Goal: Task Accomplishment & Management: Complete application form

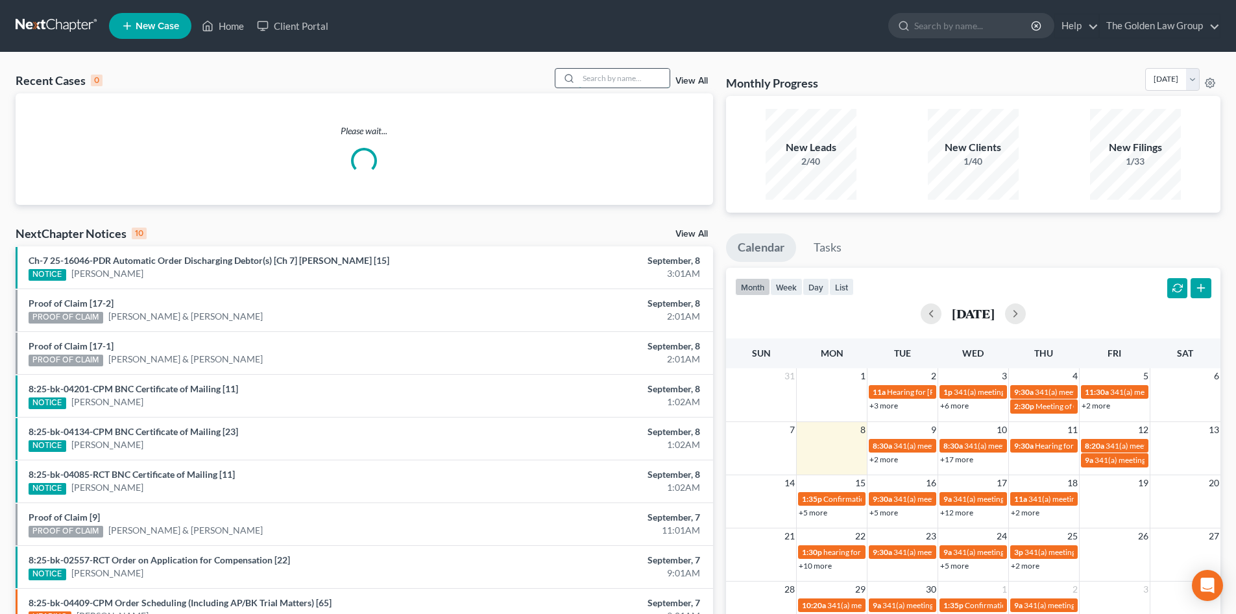
click at [636, 79] on input "search" at bounding box center [624, 78] width 91 height 19
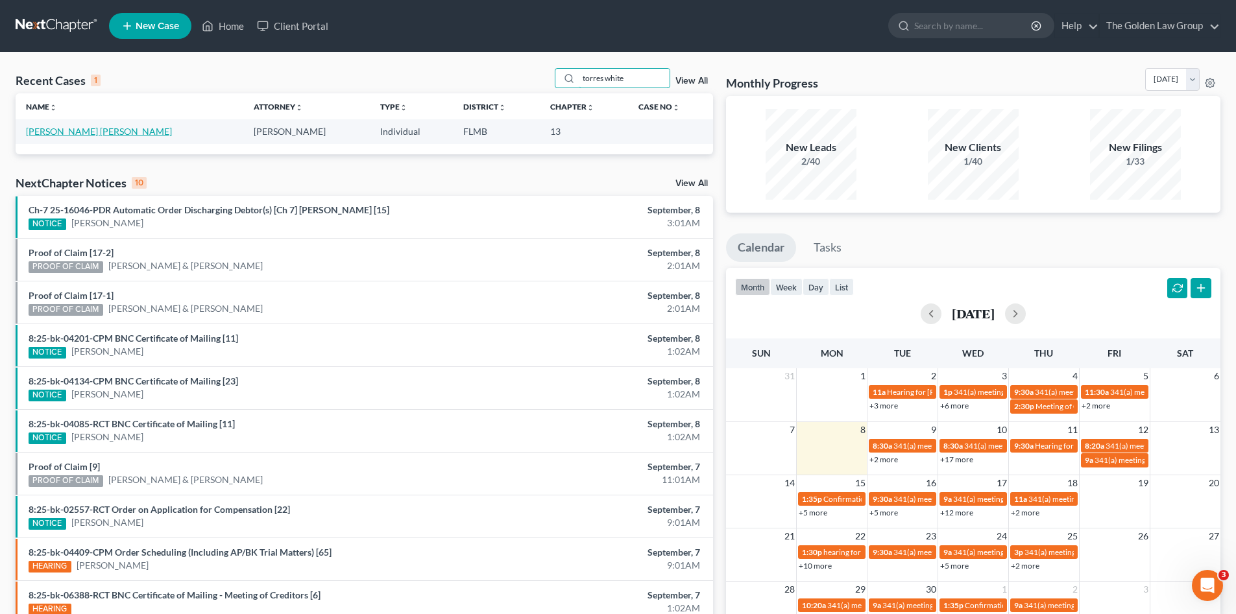
type input "torres white"
click at [80, 132] on link "[PERSON_NAME] [PERSON_NAME]" at bounding box center [99, 131] width 146 height 11
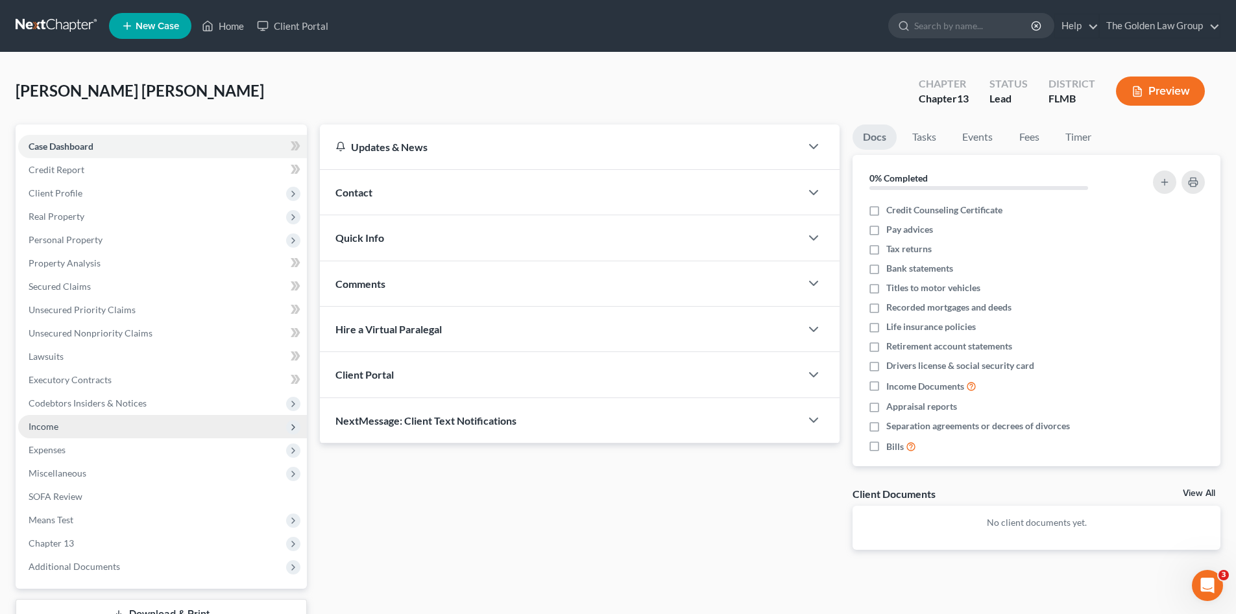
click at [61, 427] on span "Income" at bounding box center [162, 426] width 289 height 23
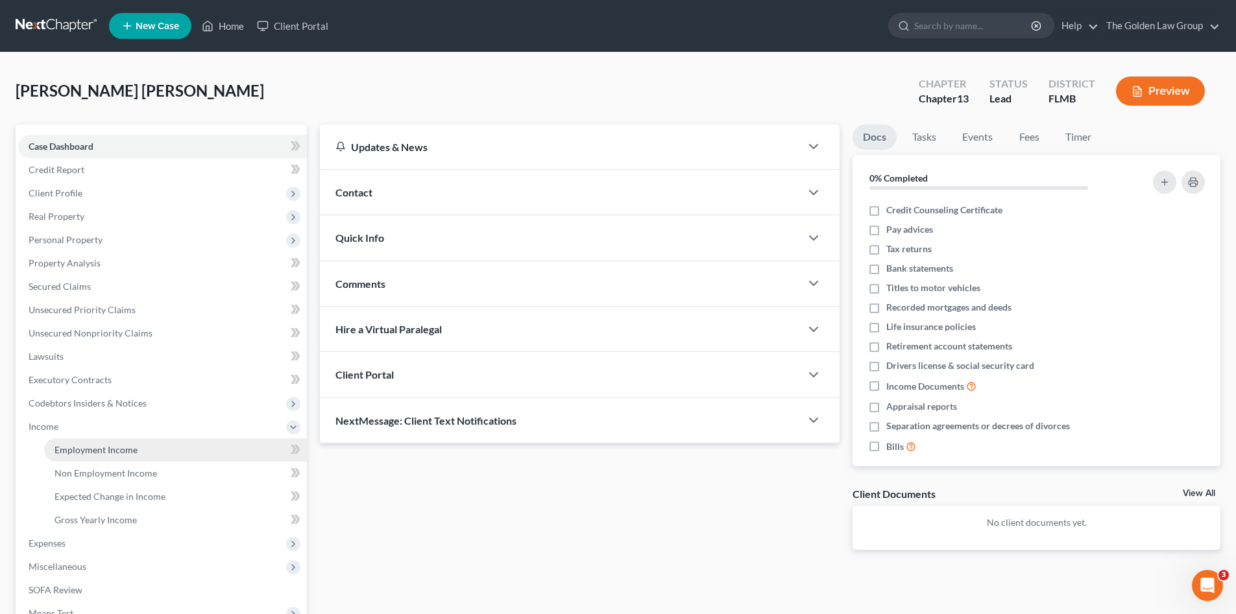
click at [152, 452] on link "Employment Income" at bounding box center [175, 450] width 263 height 23
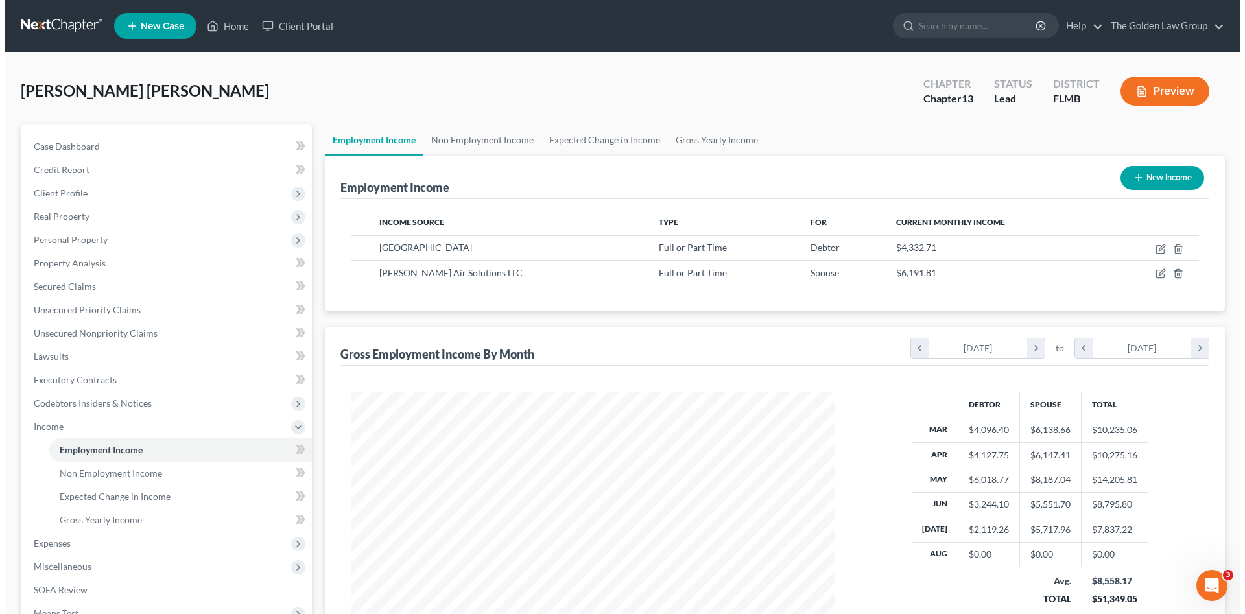
scroll to position [242, 510]
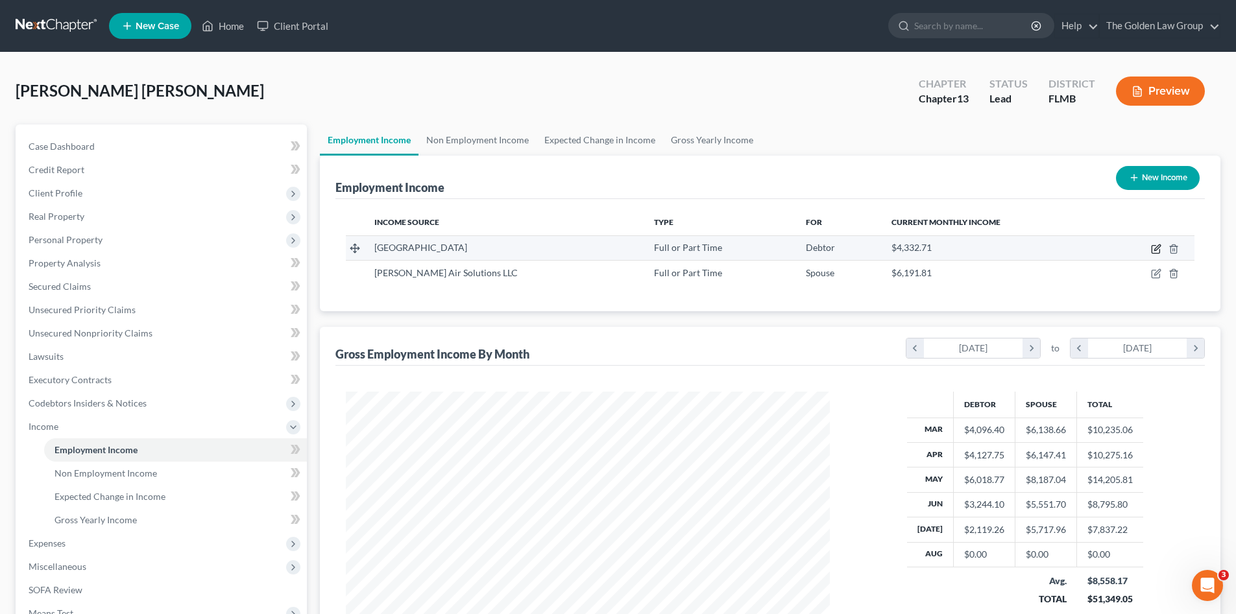
click at [1155, 248] on icon "button" at bounding box center [1156, 249] width 10 height 10
select select "0"
select select "9"
select select "2"
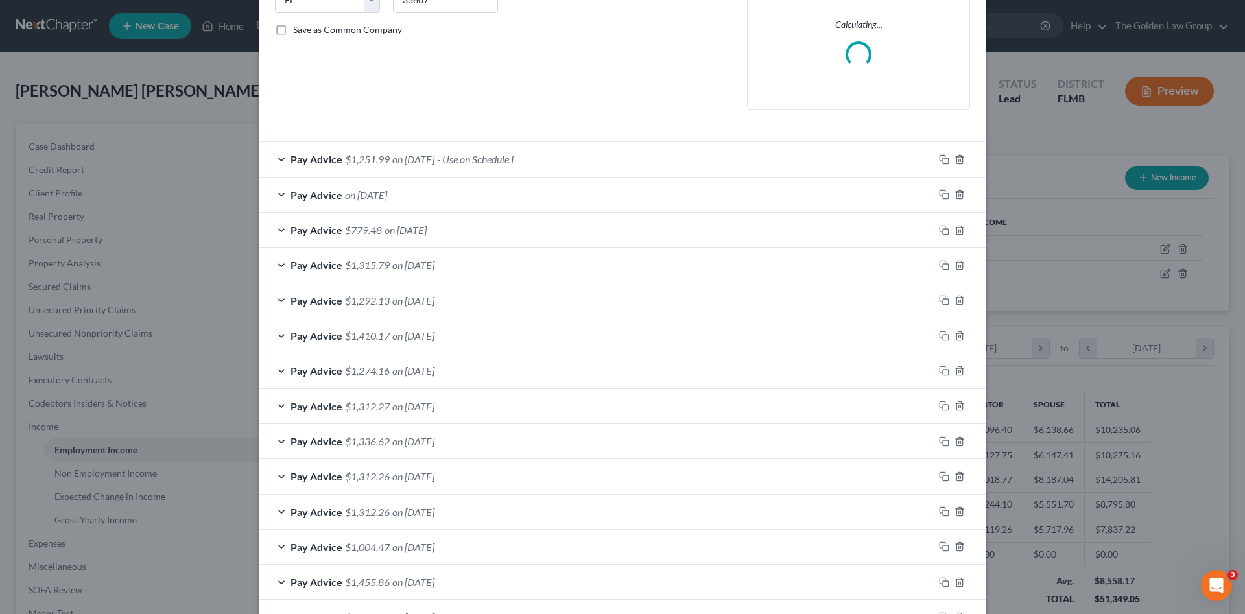
scroll to position [389, 0]
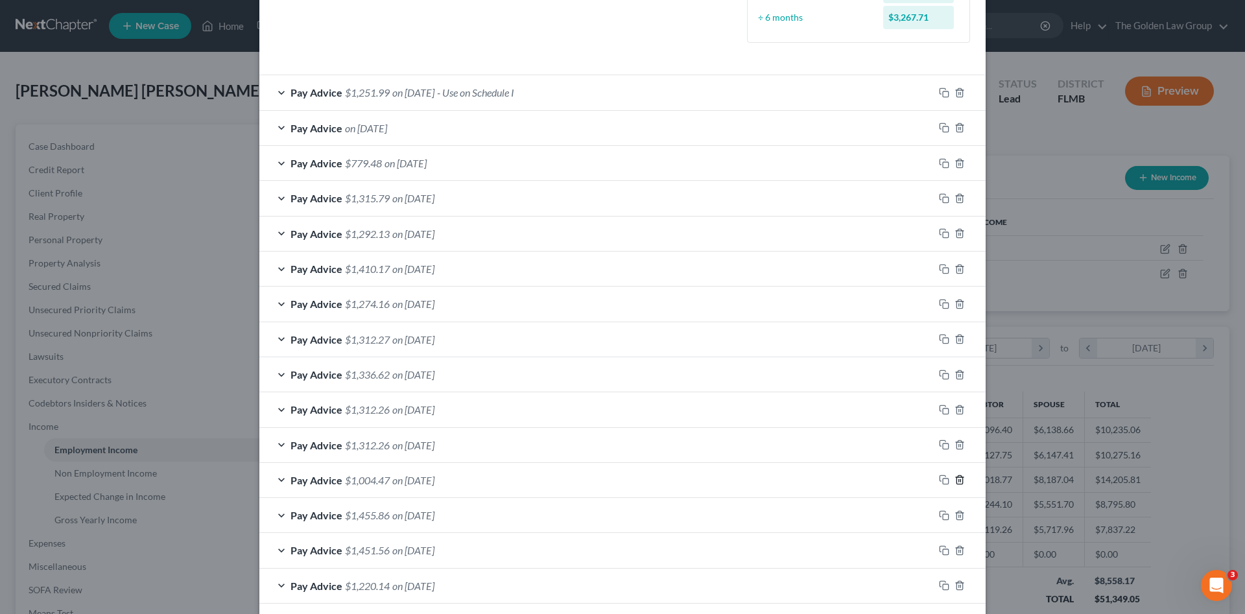
click at [956, 477] on polyline "button" at bounding box center [960, 477] width 8 height 0
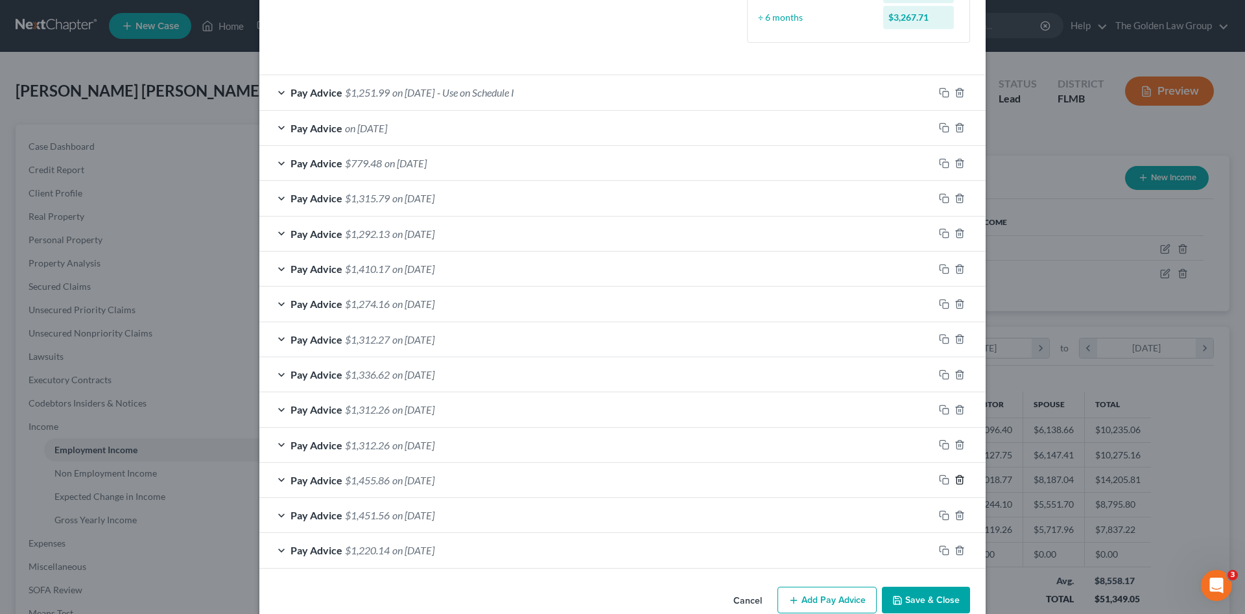
click at [956, 477] on polyline "button" at bounding box center [960, 477] width 8 height 0
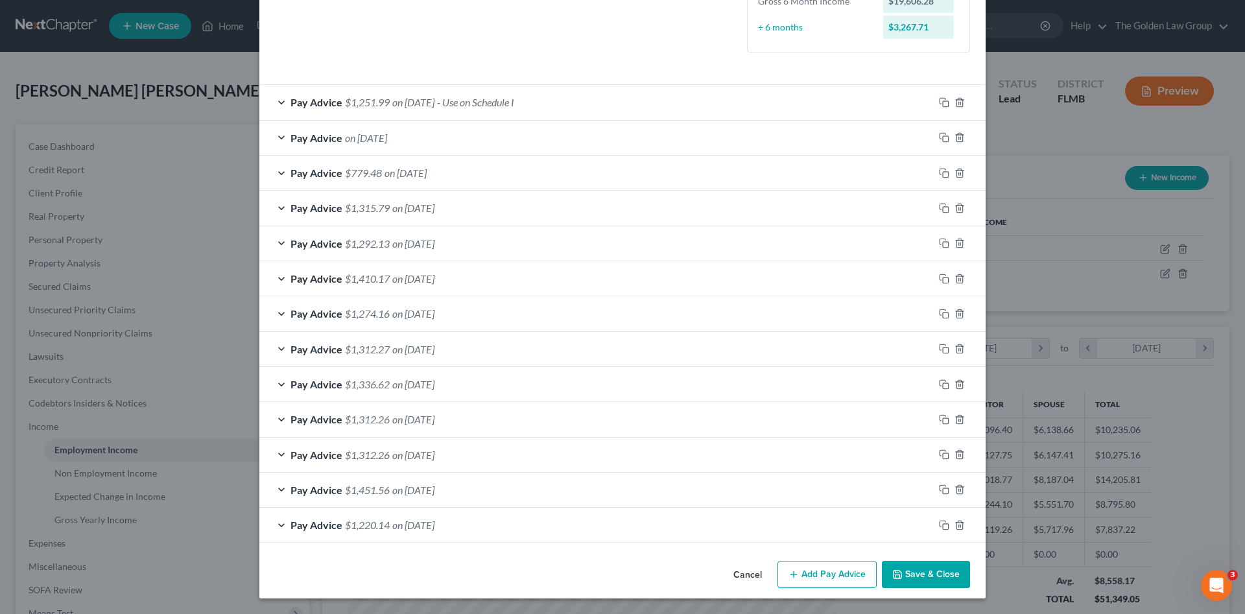
scroll to position [379, 0]
click at [956, 492] on icon "button" at bounding box center [960, 490] width 10 height 10
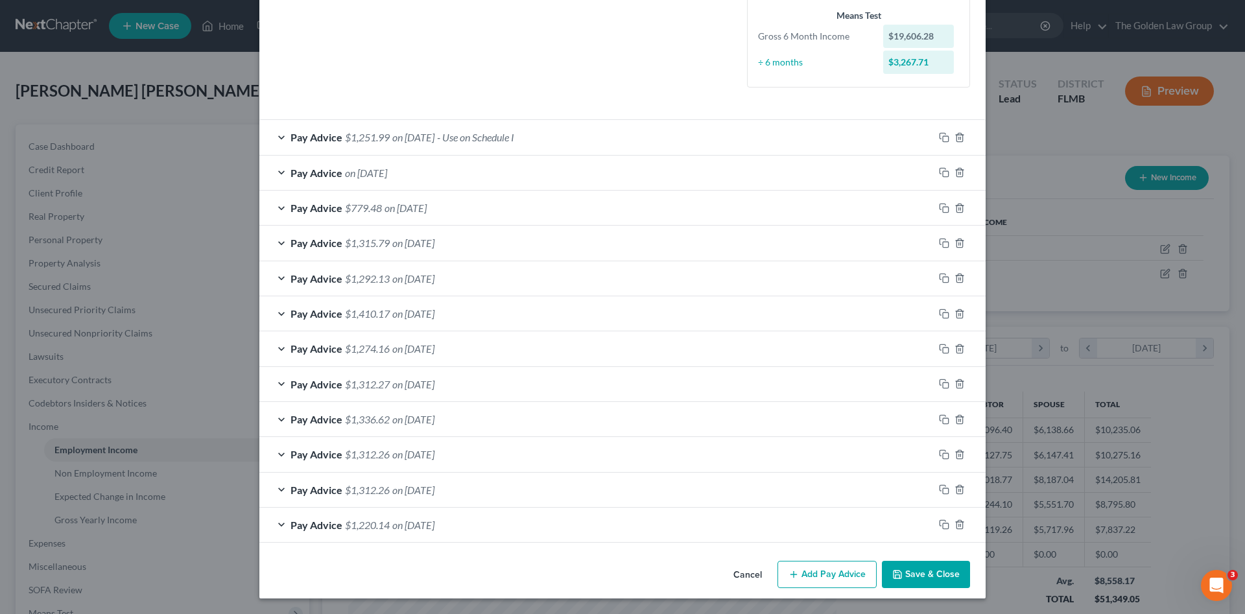
scroll to position [344, 0]
click at [958, 524] on icon "button" at bounding box center [960, 525] width 6 height 8
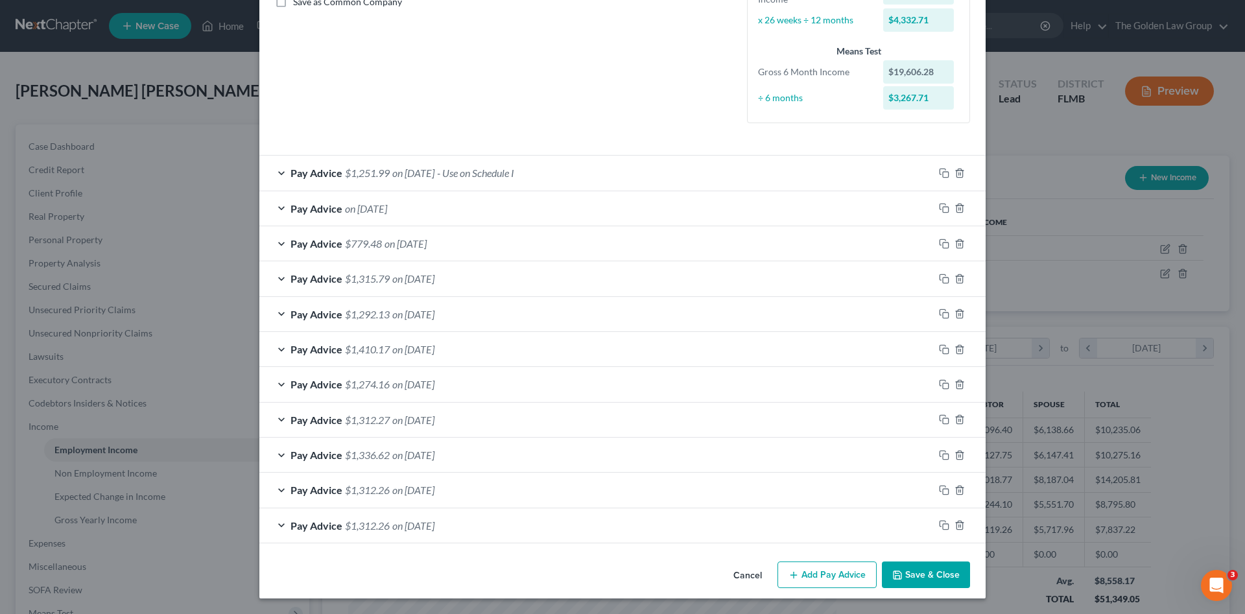
scroll to position [309, 0]
click at [659, 164] on div "Pay Advice $1,251.99 on 07/24/2025 - Use on Schedule I" at bounding box center [596, 173] width 675 height 34
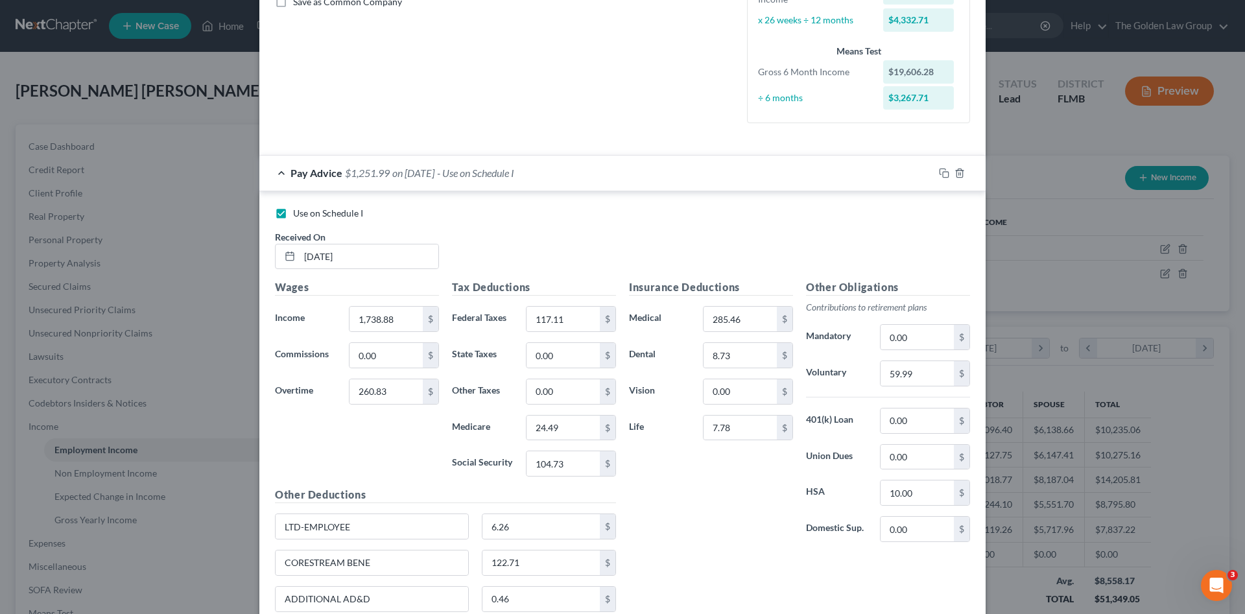
scroll to position [344, 0]
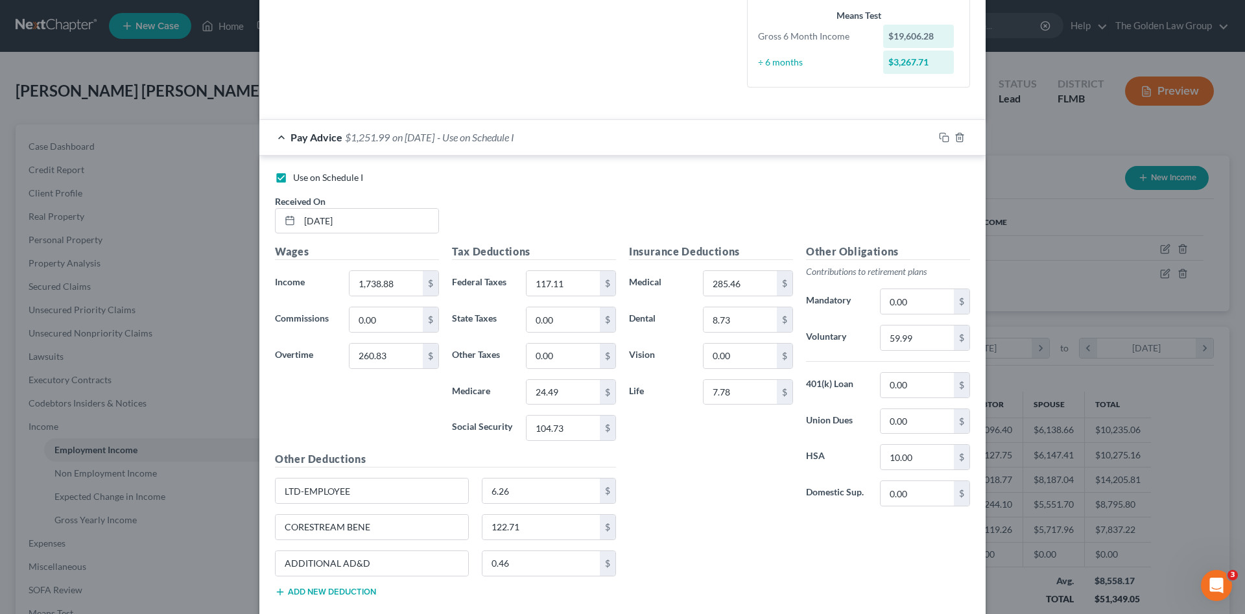
click at [306, 174] on span "Use on Schedule I" at bounding box center [328, 177] width 70 height 11
click at [306, 174] on input "Use on Schedule I" at bounding box center [302, 175] width 8 height 8
checkbox input "false"
click at [479, 140] on div "Pay Advice $1,251.99 on 07/24/2025" at bounding box center [596, 137] width 675 height 34
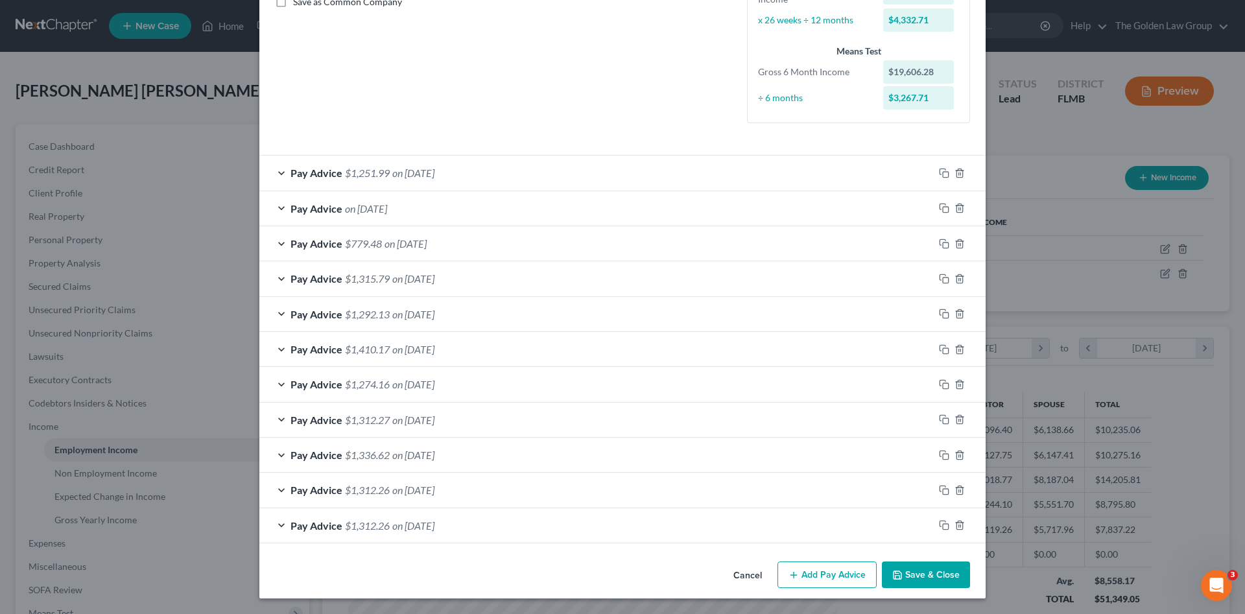
scroll to position [309, 0]
click at [619, 204] on div "Pay Advice on 07/10/2025" at bounding box center [596, 208] width 675 height 34
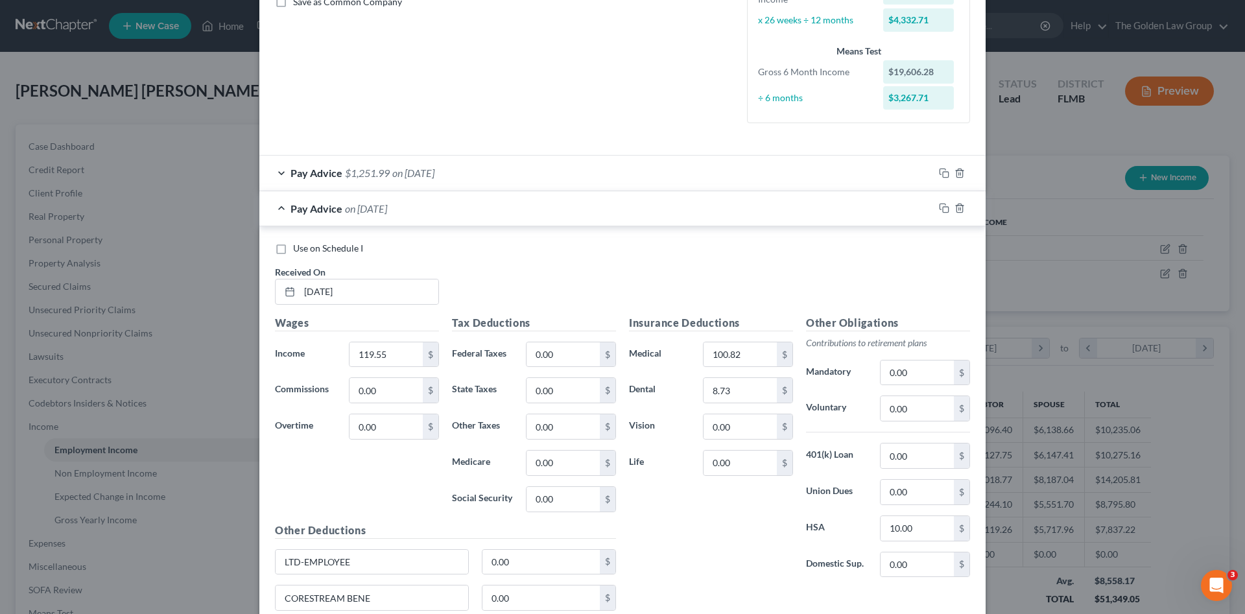
scroll to position [344, 0]
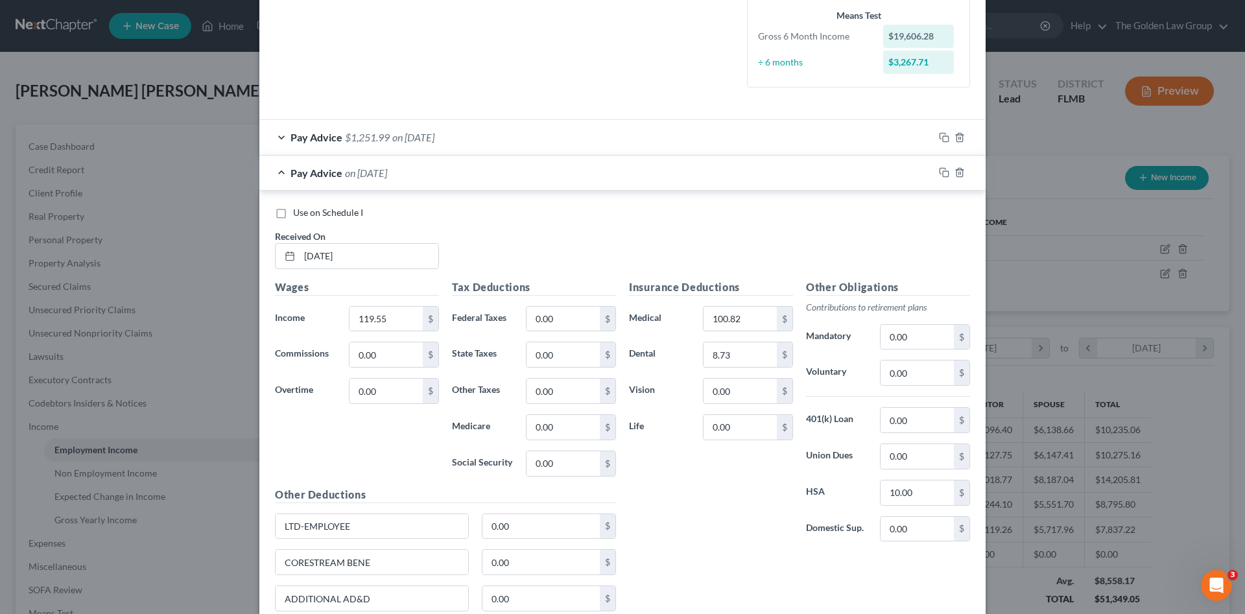
click at [601, 176] on div "Pay Advice on 07/10/2025" at bounding box center [596, 173] width 675 height 34
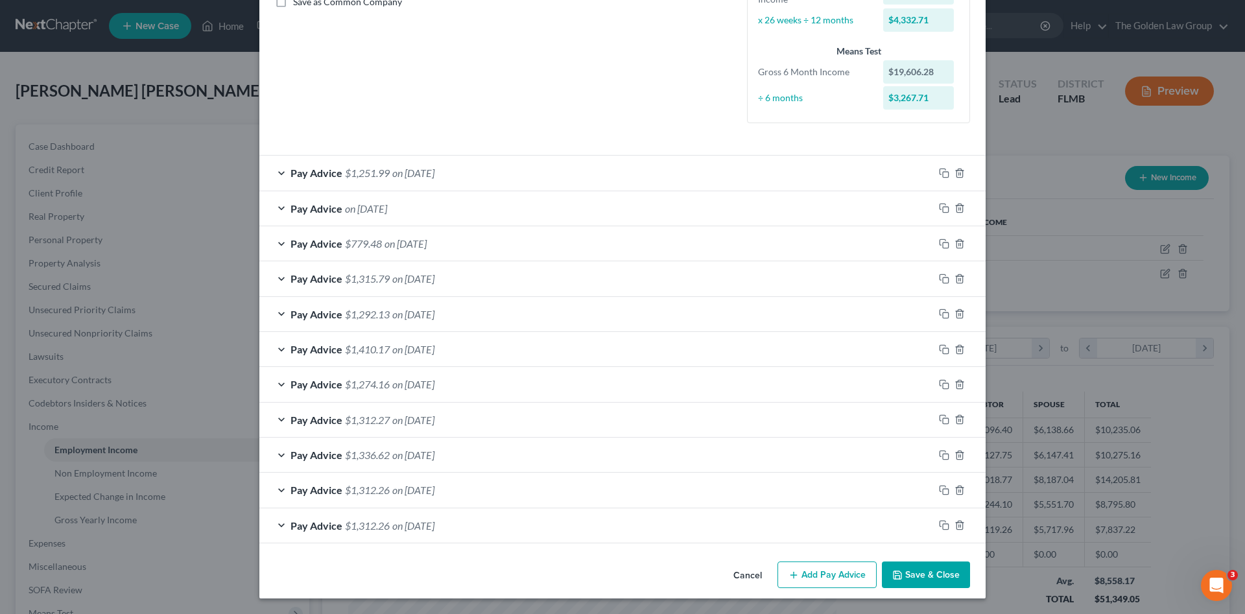
click at [507, 173] on div "Pay Advice $1,251.99 on 07/24/2025" at bounding box center [596, 173] width 675 height 34
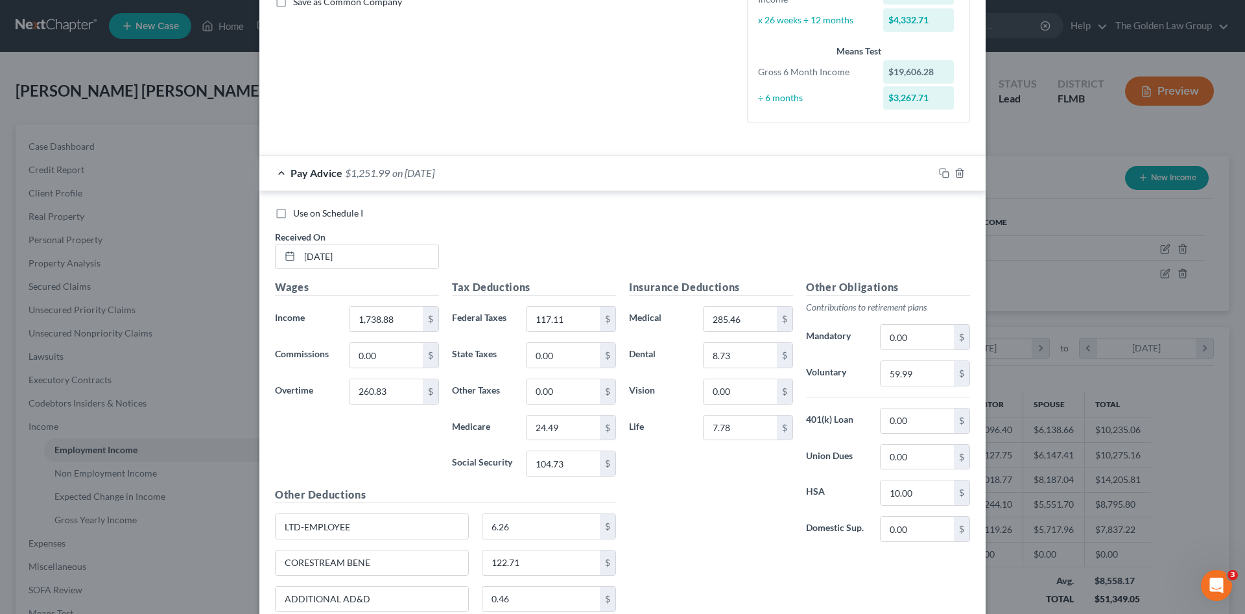
scroll to position [344, 0]
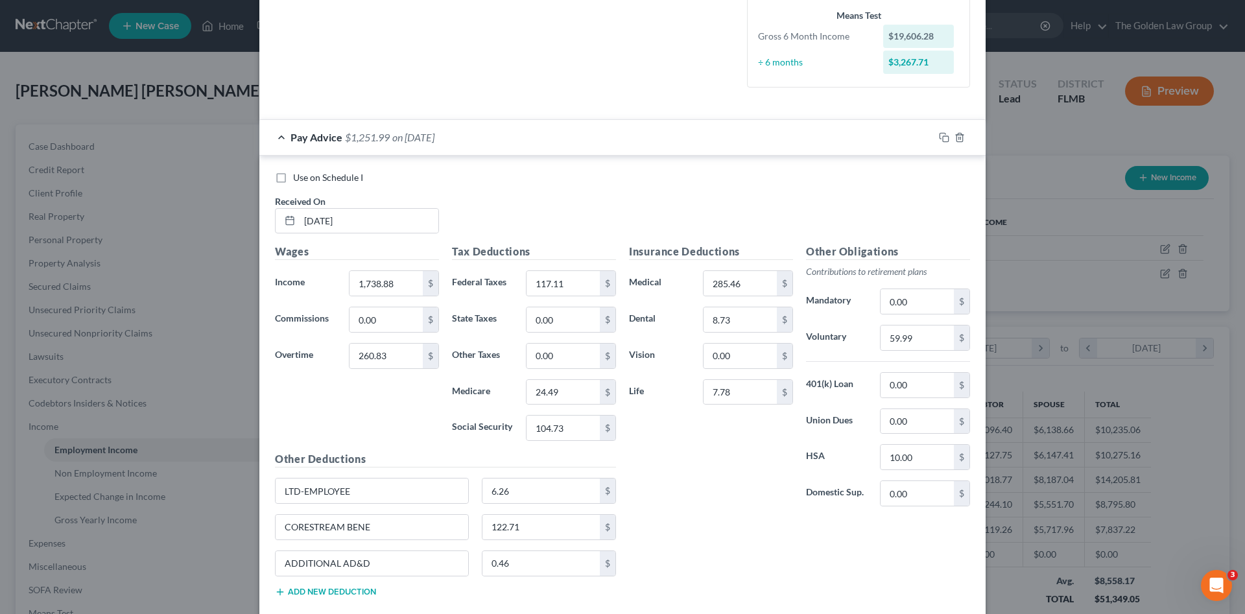
click at [894, 136] on div "Pay Advice $1,251.99 on 07/24/2025" at bounding box center [596, 137] width 675 height 34
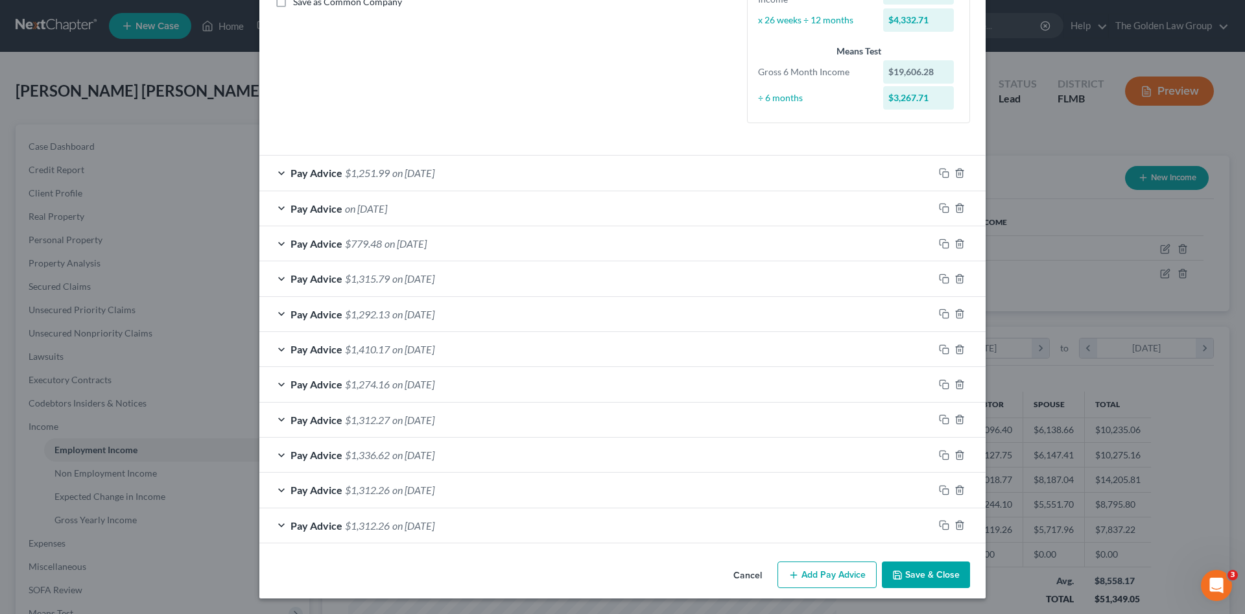
scroll to position [309, 0]
click at [939, 174] on icon "button" at bounding box center [944, 173] width 10 height 10
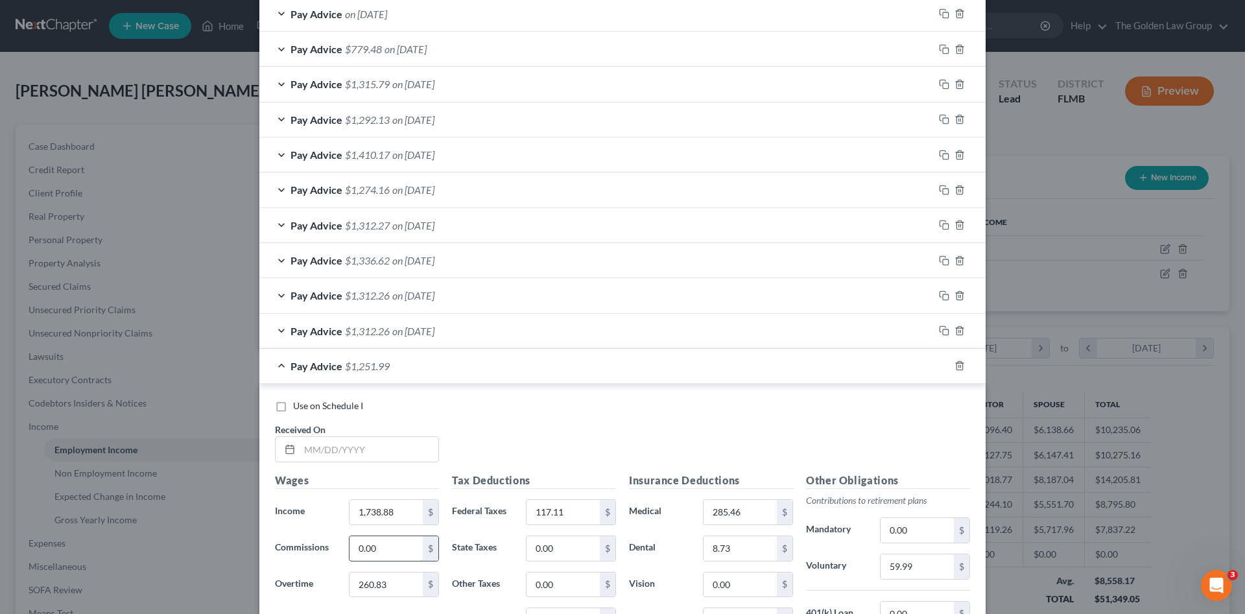
scroll to position [525, 0]
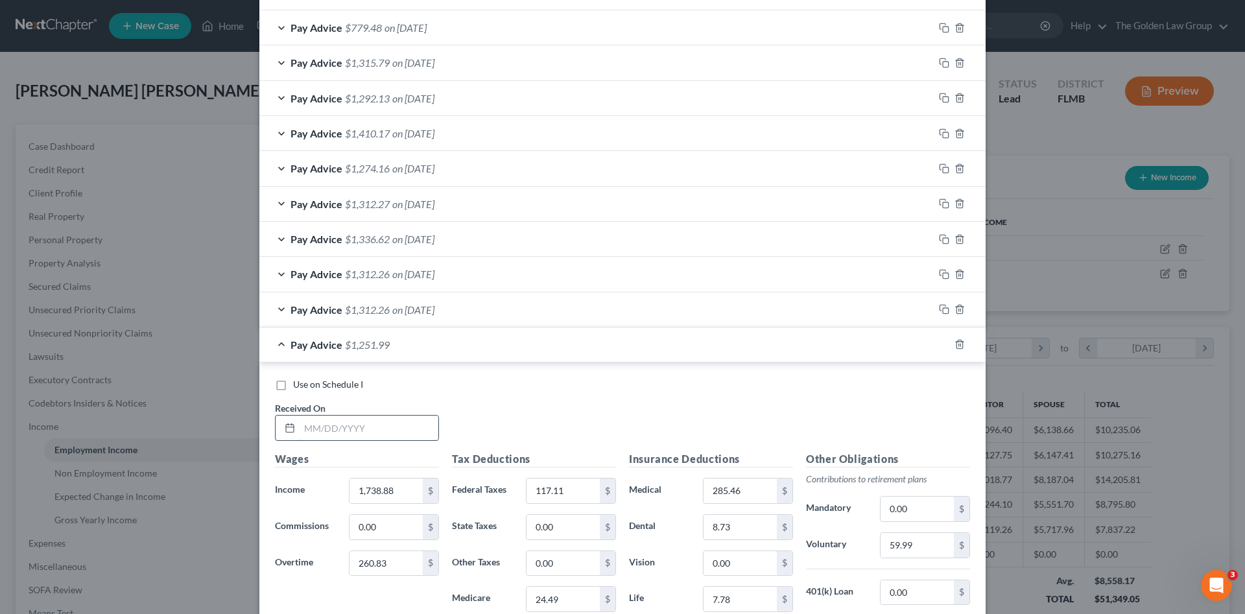
click at [358, 426] on input "text" at bounding box center [369, 428] width 139 height 25
type input "08/07/2025"
click at [392, 492] on input "1,738.88" at bounding box center [386, 491] width 73 height 25
drag, startPoint x: 392, startPoint y: 492, endPoint x: 318, endPoint y: 499, distance: 74.9
click at [318, 499] on div "Income * 1,738.88 $" at bounding box center [357, 491] width 177 height 26
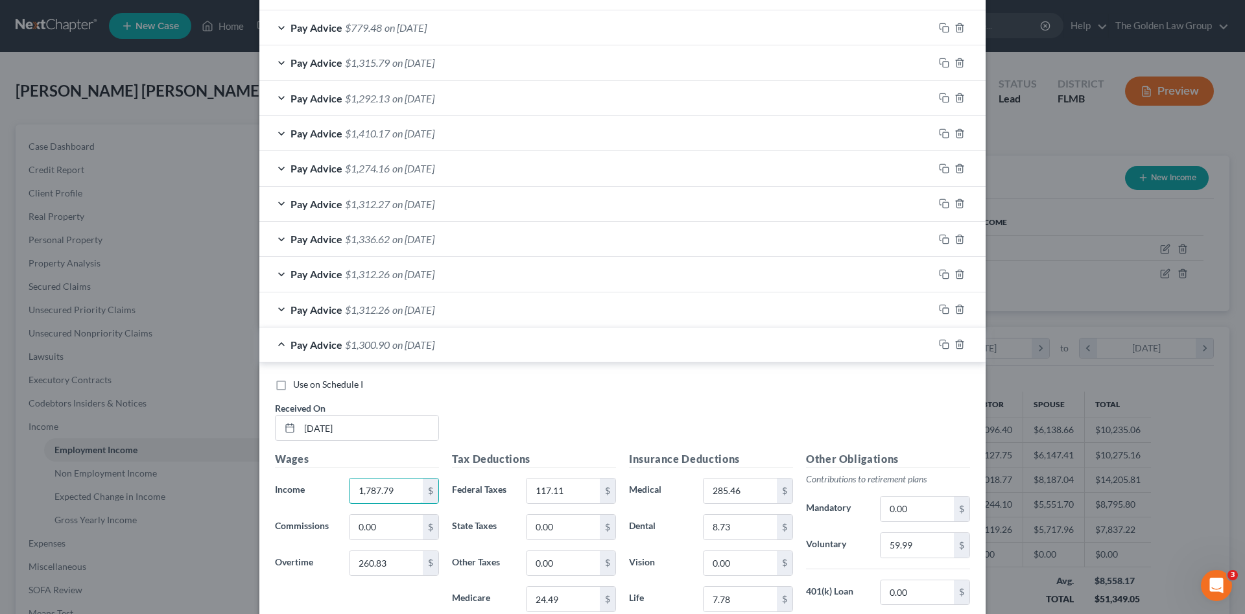
type input "1,787.79"
type input "187.47"
type input "125.72"
type input "25.53"
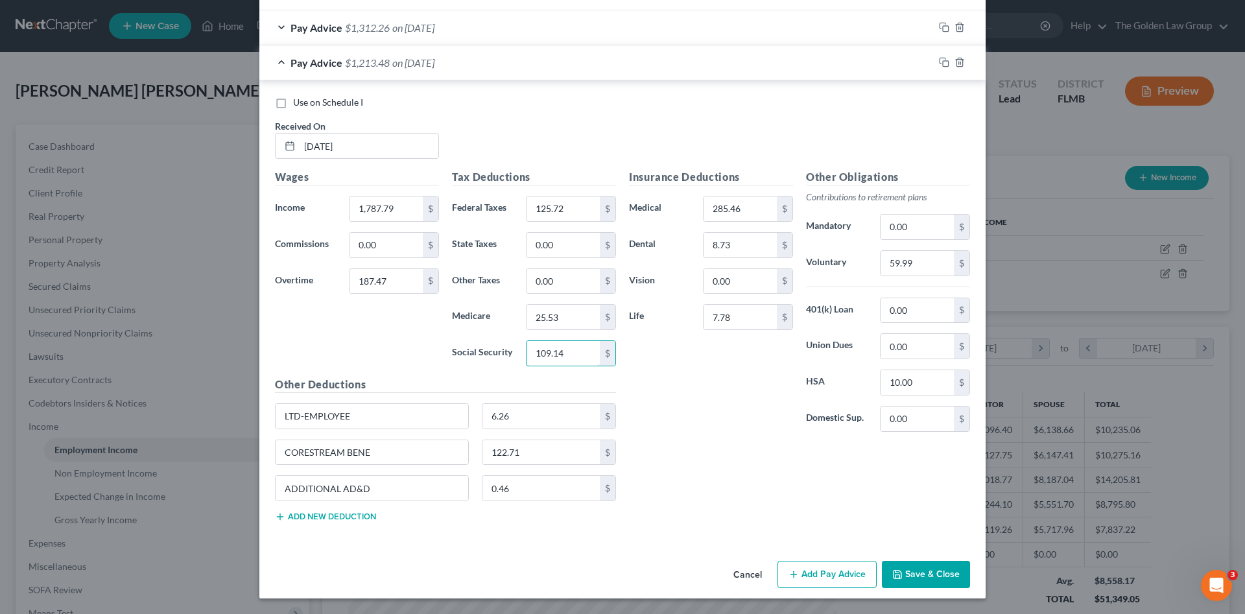
type input "109.14"
click at [919, 266] on input "59.99" at bounding box center [917, 263] width 73 height 25
type input "59.26"
click at [540, 455] on input "122.71" at bounding box center [542, 452] width 118 height 25
type input "160.21"
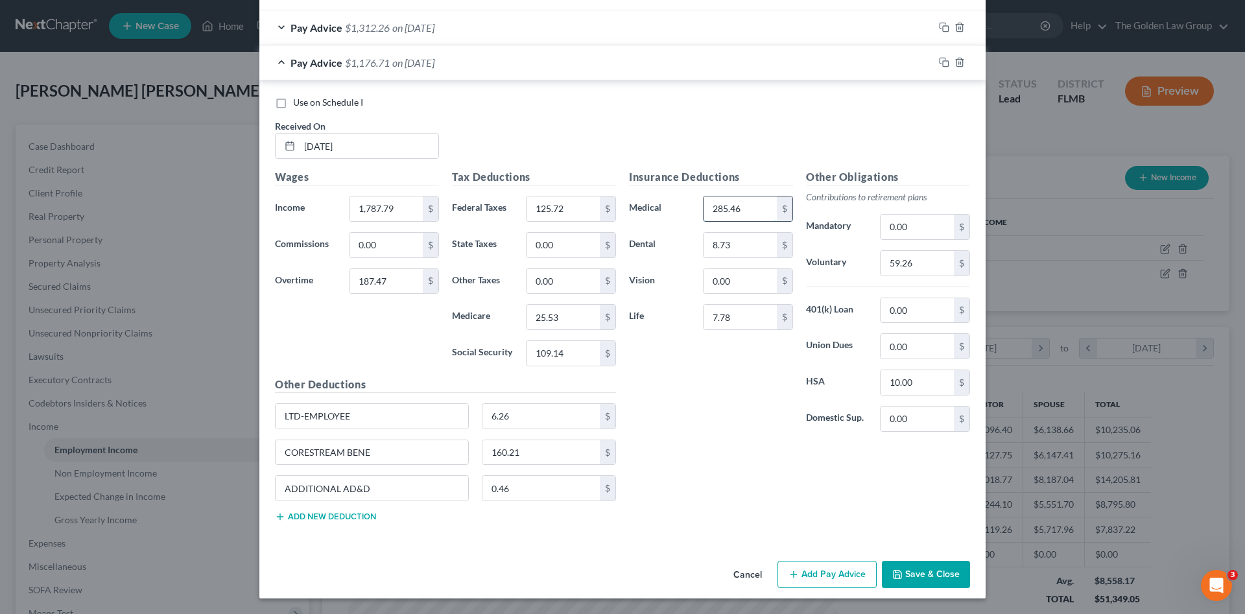
click at [736, 215] on input "285.46" at bounding box center [740, 209] width 73 height 25
type input "193.14"
click at [531, 422] on input "6.26" at bounding box center [542, 416] width 118 height 25
type input "3.13"
click at [518, 492] on input "0.46" at bounding box center [542, 488] width 118 height 25
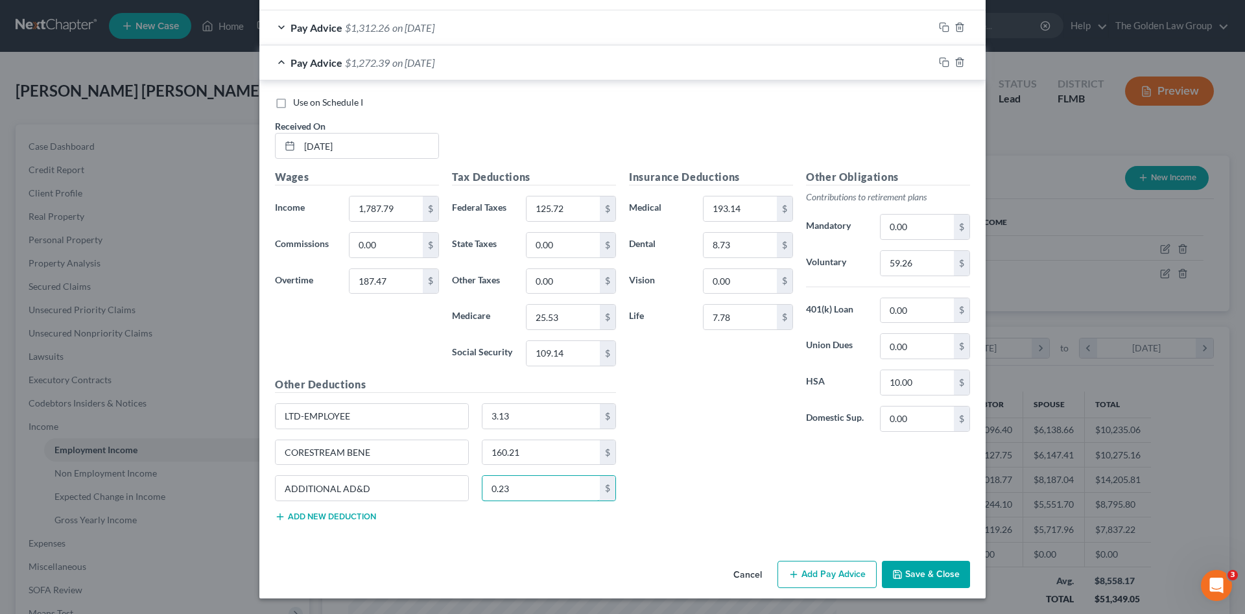
type input "0.23"
click at [746, 323] on input "7.78" at bounding box center [740, 317] width 73 height 25
type input "3.89"
click at [941, 62] on icon "button" at bounding box center [944, 62] width 10 height 10
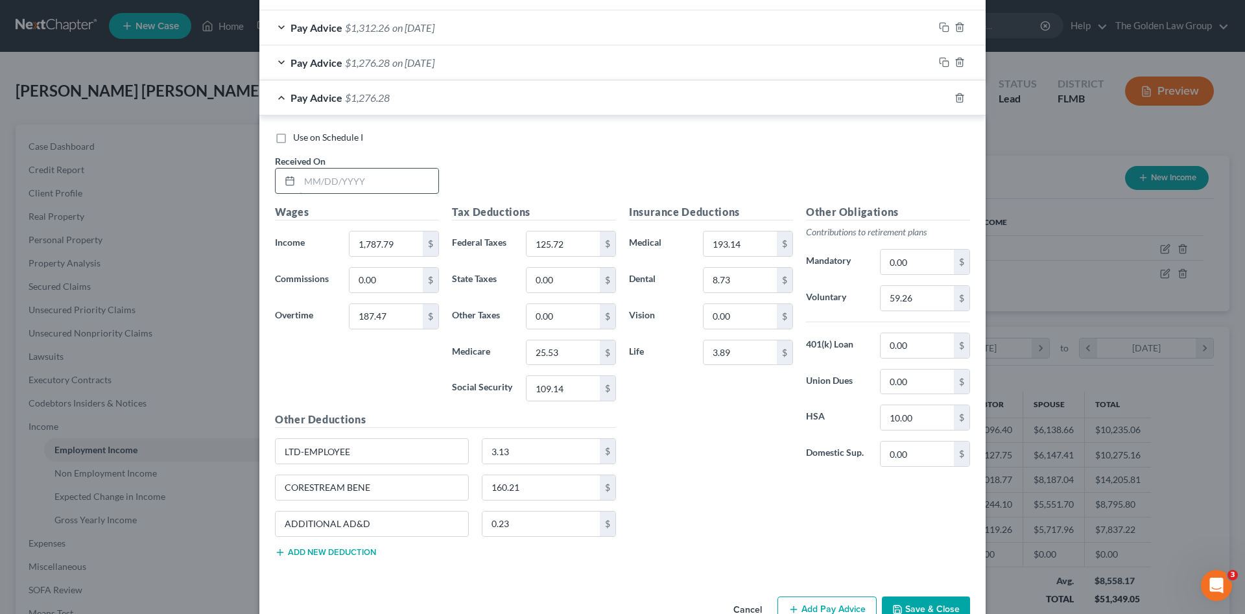
click at [359, 183] on input "text" at bounding box center [369, 181] width 139 height 25
click at [359, 187] on input "text" at bounding box center [369, 181] width 139 height 25
type input "08/21/2025"
type input "1,738.88"
type input "228.23"
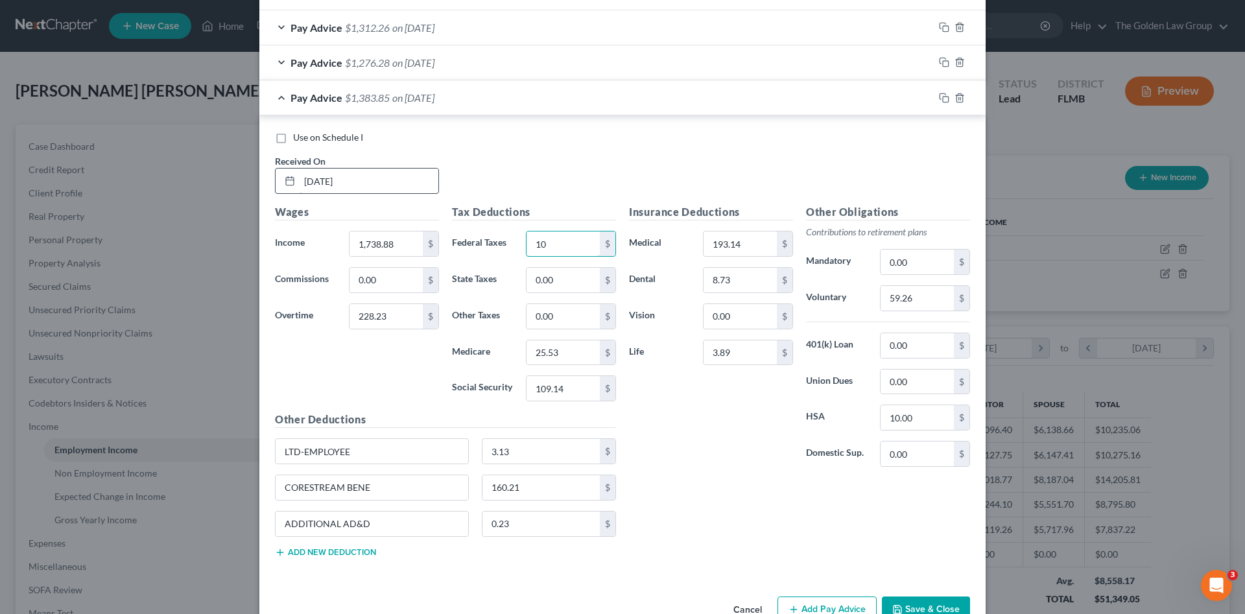
type input "1"
type input "124.77"
type input "25.40"
type input "108.63"
click at [563, 496] on input "160.21" at bounding box center [542, 487] width 118 height 25
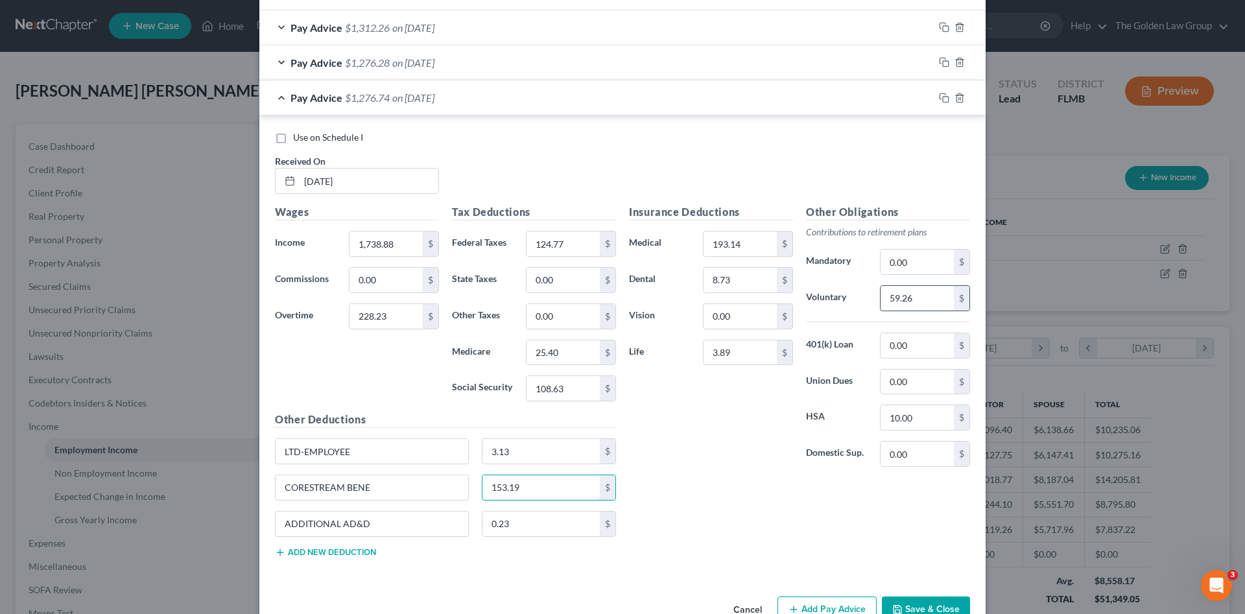
type input "153.19"
click at [921, 301] on input "59.26" at bounding box center [917, 298] width 73 height 25
type input "59.01"
click at [320, 133] on span "Use on Schedule I" at bounding box center [328, 137] width 70 height 11
click at [307, 133] on input "Use on Schedule I" at bounding box center [302, 135] width 8 height 8
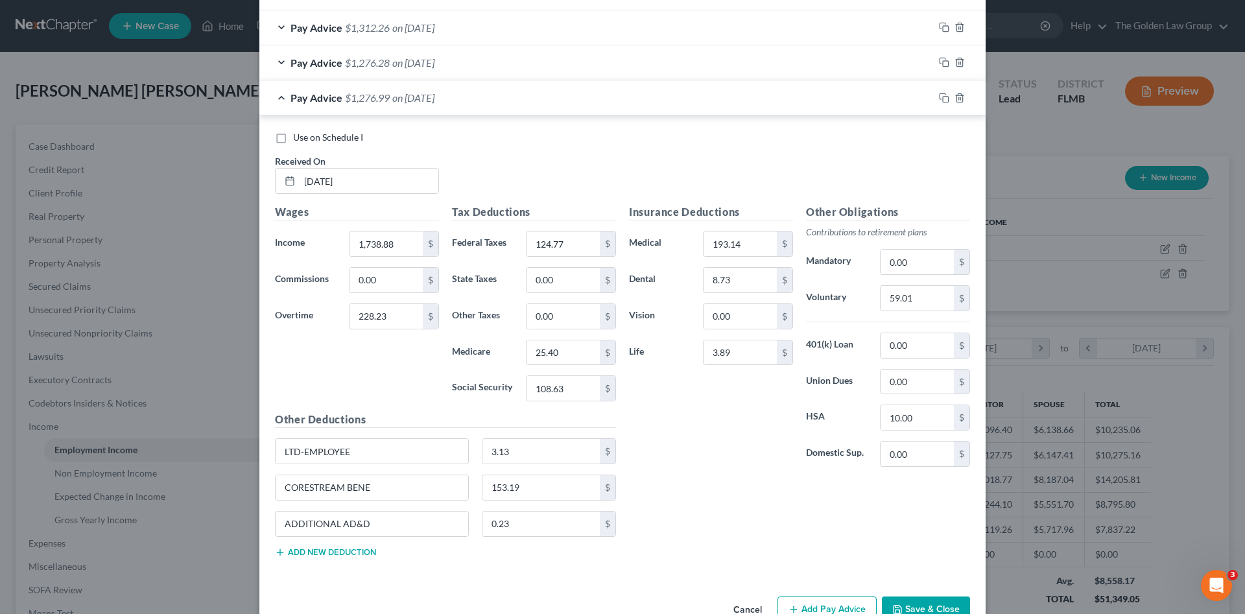
checkbox input "true"
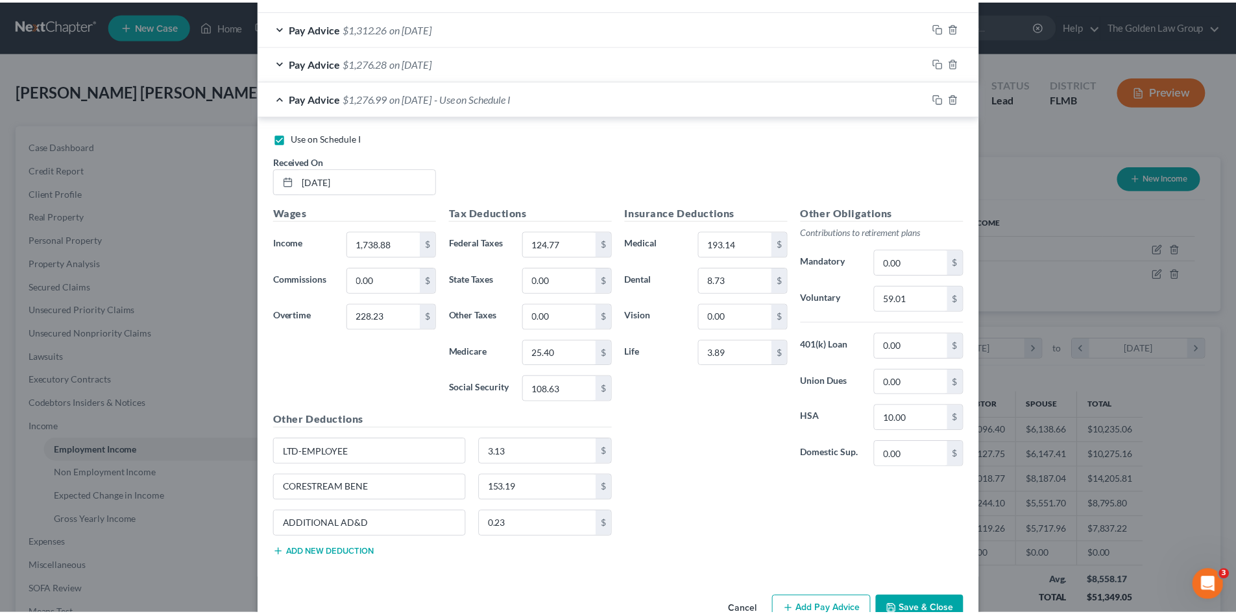
scroll to position [842, 0]
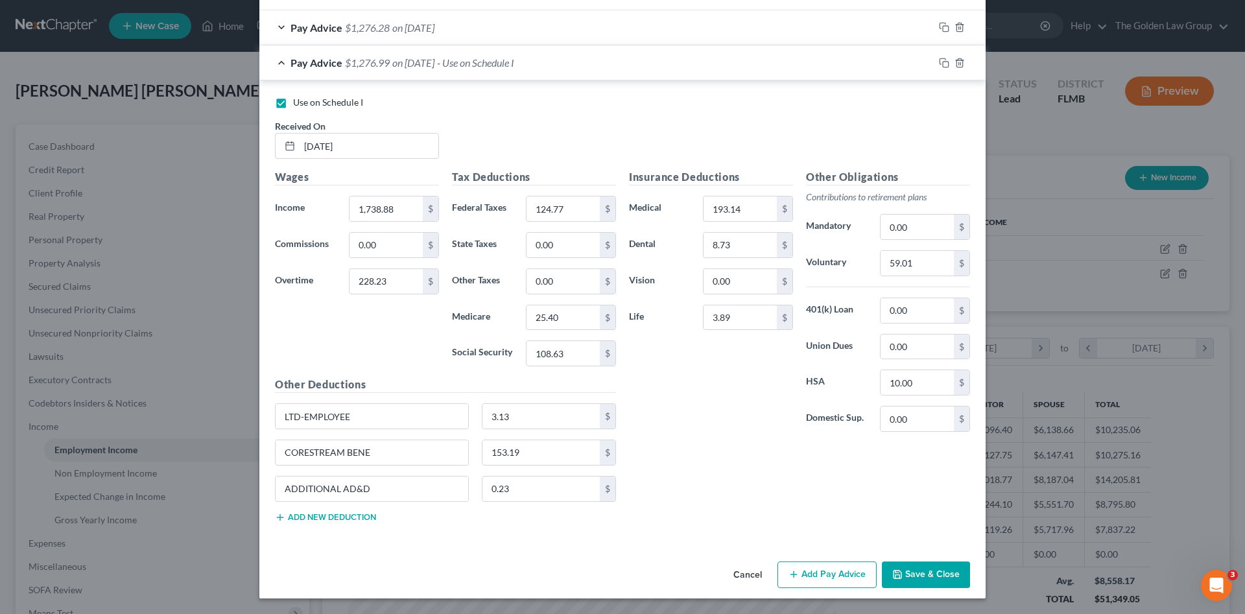
click at [933, 571] on button "Save & Close" at bounding box center [926, 575] width 88 height 27
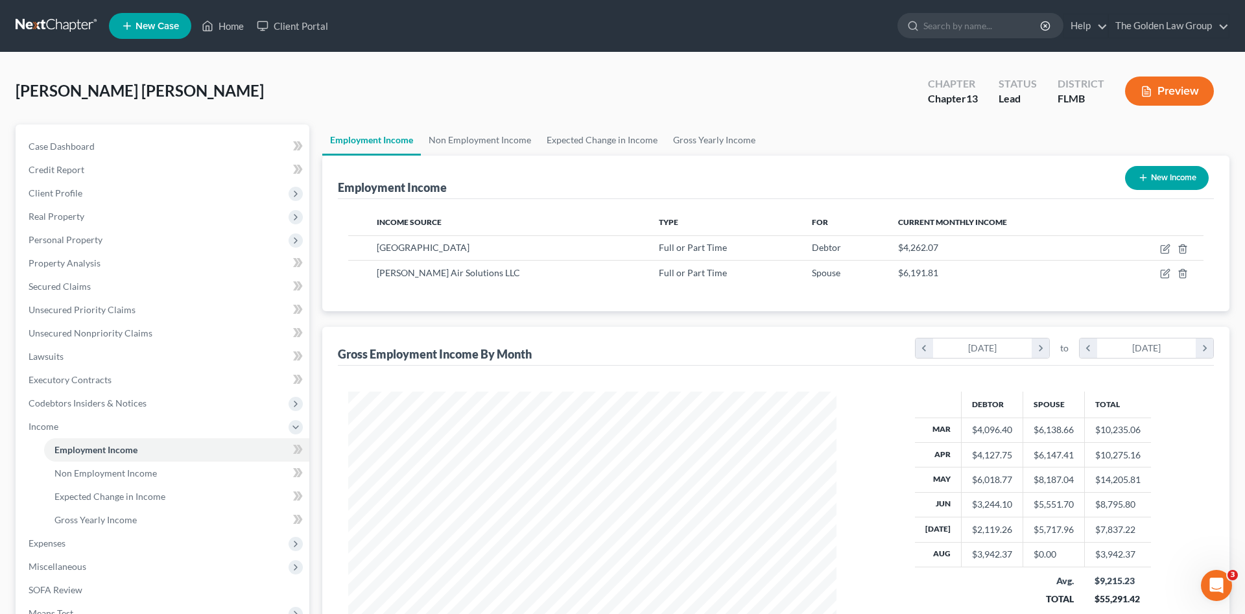
scroll to position [648452, 648184]
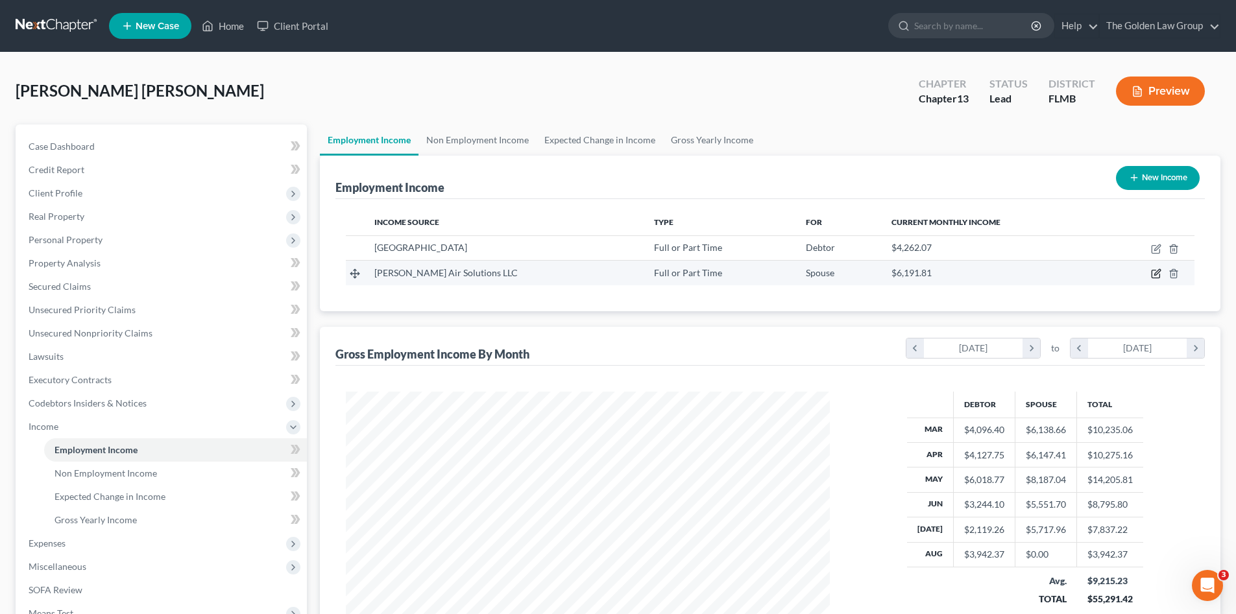
click at [1157, 273] on icon "button" at bounding box center [1156, 274] width 10 height 10
select select "0"
select select "9"
select select "3"
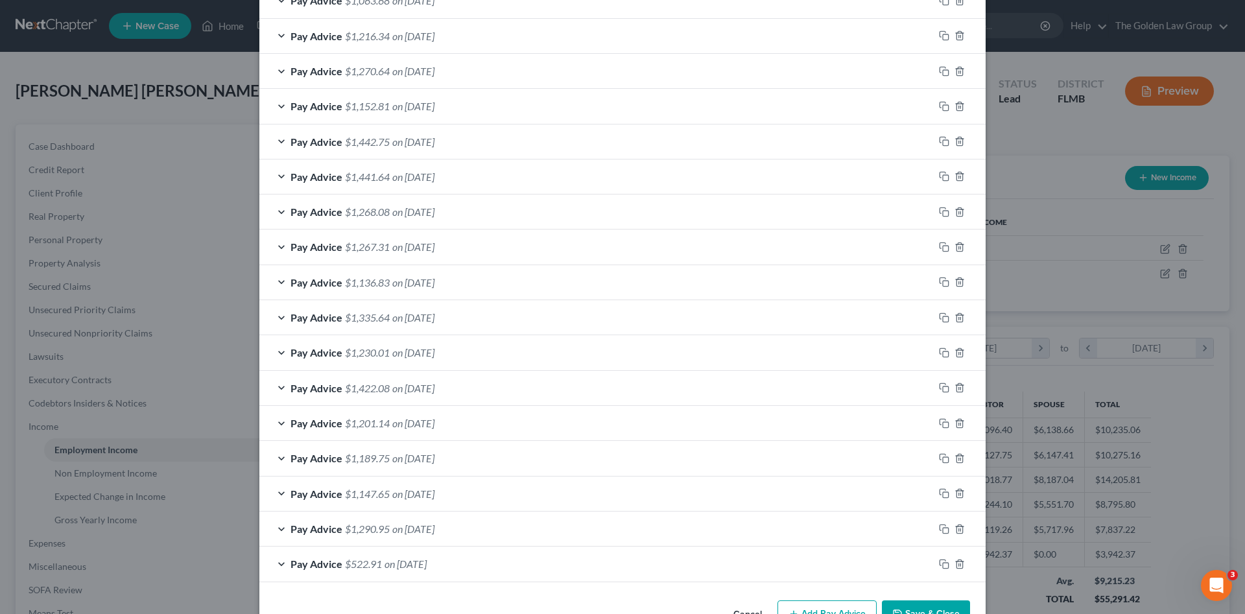
scroll to position [729, 0]
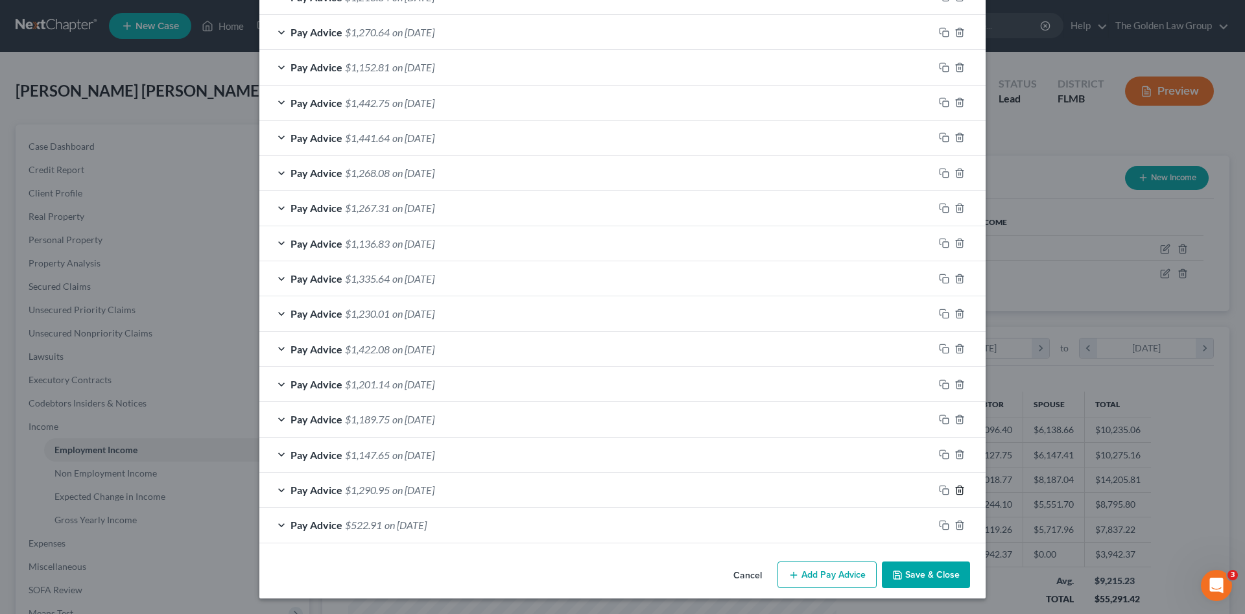
click at [958, 488] on icon "button" at bounding box center [960, 490] width 6 height 8
click at [959, 527] on line "button" at bounding box center [959, 526] width 0 height 3
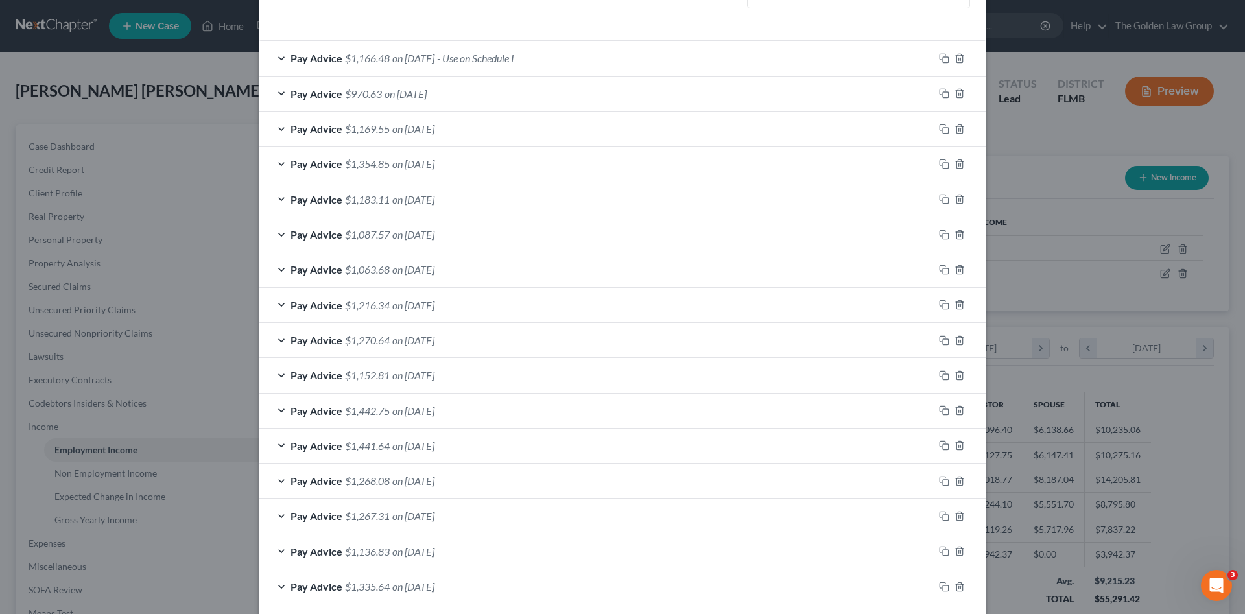
scroll to position [313, 0]
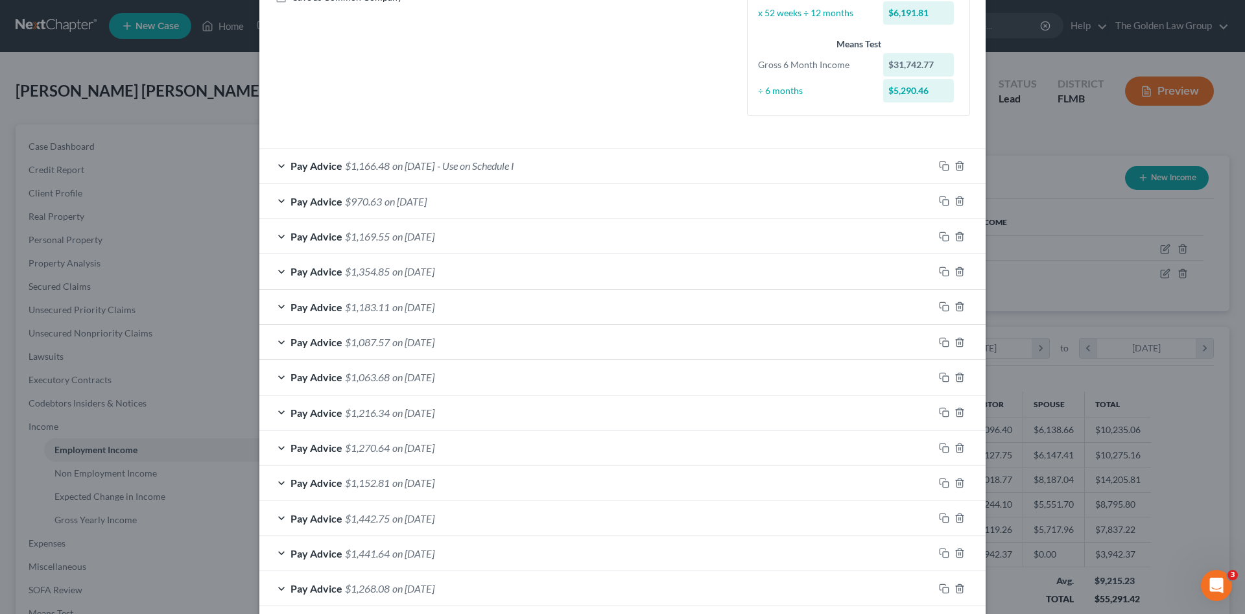
click at [612, 163] on div "Pay Advice $1,166.48 on 07/25/2025 - Use on Schedule I" at bounding box center [596, 166] width 675 height 34
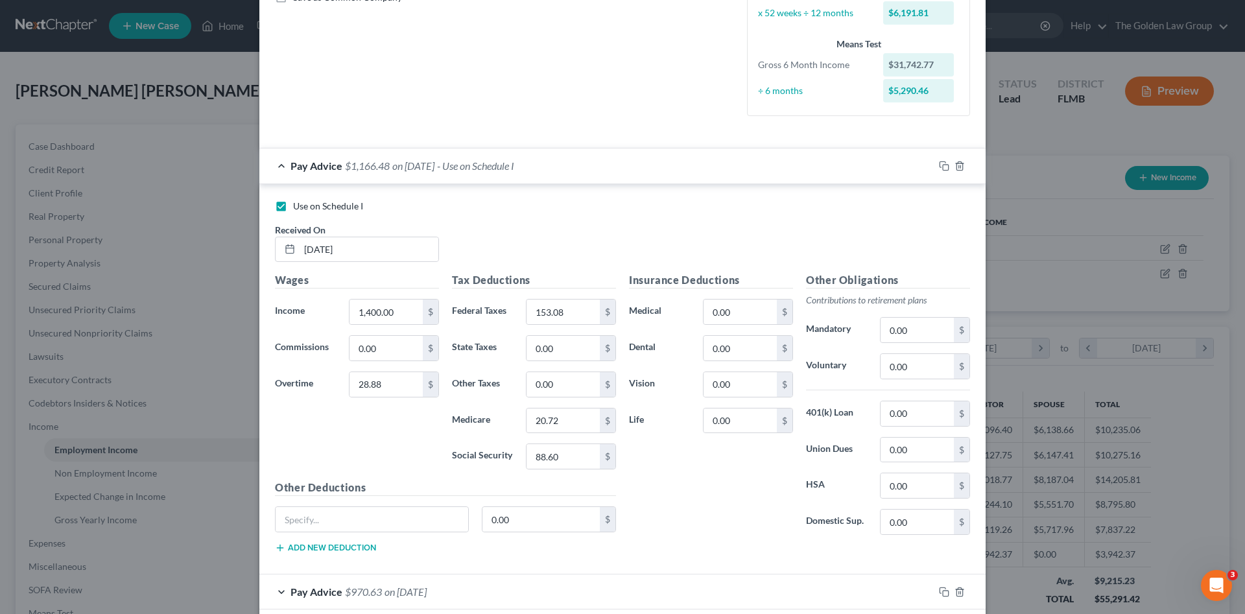
click at [336, 208] on span "Use on Schedule I" at bounding box center [328, 205] width 70 height 11
click at [307, 208] on input "Use on Schedule I" at bounding box center [302, 204] width 8 height 8
checkbox input "false"
click at [608, 167] on div "Pay Advice $1,166.48 on 07/25/2025" at bounding box center [596, 166] width 675 height 34
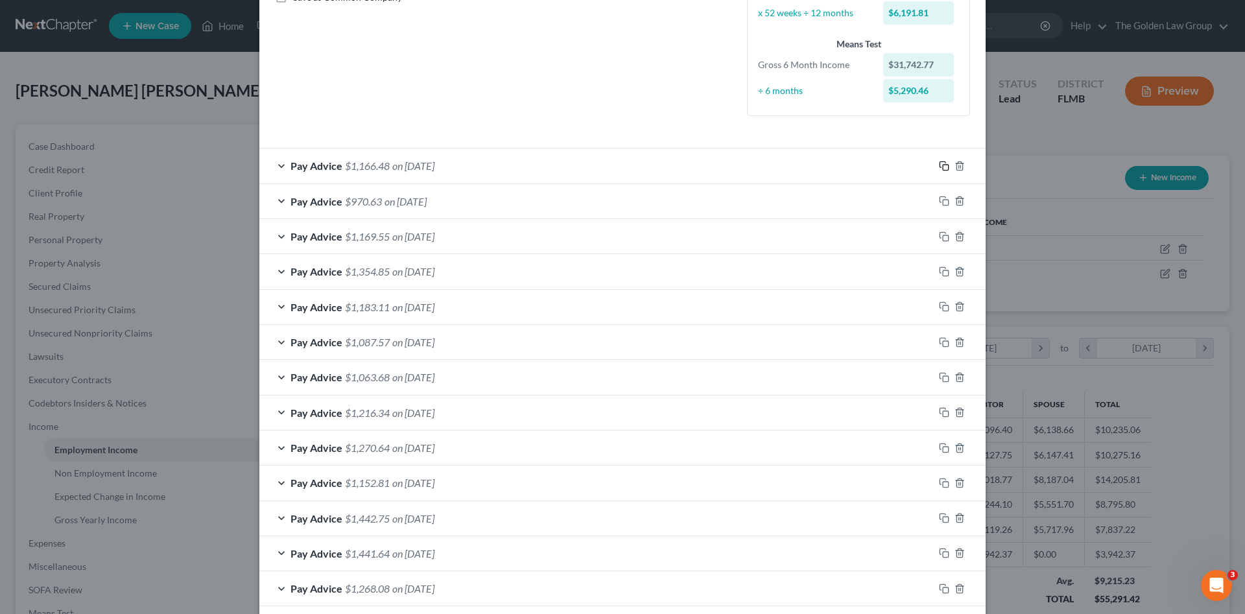
click at [939, 166] on icon "button" at bounding box center [944, 166] width 10 height 10
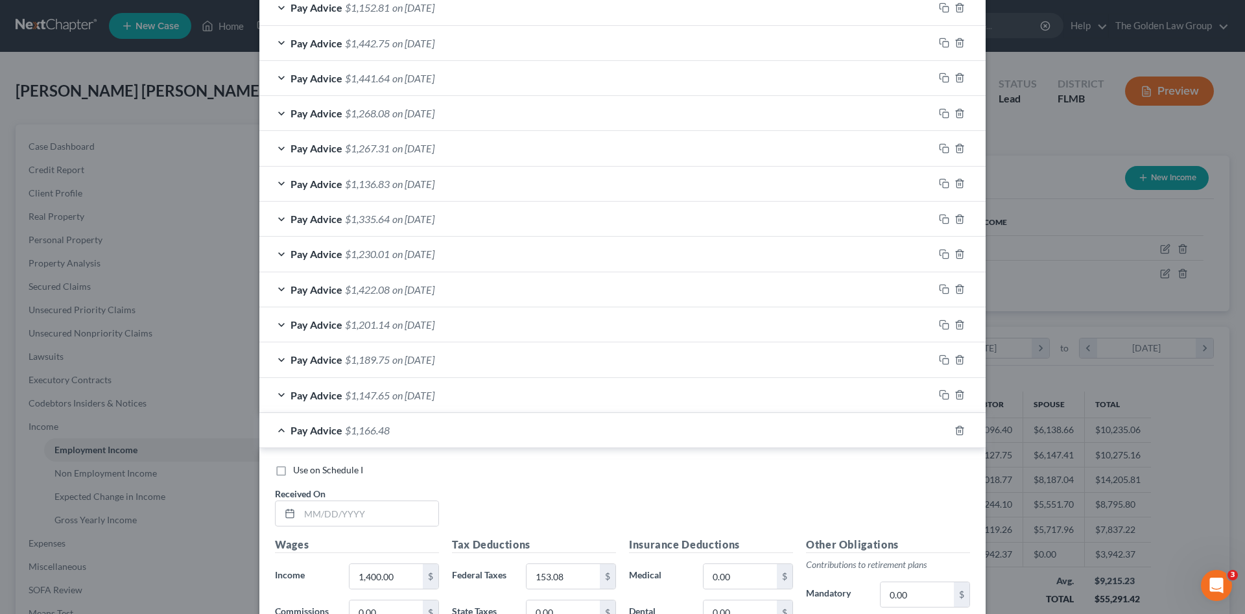
scroll to position [919, 0]
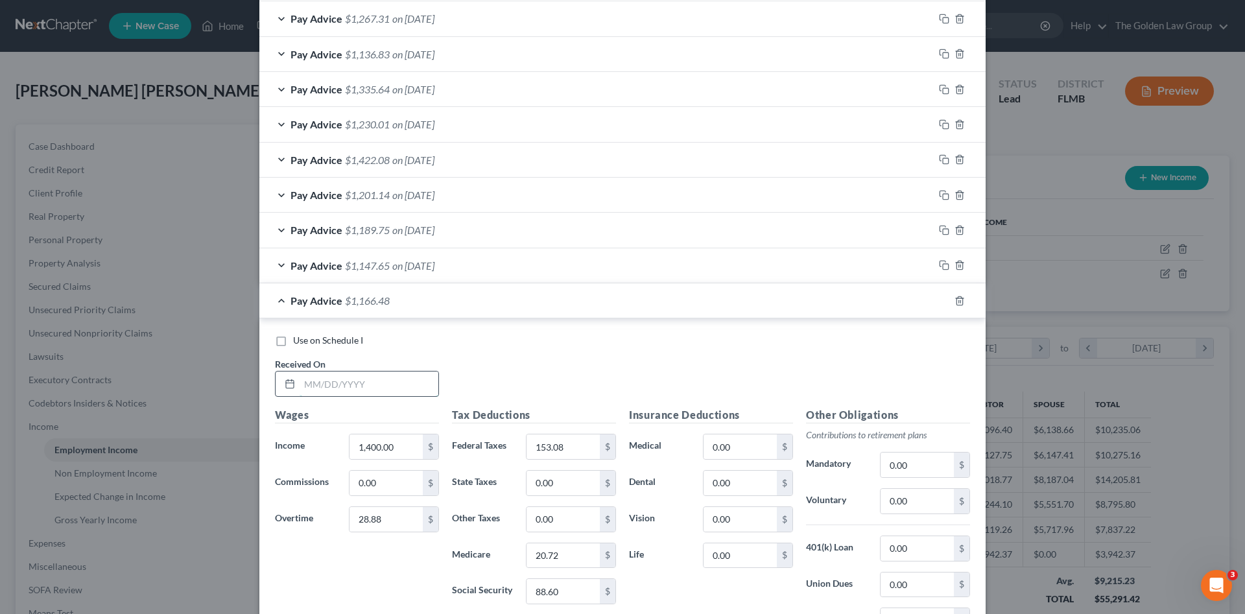
click at [394, 385] on input "text" at bounding box center [369, 384] width 139 height 25
type input "08/01/2025"
type input "1,189.30"
type input "0"
type input "103.51"
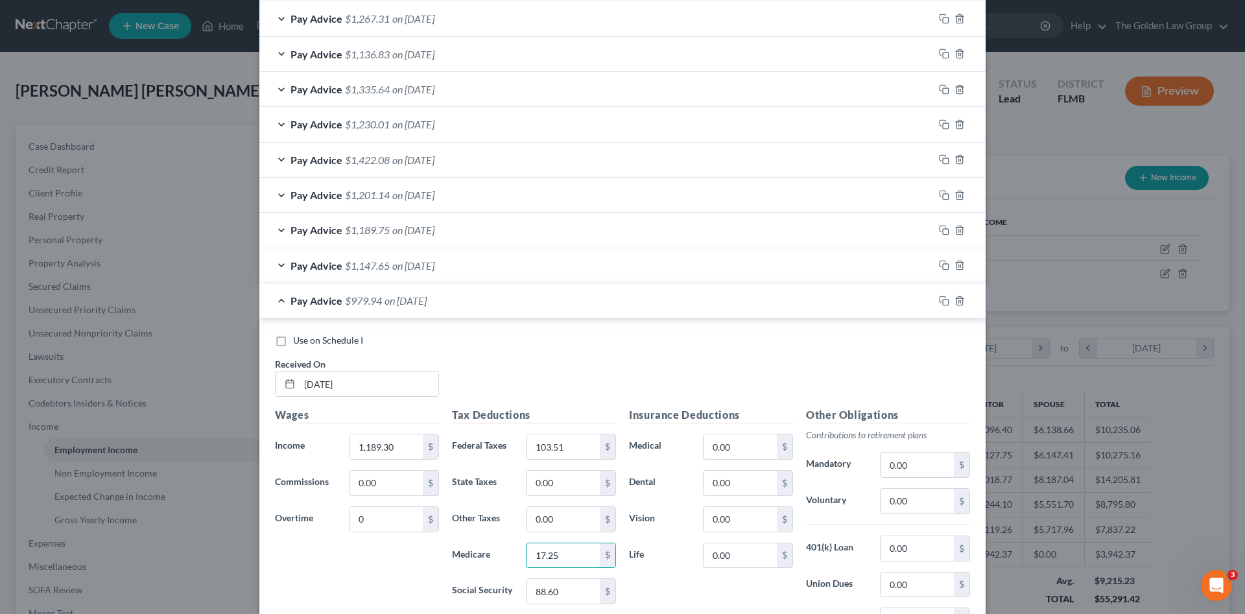
type input "17.25"
type input "73.73"
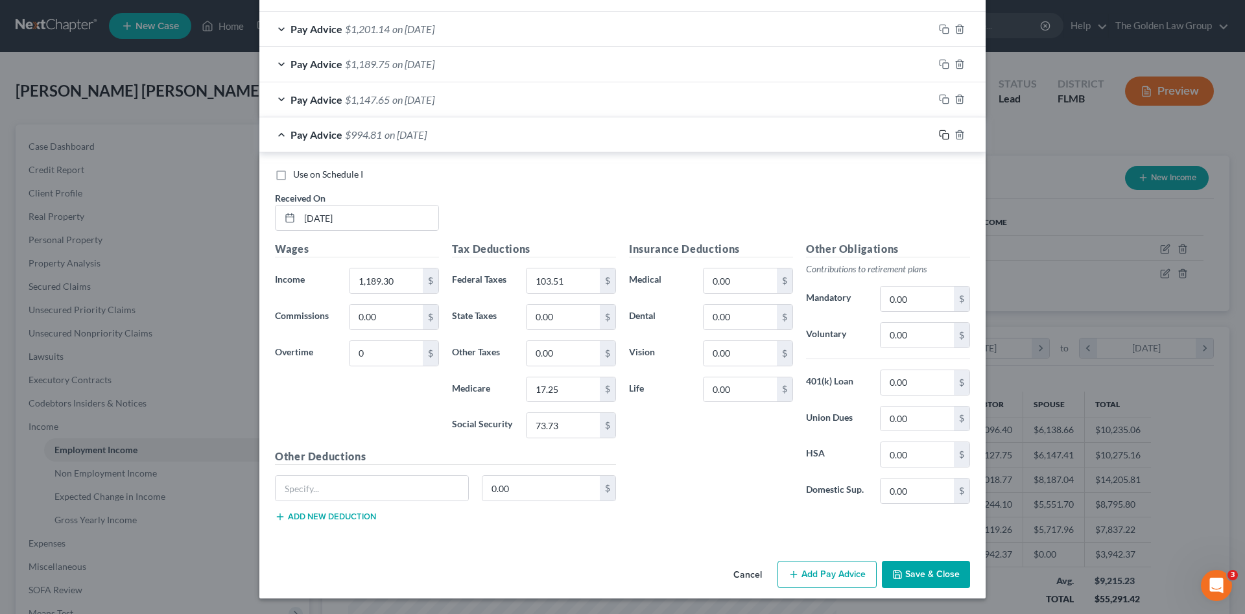
click at [941, 135] on icon "button" at bounding box center [944, 135] width 10 height 10
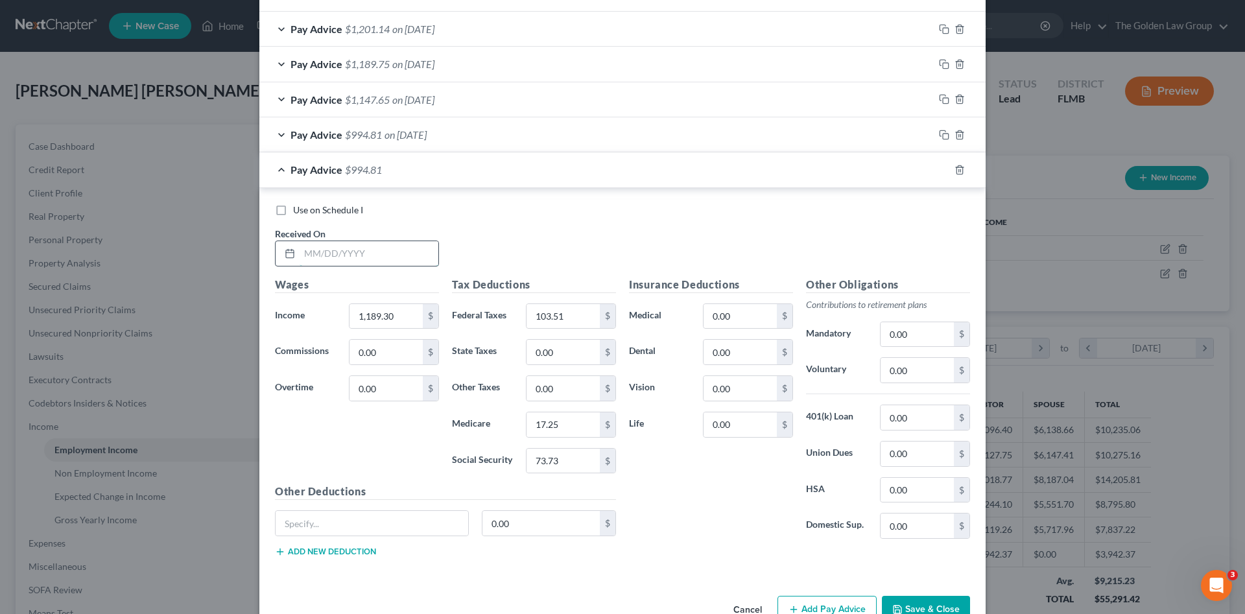
click at [349, 251] on input "text" at bounding box center [369, 253] width 139 height 25
click at [396, 262] on input "text" at bounding box center [369, 253] width 139 height 25
type input "08/08/2025"
type input "1,400.00"
type input "147.54"
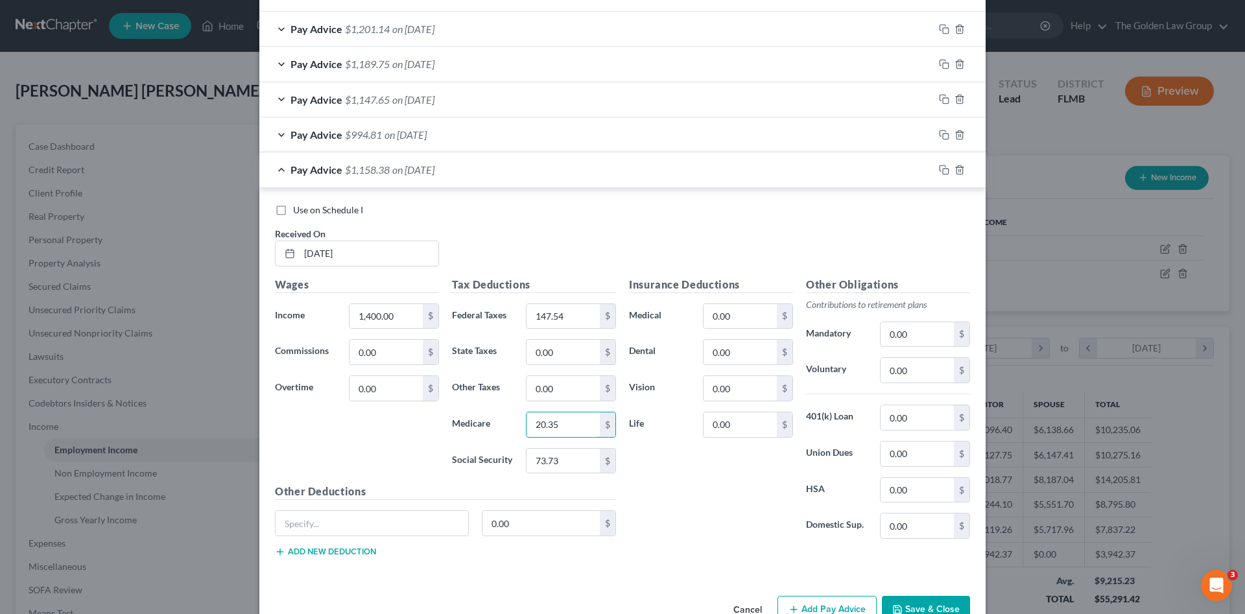
type input "20.35"
type input "87.03"
click at [370, 381] on input "0.00" at bounding box center [386, 388] width 73 height 25
type input "3.68"
click at [944, 167] on icon "button" at bounding box center [944, 170] width 10 height 10
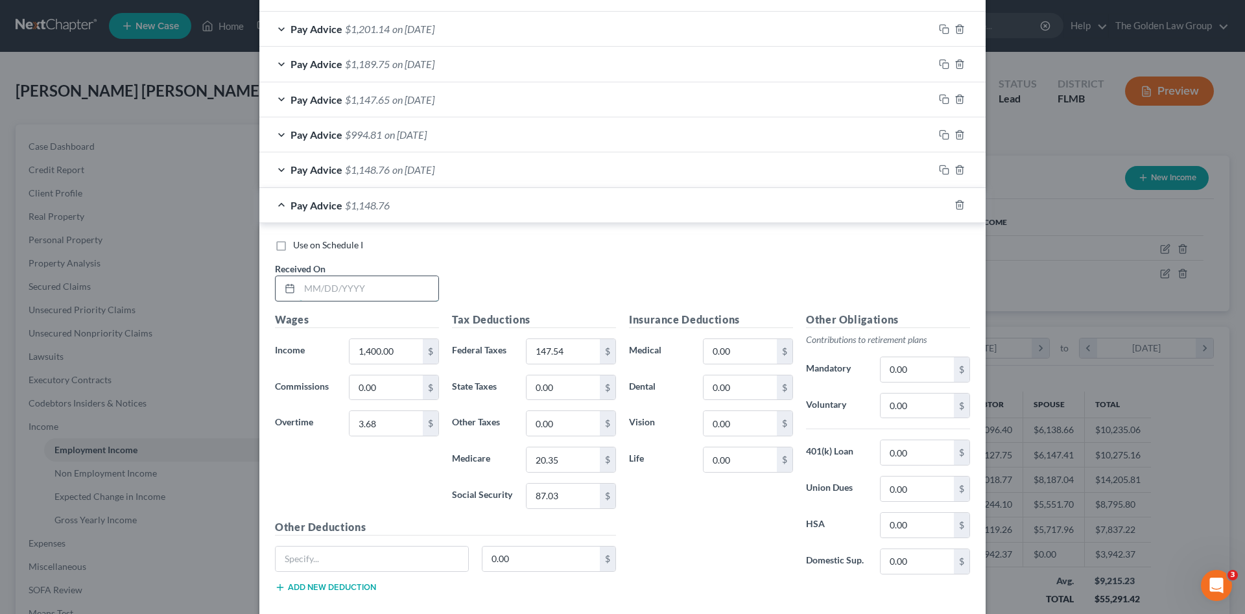
click at [381, 287] on input "text" at bounding box center [369, 288] width 139 height 25
click at [341, 289] on input "text" at bounding box center [369, 288] width 139 height 25
type input "08/15/2025"
type input "90.30"
type input "166.60"
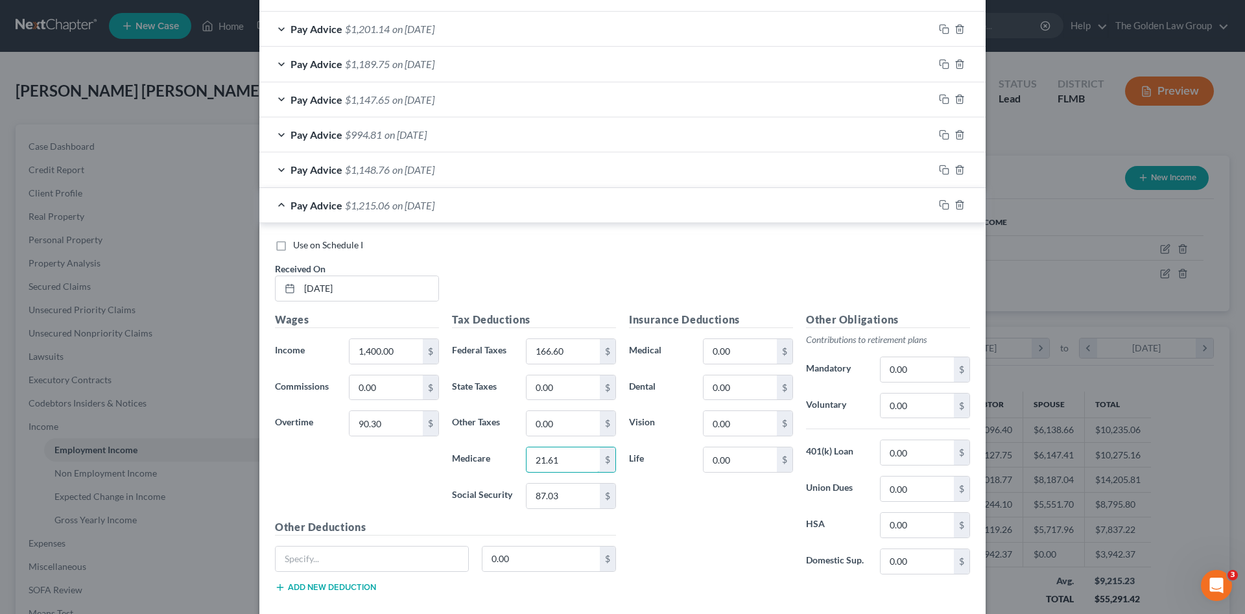
type input "21.61"
type input "92.40"
drag, startPoint x: 937, startPoint y: 204, endPoint x: 632, endPoint y: 259, distance: 309.9
click at [939, 204] on icon "button" at bounding box center [944, 205] width 10 height 10
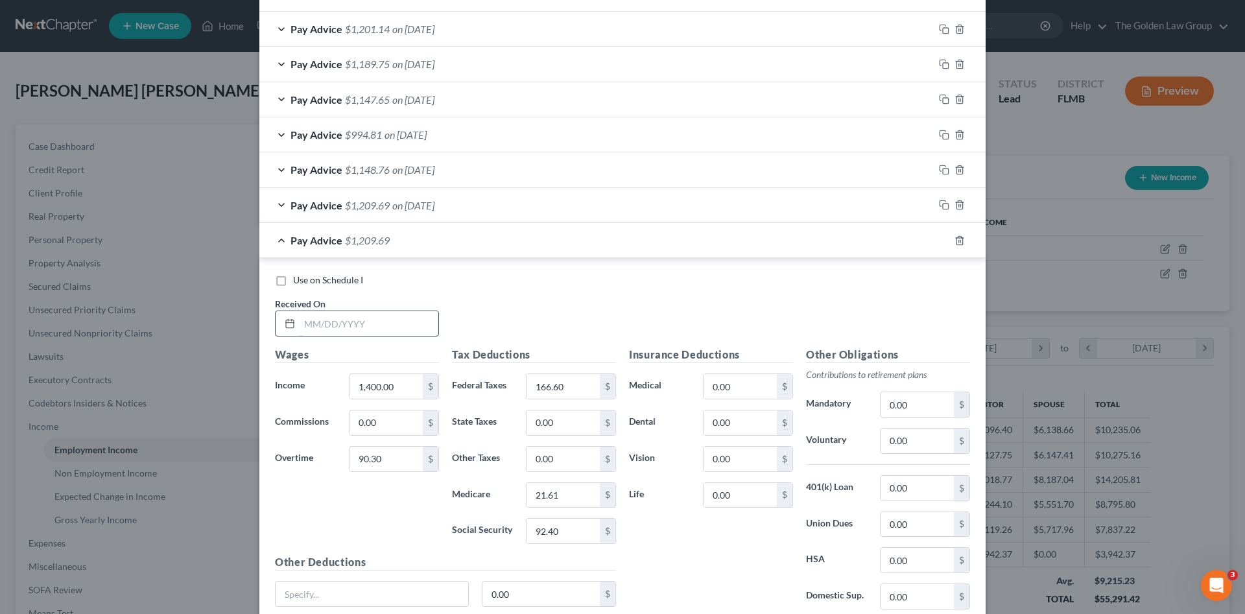
click at [333, 320] on input "text" at bounding box center [369, 323] width 139 height 25
click at [379, 320] on input "text" at bounding box center [369, 323] width 139 height 25
type input "08/22/2025"
type input "50.93"
type input "157.94"
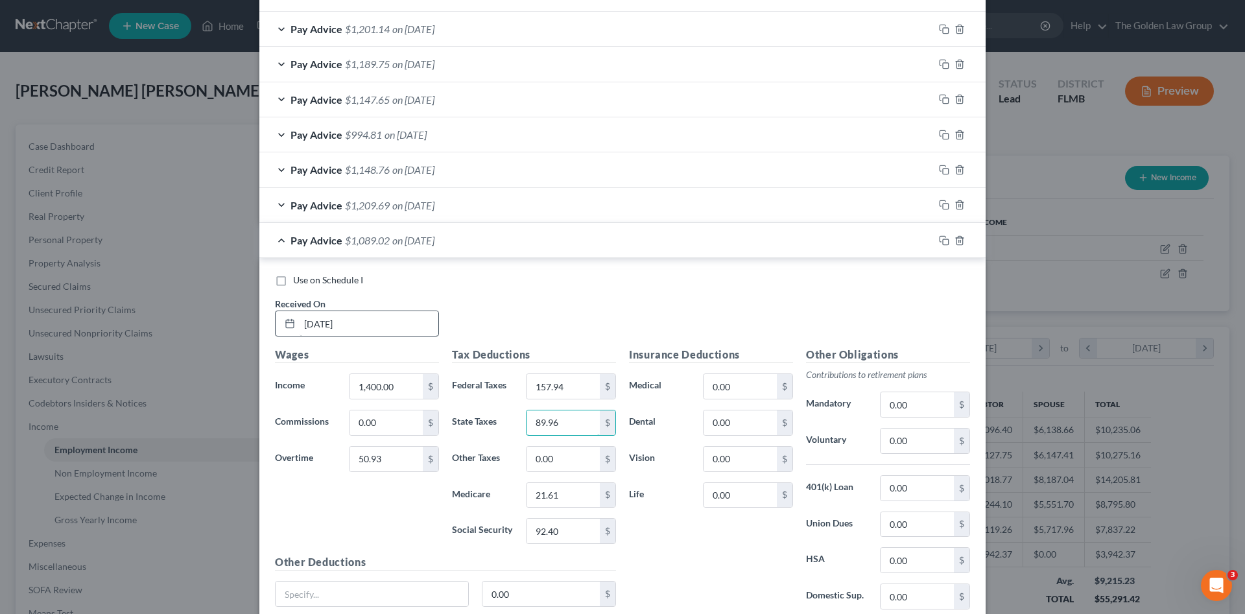
type input "89.96"
type input "2"
type input "0"
type input "21.04"
type input "89.96"
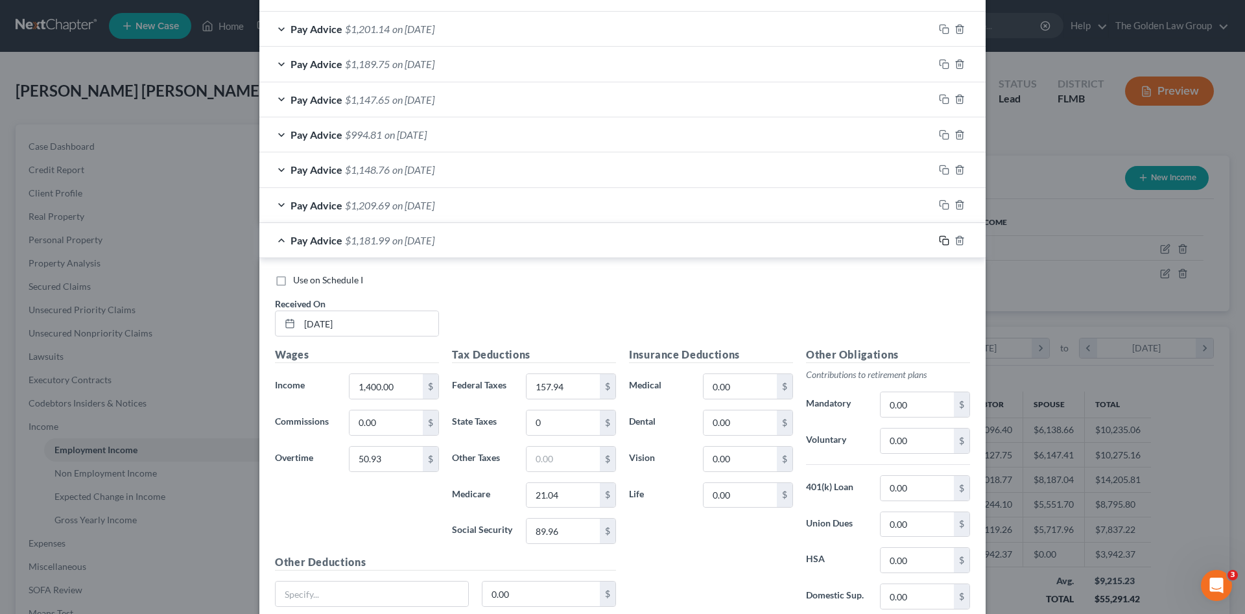
click at [941, 241] on icon "button" at bounding box center [944, 240] width 10 height 10
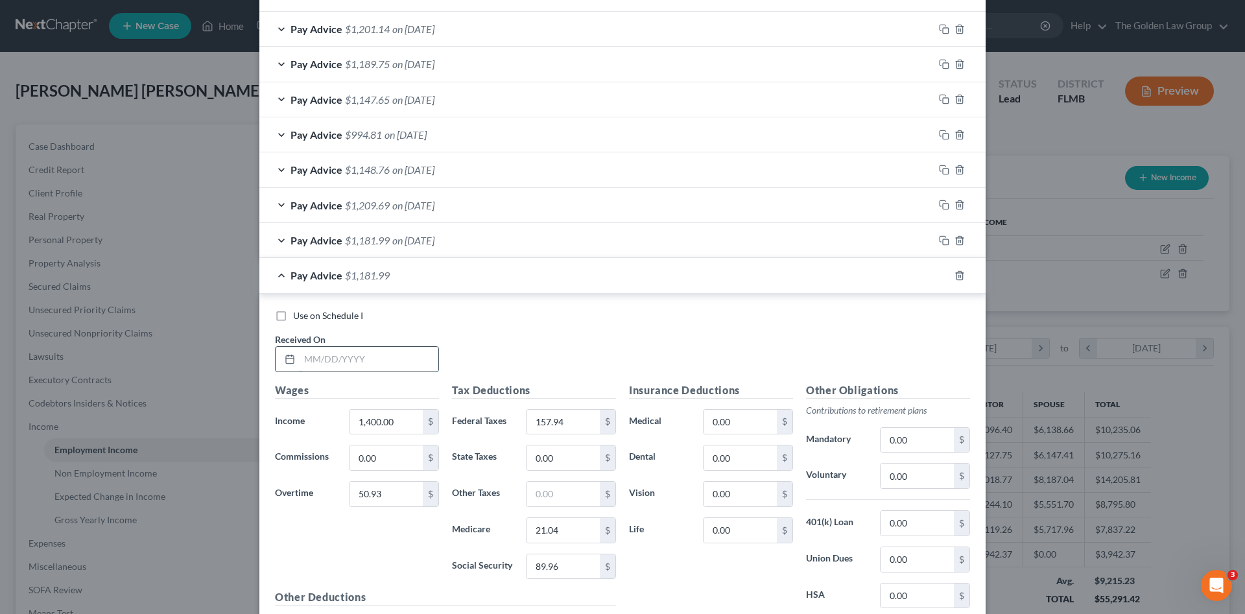
click at [353, 358] on input "text" at bounding box center [369, 359] width 139 height 25
type input "08/29/2025"
type input "14.18"
type input "149.85"
type input "20.50"
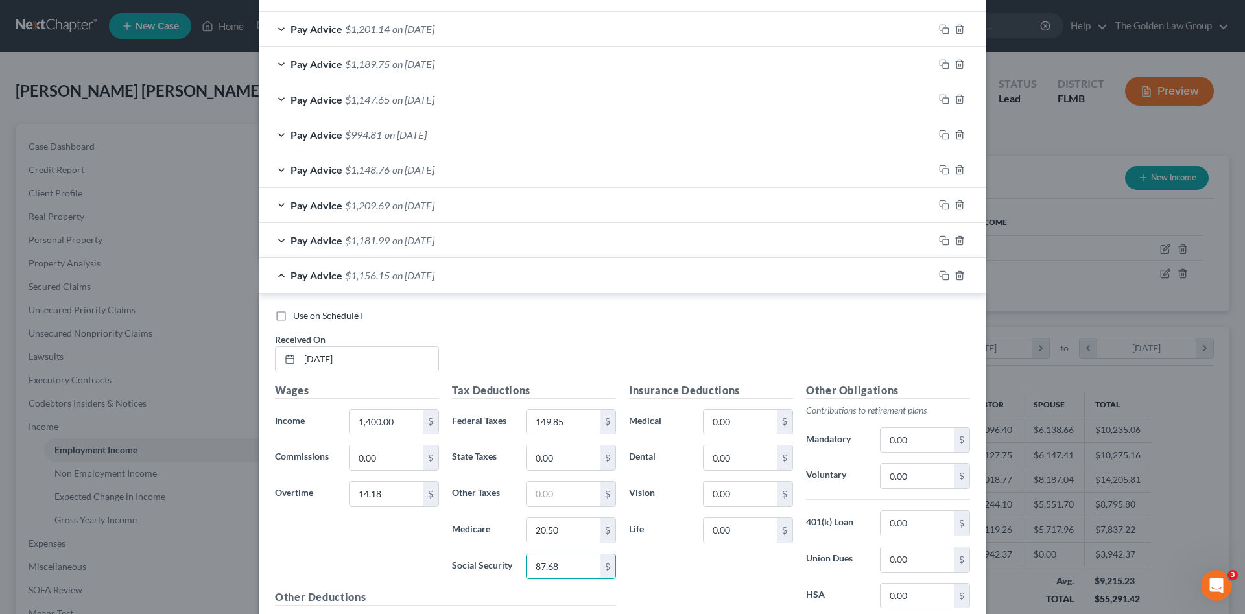
type input "87.68"
click at [314, 319] on span "Use on Schedule I" at bounding box center [328, 315] width 70 height 11
click at [307, 318] on input "Use on Schedule I" at bounding box center [302, 313] width 8 height 8
checkbox input "true"
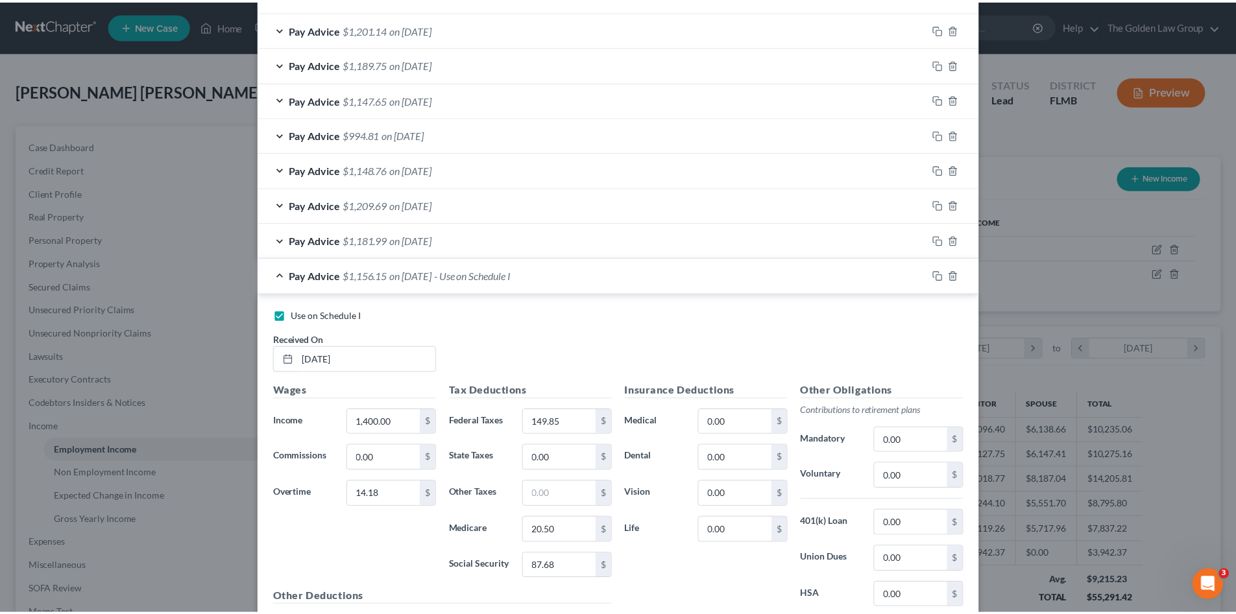
scroll to position [1225, 0]
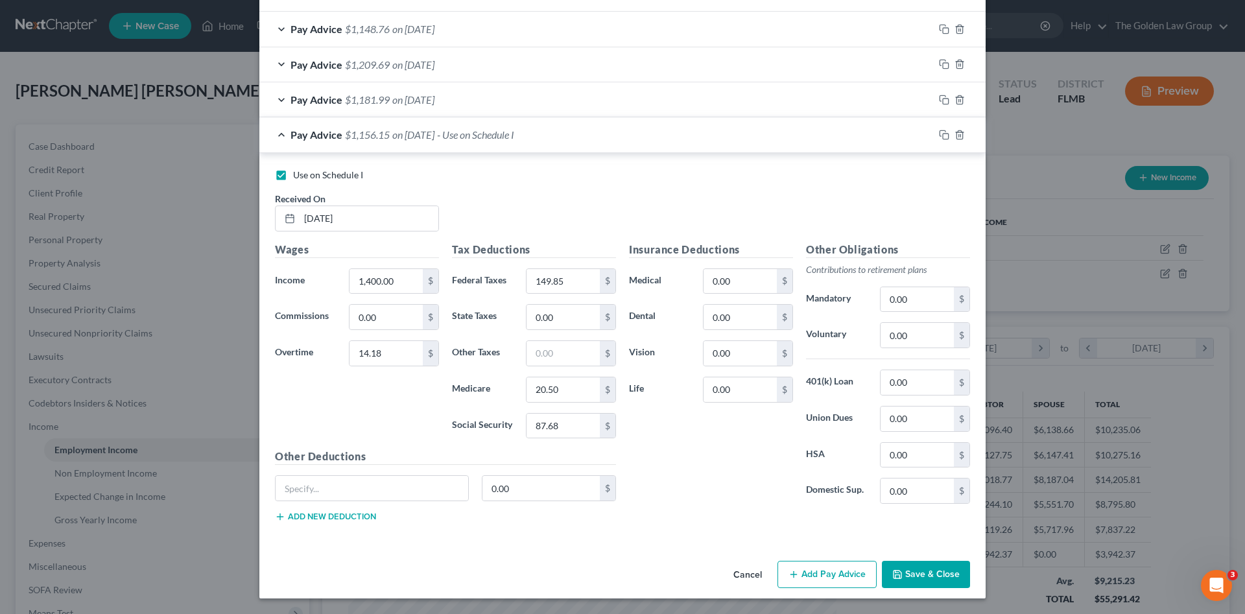
click at [910, 566] on button "Save & Close" at bounding box center [926, 574] width 88 height 27
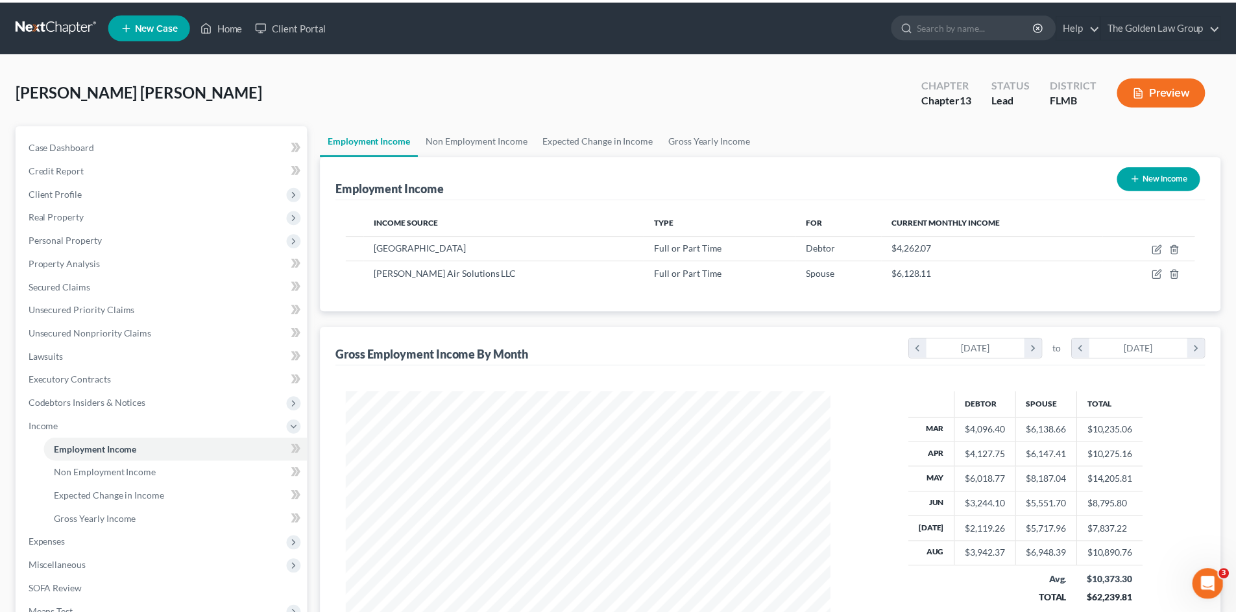
scroll to position [648452, 648184]
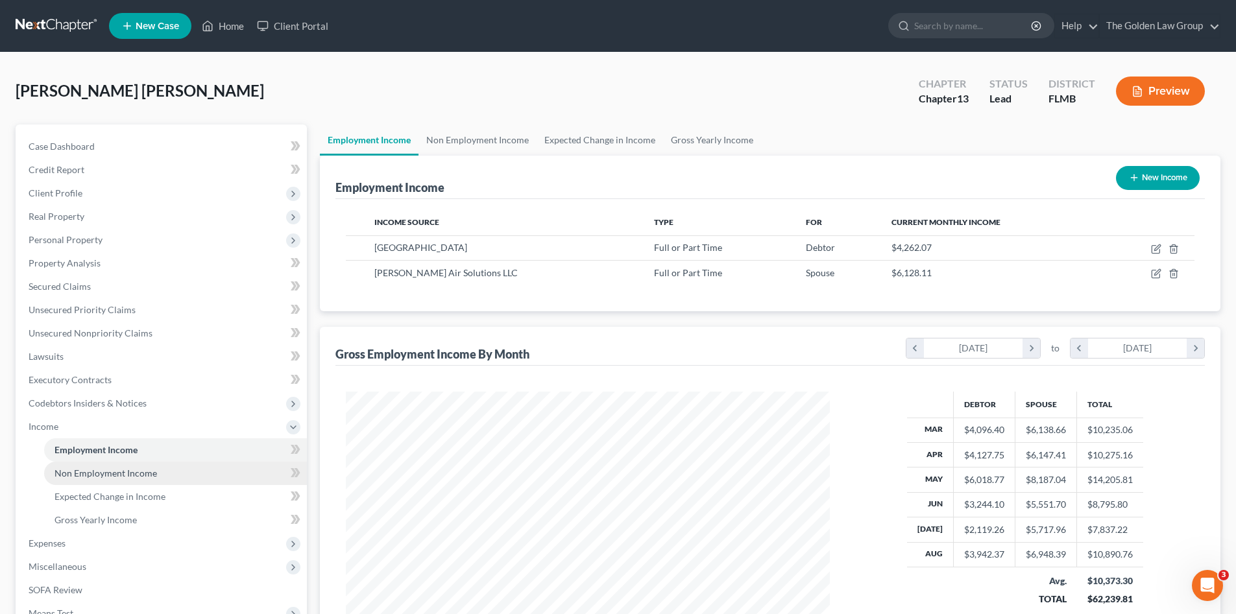
click at [107, 468] on span "Non Employment Income" at bounding box center [105, 473] width 102 height 11
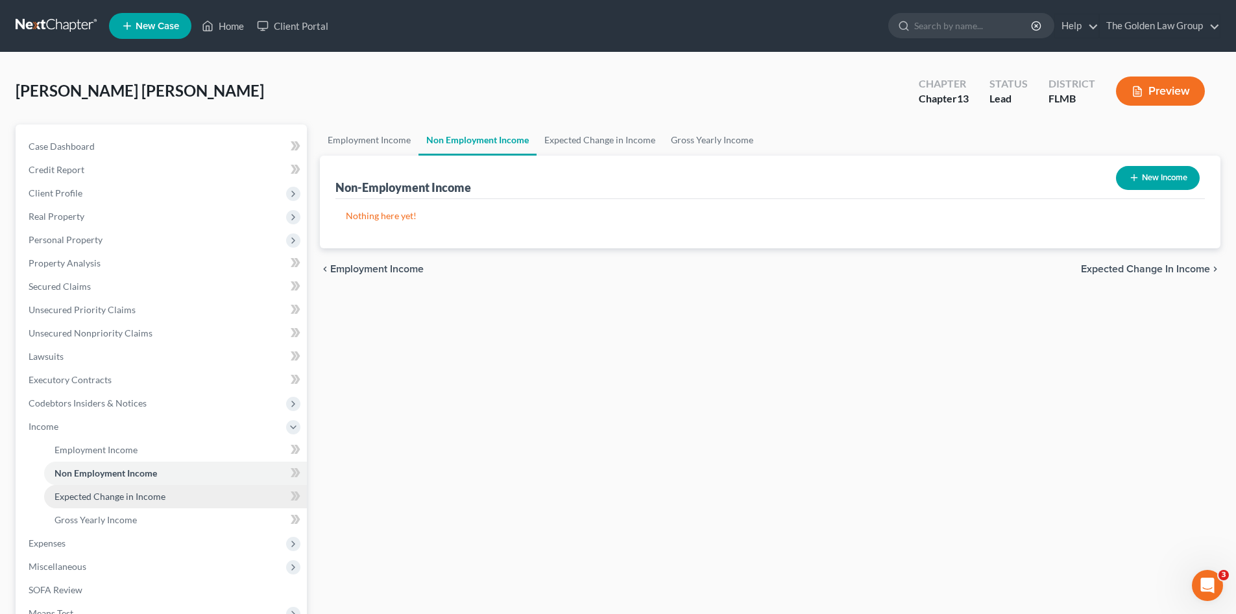
click at [122, 494] on span "Expected Change in Income" at bounding box center [109, 496] width 111 height 11
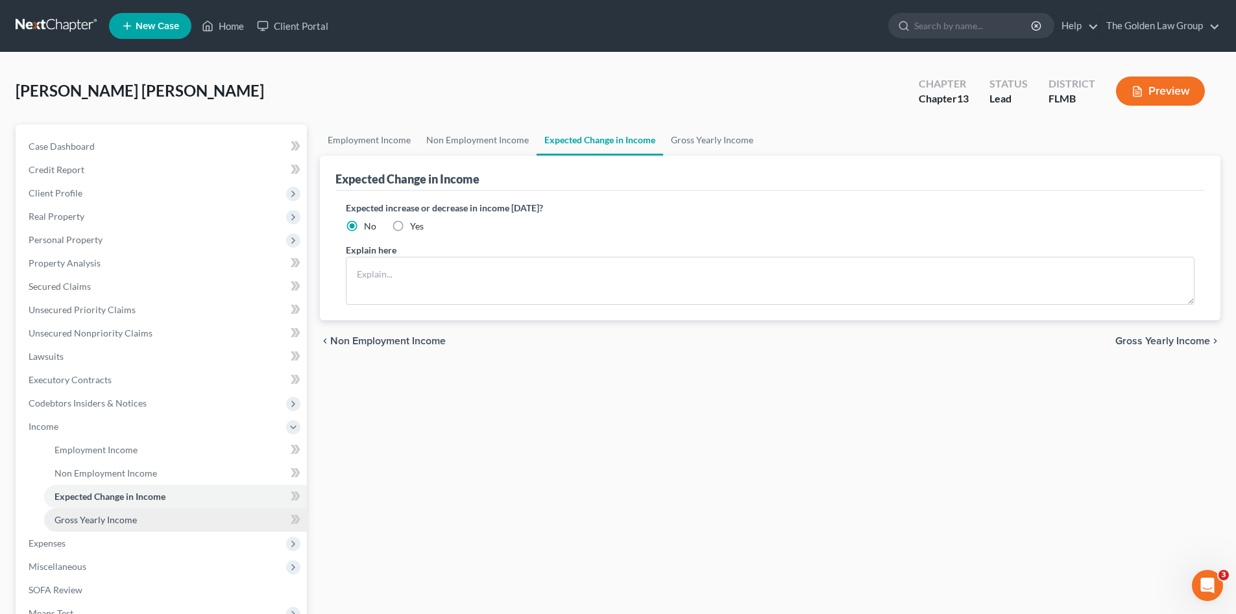
click at [124, 519] on span "Gross Yearly Income" at bounding box center [95, 519] width 82 height 11
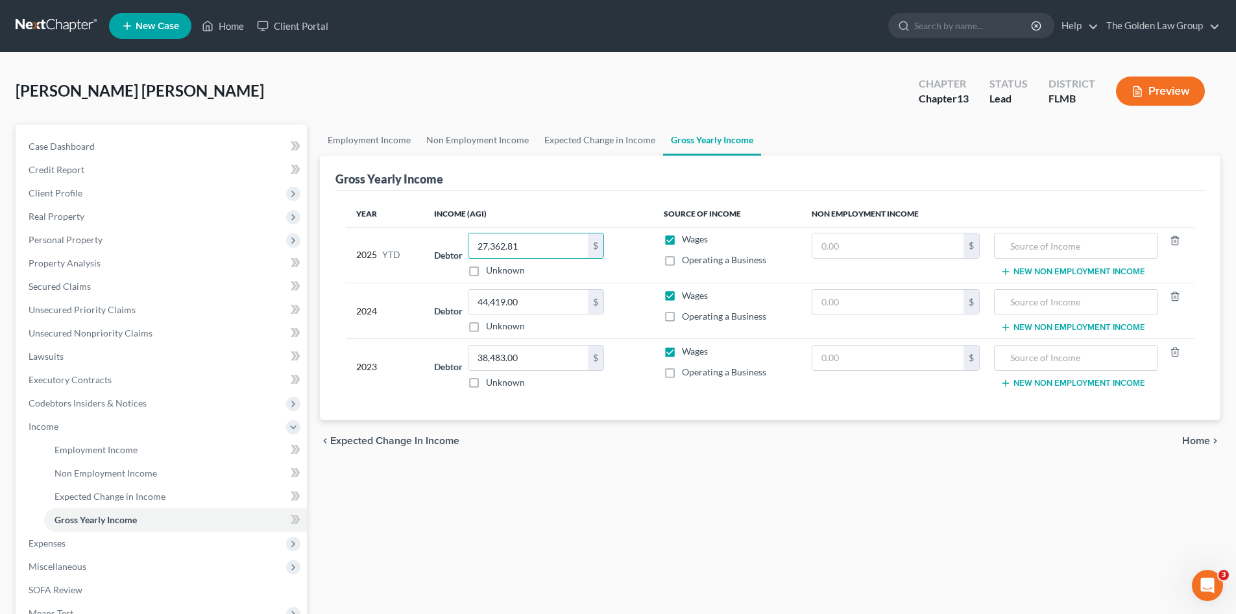
drag, startPoint x: 546, startPoint y: 247, endPoint x: 437, endPoint y: 239, distance: 109.3
click at [546, 247] on input "27,362.81" at bounding box center [527, 246] width 119 height 25
click at [551, 252] on input "27,362.81" at bounding box center [527, 246] width 119 height 25
drag, startPoint x: 551, startPoint y: 248, endPoint x: 439, endPoint y: 250, distance: 112.2
click at [439, 250] on div "Debtor 27,362.81 $ Unknown Balance Undetermined 27,362.81 $ Unknown" at bounding box center [538, 255] width 208 height 44
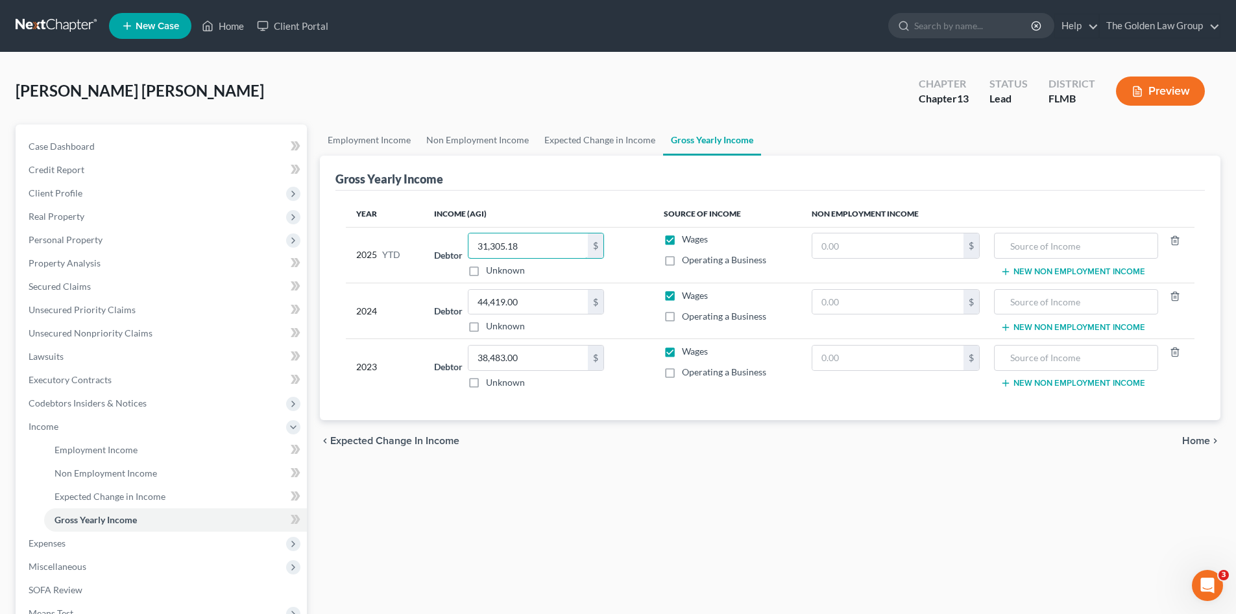
type input "31,305.18"
click at [570, 503] on div "Employment Income Non Employment Income Expected Change in Income Gross Yearly …" at bounding box center [769, 441] width 913 height 632
click at [80, 550] on span "Expenses" at bounding box center [162, 543] width 289 height 23
click at [113, 516] on link "Personal" at bounding box center [175, 520] width 263 height 23
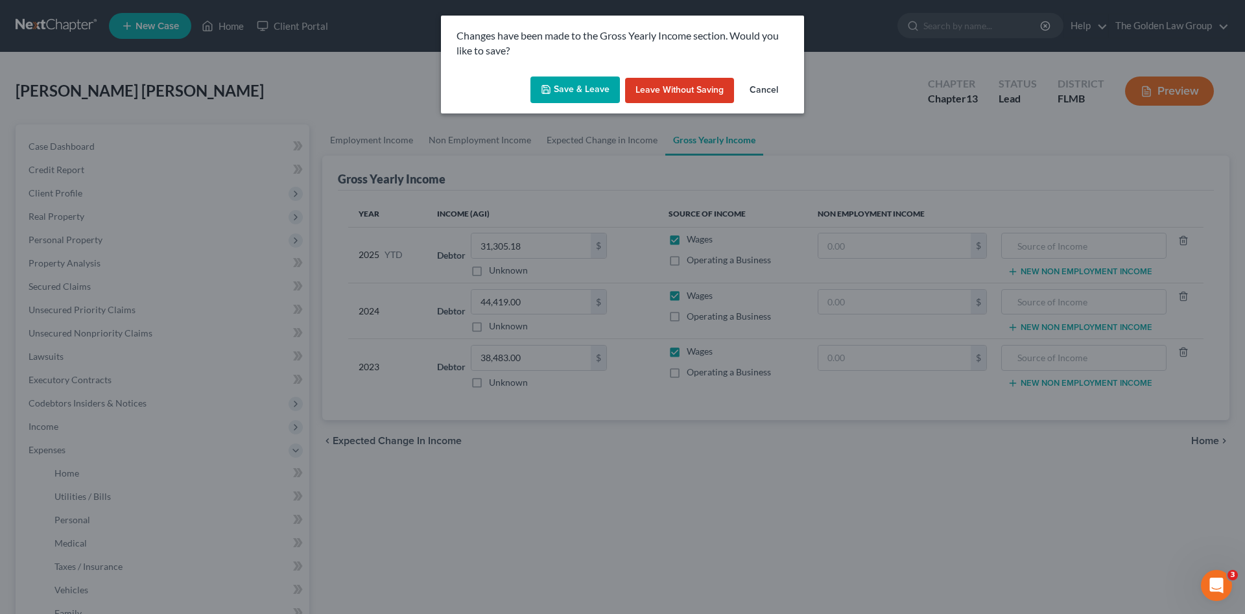
click at [576, 77] on button "Save & Leave" at bounding box center [576, 90] width 90 height 27
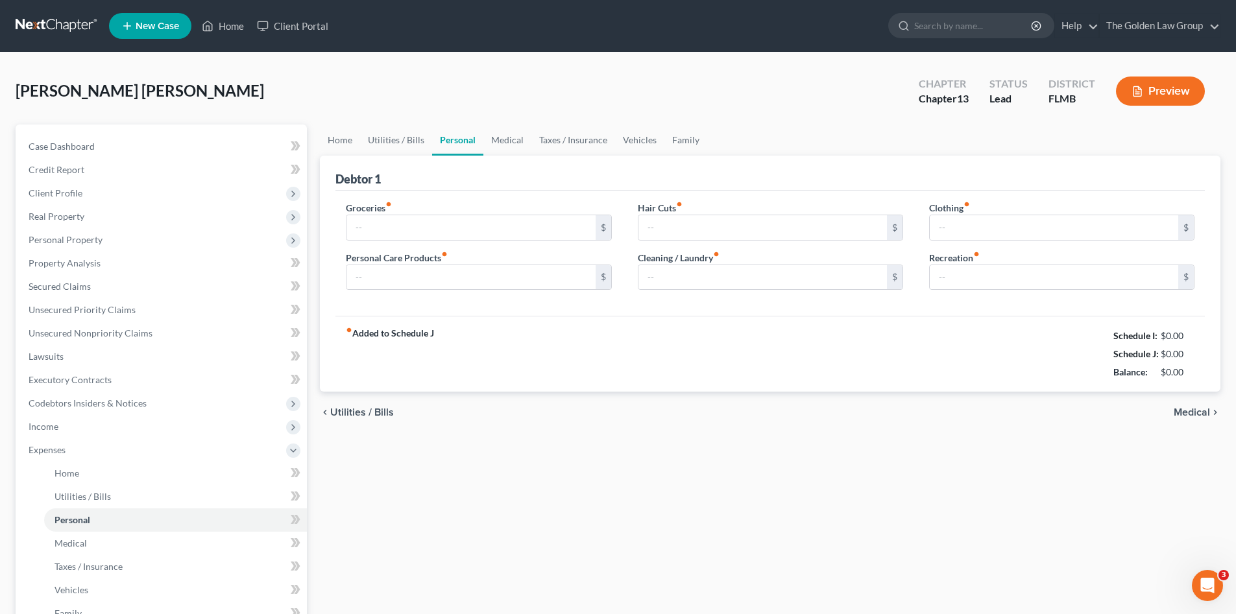
type input "1,200.00"
type input "200.00"
type input "0.00"
type input "250.00"
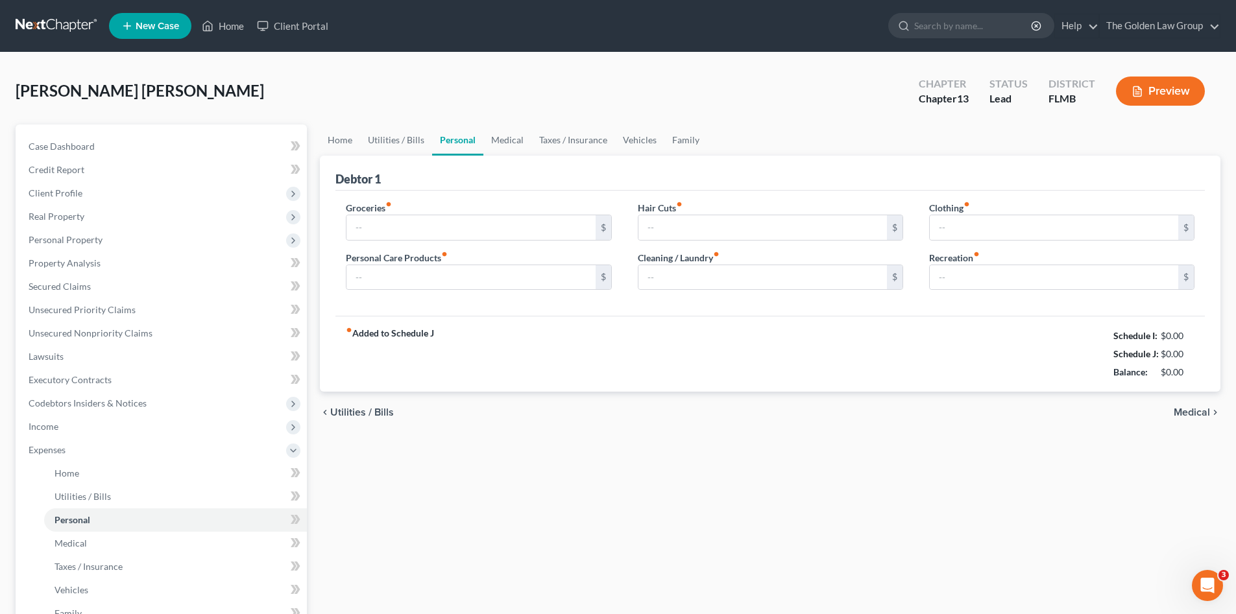
type input "350.00"
drag, startPoint x: 624, startPoint y: 469, endPoint x: 592, endPoint y: 466, distance: 32.0
click at [621, 463] on div "Home Utilities / Bills Personal Medical Taxes / Insurance Vehicles Family Debto…" at bounding box center [769, 476] width 913 height 703
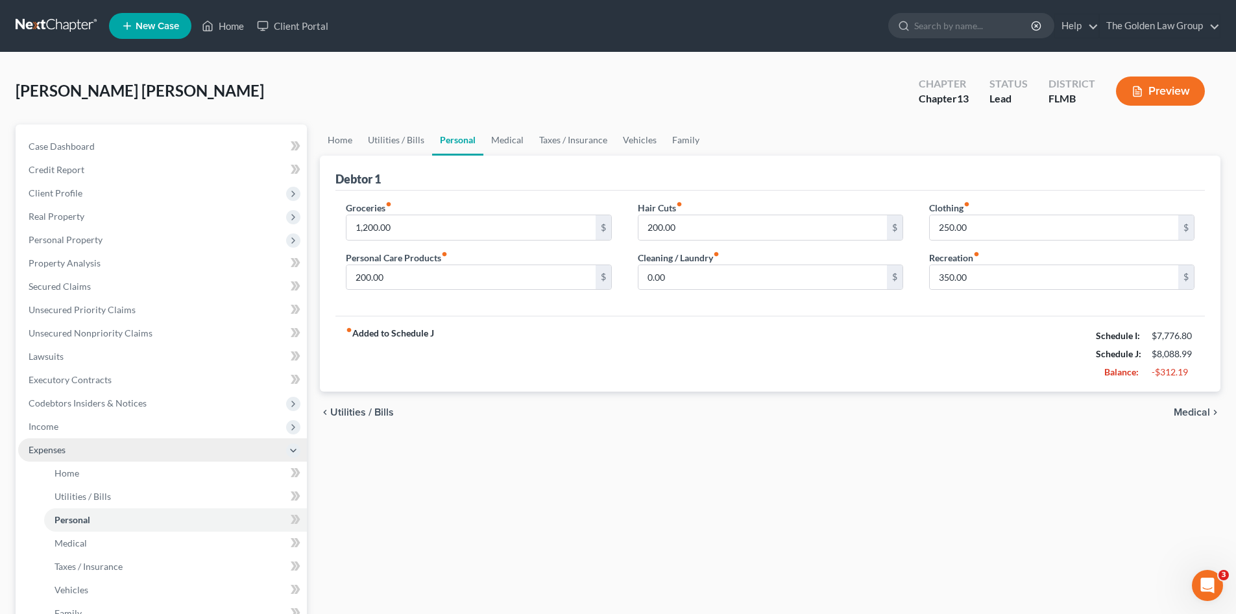
click at [76, 451] on span "Expenses" at bounding box center [162, 450] width 289 height 23
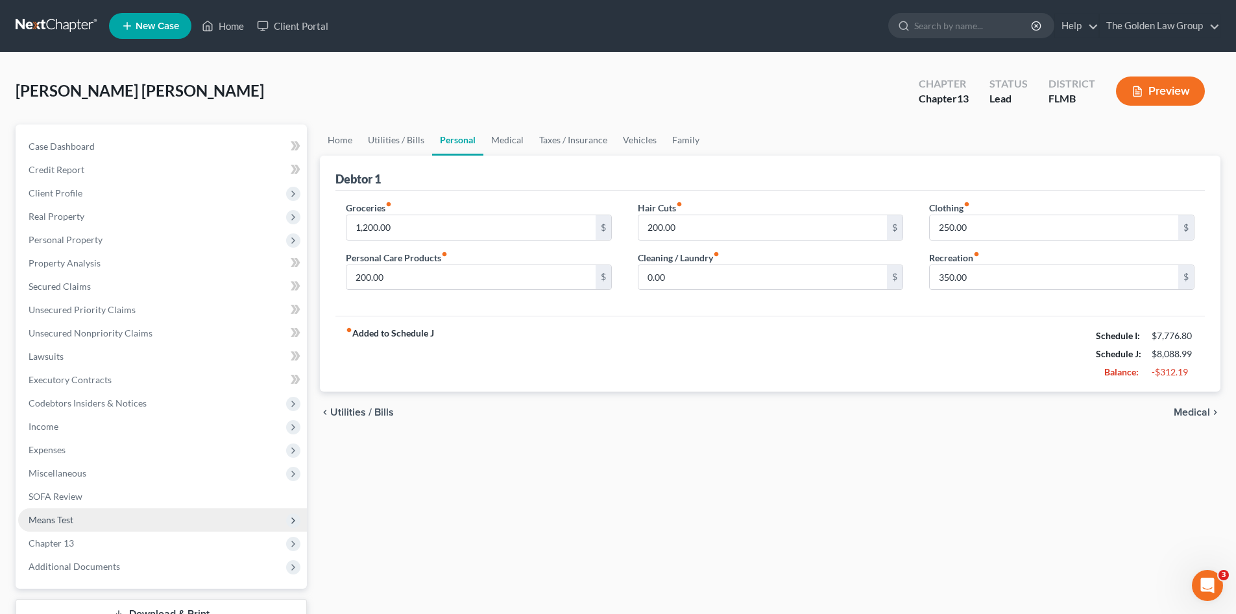
click at [85, 518] on span "Means Test" at bounding box center [162, 520] width 289 height 23
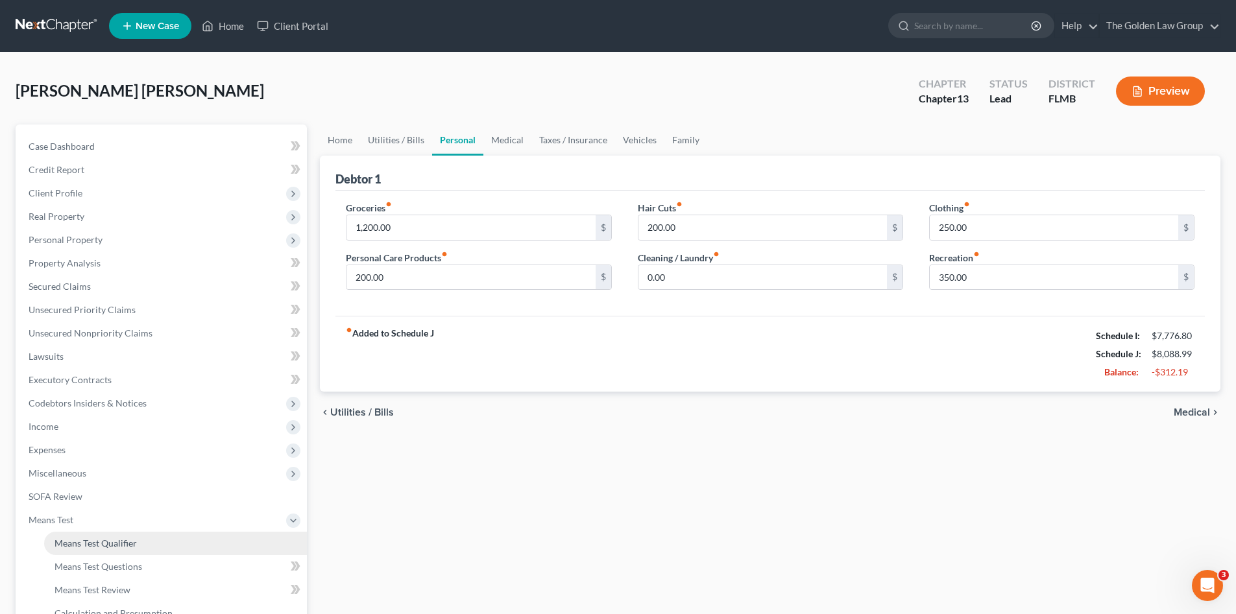
click at [101, 539] on span "Means Test Qualifier" at bounding box center [95, 543] width 82 height 11
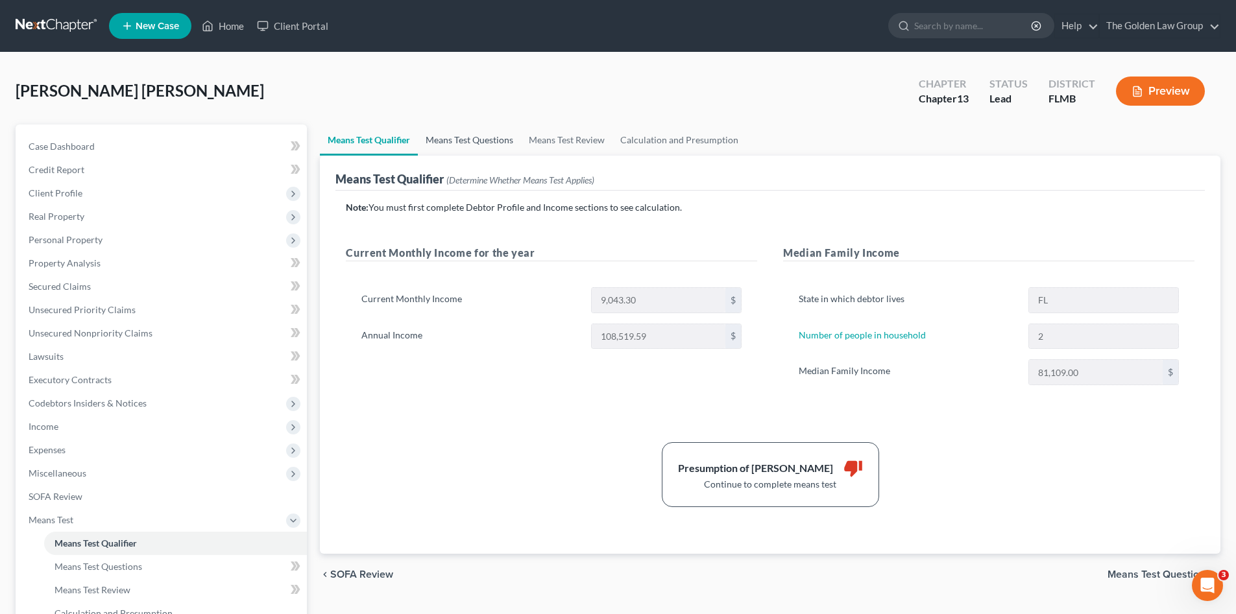
click at [466, 134] on link "Means Test Questions" at bounding box center [469, 140] width 103 height 31
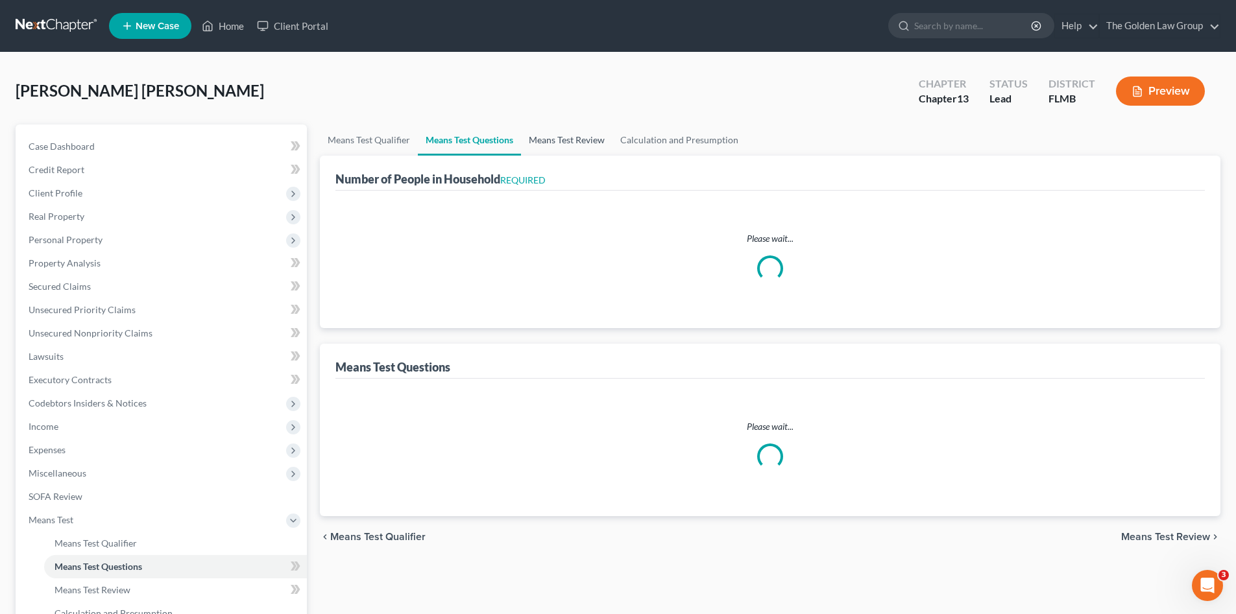
select select "1"
select select "60"
select select "2"
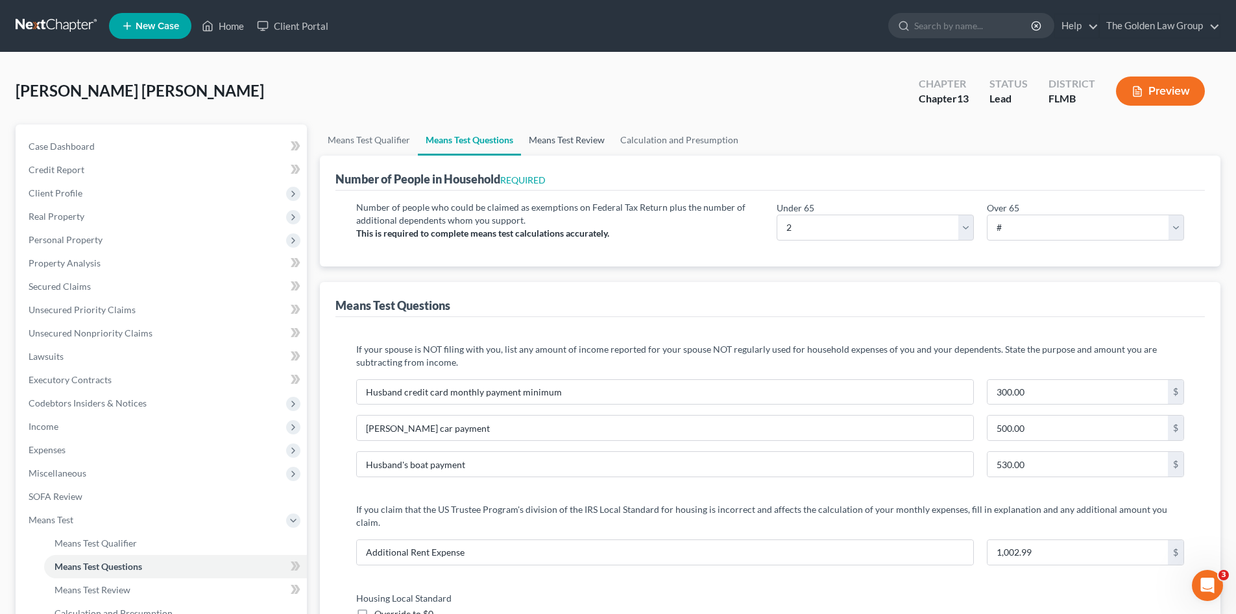
click at [552, 141] on link "Means Test Review" at bounding box center [566, 140] width 91 height 31
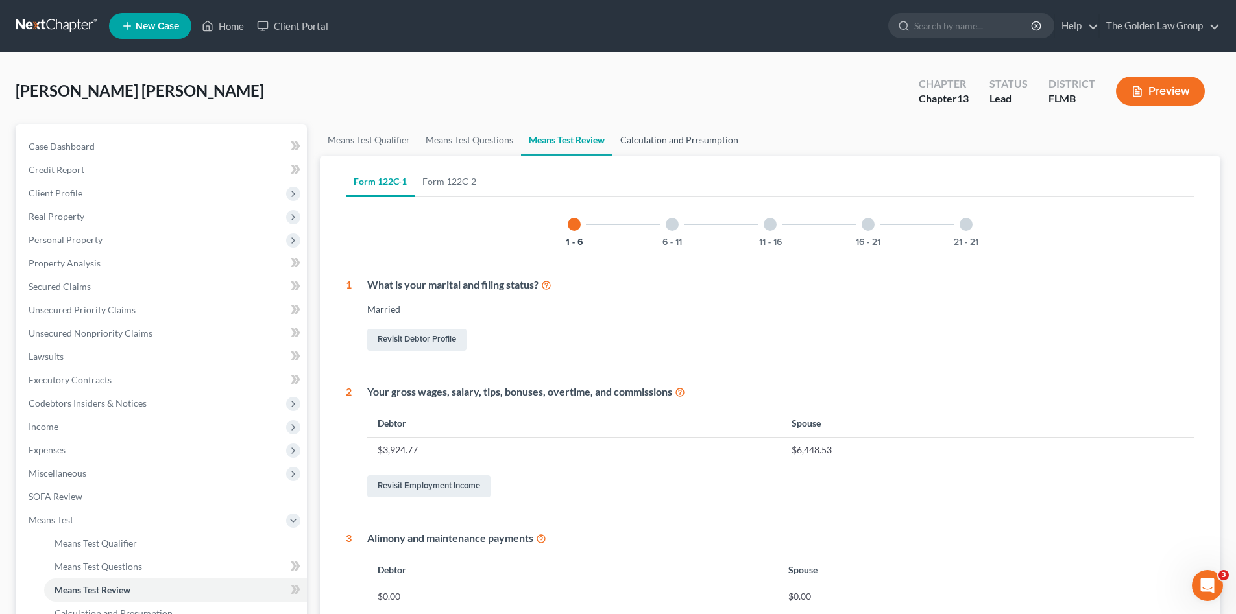
click at [655, 134] on link "Calculation and Presumption" at bounding box center [679, 140] width 134 height 31
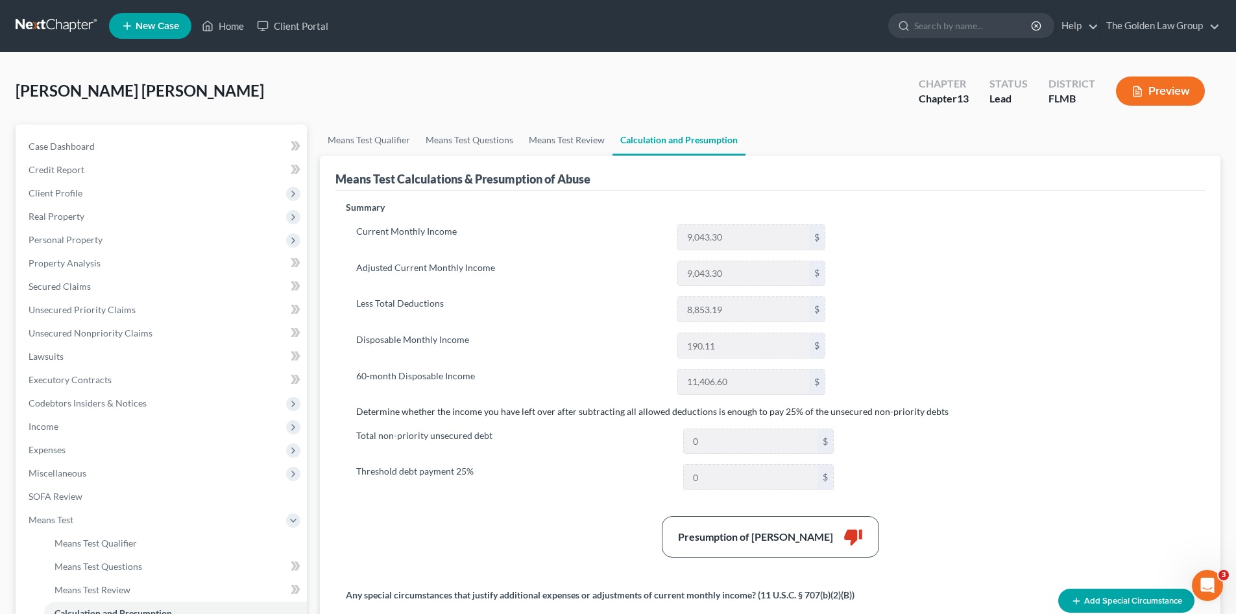
click at [612, 291] on div "Current Monthly Income 9,043.30 $ Adjusted Current Monthly Income 9,043.30 $ Le…" at bounding box center [591, 309] width 490 height 171
click at [64, 30] on link at bounding box center [57, 25] width 83 height 23
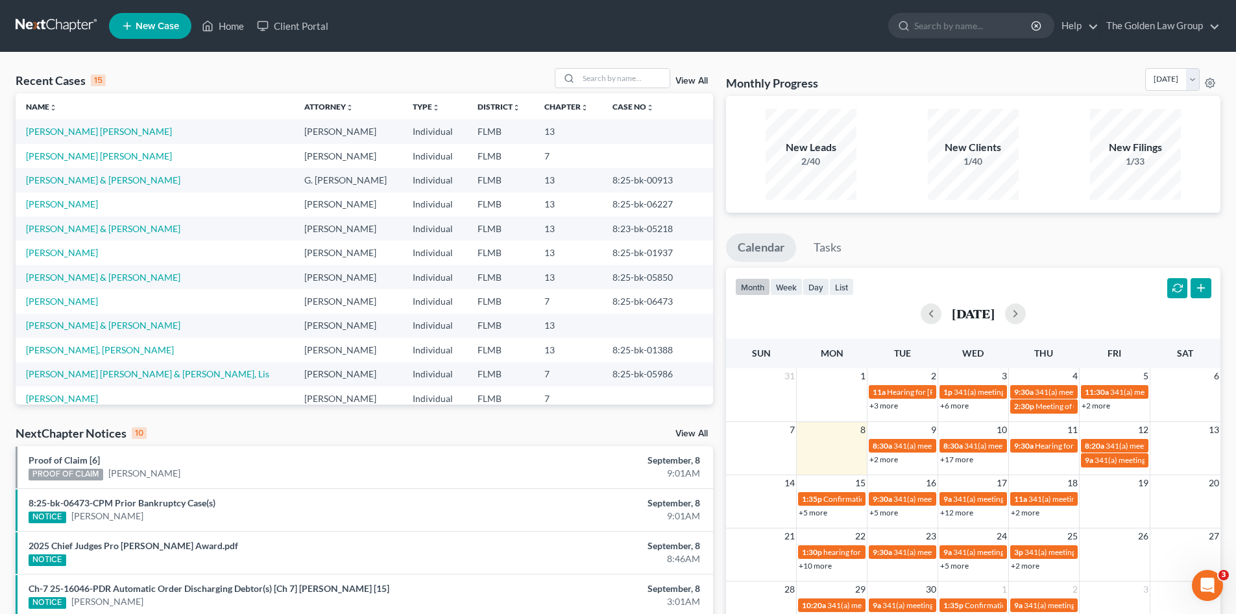
drag, startPoint x: 453, startPoint y: 76, endPoint x: 529, endPoint y: 91, distance: 77.3
click at [453, 76] on div "Recent Cases 15 View All" at bounding box center [364, 80] width 697 height 25
click at [586, 81] on input "search" at bounding box center [624, 78] width 91 height 19
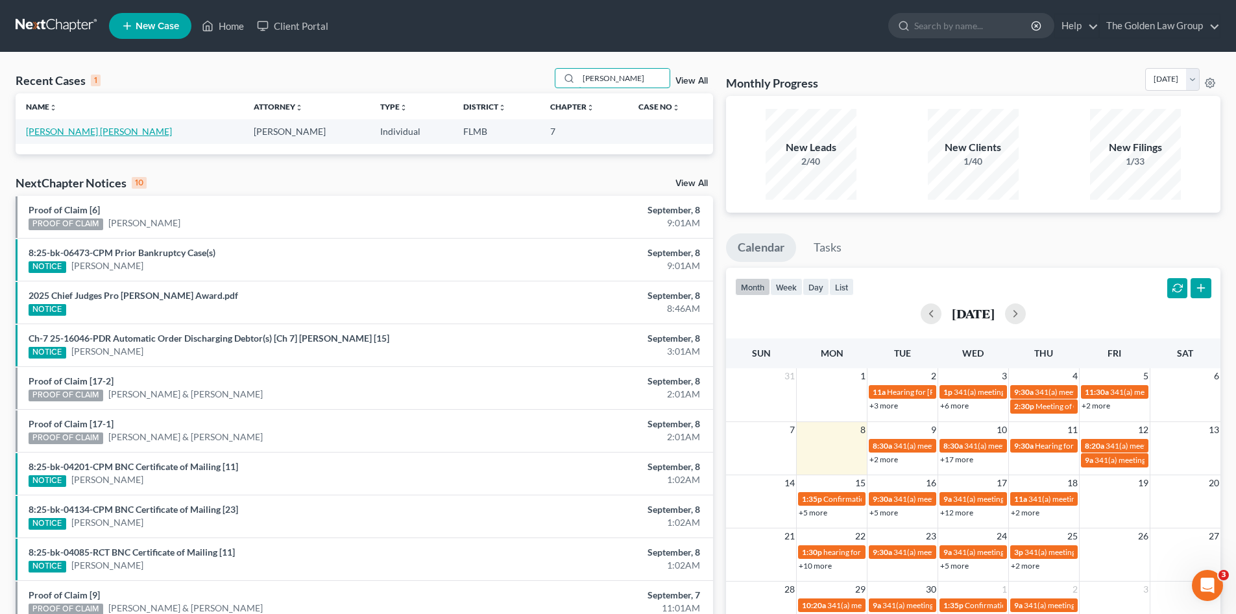
type input "thorpe"
click at [90, 132] on link "[PERSON_NAME] [PERSON_NAME]" at bounding box center [99, 131] width 146 height 11
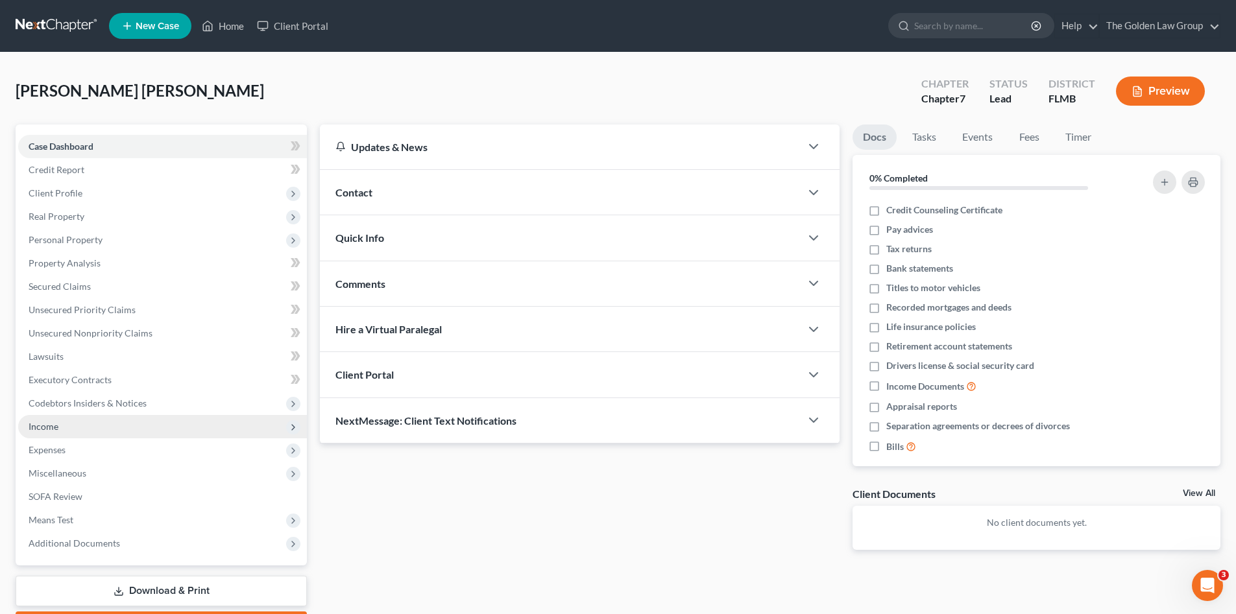
click at [88, 426] on span "Income" at bounding box center [162, 426] width 289 height 23
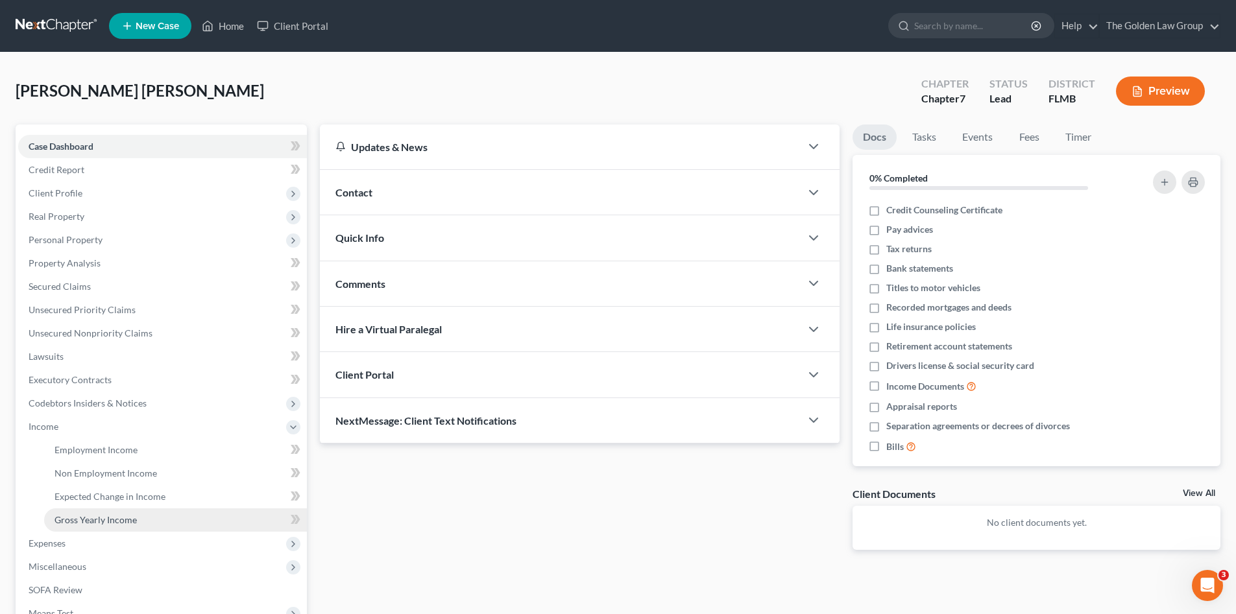
click at [117, 514] on span "Gross Yearly Income" at bounding box center [95, 519] width 82 height 11
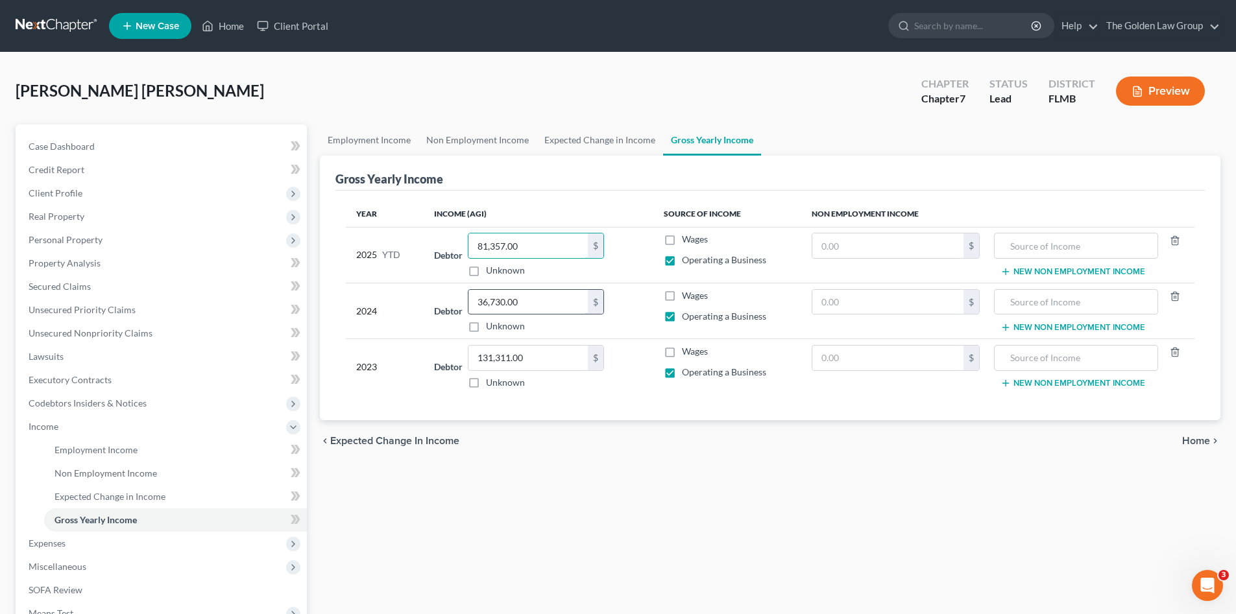
paste input "79,342"
type input "79,342.00"
click at [624, 528] on div "Employment Income Non Employment Income Expected Change in Income Gross Yearly …" at bounding box center [769, 429] width 913 height 609
click at [60, 21] on link at bounding box center [57, 25] width 83 height 23
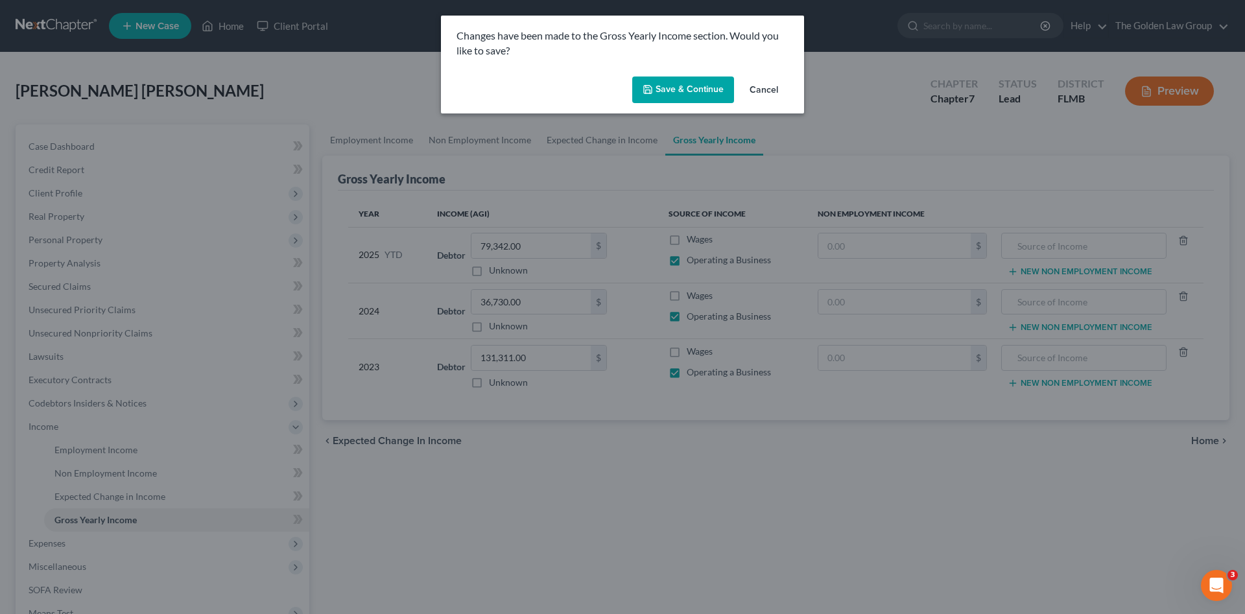
click at [684, 90] on button "Save & Continue" at bounding box center [683, 90] width 102 height 27
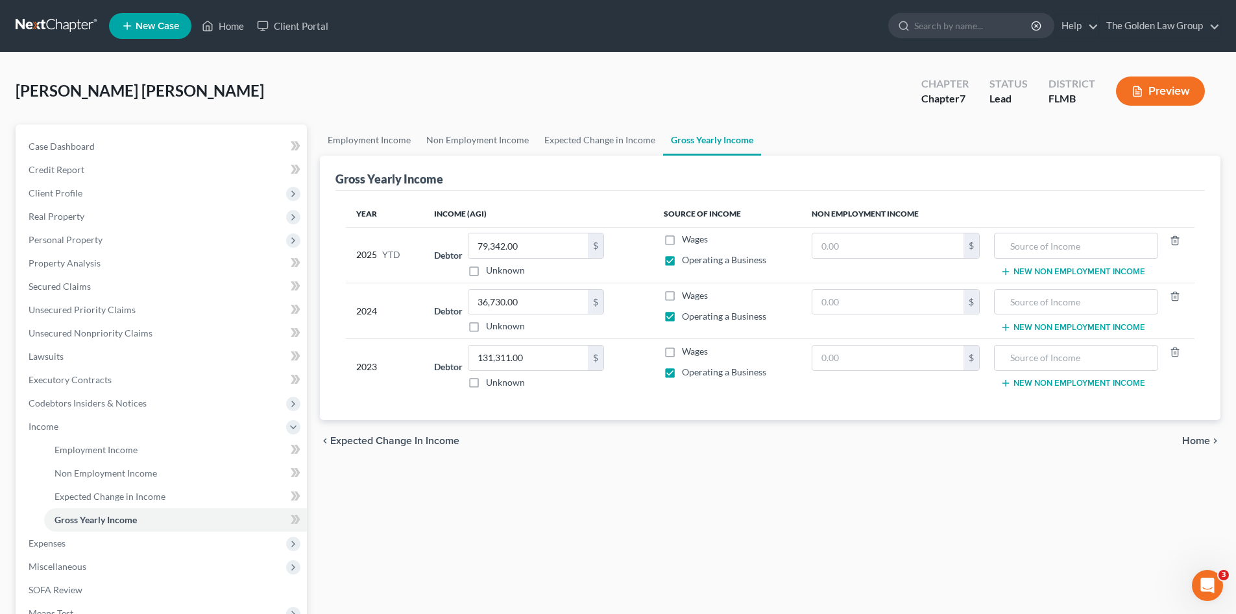
click at [66, 23] on link at bounding box center [57, 25] width 83 height 23
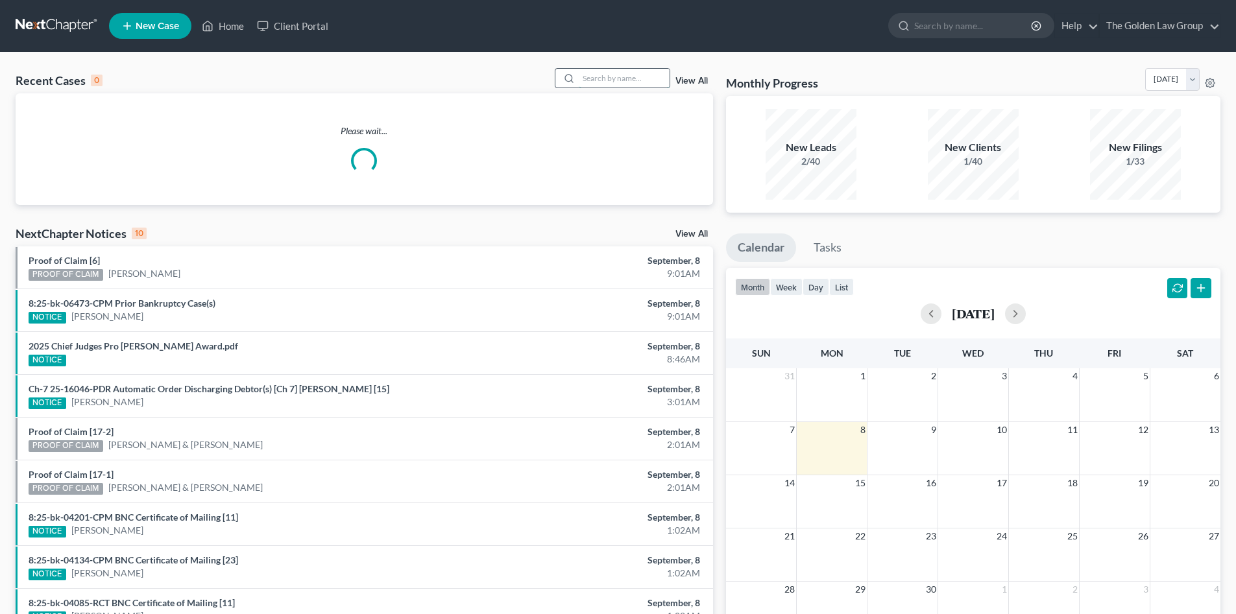
click at [614, 80] on input "search" at bounding box center [624, 78] width 91 height 19
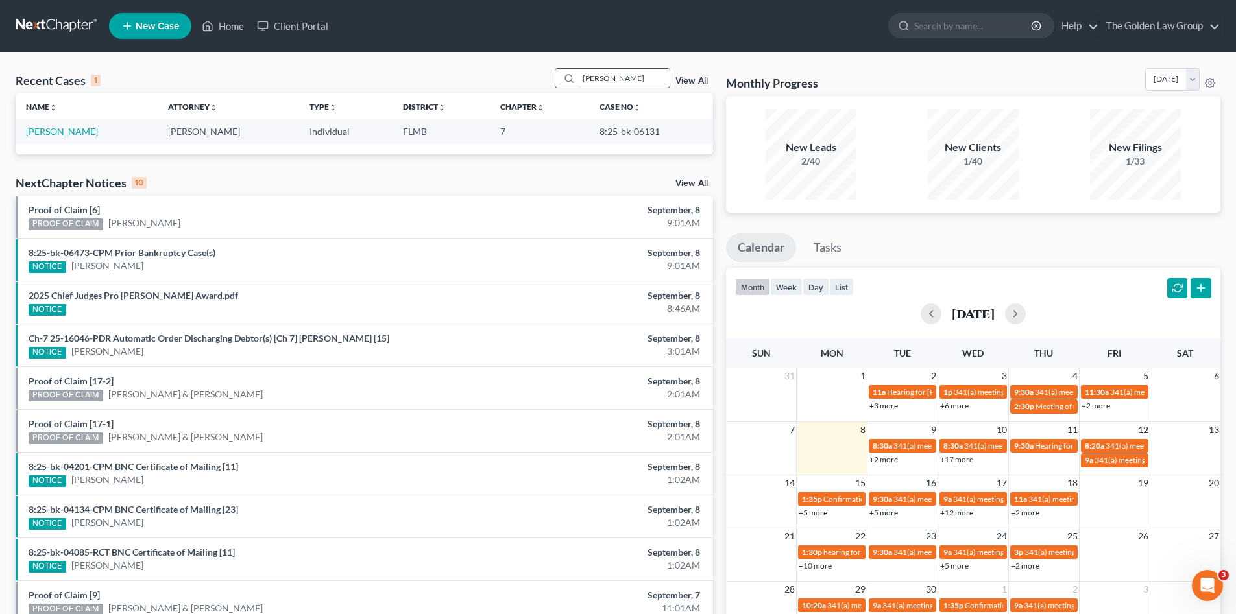
click at [603, 77] on input "[PERSON_NAME]" at bounding box center [624, 78] width 91 height 19
type input "[PERSON_NAME]"
click at [45, 133] on link "[PERSON_NAME]" at bounding box center [62, 131] width 72 height 11
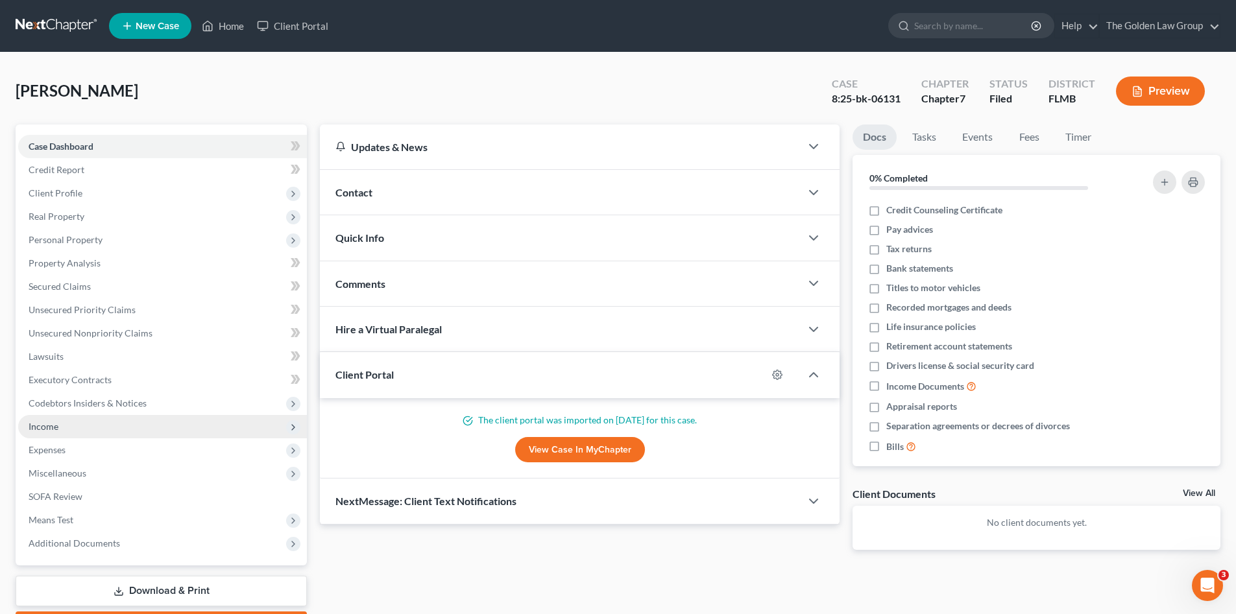
click at [45, 425] on span "Income" at bounding box center [44, 426] width 30 height 11
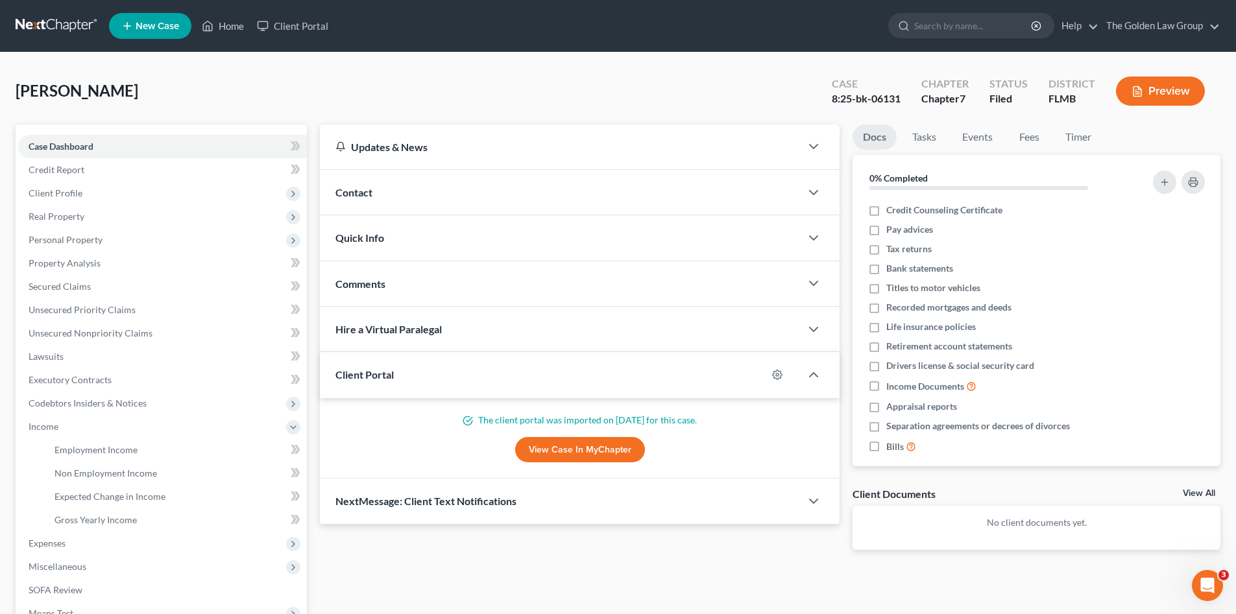
click at [267, 95] on div "Davis, Patricia Upgraded Case 8:25-bk-06131 Chapter Chapter 7 Status Filed Dist…" at bounding box center [618, 96] width 1205 height 56
click at [38, 27] on link at bounding box center [57, 25] width 83 height 23
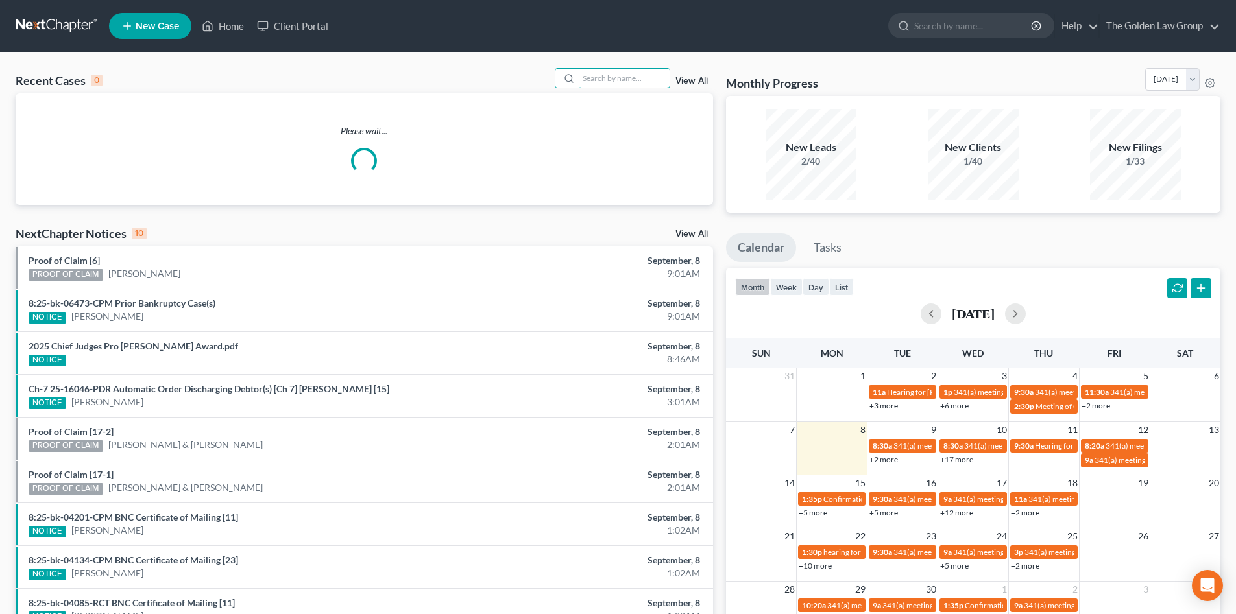
drag, startPoint x: 625, startPoint y: 73, endPoint x: 619, endPoint y: 62, distance: 13.1
click at [623, 70] on input "search" at bounding box center [624, 78] width 91 height 19
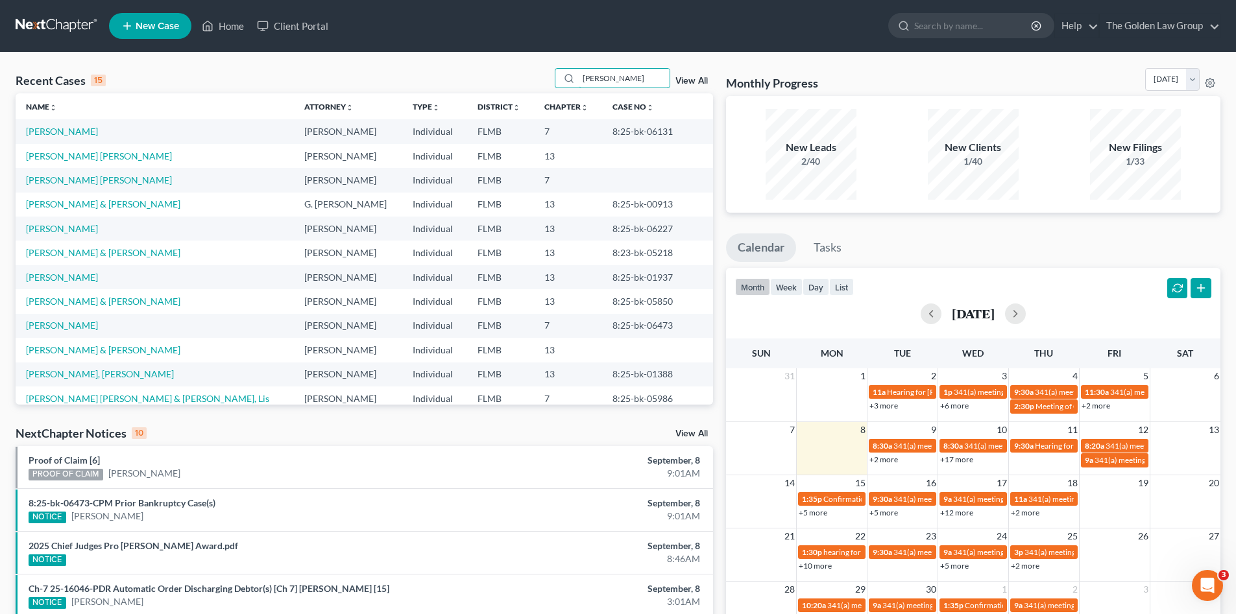
type input "lester davis"
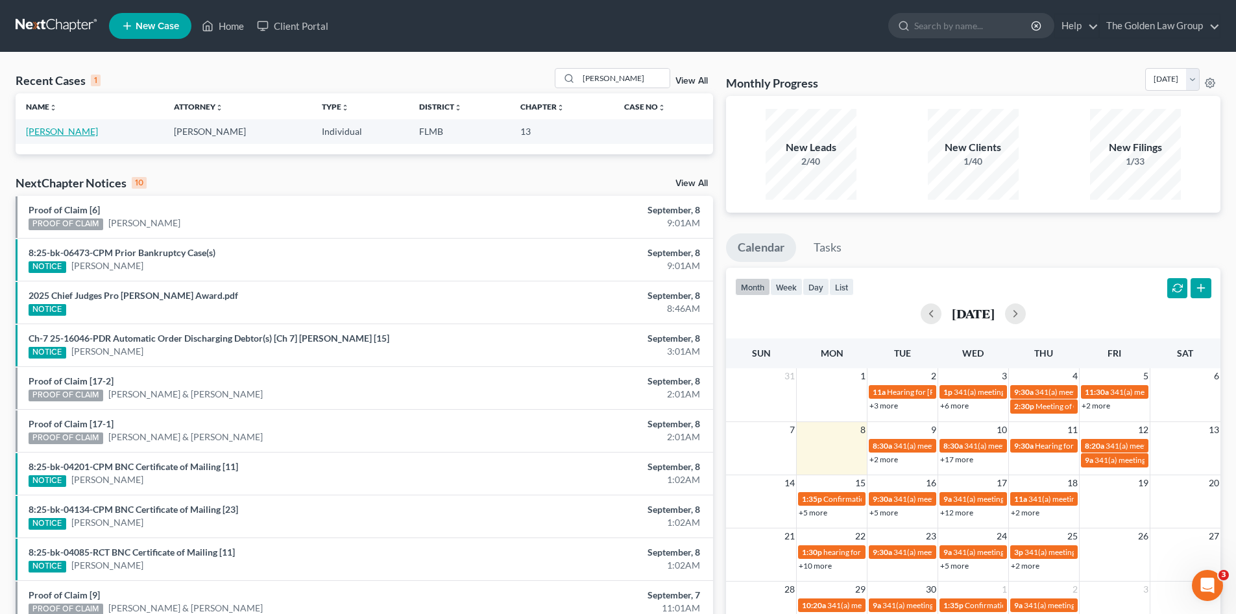
click at [70, 128] on link "Davis, Lester" at bounding box center [62, 131] width 72 height 11
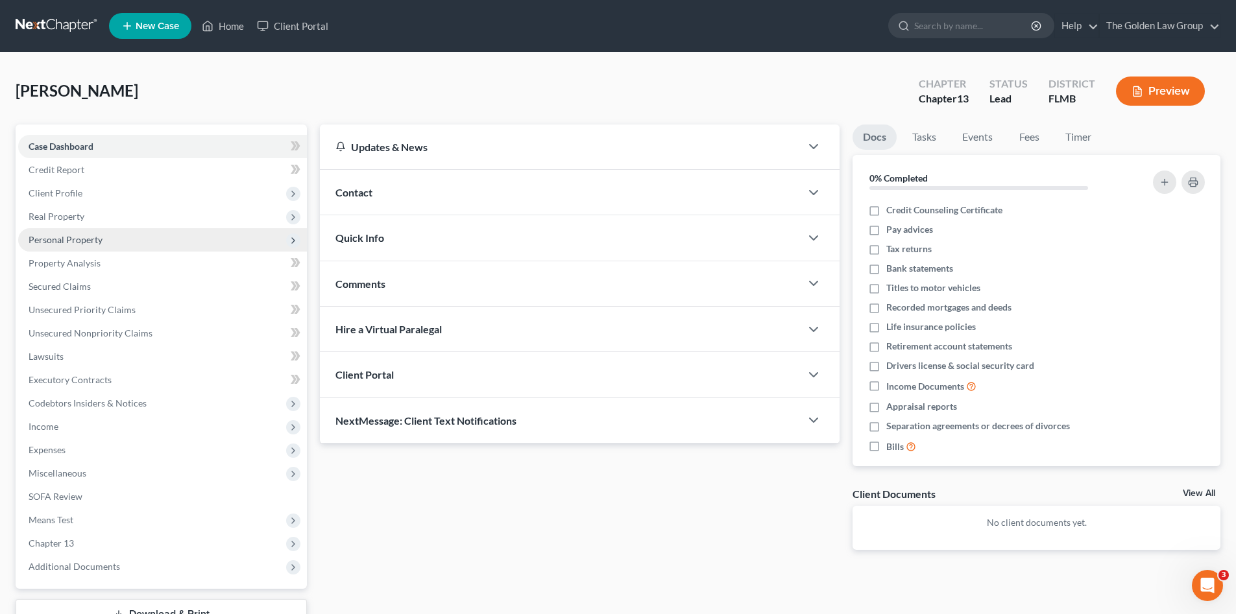
click at [90, 236] on span "Personal Property" at bounding box center [66, 239] width 74 height 11
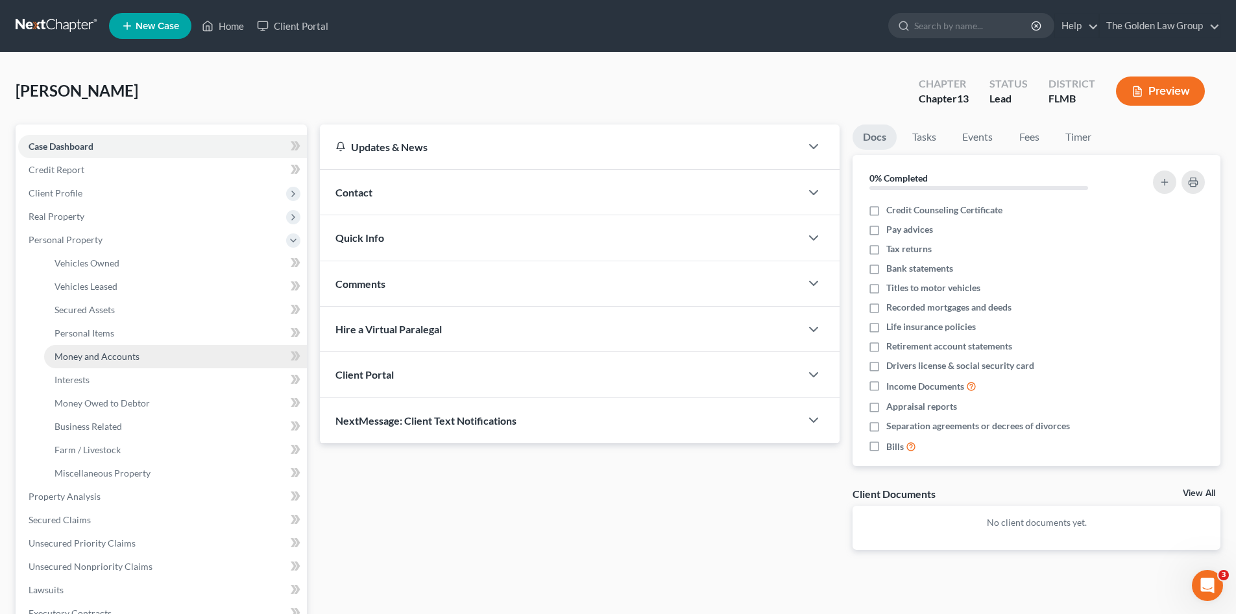
click at [125, 354] on span "Money and Accounts" at bounding box center [96, 356] width 85 height 11
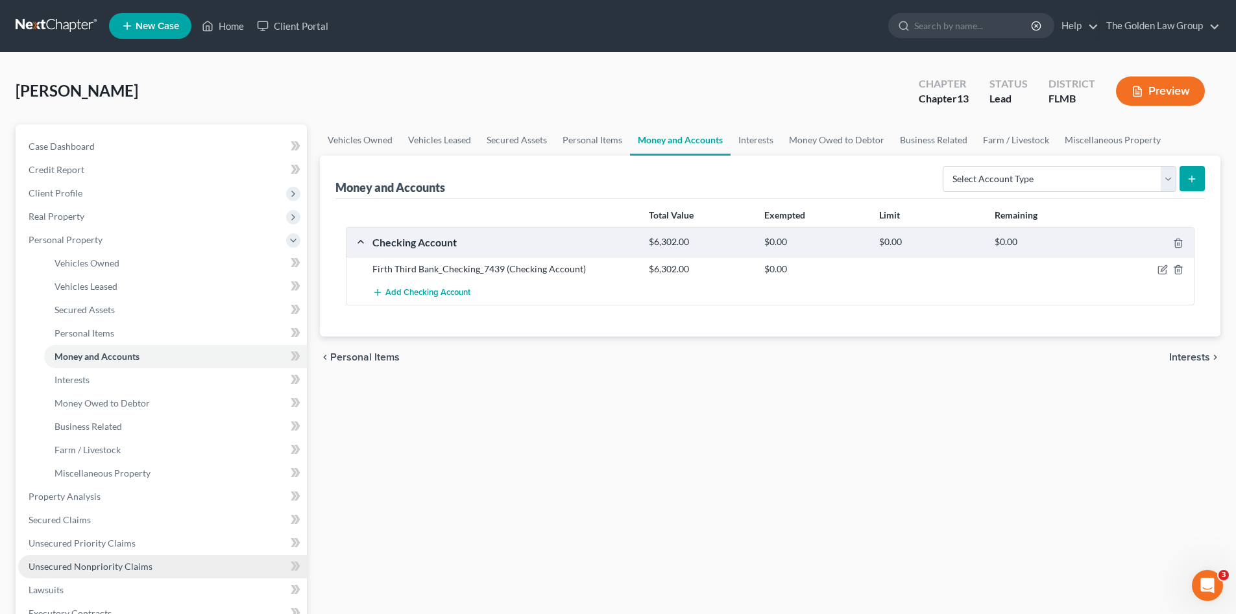
click at [117, 568] on span "Unsecured Nonpriority Claims" at bounding box center [91, 566] width 124 height 11
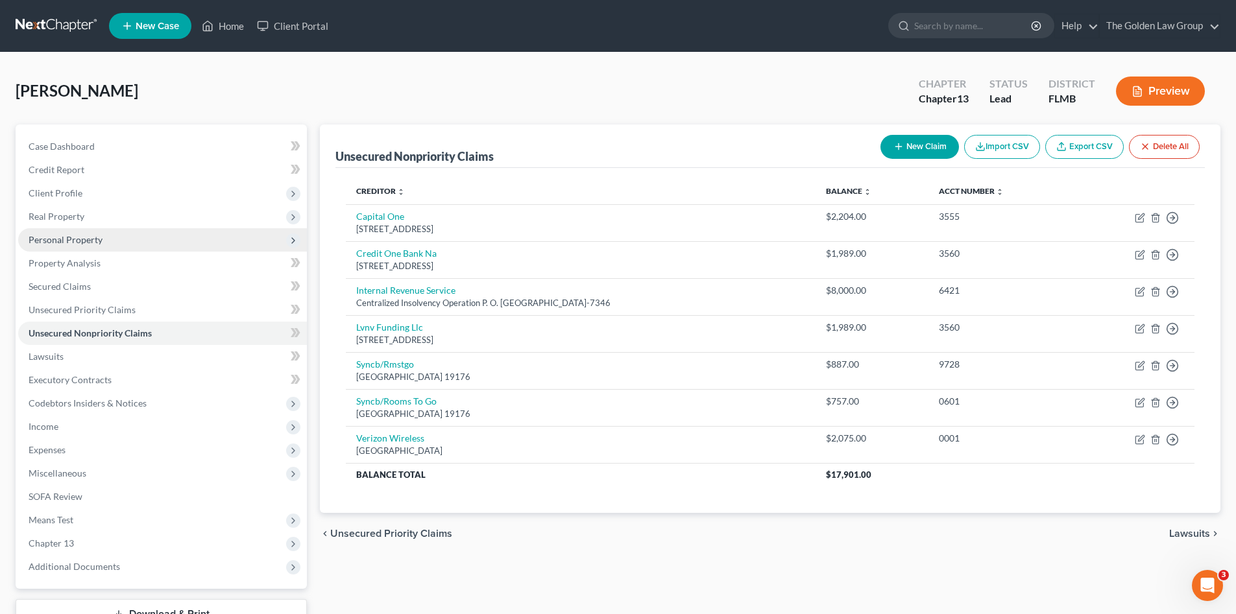
click at [60, 243] on span "Personal Property" at bounding box center [66, 239] width 74 height 11
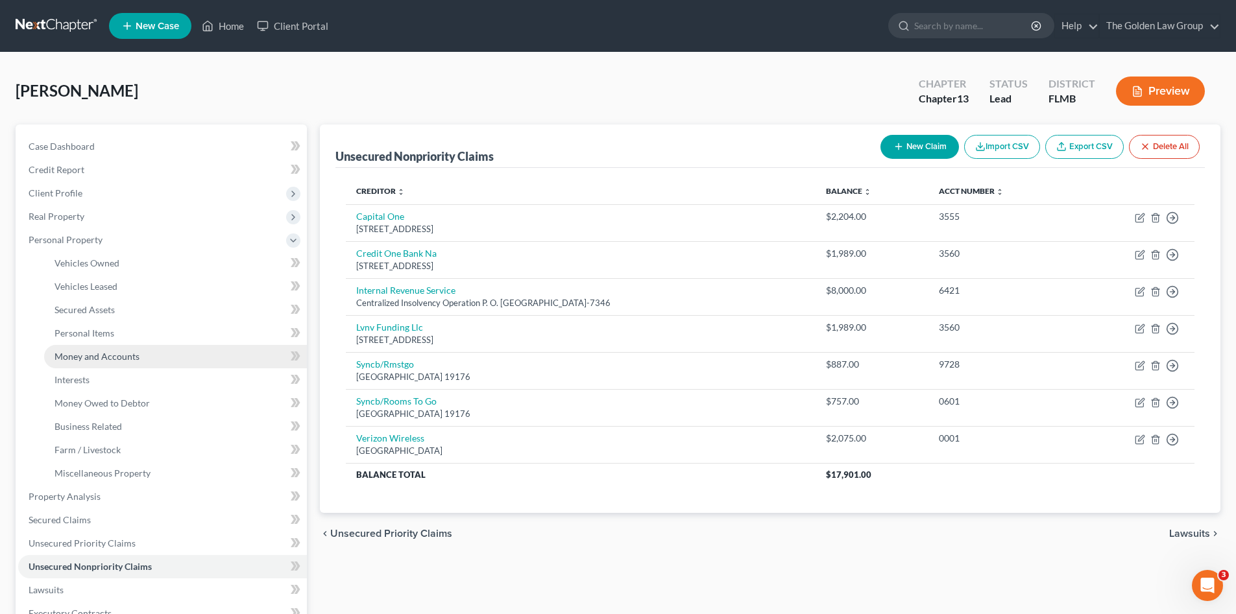
click at [111, 355] on span "Money and Accounts" at bounding box center [96, 356] width 85 height 11
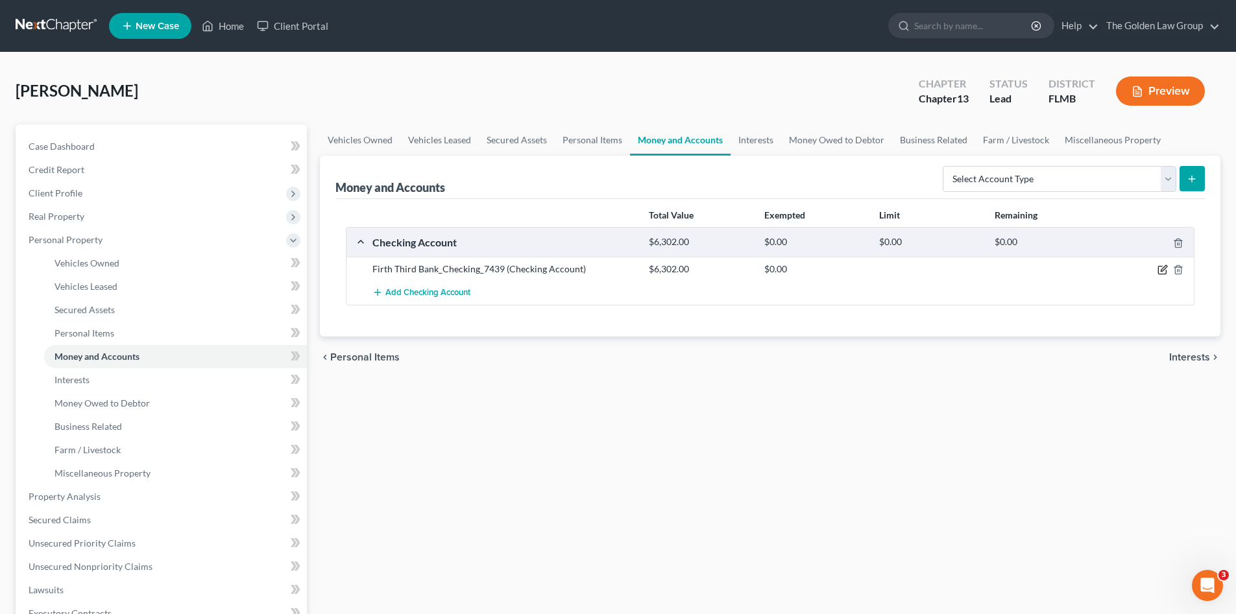
click at [1162, 269] on icon "button" at bounding box center [1164, 269] width 6 height 6
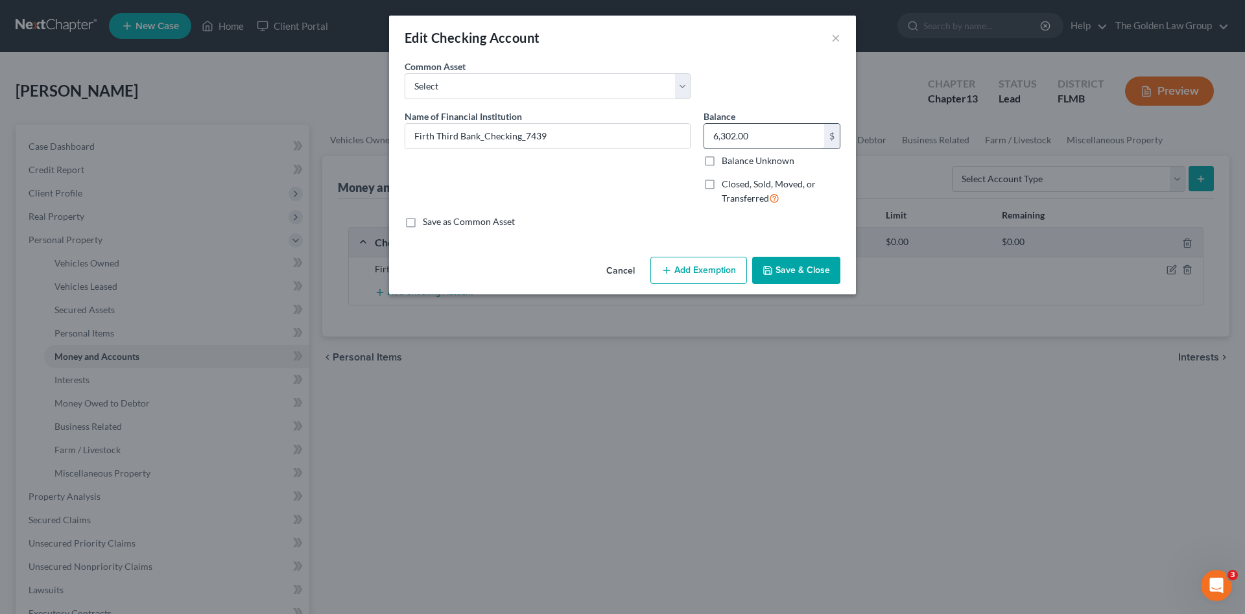
click at [740, 139] on input "6,302.00" at bounding box center [764, 136] width 120 height 25
type input "490.23"
click at [779, 280] on button "Save & Close" at bounding box center [796, 270] width 88 height 27
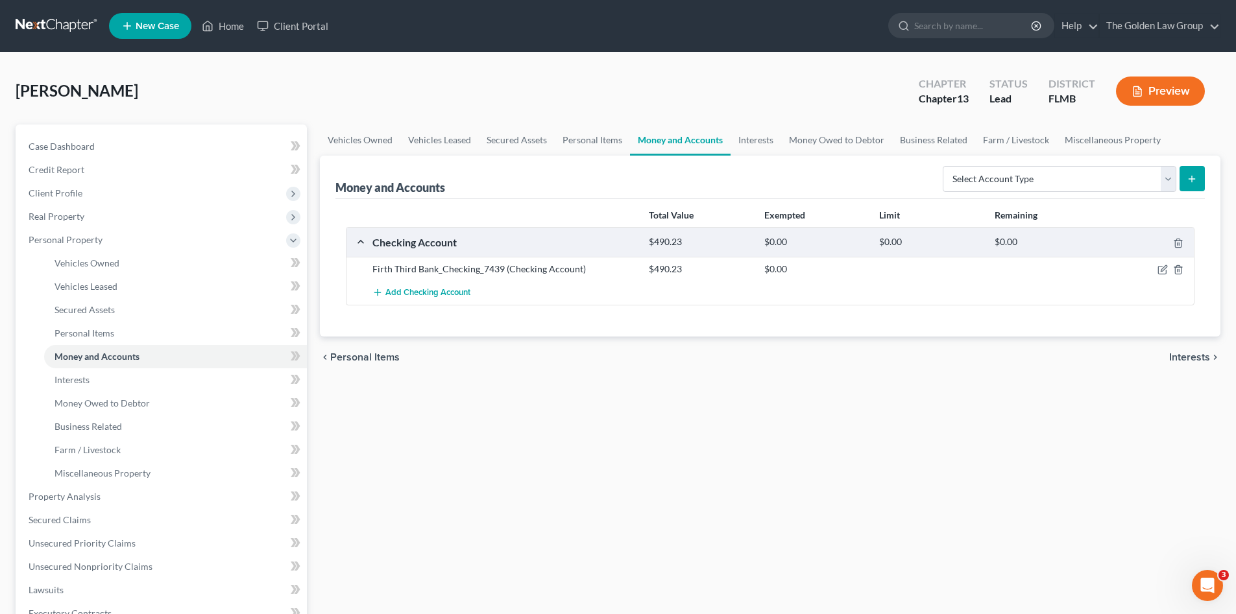
click at [216, 81] on div "Davis, Lester Upgraded Chapter Chapter 13 Status Lead District FLMB Preview" at bounding box center [618, 96] width 1205 height 56
click at [280, 29] on link "Client Portal" at bounding box center [292, 25] width 84 height 23
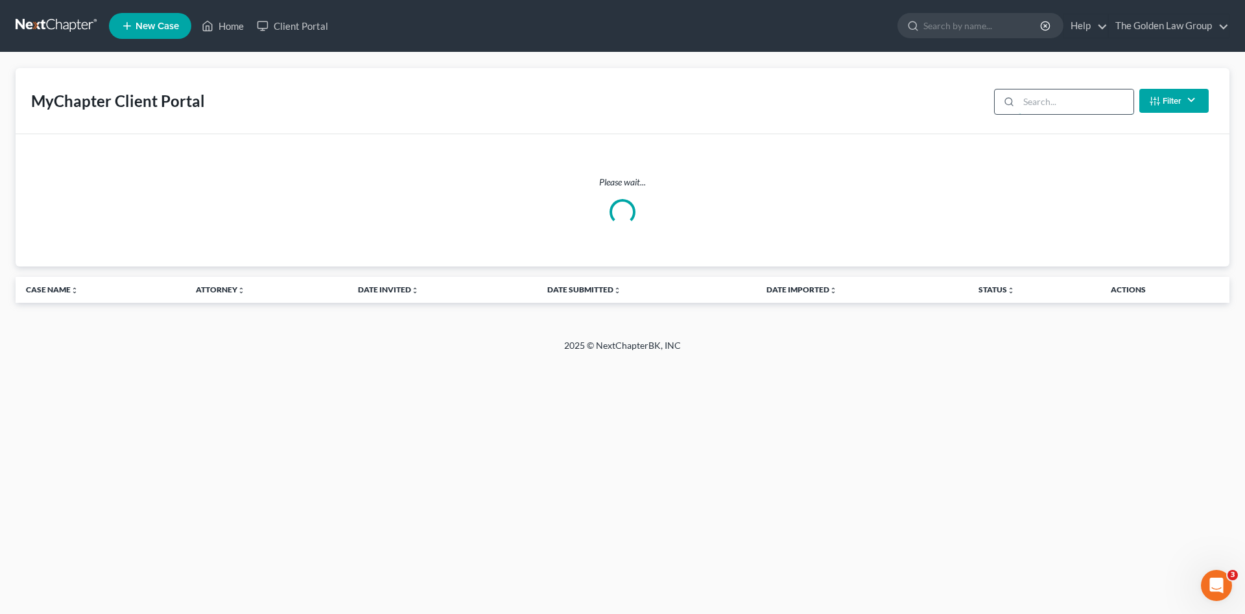
click at [1037, 101] on input "search" at bounding box center [1076, 102] width 115 height 25
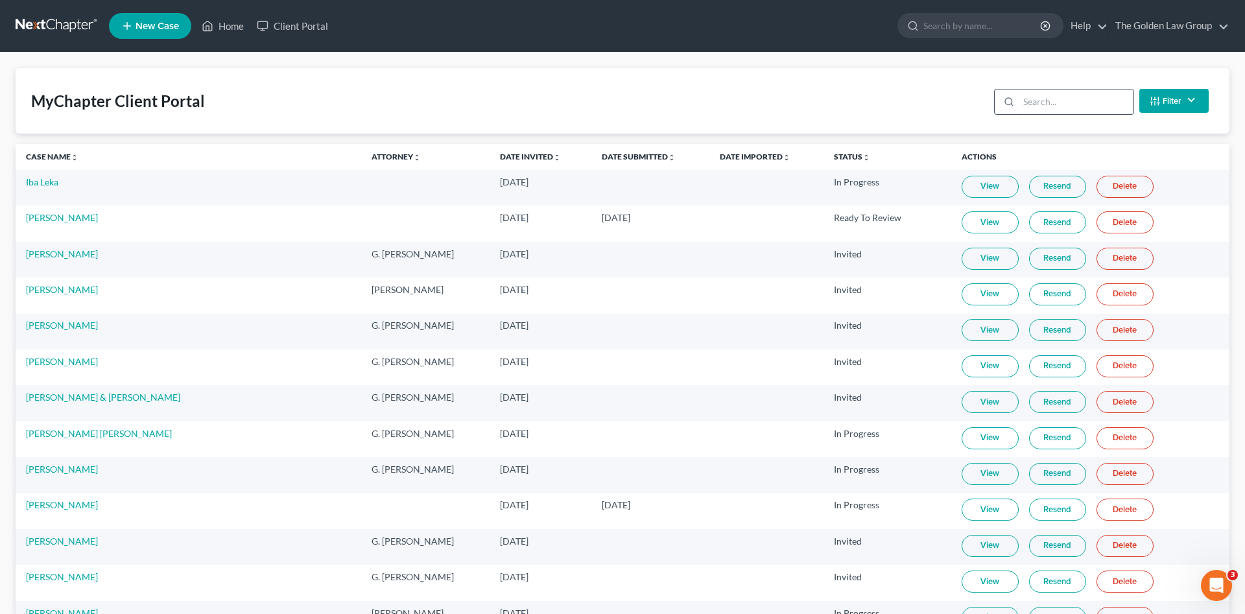
click at [1037, 101] on input "search" at bounding box center [1076, 102] width 115 height 25
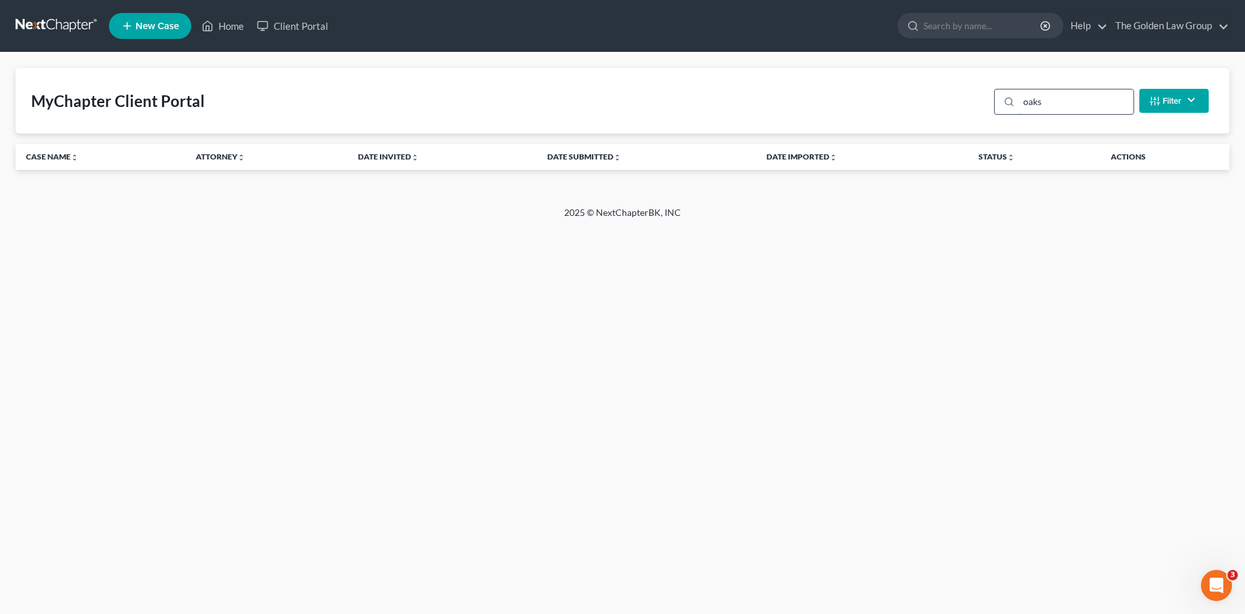
drag, startPoint x: 1018, startPoint y: 101, endPoint x: 1011, endPoint y: 99, distance: 8.0
click at [1011, 99] on div "oaks" at bounding box center [1064, 102] width 140 height 26
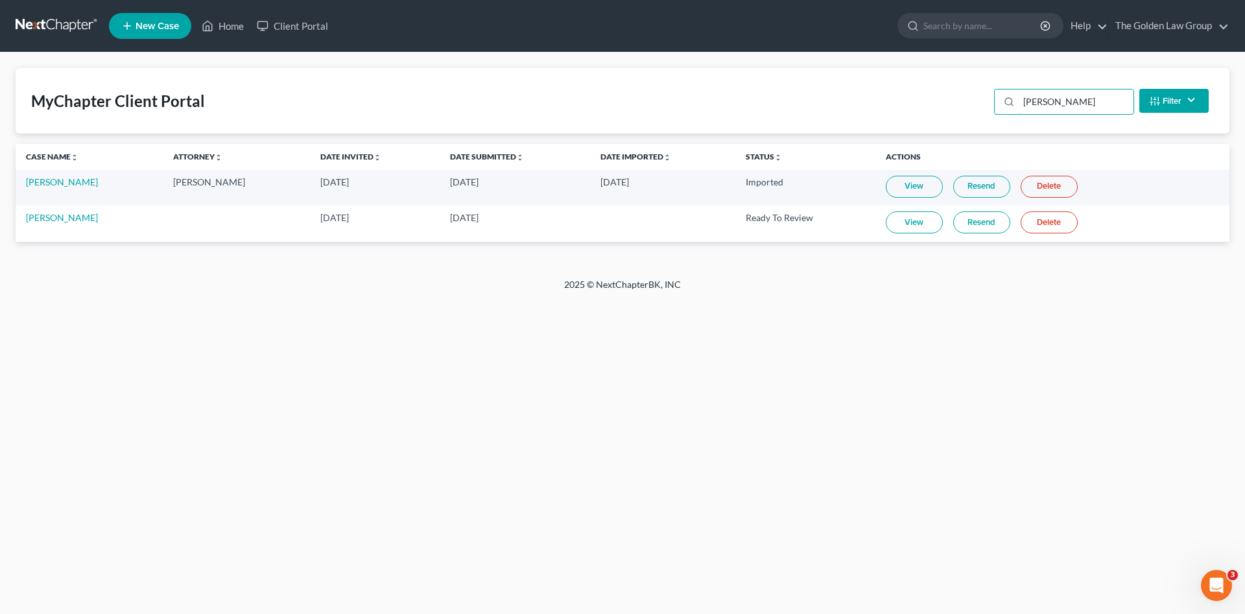
type input "[PERSON_NAME]"
click at [911, 223] on link "View" at bounding box center [914, 222] width 57 height 22
click at [67, 27] on link at bounding box center [57, 25] width 83 height 23
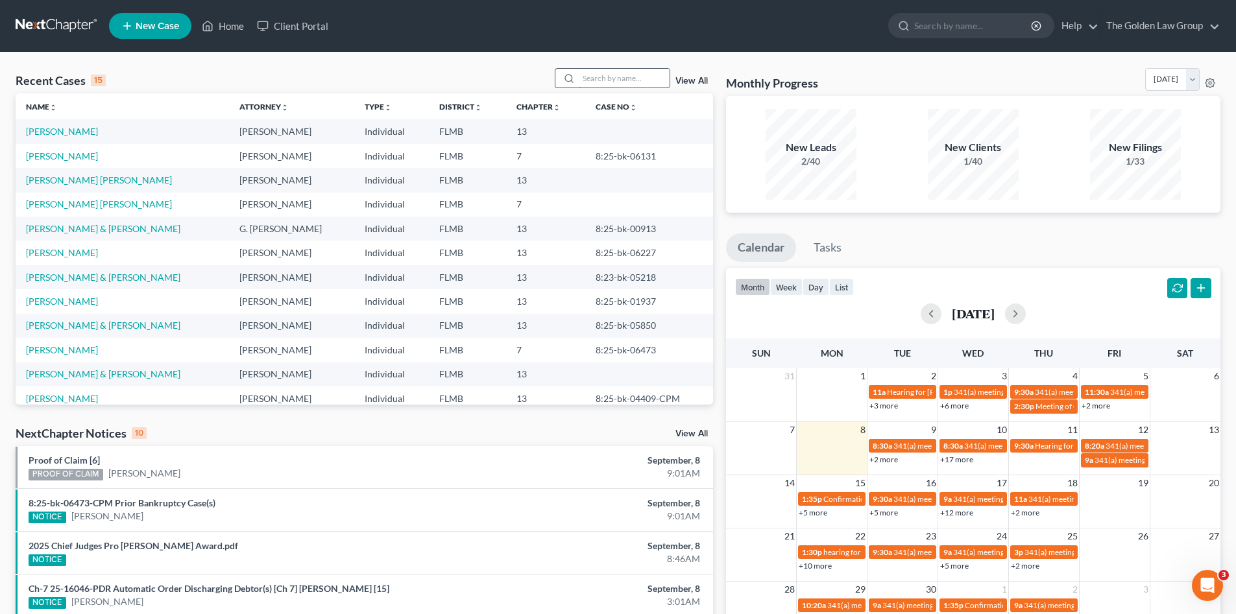
click at [616, 77] on input "search" at bounding box center [624, 78] width 91 height 19
type input "[PERSON_NAME]"
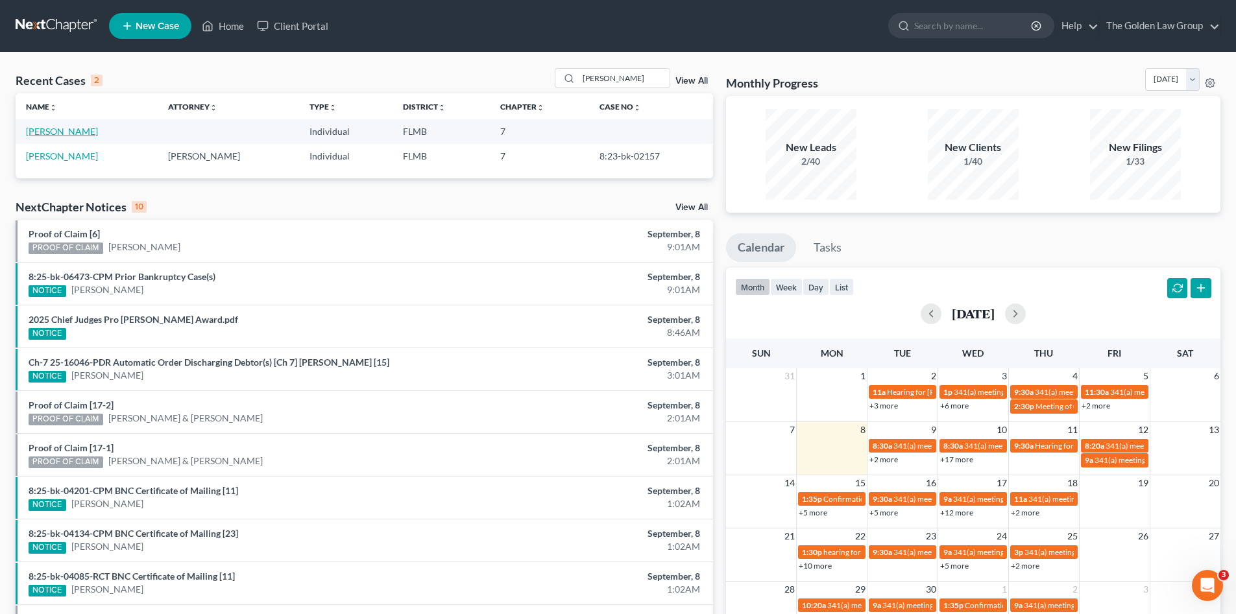
click at [51, 132] on link "[PERSON_NAME]" at bounding box center [62, 131] width 72 height 11
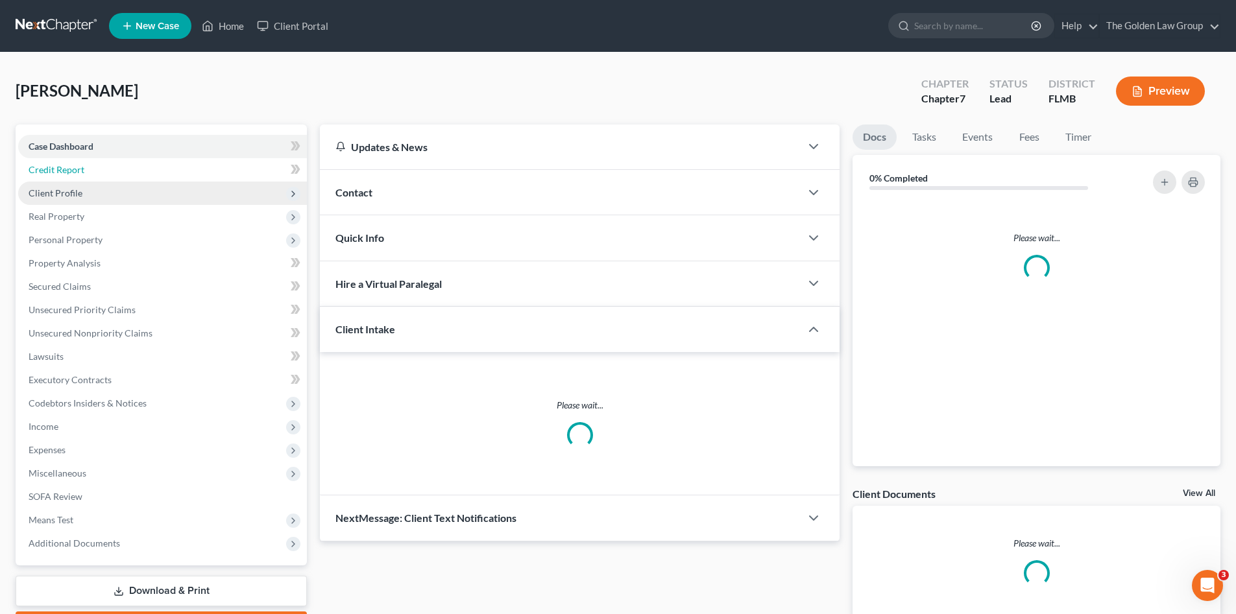
click at [56, 170] on span "Credit Report" at bounding box center [57, 169] width 56 height 11
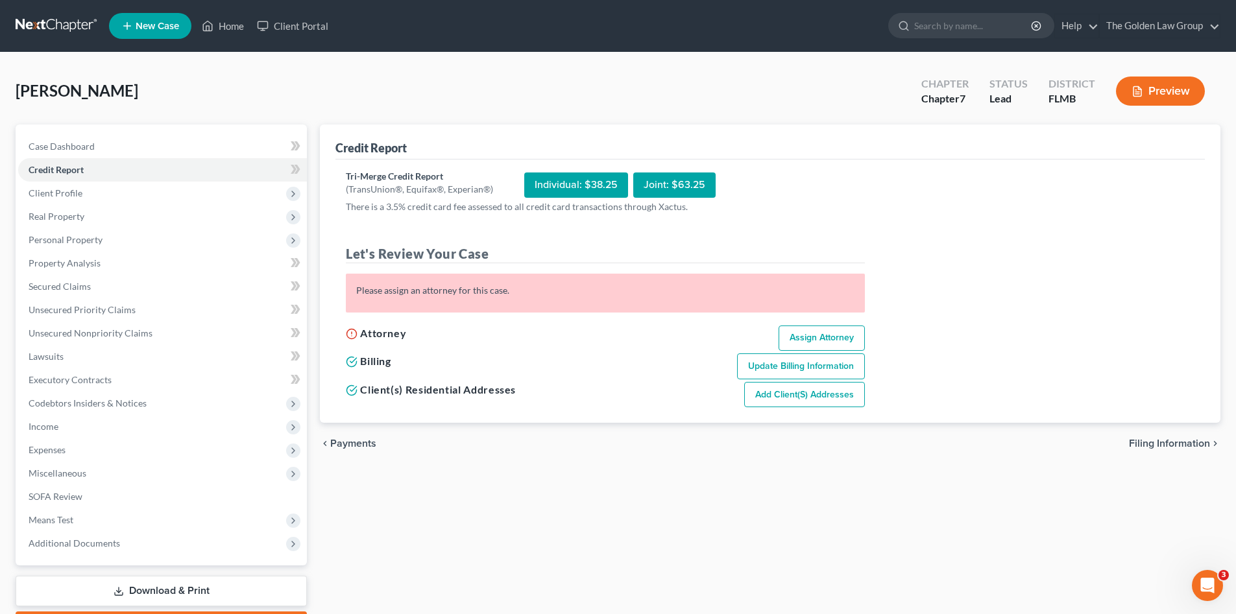
click at [847, 339] on link "Assign Attorney" at bounding box center [821, 339] width 86 height 26
select select "1"
select select "0"
select select "9"
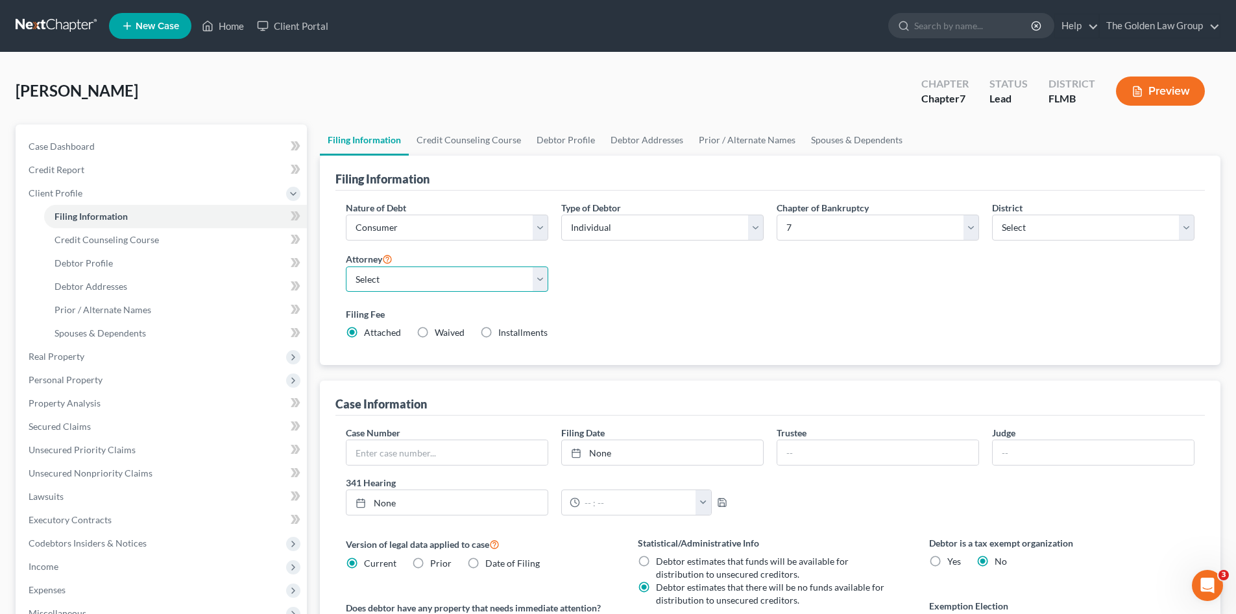
click at [413, 282] on select "Select G. Donald Golden - FLMB G. Donald Golden - FLNB Eric Barksdale - FLMB Er…" at bounding box center [447, 280] width 202 height 26
select select "4"
click at [346, 267] on select "Select G. Donald Golden - FLMB G. Donald Golden - FLNB Eric Barksdale - FLMB Er…" at bounding box center [447, 280] width 202 height 26
click at [629, 319] on label "Filing Fee" at bounding box center [770, 314] width 848 height 14
click at [69, 174] on span "Credit Report" at bounding box center [57, 169] width 56 height 11
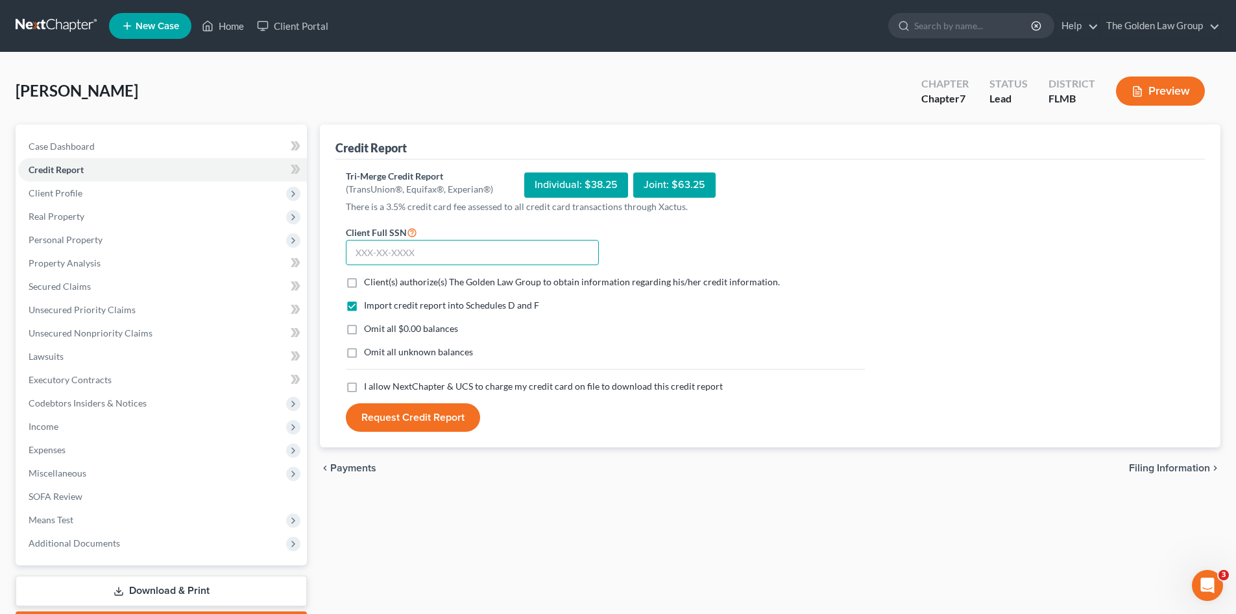
click at [433, 256] on input "text" at bounding box center [472, 253] width 253 height 26
type input "592-44-3458"
click at [364, 285] on label "Client(s) authorize(s) The Golden Law Group to obtain information regarding his…" at bounding box center [572, 282] width 416 height 13
click at [369, 284] on input "Client(s) authorize(s) The Golden Law Group to obtain information regarding his…" at bounding box center [373, 280] width 8 height 8
checkbox input "true"
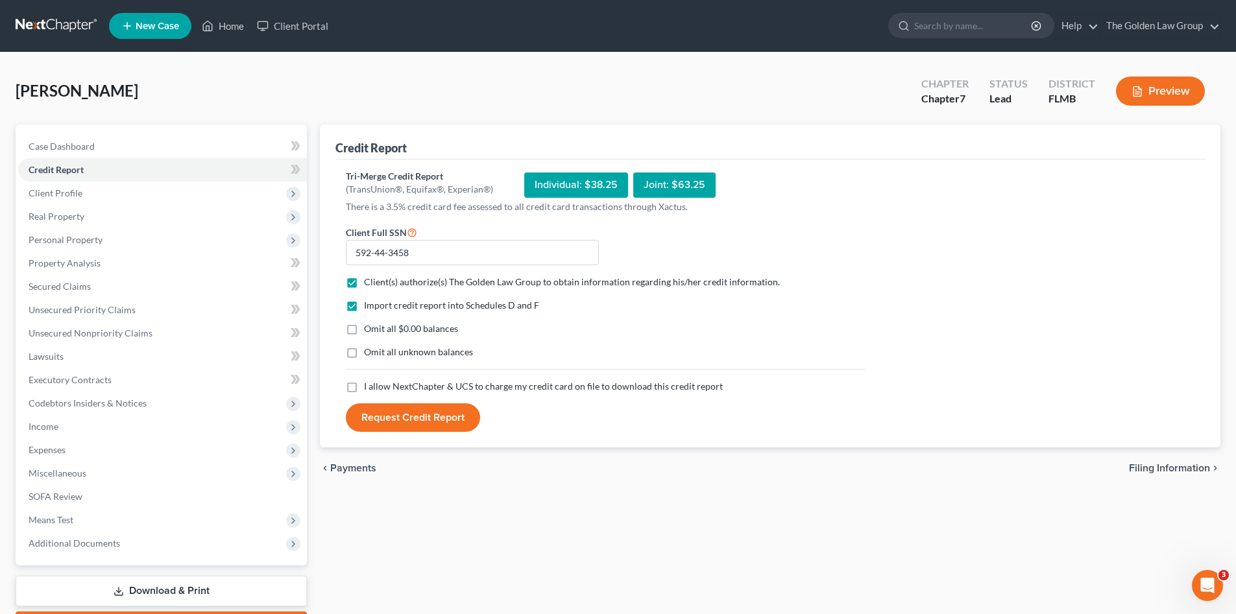
click at [364, 330] on label "Omit all $0.00 balances" at bounding box center [411, 328] width 94 height 13
click at [369, 330] on input "Omit all $0.00 balances" at bounding box center [373, 326] width 8 height 8
checkbox input "true"
click at [364, 354] on label "Omit all unknown balances" at bounding box center [418, 352] width 109 height 13
click at [369, 354] on input "Omit all unknown balances" at bounding box center [373, 350] width 8 height 8
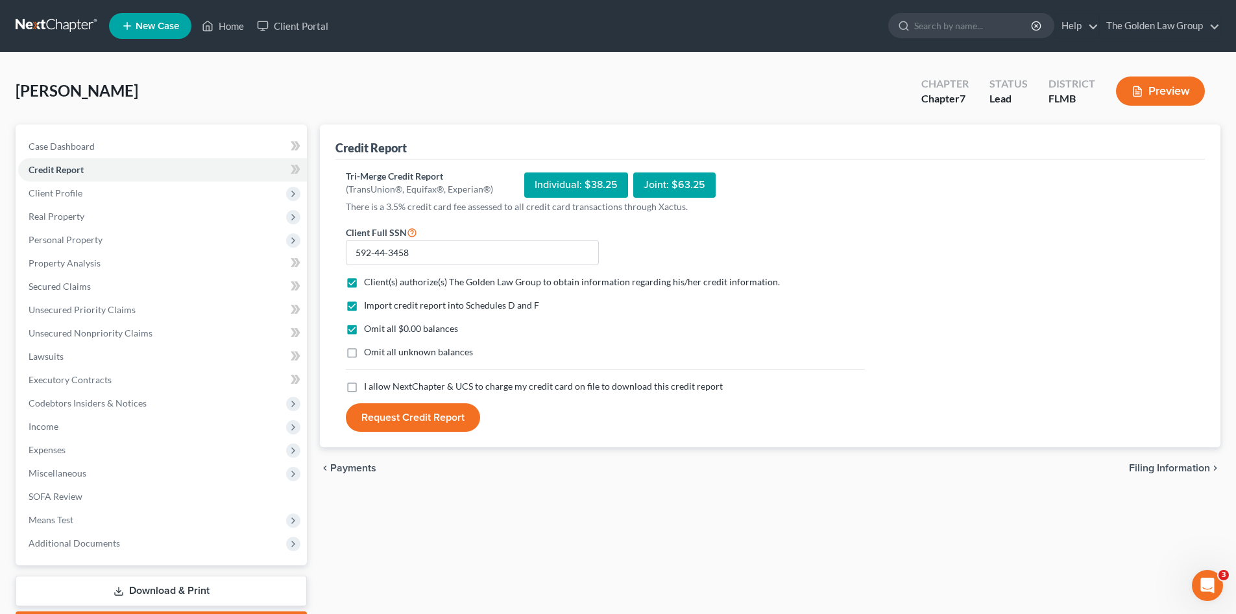
checkbox input "true"
click at [364, 389] on label "I allow NextChapter & UCS to charge my credit card on file to download this cre…" at bounding box center [543, 386] width 359 height 13
click at [369, 389] on input "I allow NextChapter & UCS to charge my credit card on file to download this cre…" at bounding box center [373, 384] width 8 height 8
checkbox input "true"
click at [375, 413] on button "Request Credit Report" at bounding box center [413, 417] width 134 height 29
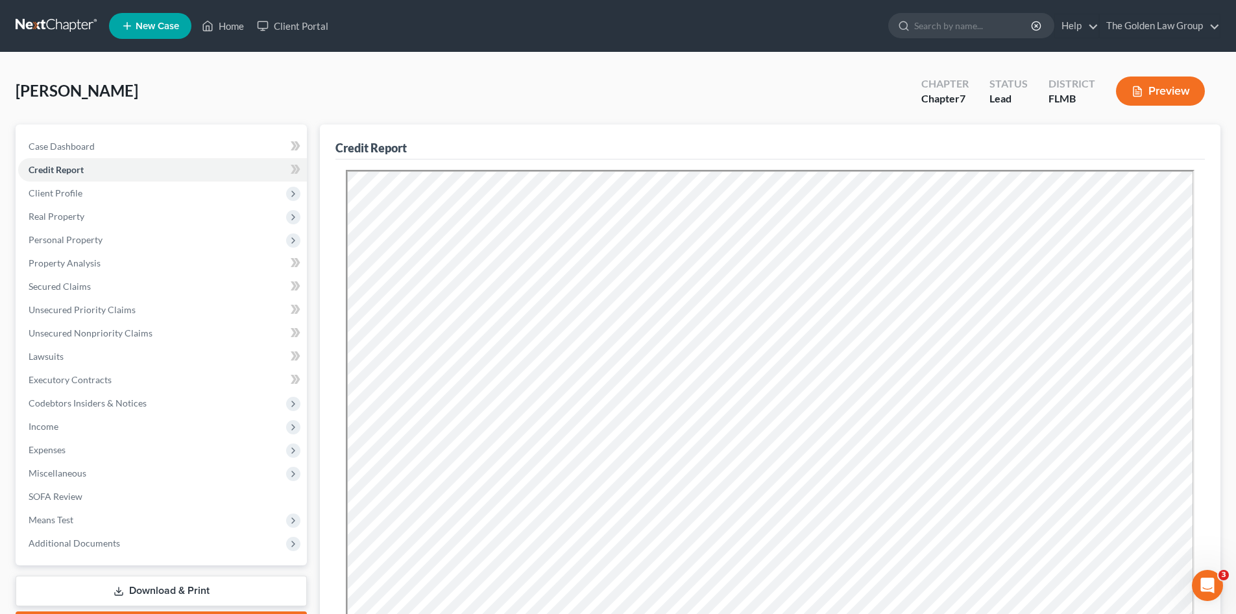
drag, startPoint x: 596, startPoint y: 71, endPoint x: 566, endPoint y: 77, distance: 30.5
click at [596, 71] on div "[PERSON_NAME] Upgraded Chapter Chapter 7 Status Lead District [GEOGRAPHIC_DATA]…" at bounding box center [618, 96] width 1205 height 56
click at [107, 189] on span "Client Profile" at bounding box center [162, 193] width 289 height 23
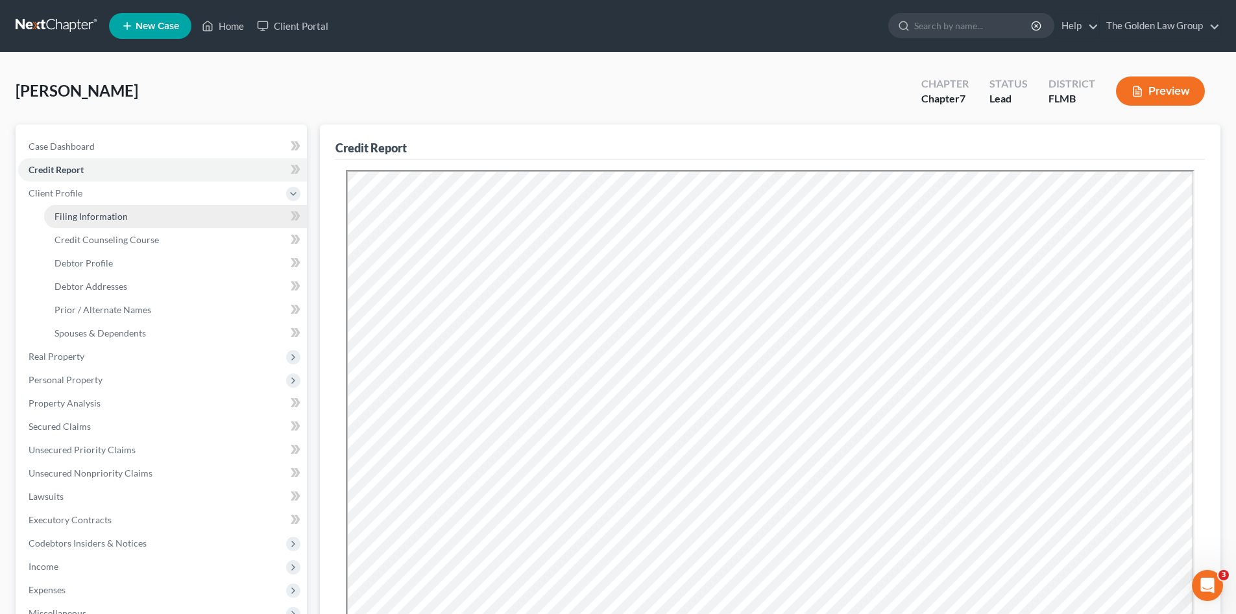
click at [112, 208] on link "Filing Information" at bounding box center [175, 216] width 263 height 23
select select "1"
select select "0"
select select "15"
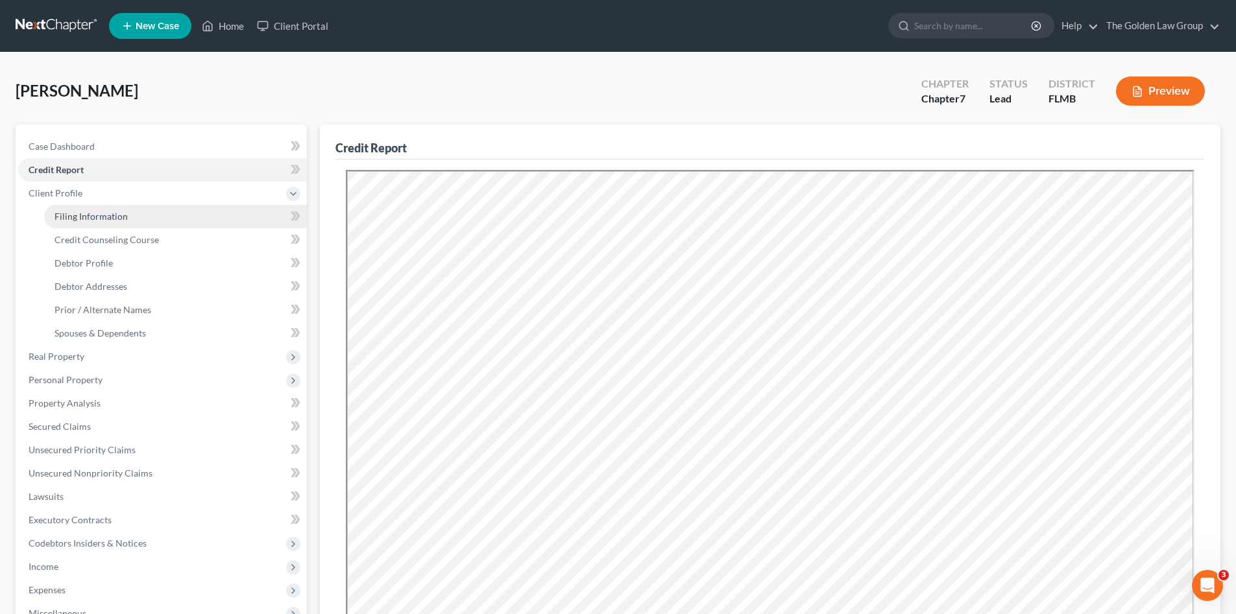
select select "4"
select select "9"
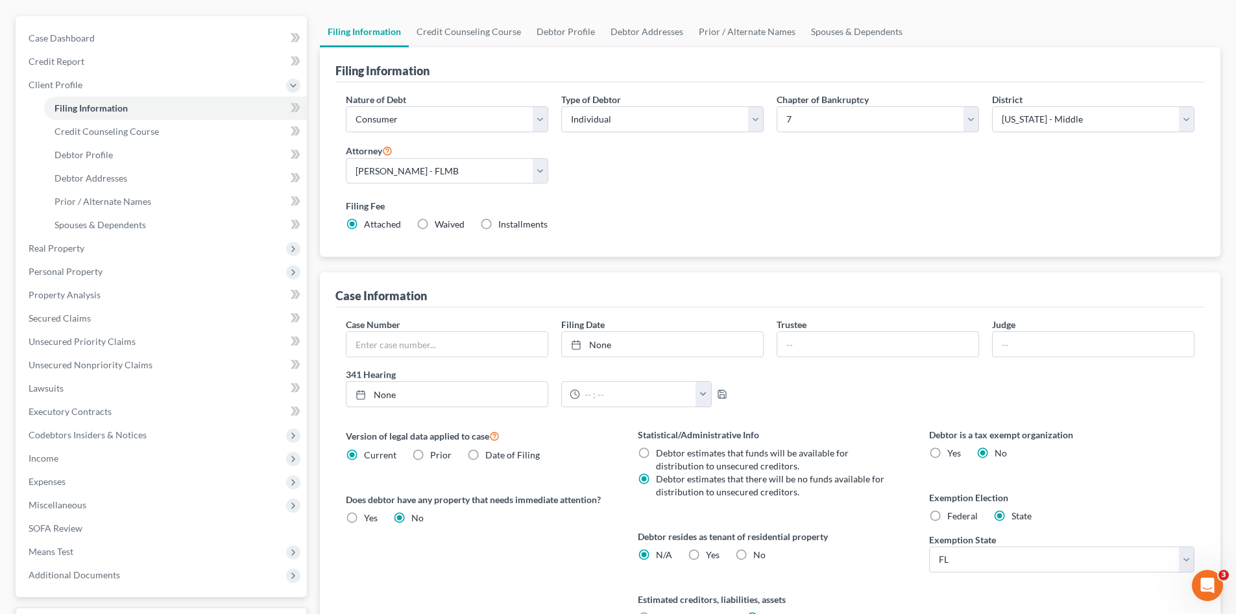
scroll to position [151, 0]
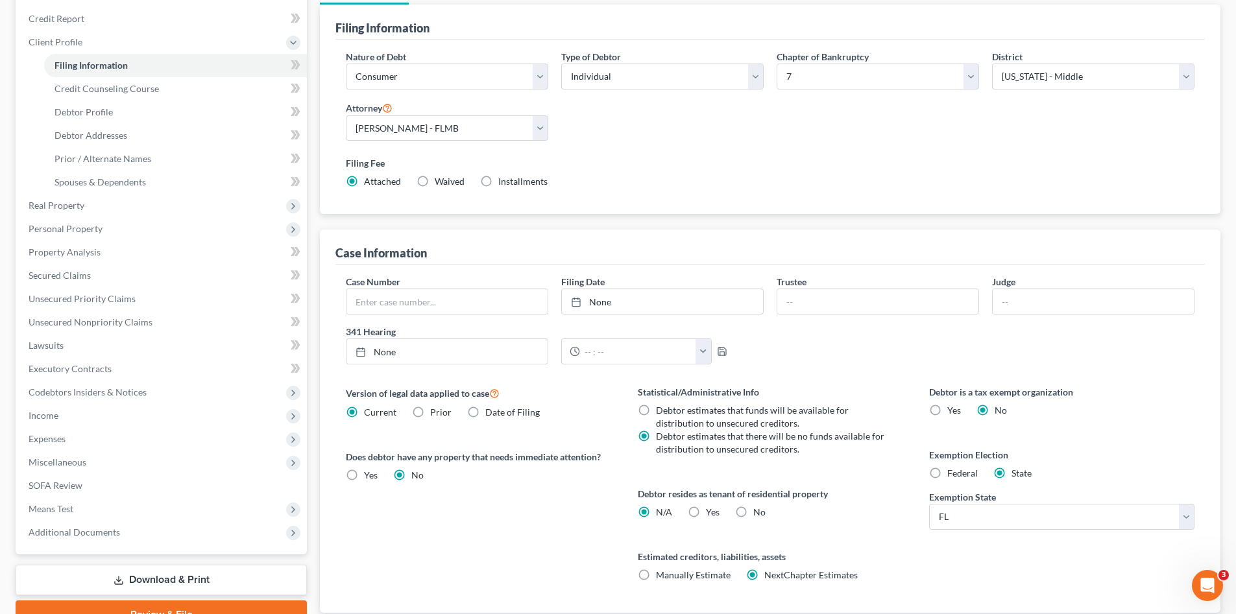
click at [706, 513] on label "Yes Yes" at bounding box center [713, 512] width 14 height 13
click at [711, 513] on input "Yes Yes" at bounding box center [715, 510] width 8 height 8
radio input "true"
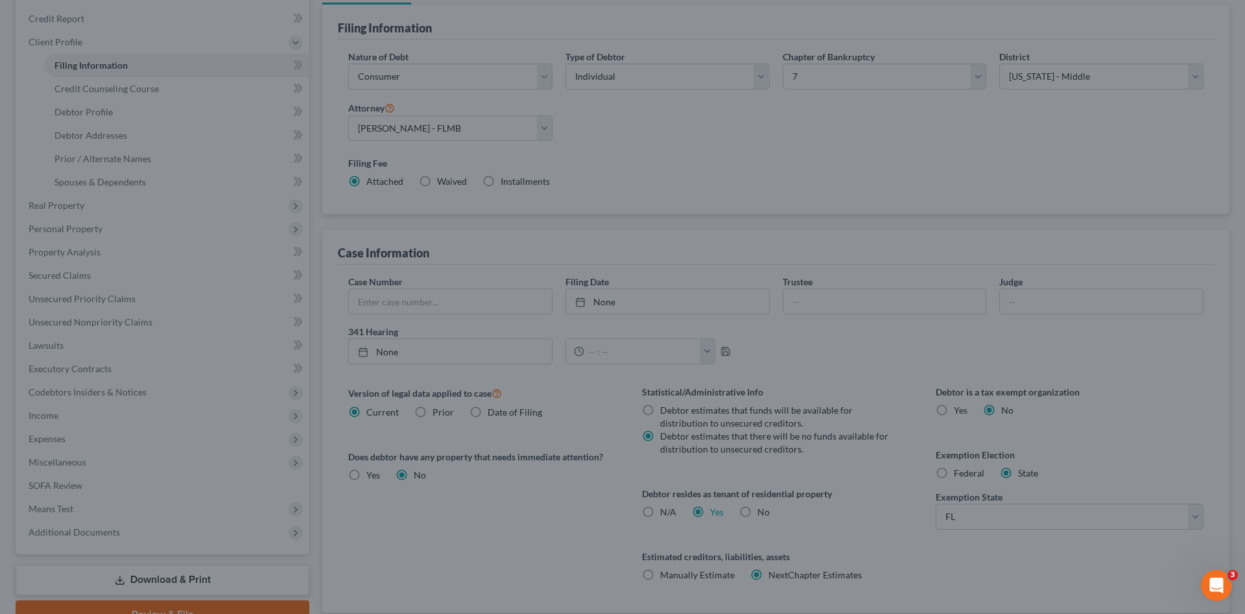
click at [509, 527] on div "Certification by a Debtor Who Resides as a Tenant of Residential Property × Lan…" at bounding box center [622, 307] width 1245 height 614
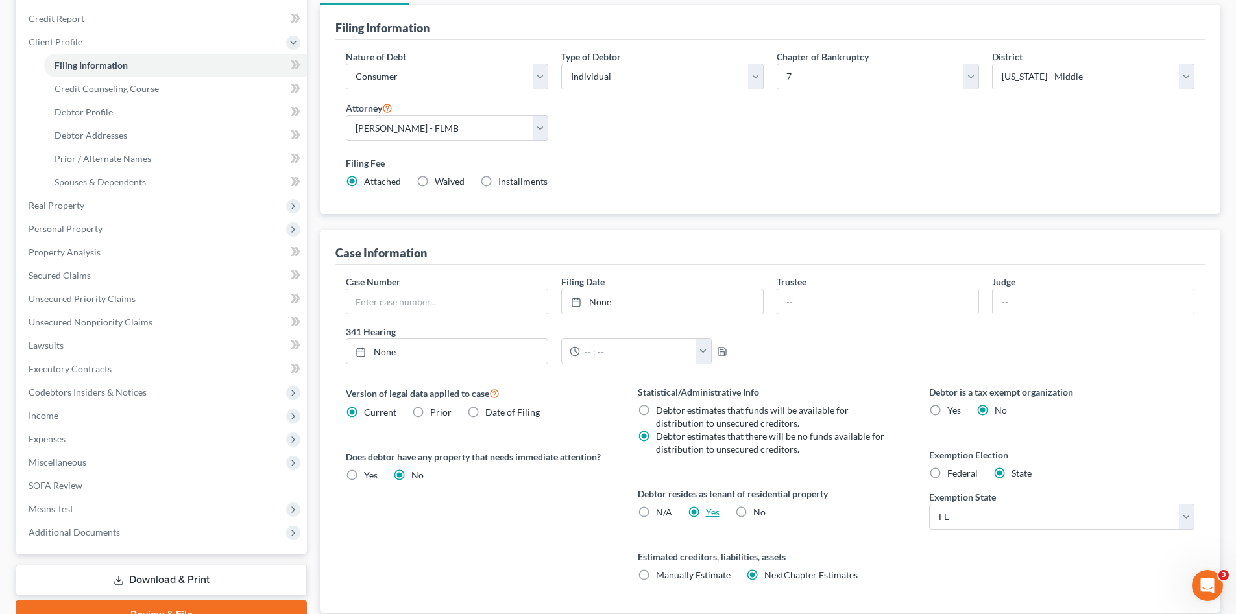
click at [706, 510] on label "Yes Yes" at bounding box center [713, 512] width 14 height 13
click at [711, 510] on input "Yes Yes" at bounding box center [715, 510] width 8 height 8
click at [656, 509] on label "N/A" at bounding box center [664, 512] width 16 height 13
click at [661, 509] on input "N/A" at bounding box center [665, 510] width 8 height 8
radio input "true"
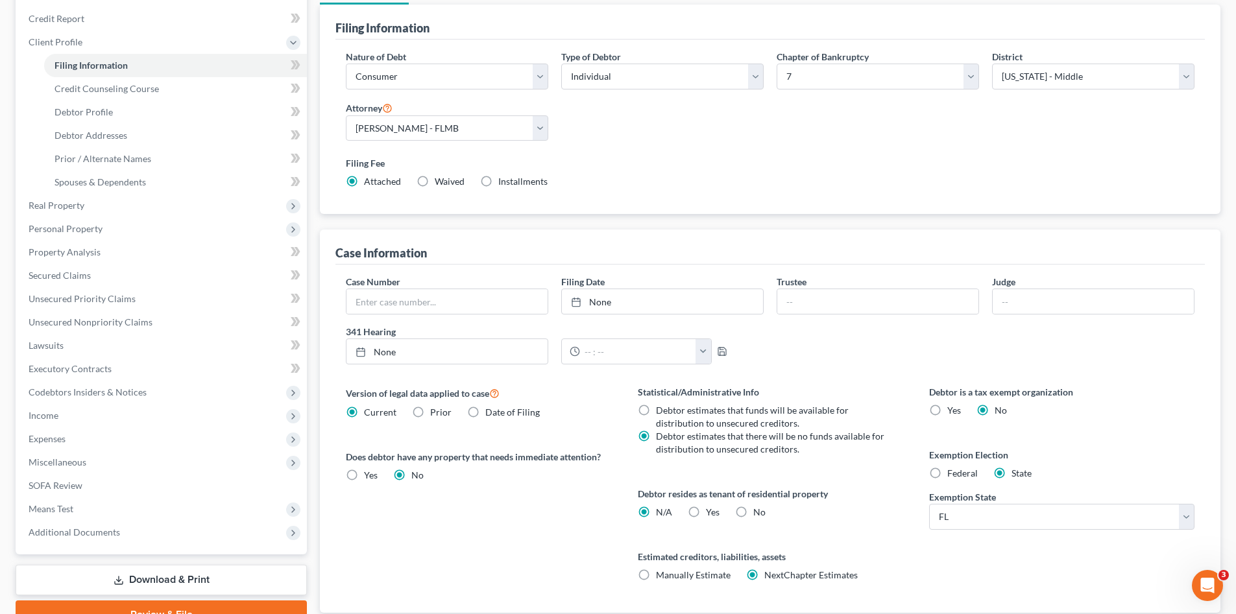
click at [706, 514] on label "Yes Yes" at bounding box center [713, 512] width 14 height 13
click at [711, 514] on input "Yes Yes" at bounding box center [715, 510] width 8 height 8
radio input "true"
radio input "false"
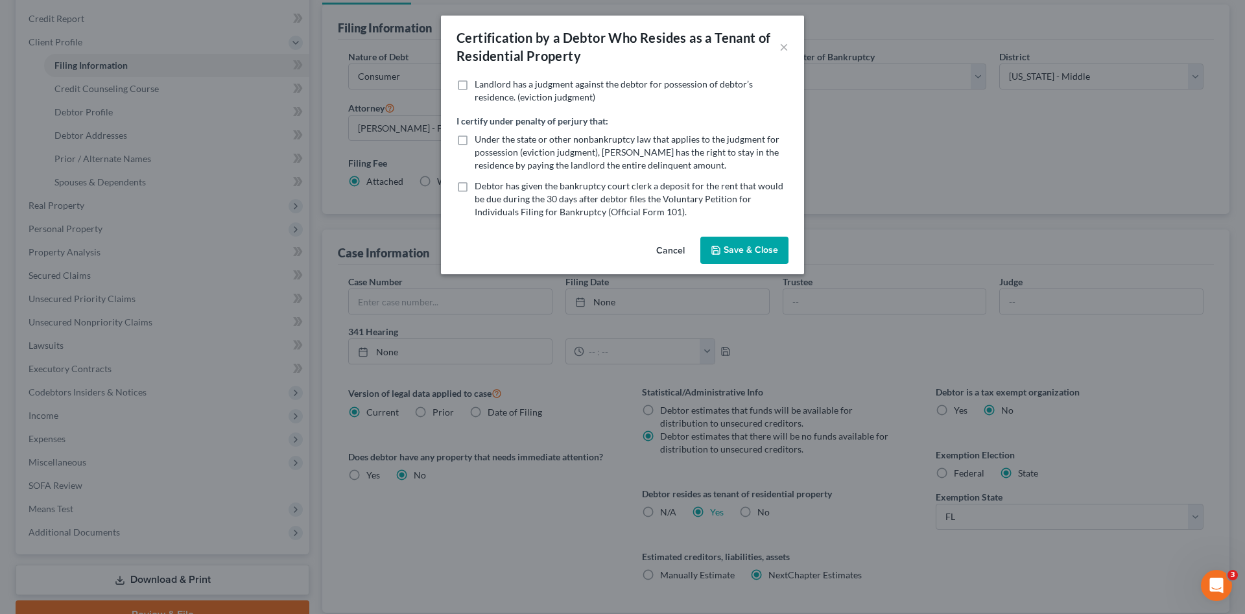
drag, startPoint x: 749, startPoint y: 249, endPoint x: 740, endPoint y: 255, distance: 10.3
click at [750, 249] on button "Save & Close" at bounding box center [745, 250] width 88 height 27
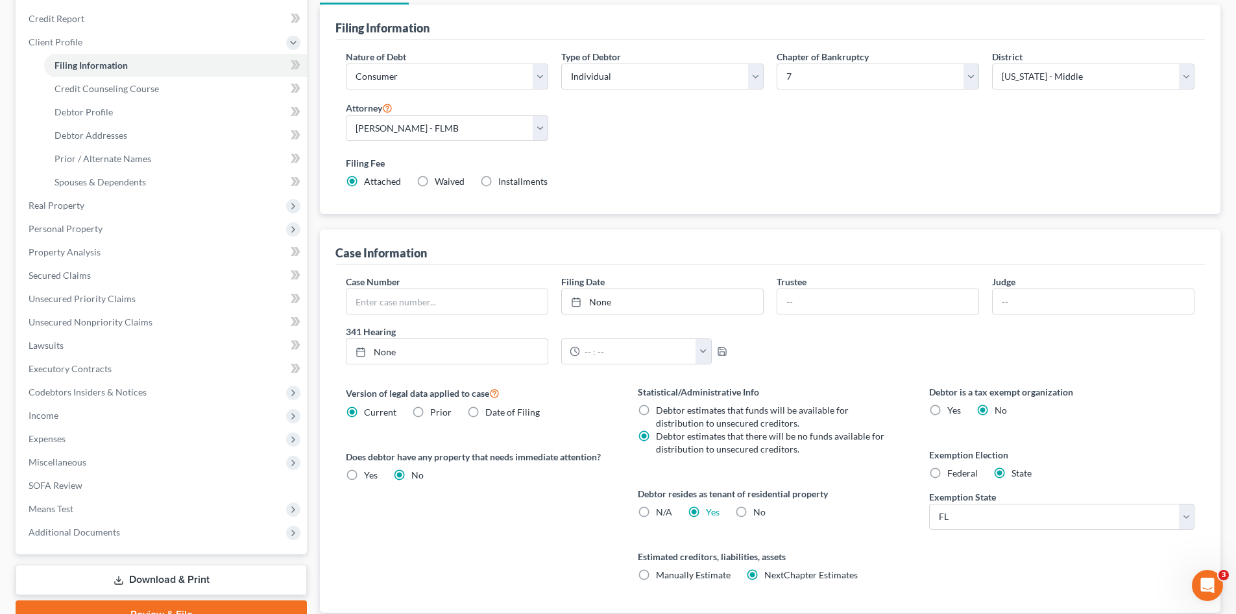
click at [534, 546] on div "Version of legal data applied to case Current Prior Date of Filing Legal data v…" at bounding box center [478, 499] width 291 height 228
click at [128, 93] on span "Credit Counseling Course" at bounding box center [106, 88] width 104 height 11
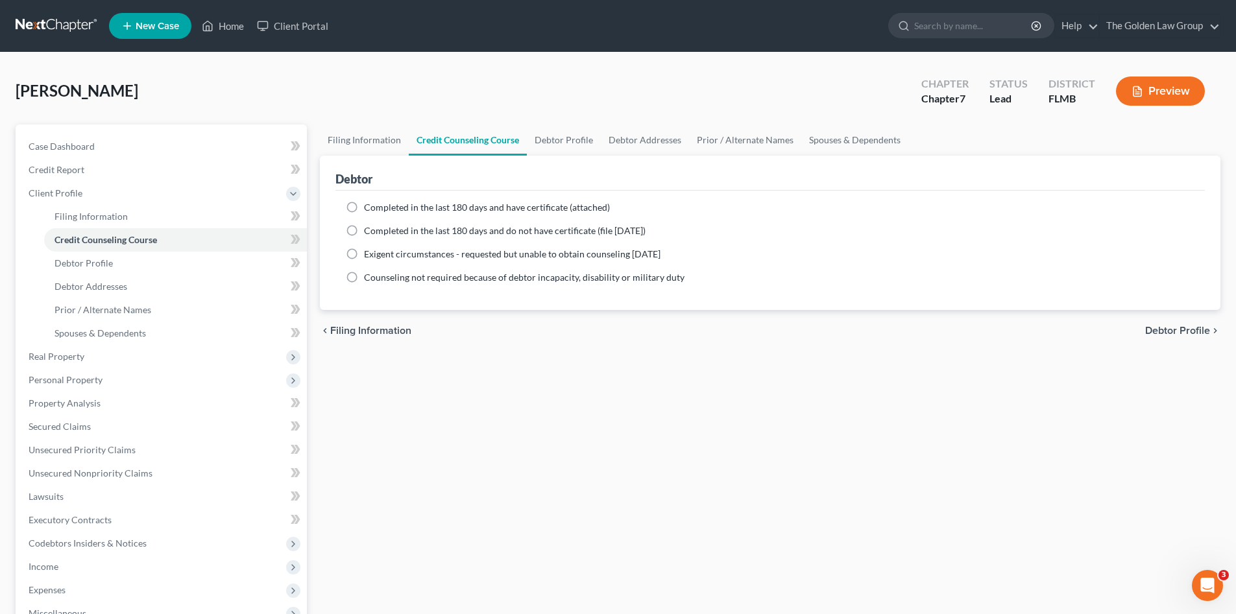
click at [418, 206] on span "Completed in the last 180 days and have certificate (attached)" at bounding box center [487, 207] width 246 height 11
click at [378, 206] on input "Completed in the last 180 days and have certificate (attached)" at bounding box center [373, 205] width 8 height 8
radio input "true"
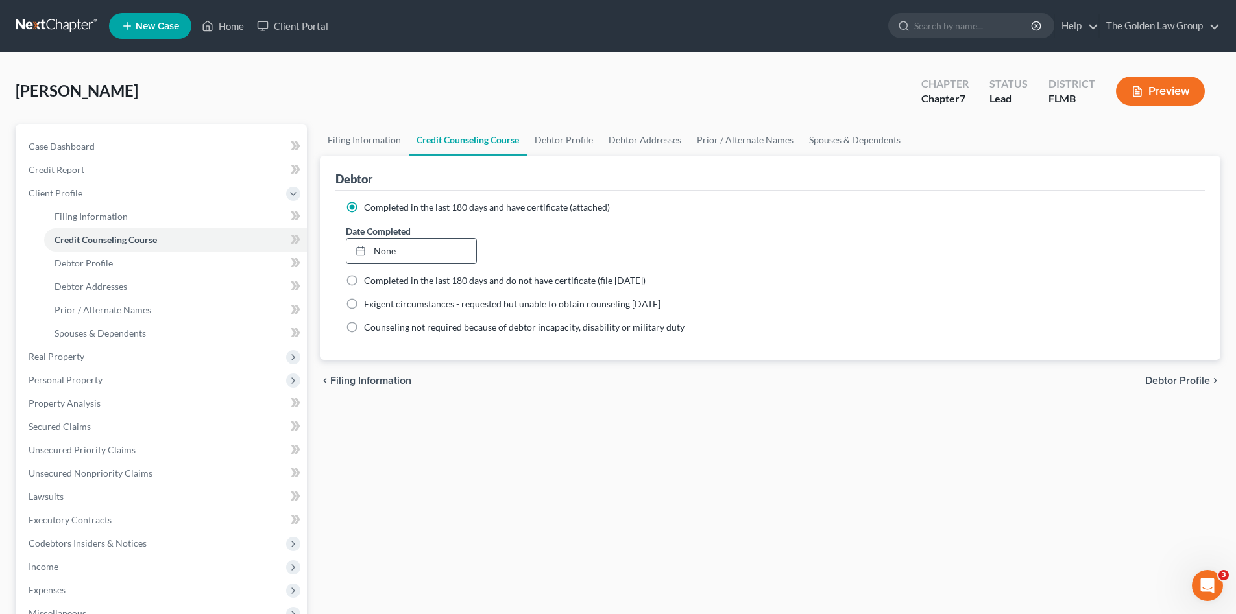
type input "9/8/2025"
click at [416, 254] on link "None" at bounding box center [410, 251] width 129 height 25
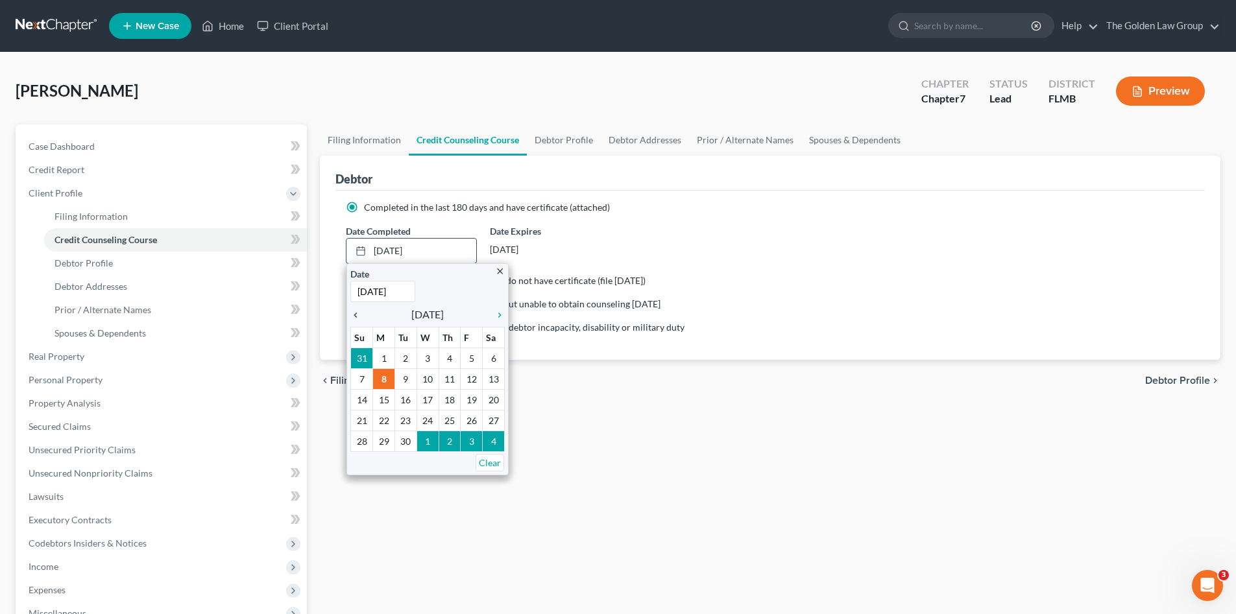
drag, startPoint x: 355, startPoint y: 314, endPoint x: 363, endPoint y: 321, distance: 10.6
click at [355, 314] on icon "chevron_left" at bounding box center [358, 315] width 17 height 10
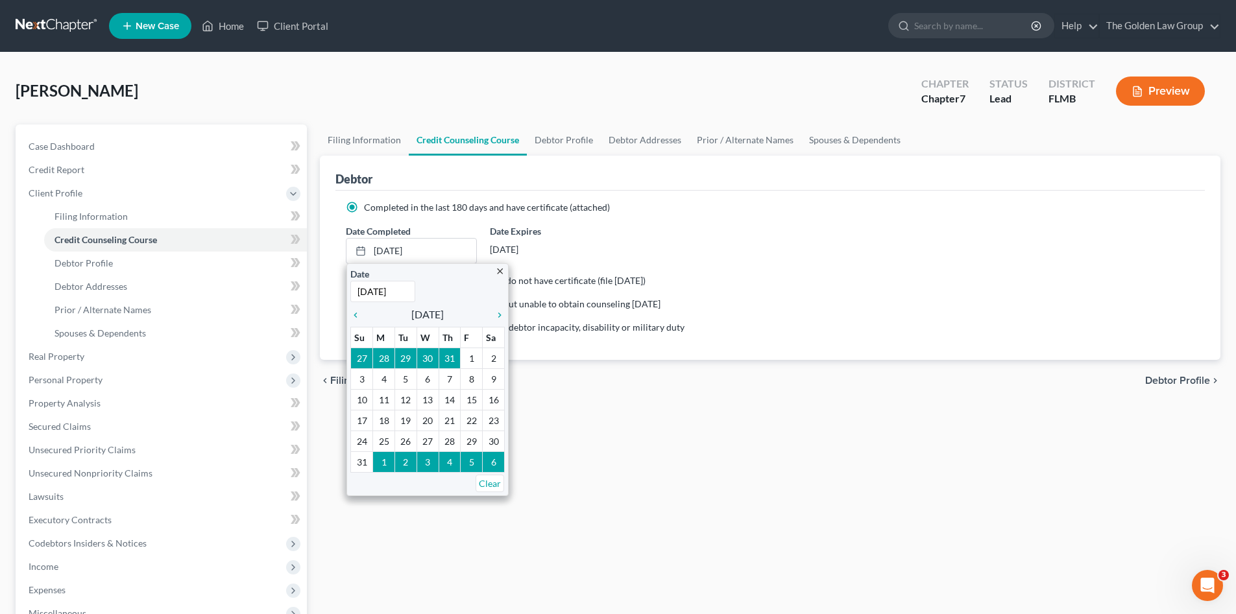
drag, startPoint x: 429, startPoint y: 420, endPoint x: 439, endPoint y: 422, distance: 10.1
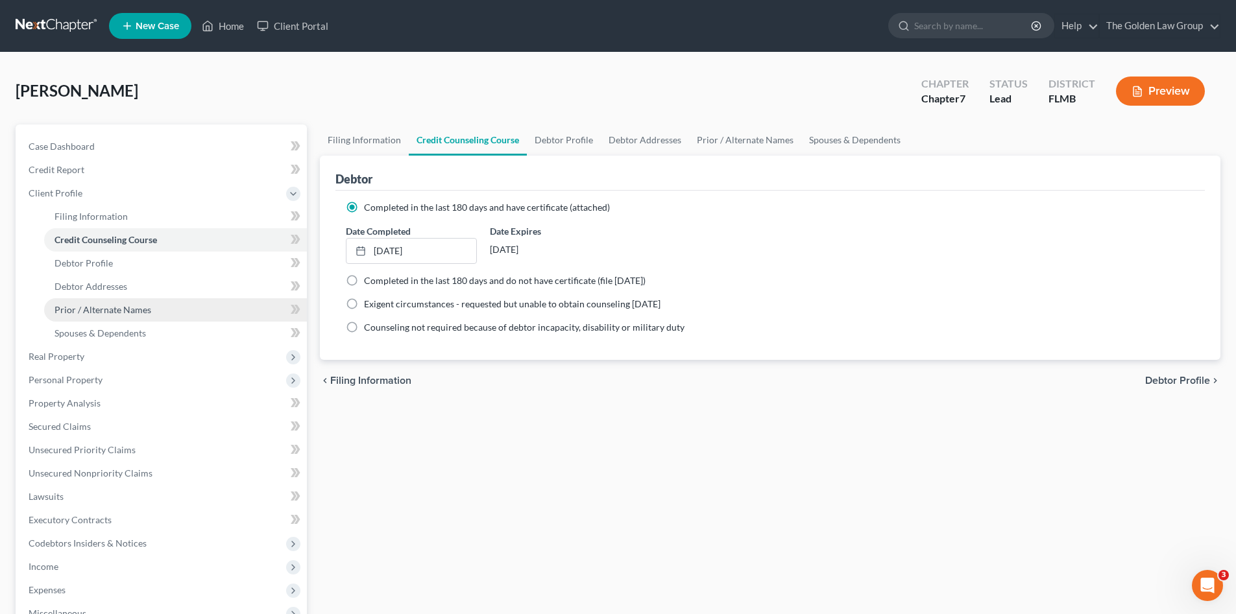
drag, startPoint x: 488, startPoint y: 435, endPoint x: 245, endPoint y: 311, distance: 273.9
click at [483, 432] on div "Filing Information Credit Counseling Course Debtor Profile Debtor Addresses Pri…" at bounding box center [769, 453] width 913 height 656
click at [132, 259] on link "Debtor Profile" at bounding box center [175, 263] width 263 height 23
select select "0"
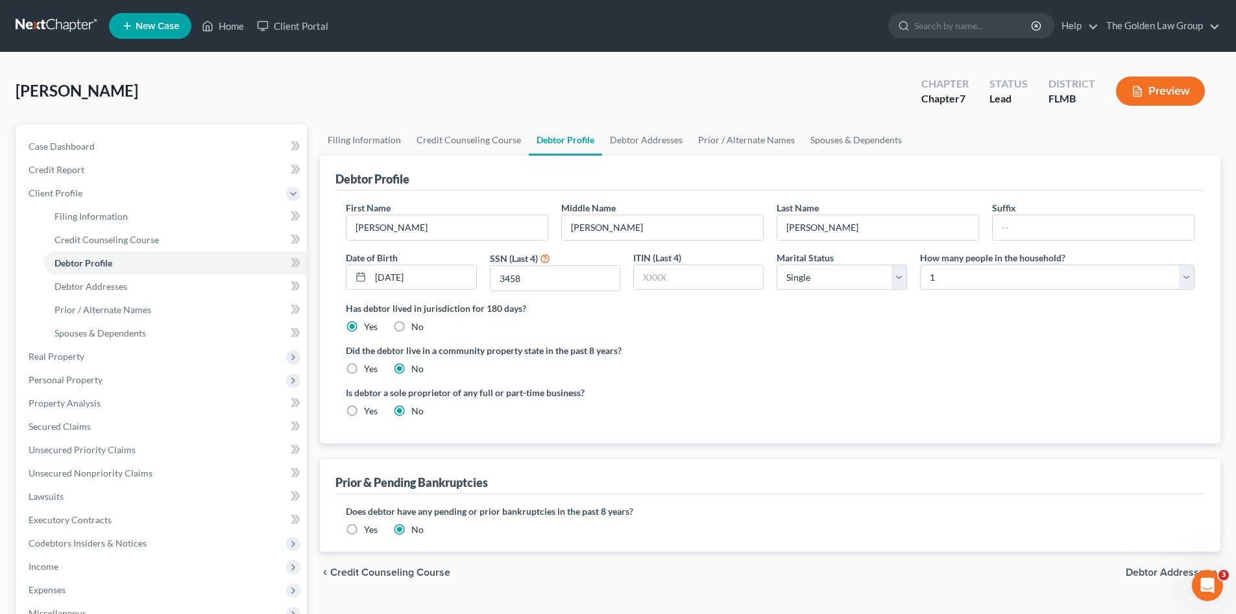
click at [1170, 570] on span "Debtor Addresses" at bounding box center [1167, 573] width 84 height 10
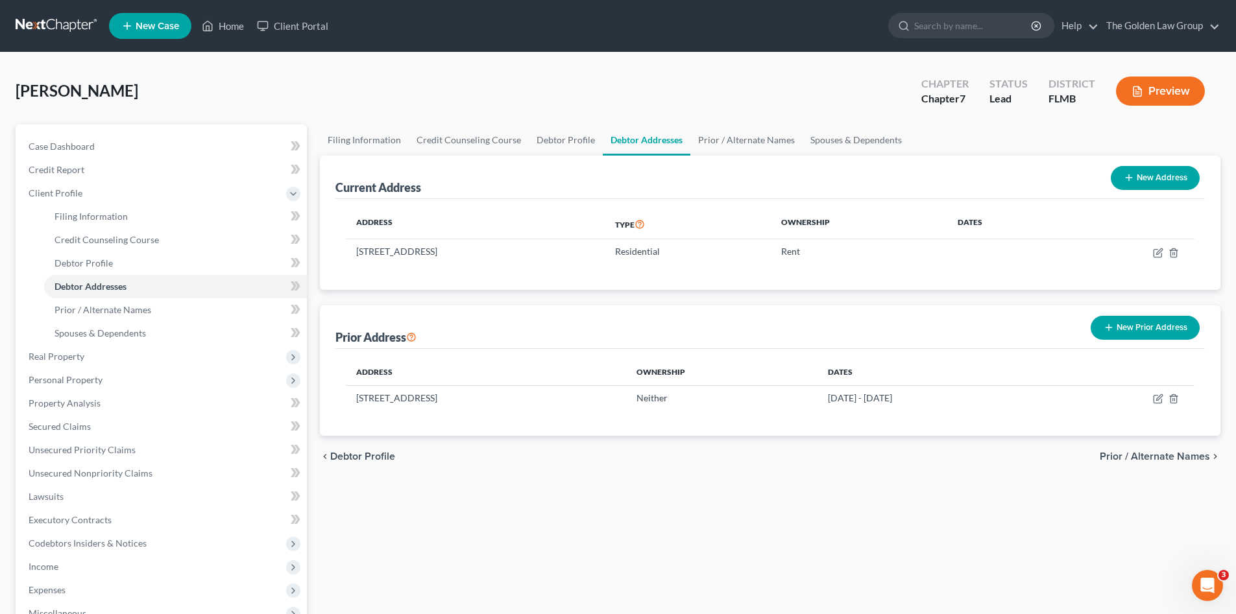
click at [1144, 459] on span "Prior / Alternate Names" at bounding box center [1155, 456] width 110 height 10
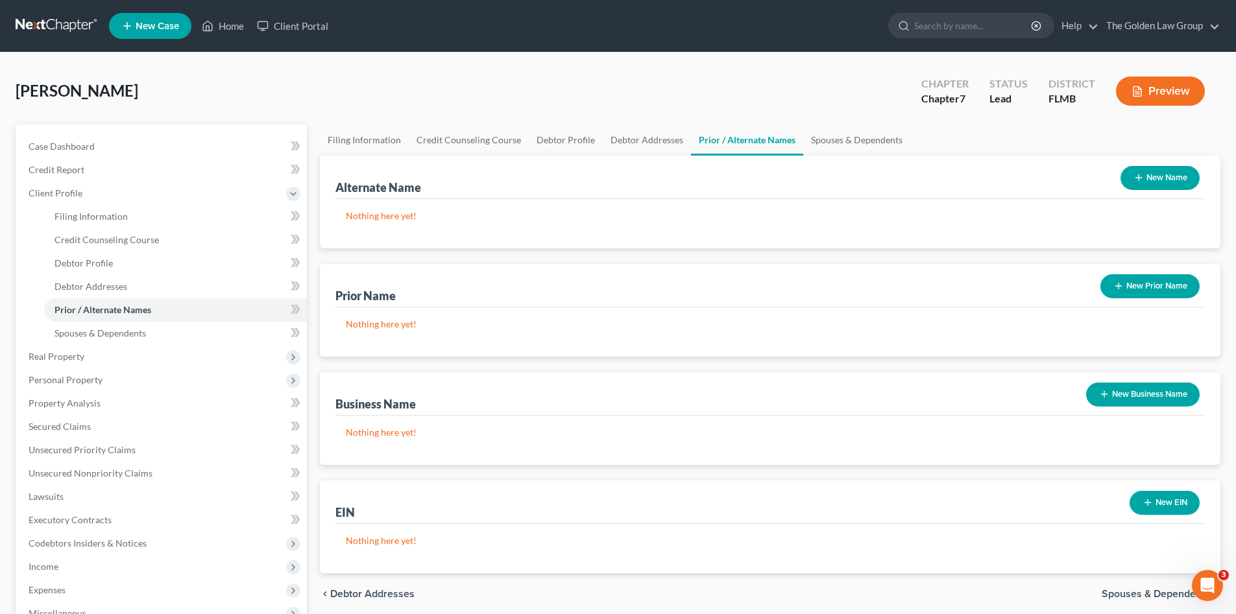
scroll to position [87, 0]
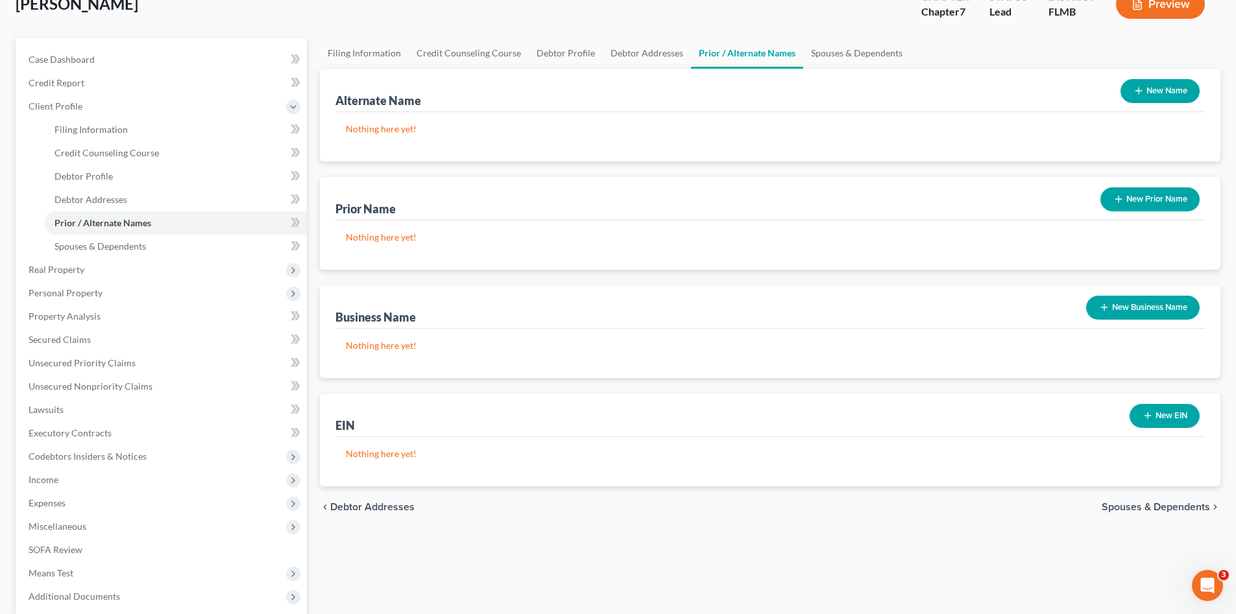
click at [1138, 506] on span "Spouses & Dependents" at bounding box center [1155, 507] width 108 height 10
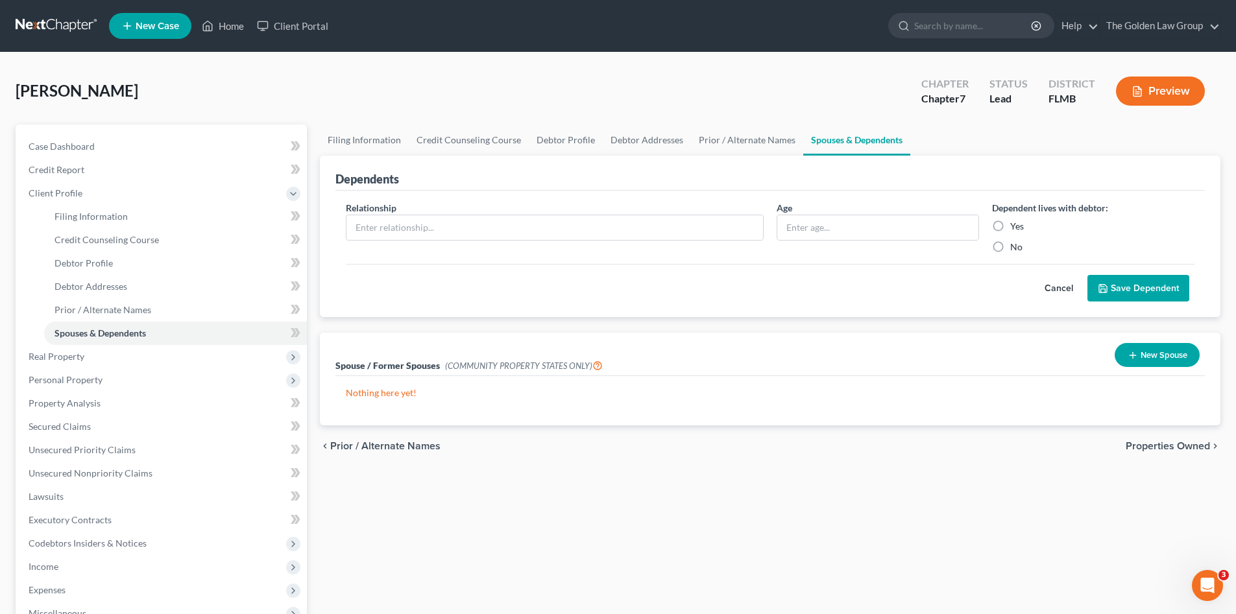
click at [1151, 448] on span "Properties Owned" at bounding box center [1167, 446] width 84 height 10
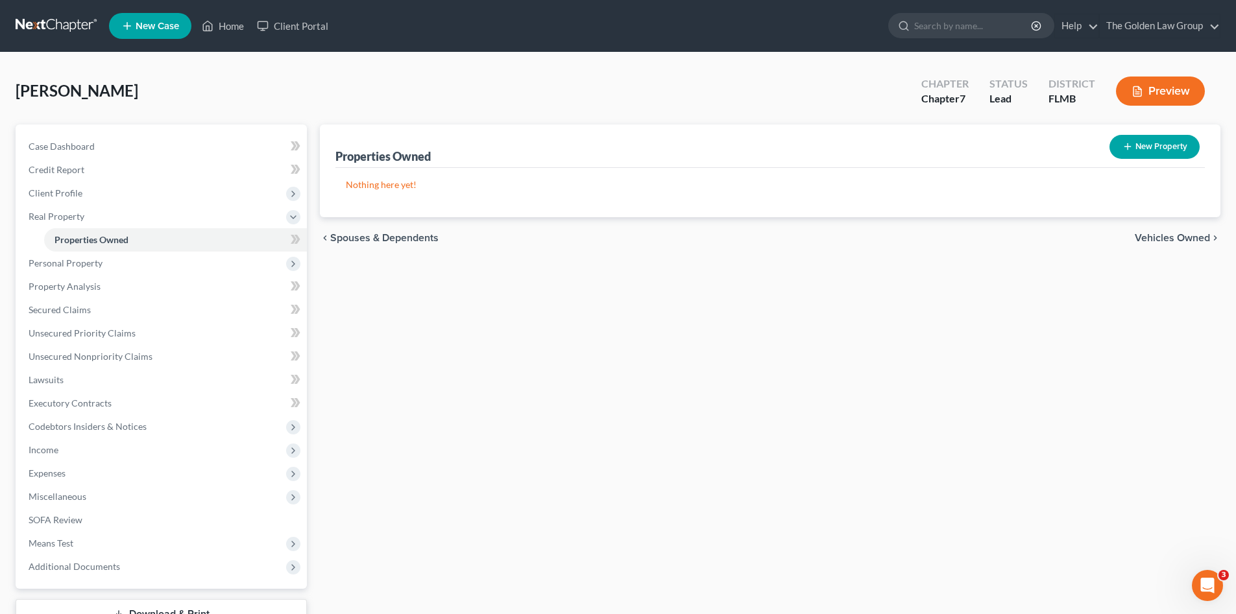
click at [12, 256] on div "Case Dashboard Payments Invoices Payments Payments Credit Report Client Profile" at bounding box center [161, 394] width 304 height 539
click at [59, 263] on span "Personal Property" at bounding box center [66, 263] width 74 height 11
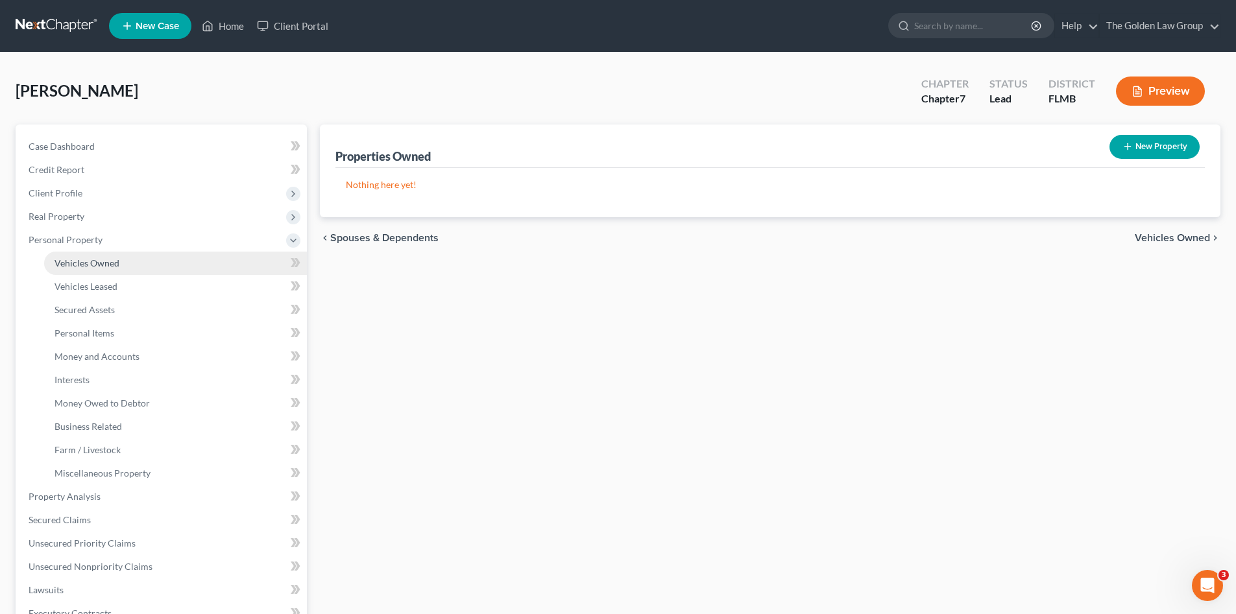
click at [93, 272] on link "Vehicles Owned" at bounding box center [175, 263] width 263 height 23
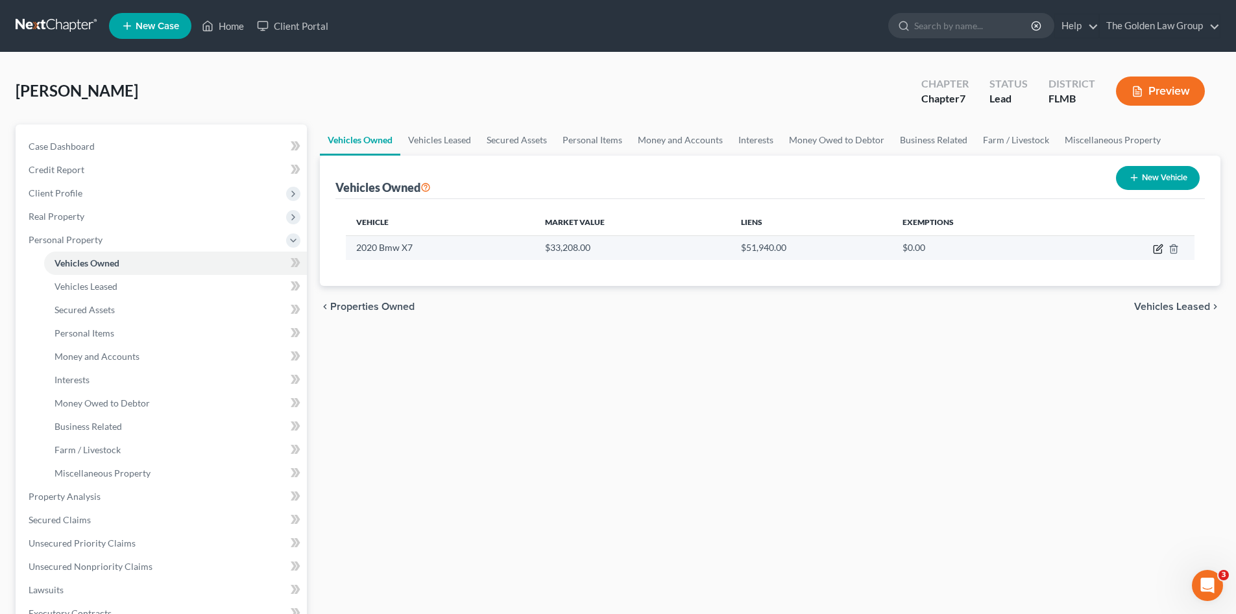
click at [1155, 248] on icon "button" at bounding box center [1158, 249] width 10 height 10
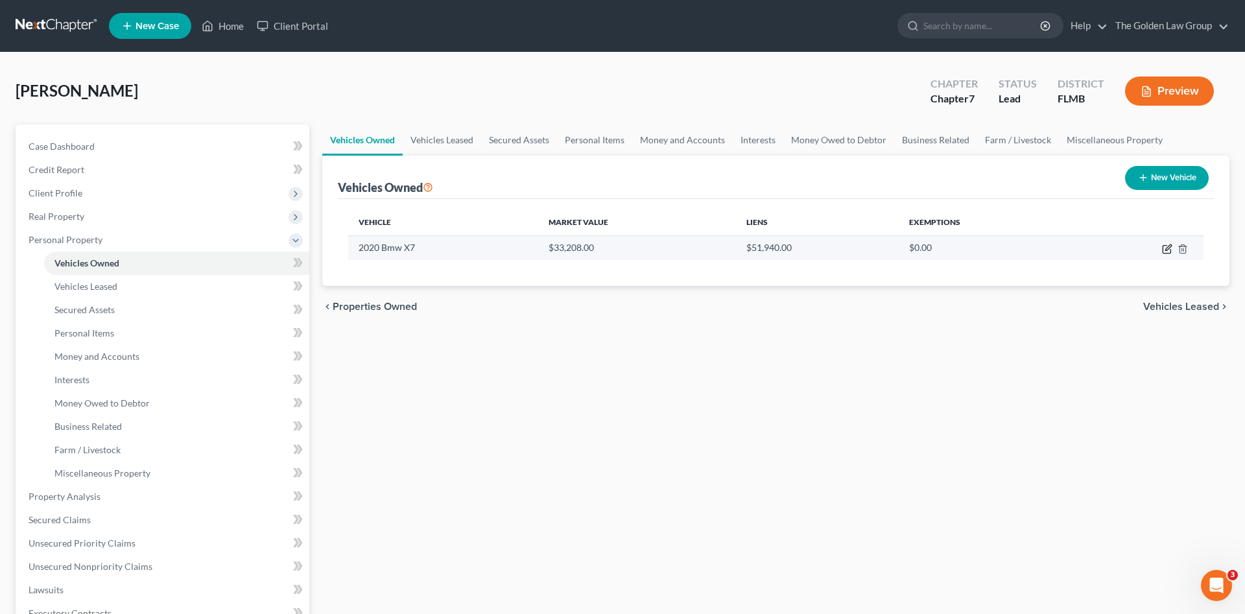
select select "0"
select select "6"
select select "2"
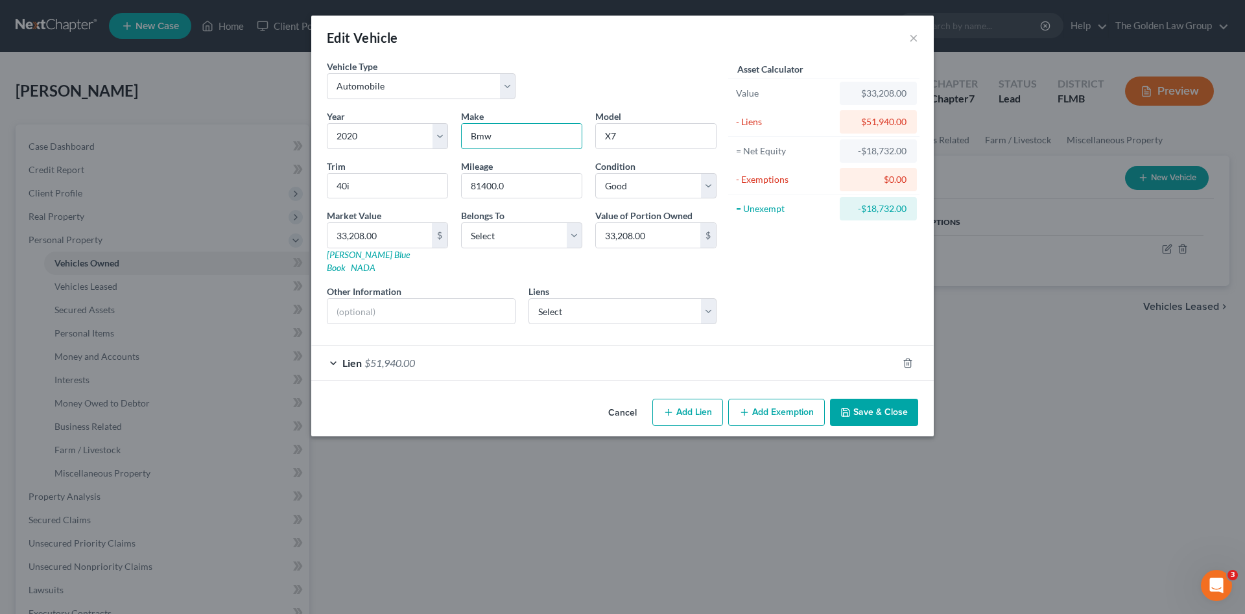
drag, startPoint x: 520, startPoint y: 138, endPoint x: 453, endPoint y: 150, distance: 67.8
click at [448, 149] on div "Year Select 2026 2025 2024 2023 2022 2021 2020 2019 2018 2017 2016 2015 2014 20…" at bounding box center [521, 222] width 403 height 225
type input "BMW"
click at [790, 271] on div "Asset Calculator Value $33,208.00 - Liens $51,940.00 = Net Equity -$18,732.00 -…" at bounding box center [824, 197] width 202 height 275
click at [553, 228] on select "Select Debtor 1 Only Debtor 2 Only Debtor 1 And Debtor 2 Only At Least One Of T…" at bounding box center [521, 236] width 121 height 26
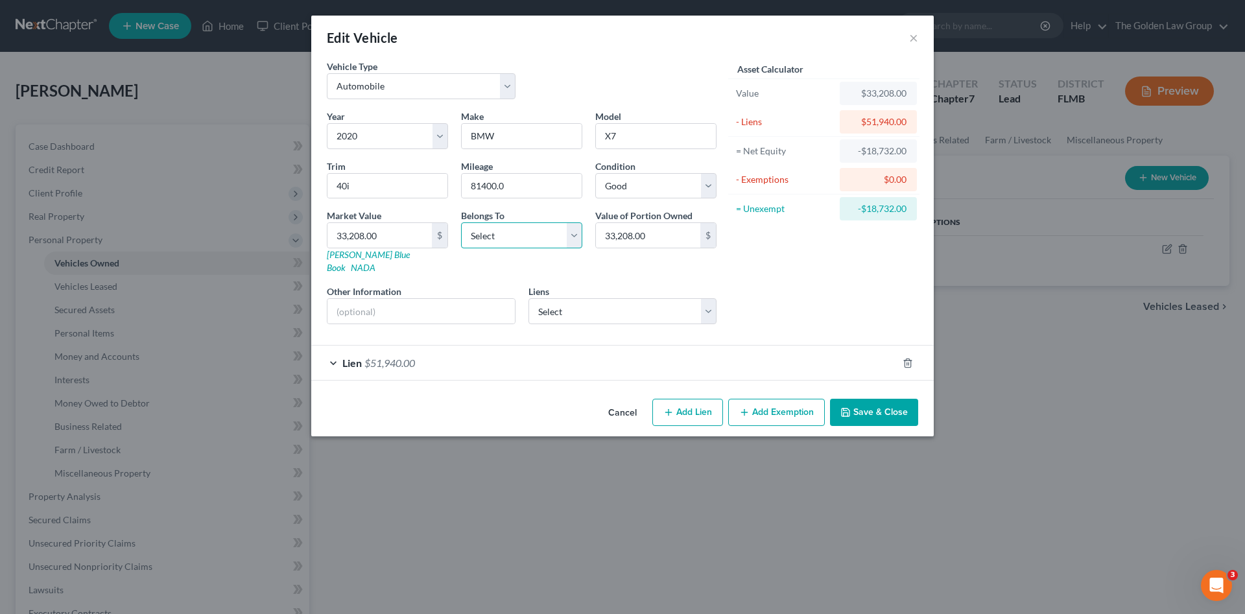
select select "0"
click at [461, 223] on select "Select Debtor 1 Only Debtor 2 Only Debtor 1 And Debtor 2 Only At Least One Of T…" at bounding box center [521, 236] width 121 height 26
click at [692, 348] on div "Lien $51,940.00" at bounding box center [604, 363] width 586 height 34
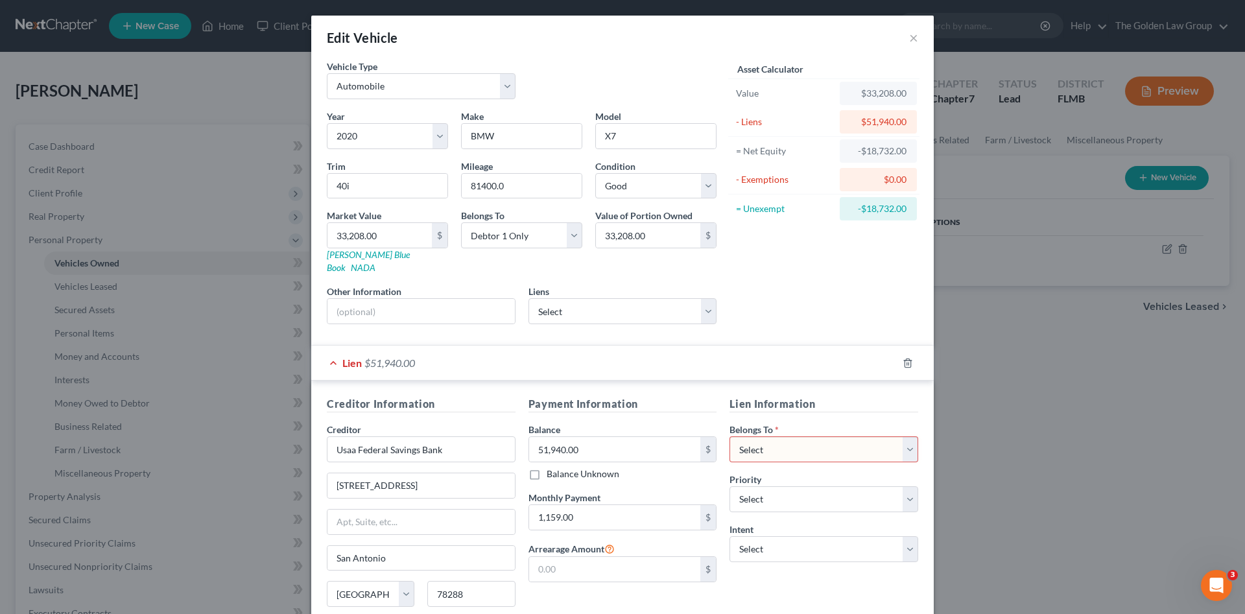
click at [692, 348] on div "Lien $51,940.00" at bounding box center [604, 363] width 586 height 34
click at [903, 358] on icon "button" at bounding box center [908, 363] width 10 height 10
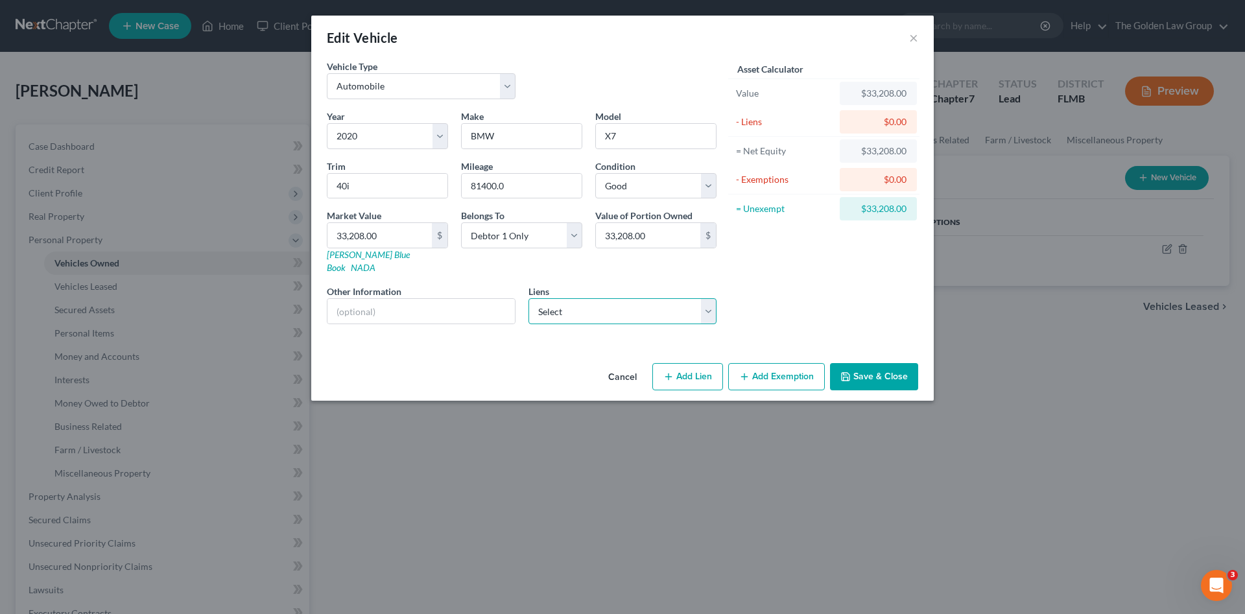
click at [626, 298] on select "Select Usaa Federal Savings B - $51,855.00" at bounding box center [623, 311] width 189 height 26
select select "45"
select select "0"
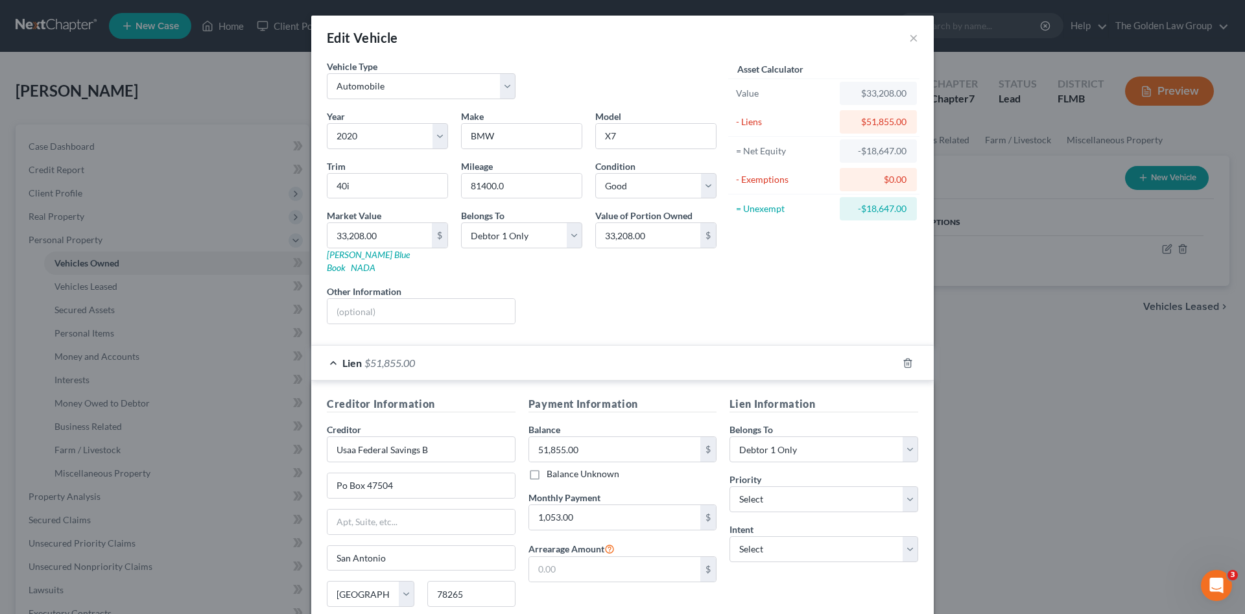
scroll to position [95, 0]
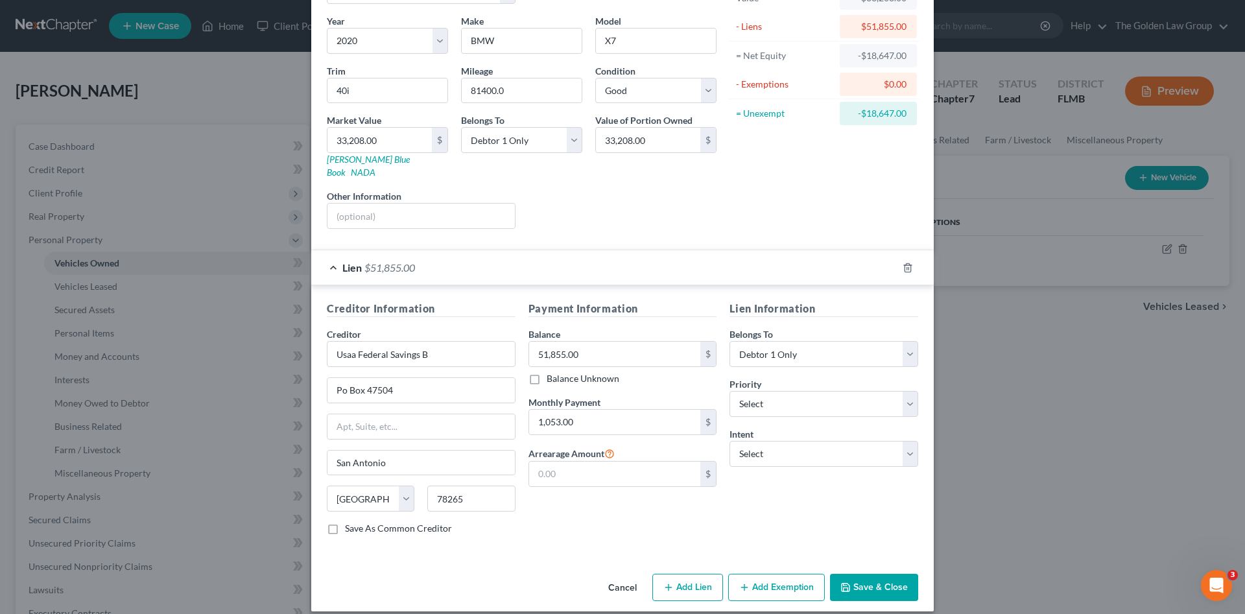
click at [781, 493] on div "Lien Information Belongs To * Select Debtor 1 Only Debtor 2 Only Debtor 1 And D…" at bounding box center [824, 423] width 202 height 245
click at [446, 352] on input "Usaa Federal Savings B" at bounding box center [421, 354] width 189 height 26
drag, startPoint x: 353, startPoint y: 344, endPoint x: 312, endPoint y: 355, distance: 42.3
click at [312, 355] on div "Creditor Information Creditor * Usaa Federal Savings Bank Po Box 47504 San Anto…" at bounding box center [622, 420] width 623 height 271
type input "USAA Federal Savings Bank"
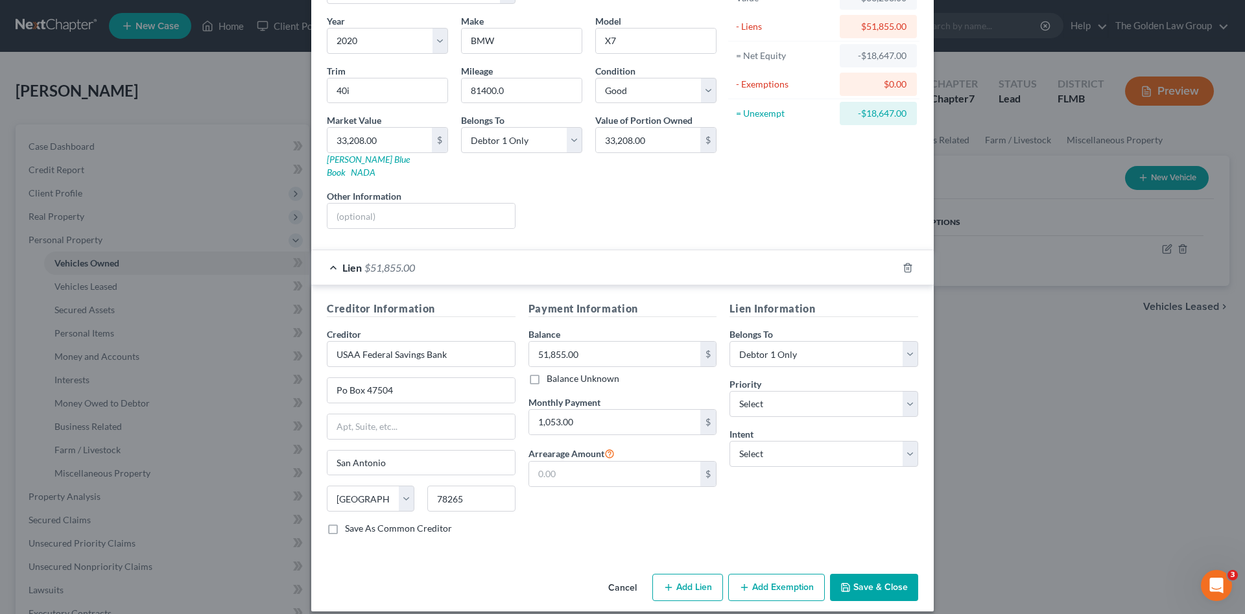
click at [863, 574] on button "Save & Close" at bounding box center [874, 587] width 88 height 27
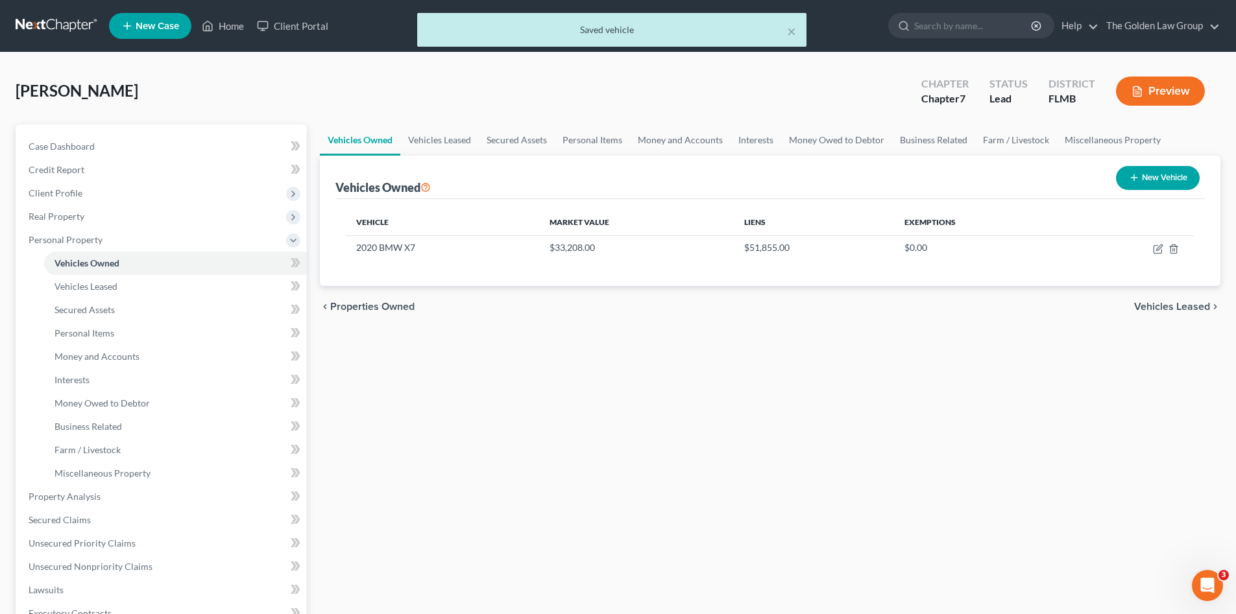
click at [710, 502] on div "Vehicles Owned Vehicles Leased Secured Assets Personal Items Money and Accounts…" at bounding box center [769, 499] width 913 height 749
click at [1153, 247] on icon "button" at bounding box center [1158, 249] width 10 height 10
select select "0"
select select "6"
select select "2"
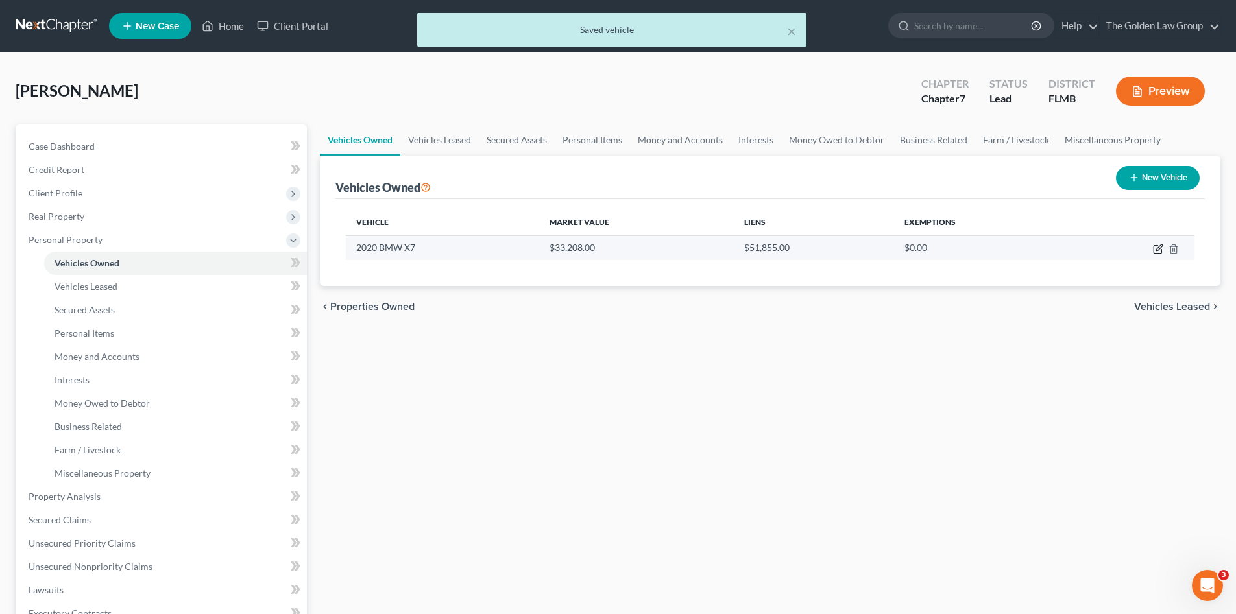
select select "0"
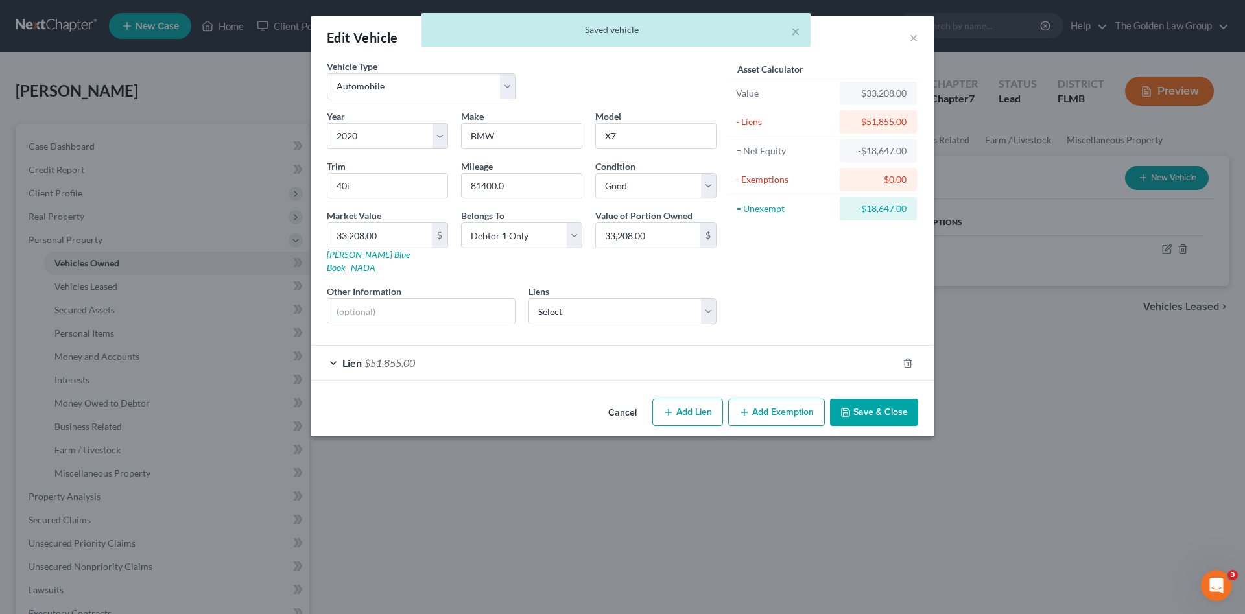
click at [782, 407] on button "Add Exemption" at bounding box center [776, 412] width 97 height 27
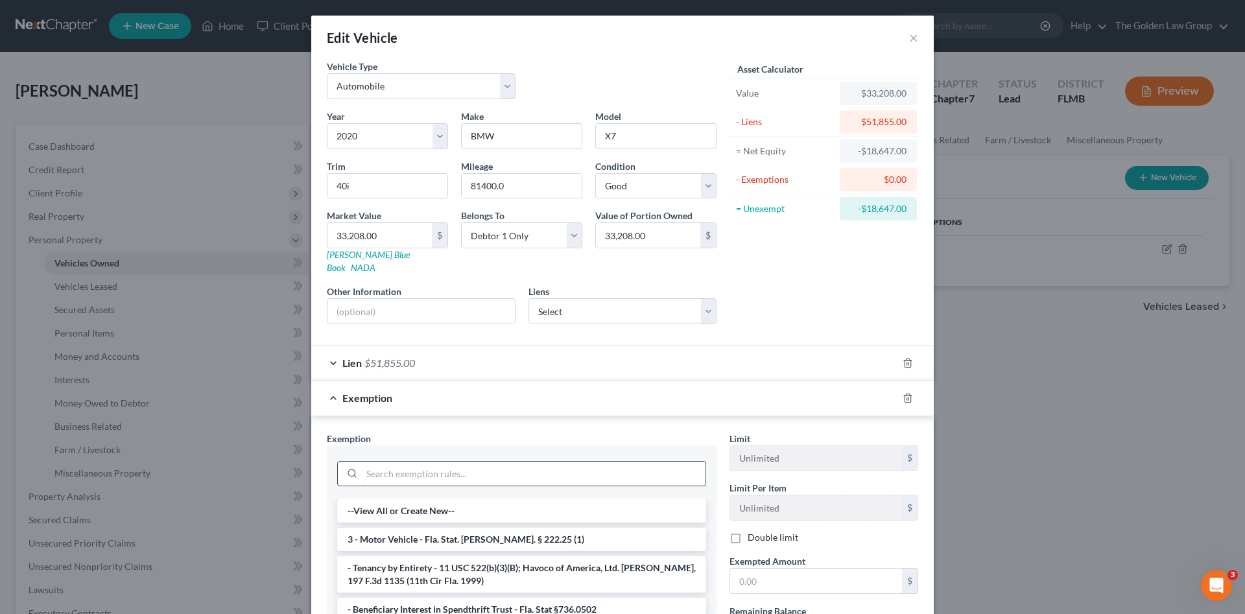
click at [601, 462] on input "search" at bounding box center [534, 474] width 344 height 25
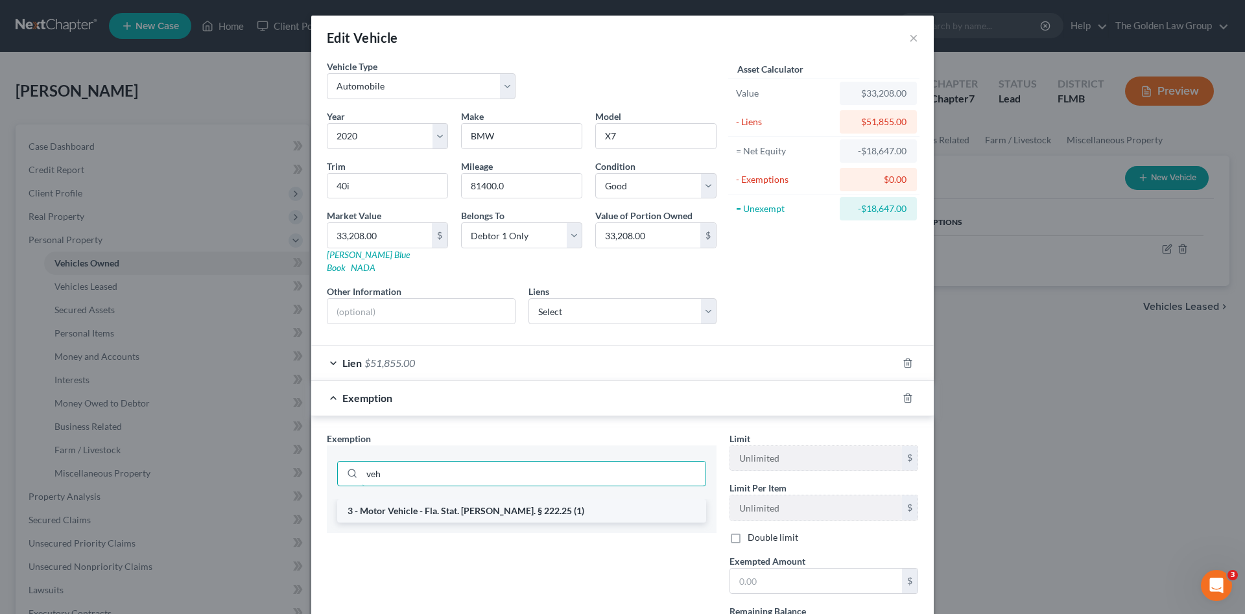
type input "veh"
click at [614, 506] on li "3 - Motor Vehicle - Fla. Stat. Ann. § 222.25 (1)" at bounding box center [521, 510] width 369 height 23
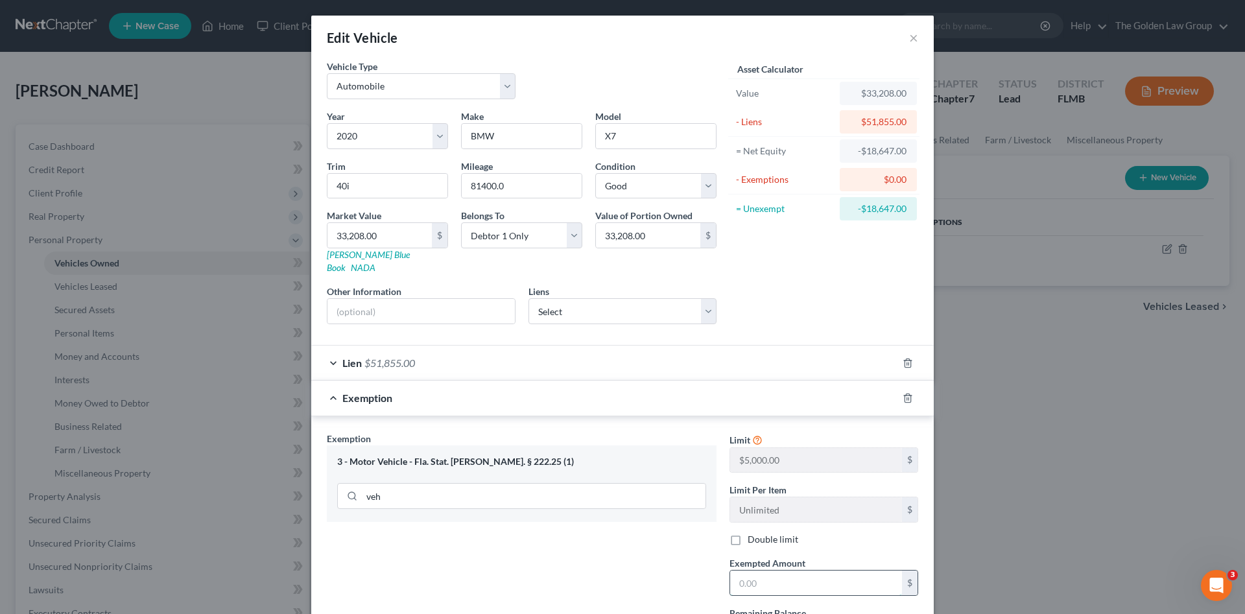
click at [840, 571] on input "text" at bounding box center [816, 583] width 172 height 25
type input "5,000"
click at [638, 535] on div "Exemption Set must be selected for CA. Exemption * 3 - Motor Vehicle - Fla. Sta…" at bounding box center [521, 544] width 403 height 224
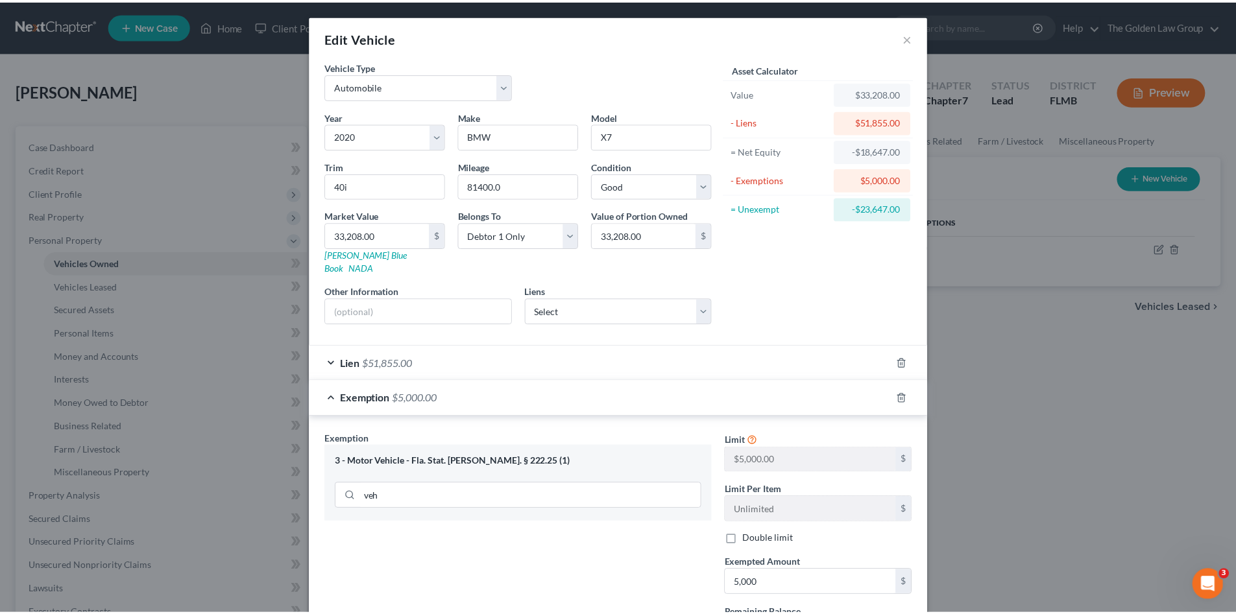
scroll to position [108, 0]
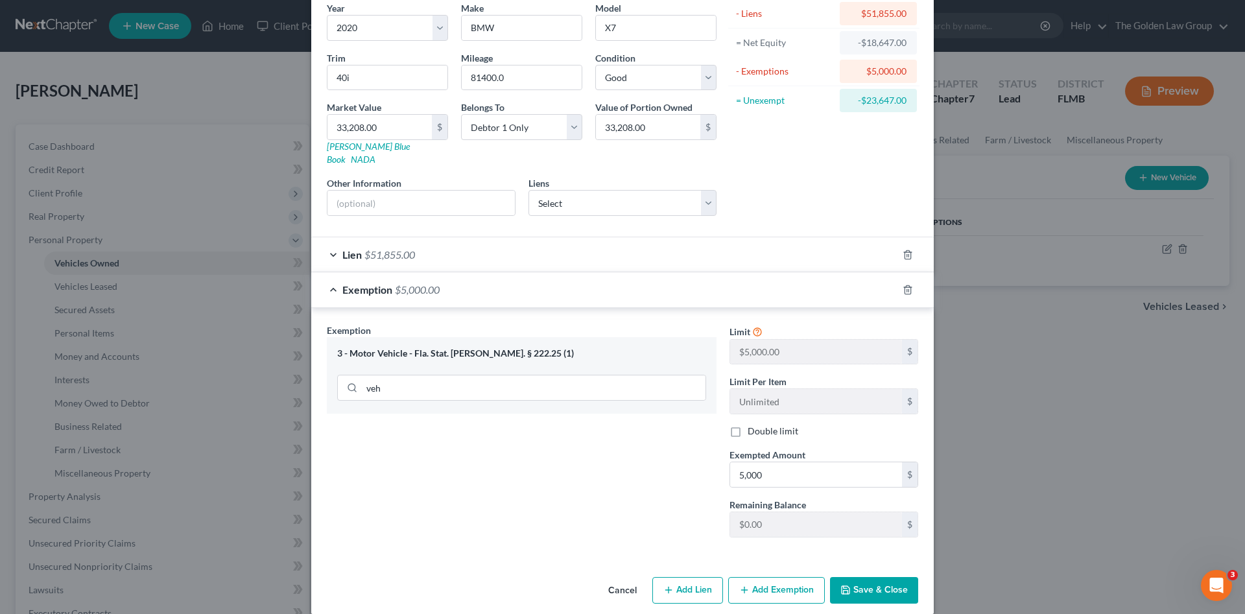
click at [876, 577] on button "Save & Close" at bounding box center [874, 590] width 88 height 27
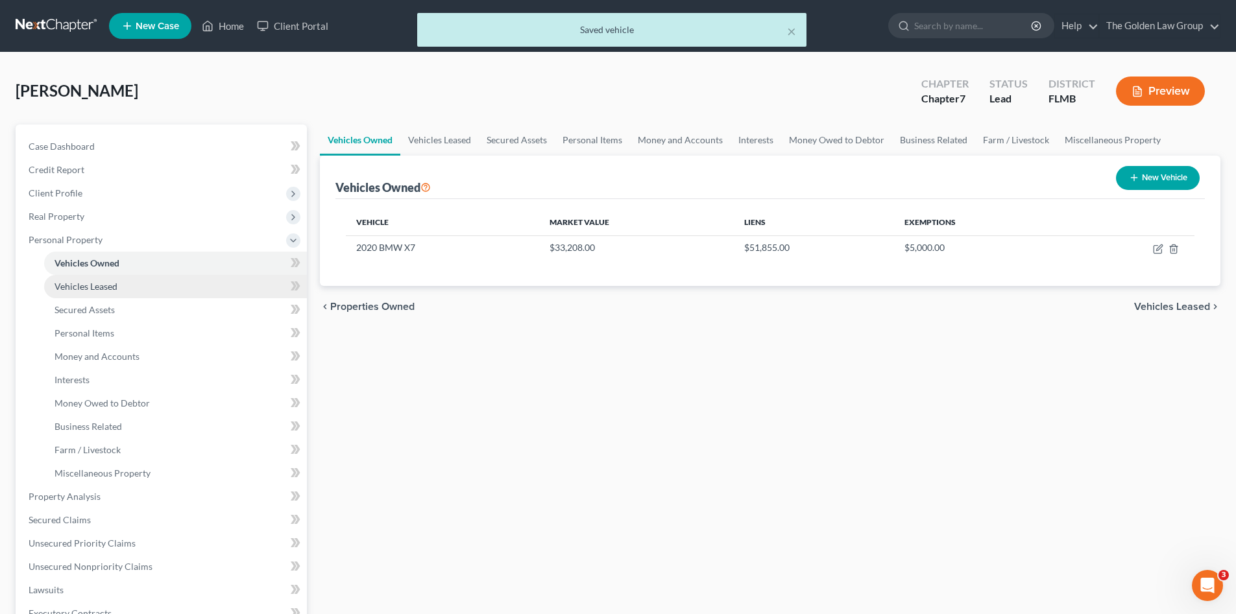
click at [135, 283] on link "Vehicles Leased" at bounding box center [175, 286] width 263 height 23
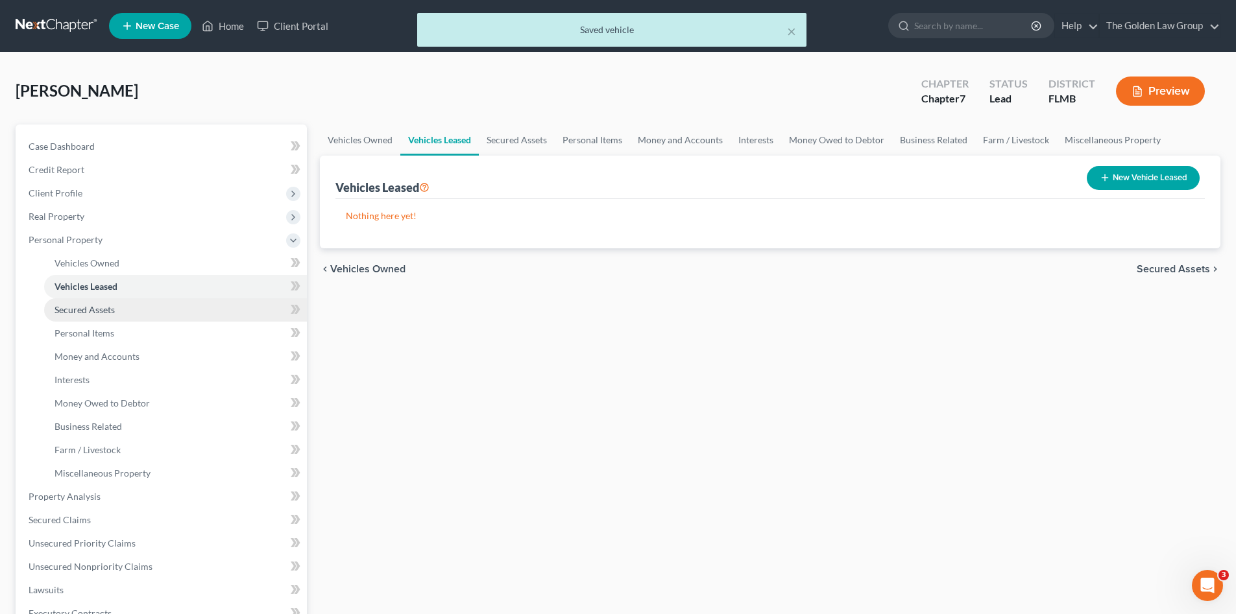
click at [145, 304] on link "Secured Assets" at bounding box center [175, 309] width 263 height 23
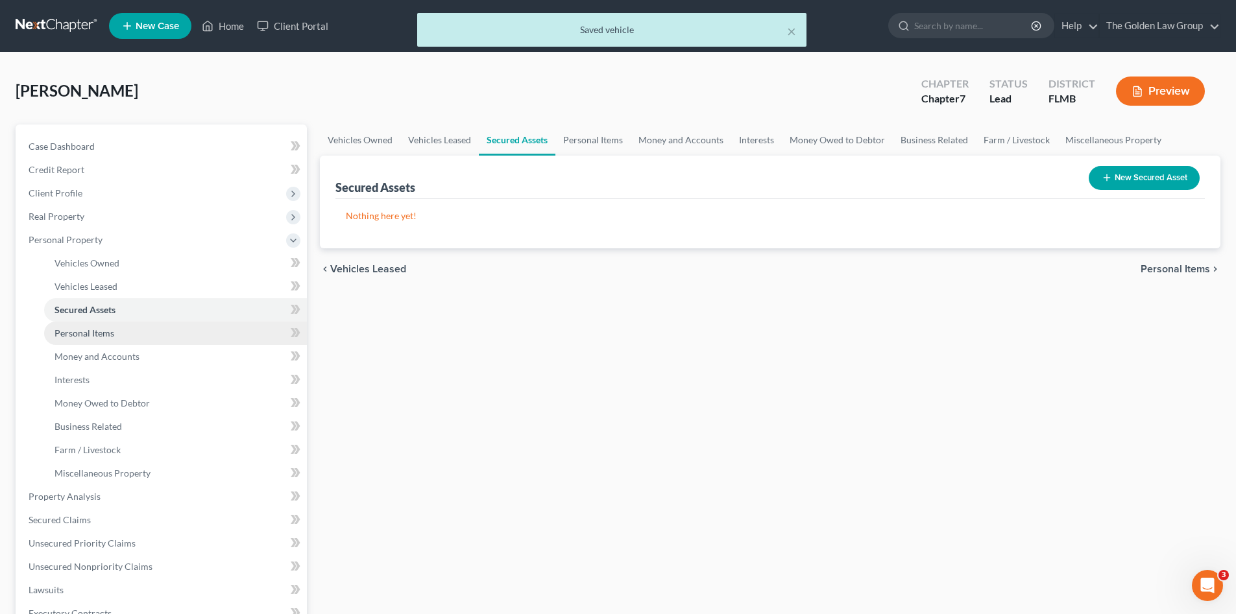
click at [139, 326] on link "Personal Items" at bounding box center [175, 333] width 263 height 23
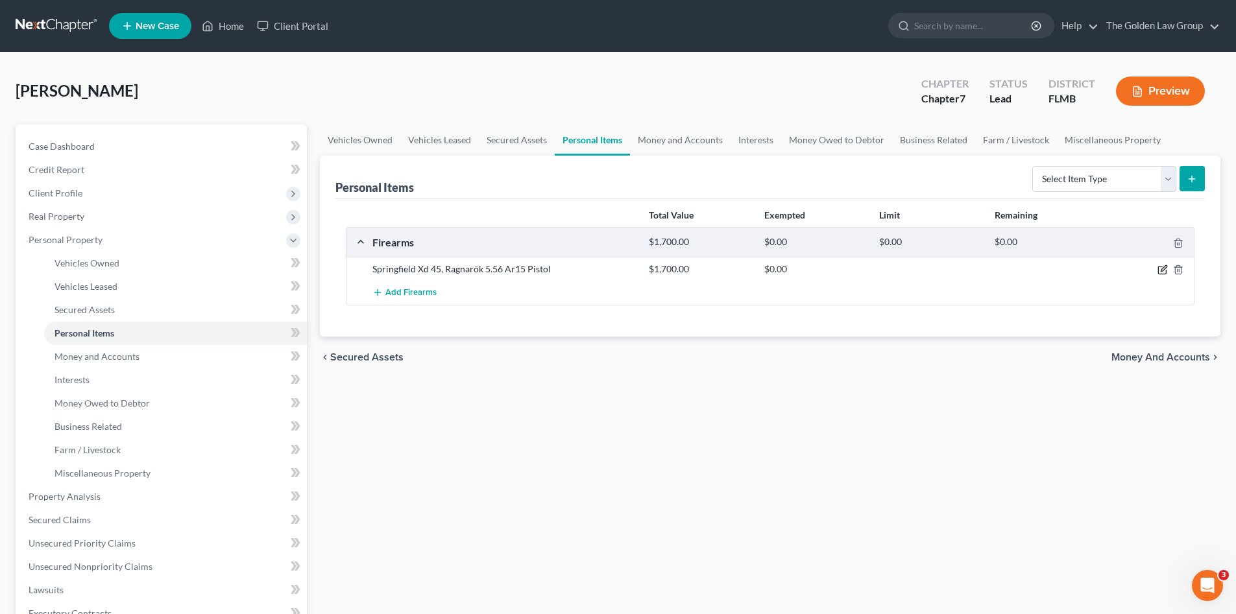
click at [1166, 272] on icon "button" at bounding box center [1162, 270] width 10 height 10
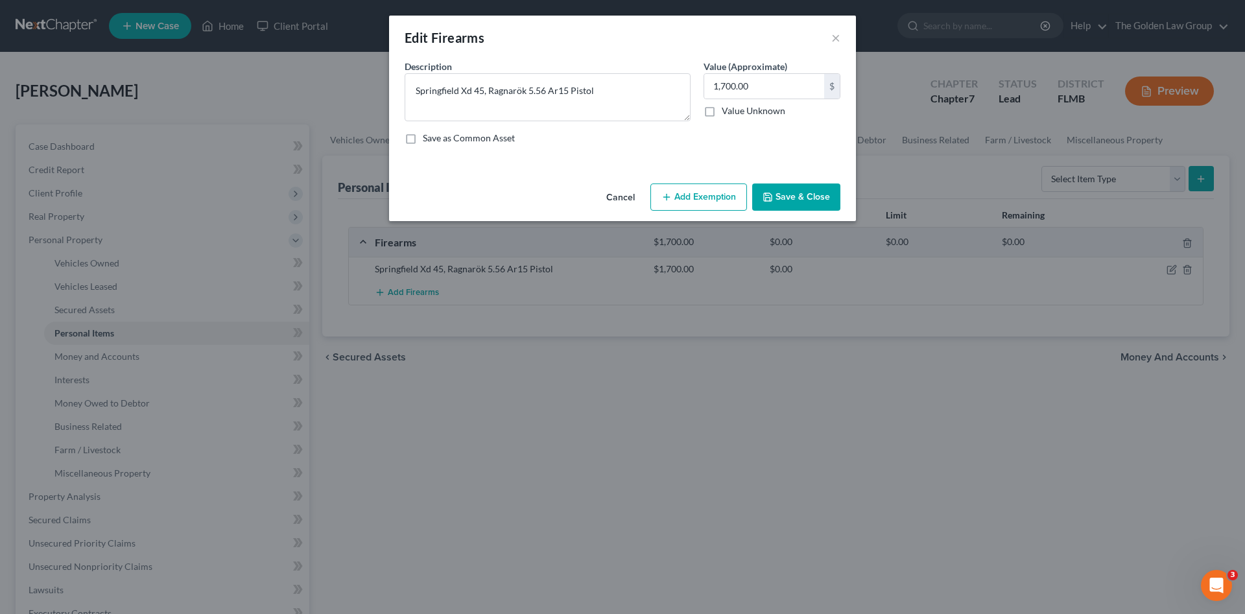
click at [616, 197] on button "Cancel" at bounding box center [620, 198] width 49 height 26
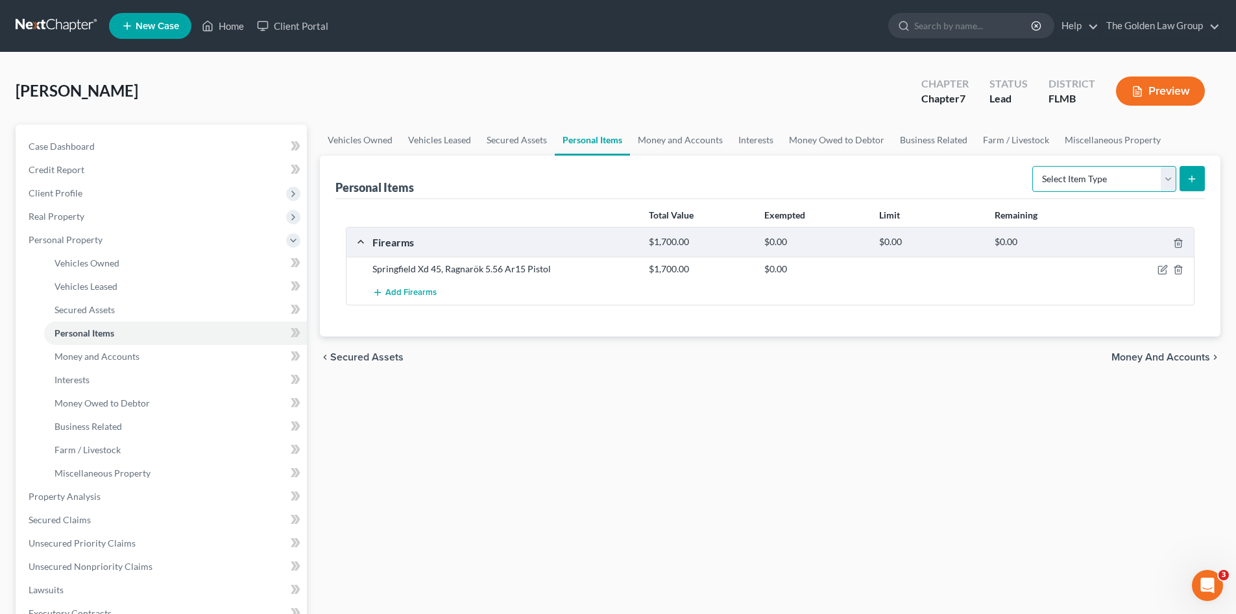
click at [1091, 173] on select "Select Item Type Clothing Collectibles Of Value Electronics Firearms Household …" at bounding box center [1104, 179] width 144 height 26
select select "clothing"
click at [1033, 166] on select "Select Item Type Clothing Collectibles Of Value Electronics Firearms Household …" at bounding box center [1104, 179] width 144 height 26
click at [1188, 177] on icon "submit" at bounding box center [1191, 179] width 10 height 10
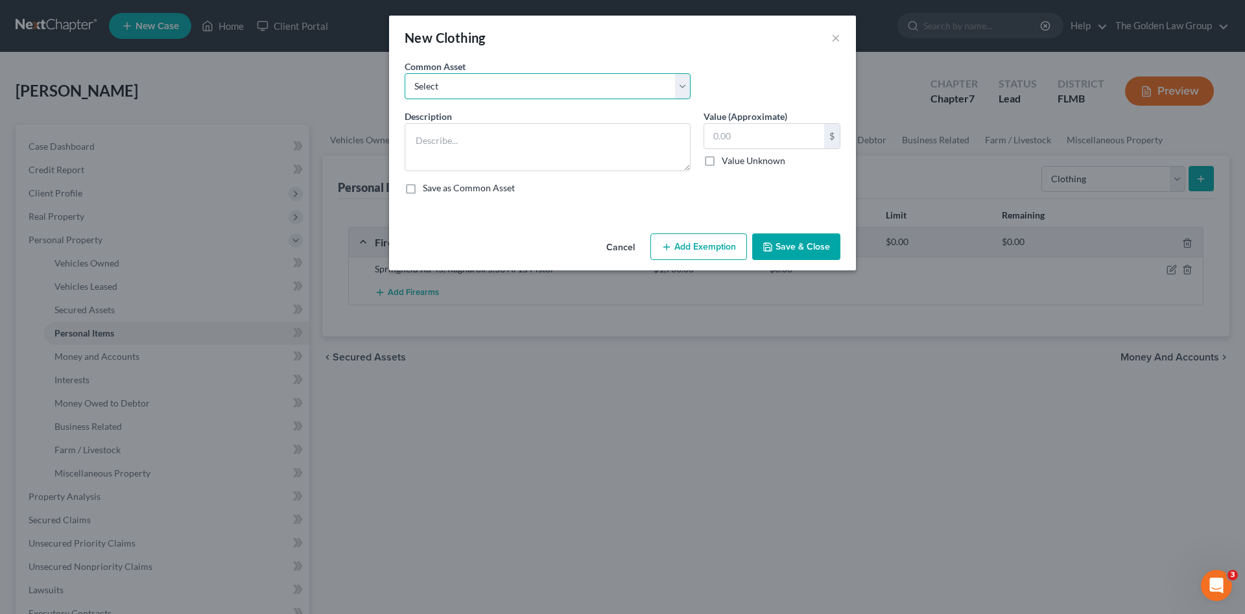
click at [578, 97] on select "Select Debtor's Clothes Joint-Debtor's clothing Debtor's Clothes" at bounding box center [548, 86] width 286 height 26
select select "0"
click at [405, 73] on select "Select Debtor's Clothes Joint-Debtor's clothing Debtor's Clothes" at bounding box center [548, 86] width 286 height 26
type textarea "Debtor's Clothes"
type input "100.00"
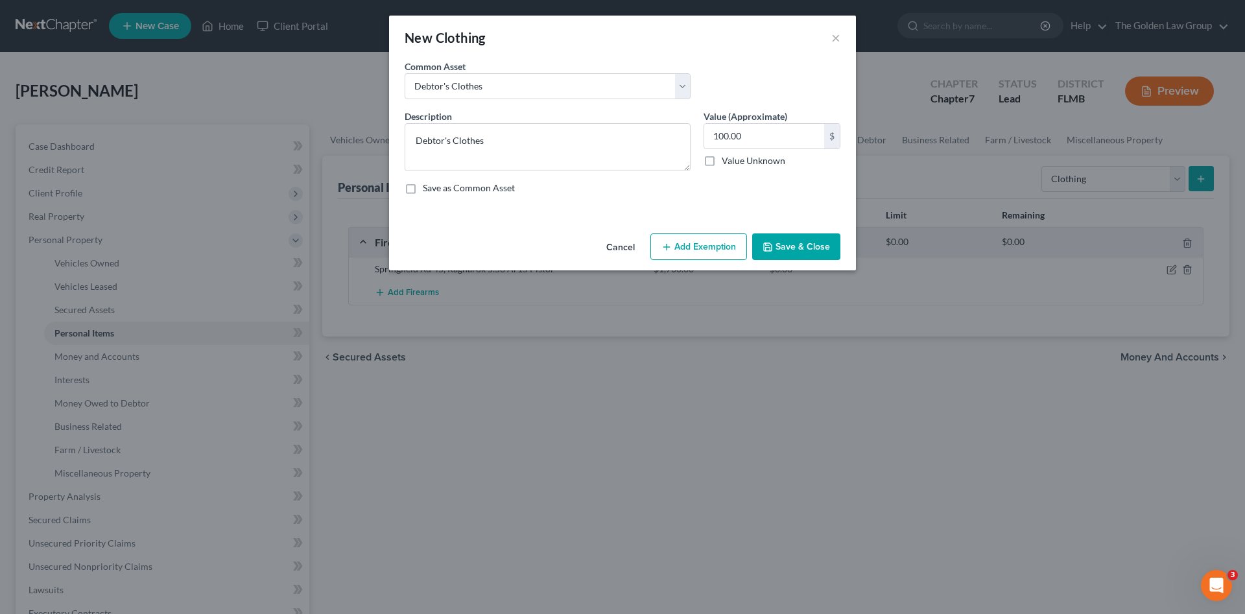
click at [793, 248] on button "Save & Close" at bounding box center [796, 247] width 88 height 27
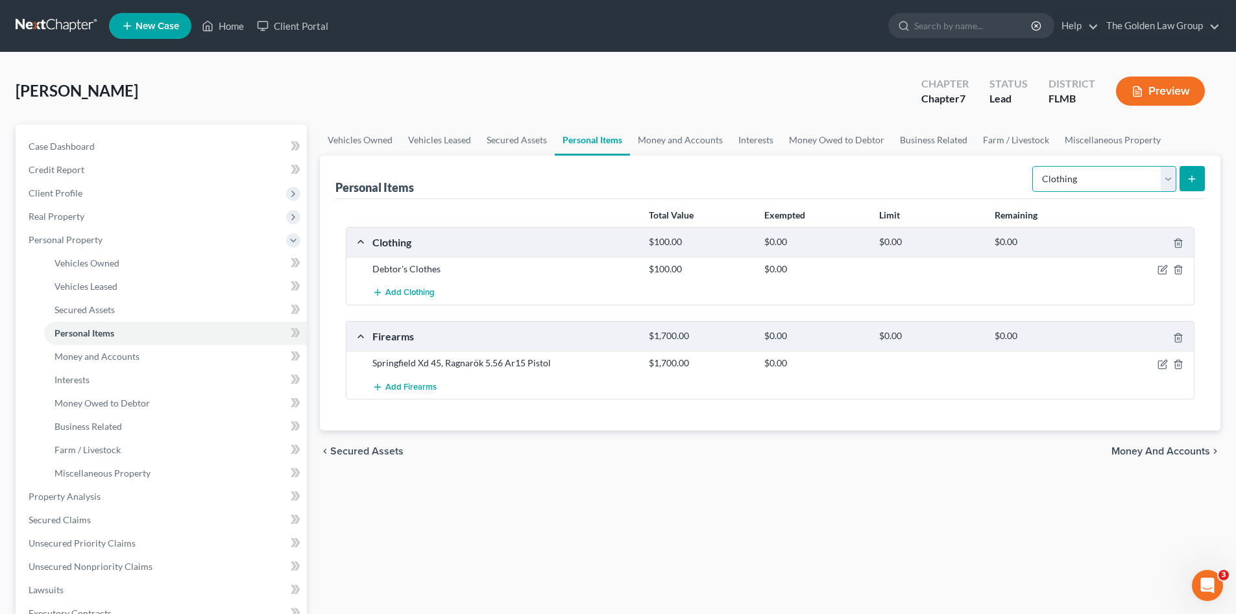
click at [1074, 178] on select "Select Item Type Clothing Collectibles Of Value Electronics Firearms Household …" at bounding box center [1104, 179] width 144 height 26
select select "electronics"
click at [1033, 166] on select "Select Item Type Clothing Collectibles Of Value Electronics Firearms Household …" at bounding box center [1104, 179] width 144 height 26
click at [1192, 184] on button "submit" at bounding box center [1191, 178] width 25 height 25
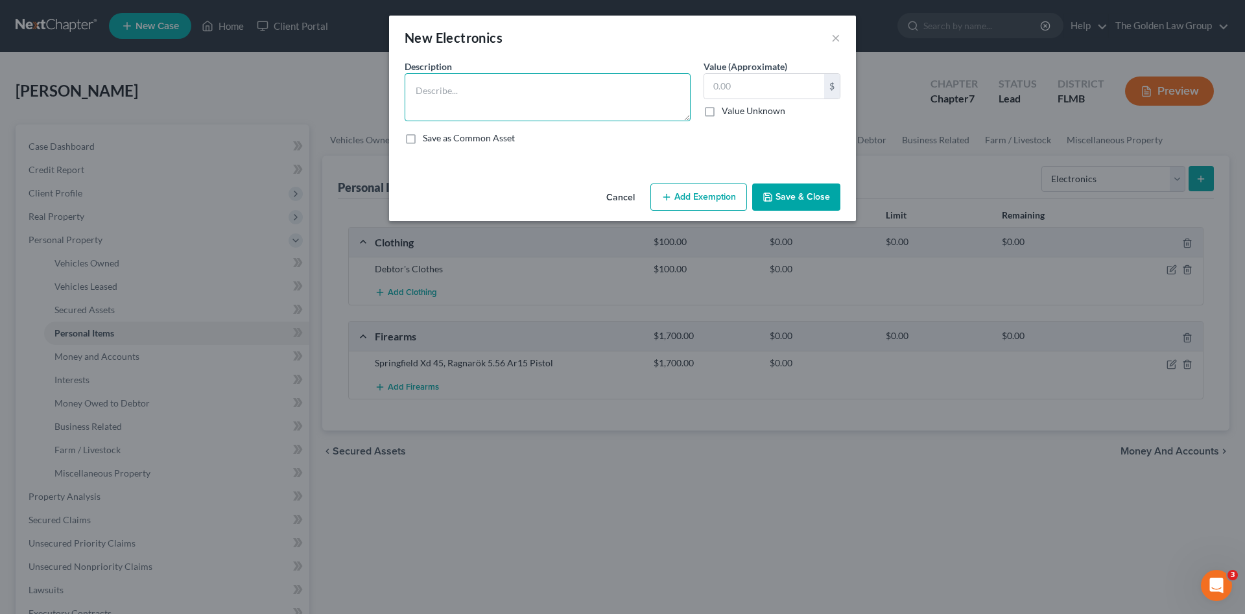
click at [435, 96] on textarea at bounding box center [548, 97] width 286 height 48
type textarea "Cell Phone"
click at [810, 193] on button "Save & Close" at bounding box center [796, 197] width 88 height 27
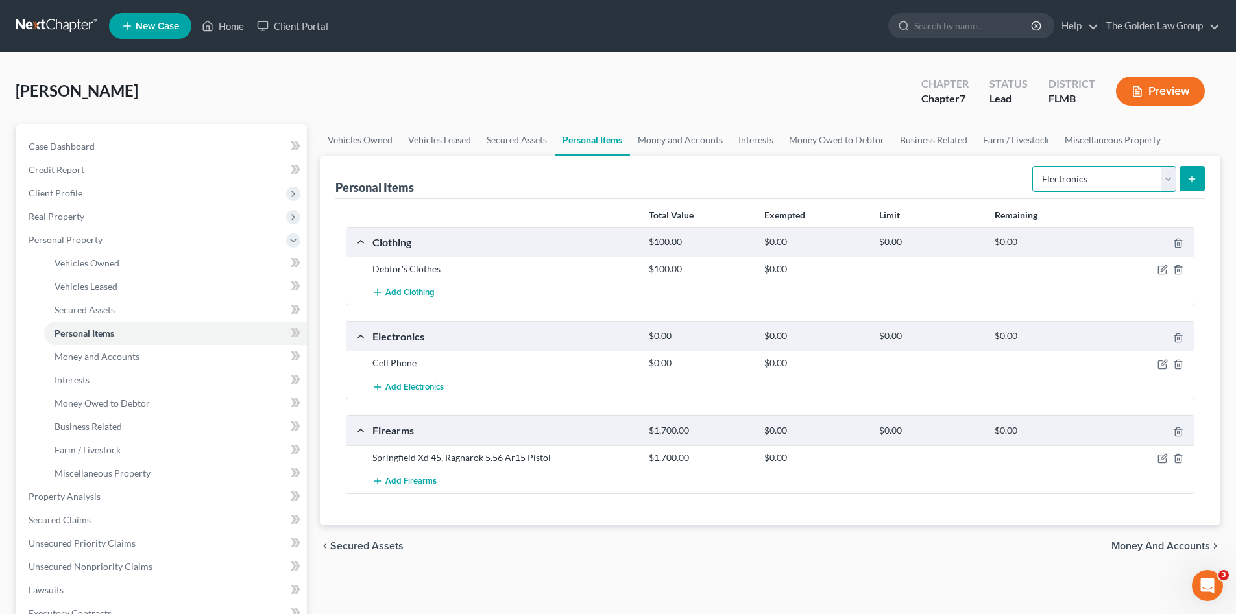
click at [1080, 173] on select "Select Item Type Clothing Collectibles Of Value Electronics Firearms Household …" at bounding box center [1104, 179] width 144 height 26
select select "household_goods"
click at [1033, 166] on select "Select Item Type Clothing Collectibles Of Value Electronics Firearms Household …" at bounding box center [1104, 179] width 144 height 26
click at [1190, 174] on icon "submit" at bounding box center [1191, 179] width 10 height 10
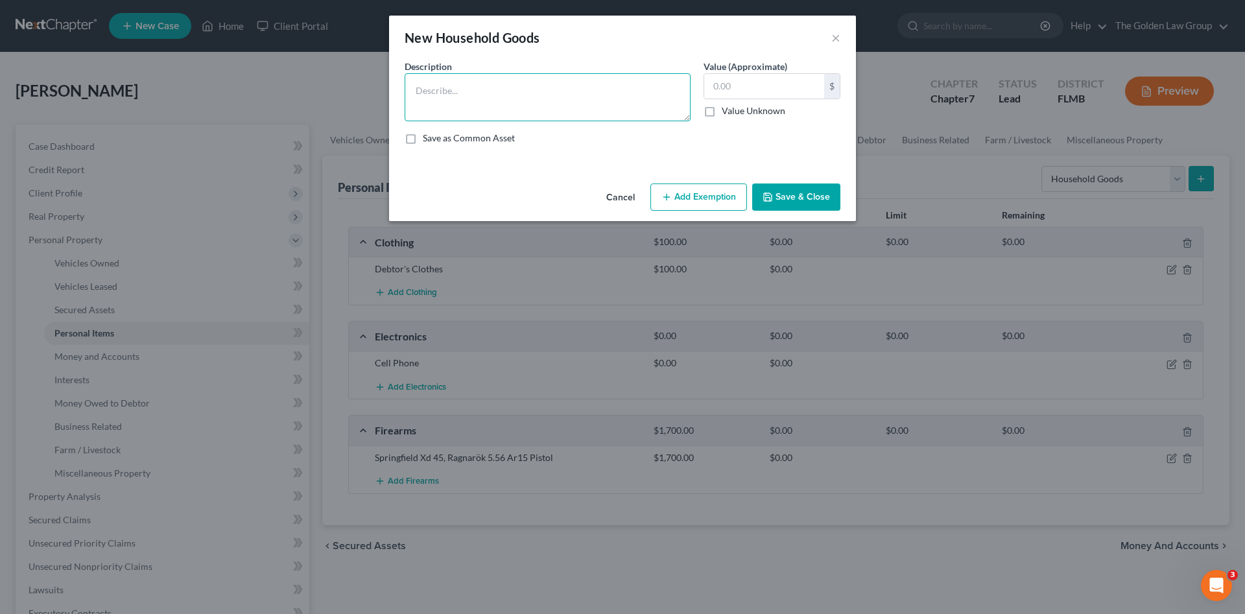
click at [584, 101] on textarea at bounding box center [548, 97] width 286 height 48
type textarea "Misc. Small Kitchen Appliances and Utensils Misc. Towels and Linens"
click at [796, 186] on button "Save & Close" at bounding box center [796, 197] width 88 height 27
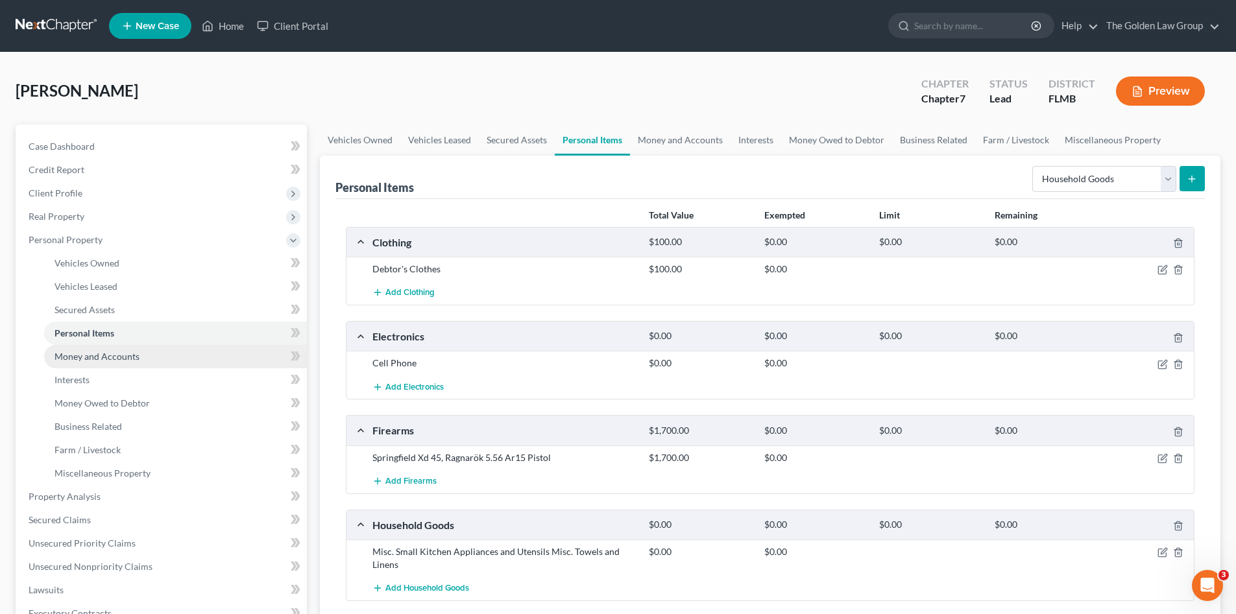
click at [98, 361] on span "Money and Accounts" at bounding box center [96, 356] width 85 height 11
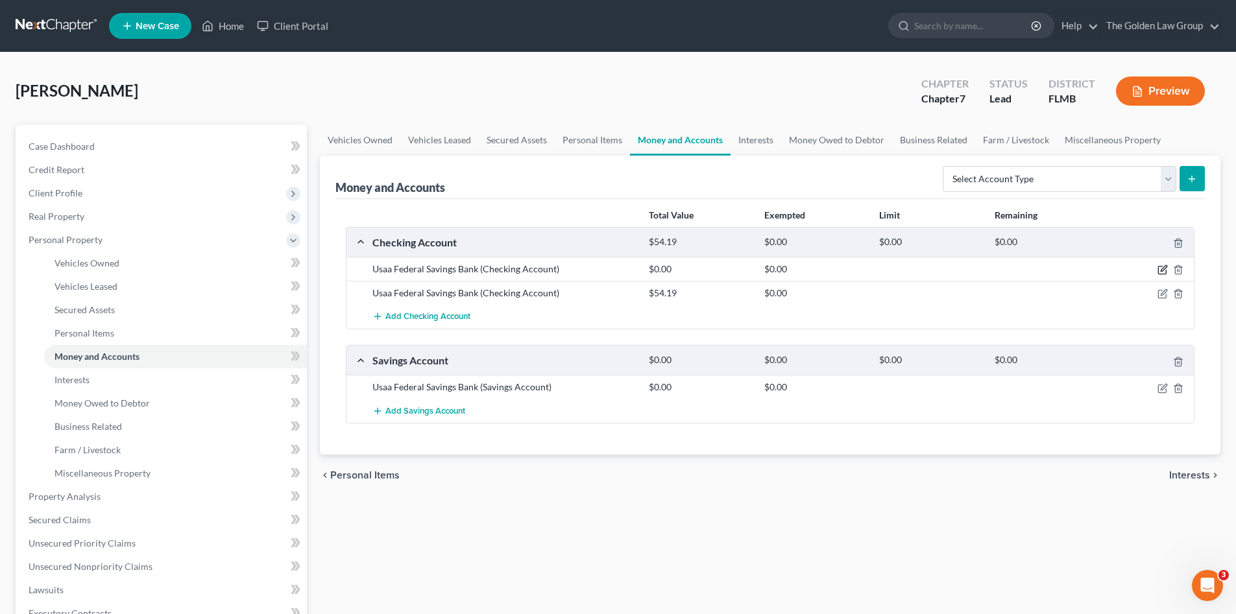
click at [1164, 269] on icon "button" at bounding box center [1162, 270] width 10 height 10
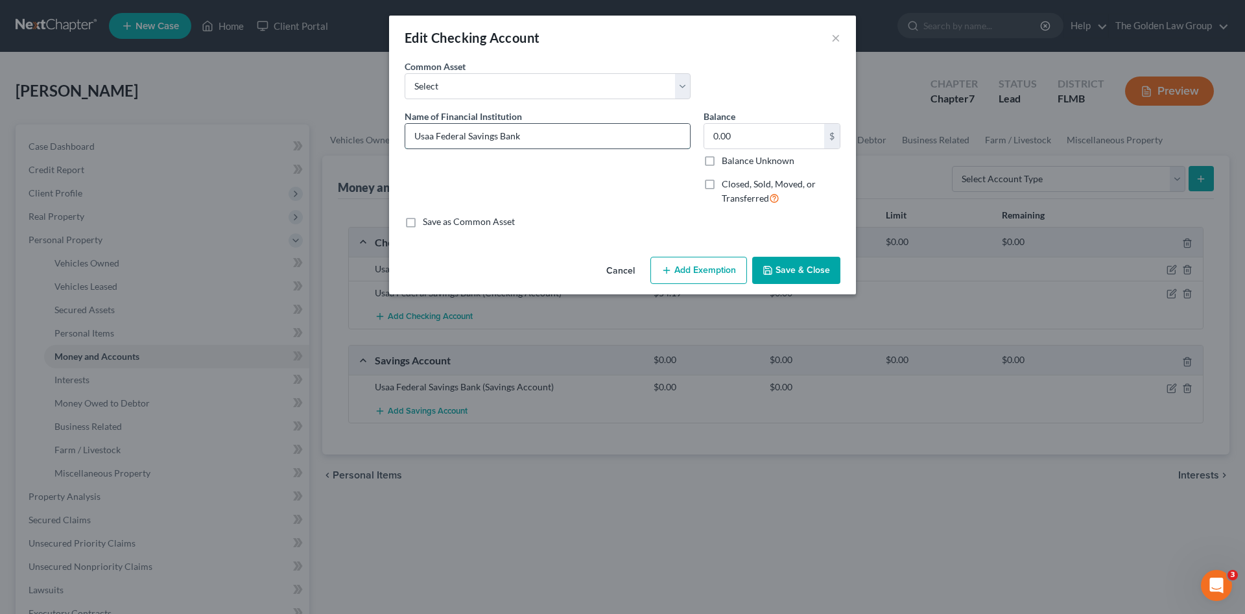
click at [546, 136] on input "Usaa Federal Savings Bank" at bounding box center [547, 136] width 285 height 25
drag, startPoint x: 433, startPoint y: 139, endPoint x: 422, endPoint y: 139, distance: 11.7
click at [422, 139] on input "Usaa Federal Savings Bank_Savings" at bounding box center [547, 136] width 285 height 25
type input "USAA Federal Savings Bank_Joint Savings_5308"
click at [776, 274] on button "Save & Close" at bounding box center [796, 270] width 88 height 27
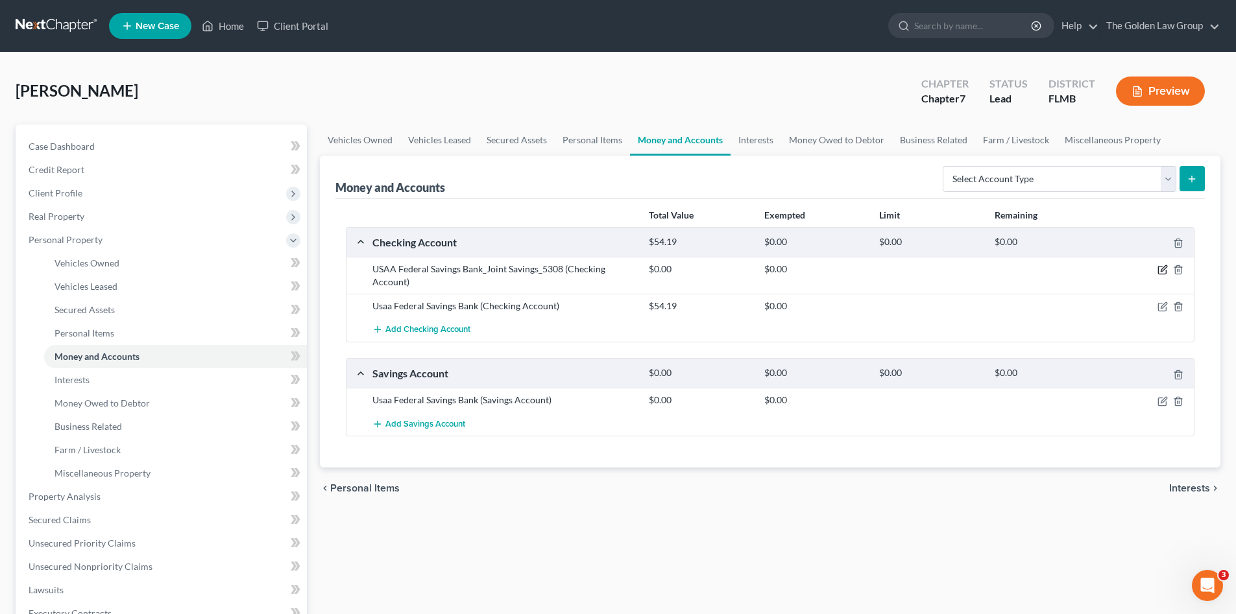
click at [1161, 269] on icon "button" at bounding box center [1162, 270] width 10 height 10
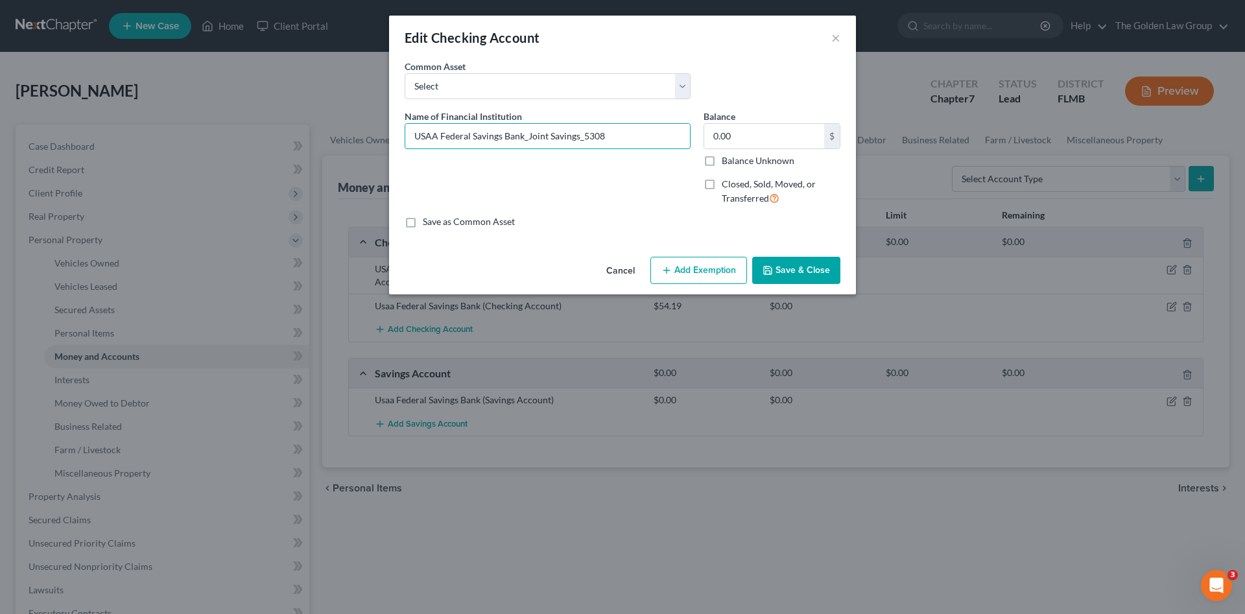
drag, startPoint x: 379, startPoint y: 136, endPoint x: 339, endPoint y: 139, distance: 40.3
click at [339, 139] on div "Edit Checking Account × An exemption set must first be selected from the Filing…" at bounding box center [622, 307] width 1245 height 614
click at [802, 274] on button "Save & Close" at bounding box center [796, 270] width 88 height 27
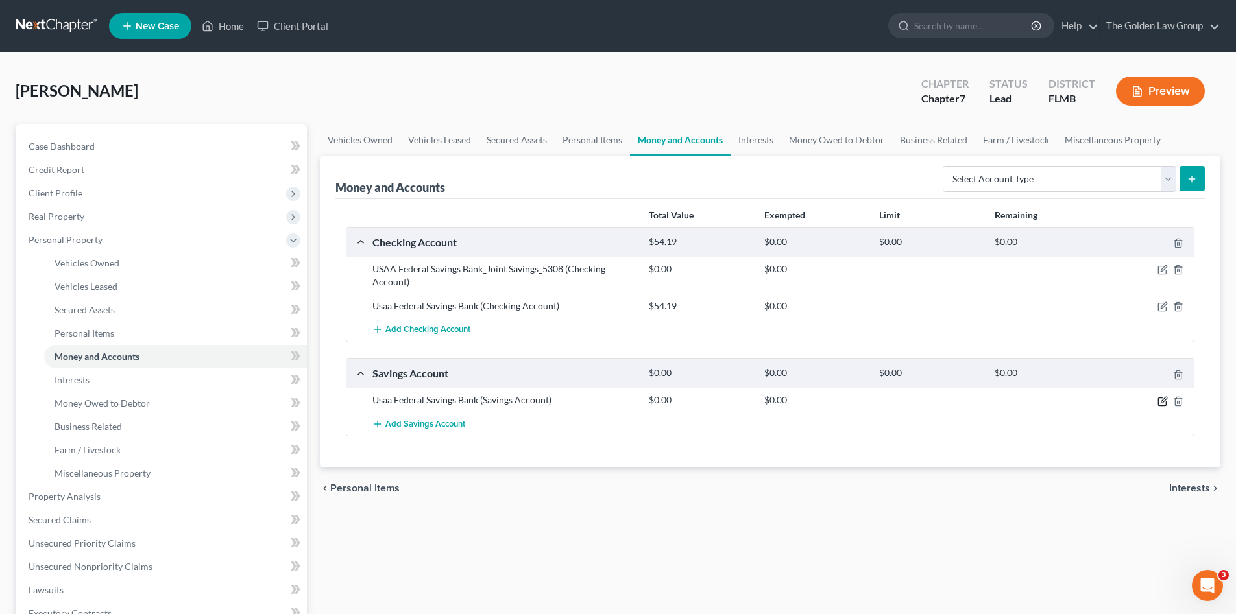
click at [1164, 402] on icon "button" at bounding box center [1162, 401] width 10 height 10
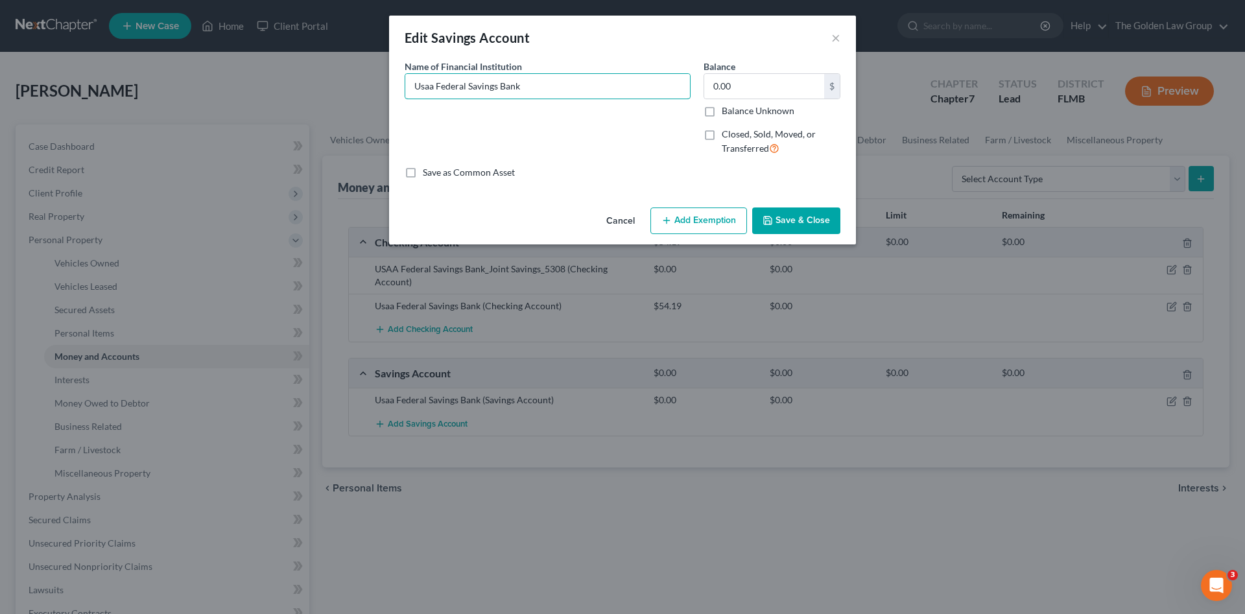
drag, startPoint x: 573, startPoint y: 81, endPoint x: 309, endPoint y: 69, distance: 264.3
click at [309, 69] on div "Edit Savings Account × An exemption set must first be selected from the Filing …" at bounding box center [622, 307] width 1245 height 614
paste input "SAA Federal Savings Bank_Joint Savings_5308"
type input "USAA Federal Savings Bank_Joint Savings_5308"
click at [804, 226] on button "Save & Close" at bounding box center [796, 221] width 88 height 27
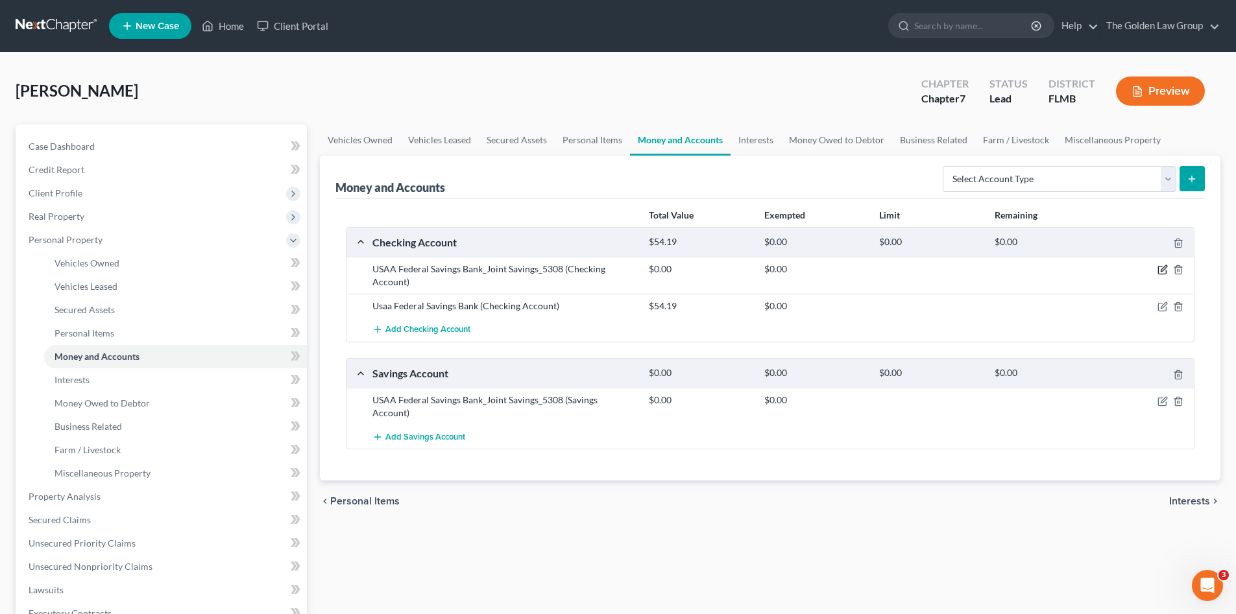
click at [1161, 272] on icon "button" at bounding box center [1162, 270] width 10 height 10
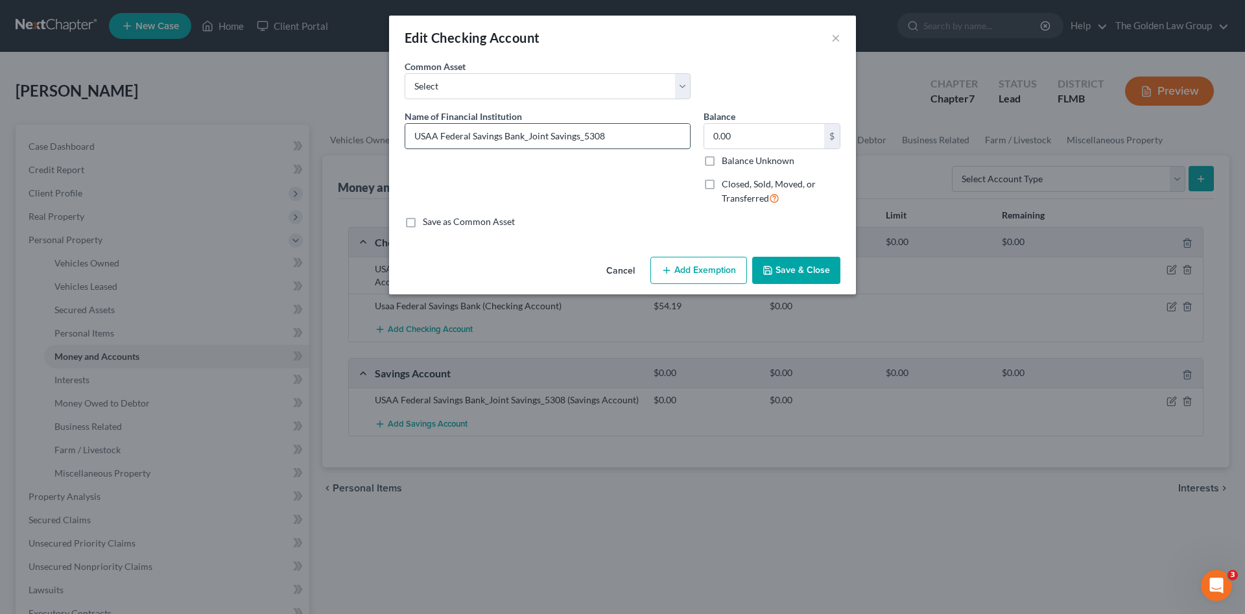
click at [618, 143] on input "USAA Federal Savings Bank_Joint Savings_5308" at bounding box center [547, 136] width 285 height 25
drag, startPoint x: 605, startPoint y: 136, endPoint x: 528, endPoint y: 139, distance: 77.3
click at [527, 139] on input "USAA Federal Savings Bank_Joint Savings_5308" at bounding box center [547, 136] width 285 height 25
type input "USAA Federal Savings Bank_Checking_5665"
click at [620, 178] on div "Name of Financial Institution * USAA Federal Savings Bank_Checking_5665" at bounding box center [547, 163] width 299 height 106
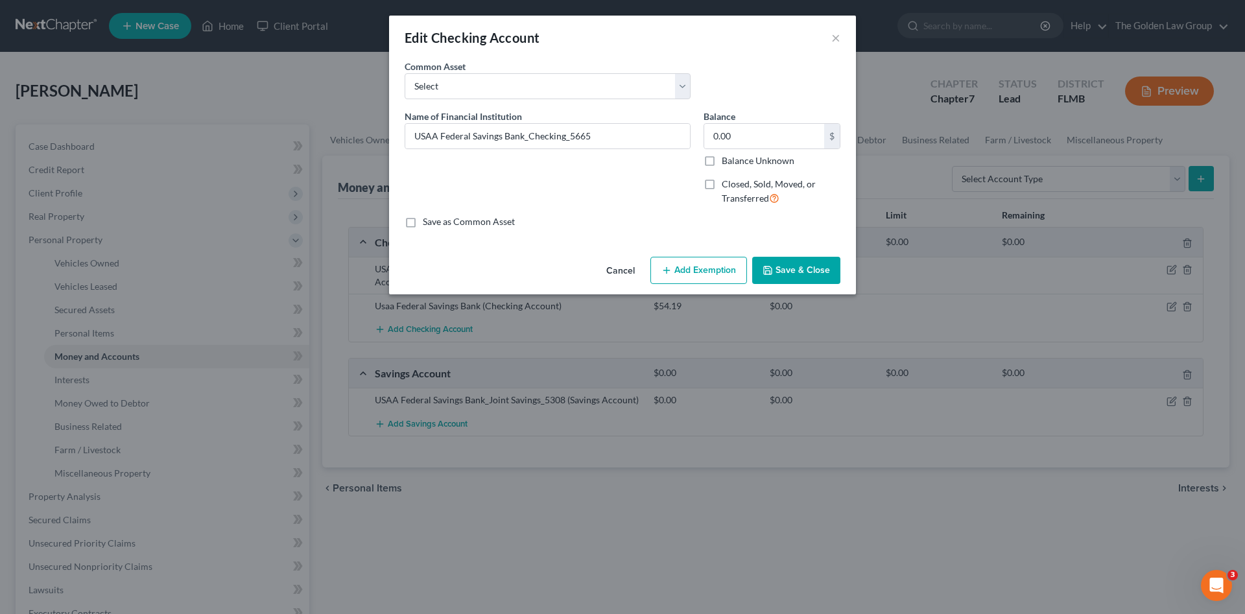
click at [788, 267] on button "Save & Close" at bounding box center [796, 270] width 88 height 27
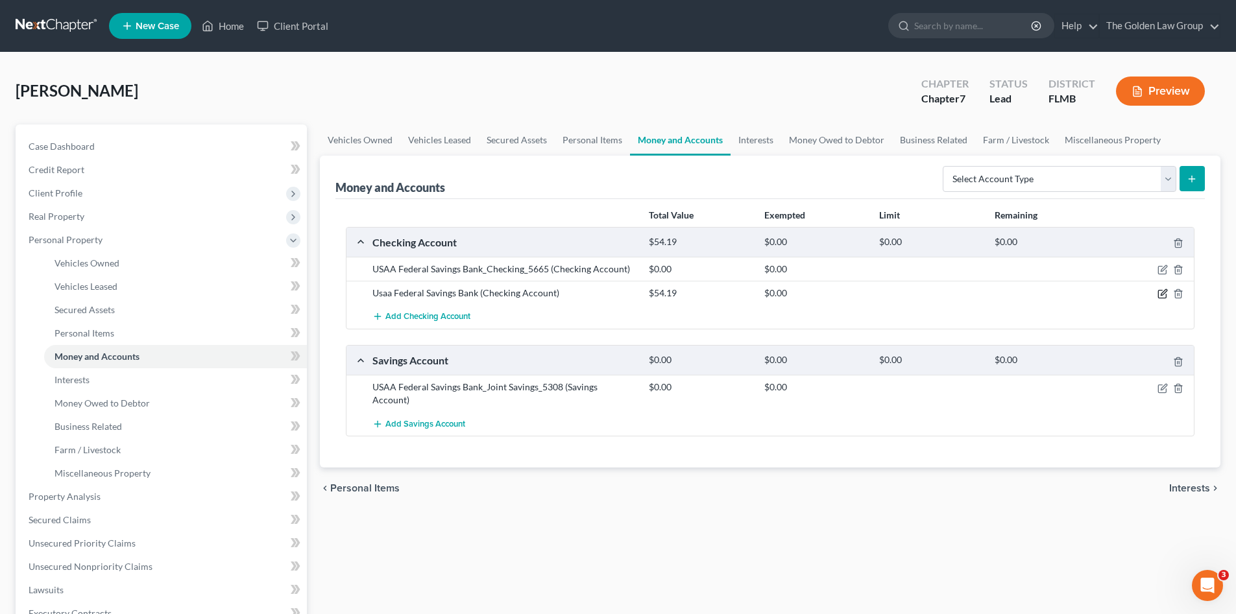
click at [1157, 291] on icon "button" at bounding box center [1162, 294] width 10 height 10
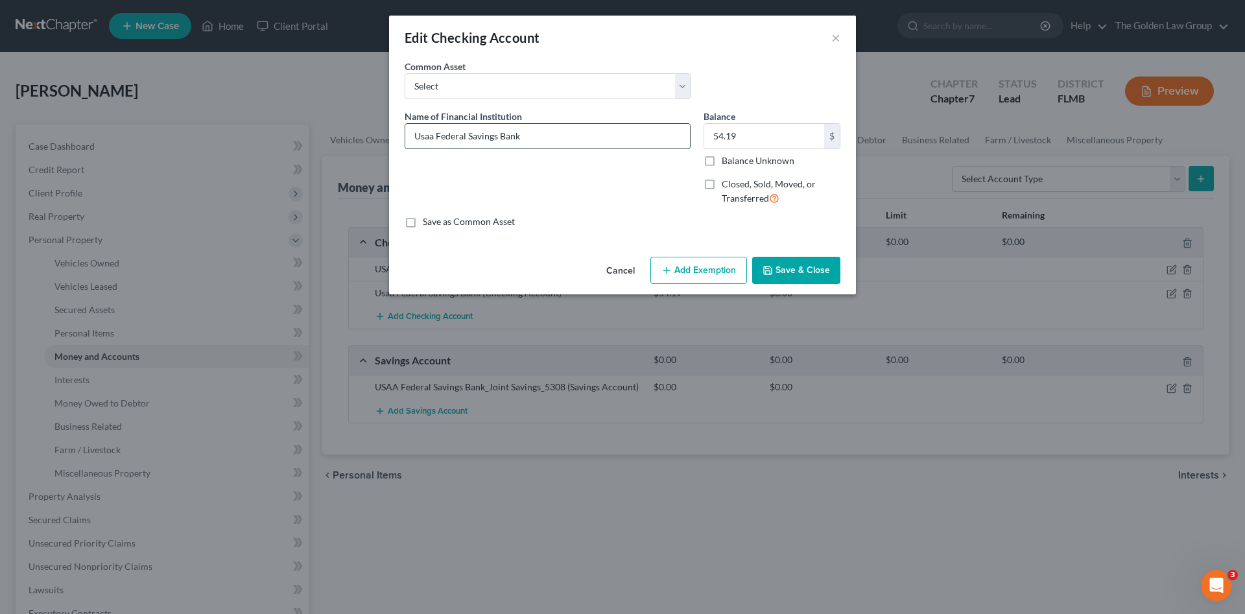
click at [544, 130] on input "Usaa Federal Savings Bank" at bounding box center [547, 136] width 285 height 25
drag, startPoint x: 544, startPoint y: 130, endPoint x: 432, endPoint y: 146, distance: 112.7
click at [323, 130] on div "Edit Checking Account × An exemption set must first be selected from the Filing…" at bounding box center [622, 307] width 1245 height 614
paste input "SAA Federal Savings Bank_Joint Savings_5308"
drag, startPoint x: 527, startPoint y: 137, endPoint x: 612, endPoint y: 133, distance: 85.1
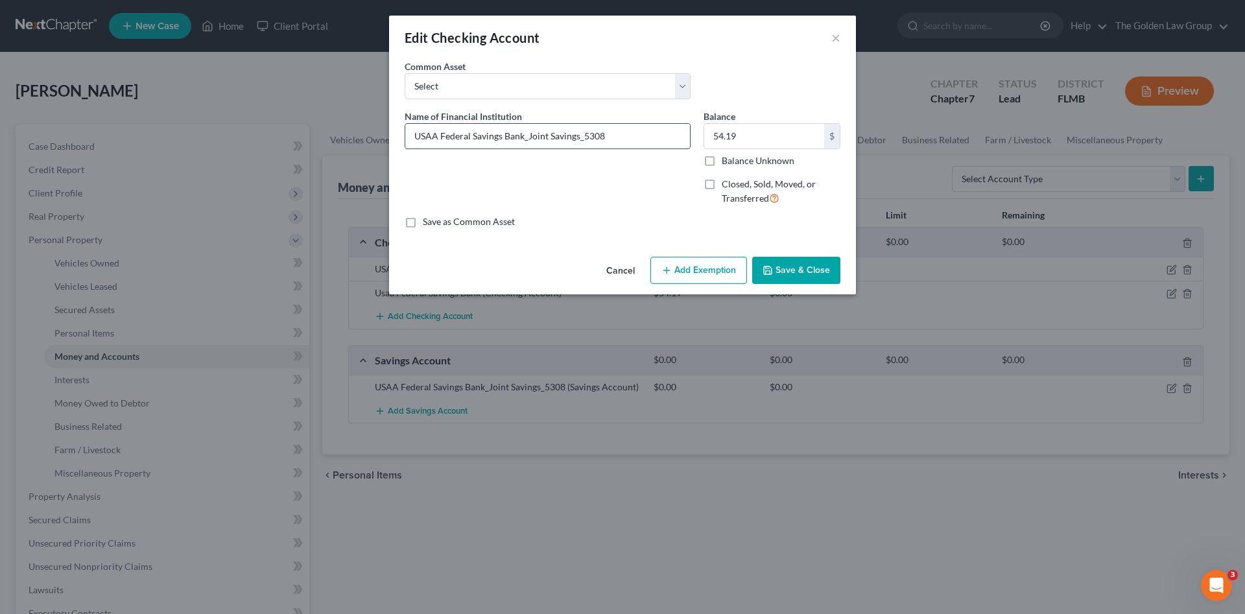
click at [613, 133] on input "USAA Federal Savings Bank_Joint Savings_5308" at bounding box center [547, 136] width 285 height 25
type input "USAA Federal Savings Bank_Checking_8858"
drag, startPoint x: 804, startPoint y: 265, endPoint x: 799, endPoint y: 270, distance: 6.9
click at [803, 265] on button "Save & Close" at bounding box center [796, 270] width 88 height 27
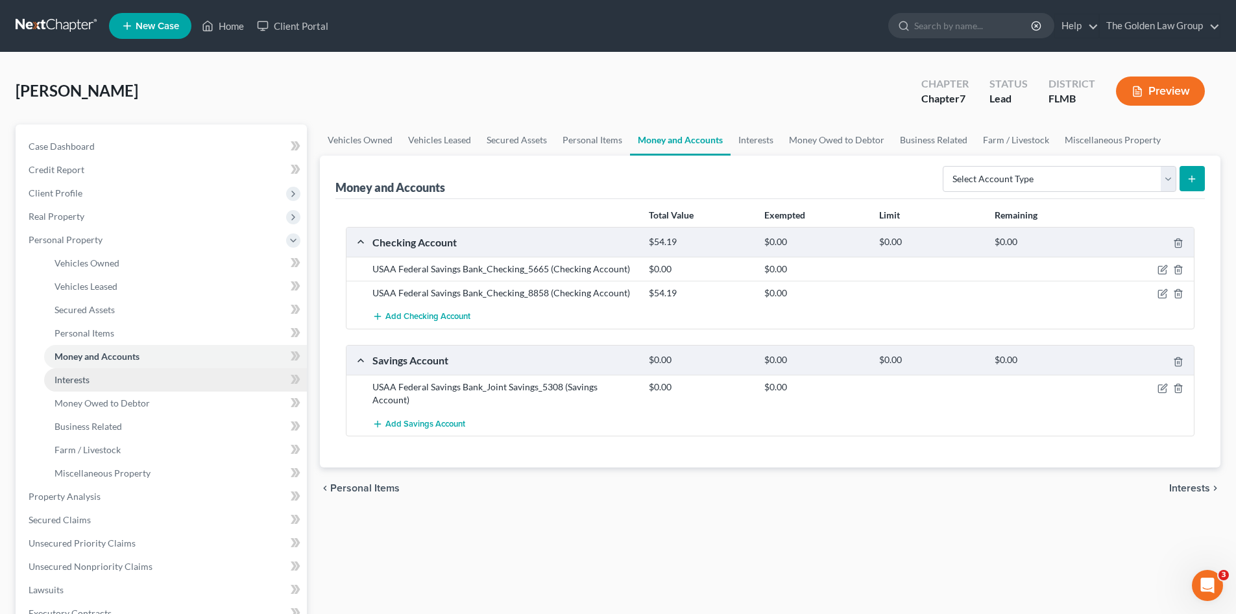
click at [60, 381] on span "Interests" at bounding box center [71, 379] width 35 height 11
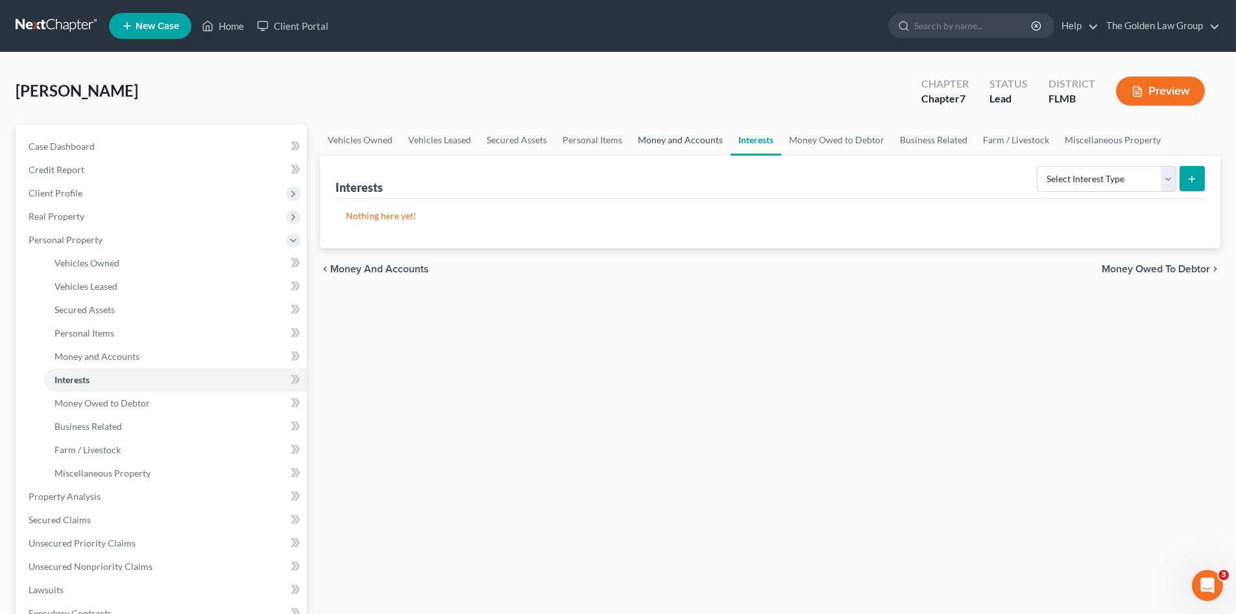
click at [699, 142] on link "Money and Accounts" at bounding box center [680, 140] width 101 height 31
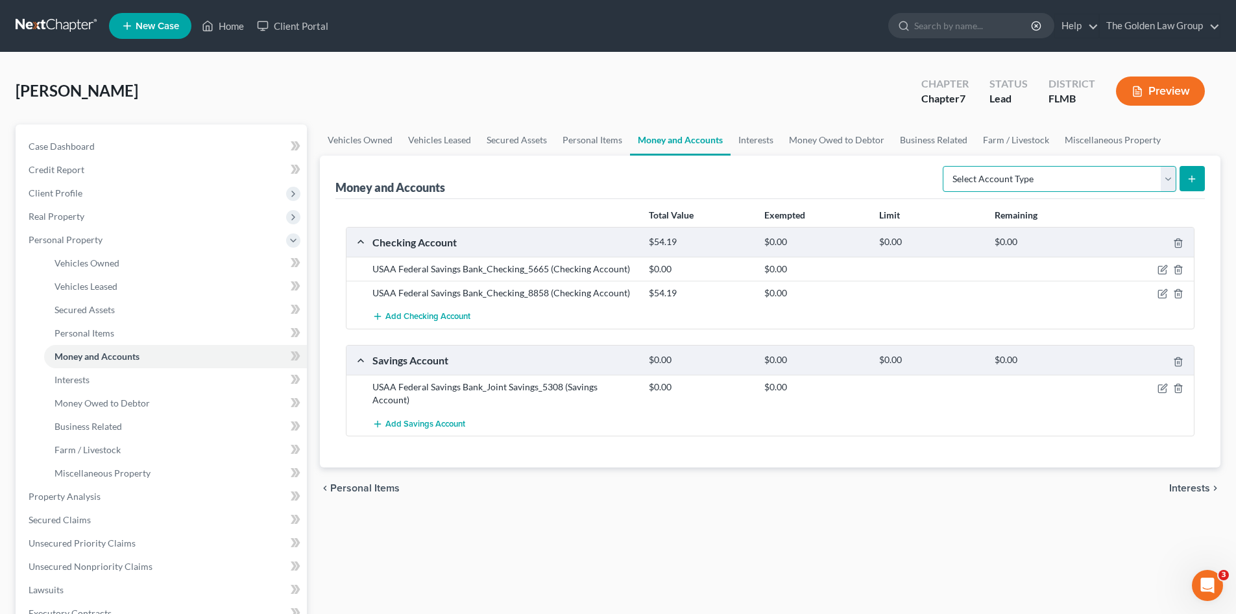
click at [1020, 182] on select "Select Account Type Brokerage Cash on Hand Certificates of Deposit Checking Acc…" at bounding box center [1060, 179] width 234 height 26
select select "other"
click at [945, 166] on select "Select Account Type Brokerage Cash on Hand Certificates of Deposit Checking Acc…" at bounding box center [1060, 179] width 234 height 26
click at [1195, 180] on icon "submit" at bounding box center [1191, 179] width 10 height 10
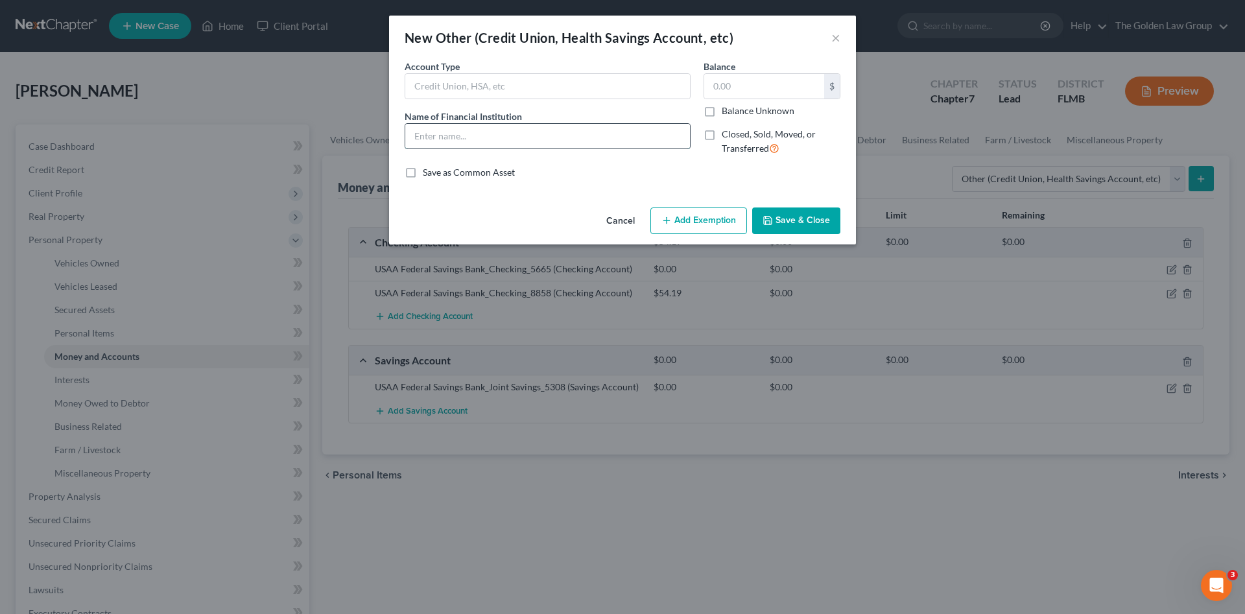
click at [439, 138] on input "text" at bounding box center [547, 136] width 285 height 25
type input "Crypto Currency"
click at [761, 86] on input "text" at bounding box center [764, 86] width 120 height 25
type input "636.61"
click at [810, 225] on button "Save & Close" at bounding box center [796, 221] width 88 height 27
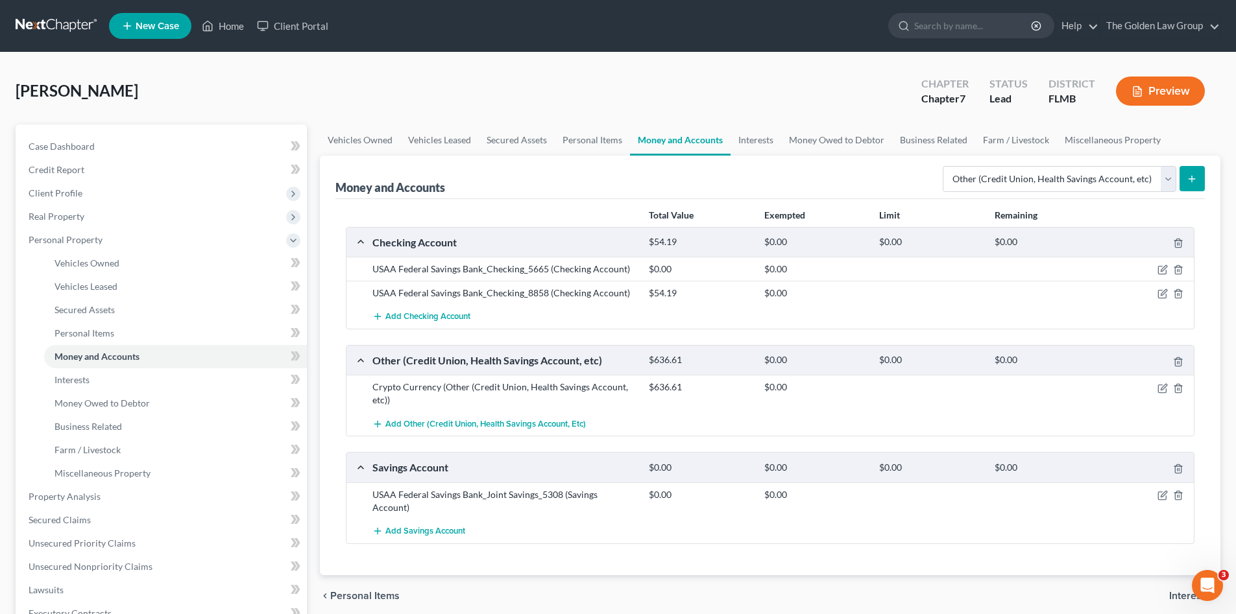
scroll to position [86, 0]
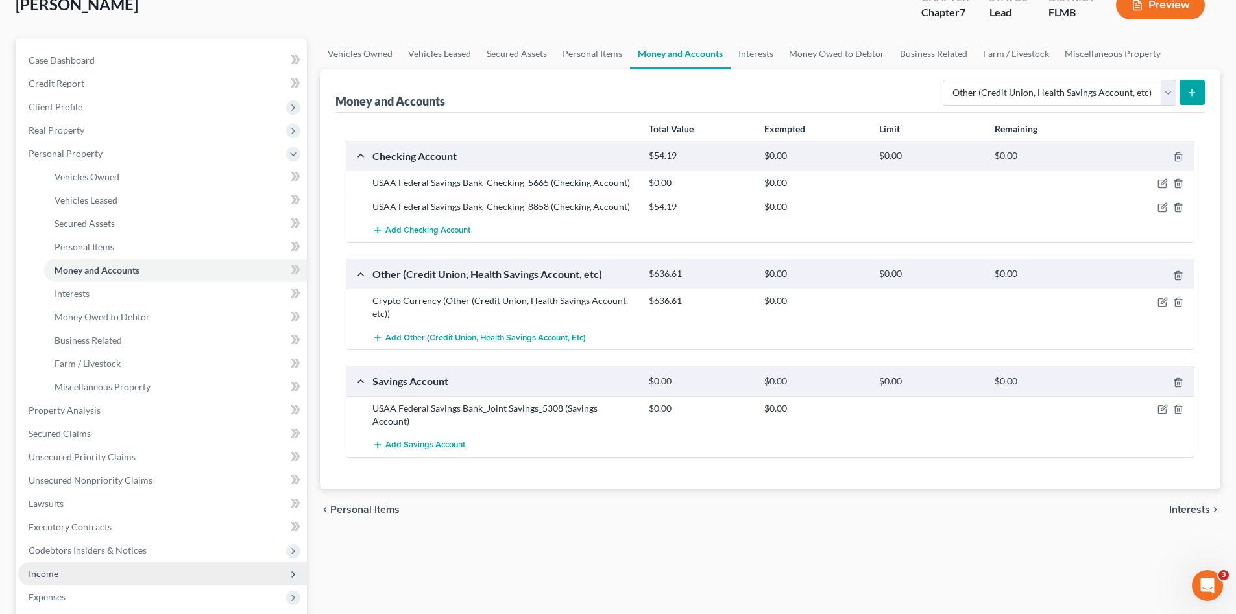
click at [117, 566] on span "Income" at bounding box center [162, 573] width 289 height 23
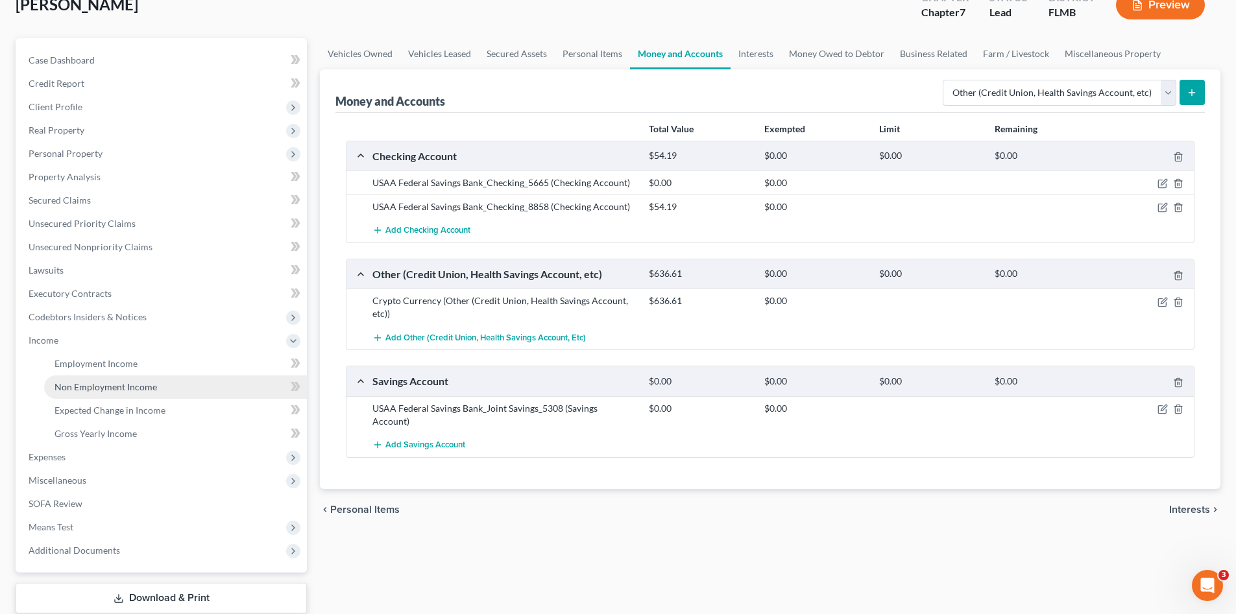
click at [102, 383] on span "Non Employment Income" at bounding box center [105, 386] width 102 height 11
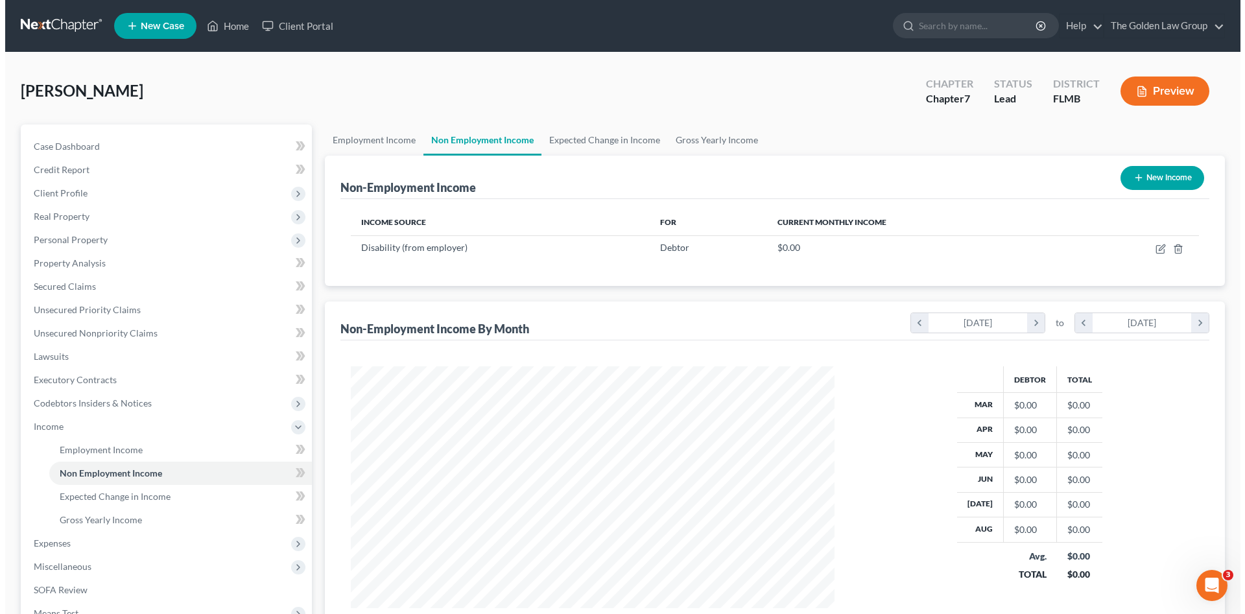
scroll to position [242, 510]
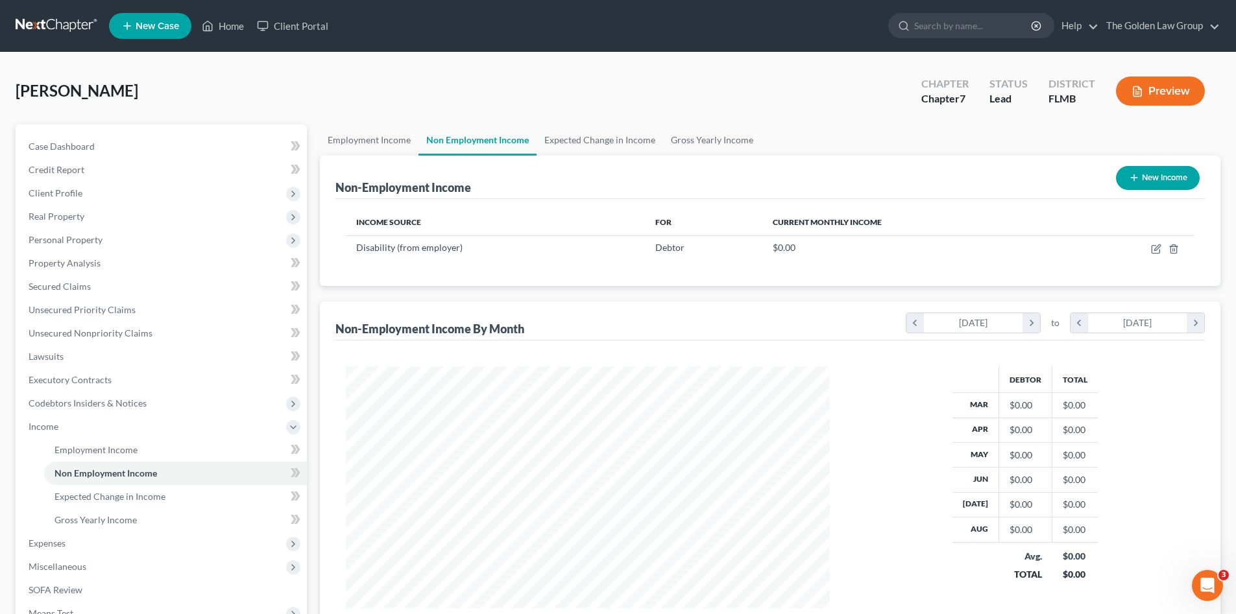
click at [1161, 184] on button "New Income" at bounding box center [1158, 178] width 84 height 24
select select "0"
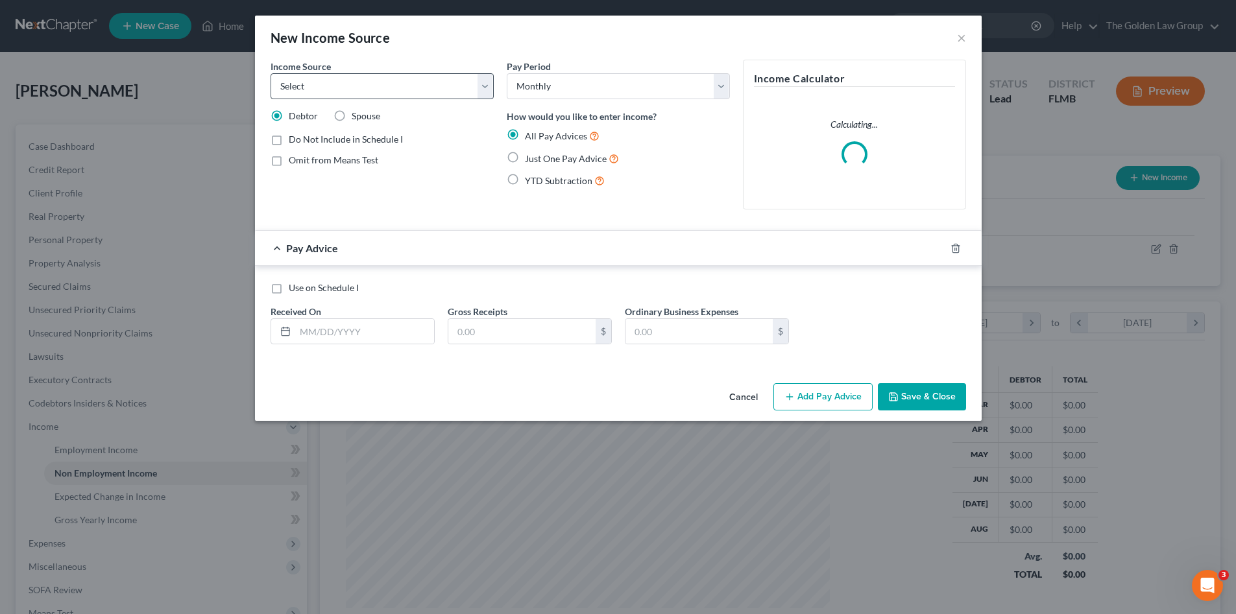
scroll to position [244, 514]
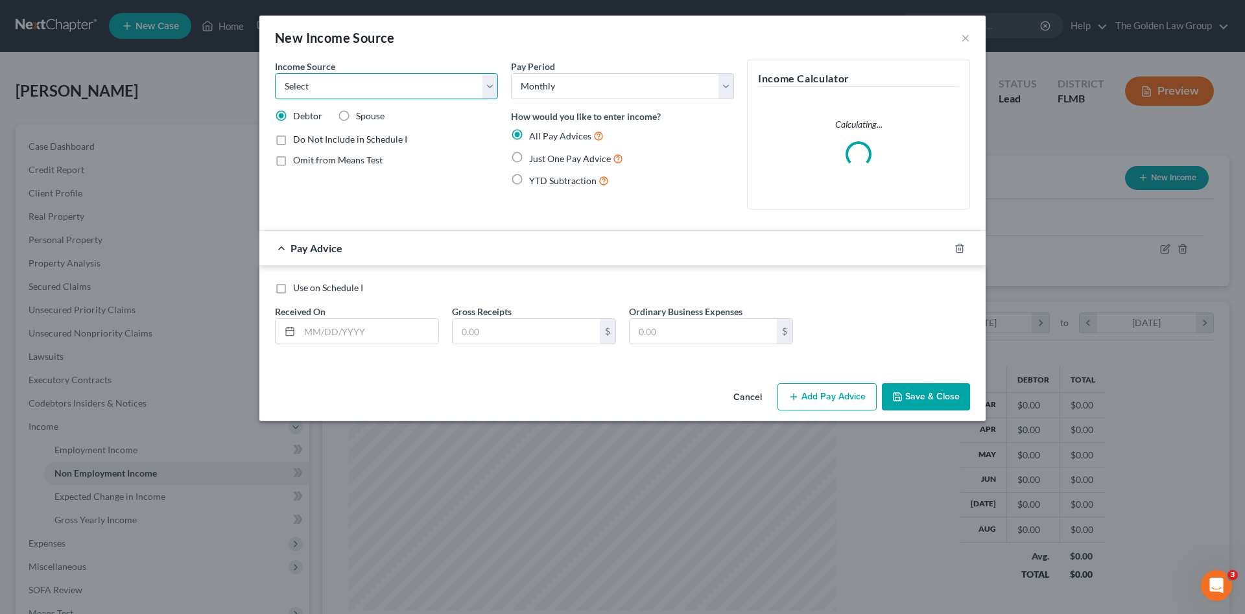
click at [413, 88] on select "Select Unemployment Disability (from employer) Pension Retirement Social Securi…" at bounding box center [386, 86] width 223 height 26
select select "0"
click at [275, 73] on select "Select Unemployment Disability (from employer) Pension Retirement Social Securi…" at bounding box center [386, 86] width 223 height 26
click at [549, 156] on span "Just One Pay Advice" at bounding box center [570, 158] width 82 height 11
click at [543, 156] on input "Just One Pay Advice" at bounding box center [539, 155] width 8 height 8
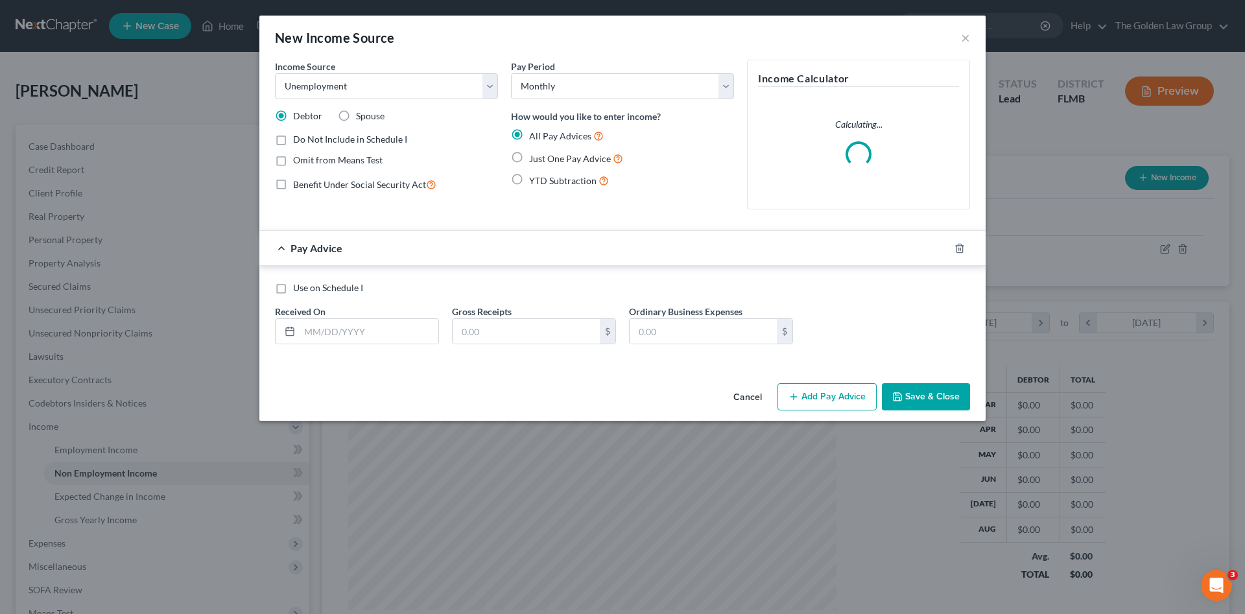
radio input "true"
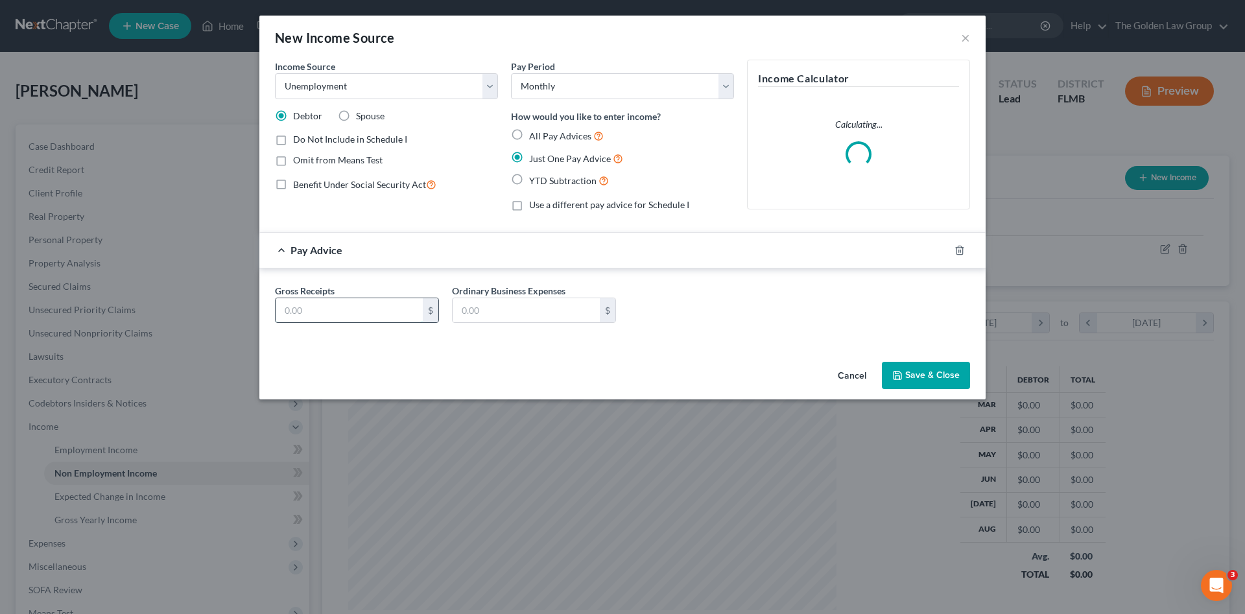
click at [367, 311] on input "text" at bounding box center [349, 310] width 147 height 25
click at [527, 139] on div "All Pay Advices" at bounding box center [622, 135] width 223 height 15
drag, startPoint x: 520, startPoint y: 129, endPoint x: 518, endPoint y: 137, distance: 8.0
click at [529, 131] on label "All Pay Advices" at bounding box center [566, 135] width 75 height 15
click at [535, 131] on input "All Pay Advices" at bounding box center [539, 132] width 8 height 8
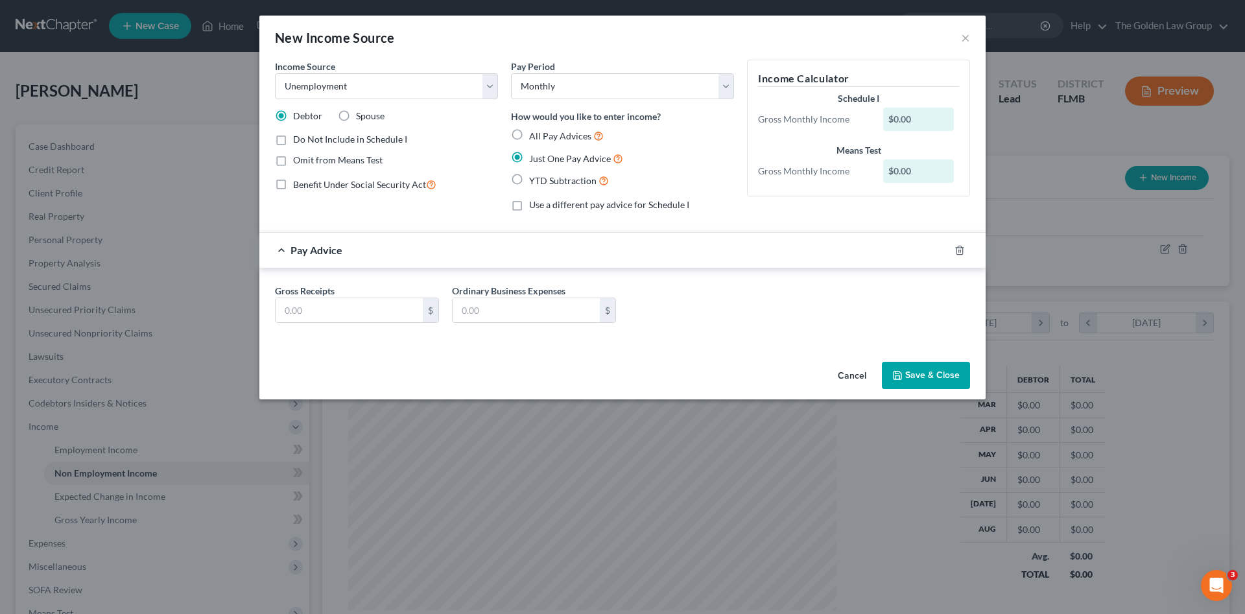
radio input "true"
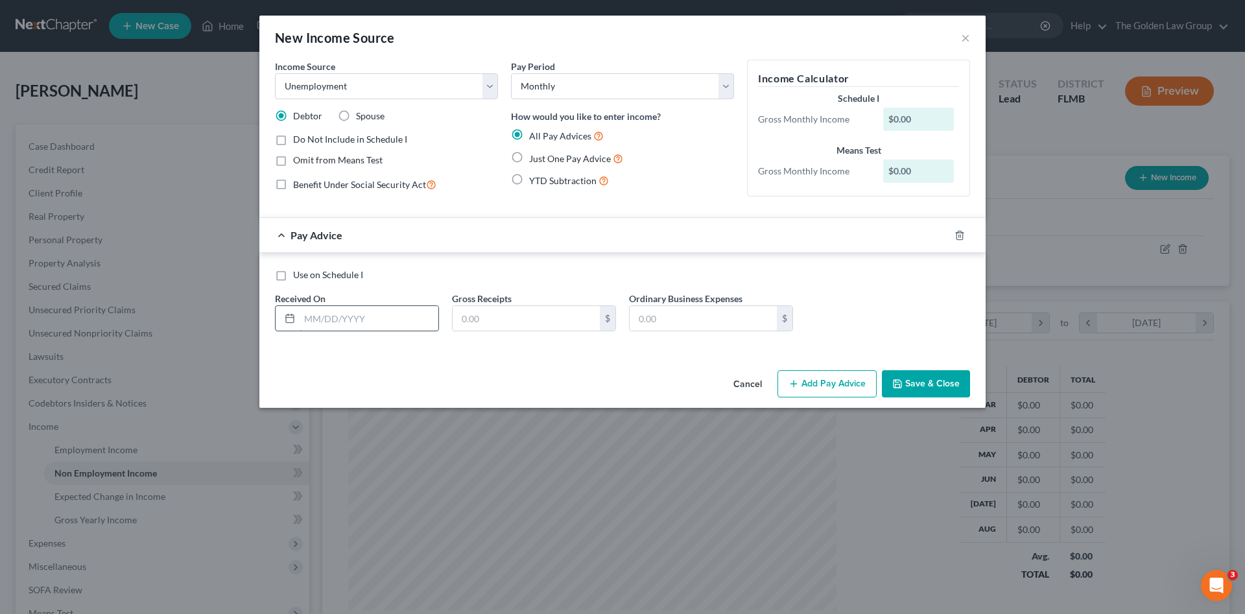
click at [357, 317] on input "text" at bounding box center [369, 318] width 139 height 25
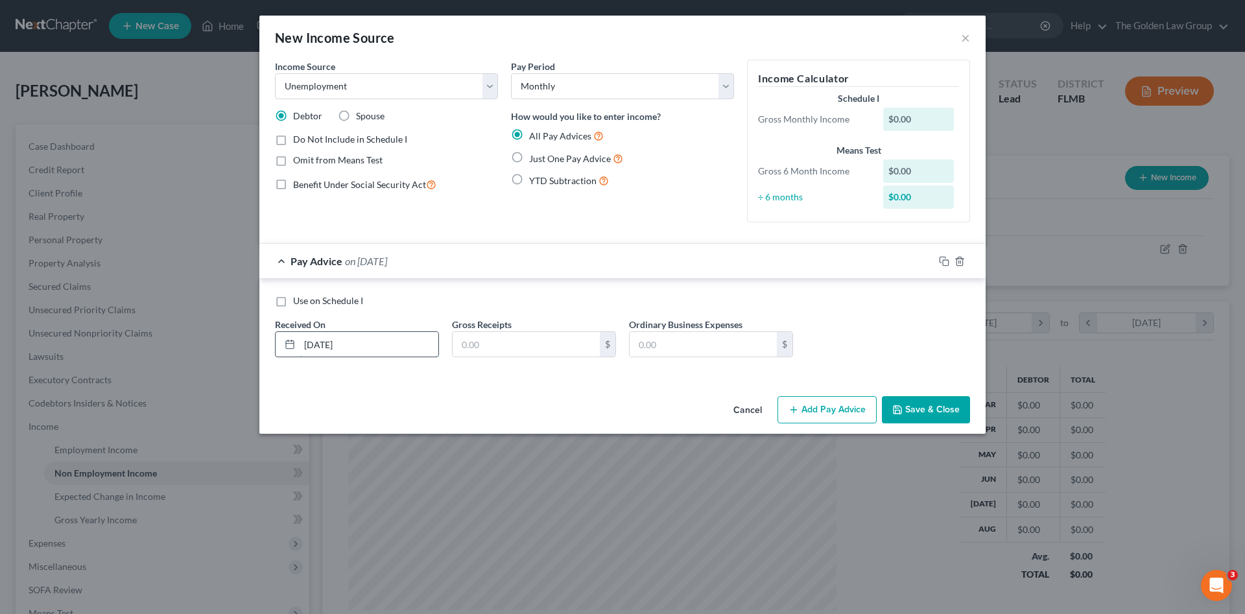
type input "03/11/2025"
type input "328.00"
click at [911, 407] on button "Save & Close" at bounding box center [926, 409] width 88 height 27
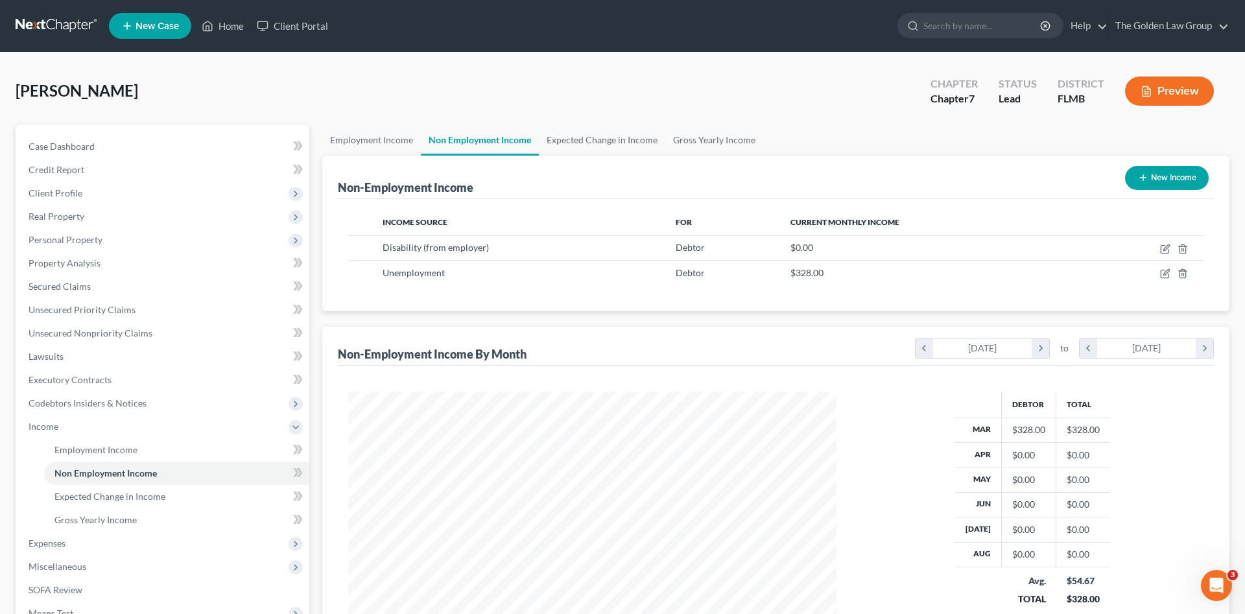
scroll to position [648452, 648184]
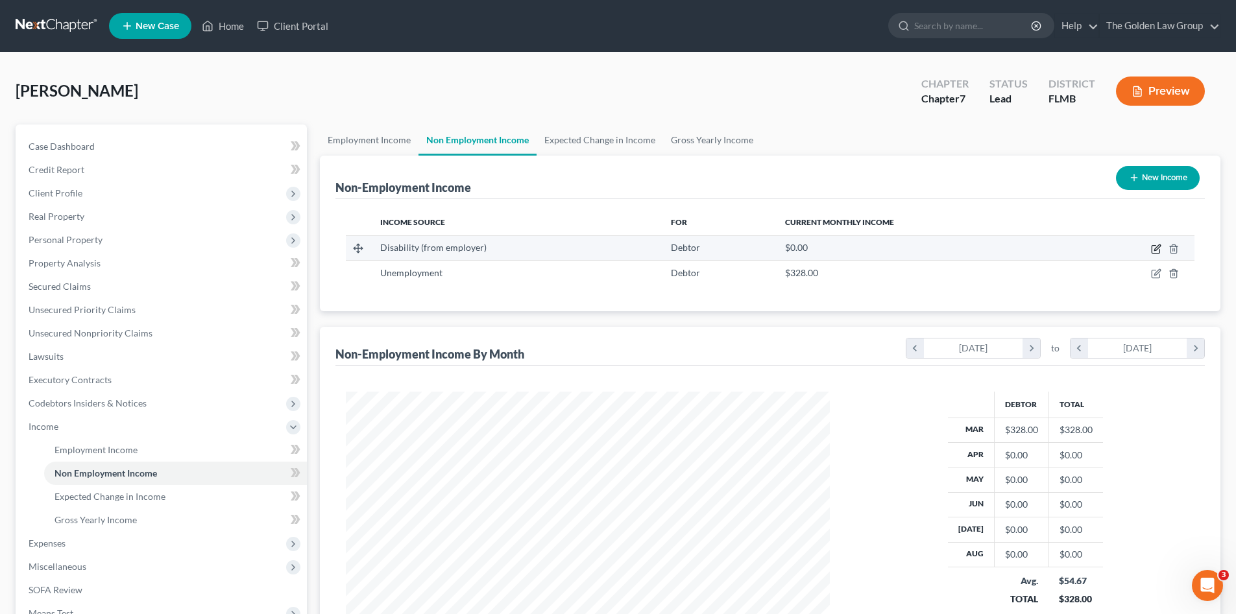
click at [1159, 247] on icon "button" at bounding box center [1156, 249] width 10 height 10
select select "1"
select select "0"
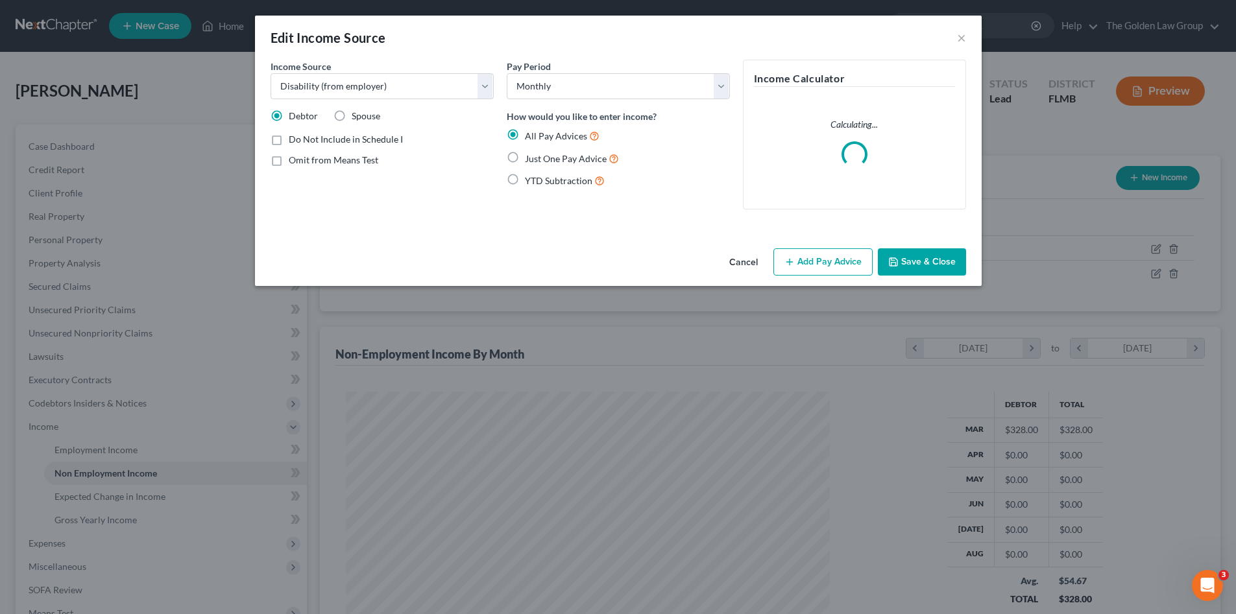
scroll to position [244, 514]
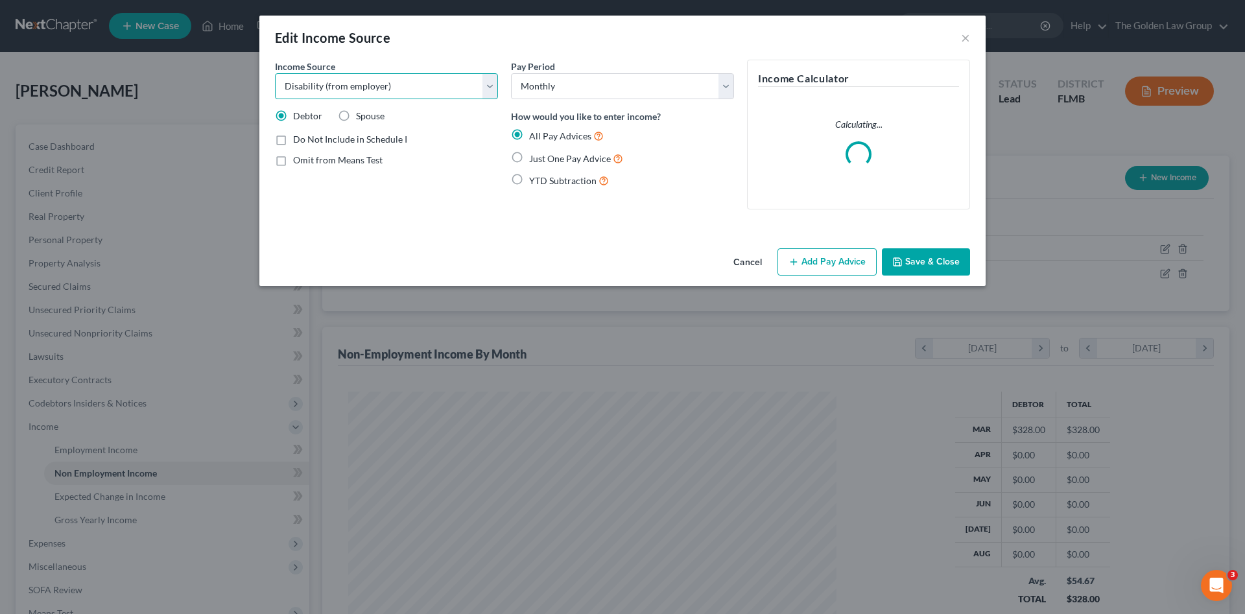
drag, startPoint x: 405, startPoint y: 97, endPoint x: 397, endPoint y: 95, distance: 7.9
click at [405, 96] on select "Select Unemployment Disability (from employer) Pension Retirement Social Securi…" at bounding box center [386, 86] width 223 height 26
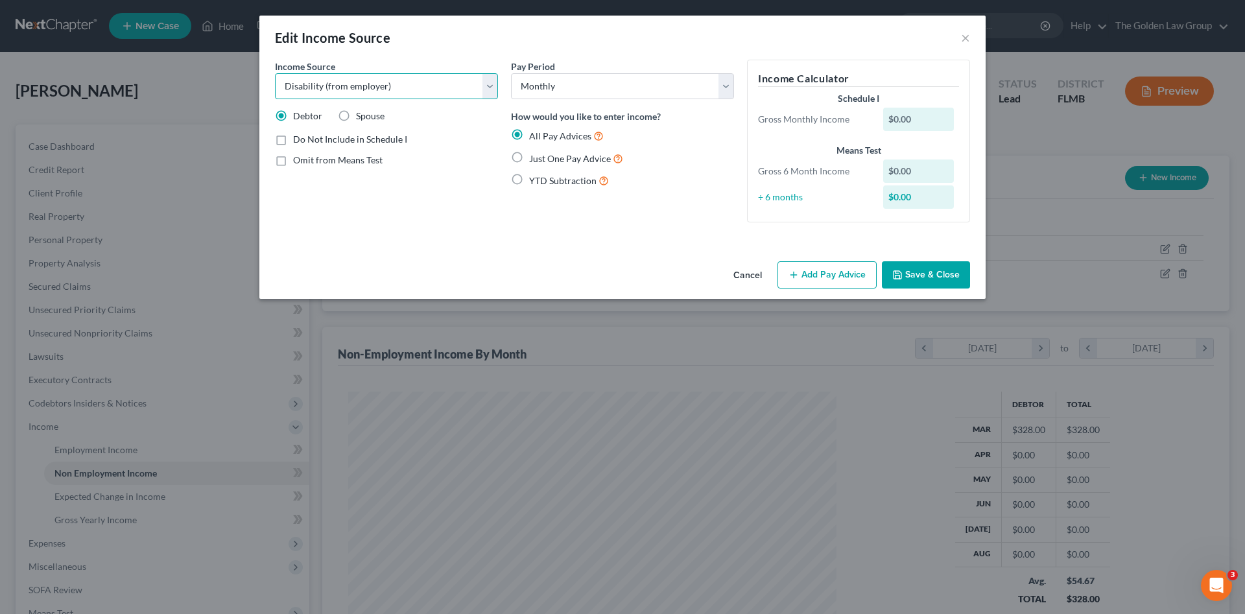
select select "13"
click at [275, 73] on select "Select Unemployment Disability (from employer) Pension Retirement Social Securi…" at bounding box center [386, 86] width 223 height 26
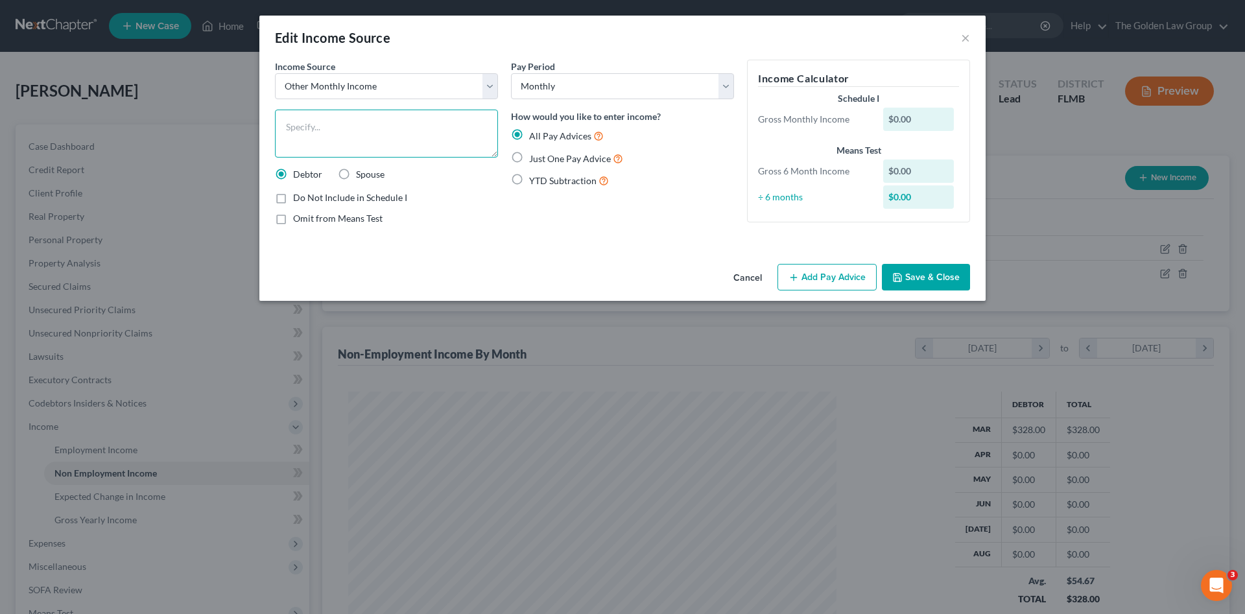
drag, startPoint x: 361, startPoint y: 132, endPoint x: 365, endPoint y: 143, distance: 11.9
click at [363, 139] on textarea at bounding box center [386, 134] width 223 height 48
type textarea "VA Disability"
click at [579, 158] on span "Just One Pay Advice" at bounding box center [570, 158] width 82 height 11
click at [543, 158] on input "Just One Pay Advice" at bounding box center [539, 155] width 8 height 8
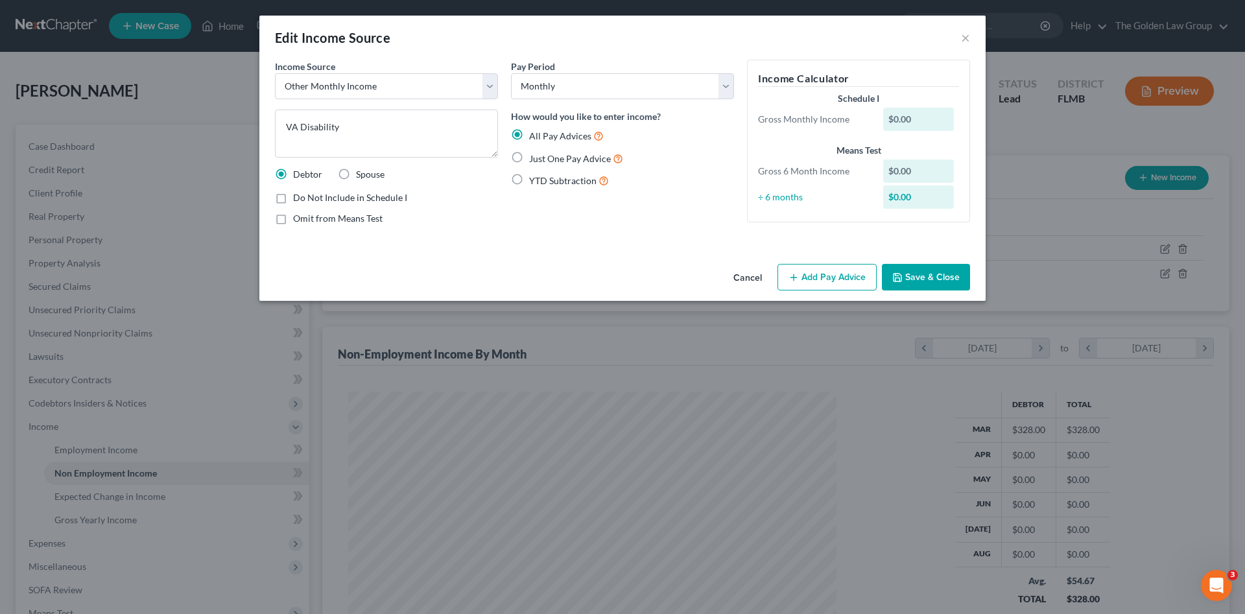
radio input "true"
click at [821, 276] on button "Add Pay Advice" at bounding box center [827, 277] width 99 height 27
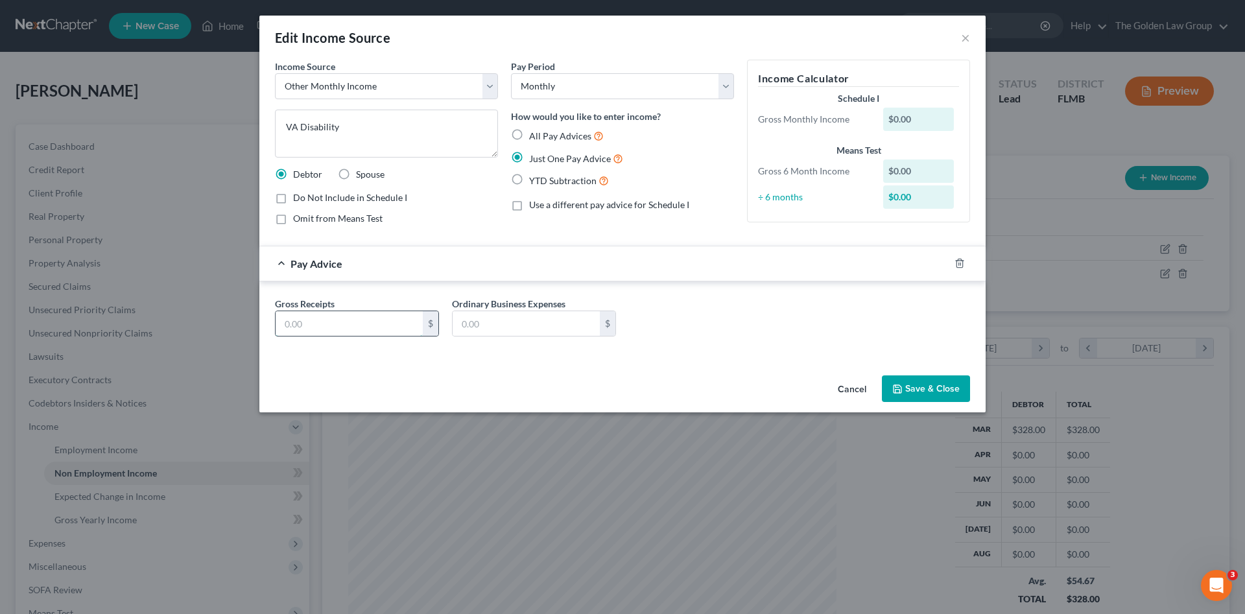
click at [392, 324] on input "text" at bounding box center [349, 323] width 147 height 25
click at [355, 324] on input "text" at bounding box center [349, 323] width 147 height 25
type input "1,617.93"
click at [904, 382] on button "Save & Close" at bounding box center [926, 389] width 88 height 27
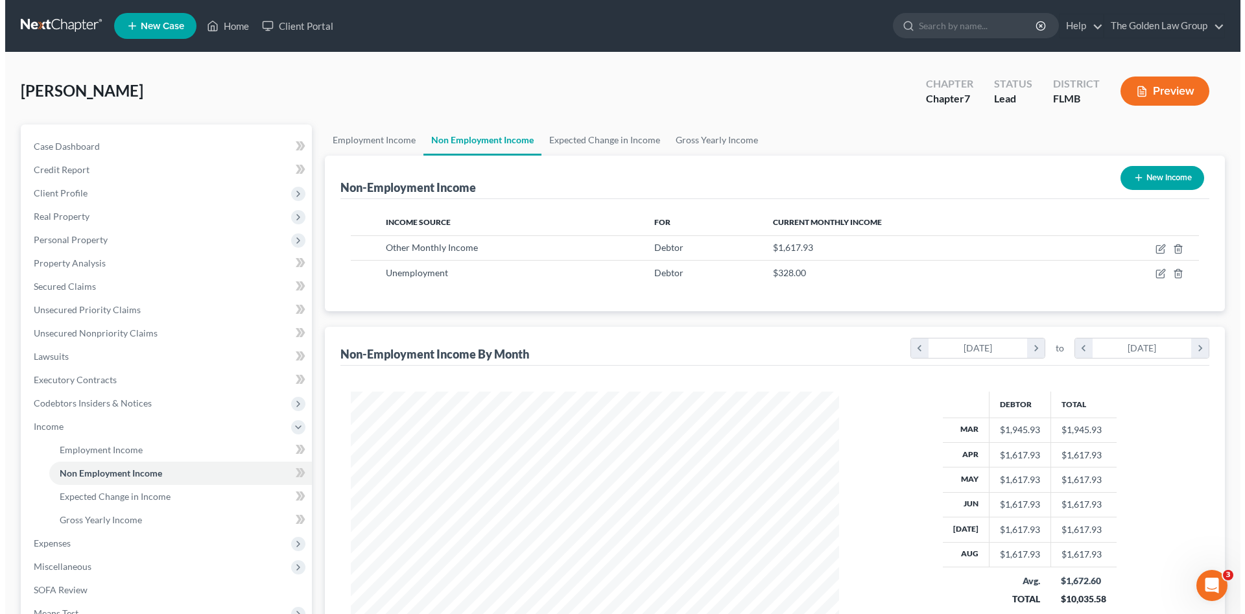
scroll to position [648452, 648184]
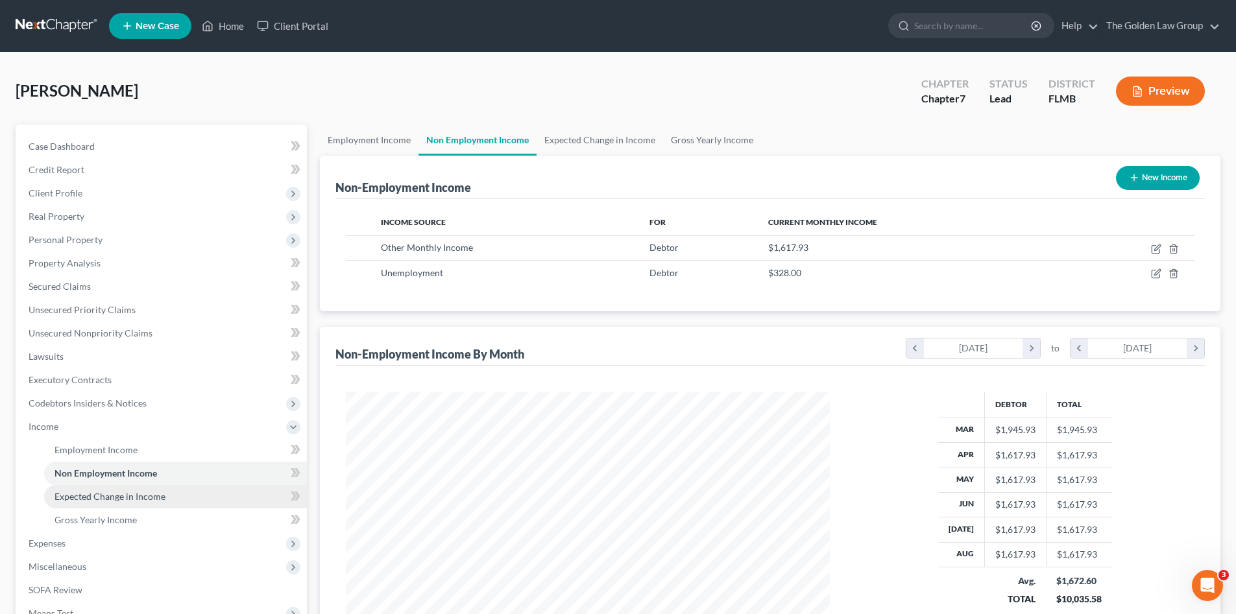
click at [121, 494] on span "Expected Change in Income" at bounding box center [109, 496] width 111 height 11
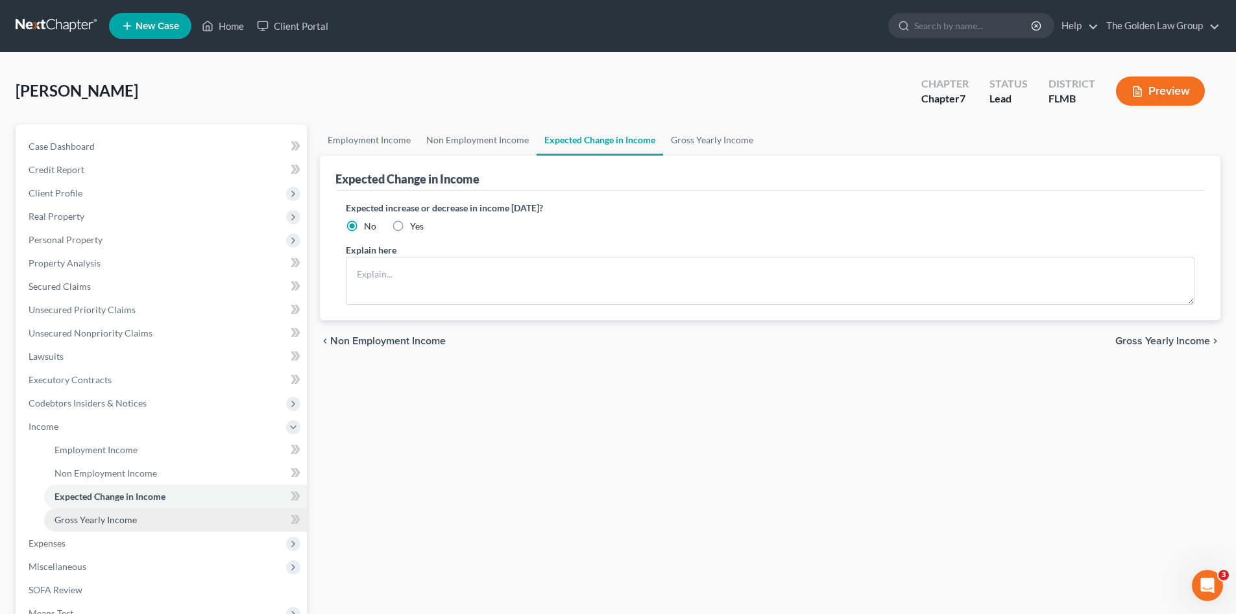
click at [130, 515] on span "Gross Yearly Income" at bounding box center [95, 519] width 82 height 11
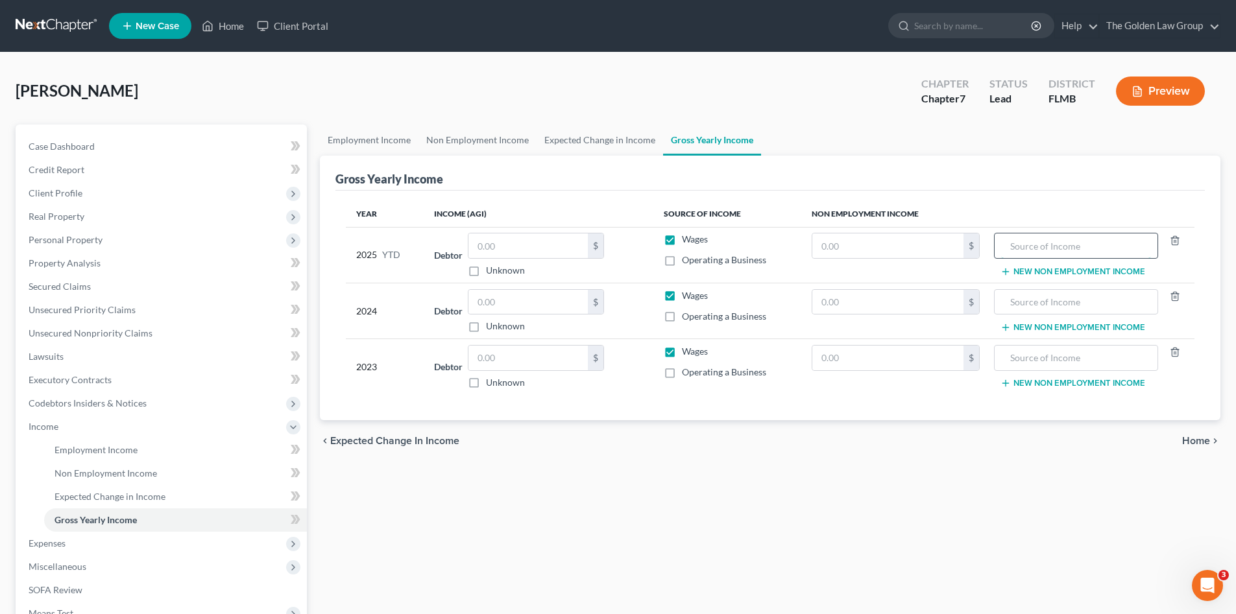
click at [1011, 243] on input "text" at bounding box center [1075, 246] width 149 height 25
drag, startPoint x: 1084, startPoint y: 246, endPoint x: 1002, endPoint y: 237, distance: 82.8
click at [1002, 237] on input "VA Disability" at bounding box center [1075, 246] width 149 height 25
type input "VA Disability"
drag, startPoint x: 1035, startPoint y: 292, endPoint x: 1041, endPoint y: 300, distance: 10.1
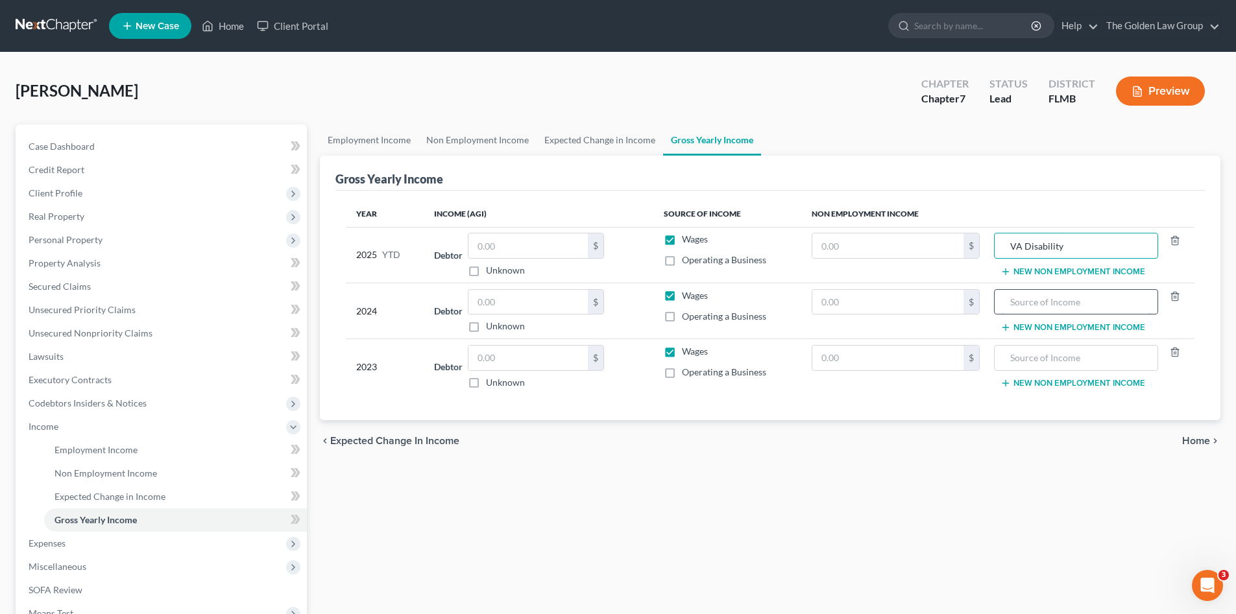
click at [1041, 298] on input "text" at bounding box center [1075, 302] width 149 height 25
paste input "VA Disability"
type input "VA Disability"
click at [944, 297] on input "text" at bounding box center [887, 302] width 151 height 25
paste input "19,415.16"
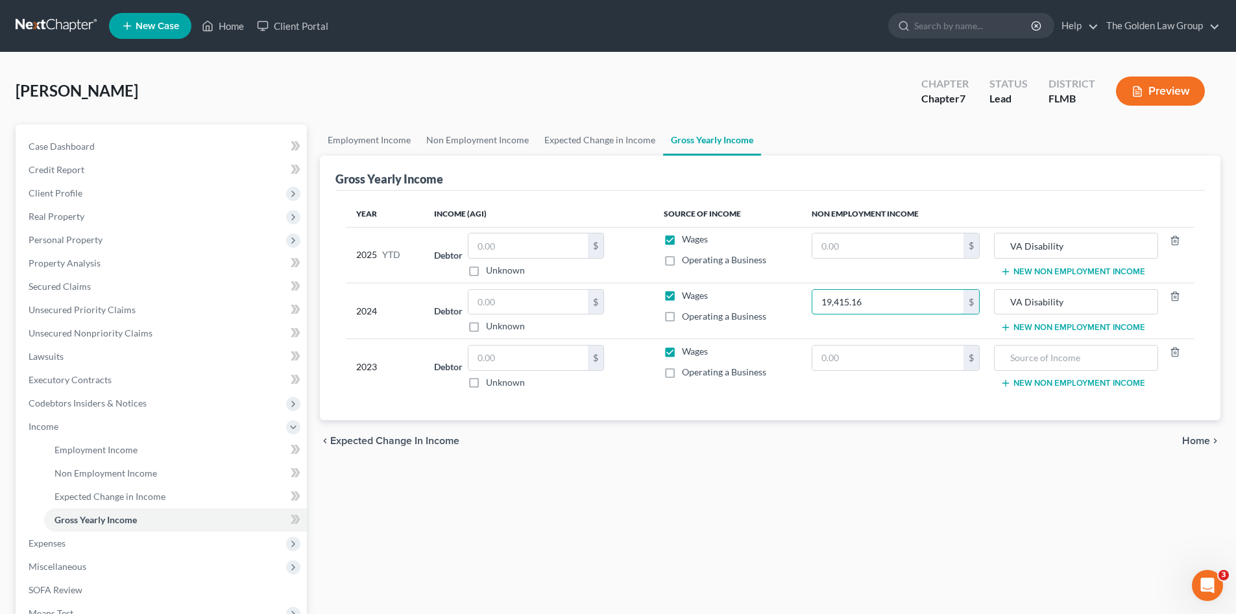
type input "19,415.16"
click at [933, 237] on input "text" at bounding box center [887, 246] width 151 height 25
paste input "14,561.37"
type input "14,561.37"
drag, startPoint x: 908, startPoint y: 439, endPoint x: 960, endPoint y: 389, distance: 71.6
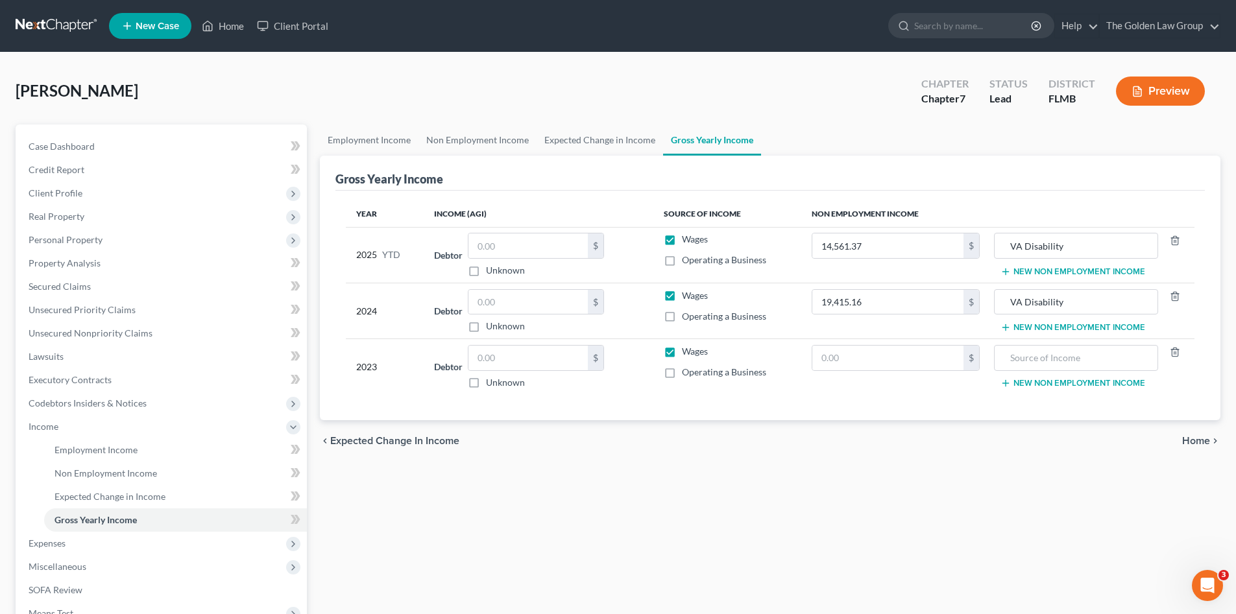
click at [908, 439] on div "chevron_left Expected Change in Income Home chevron_right" at bounding box center [770, 441] width 900 height 42
click at [1025, 275] on button "New Non Employment Income" at bounding box center [1072, 272] width 145 height 10
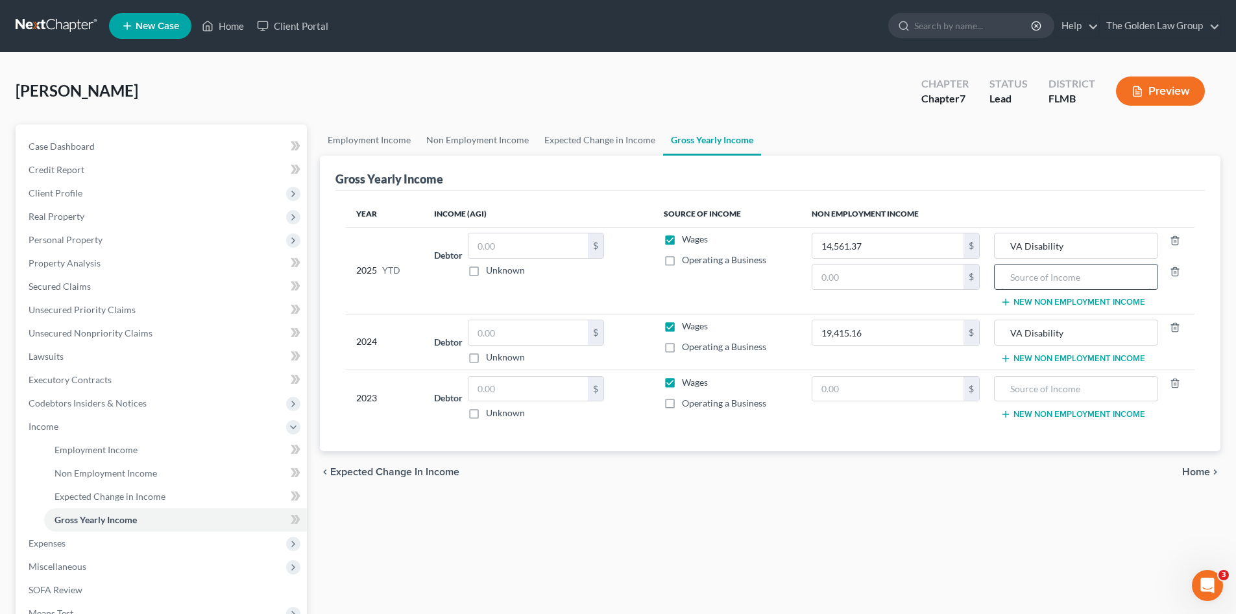
click at [1025, 283] on input "text" at bounding box center [1075, 277] width 149 height 25
type input "Unemployment"
click at [1042, 358] on button "New Non Employment Income" at bounding box center [1072, 359] width 145 height 10
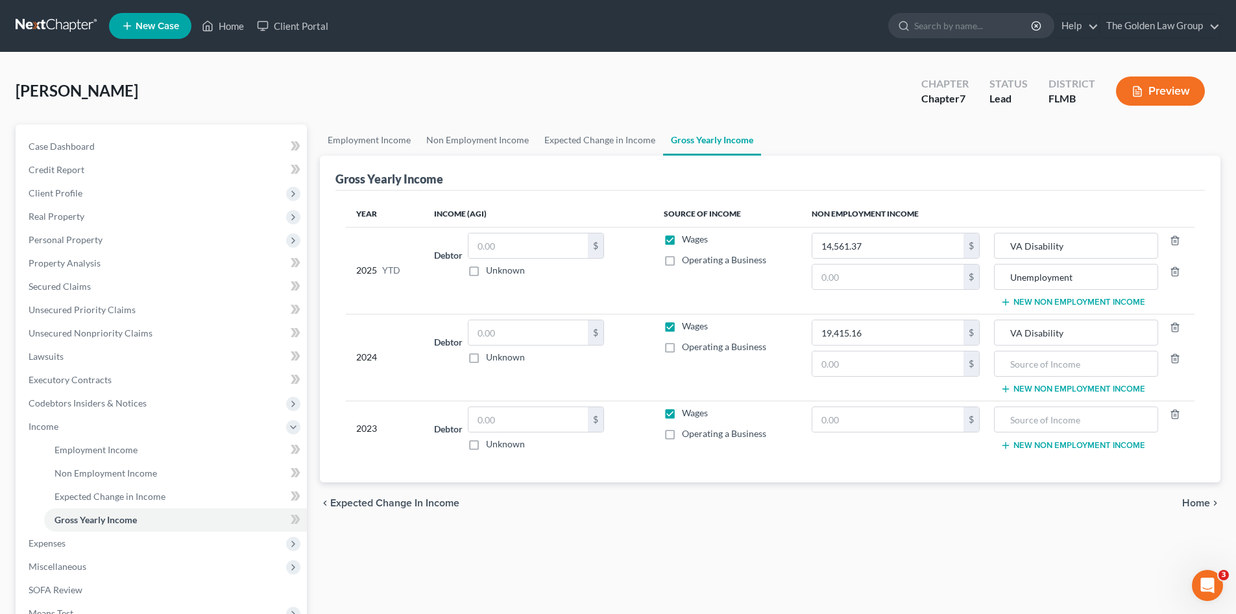
click at [1041, 378] on td "VA Disability New Non Employment Income" at bounding box center [1092, 357] width 204 height 87
click at [1061, 362] on input "text" at bounding box center [1075, 364] width 149 height 25
type input "Unemployment"
drag, startPoint x: 898, startPoint y: 364, endPoint x: 699, endPoint y: 301, distance: 209.5
click at [898, 363] on input "text" at bounding box center [887, 364] width 151 height 25
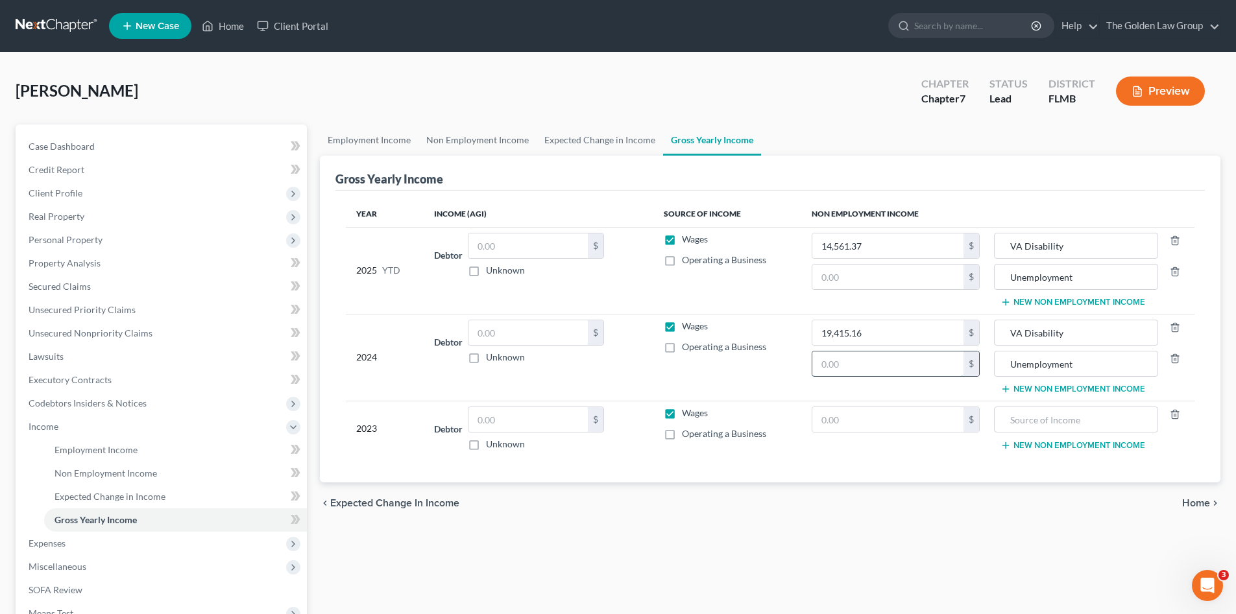
click at [881, 372] on input "text" at bounding box center [887, 364] width 151 height 25
type input "656.00"
click at [927, 276] on input "text" at bounding box center [887, 277] width 151 height 25
type input "1,640.00"
click at [682, 241] on label "Wages" at bounding box center [695, 239] width 26 height 13
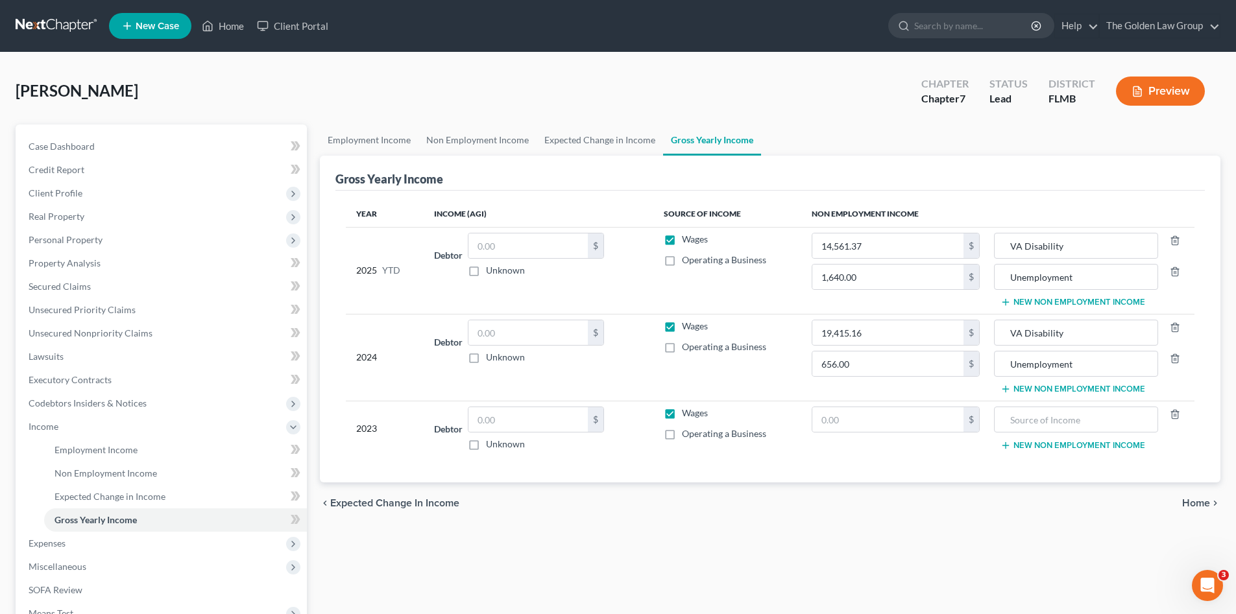
click at [687, 241] on input "Wages" at bounding box center [691, 237] width 8 height 8
checkbox input "false"
click at [715, 501] on div "chevron_left Expected Change in Income Home chevron_right" at bounding box center [770, 504] width 900 height 42
click at [510, 333] on input "text" at bounding box center [527, 332] width 119 height 25
type input "81,593.00"
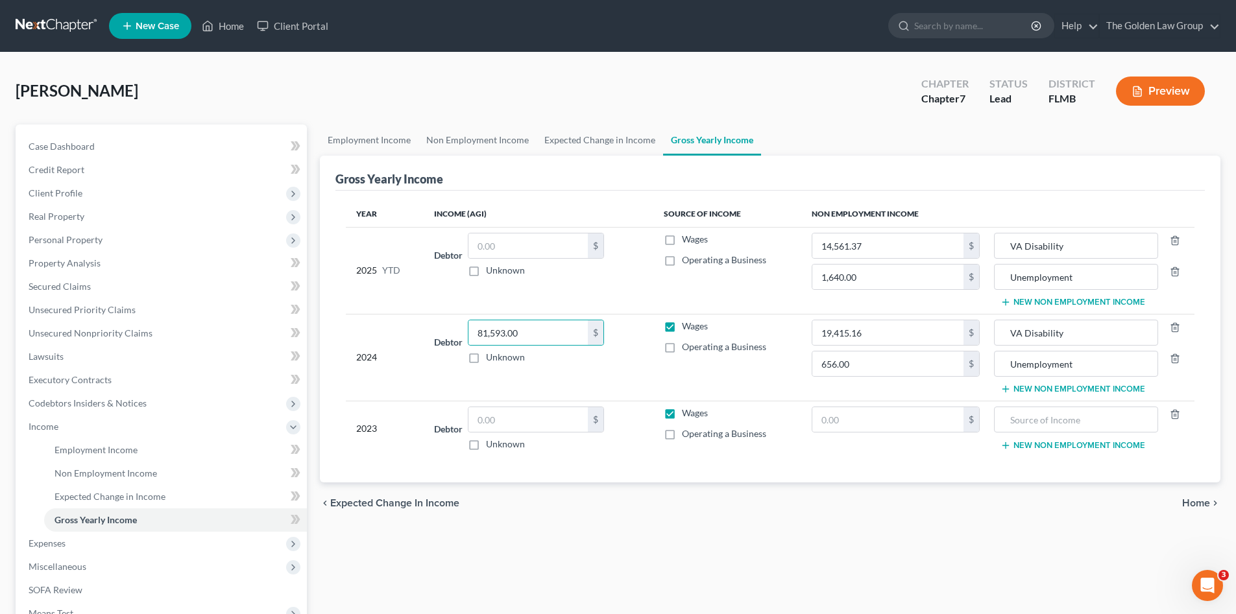
click at [557, 381] on td "Debtor 81,593.00 $ Unknown Balance Undetermined 81,593.00 $ Unknown" at bounding box center [538, 357] width 229 height 87
click at [550, 422] on input "text" at bounding box center [527, 419] width 119 height 25
type input "103,557.00"
click at [606, 461] on div "Year Income (AGI) Source of Income Non Employment Income 2025 YTD Debtor $ Unkn…" at bounding box center [769, 337] width 869 height 292
click at [658, 568] on div "Employment Income Non Employment Income Expected Change in Income Gross Yearly …" at bounding box center [769, 429] width 913 height 609
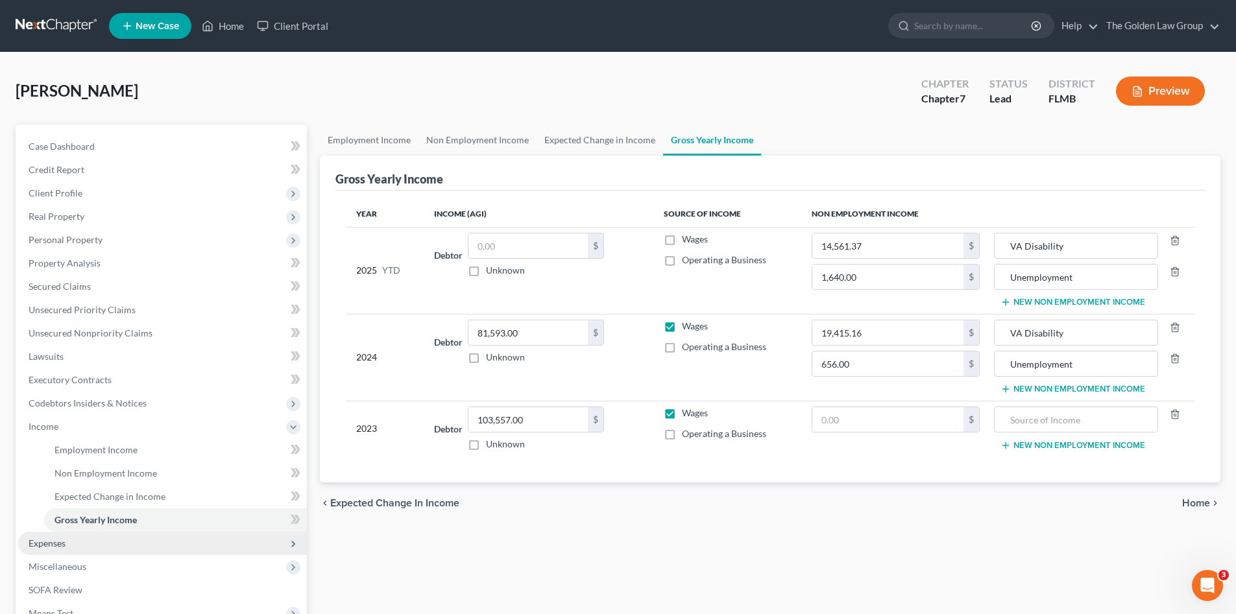
click at [71, 546] on span "Expenses" at bounding box center [162, 543] width 289 height 23
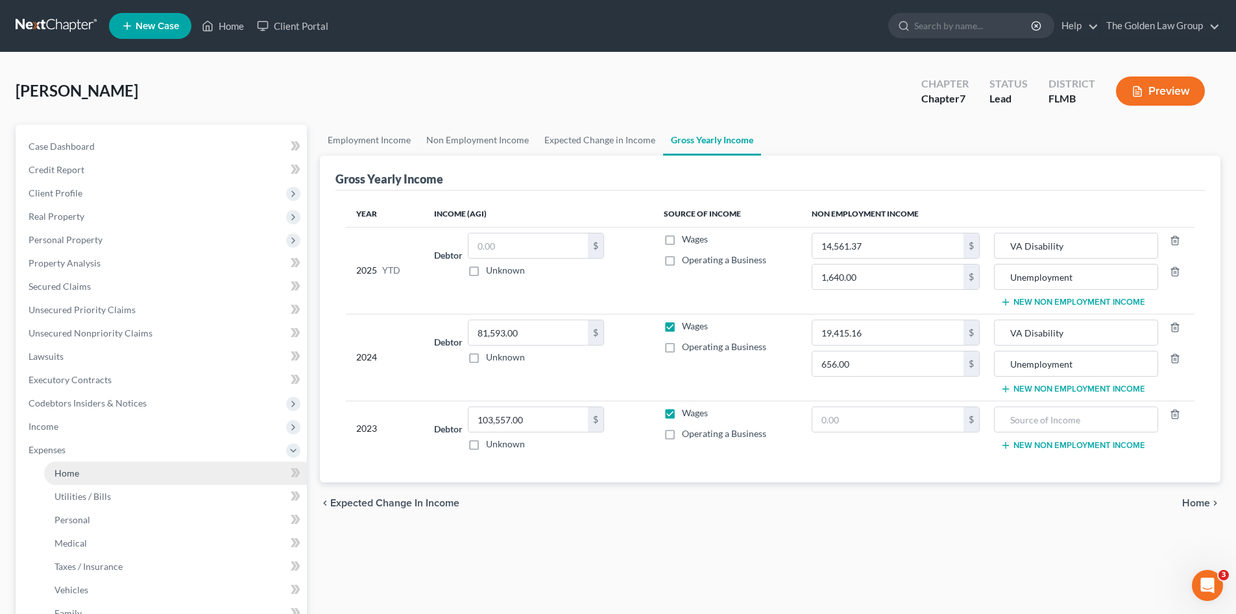
click at [102, 475] on link "Home" at bounding box center [175, 473] width 263 height 23
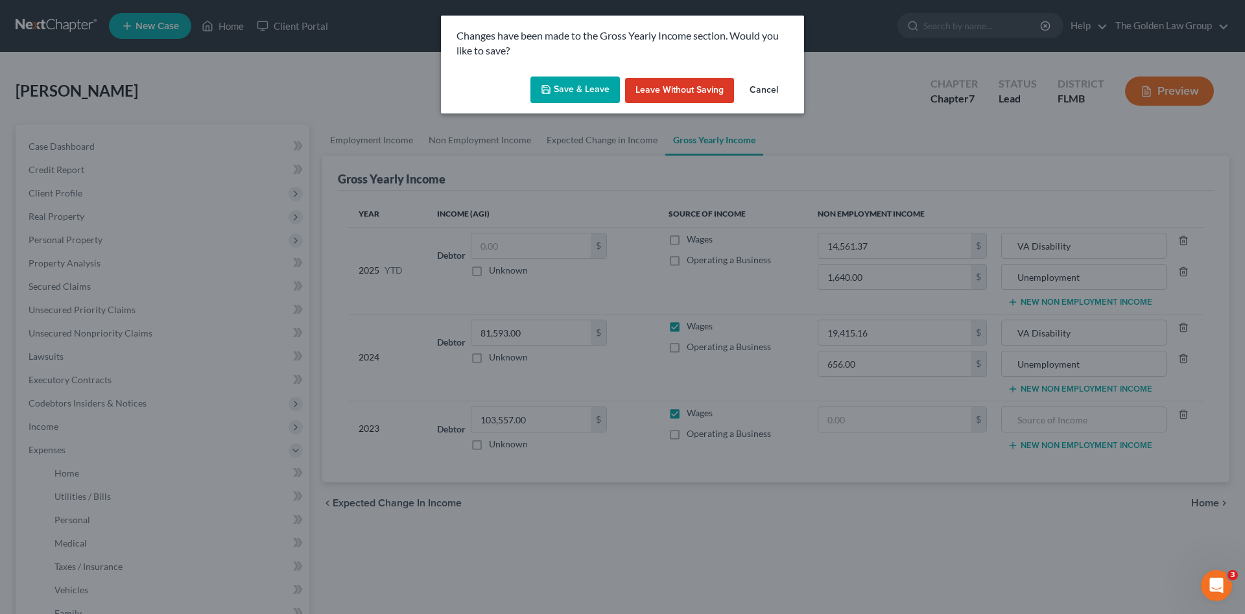
drag, startPoint x: 588, startPoint y: 95, endPoint x: 571, endPoint y: 125, distance: 33.7
click at [587, 95] on button "Save & Leave" at bounding box center [576, 90] width 90 height 27
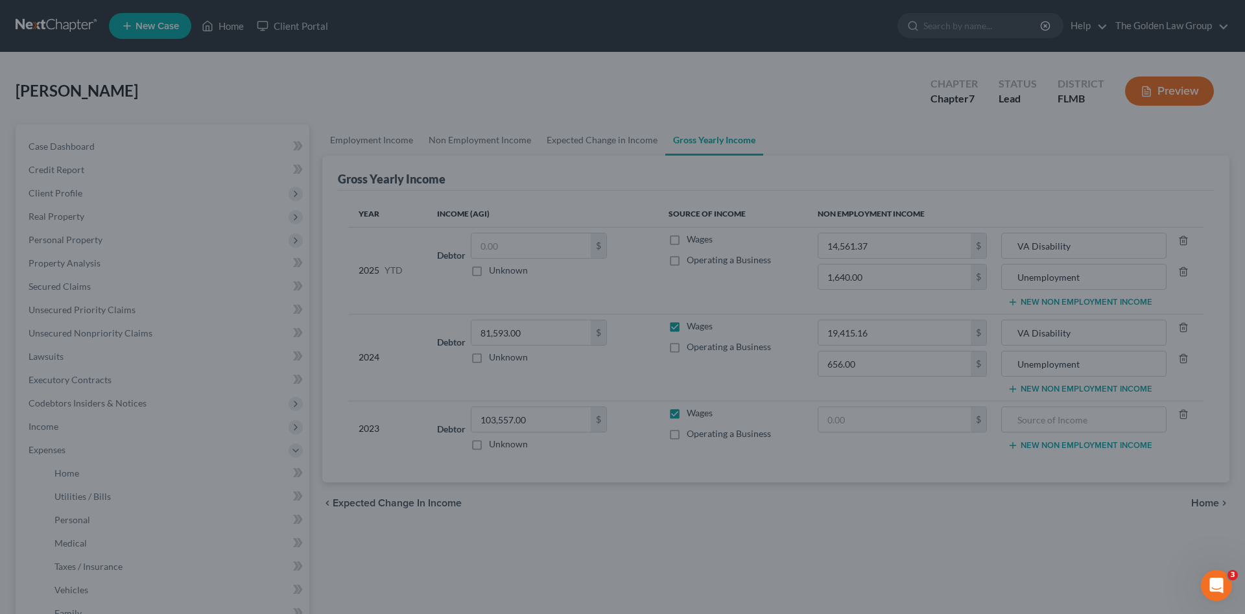
type input "1,640.00"
type input "Unemployment"
type input "656.00"
type input "Unemployment"
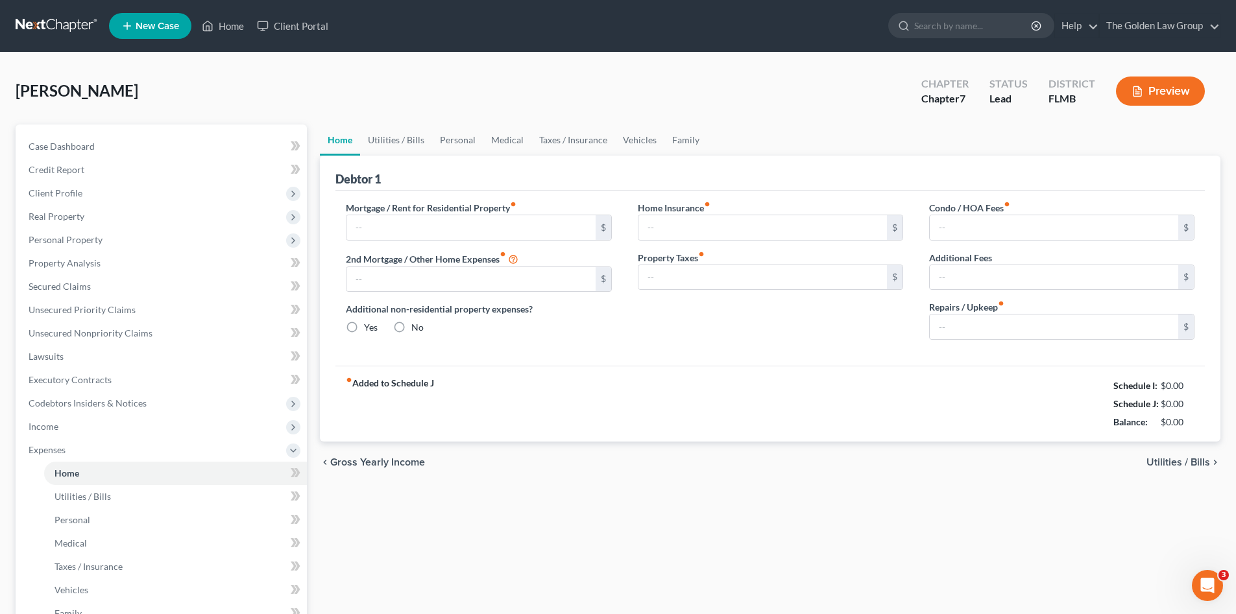
type input "3,650.00"
type input "0.00"
radio input "true"
type input "0.00"
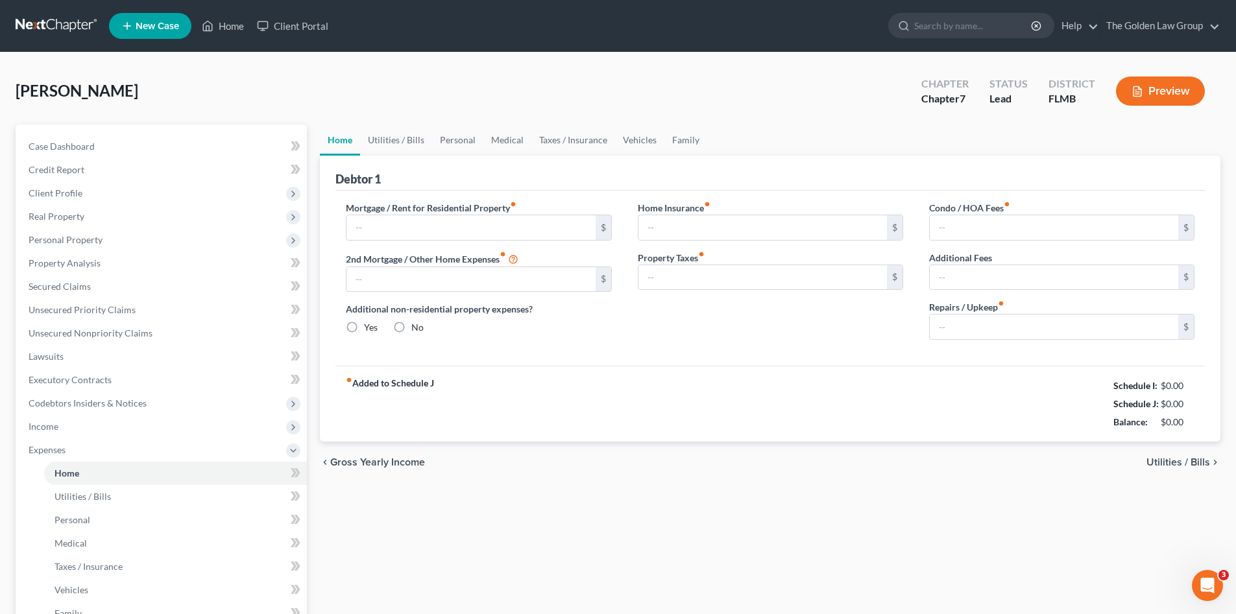
type input "0.00"
click at [671, 379] on div "fiber_manual_record Added to Schedule J Schedule I: $1,945.93 Schedule J: $7,49…" at bounding box center [769, 404] width 869 height 76
click at [392, 138] on link "Utilities / Bills" at bounding box center [396, 140] width 72 height 31
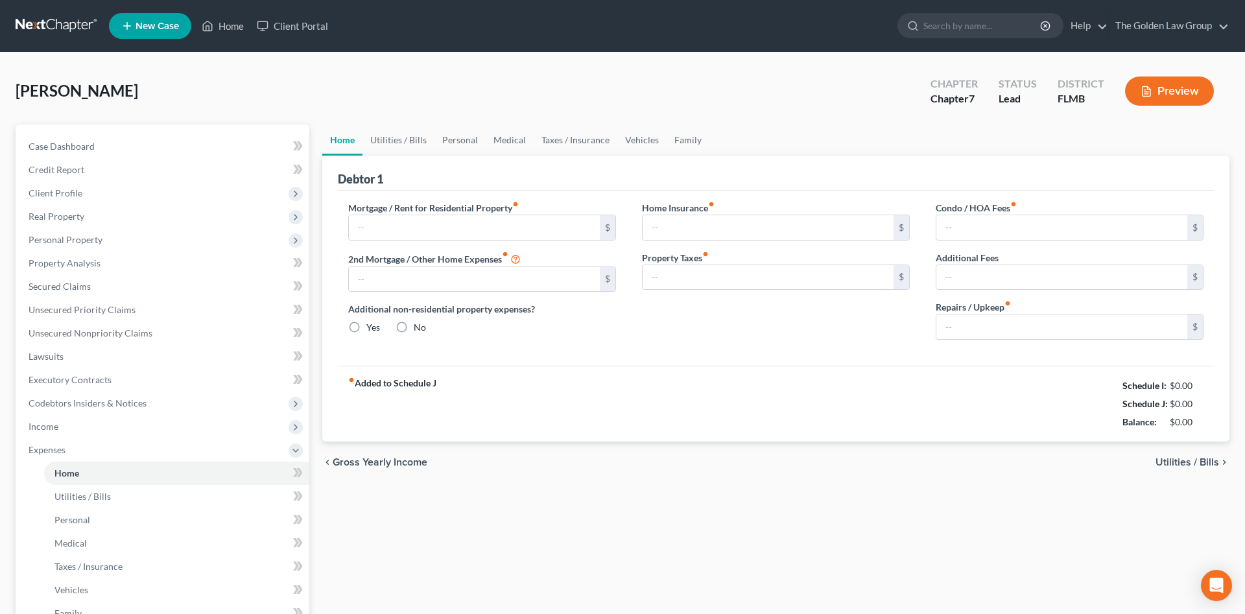
type input "3,650.00"
type input "0.00"
radio input "true"
type input "0.00"
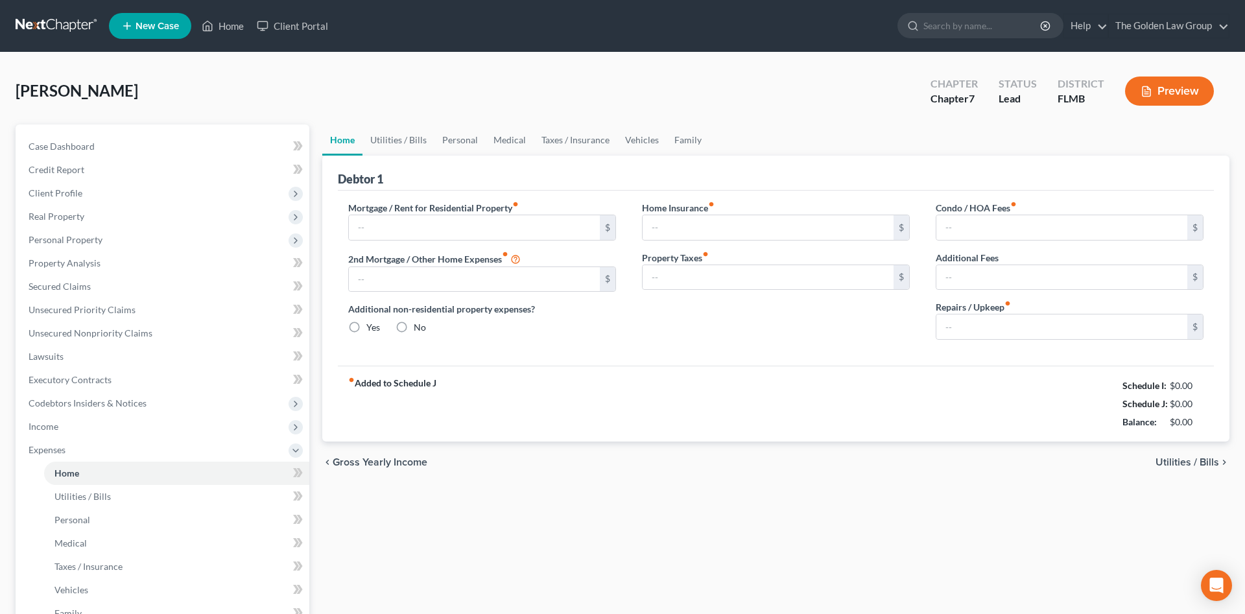
type input "0.00"
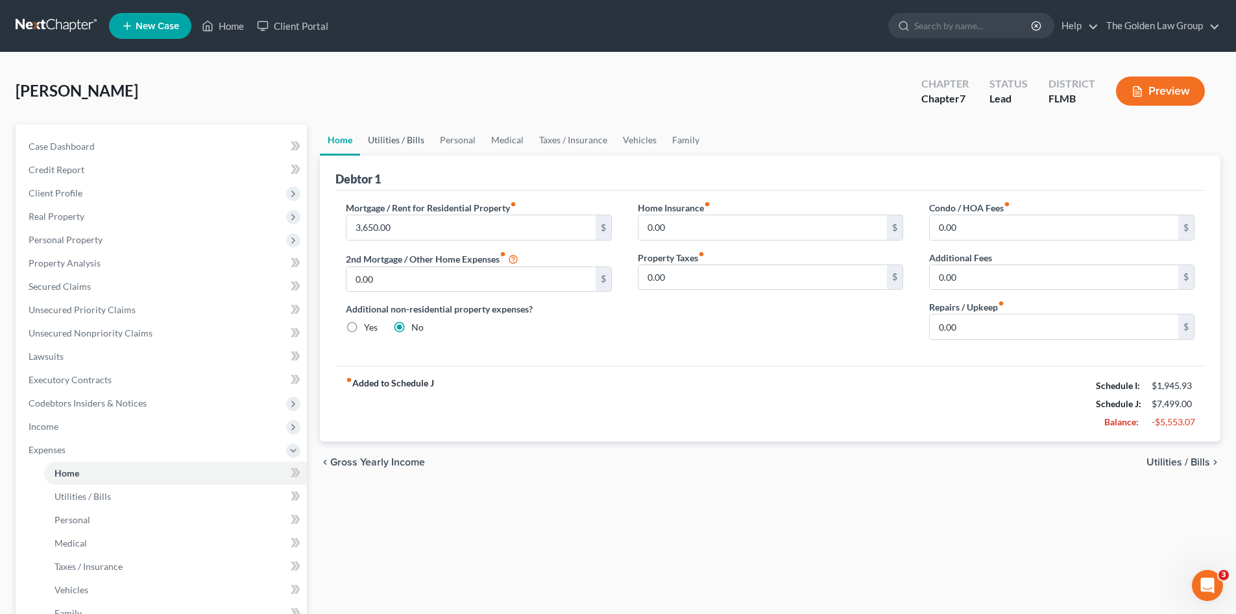
click at [399, 139] on link "Utilities / Bills" at bounding box center [396, 140] width 72 height 31
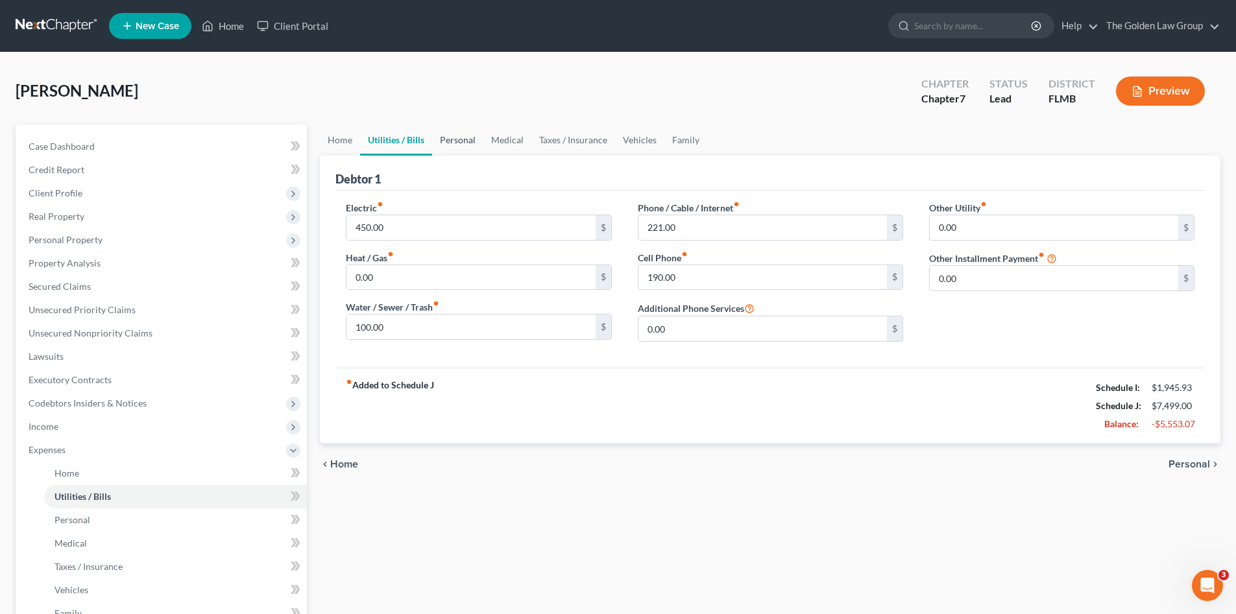
click at [461, 143] on link "Personal" at bounding box center [457, 140] width 51 height 31
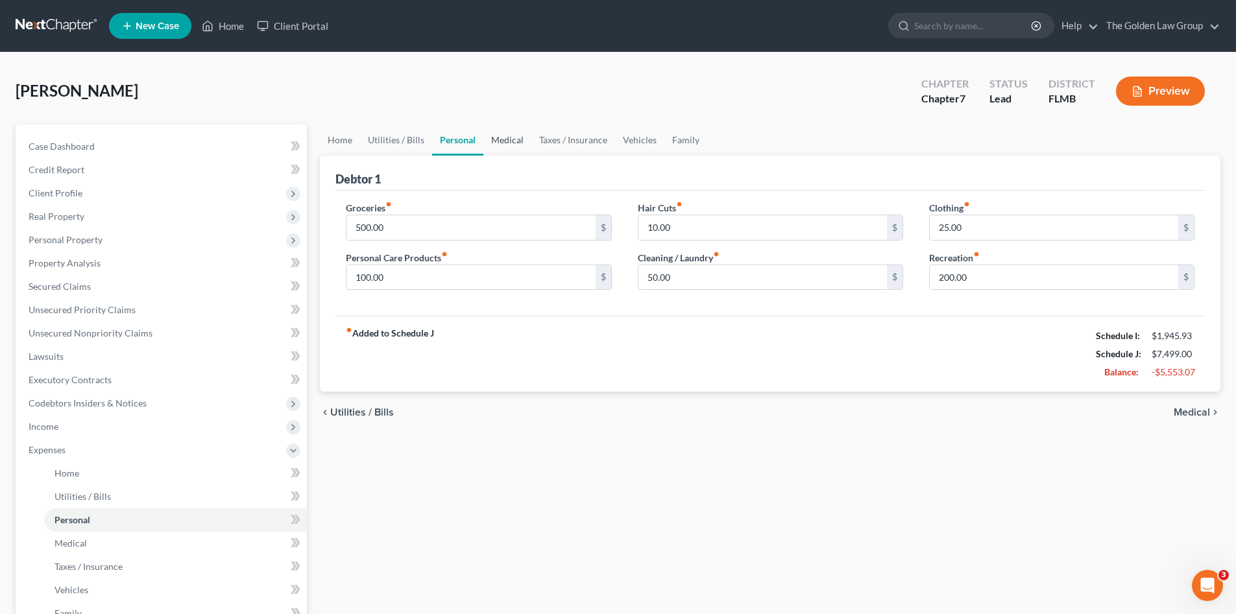
click at [499, 145] on link "Medical" at bounding box center [507, 140] width 48 height 31
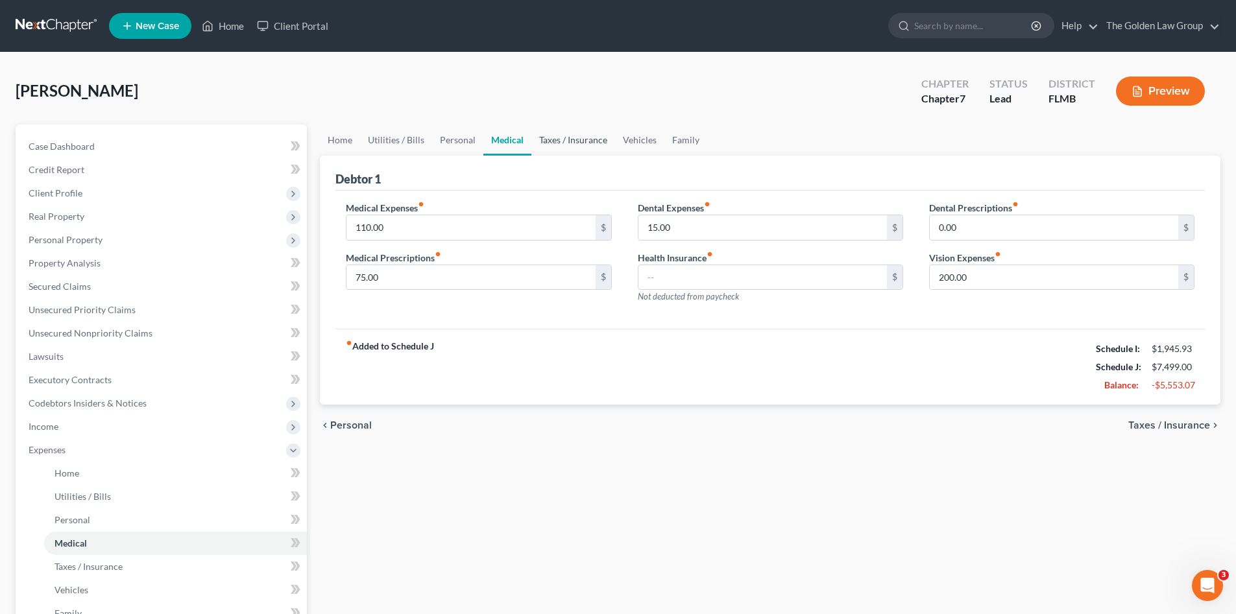
click at [551, 140] on link "Taxes / Insurance" at bounding box center [573, 140] width 84 height 31
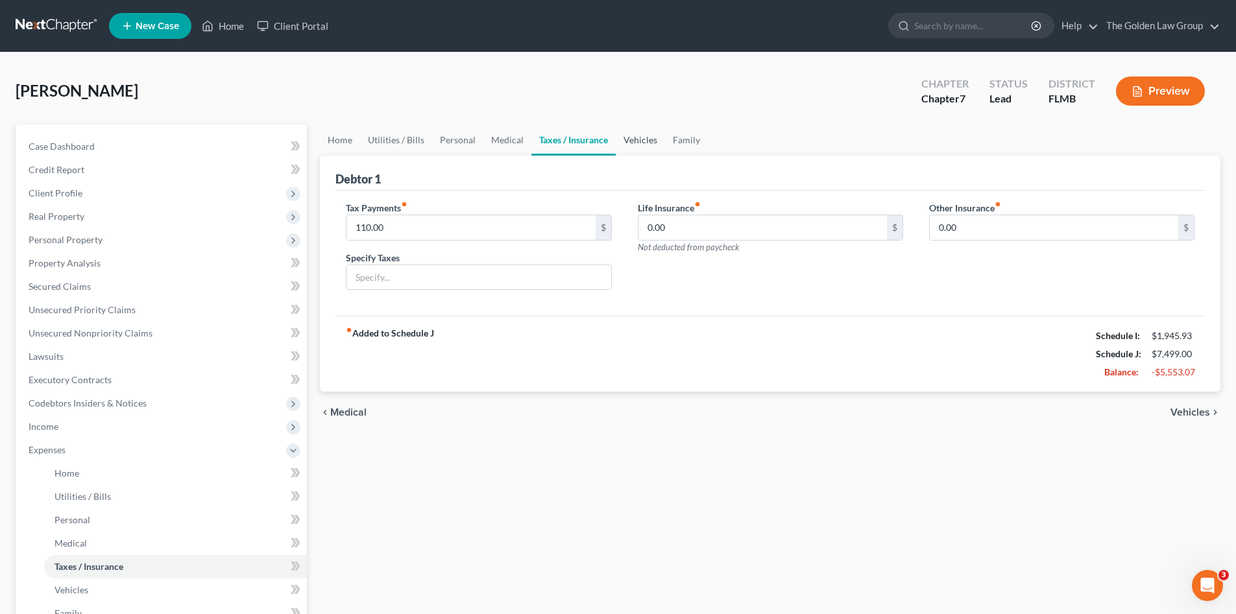
click at [625, 145] on link "Vehicles" at bounding box center [640, 140] width 49 height 31
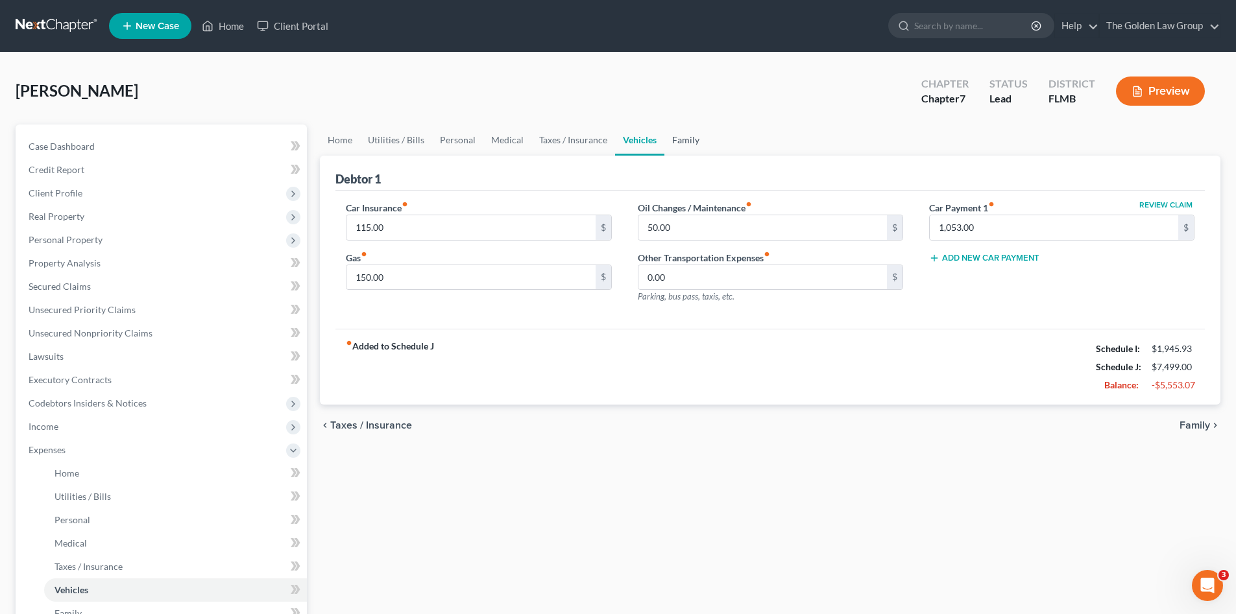
click at [687, 143] on link "Family" at bounding box center [685, 140] width 43 height 31
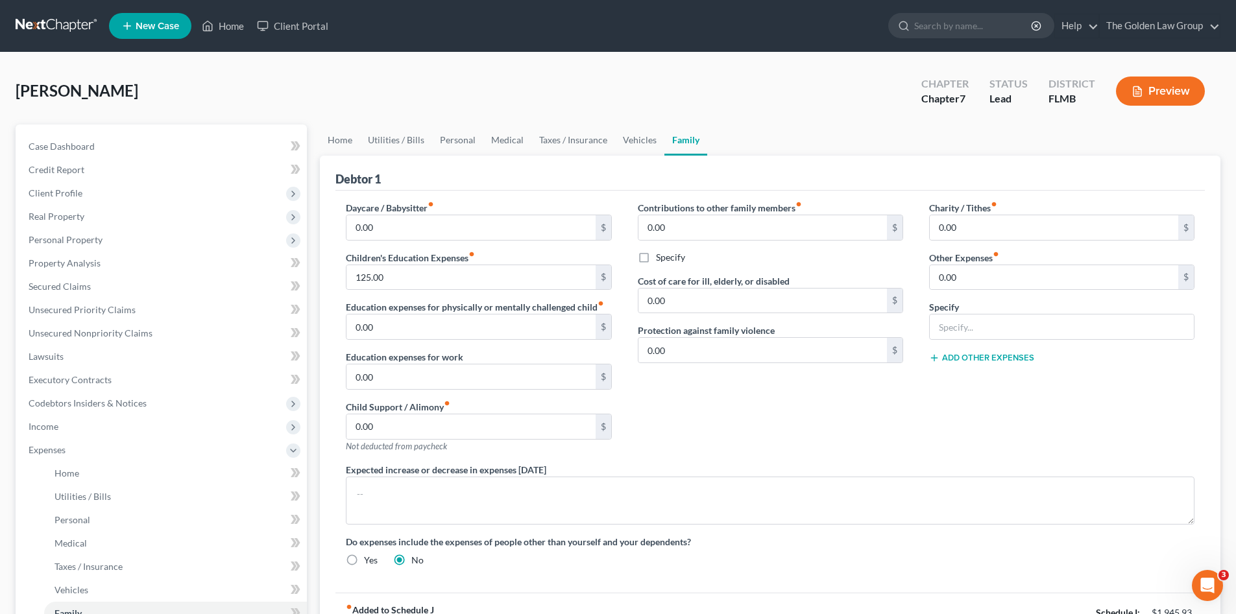
click at [723, 405] on div "Contributions to other family members fiber_manual_record 0.00 $ Specify Cost o…" at bounding box center [770, 332] width 291 height 262
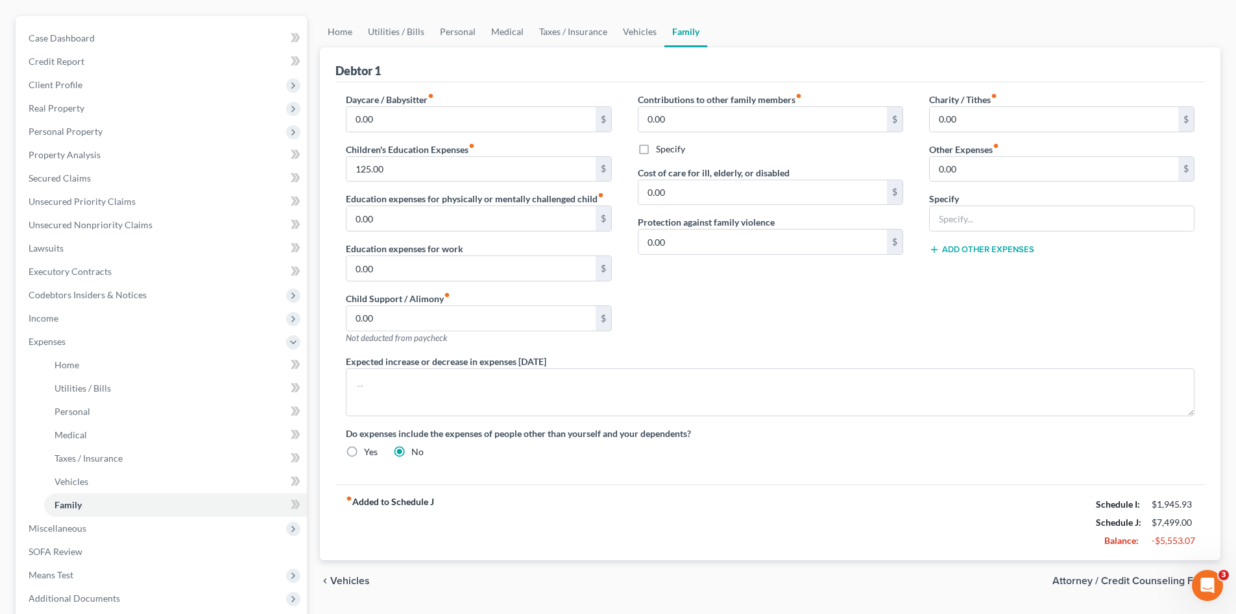
scroll to position [86, 0]
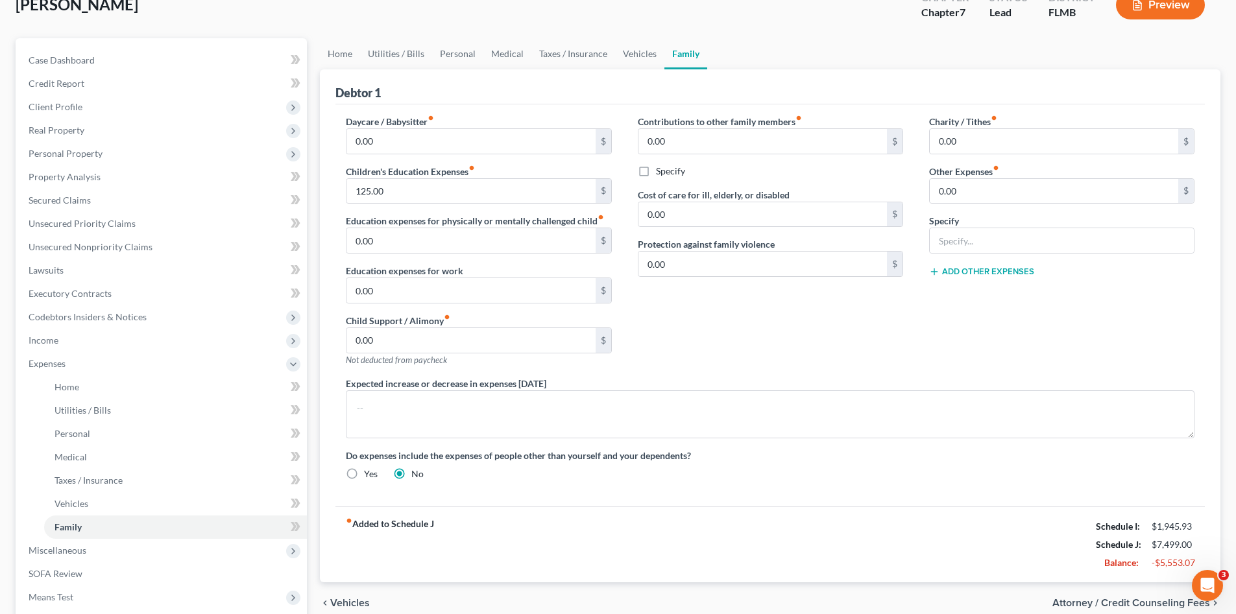
click at [710, 362] on div "Contributions to other family members fiber_manual_record 0.00 $ Specify Cost o…" at bounding box center [770, 246] width 291 height 262
click at [105, 387] on link "Home" at bounding box center [175, 387] width 263 height 23
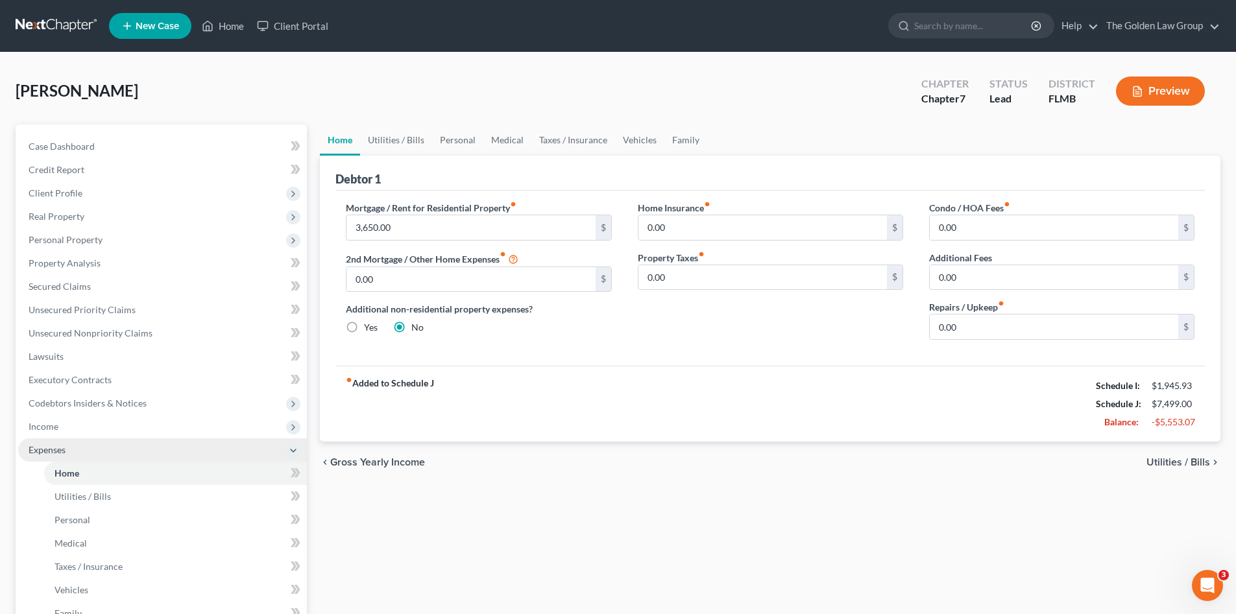
click at [42, 448] on span "Expenses" at bounding box center [47, 449] width 37 height 11
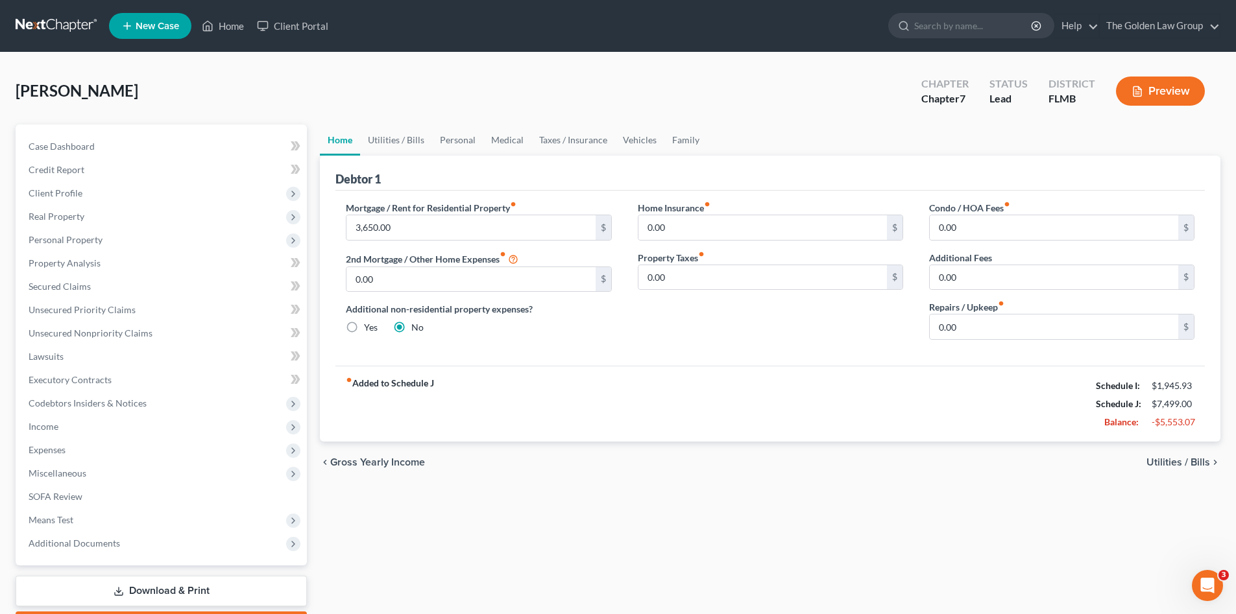
click at [467, 514] on div "Home Utilities / Bills Personal Medical Taxes / Insurance Vehicles Family Debto…" at bounding box center [769, 383] width 913 height 516
click at [69, 293] on link "Secured Claims" at bounding box center [162, 286] width 289 height 23
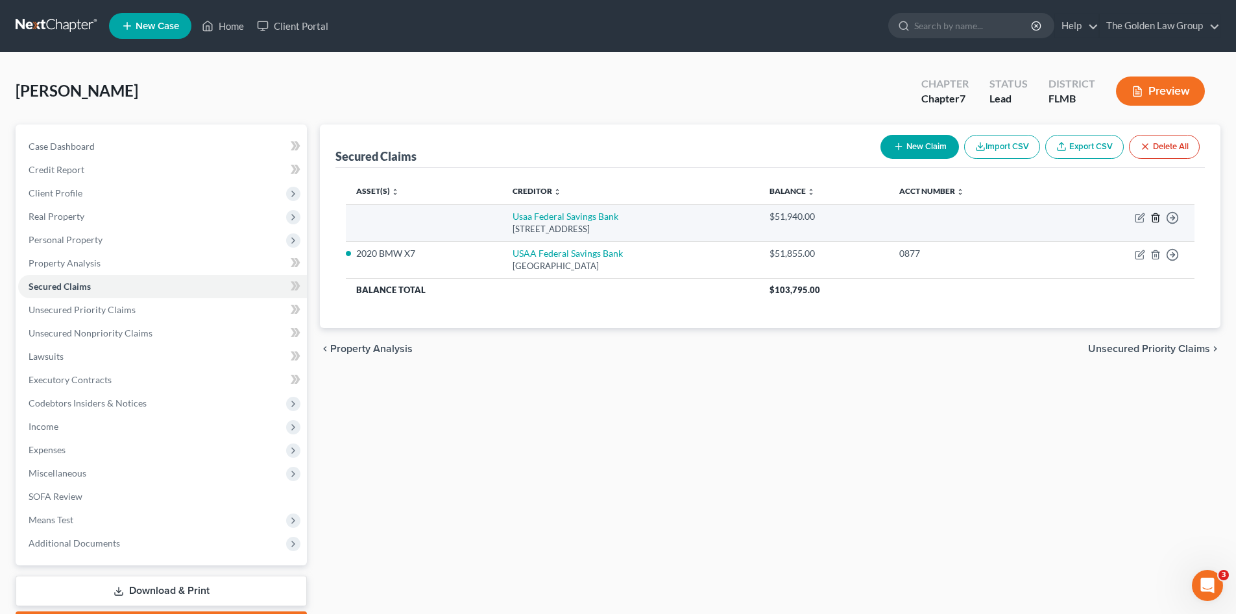
click at [1155, 219] on icon "button" at bounding box center [1155, 218] width 10 height 10
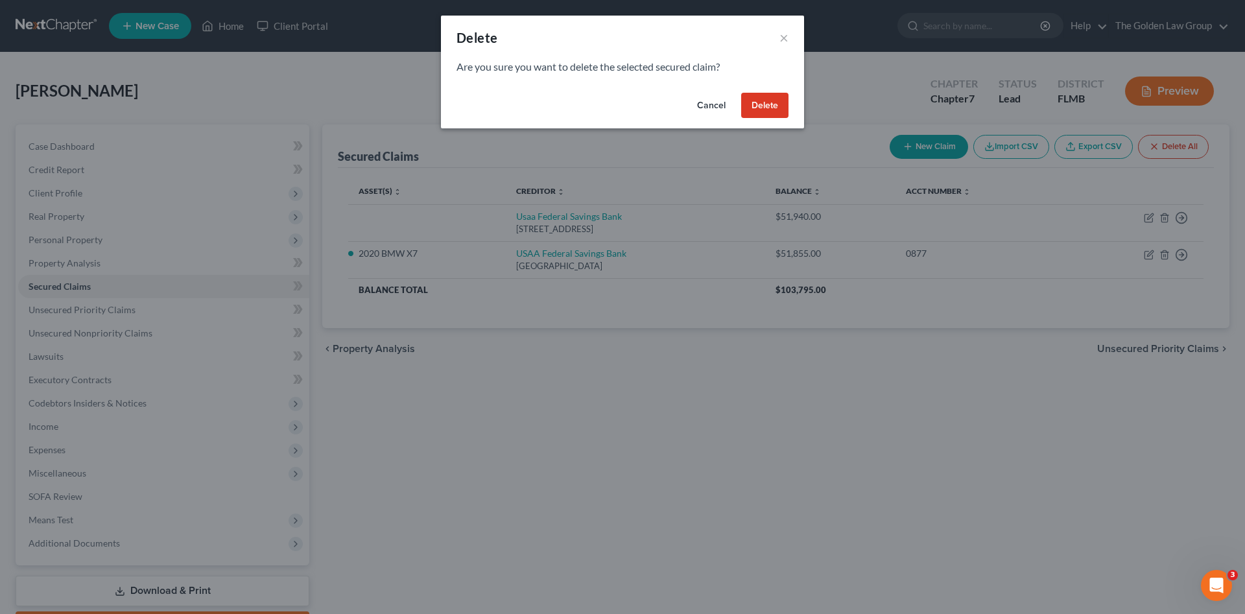
click at [760, 104] on button "Delete" at bounding box center [764, 106] width 47 height 26
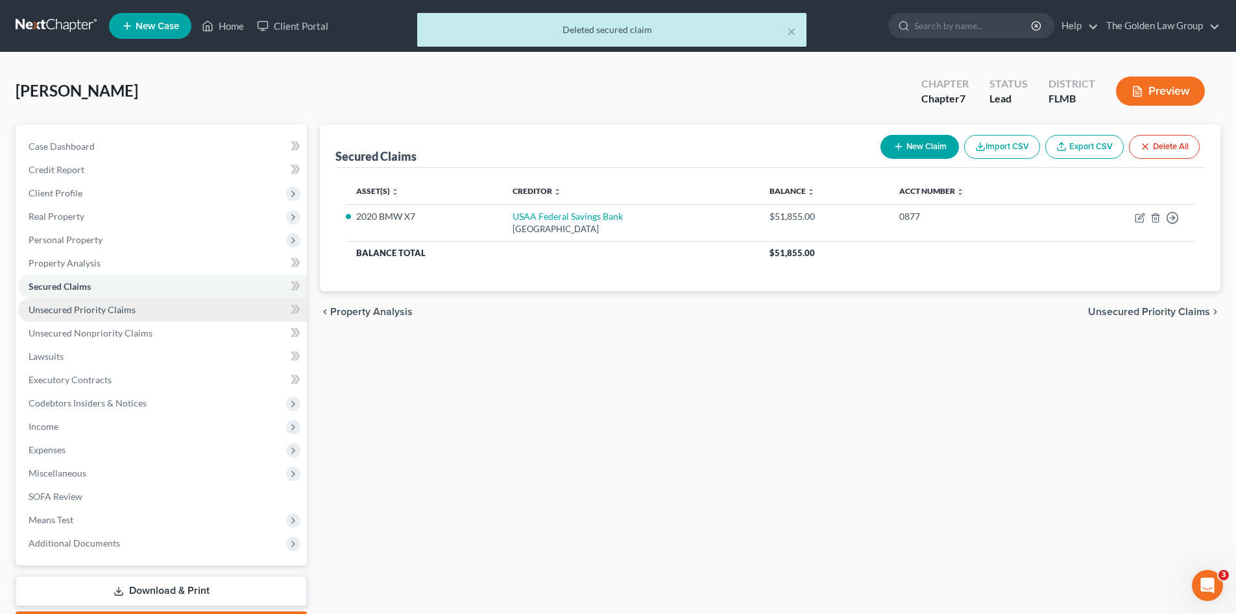
click at [125, 303] on link "Unsecured Priority Claims" at bounding box center [162, 309] width 289 height 23
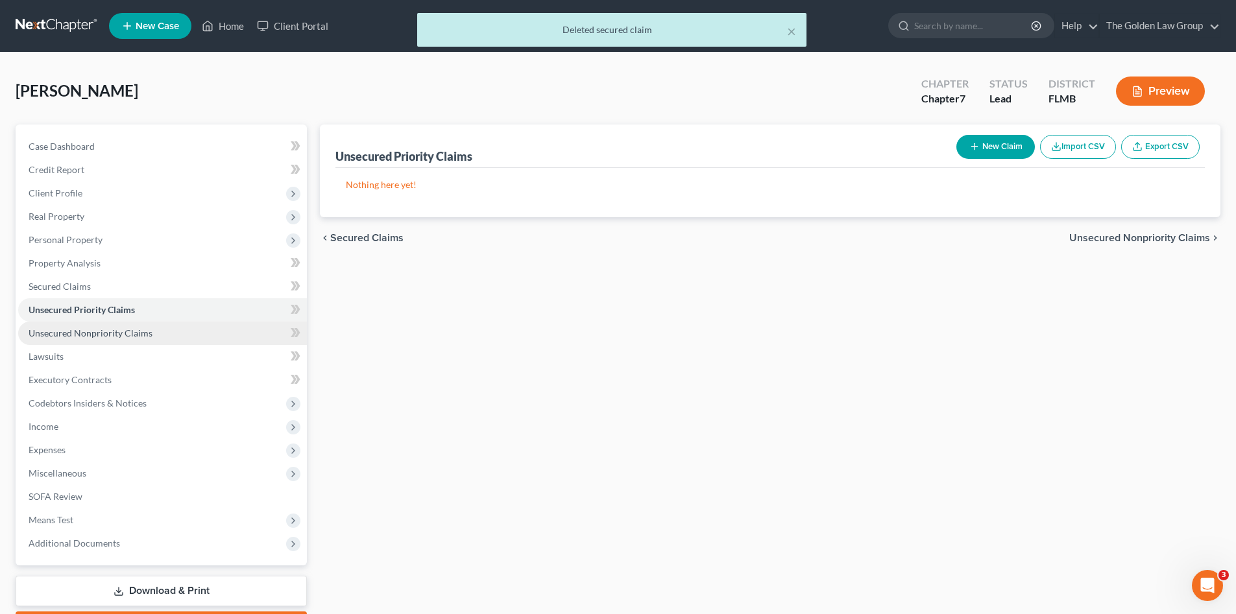
click at [142, 329] on span "Unsecured Nonpriority Claims" at bounding box center [91, 333] width 124 height 11
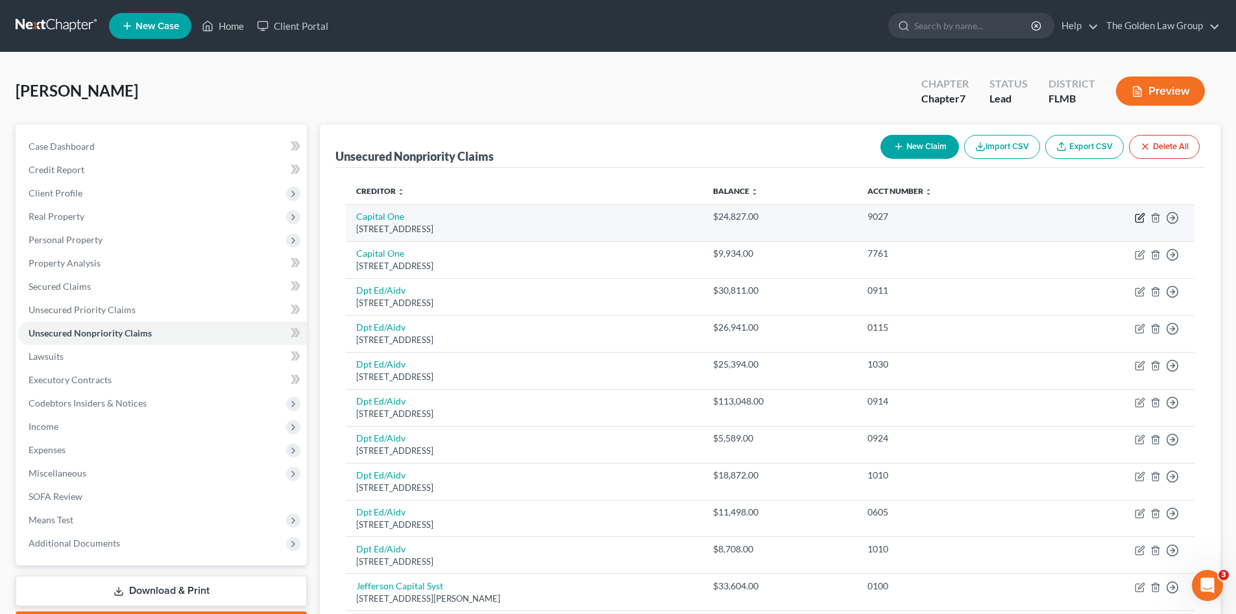
click at [1137, 218] on icon "button" at bounding box center [1140, 218] width 10 height 10
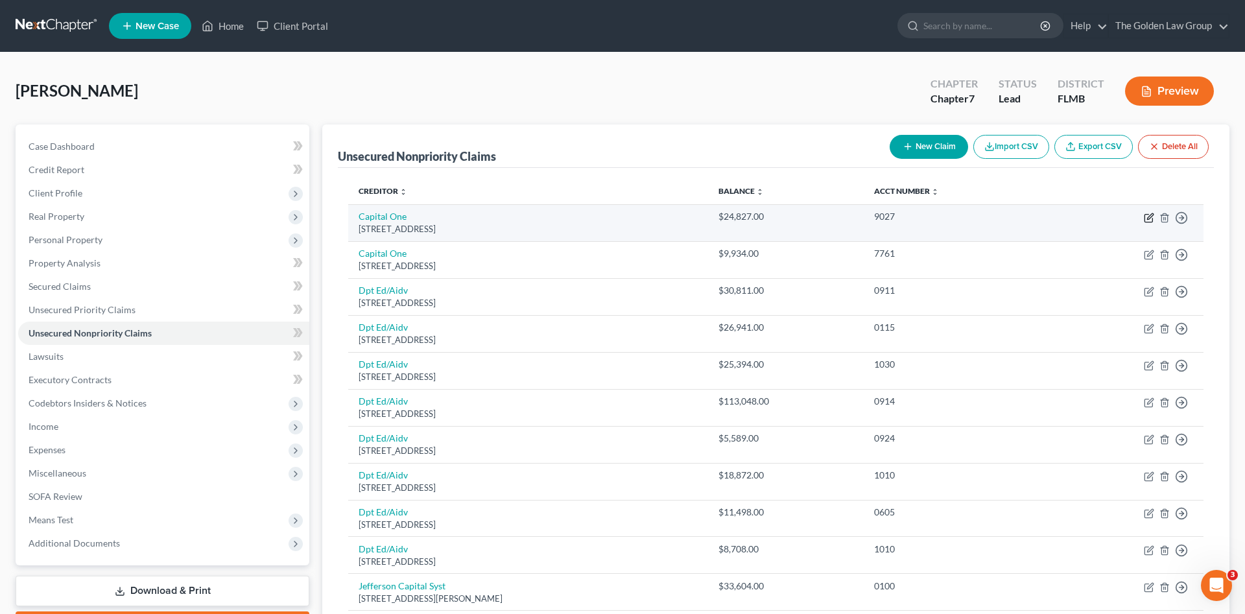
select select "46"
select select "0"
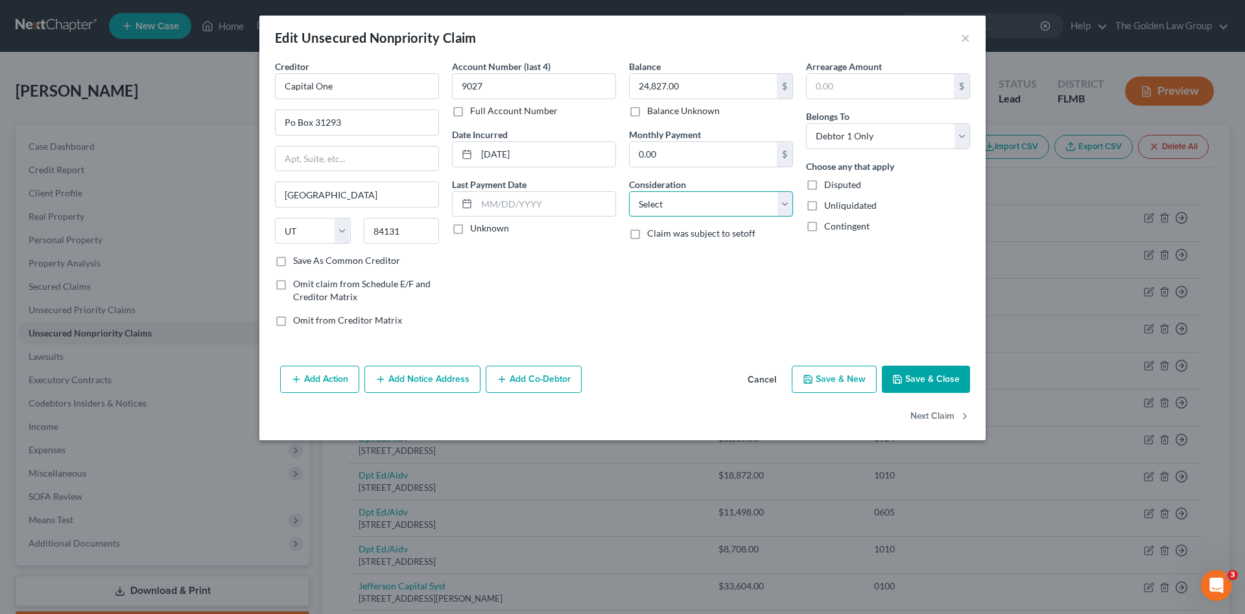
click at [697, 199] on select "Select Cable / Satellite Services Collection Agency Credit Card Debt Debt Couns…" at bounding box center [711, 204] width 164 height 26
select select "2"
click at [629, 191] on select "Select Cable / Satellite Services Collection Agency Credit Card Debt Debt Couns…" at bounding box center [711, 204] width 164 height 26
click at [936, 415] on button "Next Claim" at bounding box center [941, 416] width 60 height 27
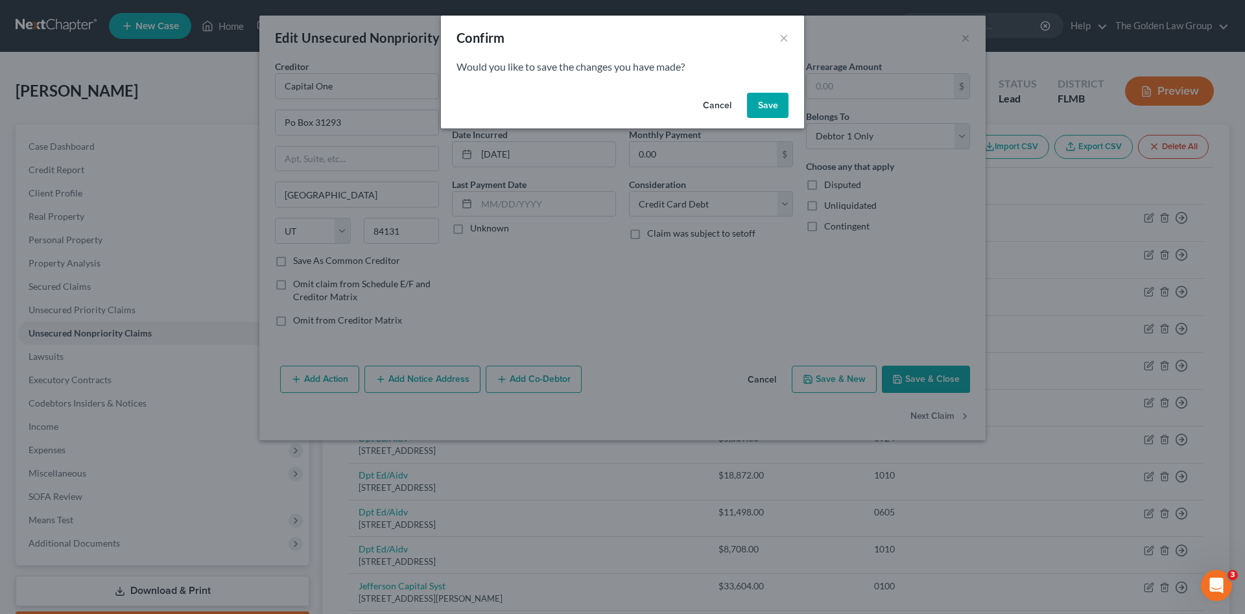
click at [768, 105] on button "Save" at bounding box center [768, 106] width 42 height 26
select select "46"
select select "2"
select select "0"
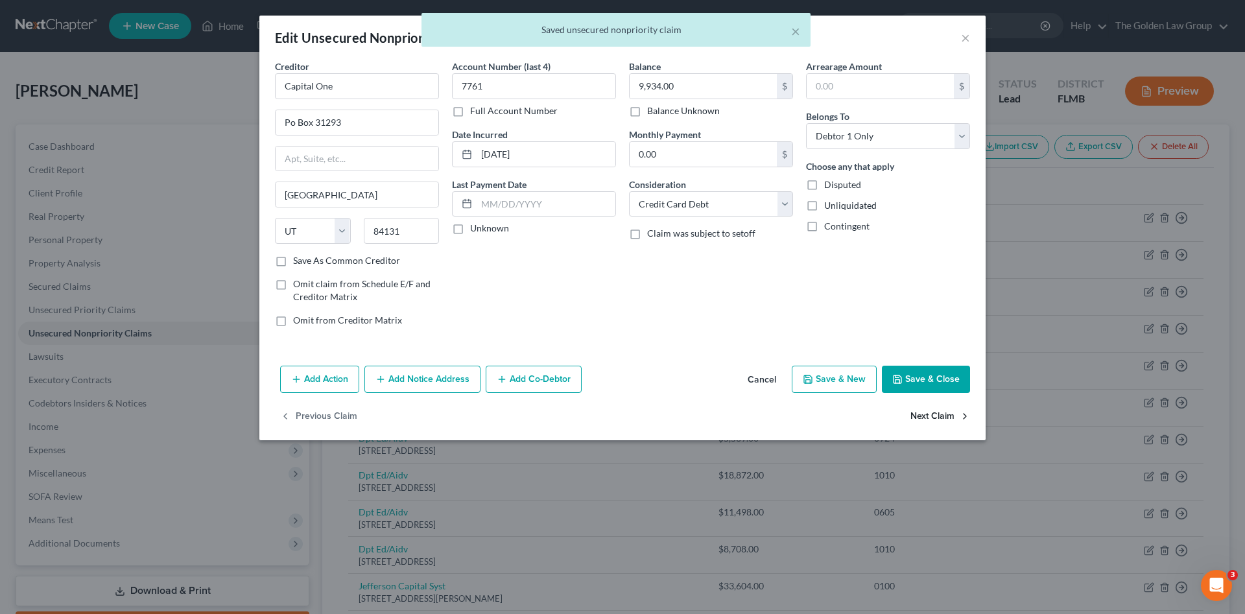
click at [939, 416] on button "Next Claim" at bounding box center [941, 416] width 60 height 27
select select "45"
select select "17"
select select "0"
click at [939, 416] on button "Next Claim" at bounding box center [941, 416] width 60 height 27
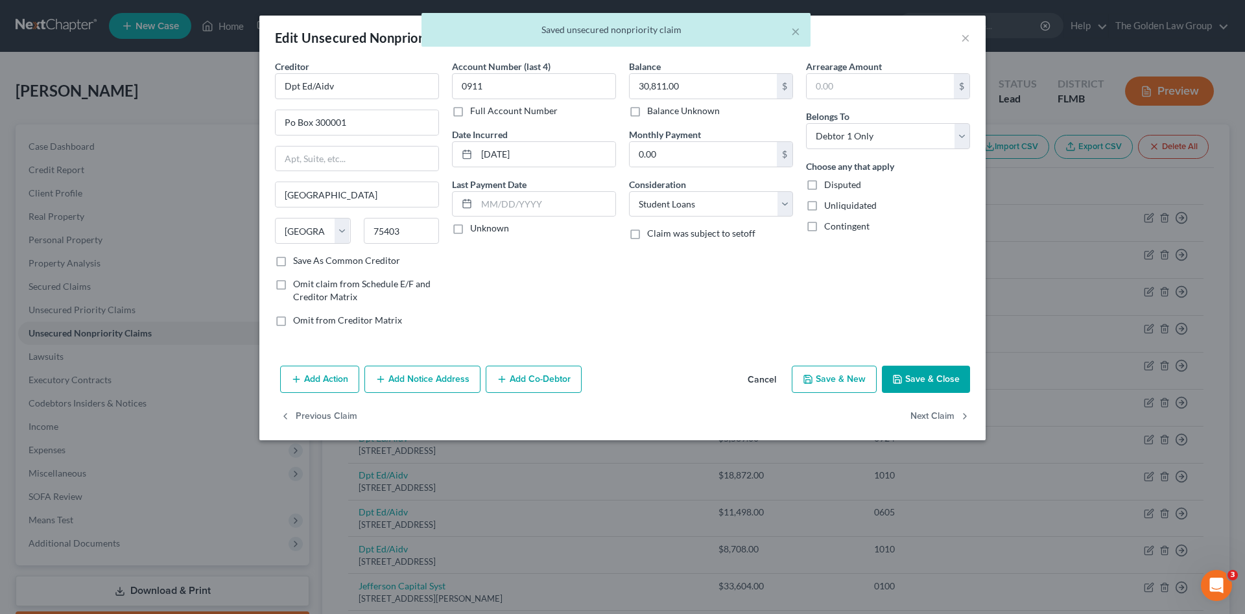
select select "45"
select select "17"
select select "0"
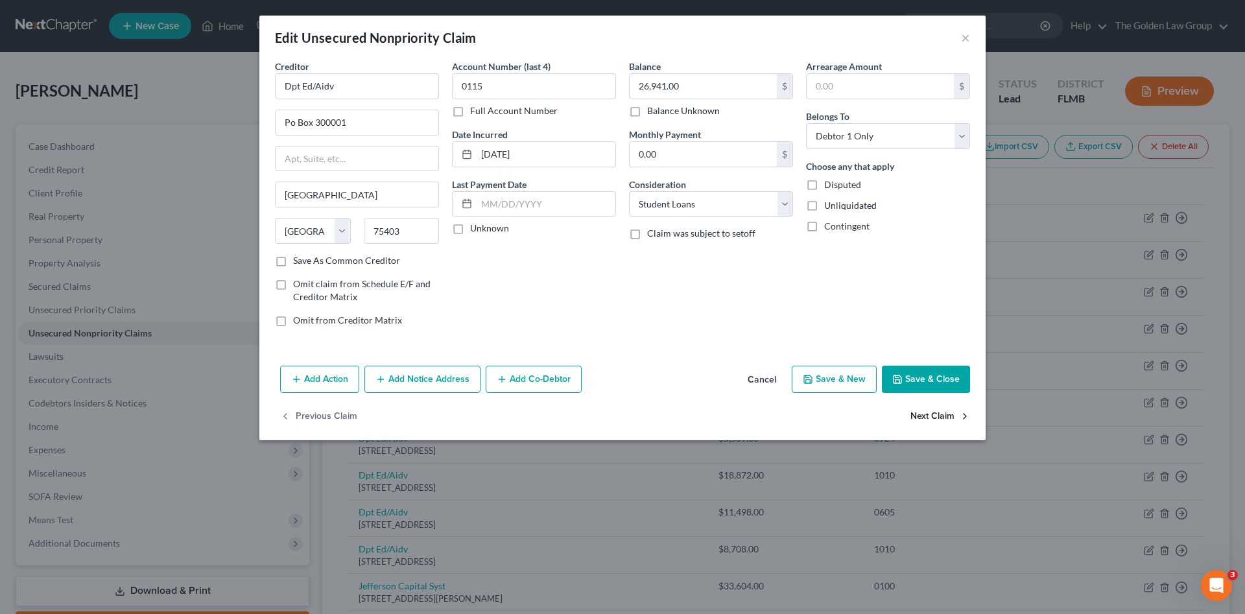
click at [939, 416] on button "Next Claim" at bounding box center [941, 416] width 60 height 27
select select "45"
select select "17"
select select "0"
click at [939, 416] on button "Next Claim" at bounding box center [941, 416] width 60 height 27
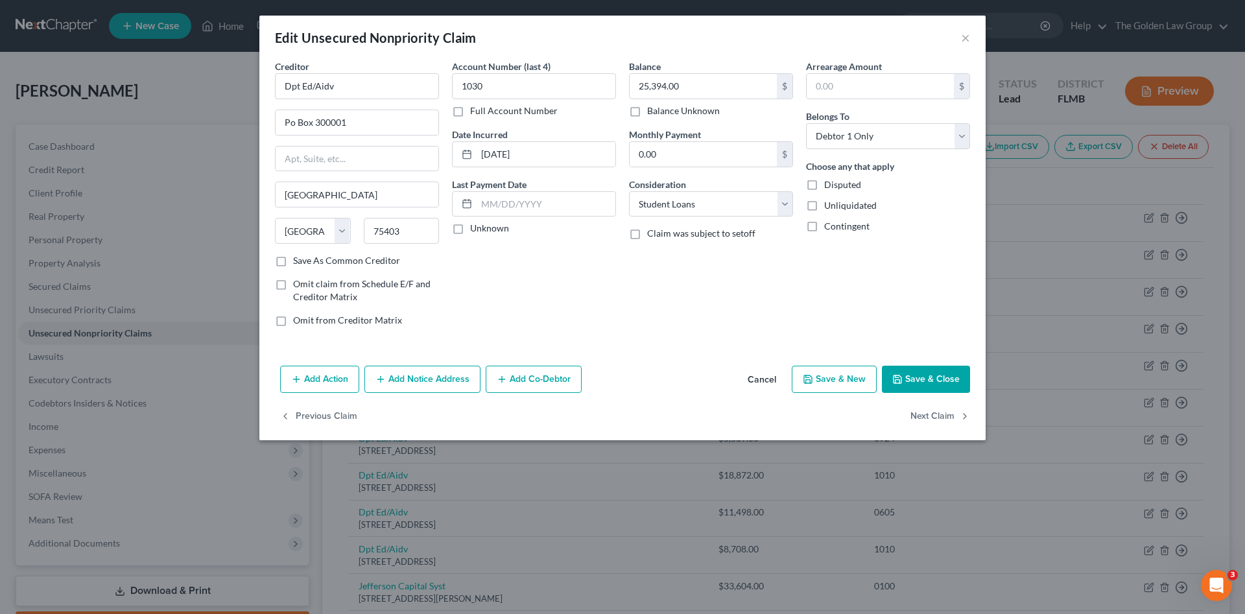
select select "45"
select select "17"
select select "0"
click at [939, 416] on button "Next Claim" at bounding box center [941, 416] width 60 height 27
select select "45"
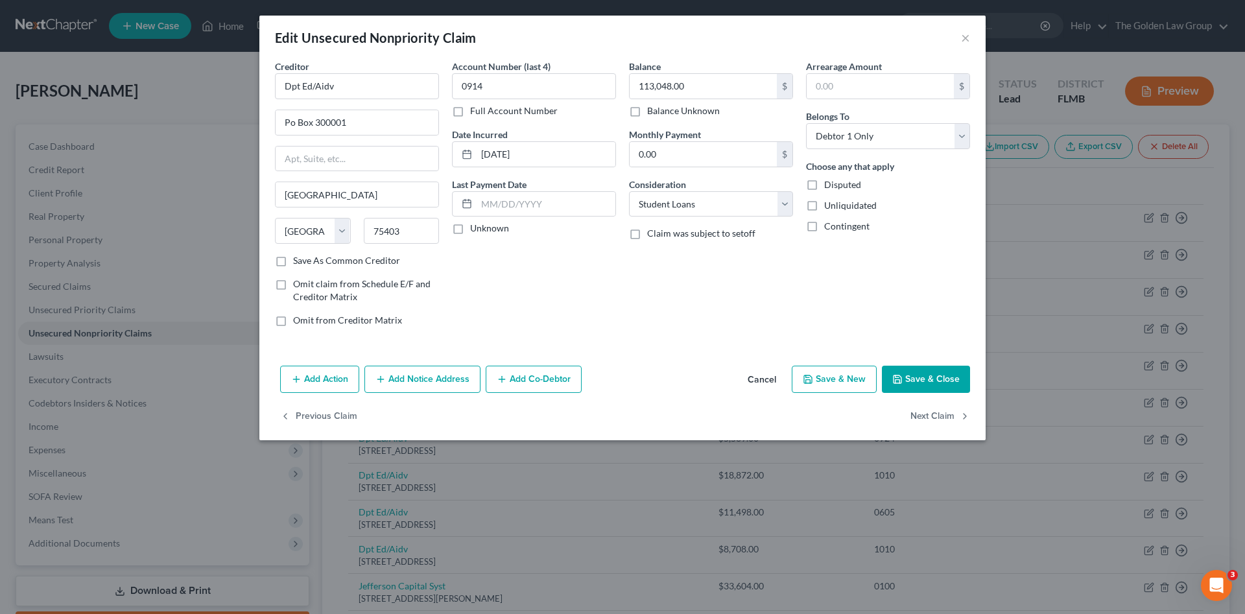
select select "17"
select select "0"
click at [939, 416] on button "Next Claim" at bounding box center [941, 416] width 60 height 27
select select "45"
select select "17"
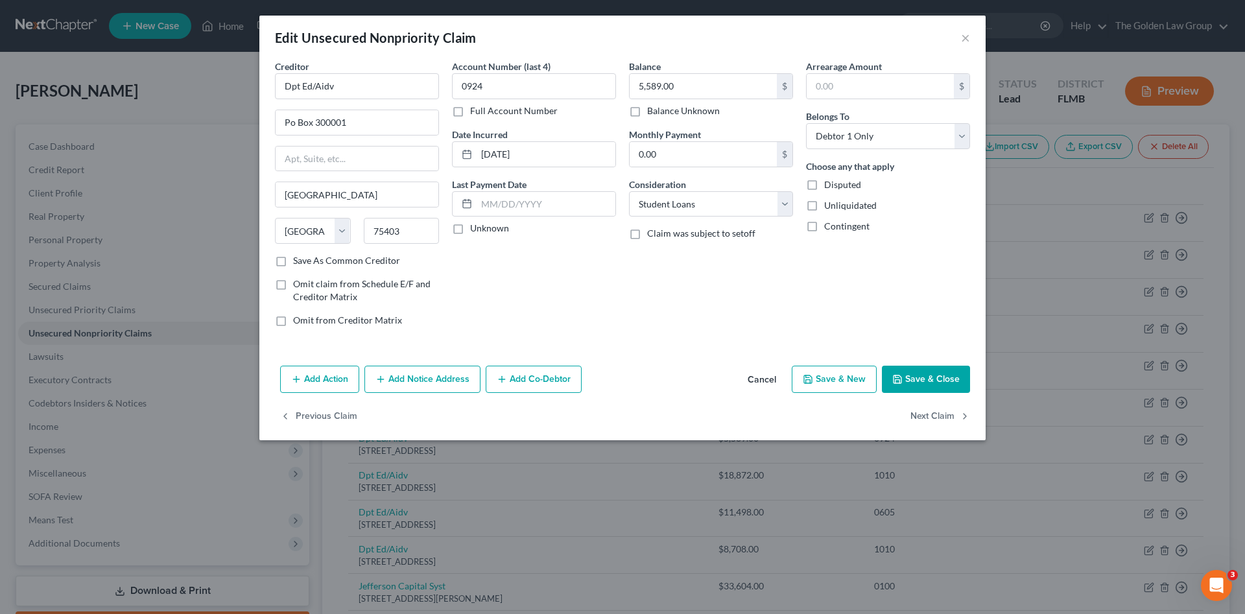
select select "0"
click at [939, 416] on button "Next Claim" at bounding box center [941, 416] width 60 height 27
select select "45"
select select "17"
select select "0"
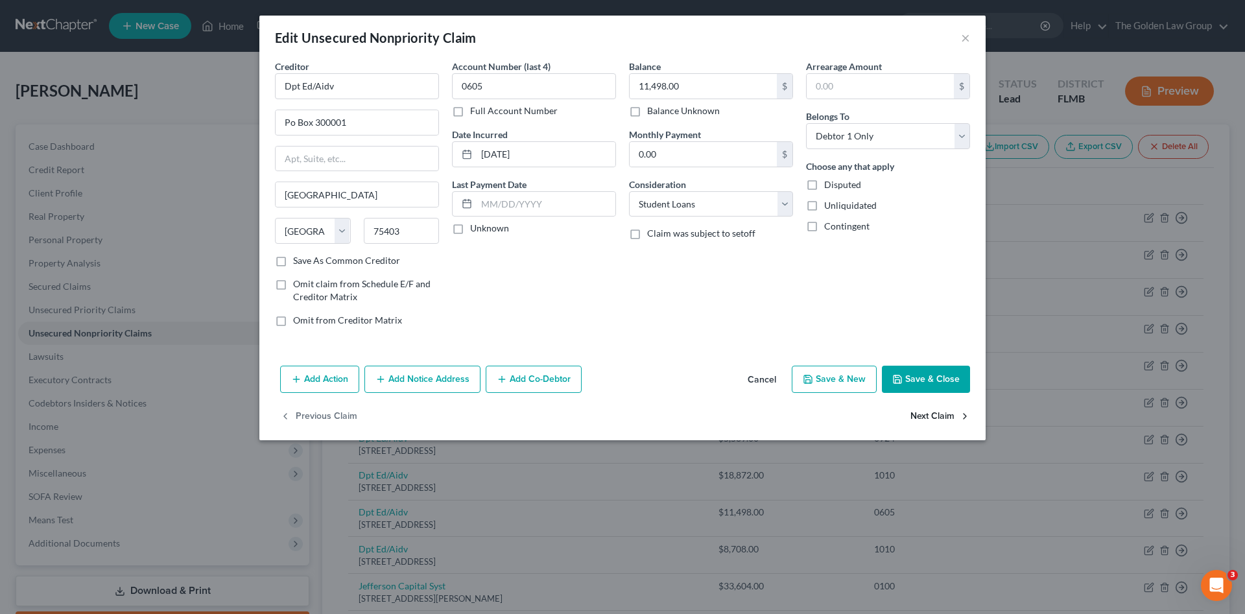
click at [940, 416] on button "Next Claim" at bounding box center [941, 416] width 60 height 27
select select "45"
select select "17"
select select "0"
click at [940, 416] on button "Next Claim" at bounding box center [941, 416] width 60 height 27
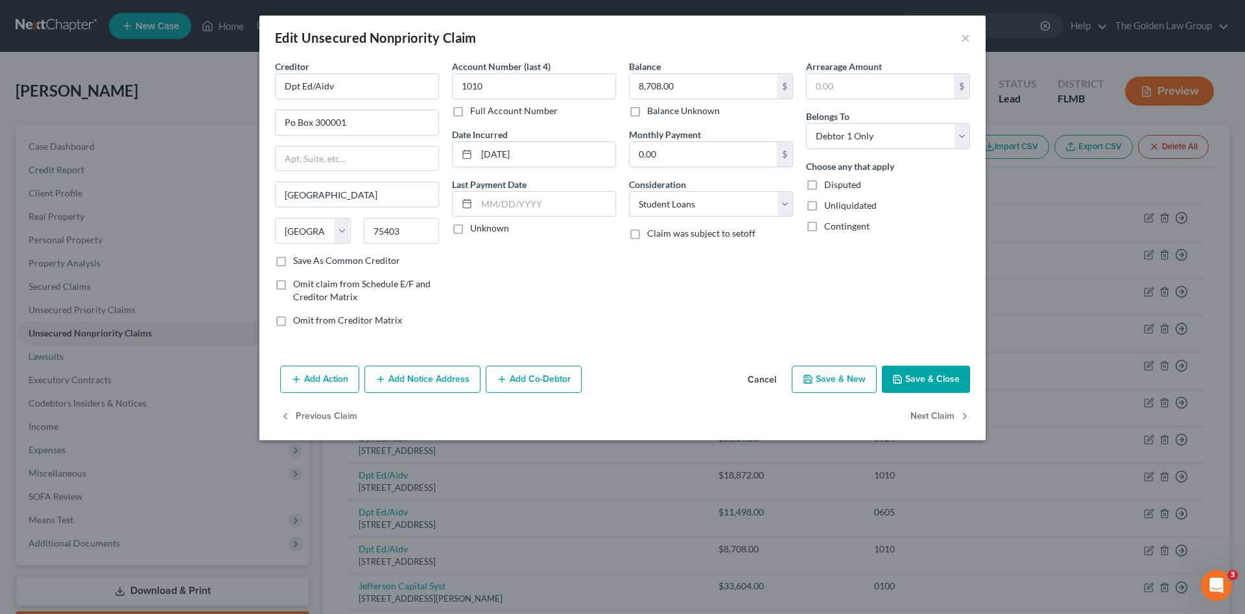
select select "24"
select select "0"
drag, startPoint x: 940, startPoint y: 416, endPoint x: 688, endPoint y: 368, distance: 256.1
click at [687, 381] on div "Edit Unsecured Nonpriority Claim × Creditor * Jefferson Capital Syst 16 Mclelan…" at bounding box center [622, 228] width 727 height 425
click at [662, 199] on select "Select Cable / Satellite Services Collection Agency Credit Card Debt Debt Couns…" at bounding box center [711, 204] width 164 height 26
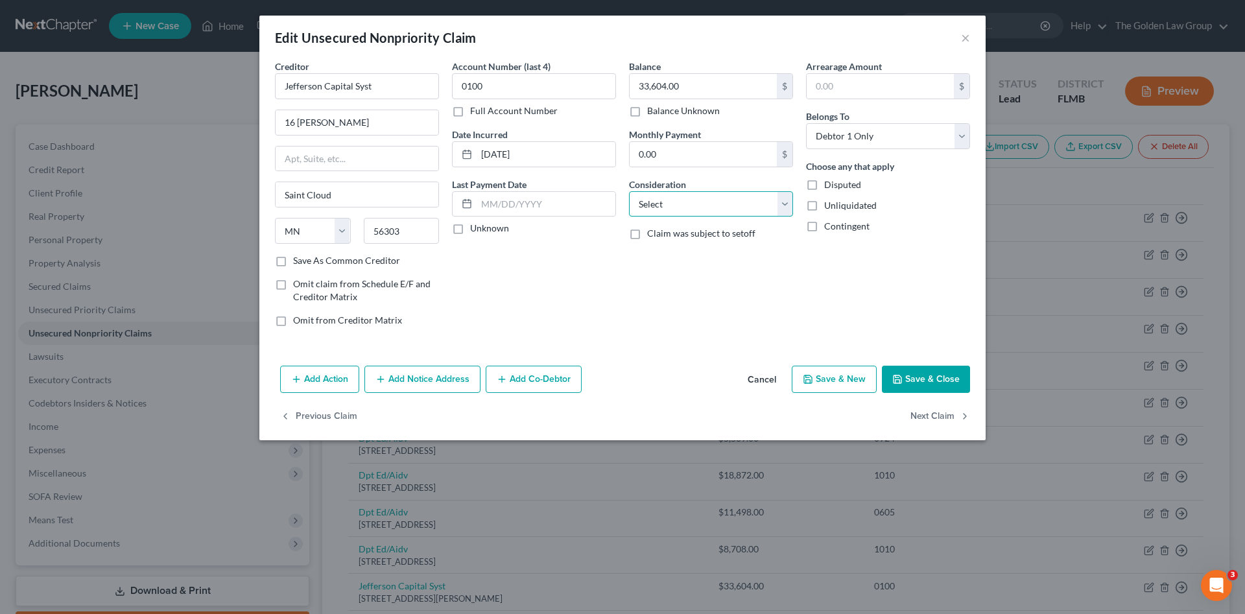
select select "1"
click at [629, 191] on select "Select Cable / Satellite Services Collection Agency Credit Card Debt Debt Couns…" at bounding box center [711, 204] width 164 height 26
click at [926, 416] on button "Next Claim" at bounding box center [941, 416] width 60 height 27
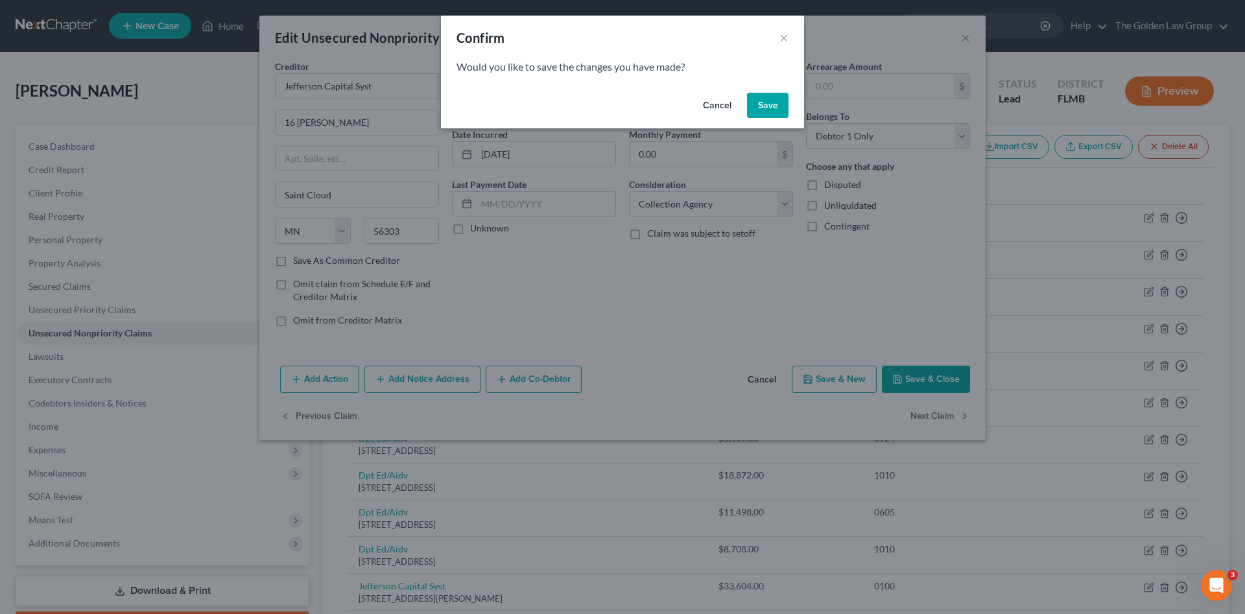
click at [774, 100] on button "Save" at bounding box center [768, 106] width 42 height 26
select select "42"
select select "0"
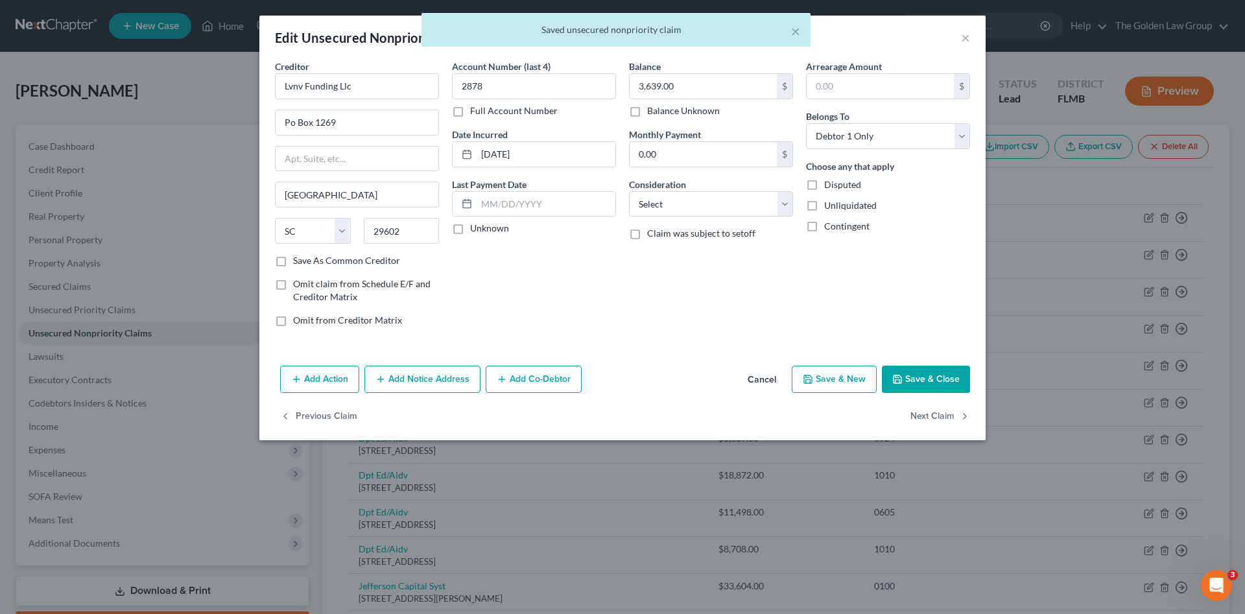
type input "0"
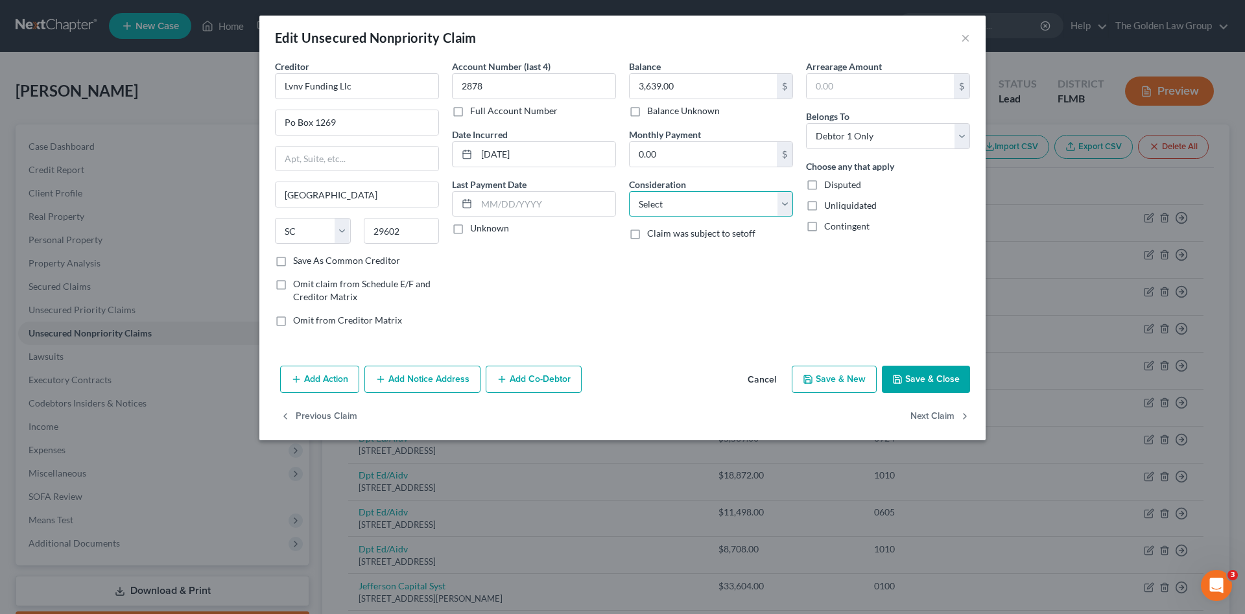
click at [693, 207] on select "Select Cable / Satellite Services Collection Agency Credit Card Debt Debt Couns…" at bounding box center [711, 204] width 164 height 26
select select "1"
click at [629, 191] on select "Select Cable / Satellite Services Collection Agency Credit Card Debt Debt Couns…" at bounding box center [711, 204] width 164 height 26
click at [937, 418] on button "Next Claim" at bounding box center [941, 416] width 60 height 27
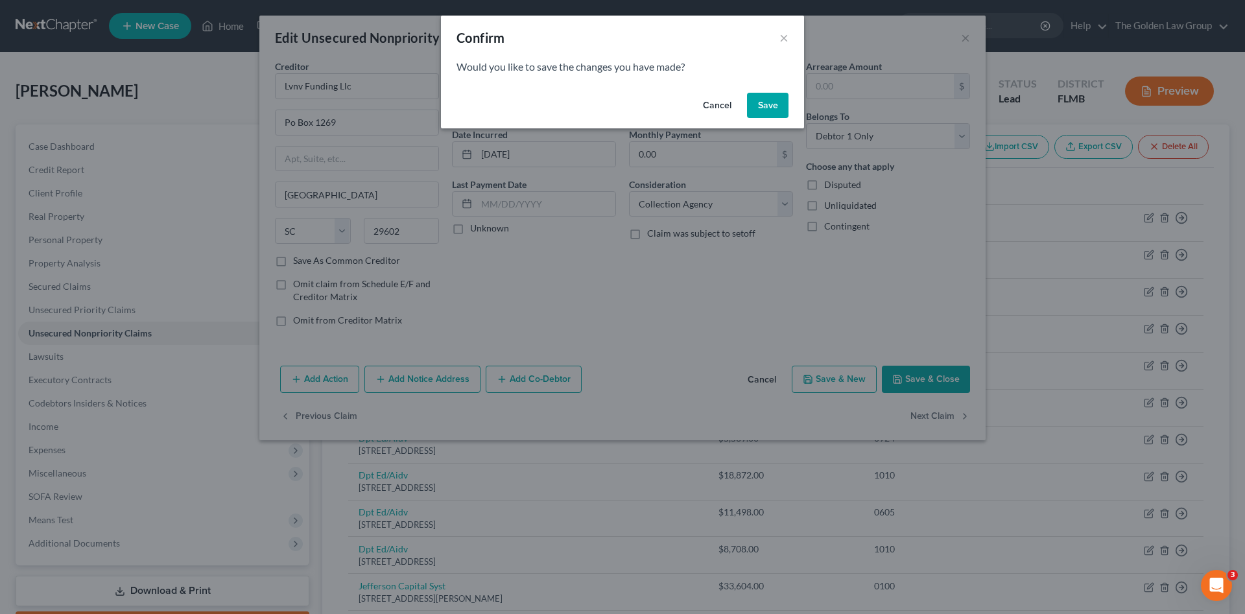
click at [763, 110] on button "Save" at bounding box center [768, 106] width 42 height 26
select select "42"
select select "0"
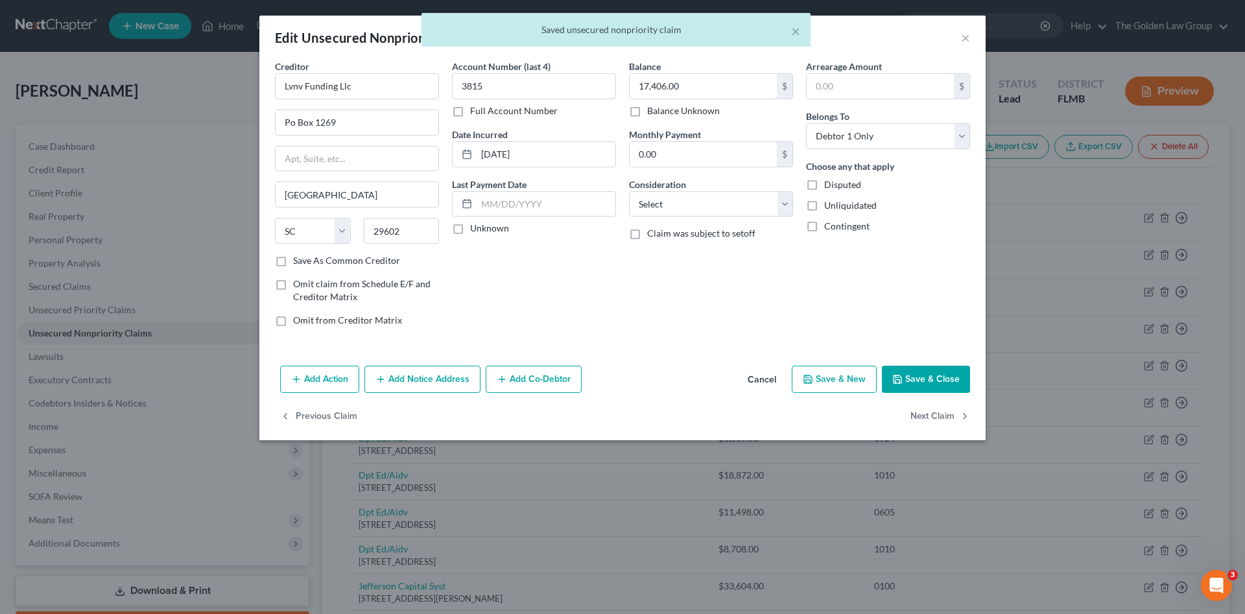
type input "0"
click at [691, 205] on select "Select Cable / Satellite Services Collection Agency Credit Card Debt Debt Couns…" at bounding box center [711, 204] width 164 height 26
select select "1"
click at [629, 191] on select "Select Cable / Satellite Services Collection Agency Credit Card Debt Debt Couns…" at bounding box center [711, 204] width 164 height 26
click at [947, 416] on button "Next Claim" at bounding box center [941, 416] width 60 height 27
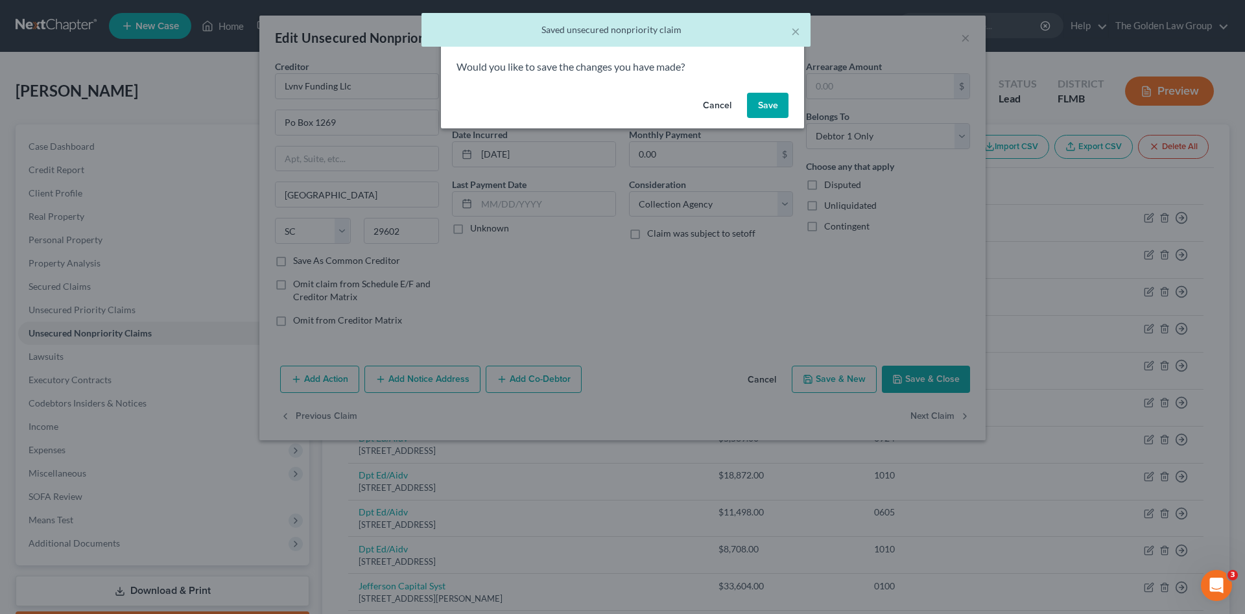
click at [760, 107] on button "Save" at bounding box center [768, 106] width 42 height 26
select select "26"
select select "17"
select select "0"
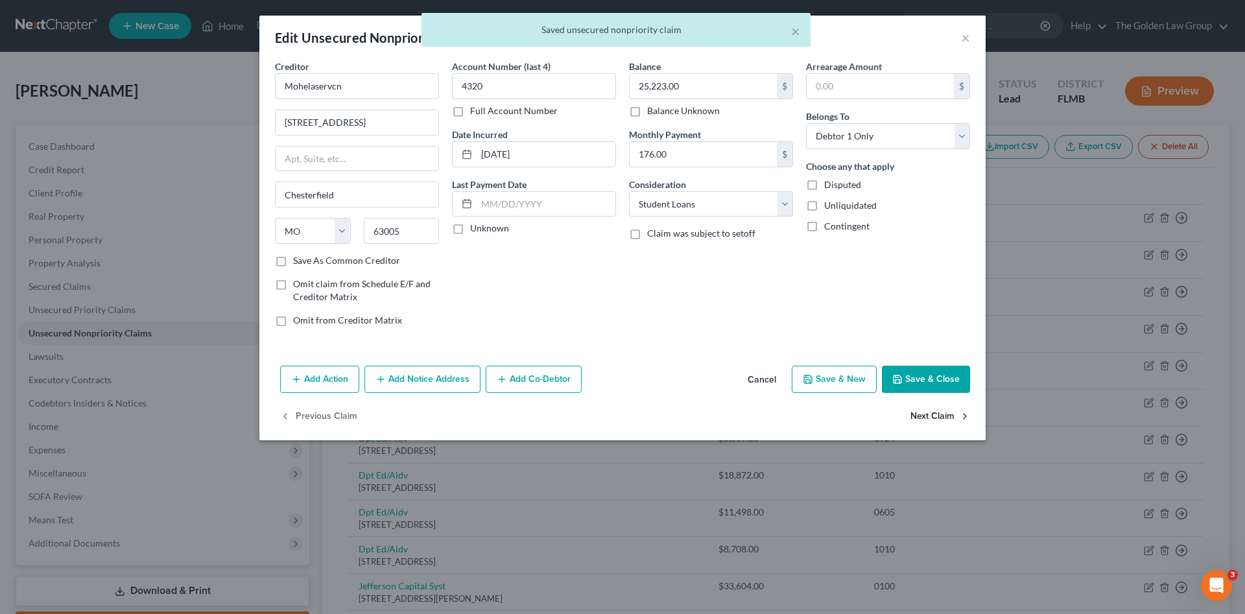
click at [948, 414] on button "Next Claim" at bounding box center [941, 416] width 60 height 27
select select "45"
select select "0"
click at [406, 87] on input "Usaa Federal Savings B" at bounding box center [357, 86] width 164 height 26
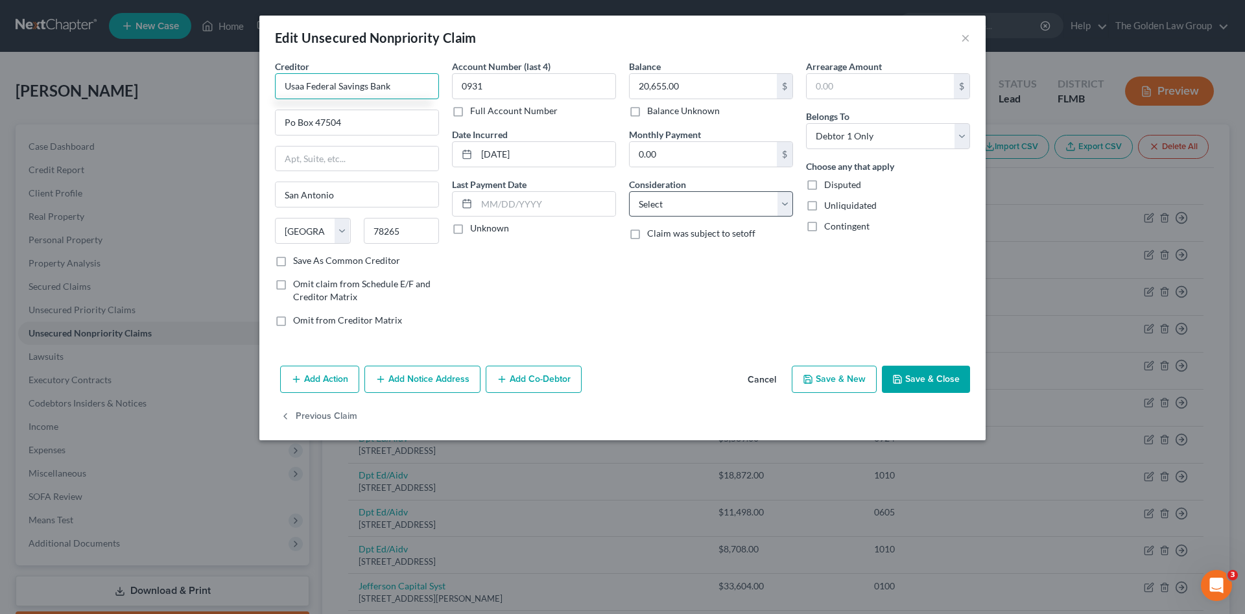
type input "Usaa Federal Savings Bank"
click at [663, 209] on select "Select Cable / Satellite Services Collection Agency Credit Card Debt Debt Couns…" at bounding box center [711, 204] width 164 height 26
select select "2"
click at [629, 191] on select "Select Cable / Satellite Services Collection Agency Credit Card Debt Debt Couns…" at bounding box center [711, 204] width 164 height 26
click at [902, 381] on icon "button" at bounding box center [898, 379] width 10 height 10
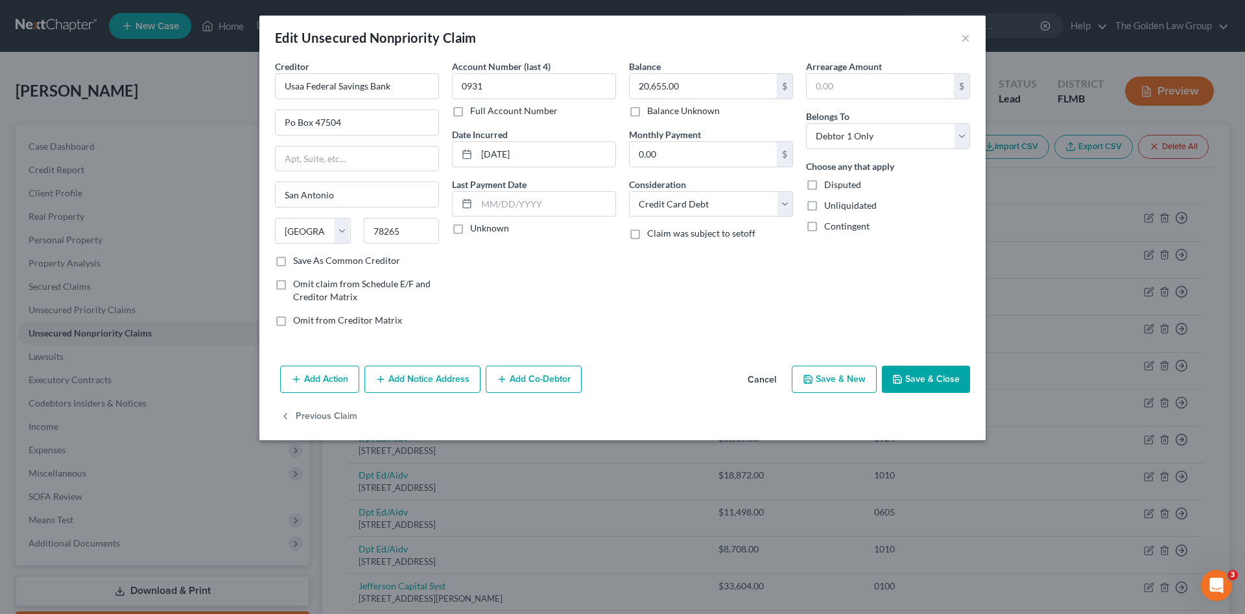
type input "0"
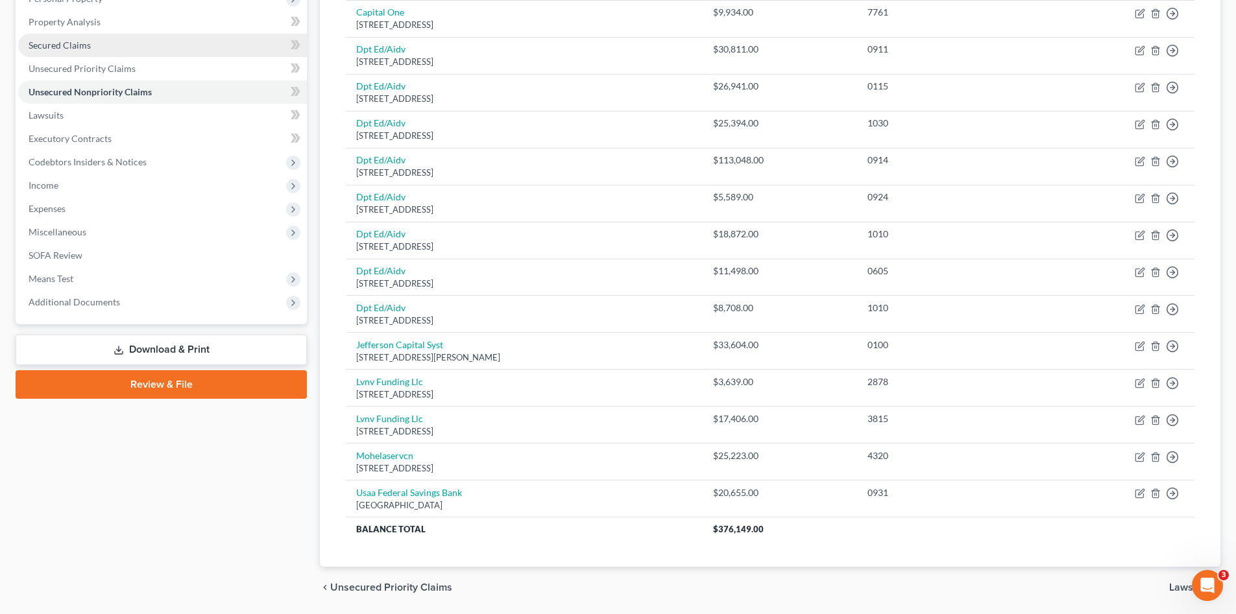
scroll to position [155, 0]
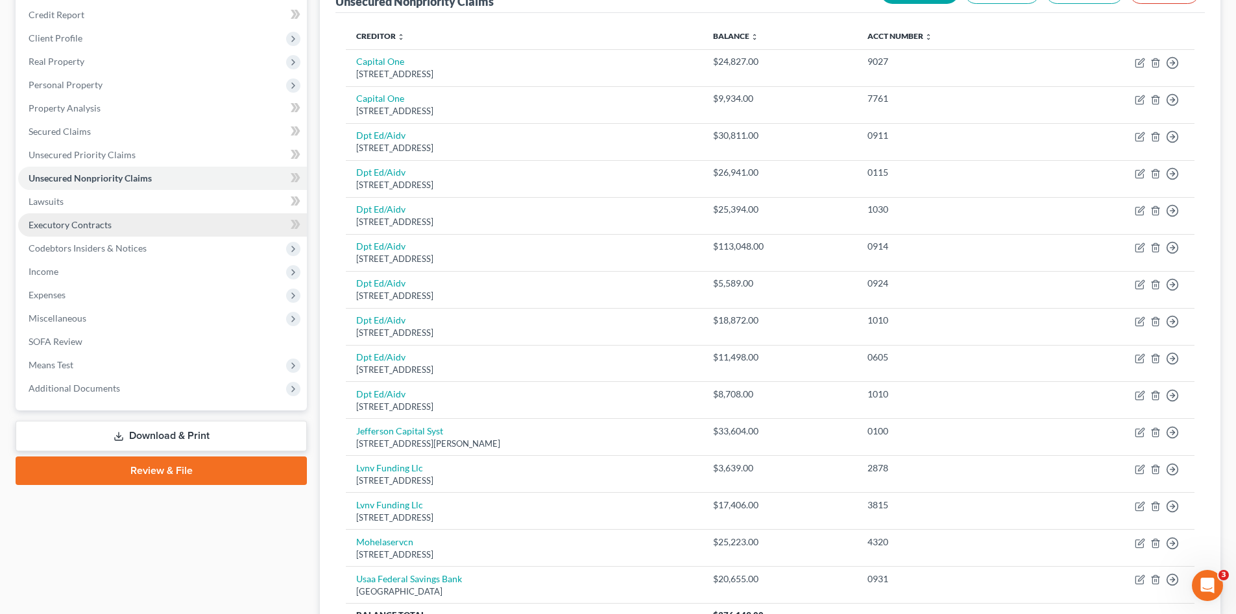
click at [78, 219] on span "Executory Contracts" at bounding box center [70, 224] width 83 height 11
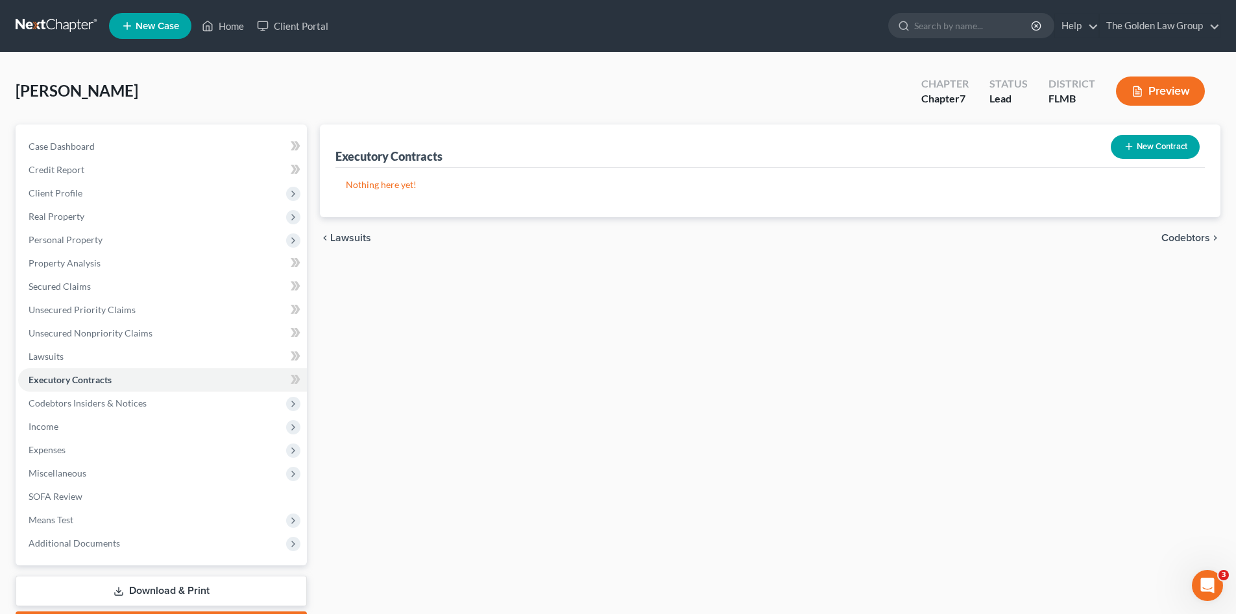
click at [1160, 151] on button "New Contract" at bounding box center [1155, 147] width 89 height 24
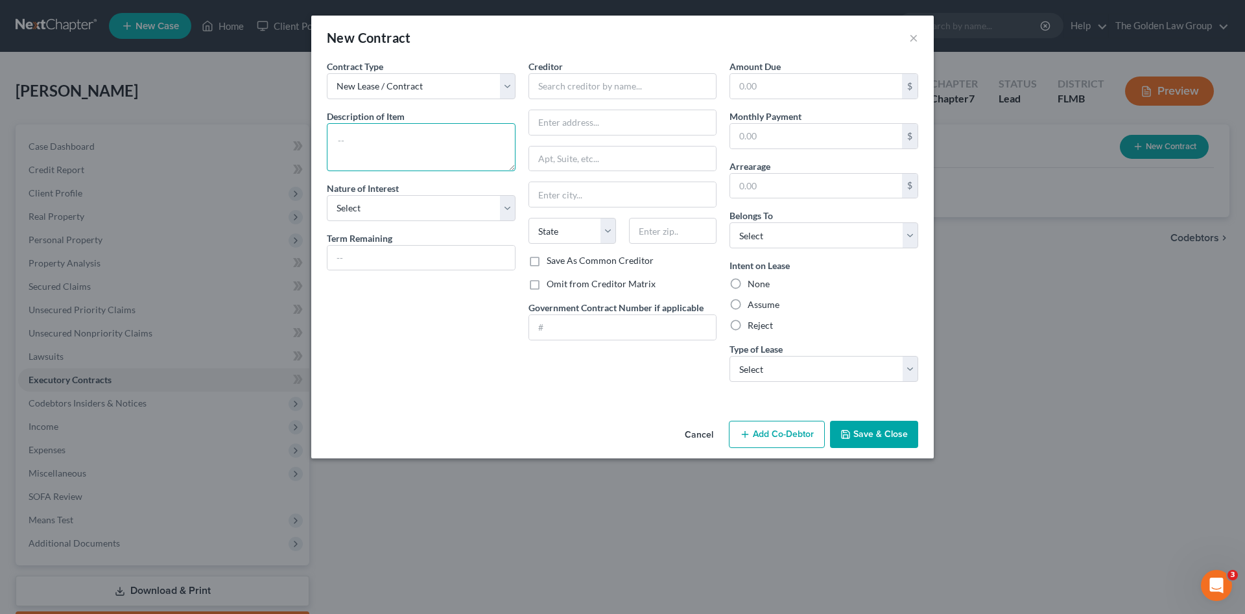
click at [362, 138] on textarea at bounding box center [421, 147] width 189 height 48
type textarea "Residential Lease"
click at [373, 204] on select "Select Purchaser Agent Lessor Lessee" at bounding box center [421, 208] width 189 height 26
select select "3"
click at [327, 195] on select "Select Purchaser Agent Lessor Lessee" at bounding box center [421, 208] width 189 height 26
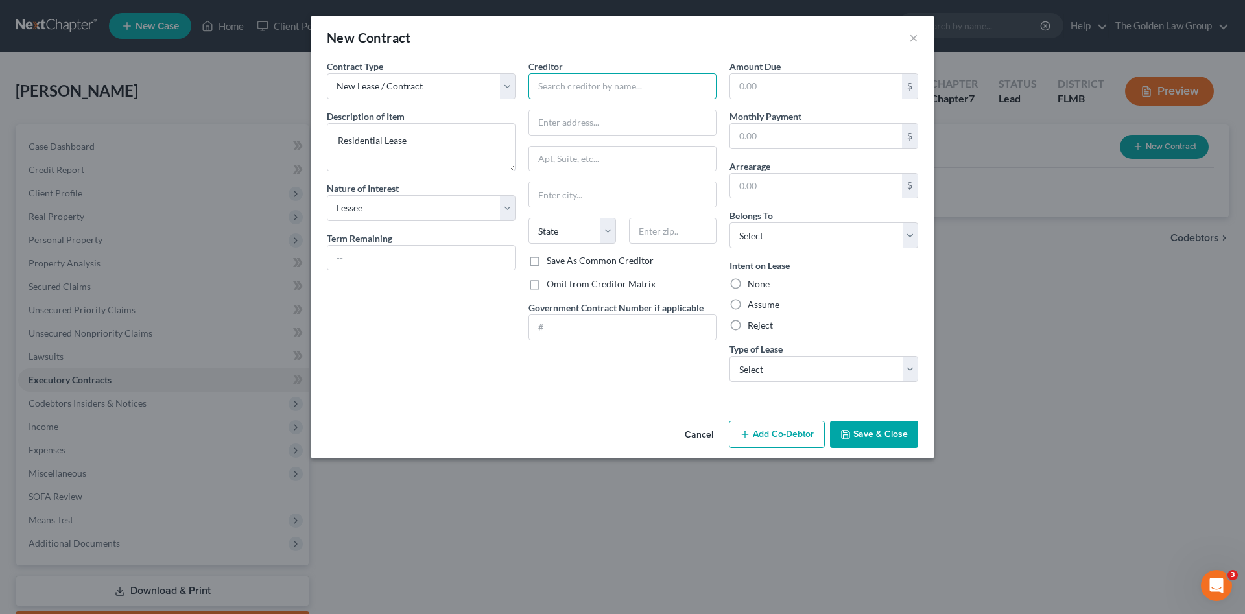
click at [566, 84] on input "text" at bounding box center [623, 86] width 189 height 26
type input "[PERSON_NAME]"
drag, startPoint x: 440, startPoint y: 388, endPoint x: 511, endPoint y: 296, distance: 115.6
click at [442, 387] on div "Contract Type New Lease / Contract New Timeshare Description of non-residential…" at bounding box center [421, 226] width 202 height 333
click at [810, 372] on select "Select Real Estate Car Other" at bounding box center [824, 369] width 189 height 26
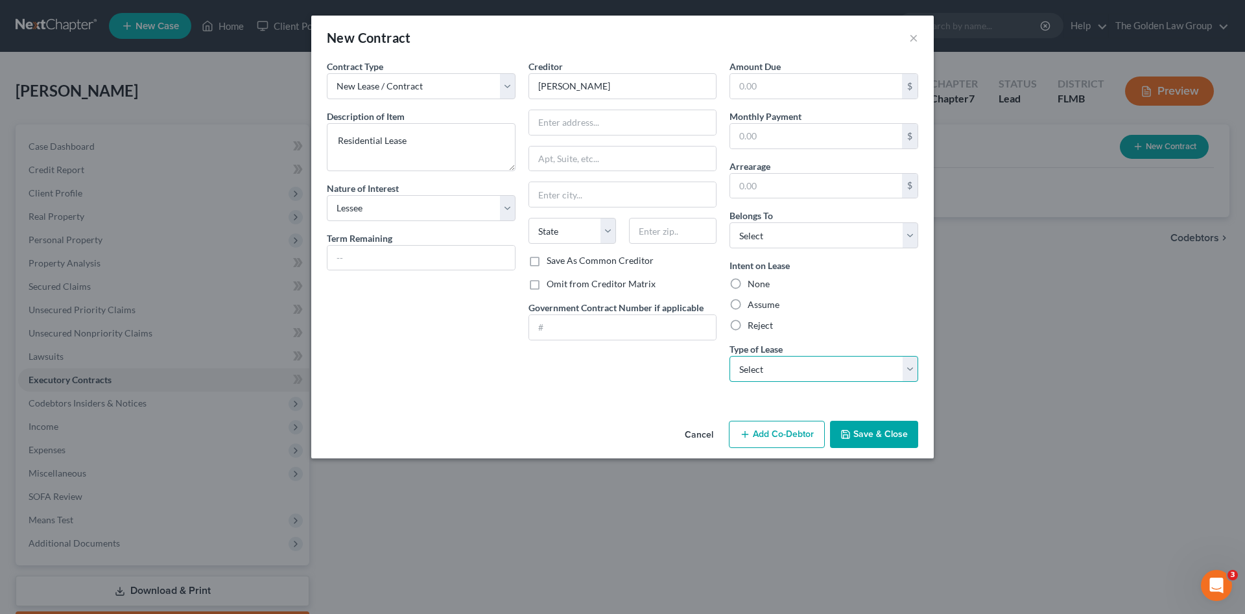
select select "2"
click at [730, 356] on select "Select Real Estate Car Other" at bounding box center [824, 369] width 189 height 26
click at [779, 231] on select "Select Debtor 1 Only Debtor 2 Only Debtor 1 And Debtor 2 Only At Least One Of T…" at bounding box center [824, 236] width 189 height 26
select select "0"
click at [730, 223] on select "Select Debtor 1 Only Debtor 2 Only Debtor 1 And Debtor 2 Only At Least One Of T…" at bounding box center [824, 236] width 189 height 26
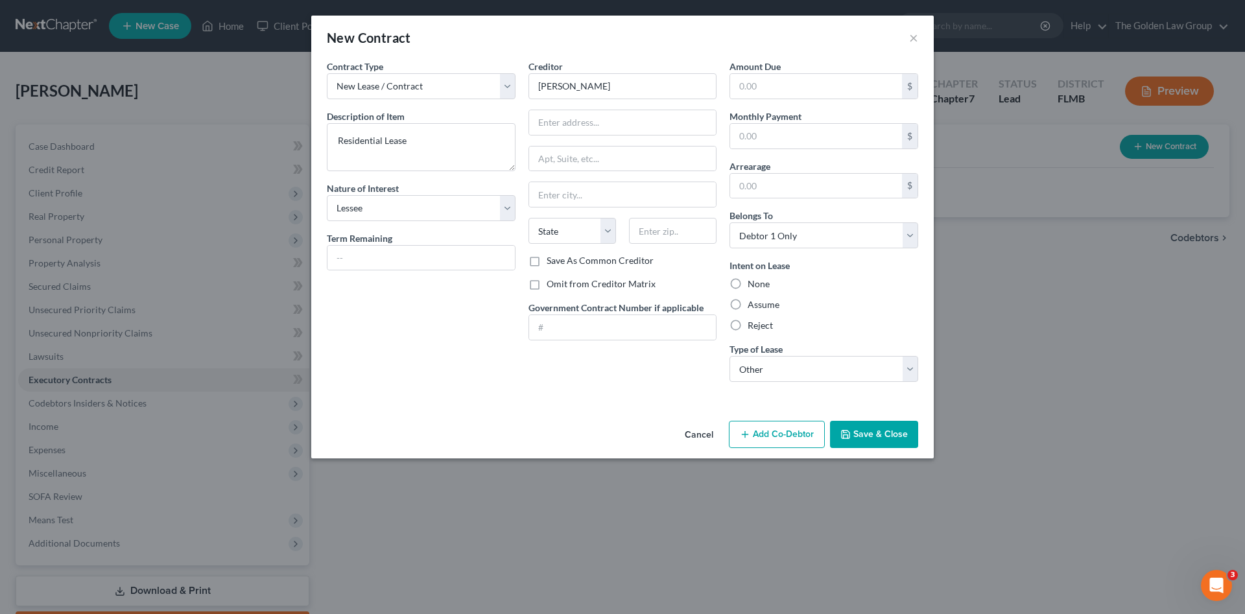
click at [771, 306] on label "Assume" at bounding box center [764, 304] width 32 height 13
click at [762, 306] on input "Assume" at bounding box center [757, 302] width 8 height 8
radio input "true"
click at [551, 285] on label "Omit from Creditor Matrix" at bounding box center [601, 284] width 109 height 13
drag, startPoint x: 551, startPoint y: 285, endPoint x: 536, endPoint y: 307, distance: 26.6
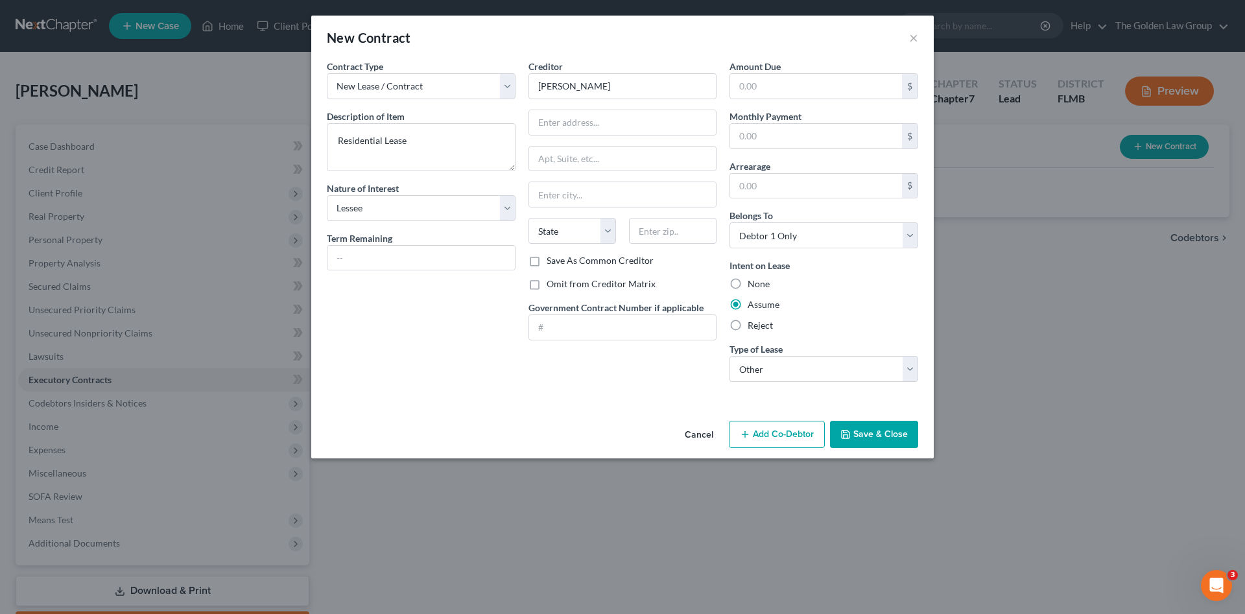
click at [547, 287] on label "Omit from Creditor Matrix" at bounding box center [601, 284] width 109 height 13
click at [552, 286] on input "Omit from Creditor Matrix" at bounding box center [556, 282] width 8 height 8
checkbox input "true"
drag, startPoint x: 452, startPoint y: 351, endPoint x: 485, endPoint y: 282, distance: 76.3
click at [468, 326] on div "Contract Type New Lease / Contract New Timeshare Description of non-residential…" at bounding box center [421, 226] width 202 height 333
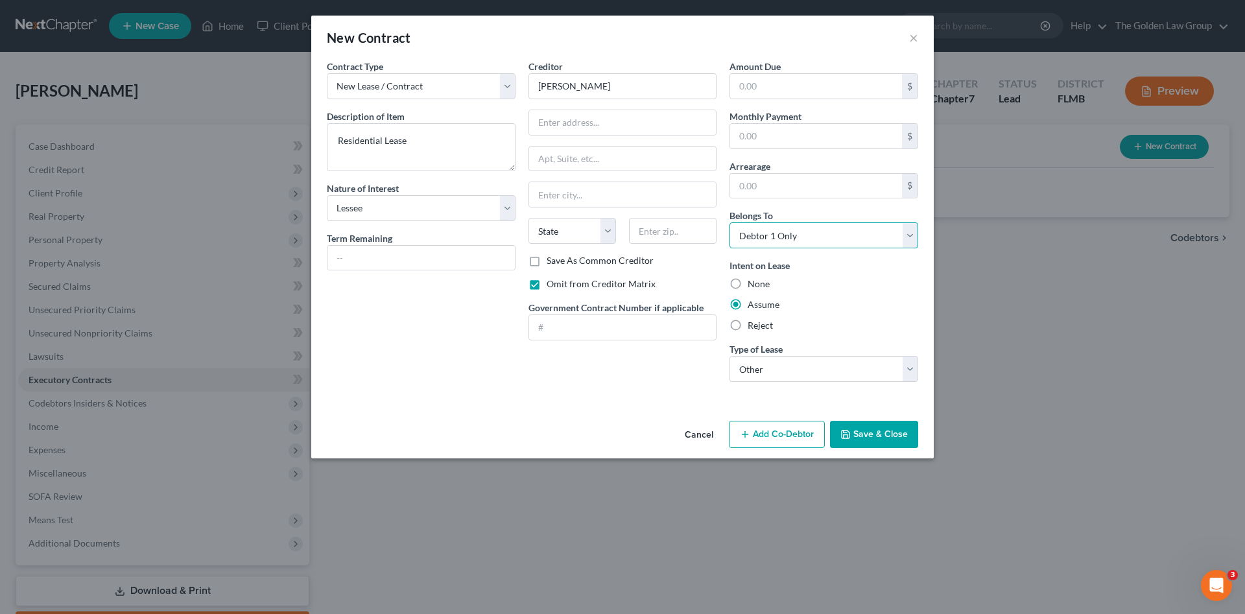
click at [791, 235] on select "Select Debtor 1 Only Debtor 2 Only Debtor 1 And Debtor 2 Only At Least One Of T…" at bounding box center [824, 236] width 189 height 26
select select "3"
click at [730, 223] on select "Select Debtor 1 Only Debtor 2 Only Debtor 1 And Debtor 2 Only At Least One Of T…" at bounding box center [824, 236] width 189 height 26
click at [629, 396] on div "Contract Type New Lease / Contract New Timeshare Description of non-residential…" at bounding box center [622, 238] width 623 height 356
click at [880, 426] on button "Save & Close" at bounding box center [874, 434] width 88 height 27
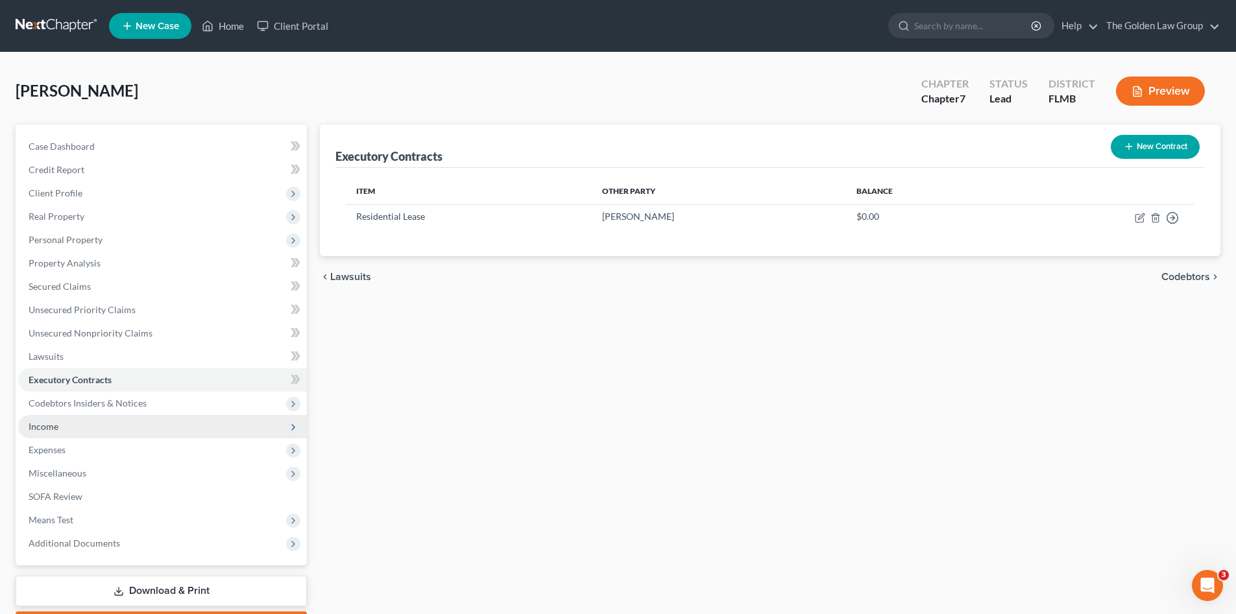
click at [60, 424] on span "Income" at bounding box center [162, 426] width 289 height 23
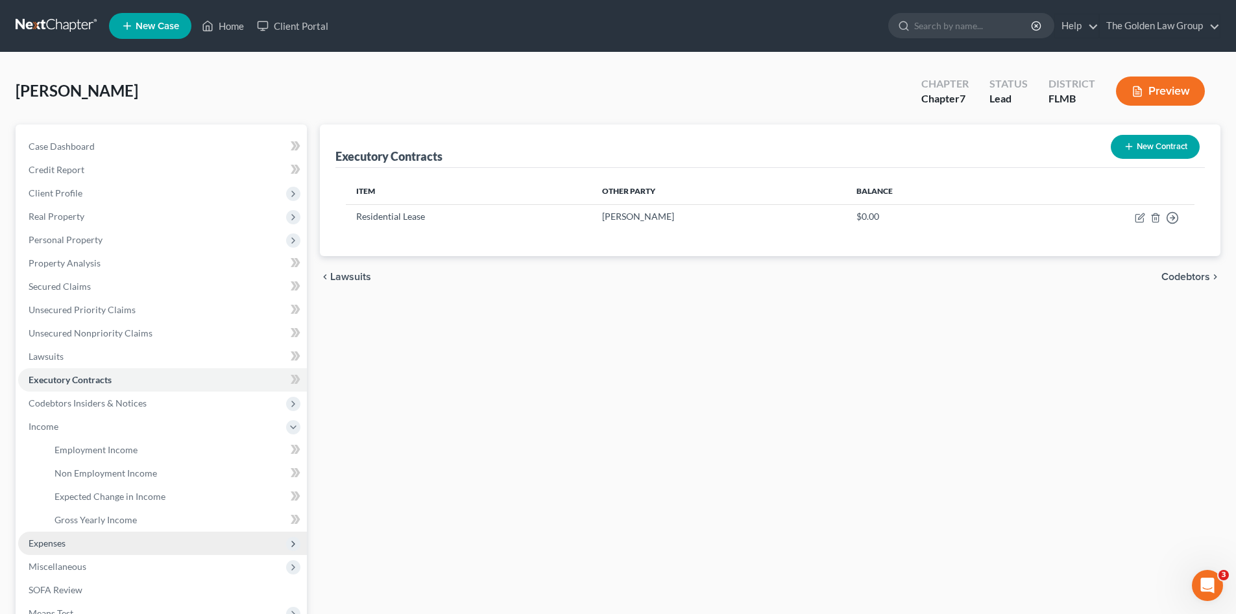
click at [91, 546] on span "Expenses" at bounding box center [162, 543] width 289 height 23
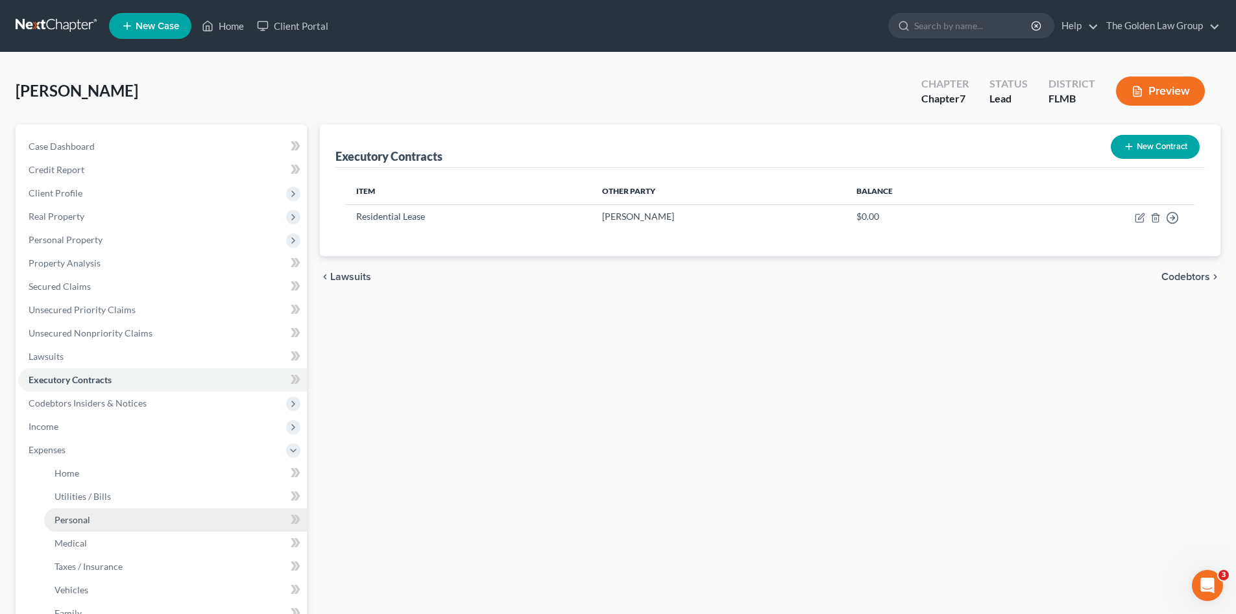
scroll to position [130, 0]
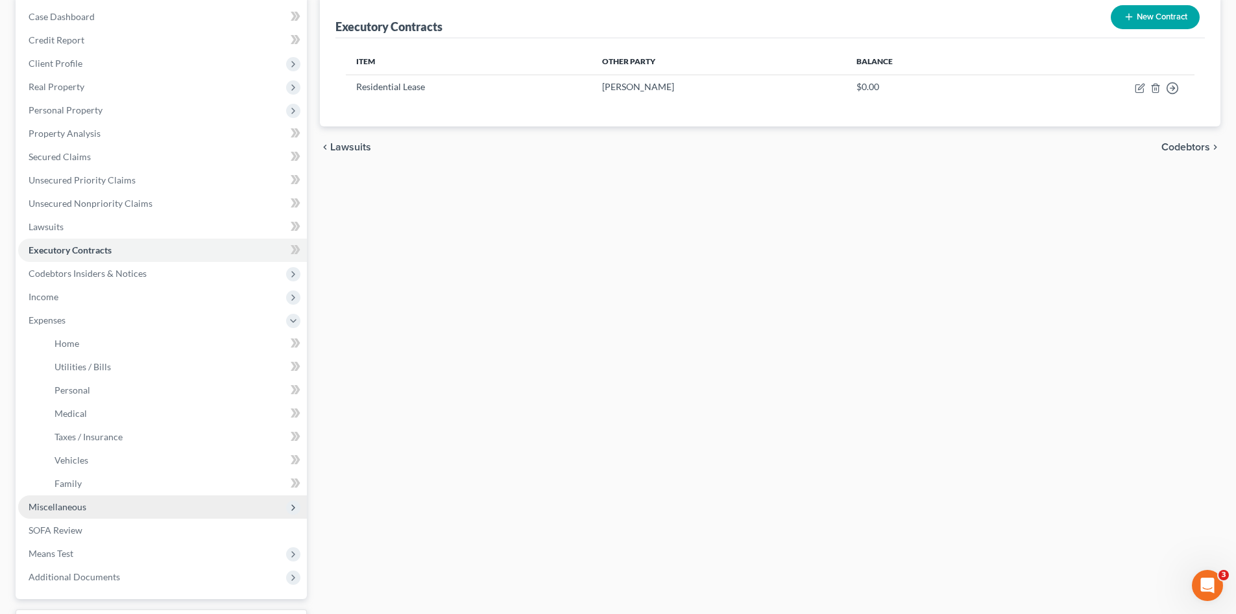
click at [101, 510] on span "Miscellaneous" at bounding box center [162, 507] width 289 height 23
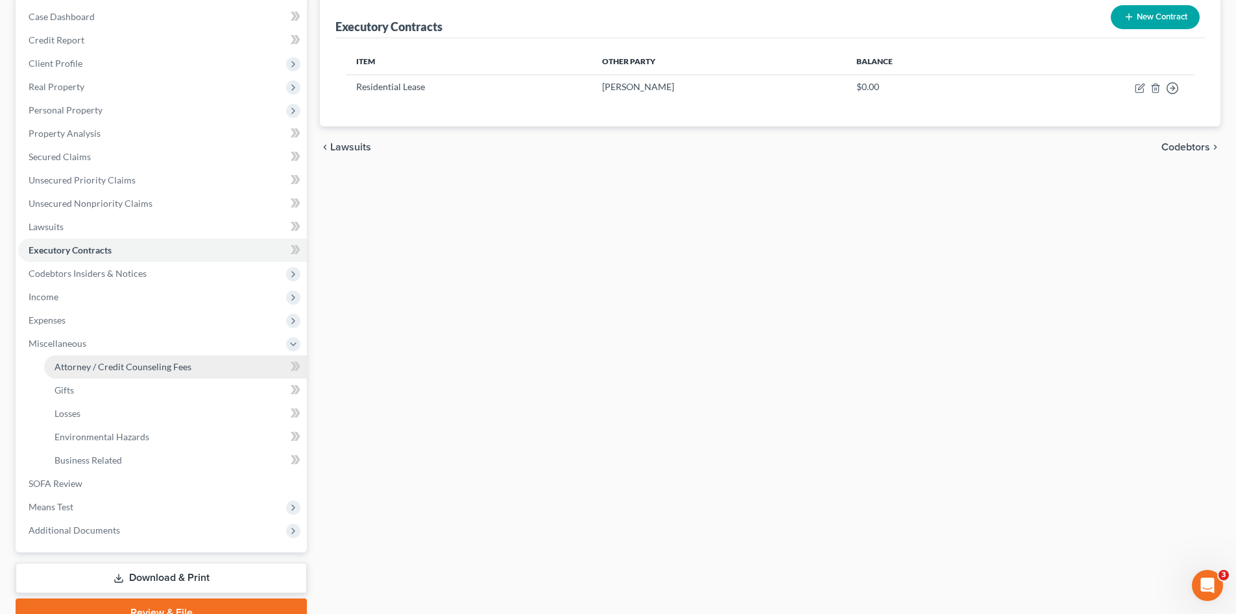
click at [145, 367] on span "Attorney / Credit Counseling Fees" at bounding box center [122, 366] width 137 height 11
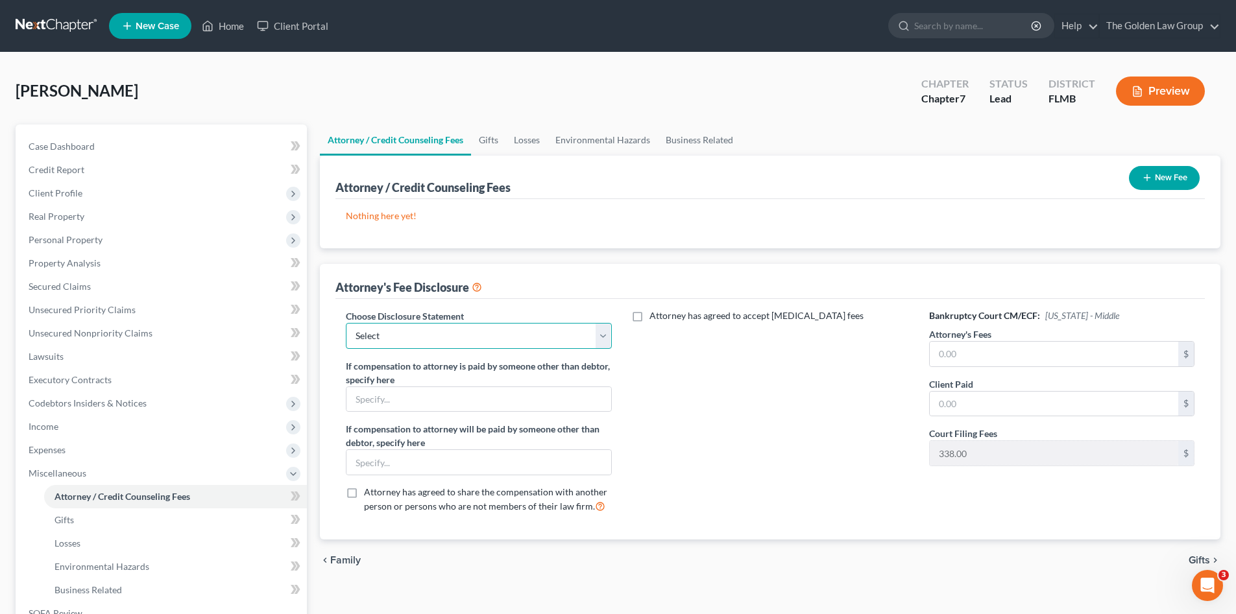
click at [526, 326] on select "Select Chapter 7 Supplemental Chapter 13 Chapter 7 Pre-Petition" at bounding box center [478, 336] width 265 height 26
select select "2"
click at [346, 323] on select "Select Chapter 7 Supplemental Chapter 13 Chapter 7 Pre-Petition" at bounding box center [478, 336] width 265 height 26
click at [780, 461] on div "Attorney has agreed to accept [MEDICAL_DATA] fees" at bounding box center [770, 416] width 291 height 215
click at [990, 353] on input "text" at bounding box center [1054, 354] width 248 height 25
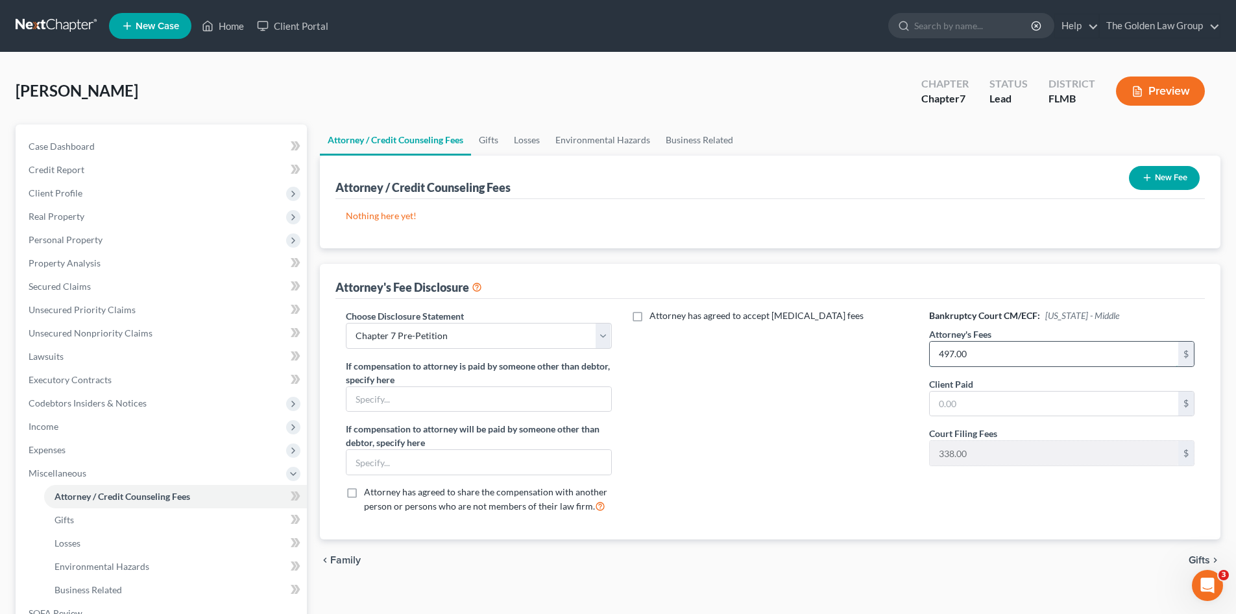
type input "497.00"
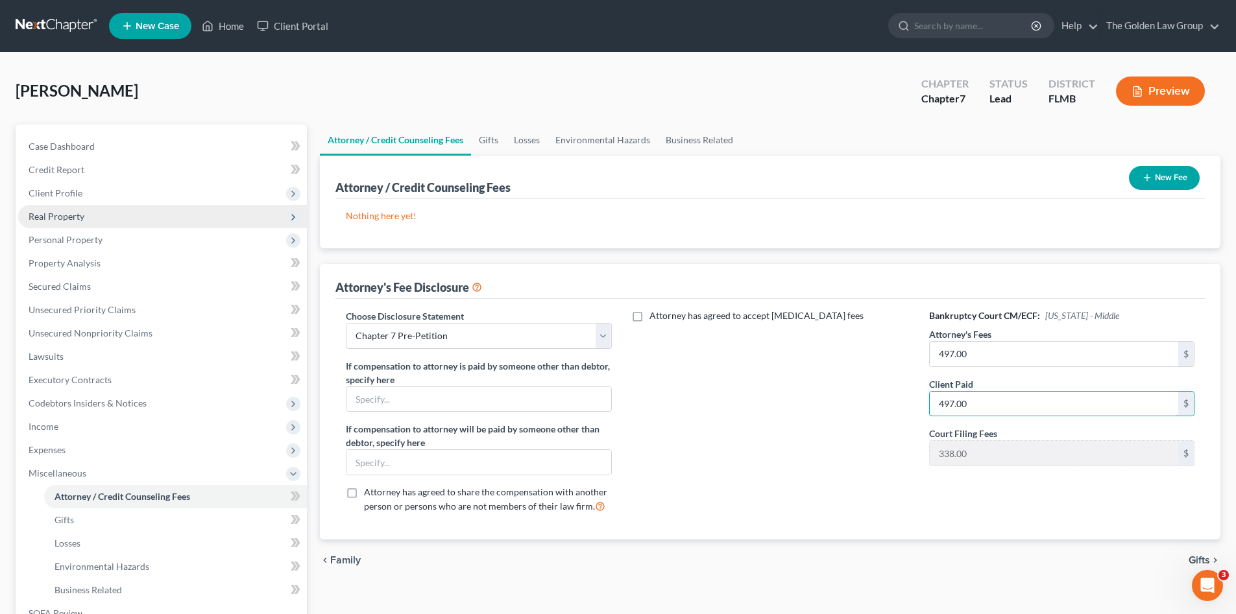
type input "497.00"
click at [1161, 180] on button "New Fee" at bounding box center [1164, 178] width 71 height 24
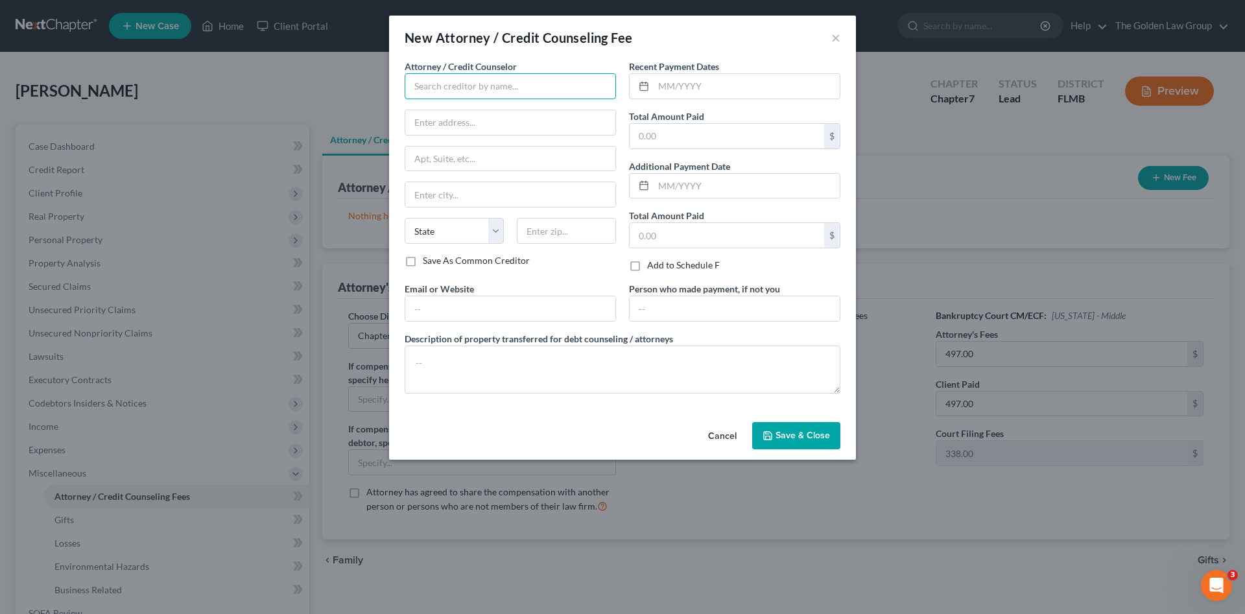
click at [515, 86] on input "text" at bounding box center [510, 86] width 211 height 26
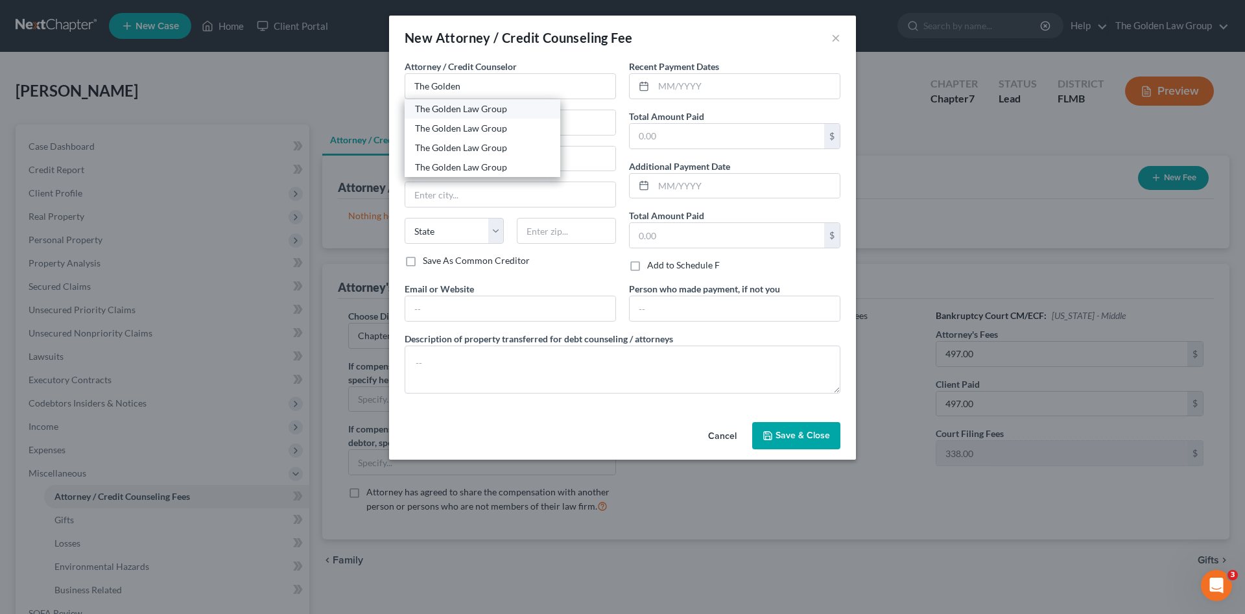
click at [445, 115] on div "The Golden Law Group" at bounding box center [483, 108] width 156 height 19
type input "The Golden Law Group"
type input "429 Lithia Pinecrest Road"
type input "Brandon"
select select "9"
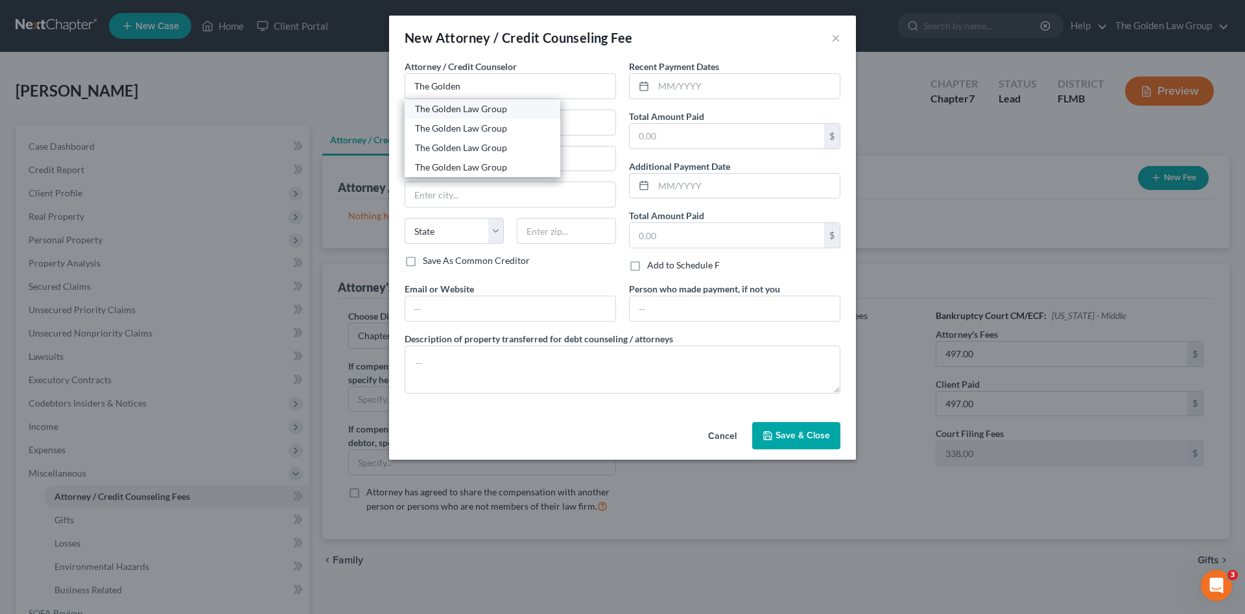
type input "33511"
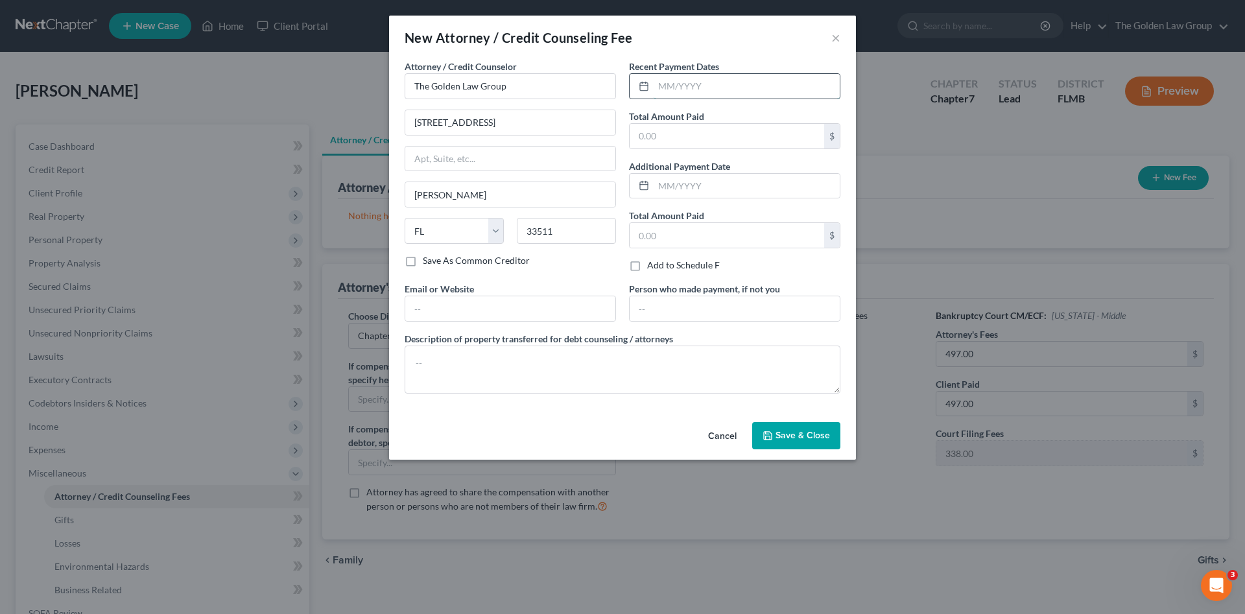
click at [665, 85] on input "text" at bounding box center [747, 86] width 186 height 25
type input "08/20/2025"
type input "497.00"
click at [525, 365] on textarea at bounding box center [623, 370] width 436 height 48
type textarea "Attorney Fee"
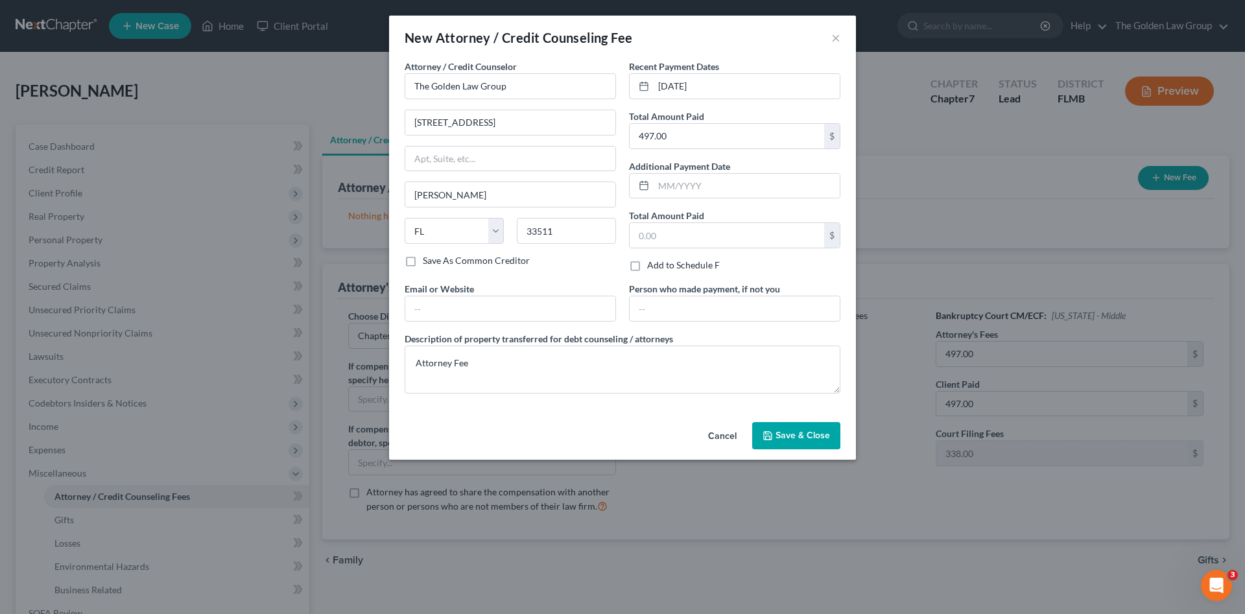
click at [780, 435] on span "Save & Close" at bounding box center [803, 435] width 54 height 11
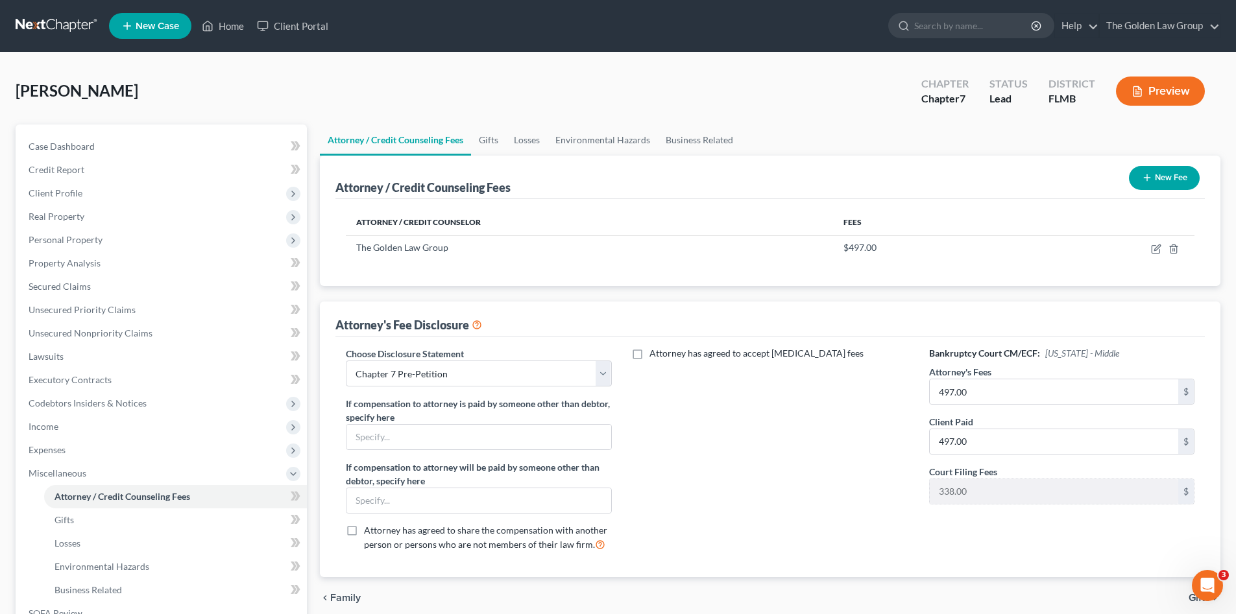
click at [1170, 182] on button "New Fee" at bounding box center [1164, 178] width 71 height 24
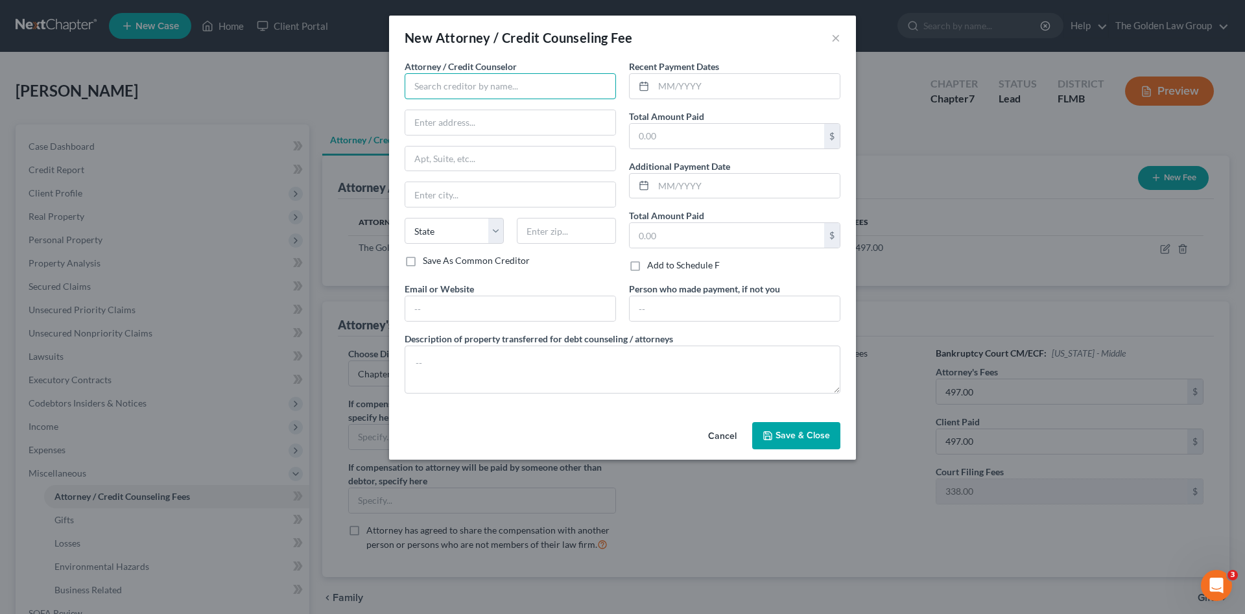
click at [442, 82] on input "text" at bounding box center [510, 86] width 211 height 26
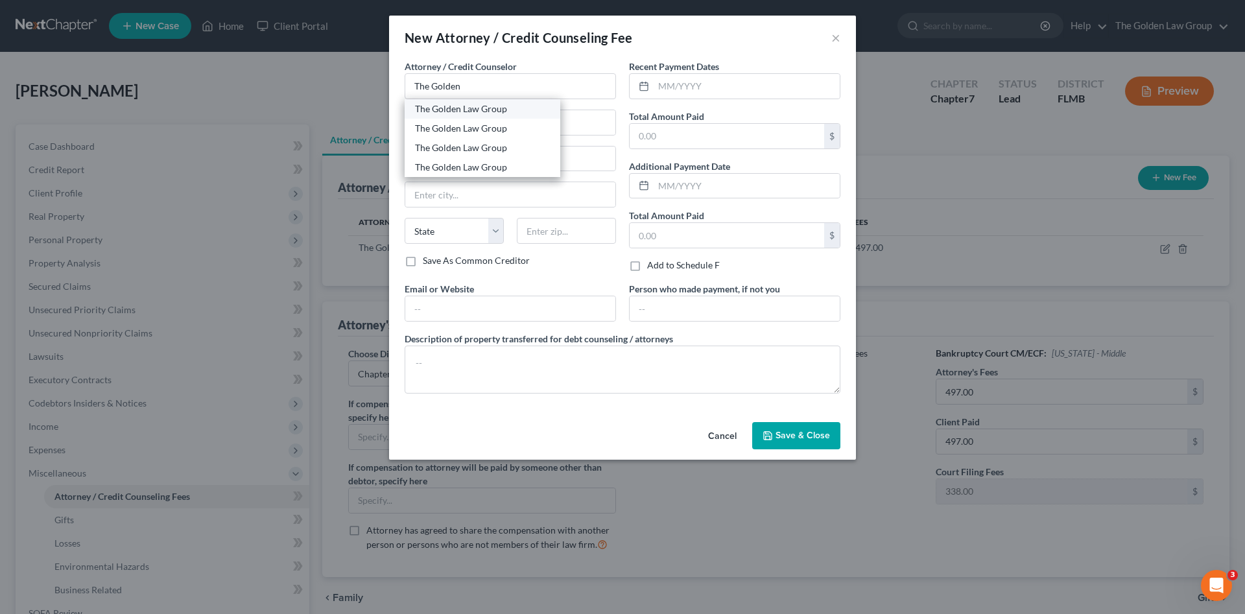
click at [450, 109] on div "The Golden Law Group" at bounding box center [482, 108] width 135 height 13
type input "The Golden Law Group"
type input "429 Lithia Pinecrest Road"
type input "Brandon"
select select "9"
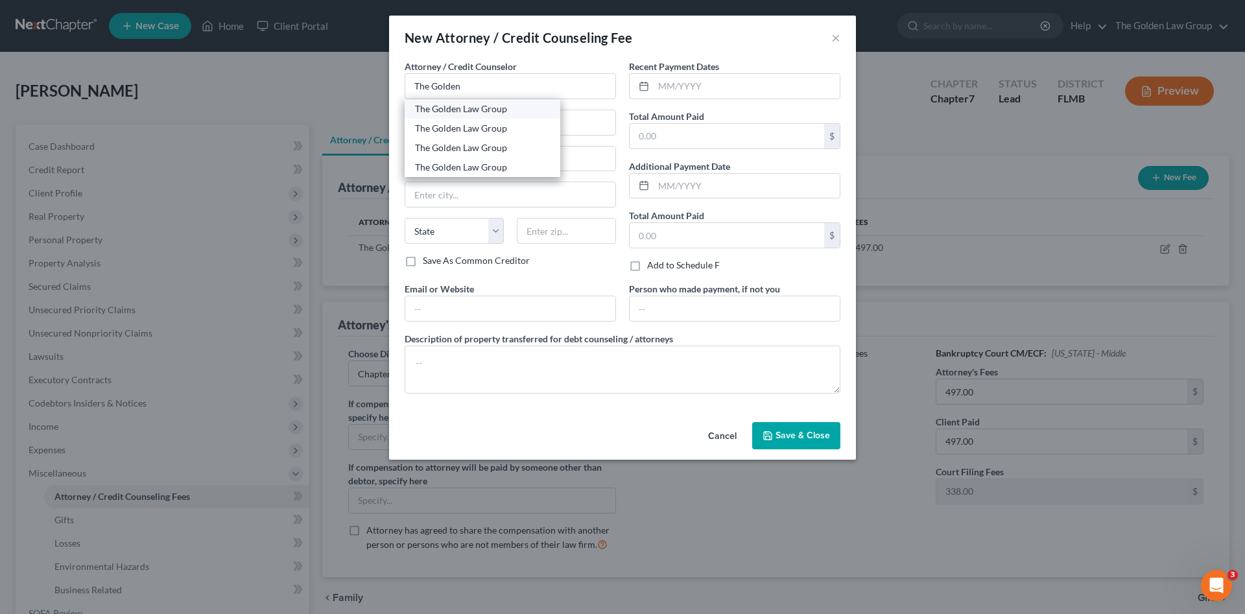
type input "33511"
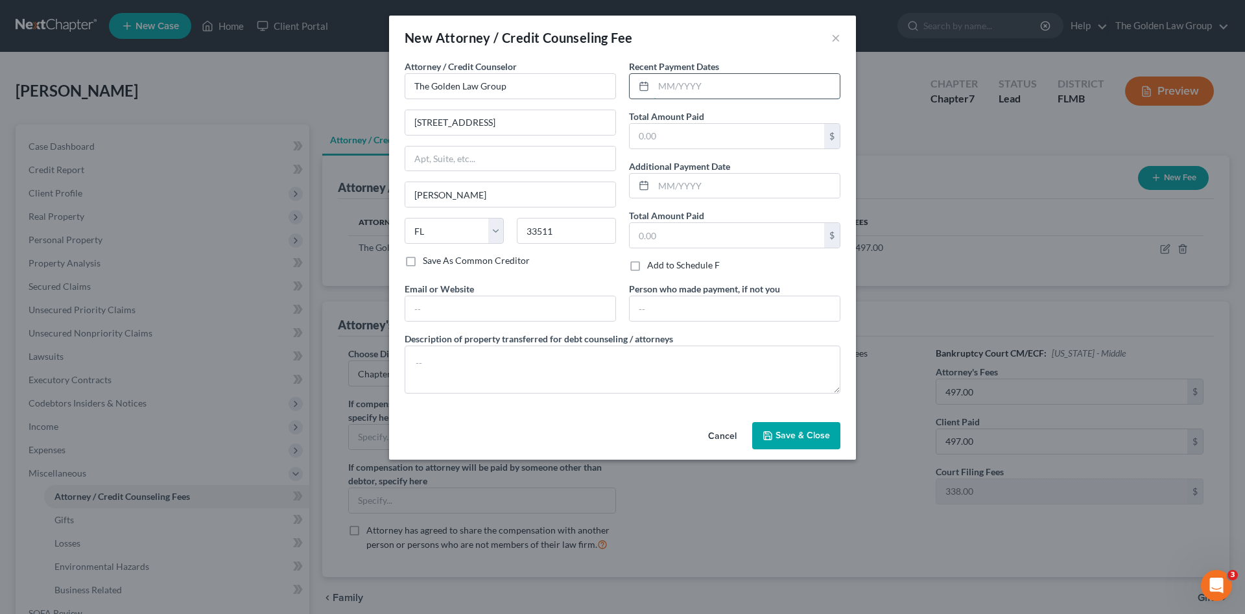
click at [666, 86] on input "text" at bounding box center [747, 86] width 186 height 25
type input "08/20/2025"
click at [709, 137] on input "text" at bounding box center [727, 136] width 195 height 25
drag, startPoint x: 709, startPoint y: 138, endPoint x: 727, endPoint y: 273, distance: 136.8
click at [710, 141] on input "338.00" at bounding box center [727, 136] width 195 height 25
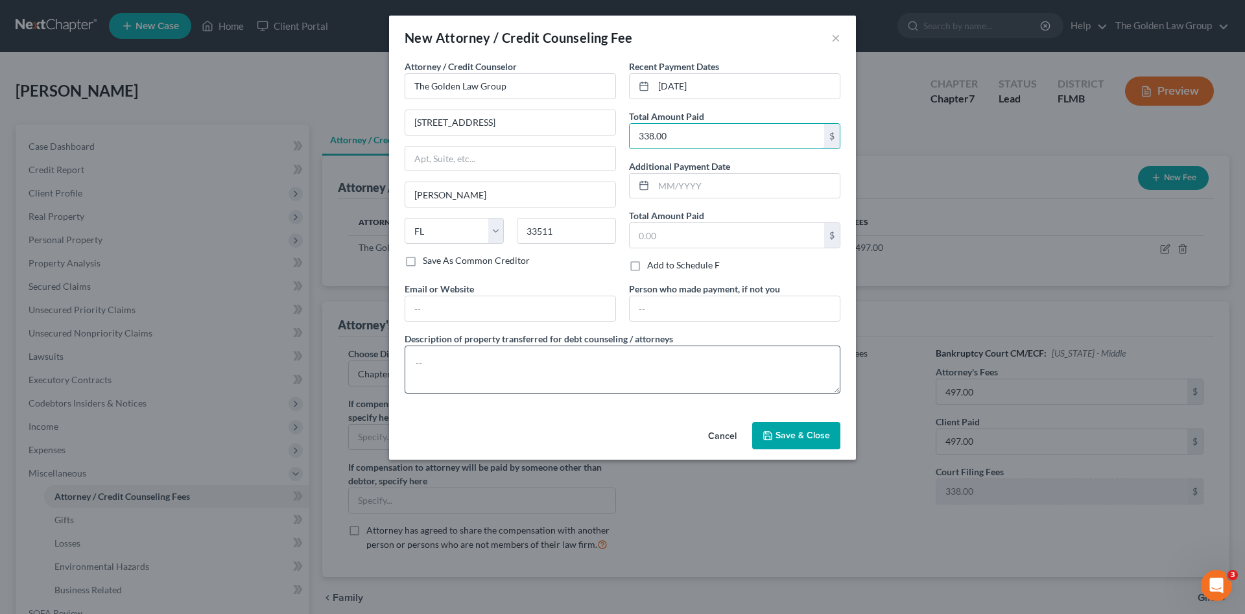
type input "338.00"
click at [708, 361] on textarea at bounding box center [623, 370] width 436 height 48
type textarea "Filing Fee"
click at [790, 437] on span "Save & Close" at bounding box center [803, 435] width 54 height 11
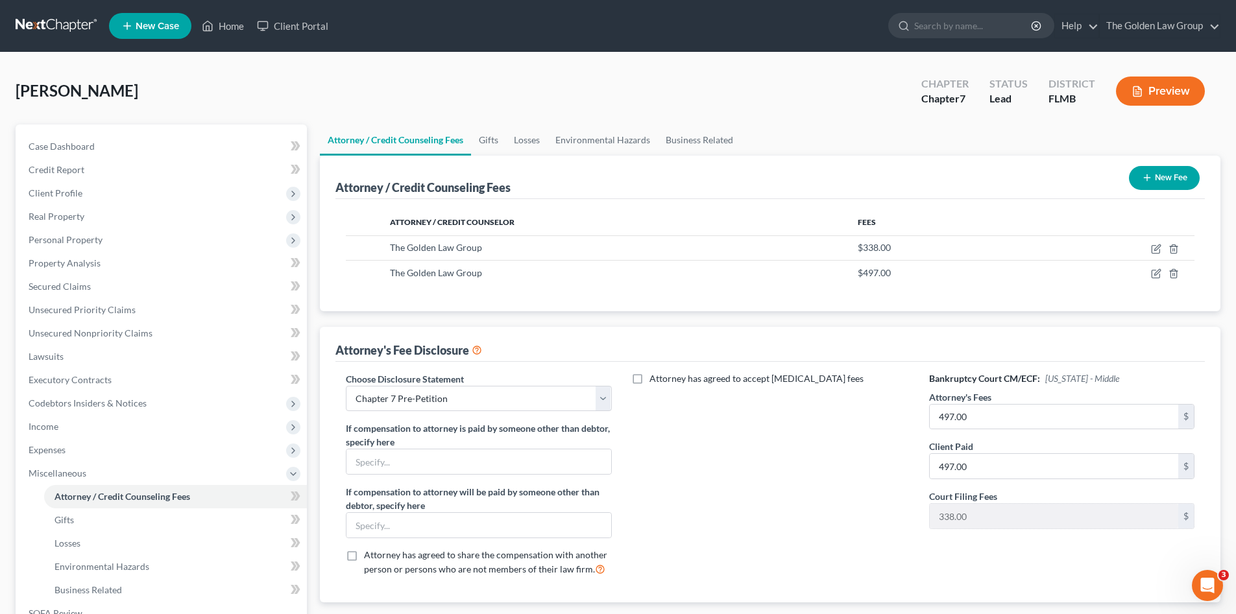
click at [1187, 174] on button "New Fee" at bounding box center [1164, 178] width 71 height 24
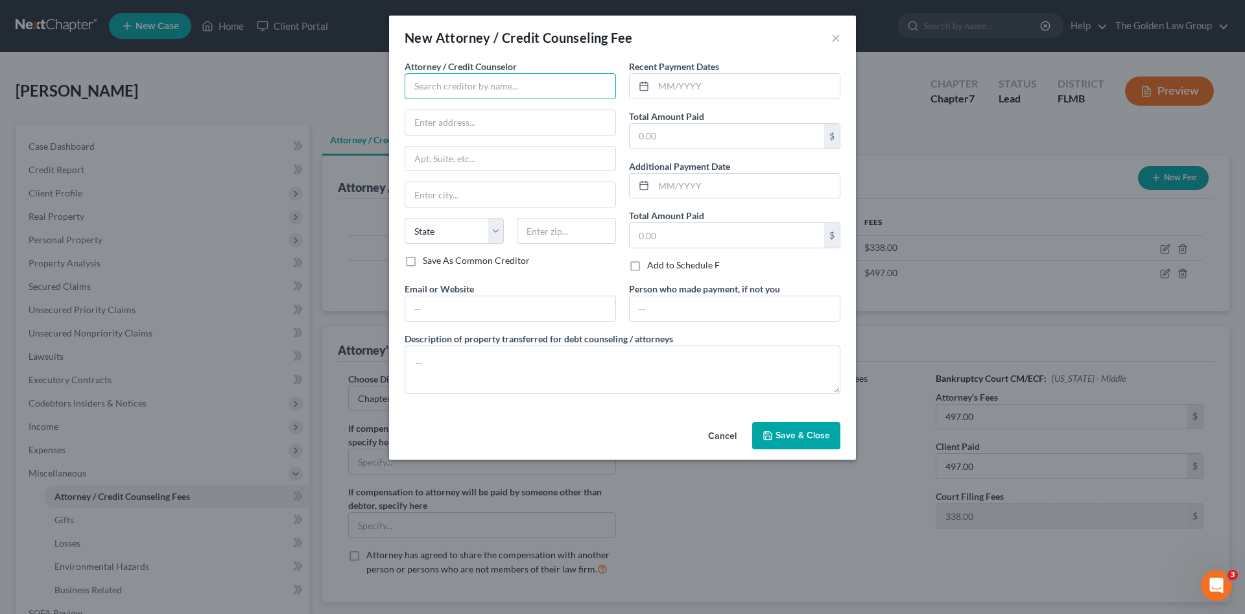
click at [565, 80] on input "text" at bounding box center [510, 86] width 211 height 26
drag, startPoint x: 494, startPoint y: 110, endPoint x: 566, endPoint y: 96, distance: 72.8
click at [495, 109] on div "Debtorcc, Inc" at bounding box center [482, 108] width 135 height 13
type input "Debtorcc, Inc"
type input "372 Summit Avenue"
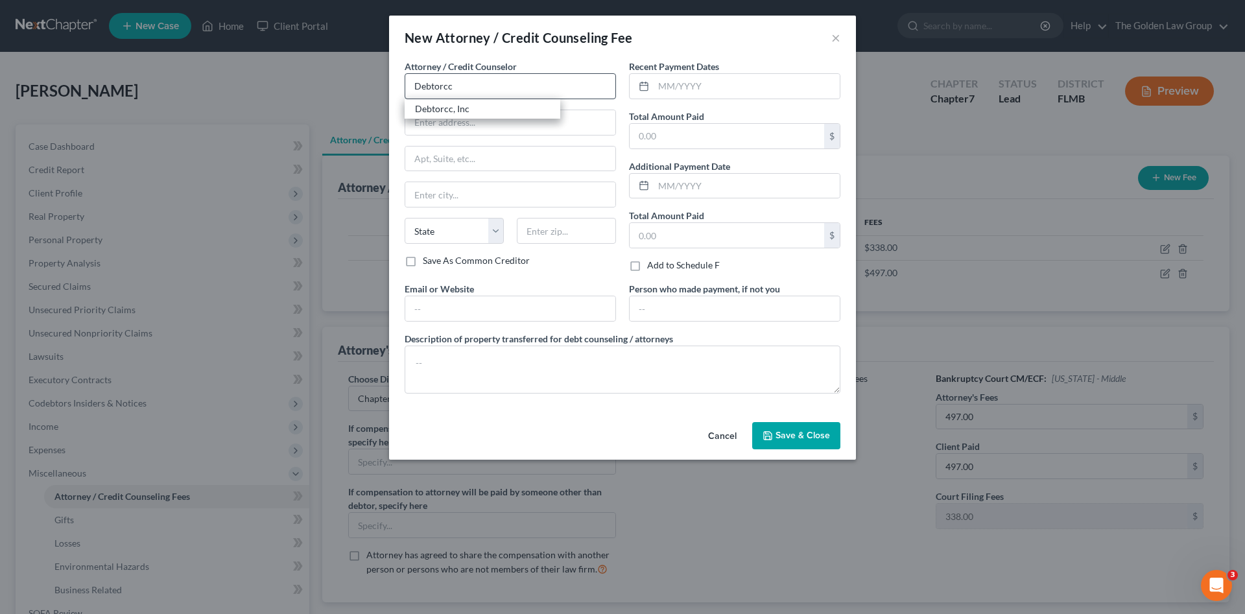
type input "Jersey City"
select select "33"
type input "07302"
click at [740, 96] on input "text" at bounding box center [747, 86] width 186 height 25
type input "08/20/2025"
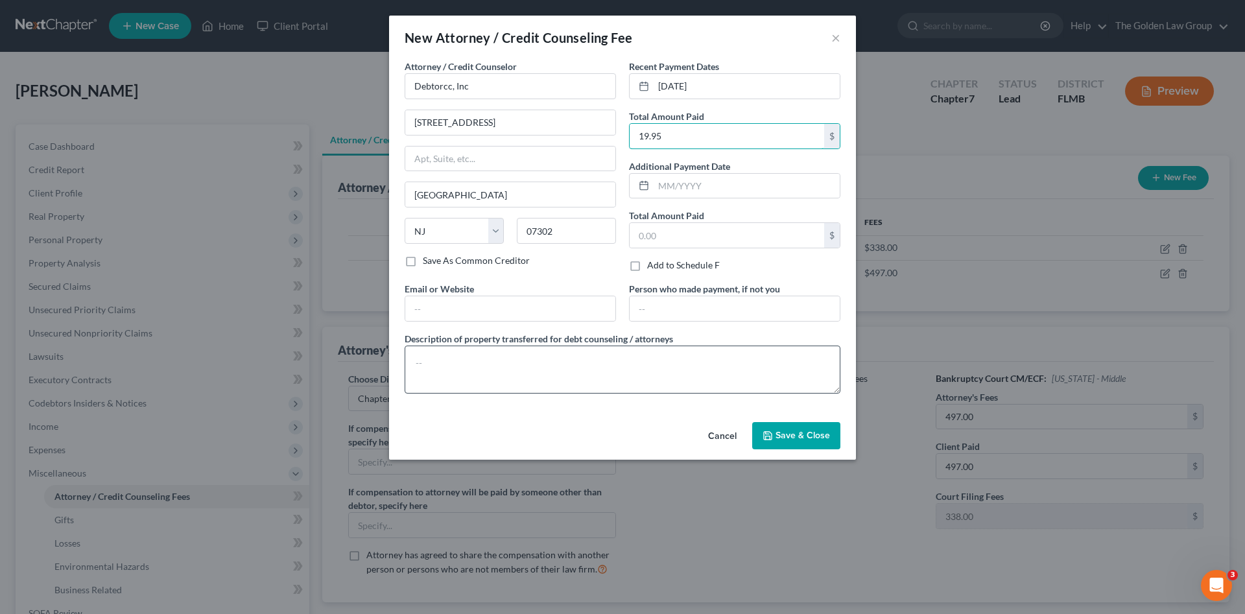
type input "19.95"
click at [722, 375] on textarea at bounding box center [623, 370] width 436 height 48
type textarea "Credit Counseling"
click at [788, 430] on span "Save & Close" at bounding box center [803, 435] width 54 height 11
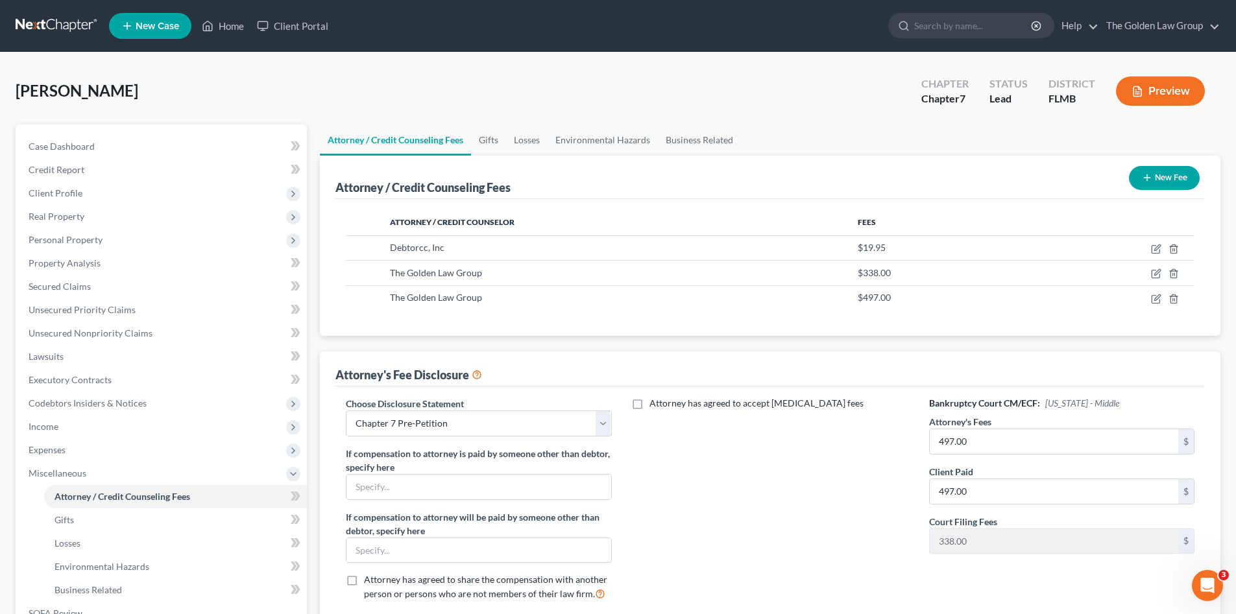
click at [1166, 176] on button "New Fee" at bounding box center [1164, 178] width 71 height 24
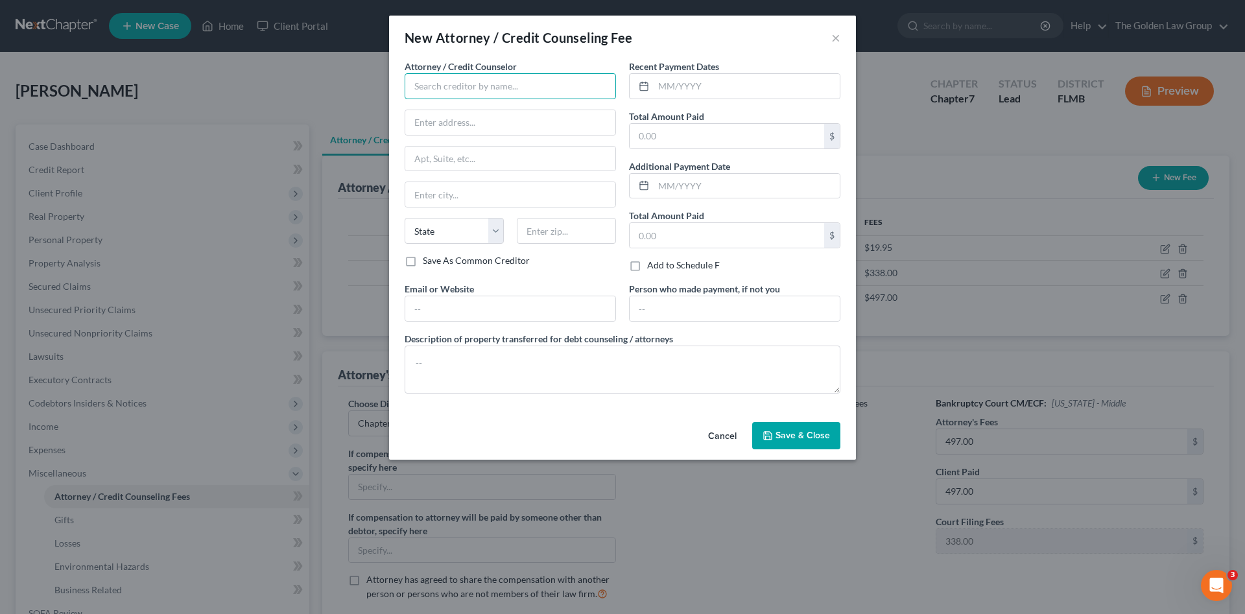
click at [572, 76] on input "text" at bounding box center [510, 86] width 211 height 26
click at [477, 113] on div "xactusXX" at bounding box center [482, 108] width 135 height 13
type input "xactusXX"
type input "370 Reed Road"
type input "Suite 100"
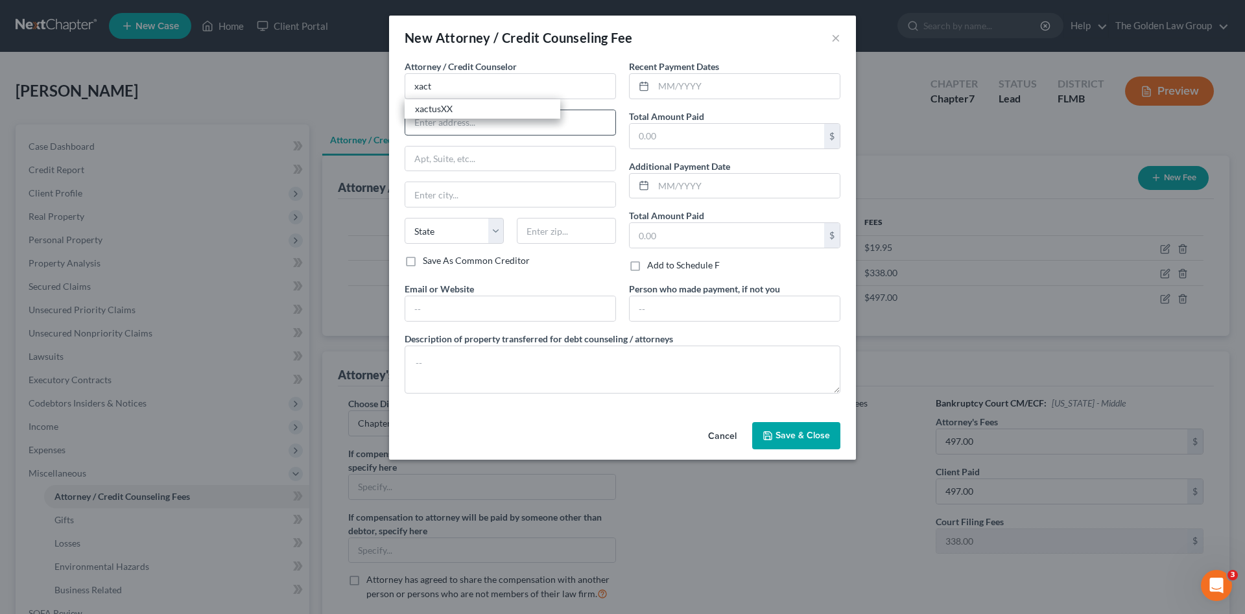
type input "Broomall"
select select "39"
type input "19008"
drag, startPoint x: 508, startPoint y: 374, endPoint x: 532, endPoint y: 361, distance: 27.3
click at [508, 374] on textarea at bounding box center [623, 370] width 436 height 48
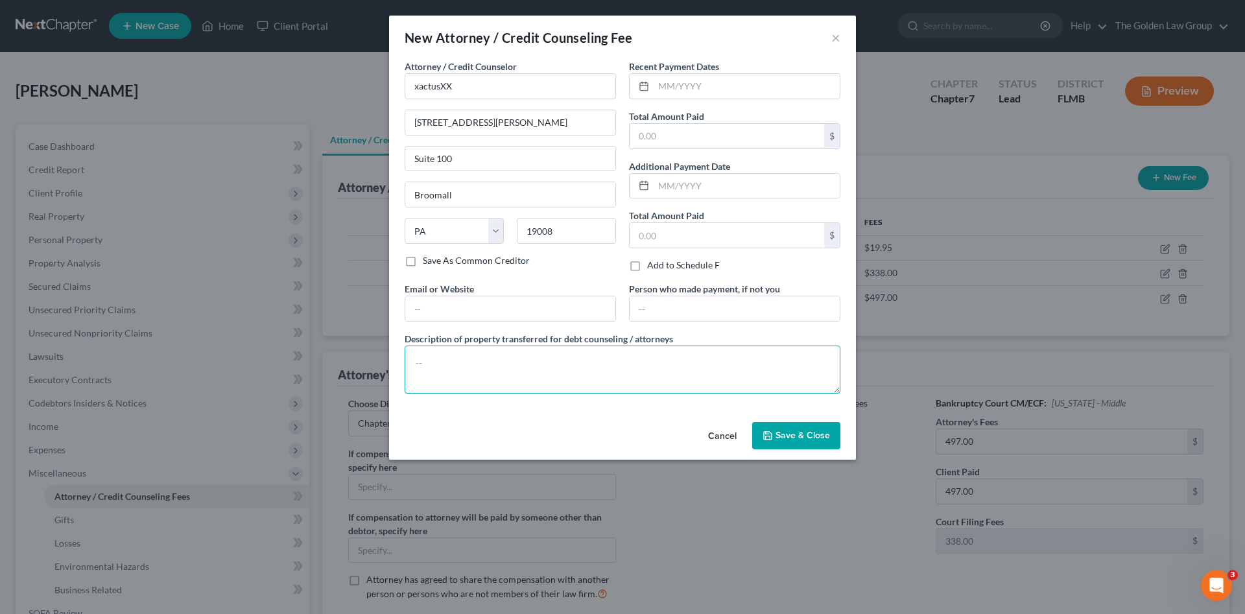
paste textarea "Tri-Merge Credit Report Debtor's attorney paid for the credit report out of the…"
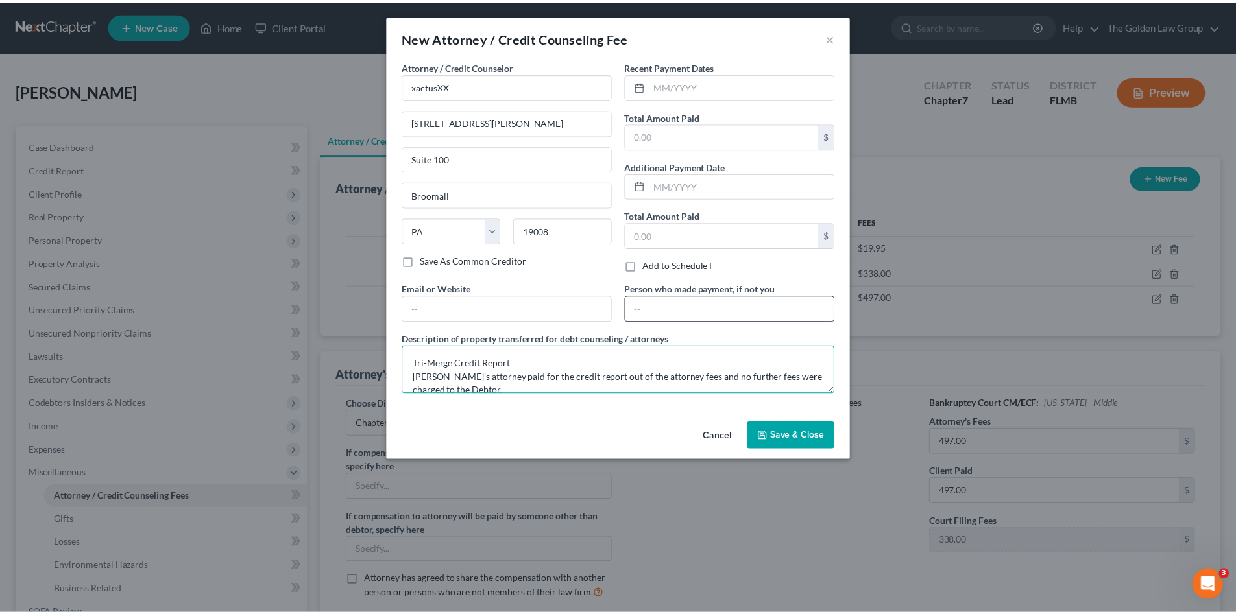
scroll to position [16, 0]
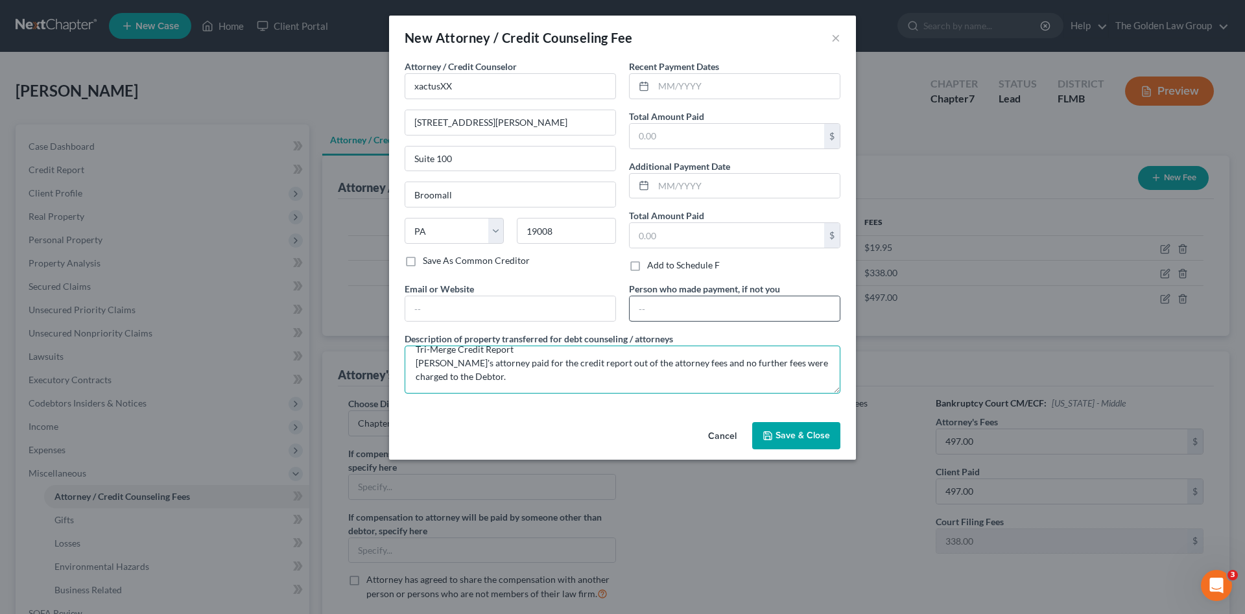
type textarea "Tri-Merge Credit Report Debtor's attorney paid for the credit report out of the…"
click at [673, 306] on input "text" at bounding box center [735, 308] width 210 height 25
type input "The Golden Law Group"
click at [789, 434] on span "Save & Close" at bounding box center [803, 435] width 54 height 11
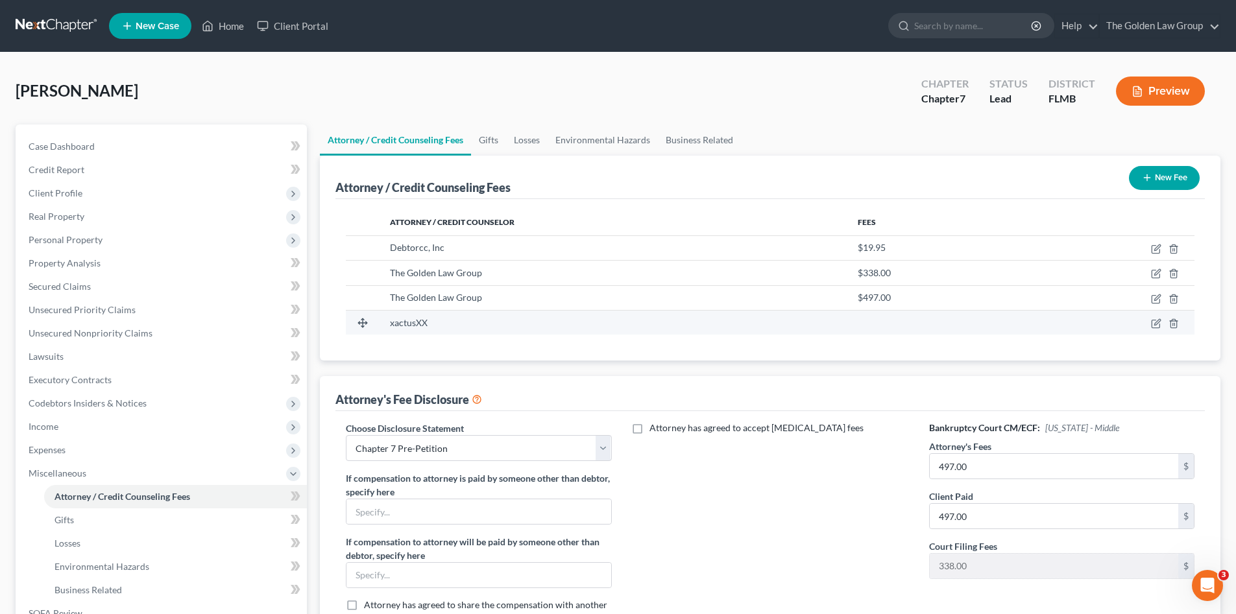
click at [1150, 322] on td at bounding box center [1107, 322] width 173 height 25
drag, startPoint x: 952, startPoint y: 280, endPoint x: 827, endPoint y: 208, distance: 144.8
drag, startPoint x: 827, startPoint y: 208, endPoint x: 1157, endPoint y: 323, distance: 349.8
click at [1157, 323] on icon "button" at bounding box center [1156, 324] width 10 height 10
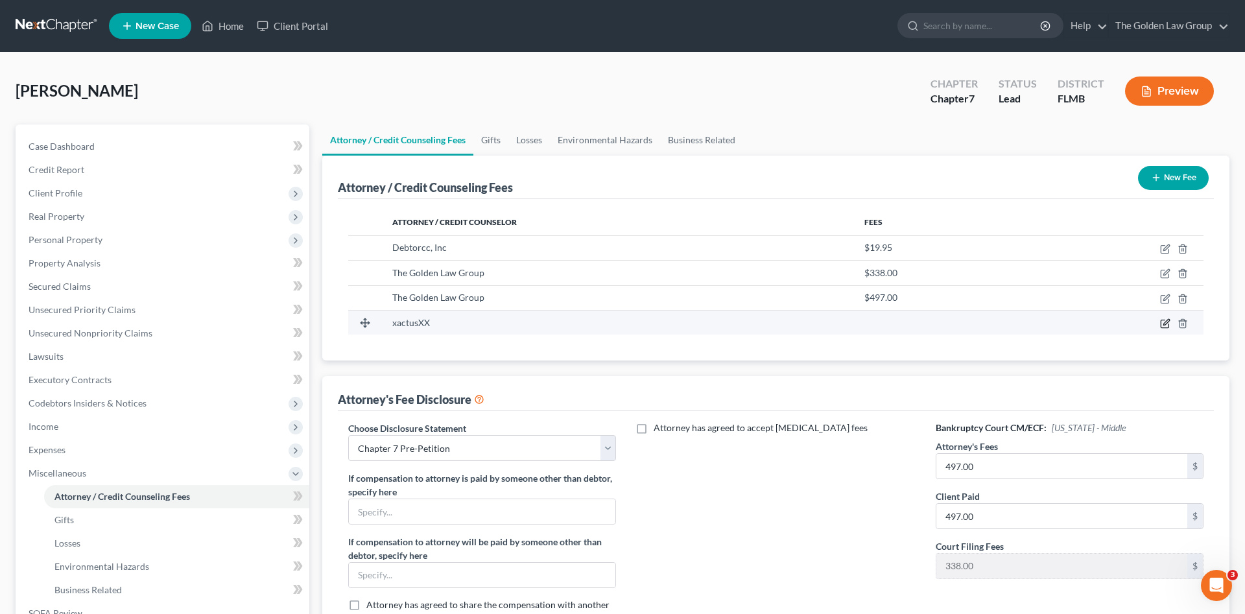
select select "39"
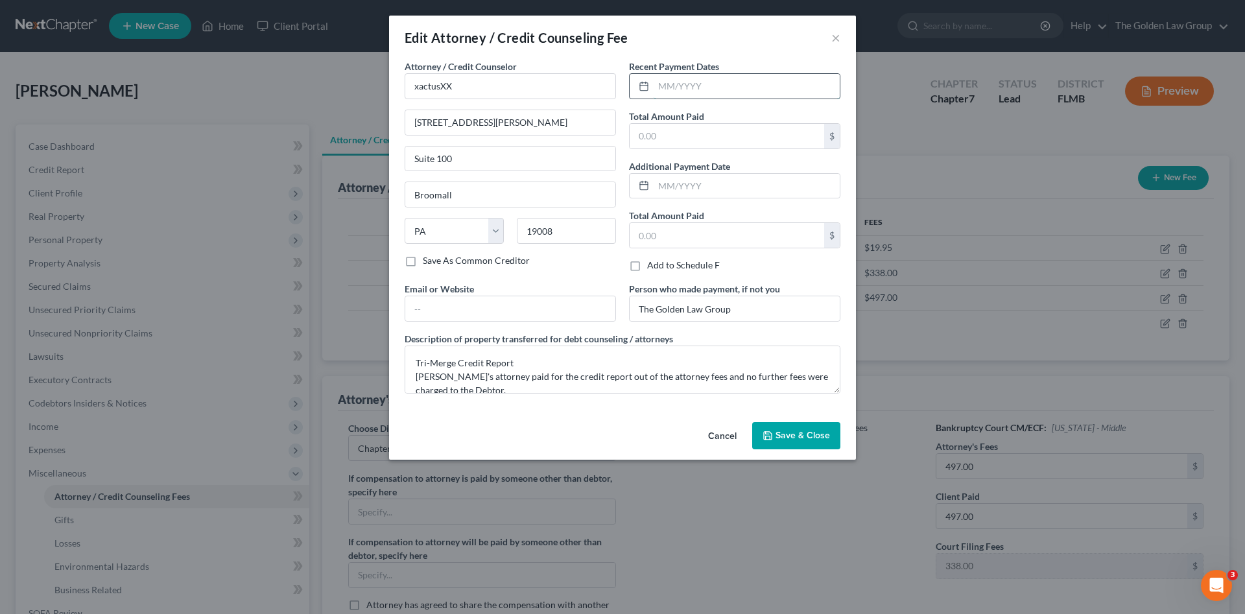
click at [673, 82] on input "text" at bounding box center [747, 86] width 186 height 25
type input "09/08/2025"
type input "38.25"
click at [799, 429] on button "Save & Close" at bounding box center [796, 435] width 88 height 27
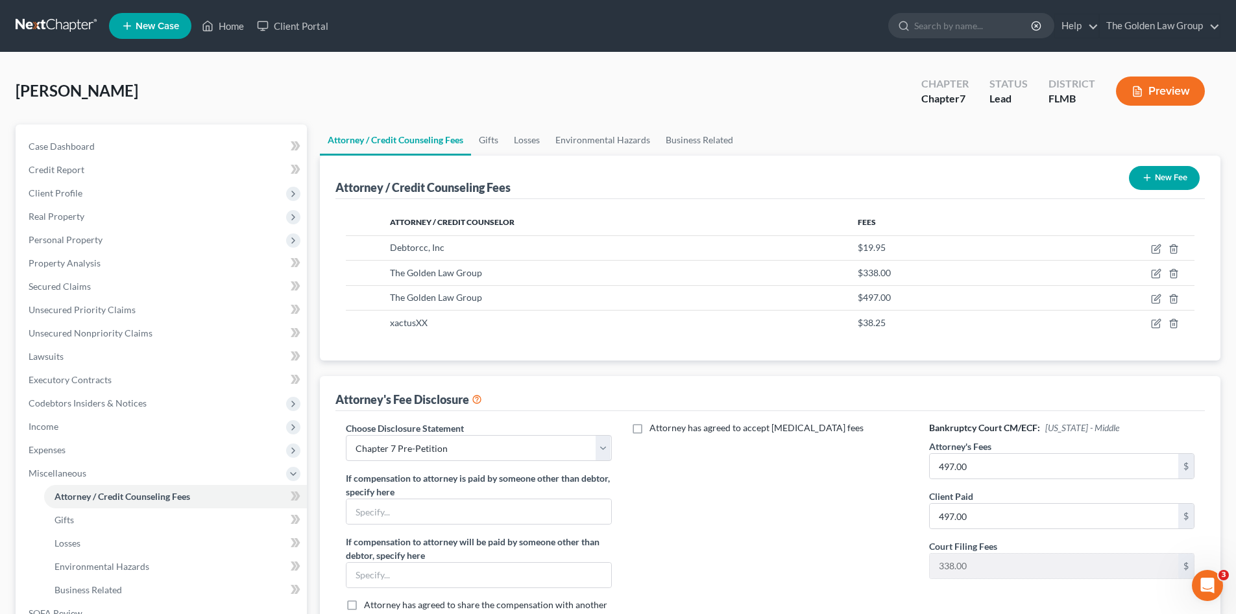
click at [798, 505] on div "Attorney has agreed to accept [MEDICAL_DATA] fees" at bounding box center [770, 529] width 291 height 215
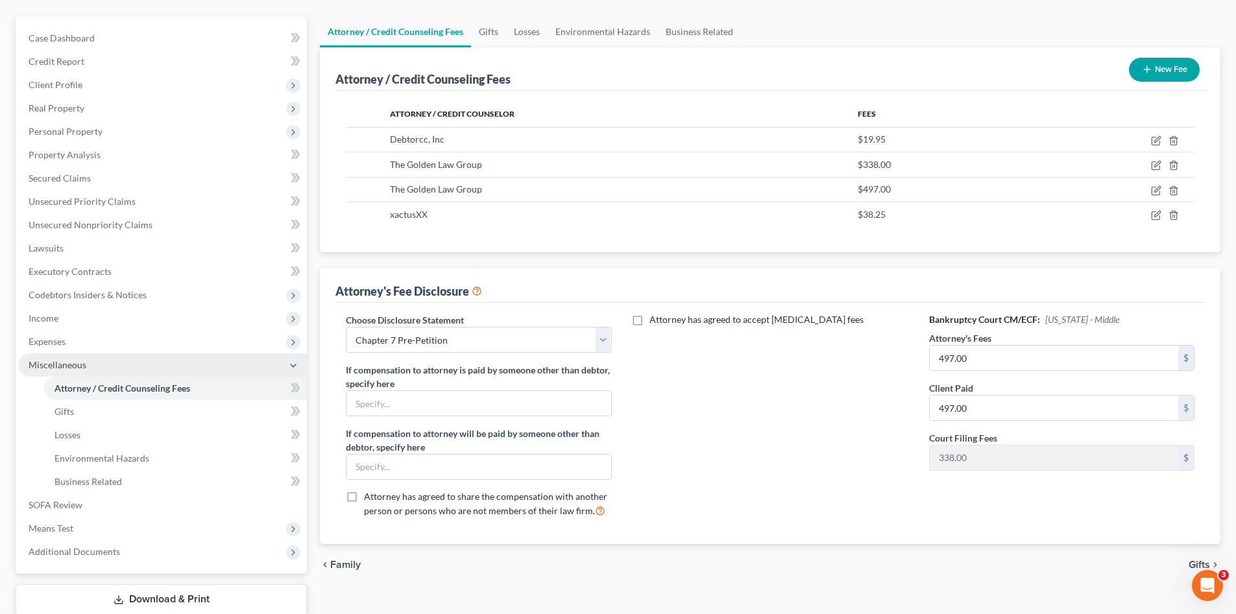
click at [56, 356] on span "Miscellaneous" at bounding box center [162, 365] width 289 height 23
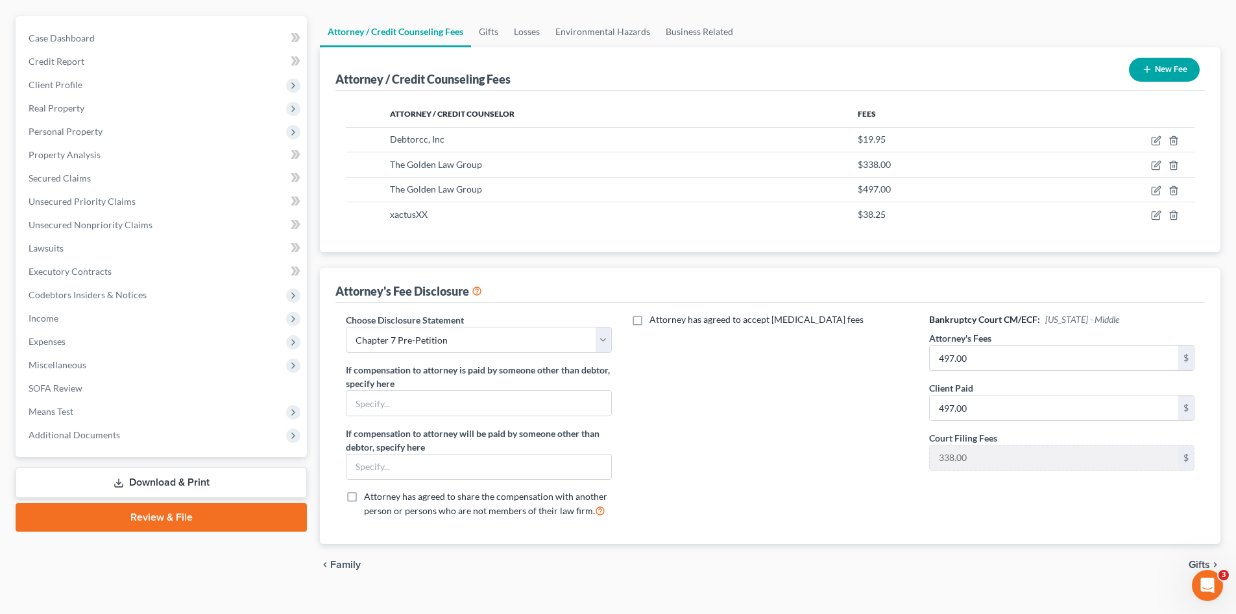
click at [775, 440] on div "Attorney has agreed to accept [MEDICAL_DATA] fees" at bounding box center [770, 420] width 291 height 215
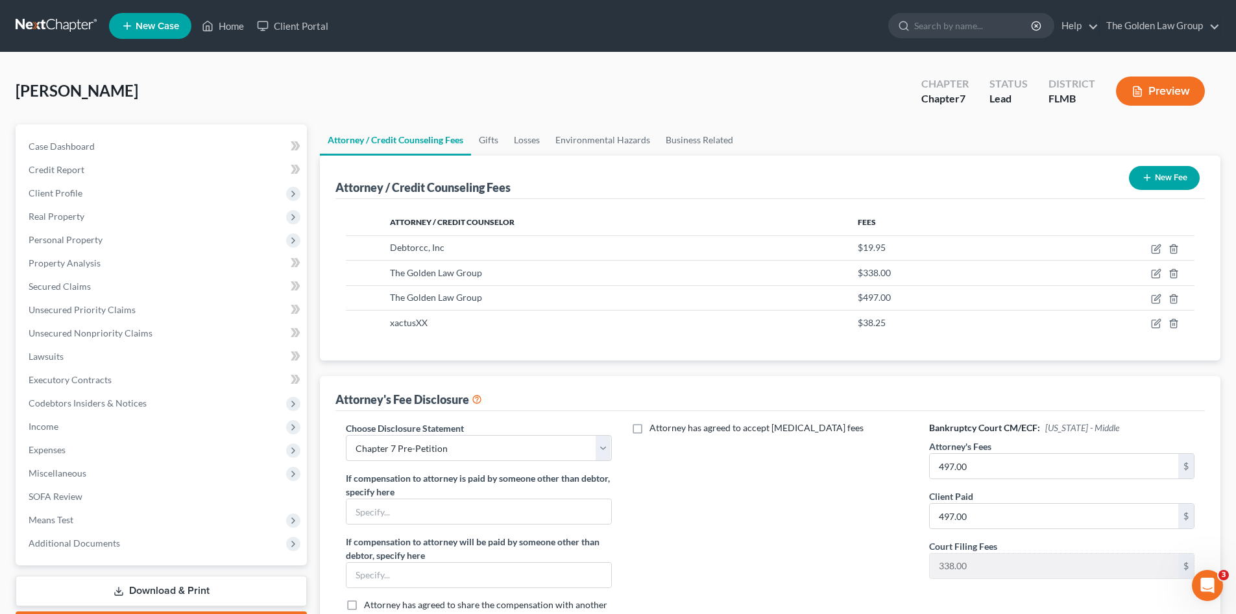
click at [61, 27] on link at bounding box center [57, 25] width 83 height 23
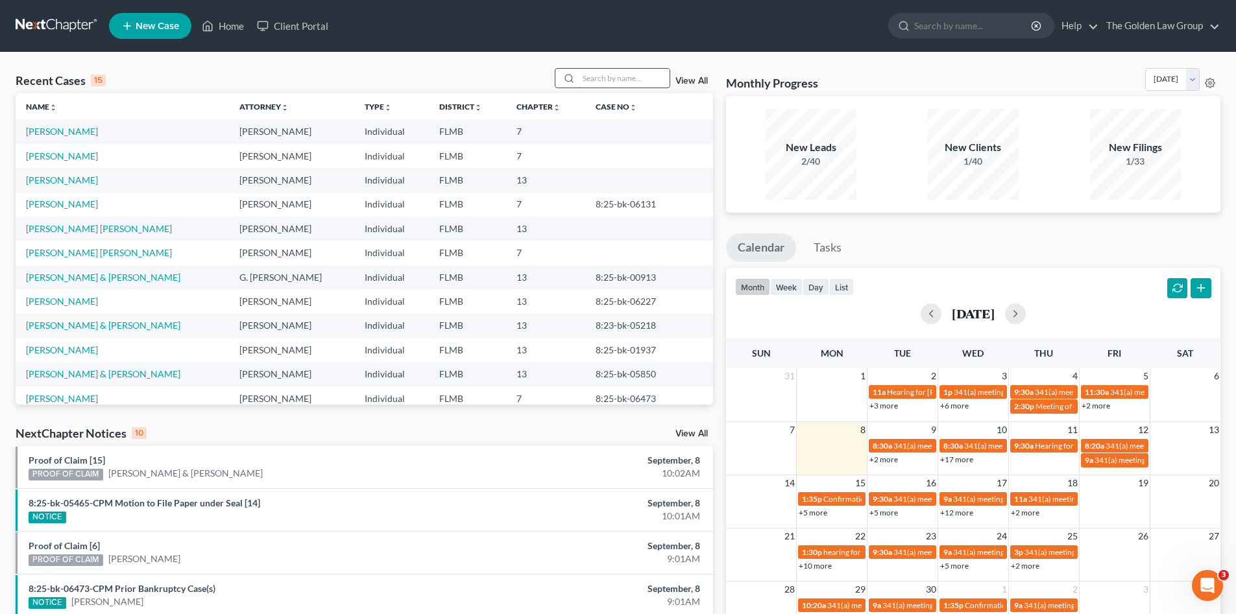
click at [612, 74] on input "search" at bounding box center [624, 78] width 91 height 19
type input "[PERSON_NAME]"
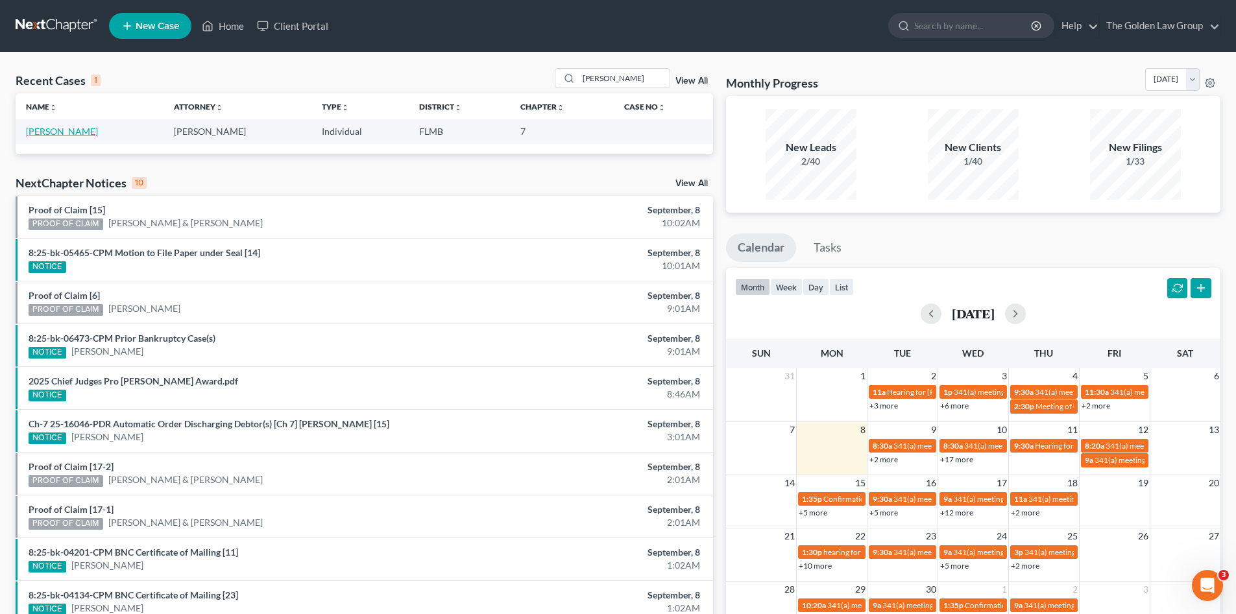
click at [57, 128] on link "[PERSON_NAME]" at bounding box center [62, 131] width 72 height 11
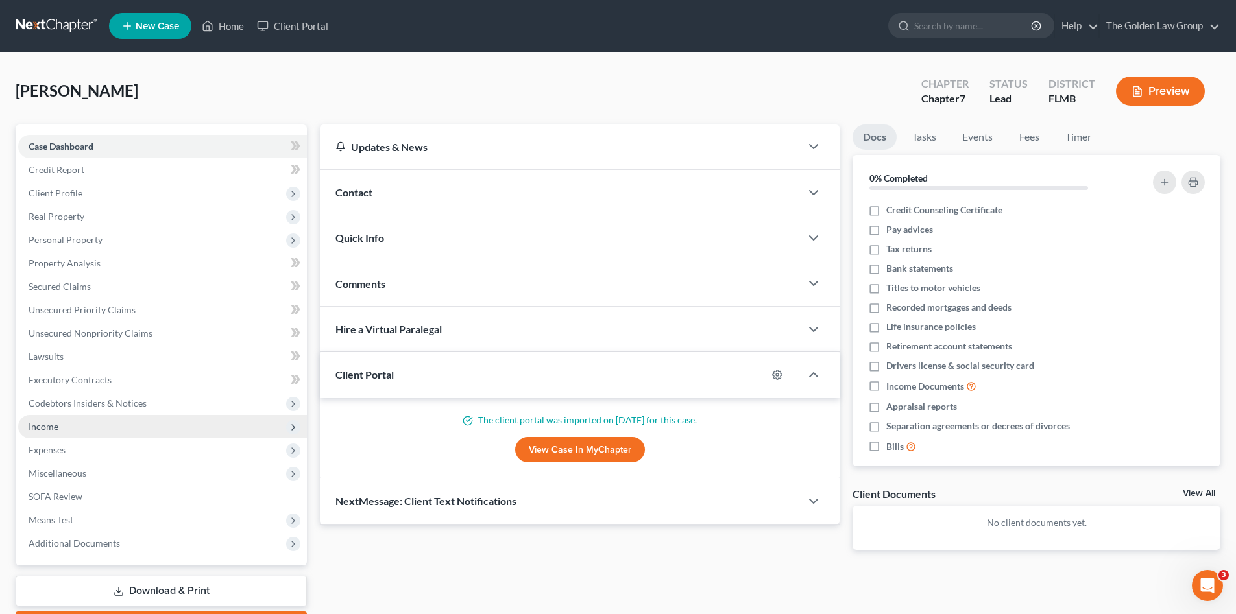
click at [58, 431] on span "Income" at bounding box center [44, 426] width 30 height 11
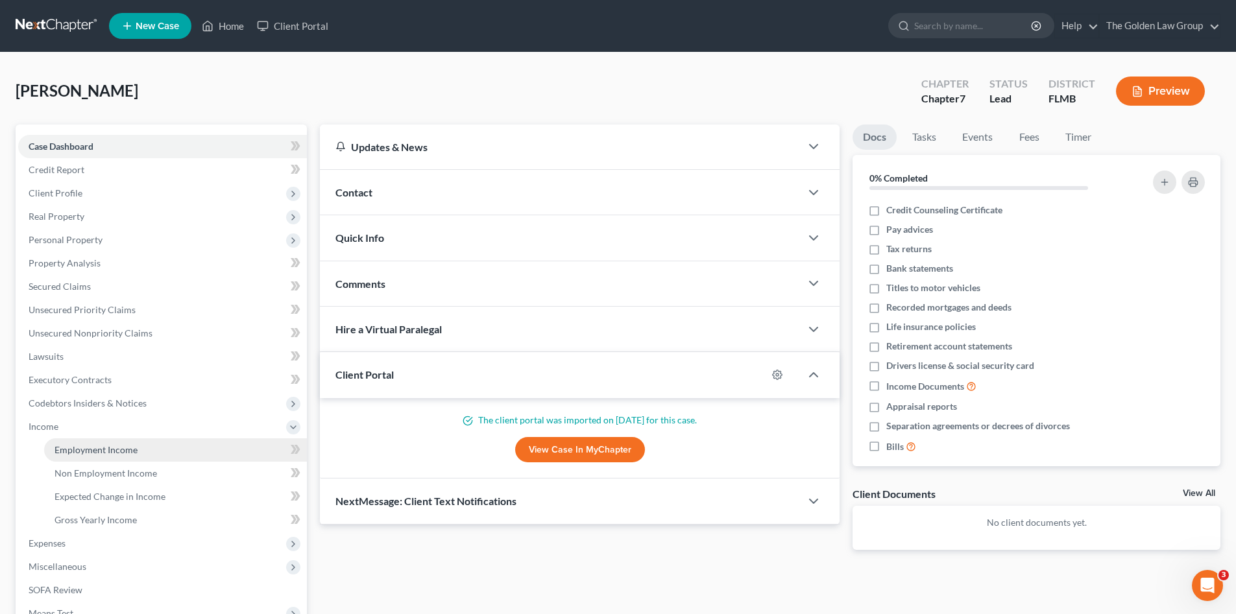
click at [71, 444] on span "Employment Income" at bounding box center [95, 449] width 83 height 11
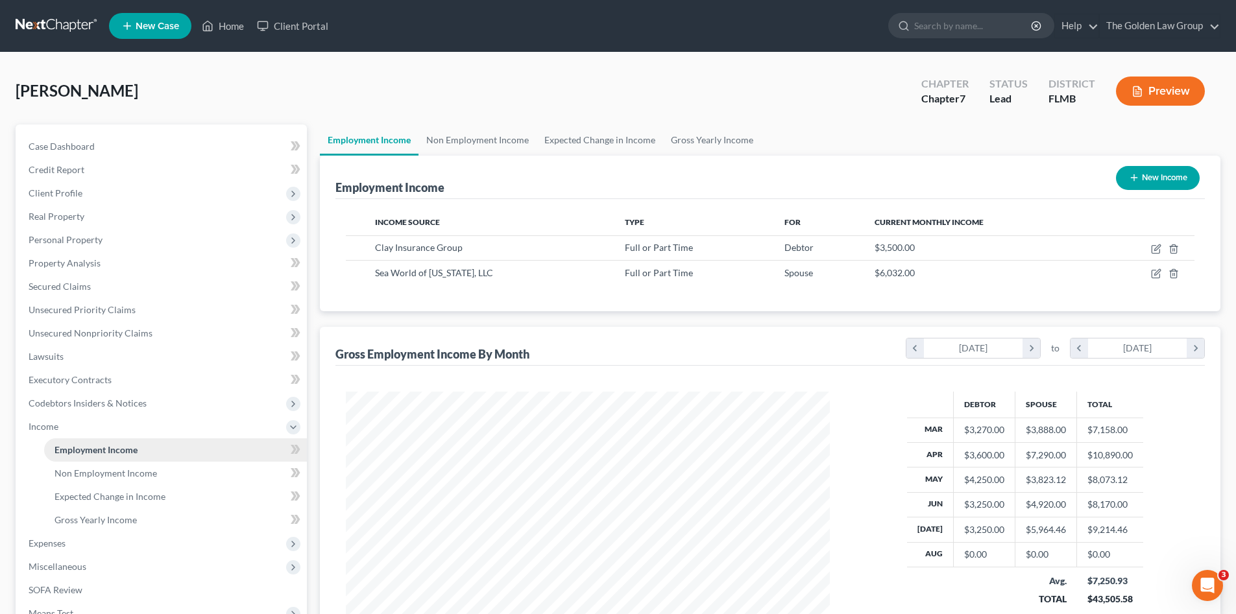
scroll to position [242, 510]
click at [67, 24] on link at bounding box center [57, 25] width 83 height 23
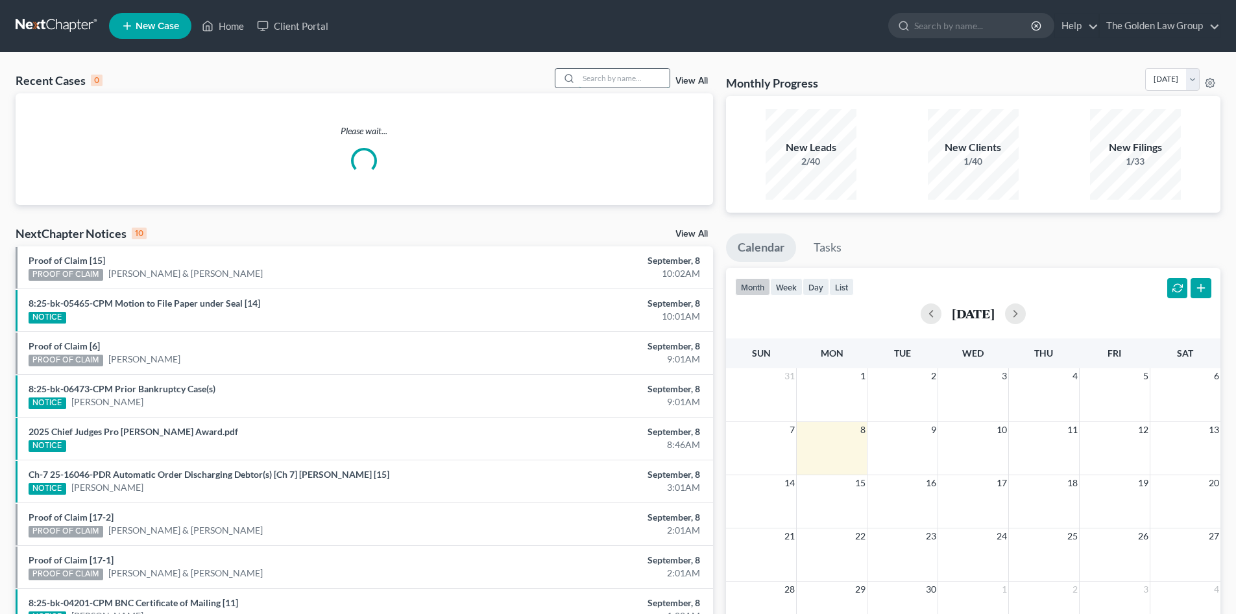
click at [587, 80] on input "search" at bounding box center [624, 78] width 91 height 19
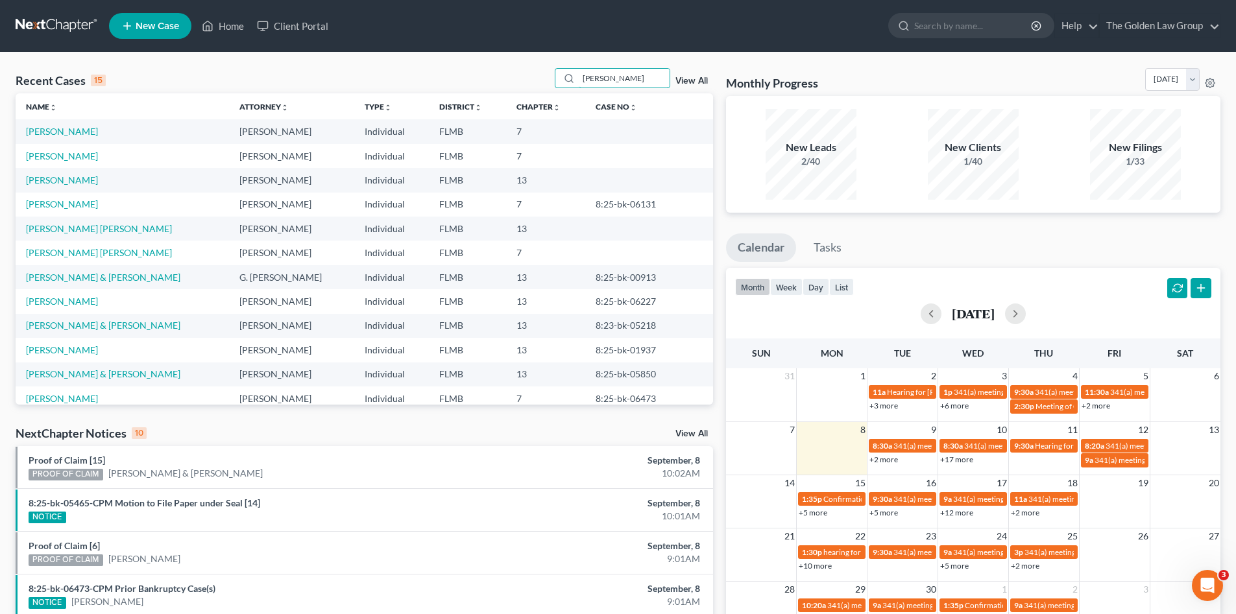
type input "[PERSON_NAME]"
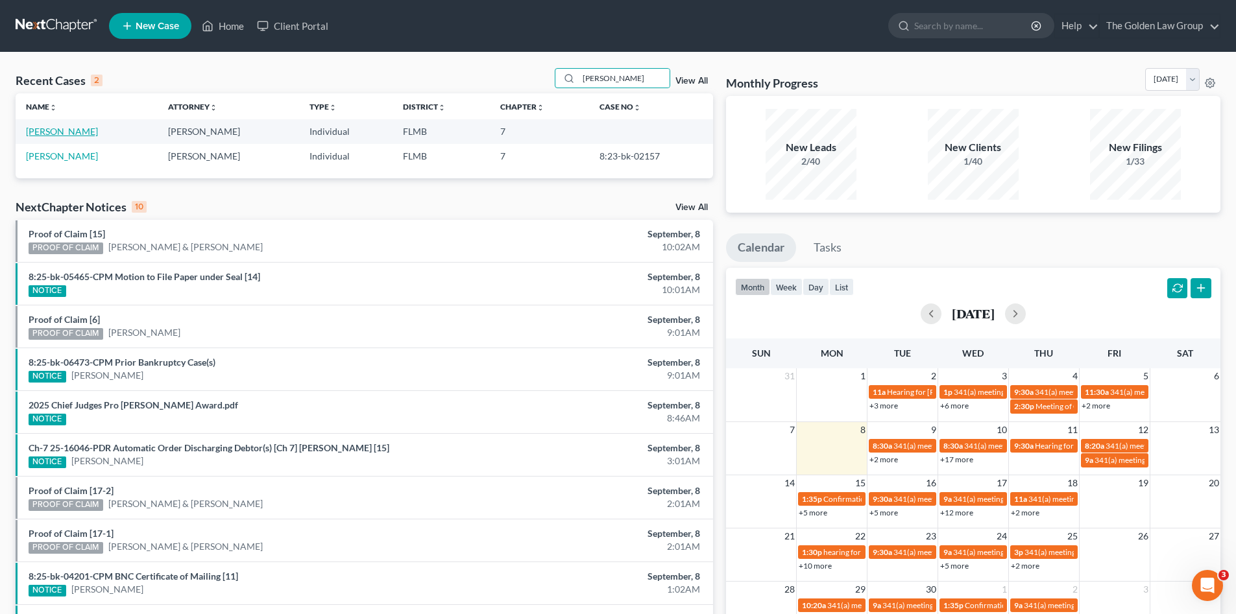
click at [51, 129] on link "[PERSON_NAME]" at bounding box center [62, 131] width 72 height 11
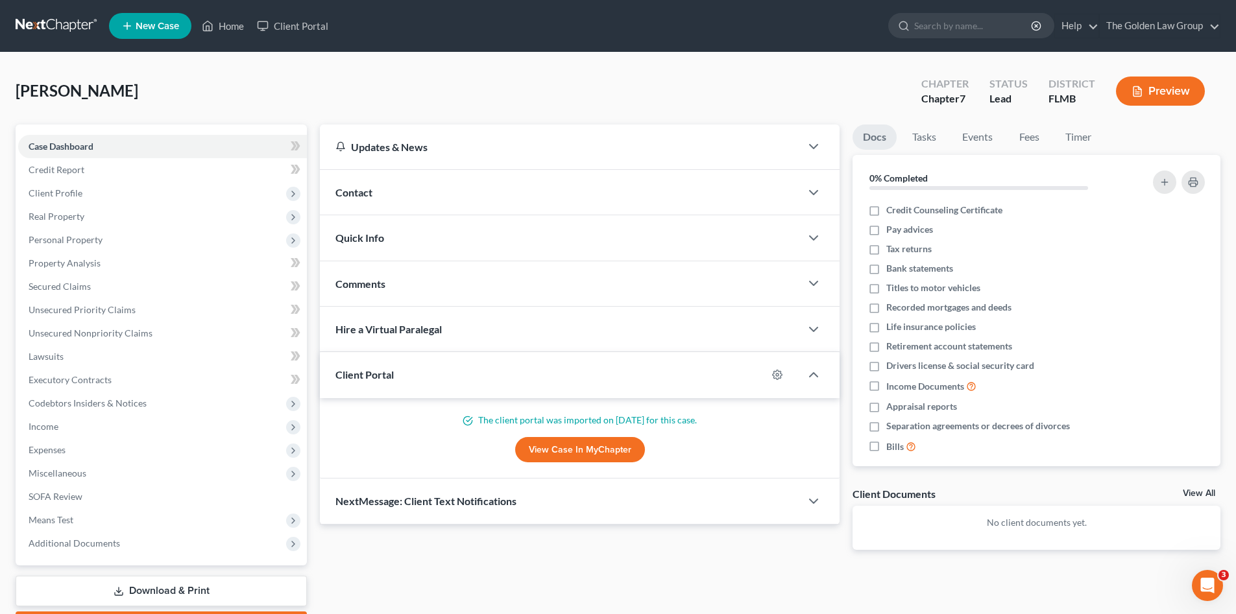
click at [258, 72] on div "[PERSON_NAME] Upgraded Chapter Chapter 7 Status Lead District [GEOGRAPHIC_DATA]…" at bounding box center [618, 96] width 1205 height 56
click at [377, 73] on div "[PERSON_NAME] Upgraded Chapter Chapter 7 Status Lead District [GEOGRAPHIC_DATA]…" at bounding box center [618, 96] width 1205 height 56
click at [188, 75] on div "[PERSON_NAME] Upgraded Chapter Chapter 7 Status Lead District [GEOGRAPHIC_DATA]…" at bounding box center [618, 96] width 1205 height 56
click at [127, 167] on link "Credit Report" at bounding box center [162, 169] width 289 height 23
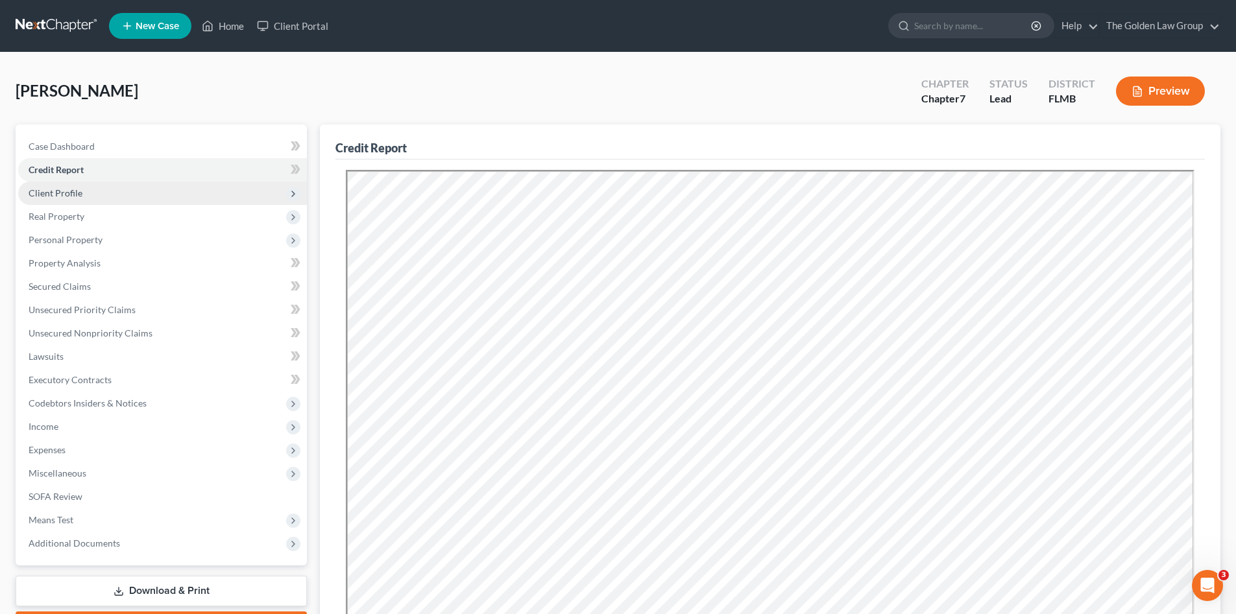
click at [130, 187] on span "Client Profile" at bounding box center [162, 193] width 289 height 23
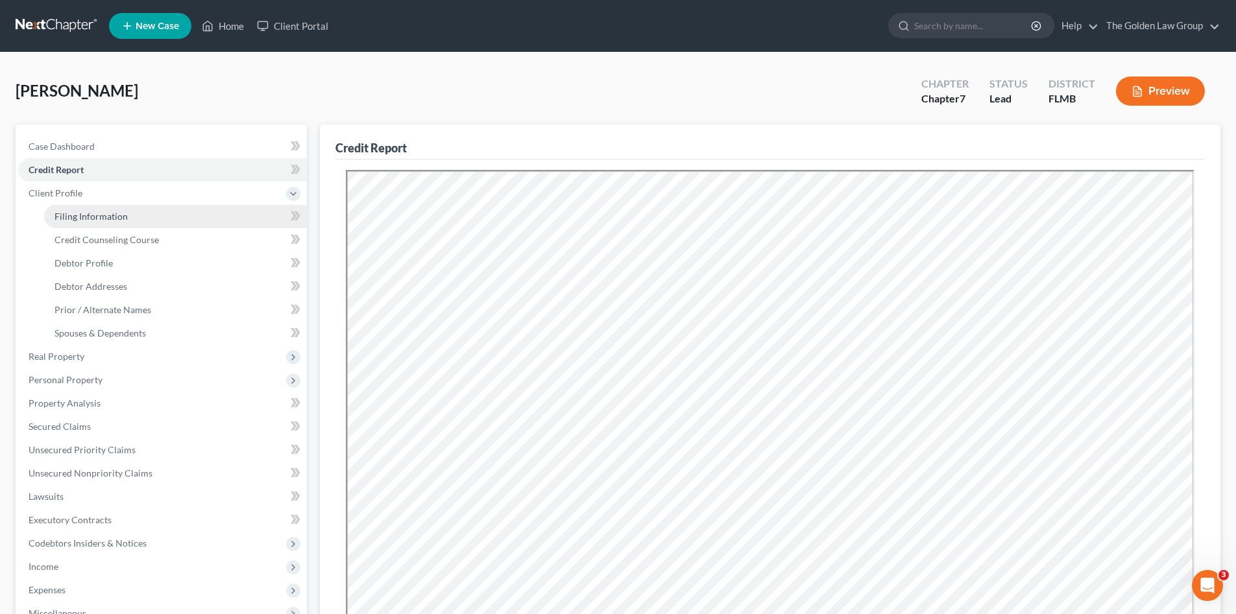
click at [134, 227] on link "Filing Information" at bounding box center [175, 216] width 263 height 23
select select "1"
select select "0"
select select "9"
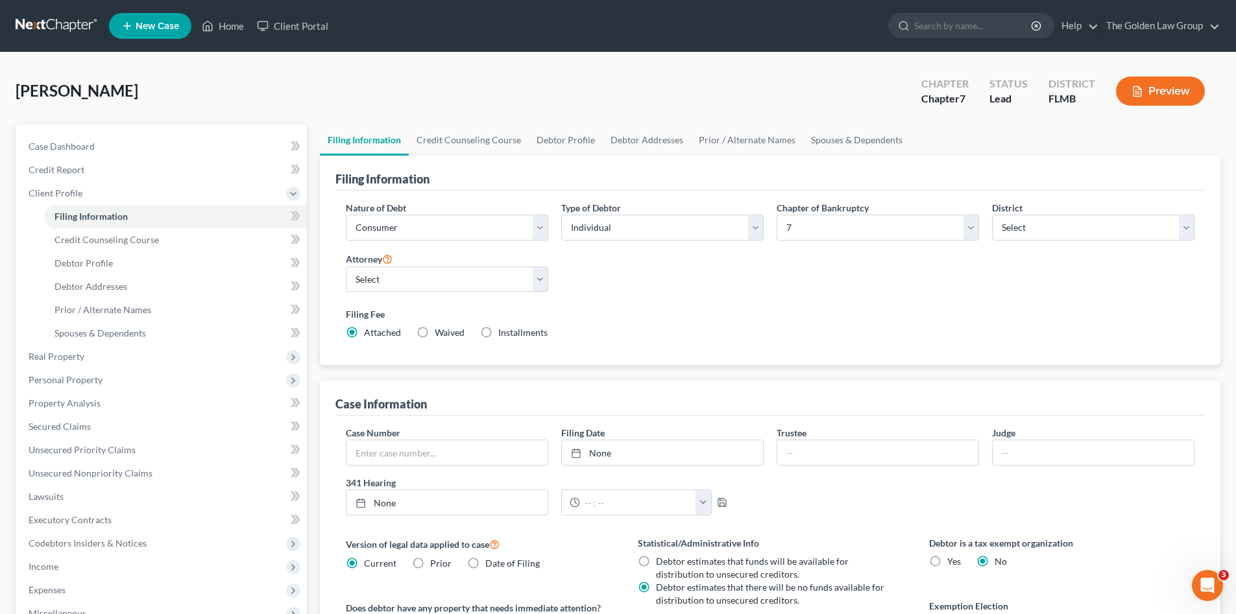
click at [825, 276] on div "Nature of Debt Select Business Consumer Other Nature of Business Select Clearin…" at bounding box center [769, 275] width 861 height 149
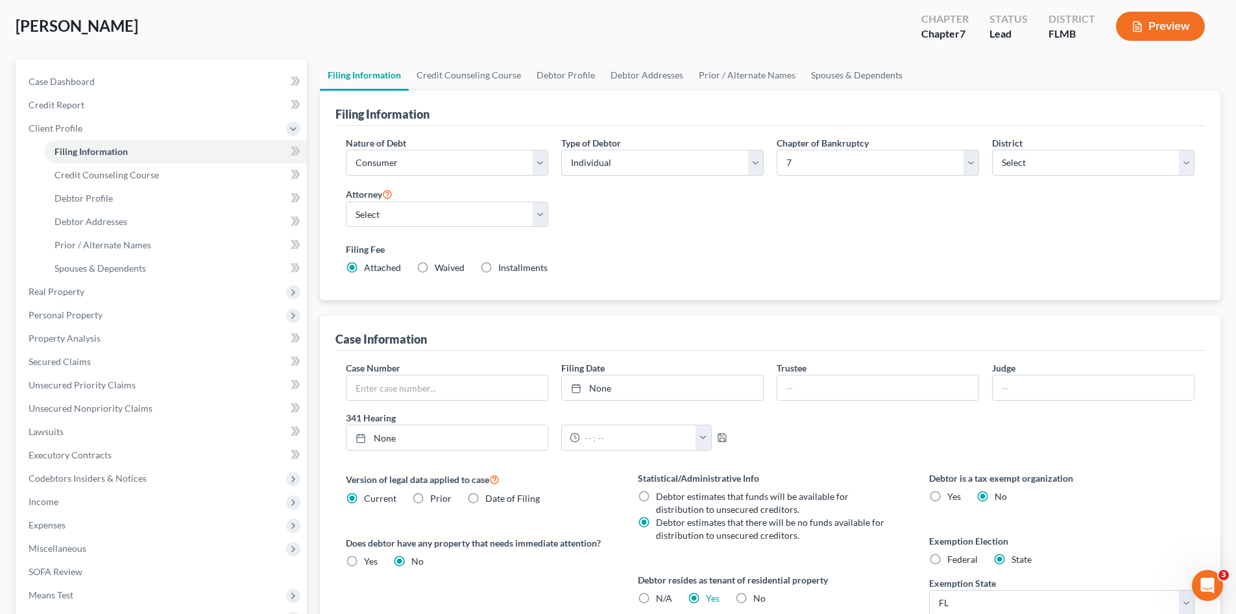
scroll to position [86, 0]
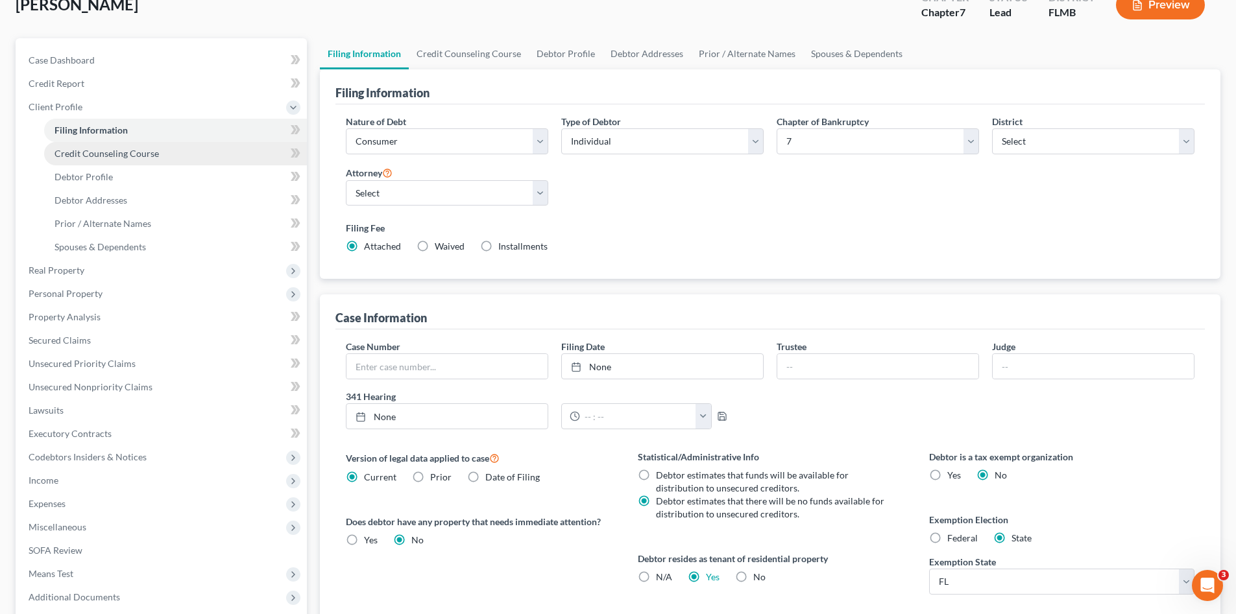
click at [154, 156] on span "Credit Counseling Course" at bounding box center [106, 153] width 104 height 11
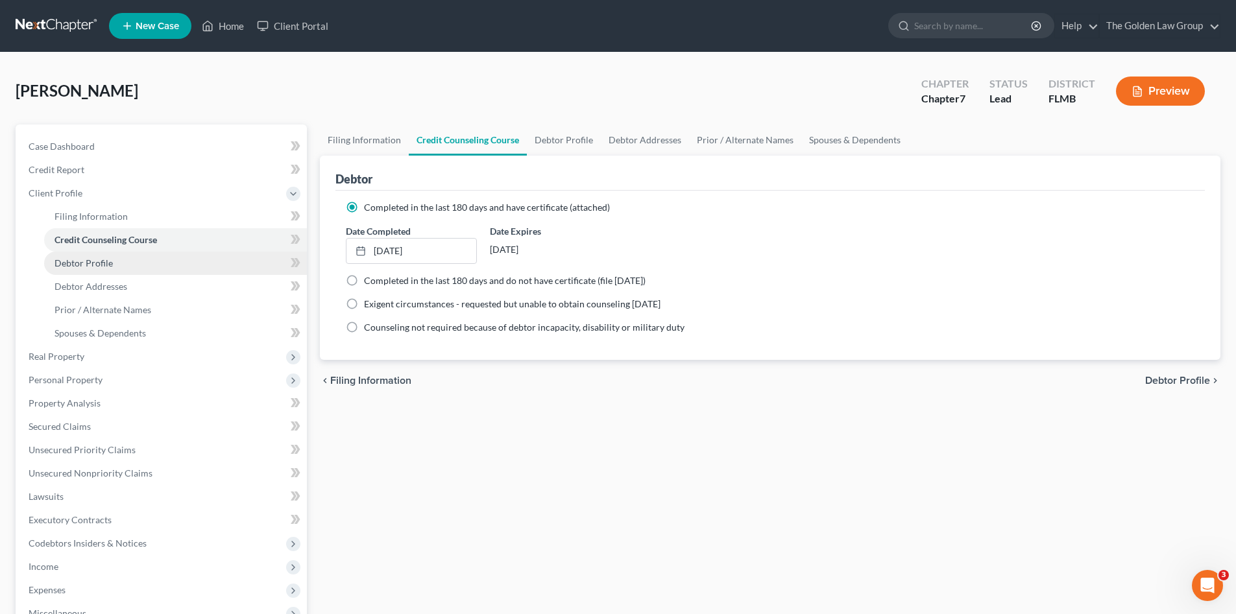
click at [145, 258] on link "Debtor Profile" at bounding box center [175, 263] width 263 height 23
select select "0"
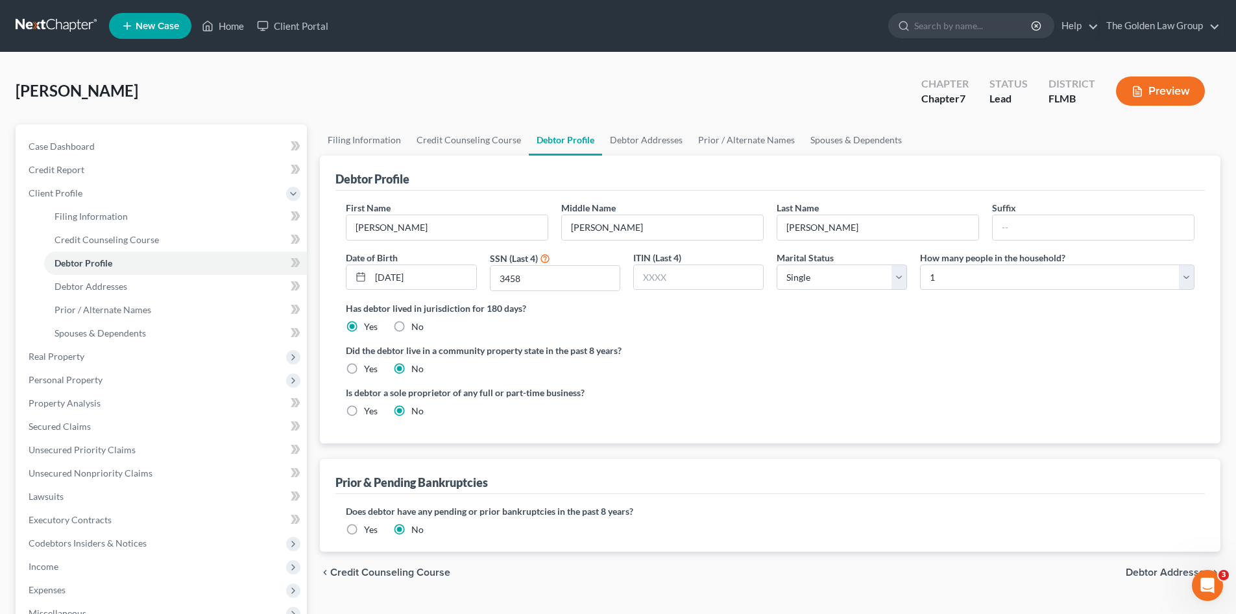
click at [733, 358] on div "Did the debtor live in a community property state in the past 8 years? Yes No" at bounding box center [770, 360] width 848 height 32
click at [996, 276] on select "Select 1 2 3 4 5 6 7 8 9 10 11 12 13 14 15 16 17 18 19 20" at bounding box center [1057, 278] width 274 height 26
select select "3"
click at [920, 265] on select "Select 1 2 3 4 5 6 7 8 9 10 11 12 13 14 15 16 17 18 19 20" at bounding box center [1057, 278] width 274 height 26
click at [998, 387] on div "Is debtor a sole proprietor of any full or part-time business? Yes No" at bounding box center [769, 407] width 861 height 42
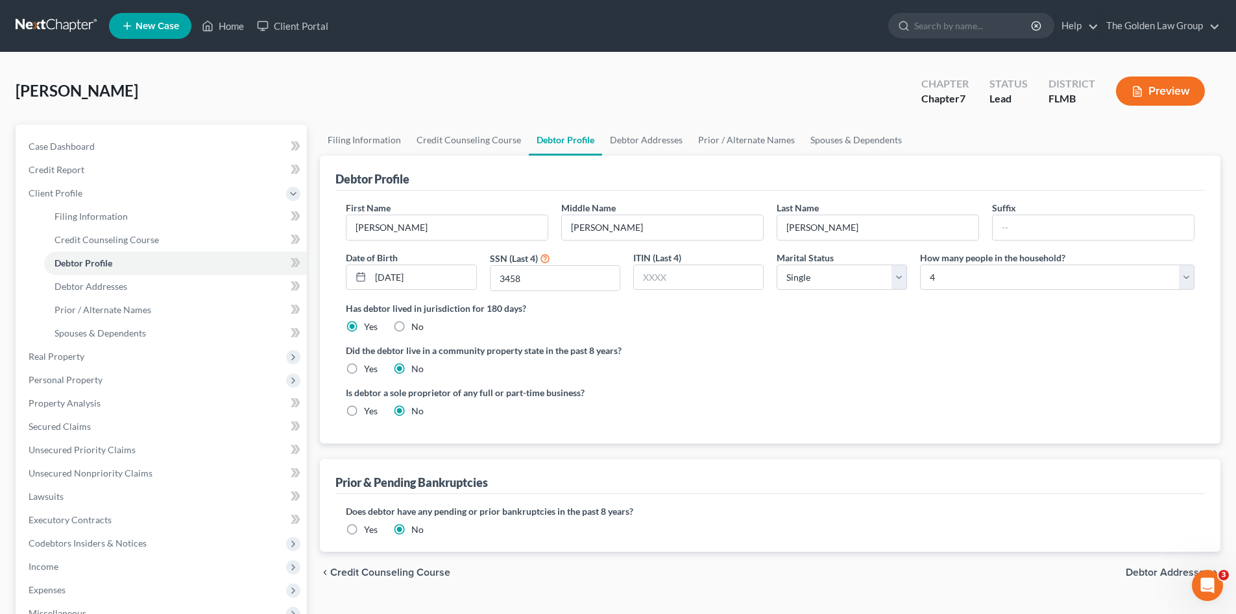
click at [1149, 573] on span "Debtor Addresses" at bounding box center [1167, 573] width 84 height 10
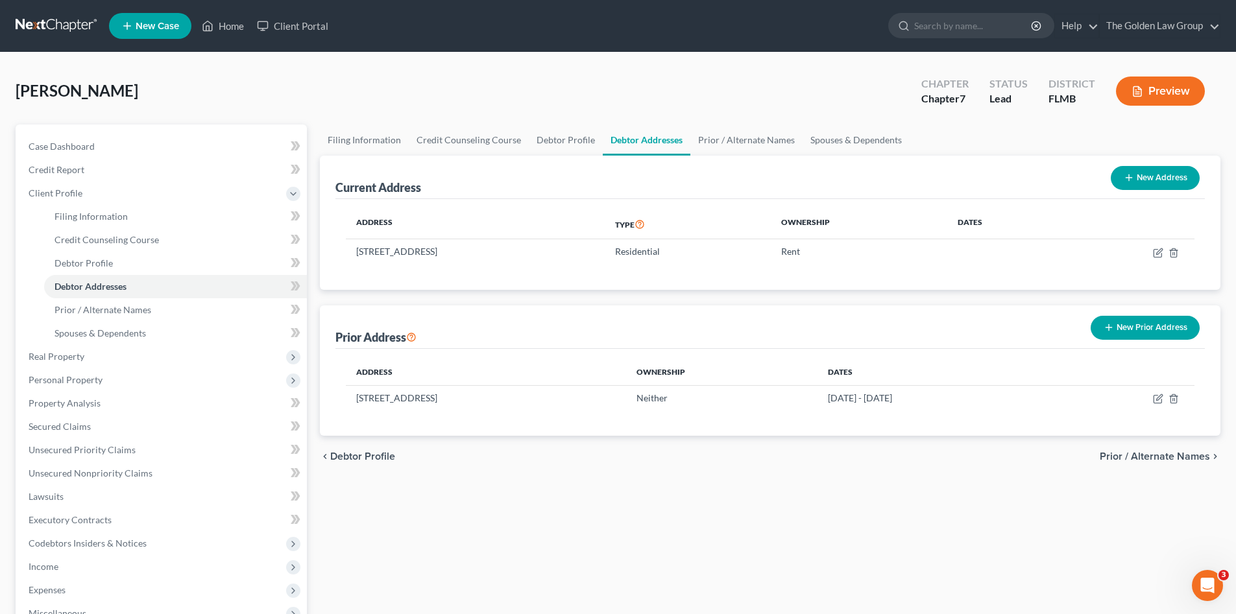
click at [766, 488] on div "Filing Information Credit Counseling Course Debtor Profile Debtor Addresses Pri…" at bounding box center [769, 453] width 913 height 656
click at [1117, 451] on span "Prior / Alternate Names" at bounding box center [1155, 456] width 110 height 10
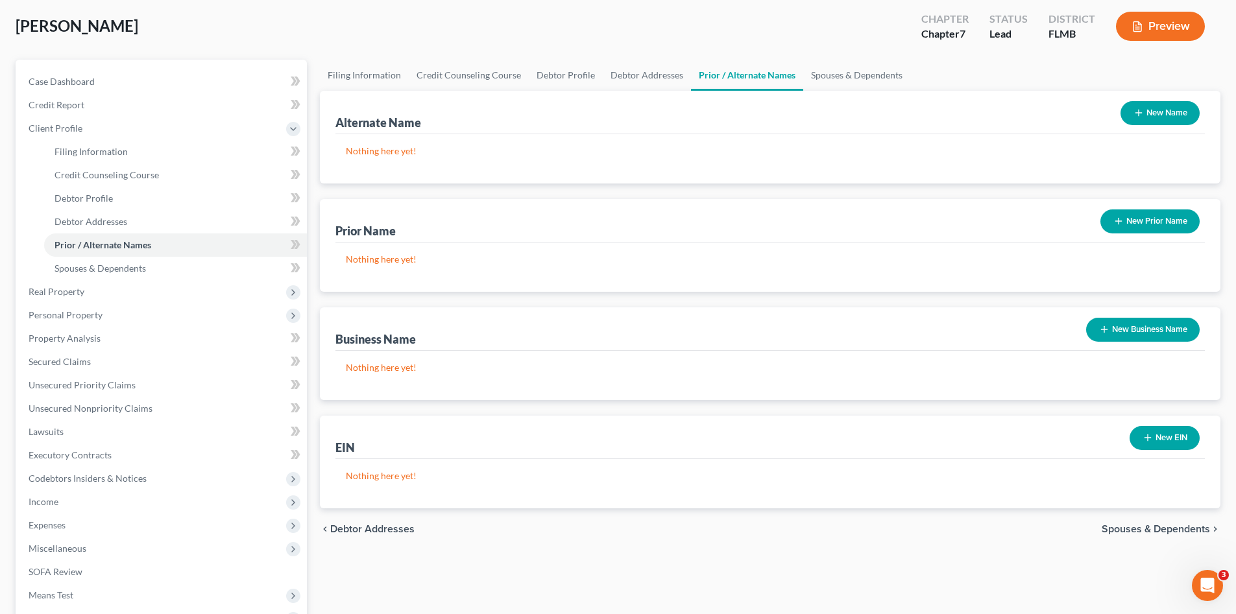
scroll to position [108, 0]
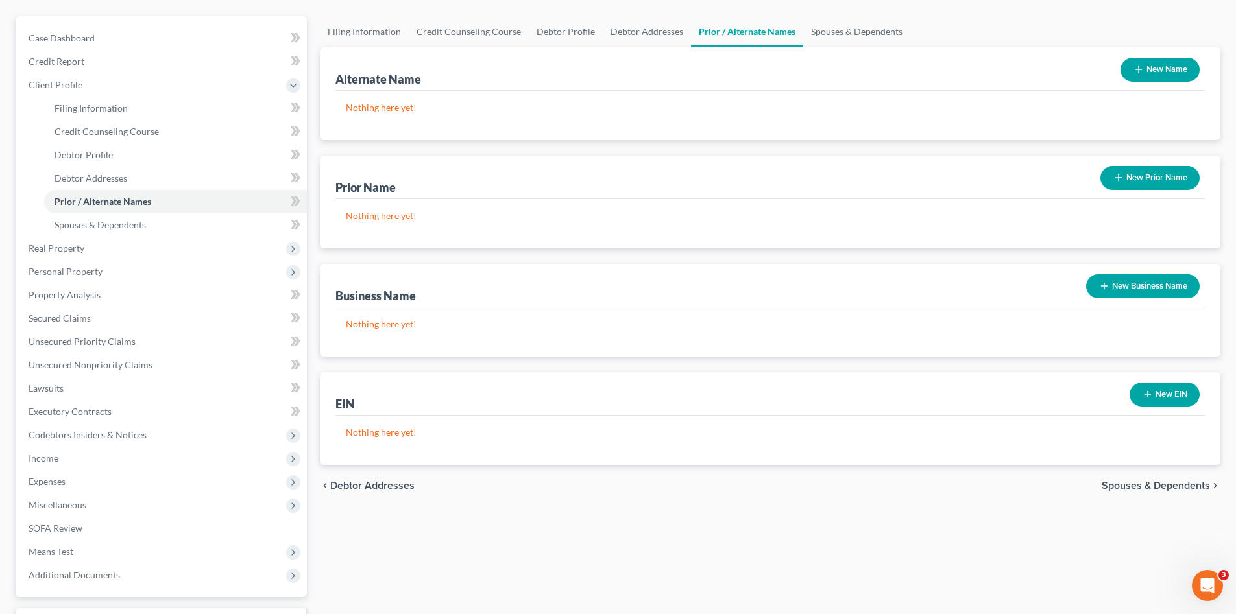
click at [1174, 482] on span "Spouses & Dependents" at bounding box center [1155, 486] width 108 height 10
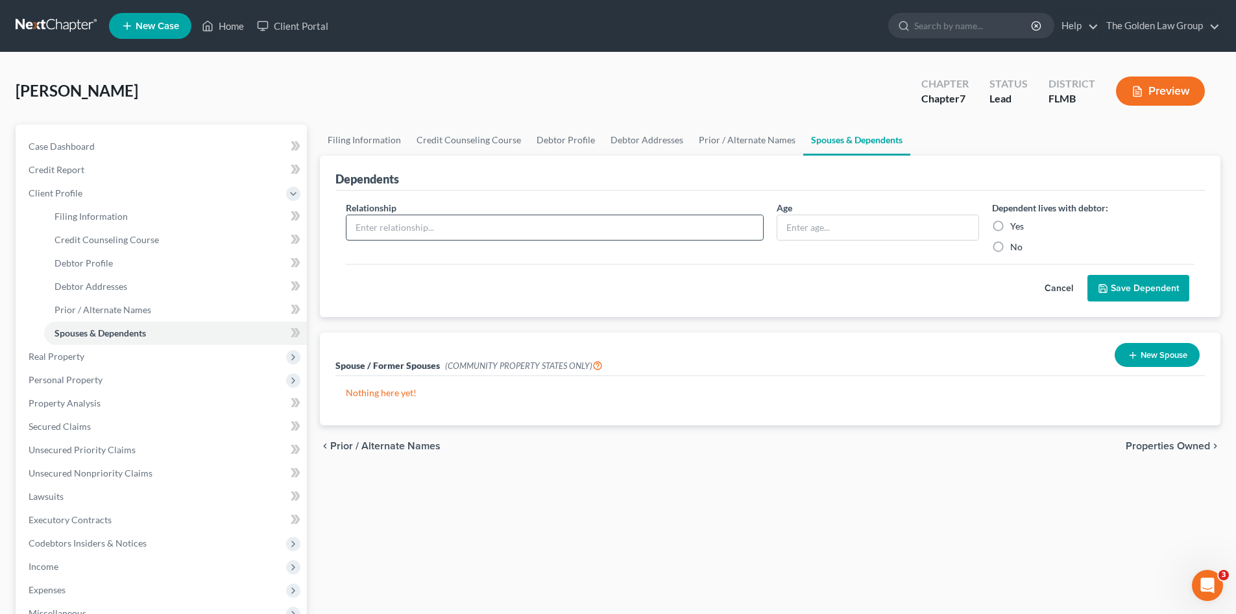
click at [505, 233] on input "text" at bounding box center [554, 227] width 416 height 25
type input "G"
type input "Daughter"
type input "[DEMOGRAPHIC_DATA]"
click at [1010, 228] on label "Yes" at bounding box center [1017, 226] width 14 height 13
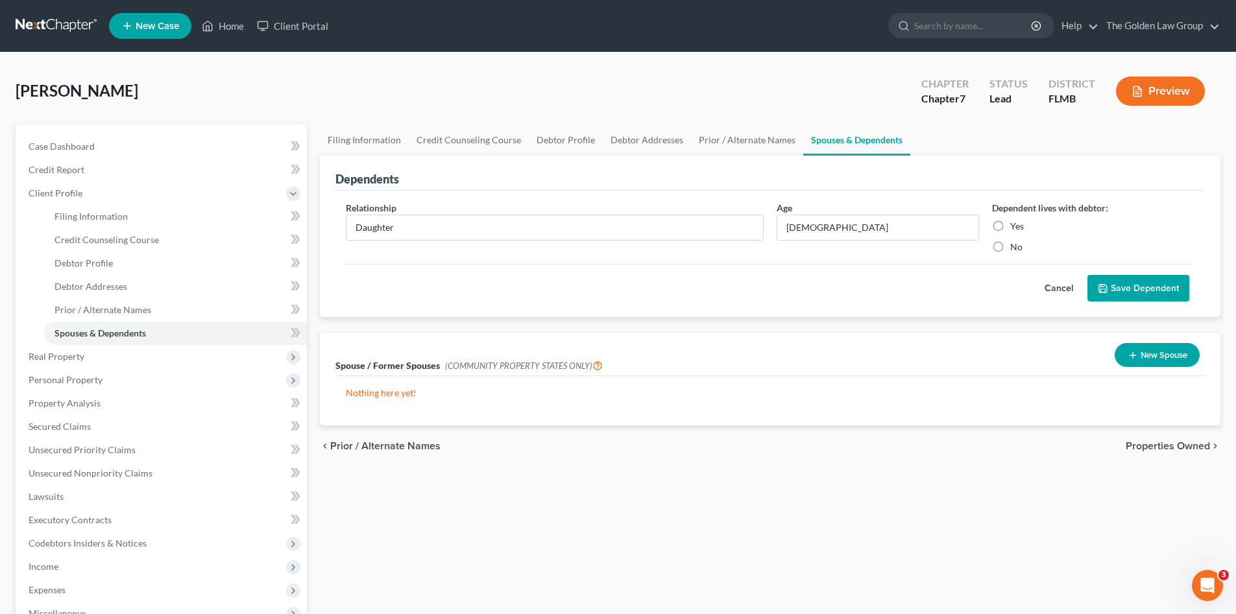
click at [1015, 228] on input "Yes" at bounding box center [1019, 224] width 8 height 8
radio input "true"
click at [1149, 288] on button "Save Dependent" at bounding box center [1138, 288] width 102 height 27
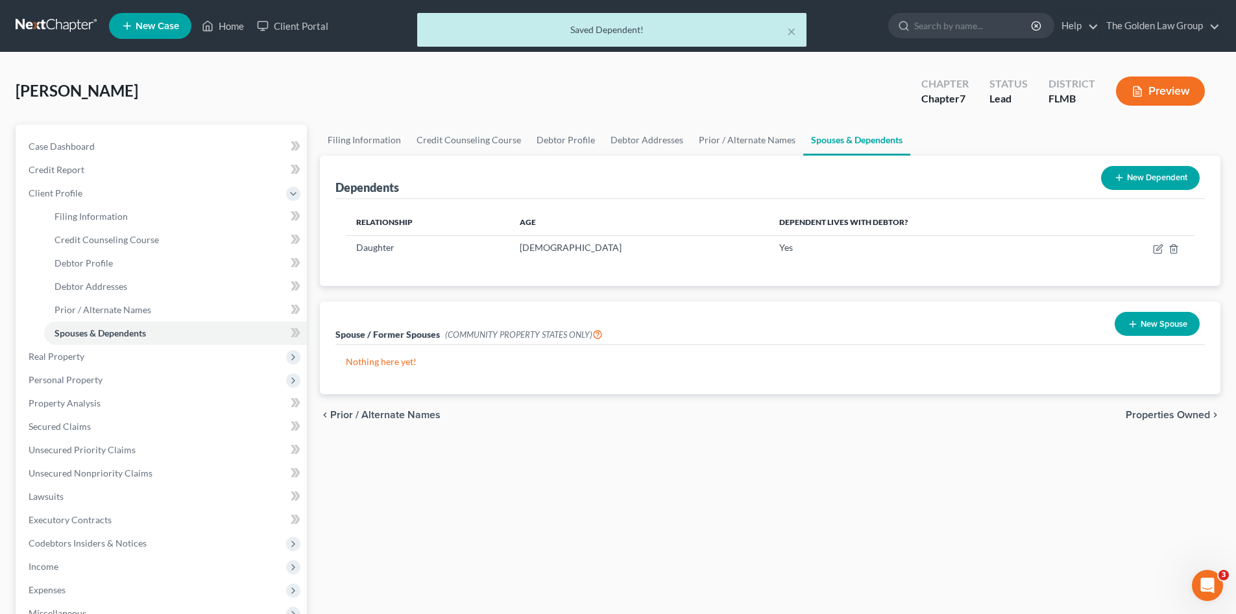
click at [851, 549] on div "Filing Information Credit Counseling Course Debtor Profile Debtor Addresses Pri…" at bounding box center [769, 453] width 913 height 656
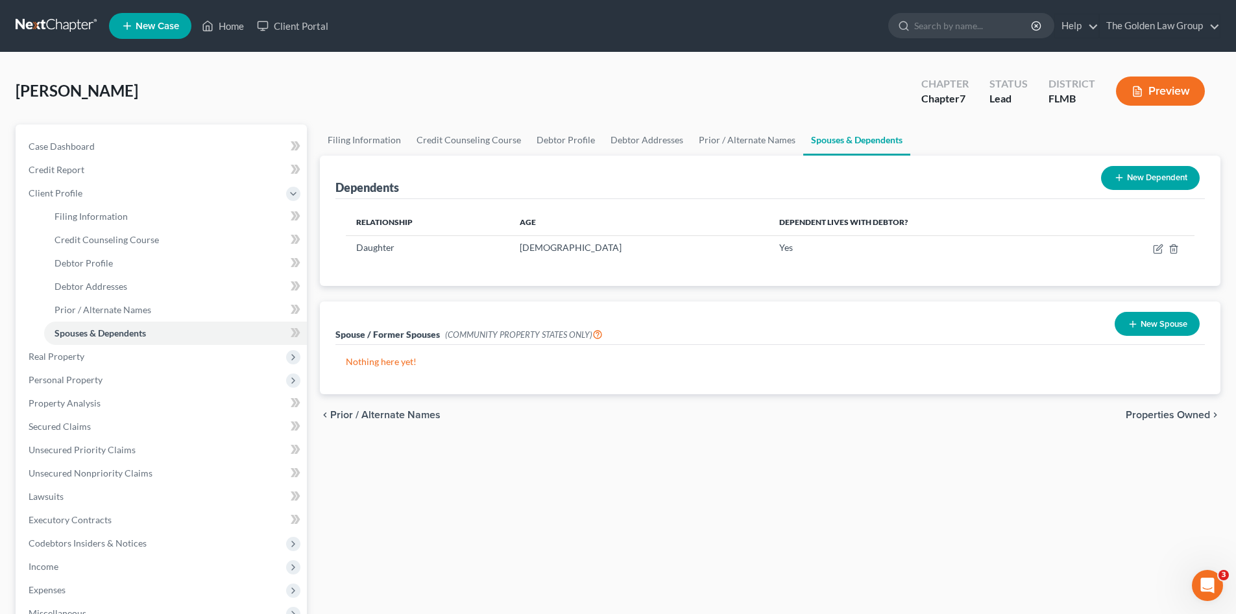
click at [1185, 413] on span "Properties Owned" at bounding box center [1167, 415] width 84 height 10
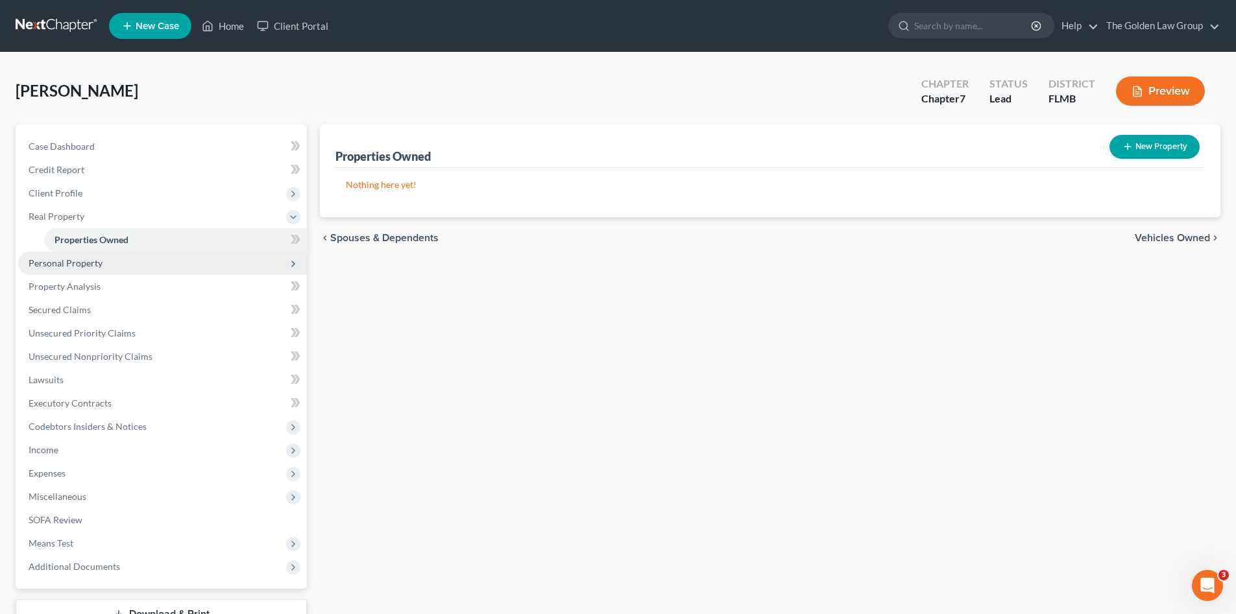
click at [101, 263] on span "Personal Property" at bounding box center [66, 263] width 74 height 11
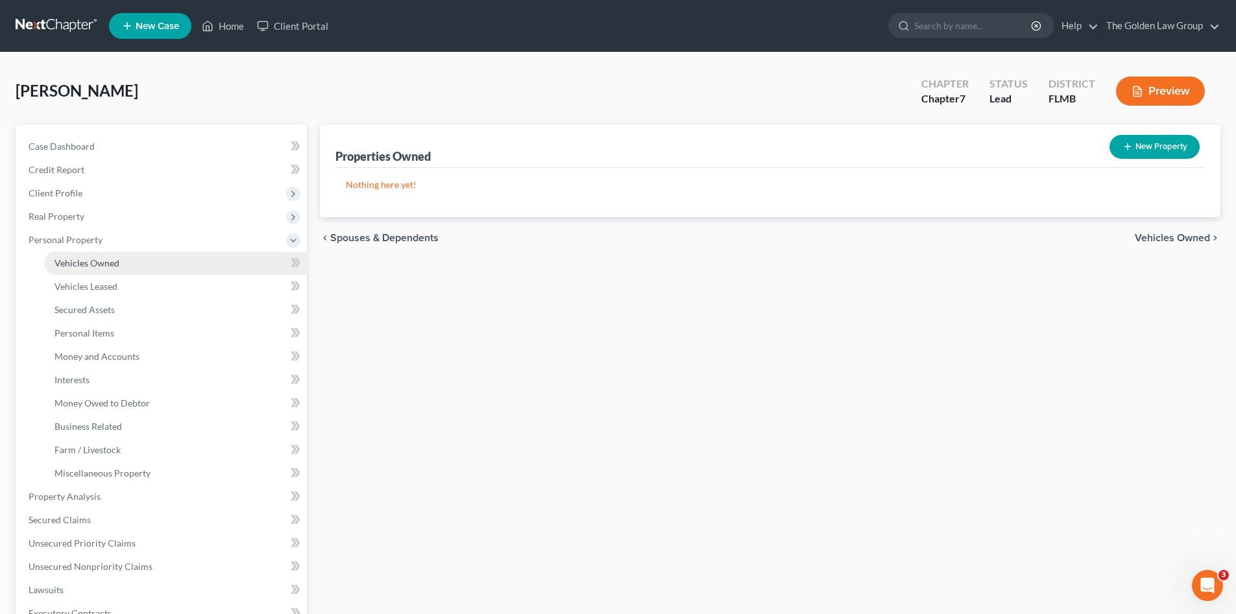
click at [103, 263] on span "Vehicles Owned" at bounding box center [86, 263] width 65 height 11
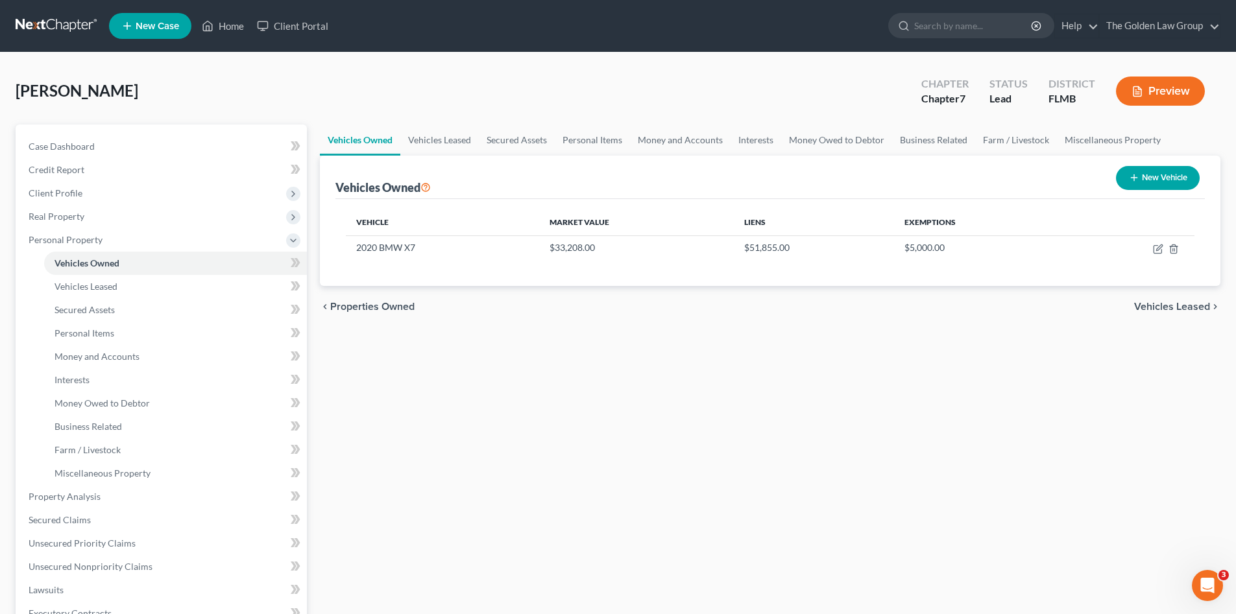
drag, startPoint x: 661, startPoint y: 481, endPoint x: 570, endPoint y: 470, distance: 91.6
click at [657, 480] on div "Vehicles Owned Vehicles Leased Secured Assets Personal Items Money and Accounts…" at bounding box center [769, 499] width 913 height 749
click at [1158, 249] on icon "button" at bounding box center [1158, 249] width 10 height 10
select select "0"
select select "6"
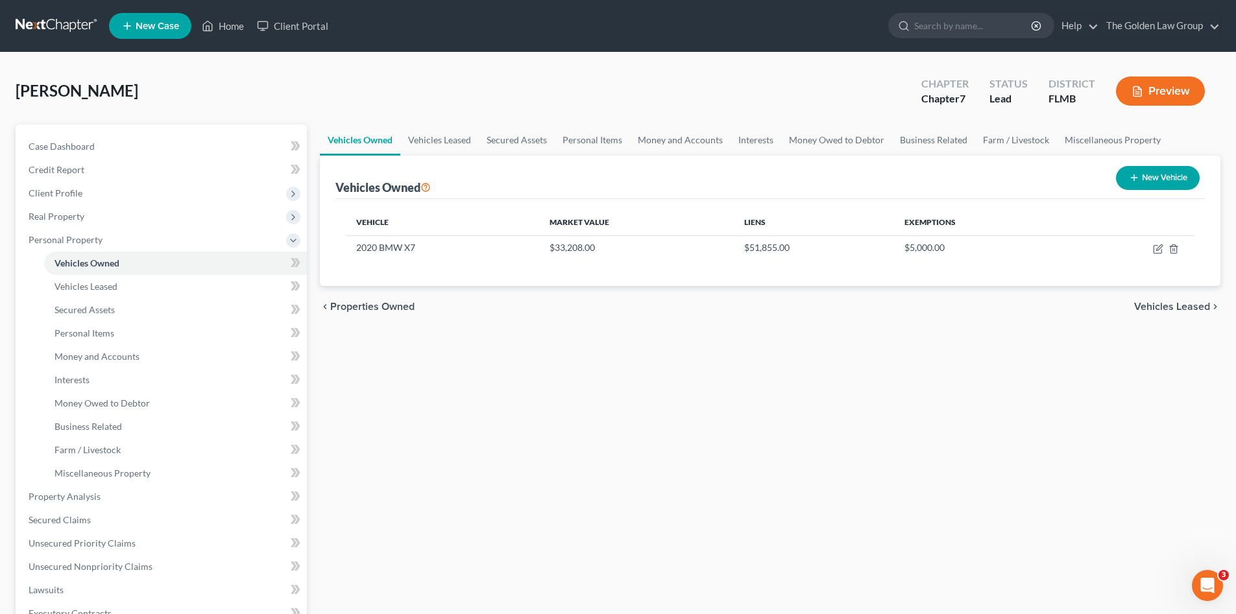
select select "2"
select select "0"
select select "45"
select select "0"
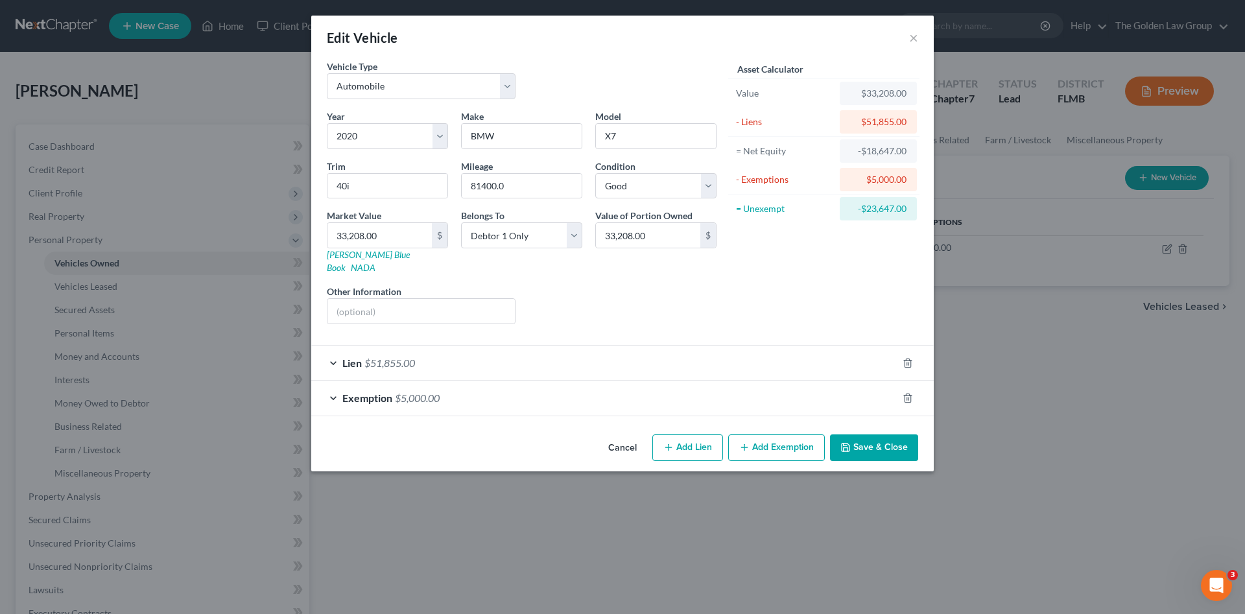
click at [710, 357] on div "Lien $51,855.00" at bounding box center [604, 363] width 586 height 34
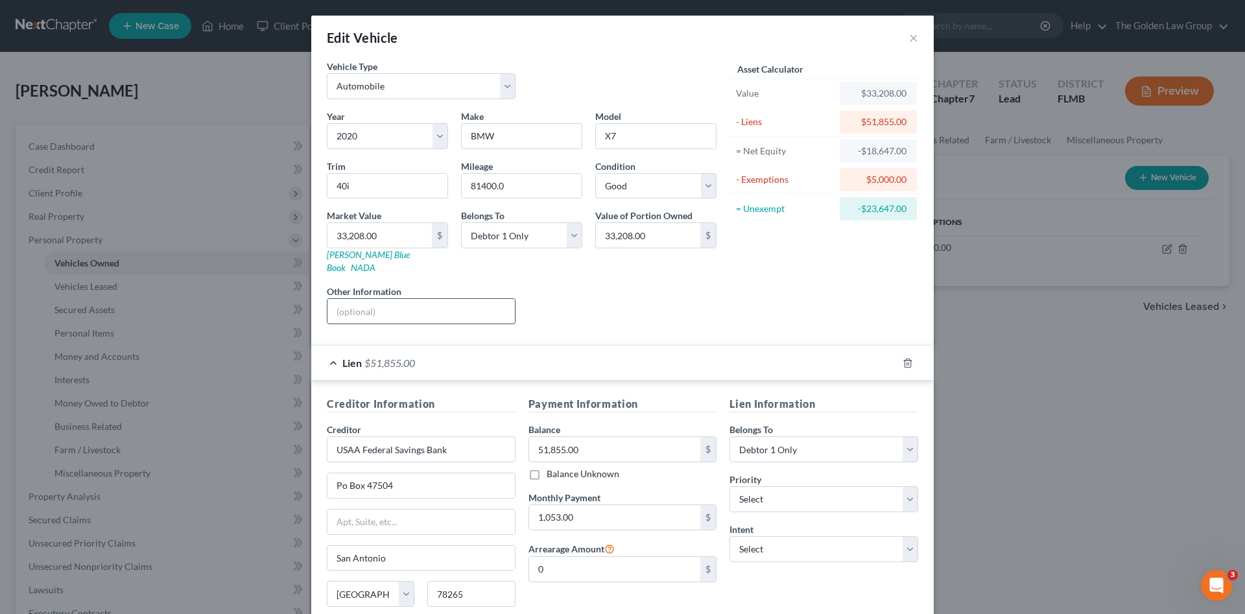
click at [446, 299] on input "text" at bounding box center [421, 311] width 187 height 25
type input "VIN"
click at [590, 560] on input "0" at bounding box center [615, 569] width 172 height 25
click at [594, 557] on input "0" at bounding box center [615, 569] width 172 height 25
drag, startPoint x: 592, startPoint y: 555, endPoint x: 660, endPoint y: 575, distance: 71.5
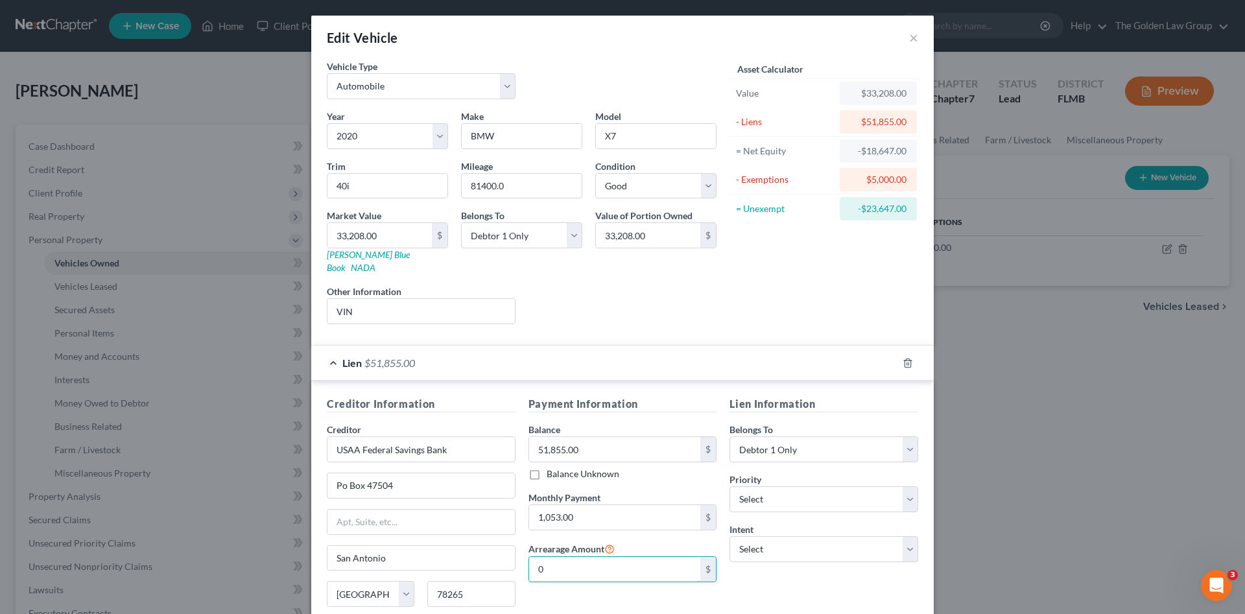
click at [499, 544] on div "Creditor Information Creditor * [GEOGRAPHIC_DATA] Federal Savings Bank Po Box 4…" at bounding box center [622, 518] width 605 height 245
drag, startPoint x: 552, startPoint y: 554, endPoint x: 529, endPoint y: 553, distance: 22.7
click at [529, 557] on input "5,426.09" at bounding box center [615, 569] width 172 height 25
type input "4,214.44"
click at [802, 566] on div "Lien Information Belongs To * Select Debtor 1 Only Debtor 2 Only Debtor 1 And D…" at bounding box center [824, 518] width 202 height 245
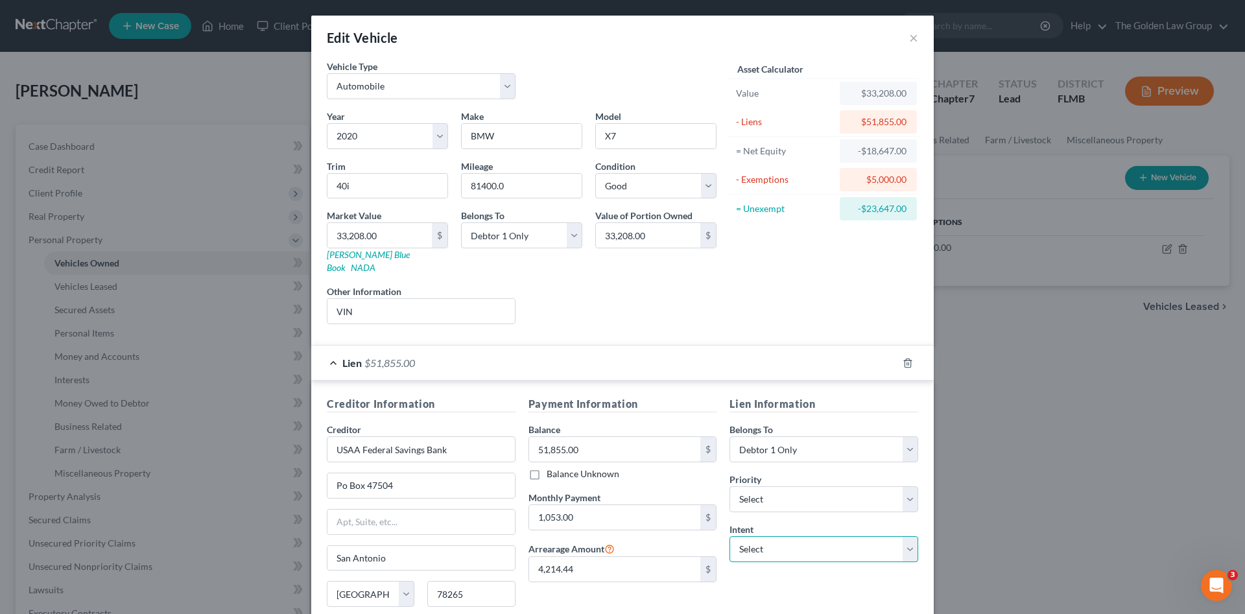
click at [774, 536] on select "Select Surrender Redeem Reaffirm Avoid Other" at bounding box center [824, 549] width 189 height 26
select select "0"
click at [730, 536] on select "Select Surrender Redeem Reaffirm Avoid Other" at bounding box center [824, 549] width 189 height 26
click at [784, 572] on div "Lien Information Belongs To * Select Debtor 1 Only Debtor 2 Only Debtor 1 And D…" at bounding box center [824, 518] width 202 height 245
drag, startPoint x: 352, startPoint y: 290, endPoint x: 323, endPoint y: 307, distance: 33.7
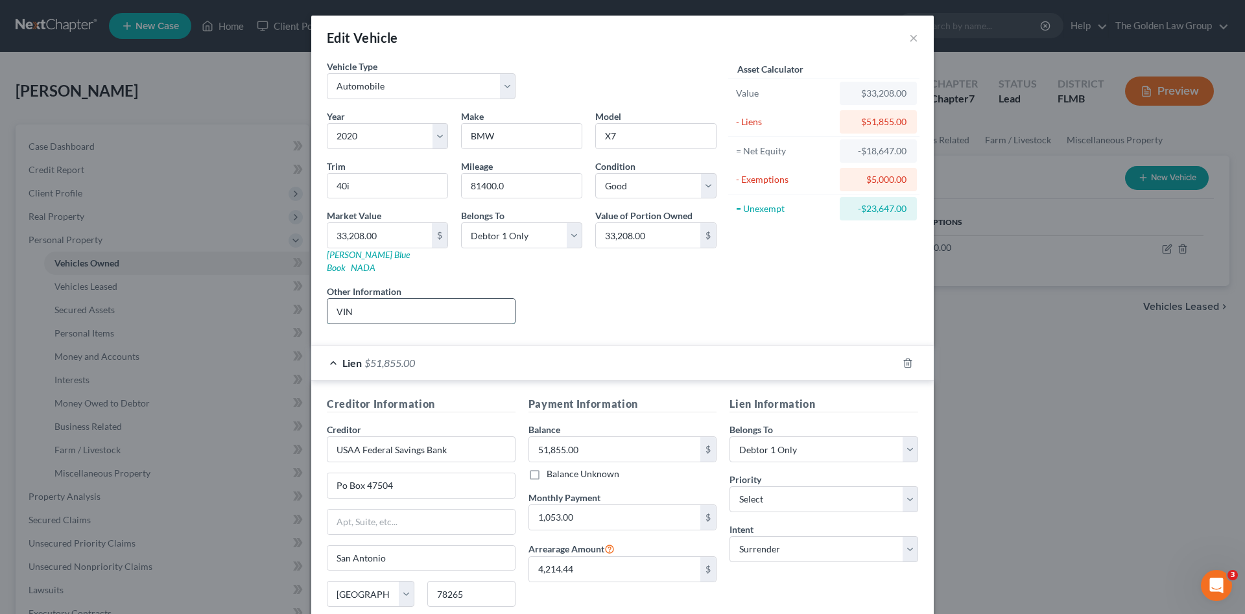
click at [311, 291] on div "Vehicle Type Select Automobile Truck Trailer Watercraft Aircraft Motor Home Atv…" at bounding box center [622, 380] width 623 height 640
click at [747, 568] on div "Lien Information Belongs To * Select Debtor 1 Only Debtor 2 Only Debtor 1 And D…" at bounding box center [824, 518] width 202 height 245
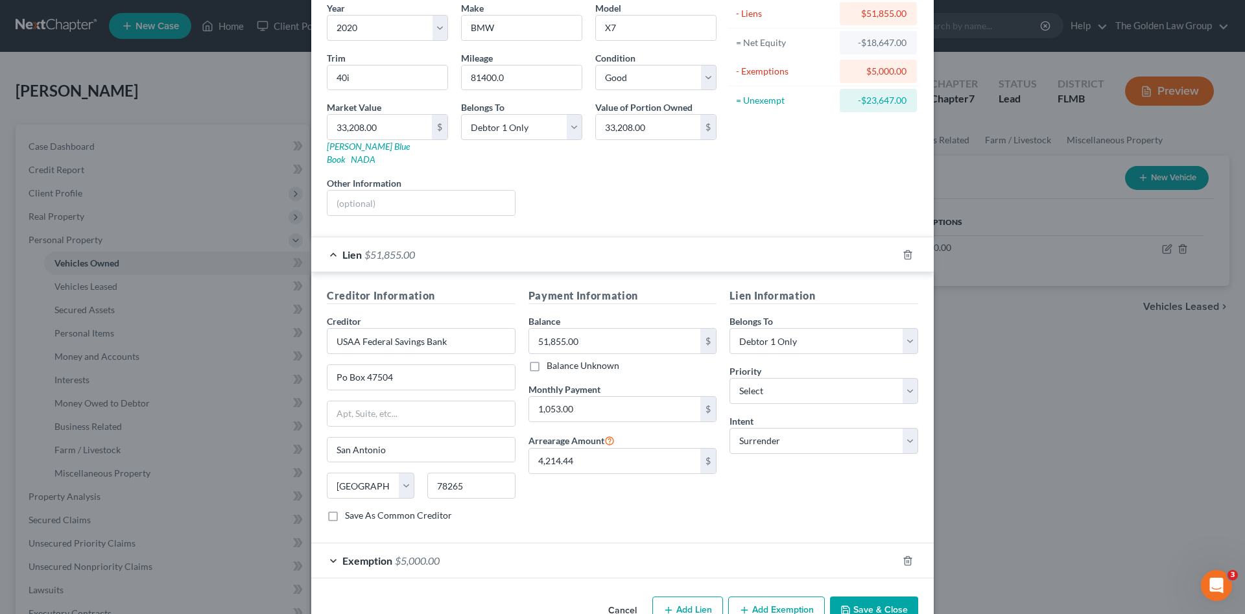
scroll to position [131, 0]
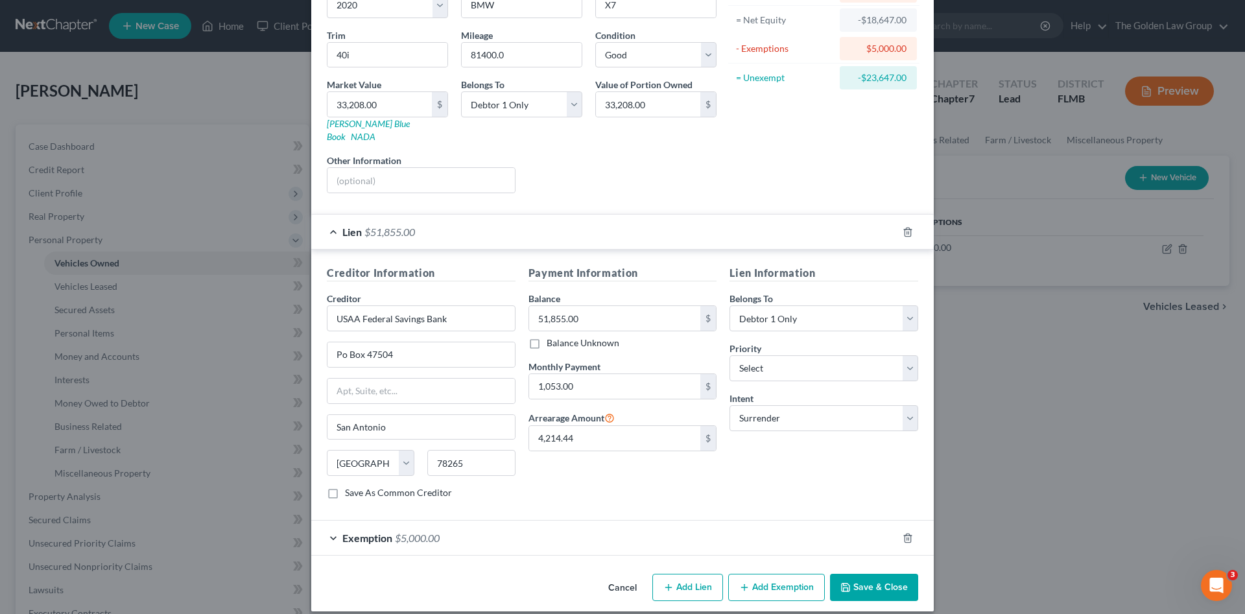
drag, startPoint x: 861, startPoint y: 568, endPoint x: 868, endPoint y: 488, distance: 79.4
click at [838, 474] on div "Edit Vehicle × Vehicle Type Select Automobile Truck Trailer Watercraft Aircraft…" at bounding box center [622, 248] width 623 height 727
click at [903, 533] on icon "button" at bounding box center [908, 538] width 10 height 10
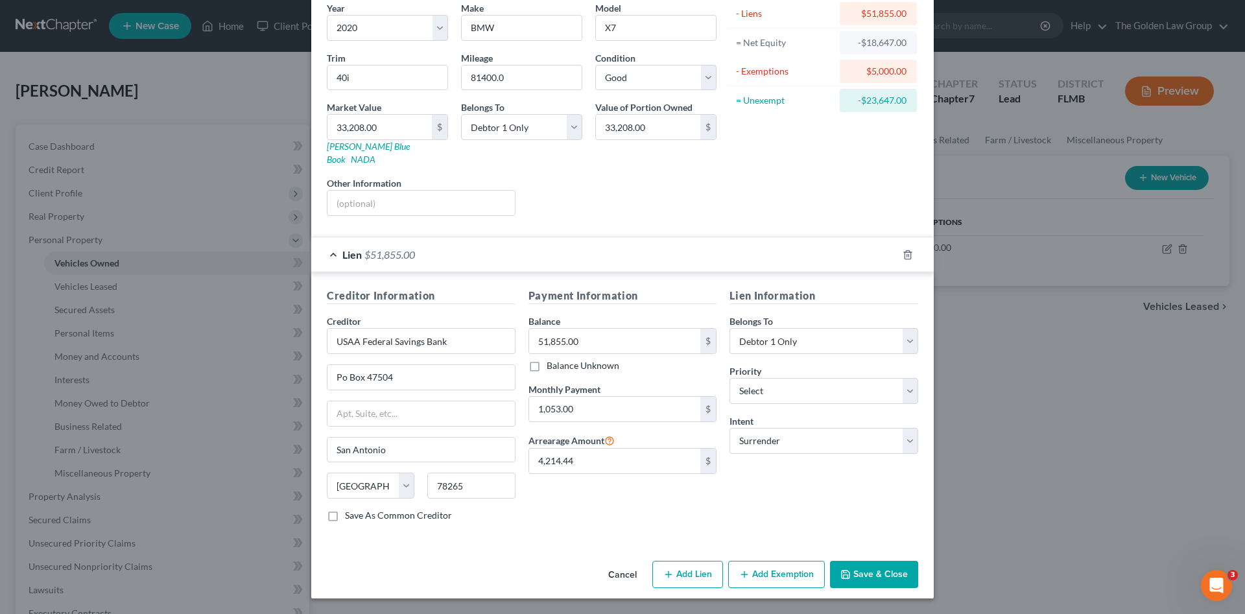
scroll to position [95, 0]
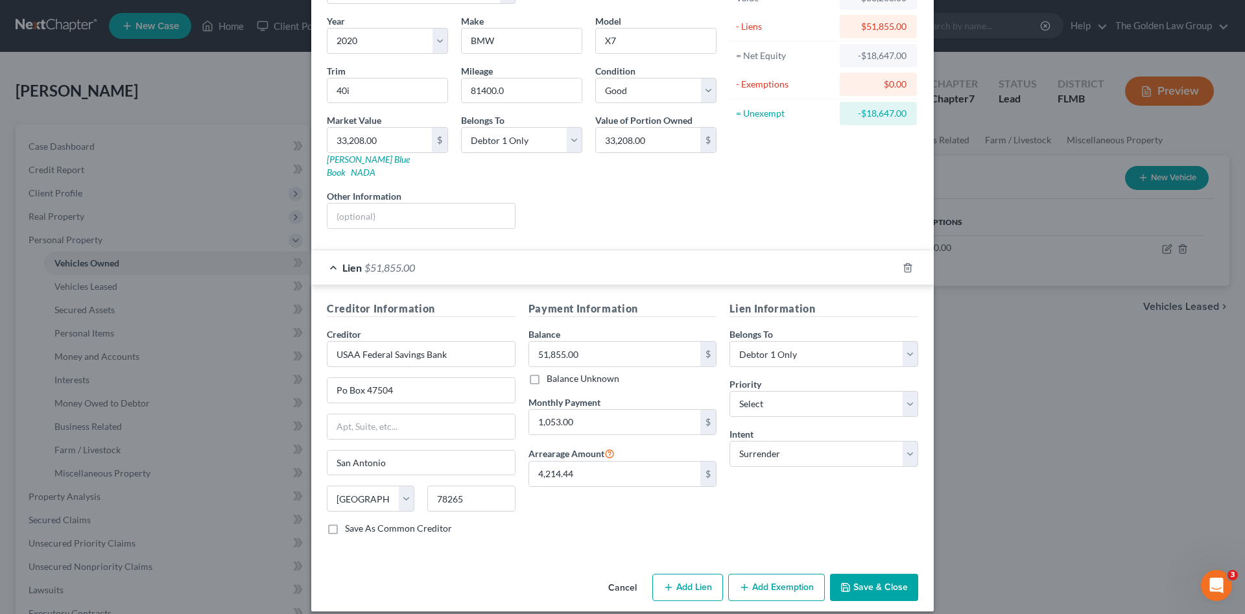
click at [874, 574] on button "Save & Close" at bounding box center [874, 587] width 88 height 27
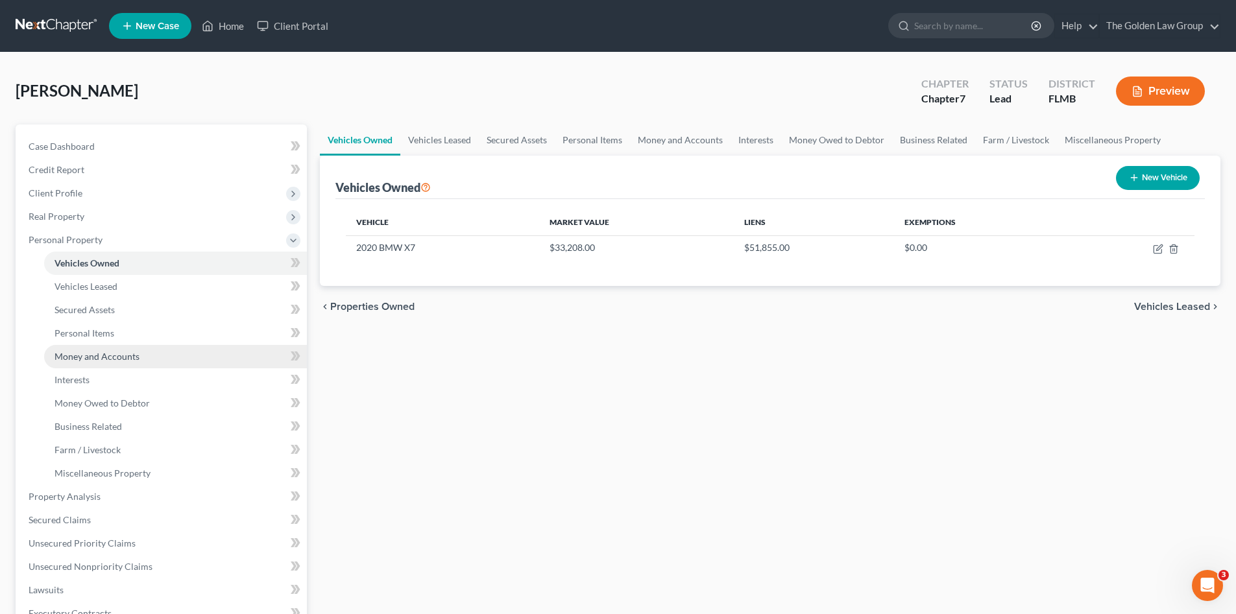
drag, startPoint x: 663, startPoint y: 496, endPoint x: 207, endPoint y: 358, distance: 476.5
click at [596, 475] on div "Vehicles Owned Vehicles Leased Secured Assets Personal Items Money and Accounts…" at bounding box center [769, 499] width 913 height 749
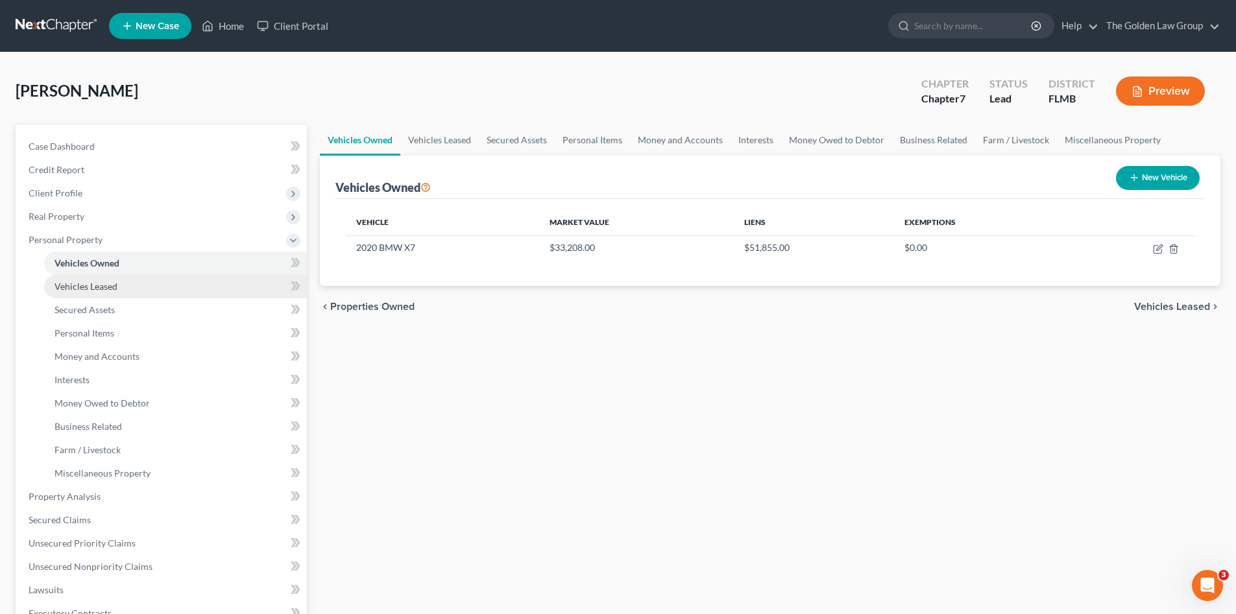
click at [97, 283] on span "Vehicles Leased" at bounding box center [85, 286] width 63 height 11
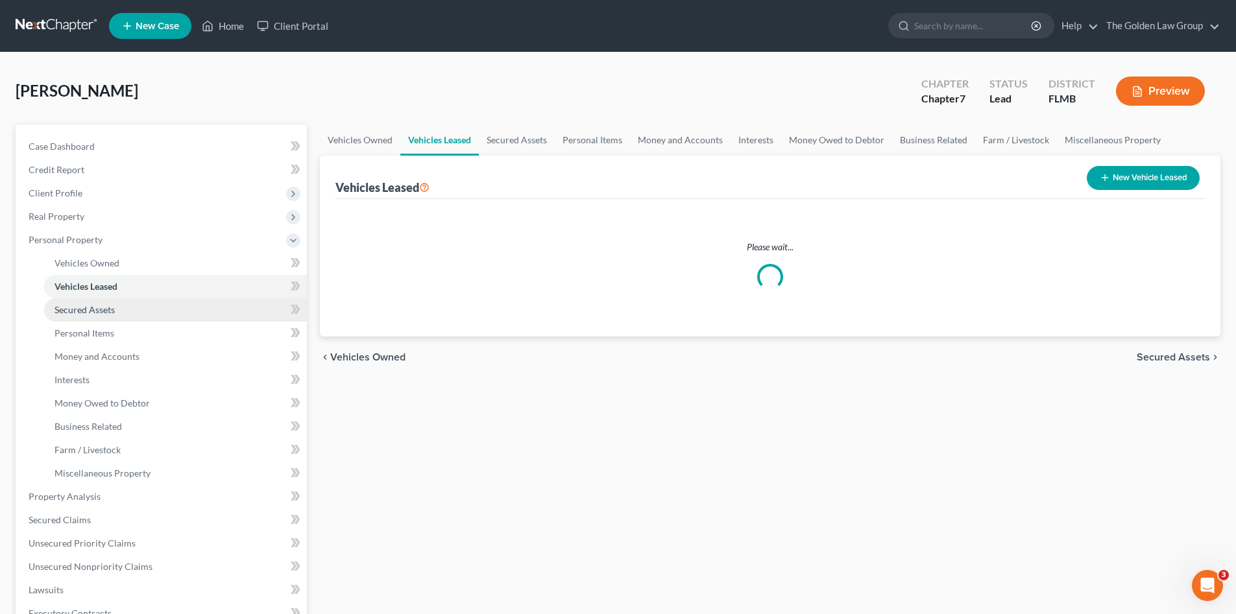
click at [109, 309] on span "Secured Assets" at bounding box center [84, 309] width 60 height 11
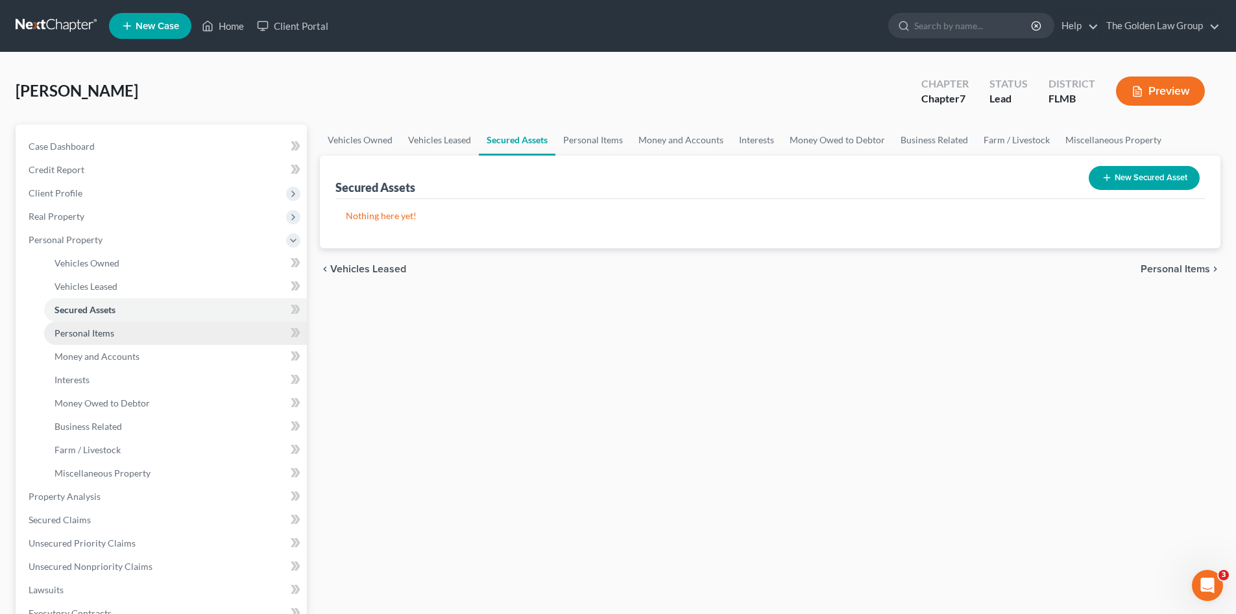
click at [83, 331] on span "Personal Items" at bounding box center [84, 333] width 60 height 11
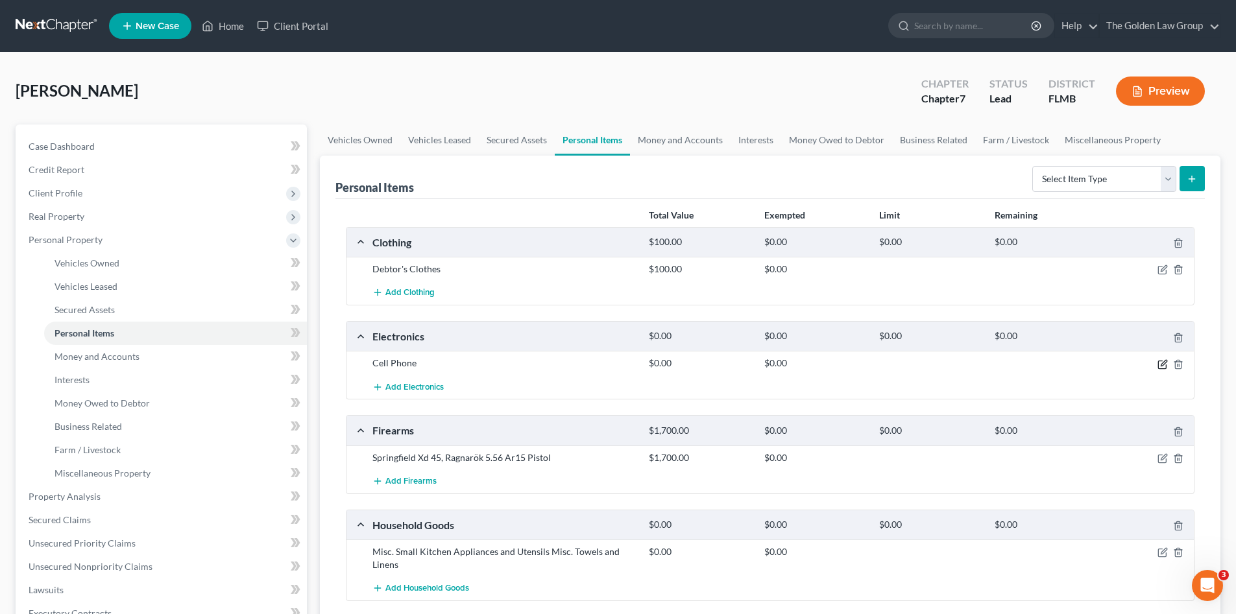
click at [1161, 364] on icon "button" at bounding box center [1162, 364] width 10 height 10
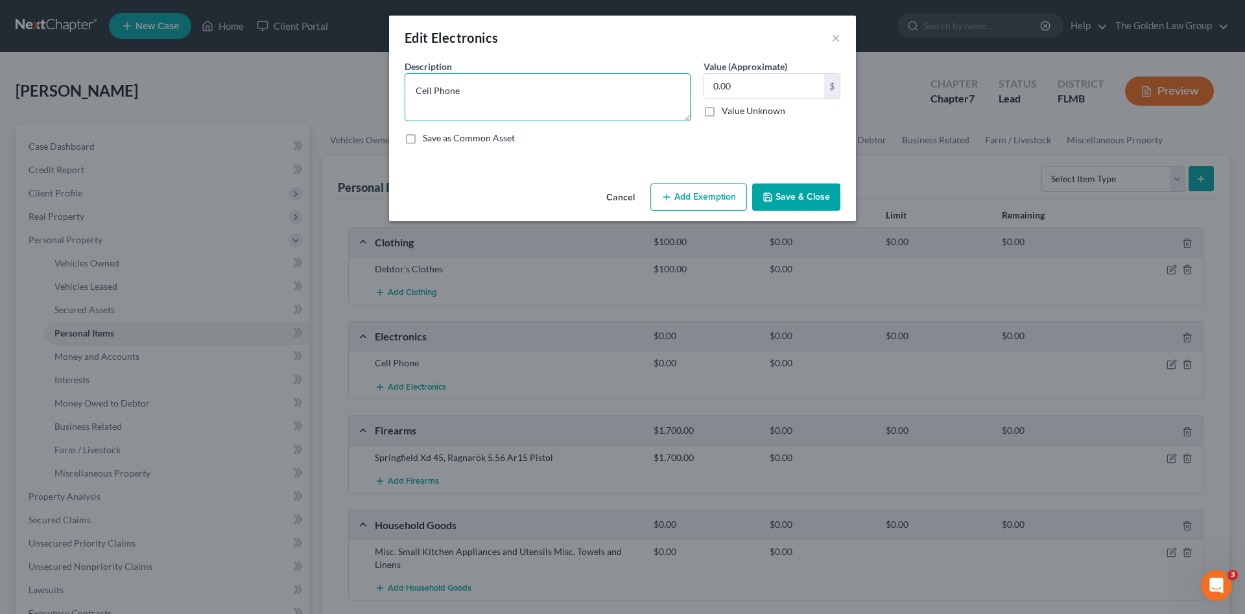
click at [476, 92] on textarea "Cell Phone" at bounding box center [548, 97] width 286 height 48
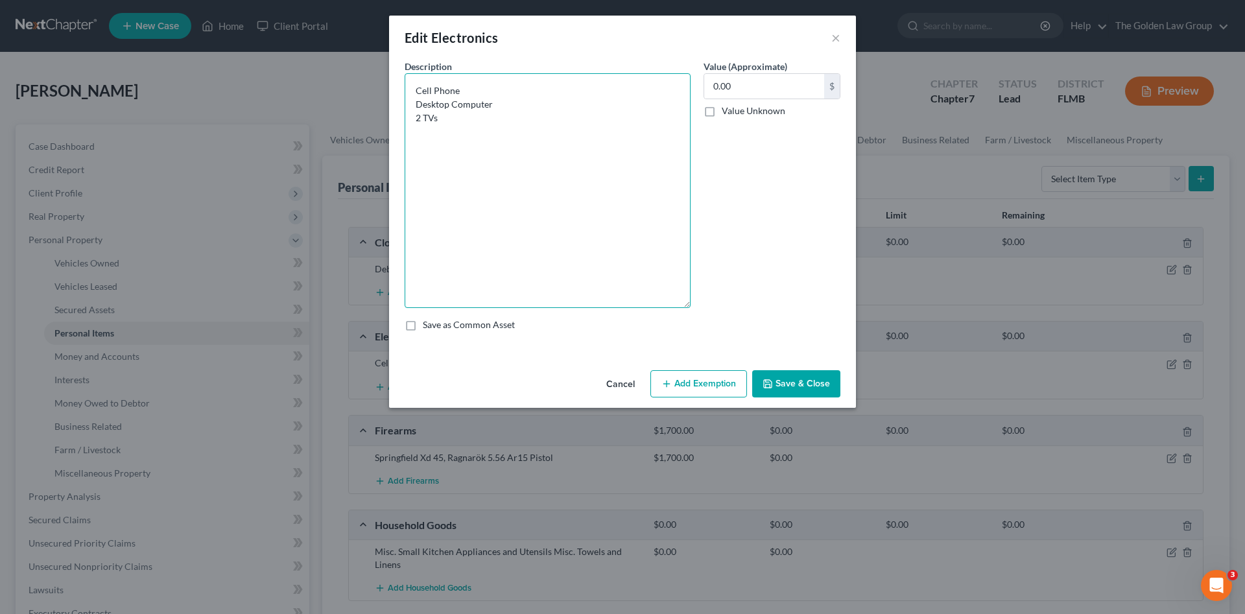
drag, startPoint x: 686, startPoint y: 117, endPoint x: 708, endPoint y: 304, distance: 188.2
click at [708, 304] on div "Description * Cell Phone Desktop Computer 2 TVs Value (Approximate) 0.00 $ Valu…" at bounding box center [622, 201] width 449 height 282
click at [476, 139] on textarea "Cell Phone Desktop Computer 2 TVs" at bounding box center [548, 190] width 286 height 235
click at [492, 121] on textarea "Cell Phone Desktop Computer 2 TVs Gaming System" at bounding box center [548, 190] width 286 height 235
type textarea "Cell Phone Desktop Computer 2 TVs Gaming System"
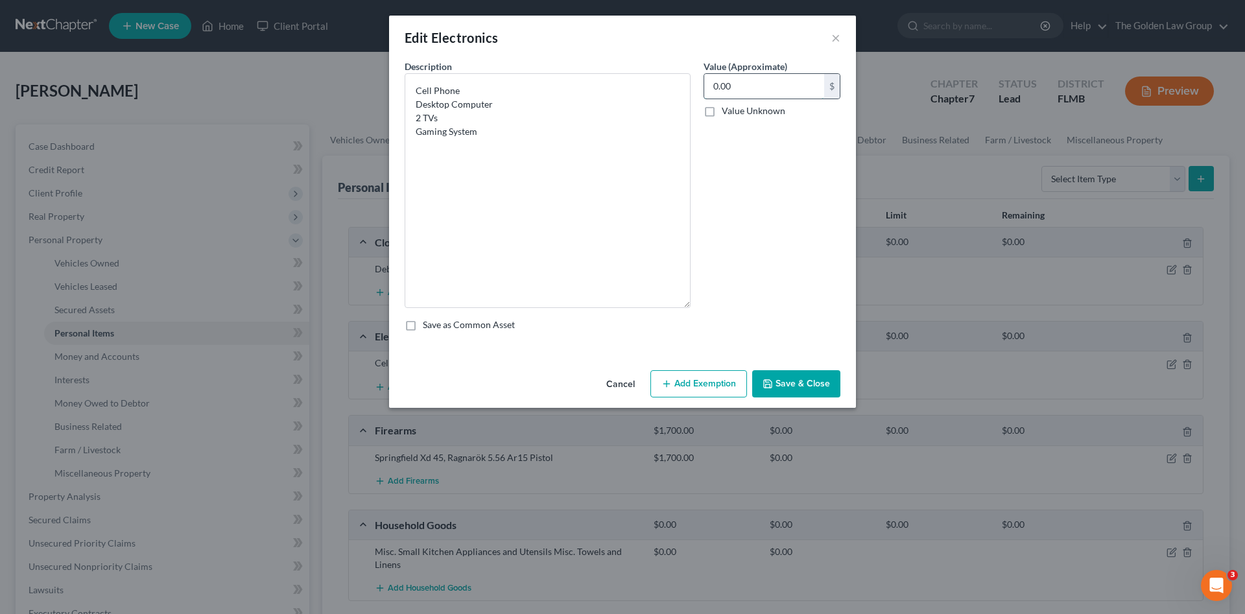
click at [743, 91] on input "0.00" at bounding box center [764, 86] width 120 height 25
type input "600.00"
click at [727, 191] on div "Value (Approximate) 600.00 $ Value Unknown Balance Undetermined 600.00 $ Value …" at bounding box center [772, 184] width 150 height 248
drag, startPoint x: 799, startPoint y: 375, endPoint x: 812, endPoint y: 355, distance: 23.4
click at [799, 375] on button "Save & Close" at bounding box center [796, 383] width 88 height 27
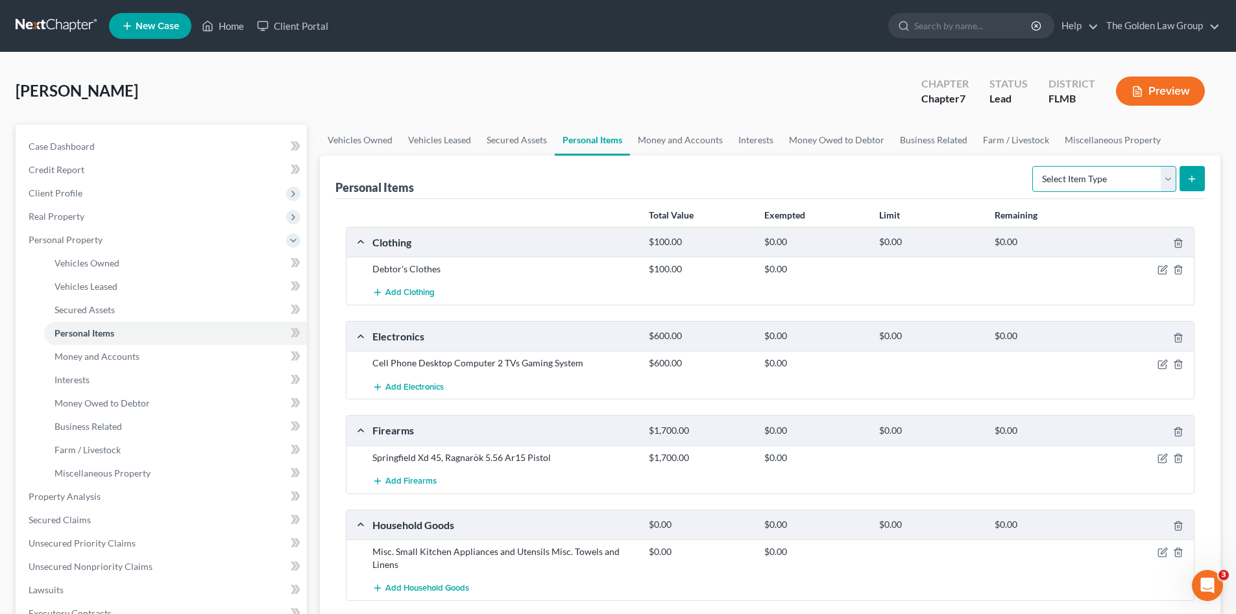
click at [1107, 180] on select "Select Item Type Clothing Collectibles Of Value Electronics Firearms Household …" at bounding box center [1104, 179] width 144 height 26
click at [886, 483] on div "Add Firearms" at bounding box center [780, 482] width 829 height 24
click at [1163, 459] on icon "button" at bounding box center [1164, 457] width 6 height 6
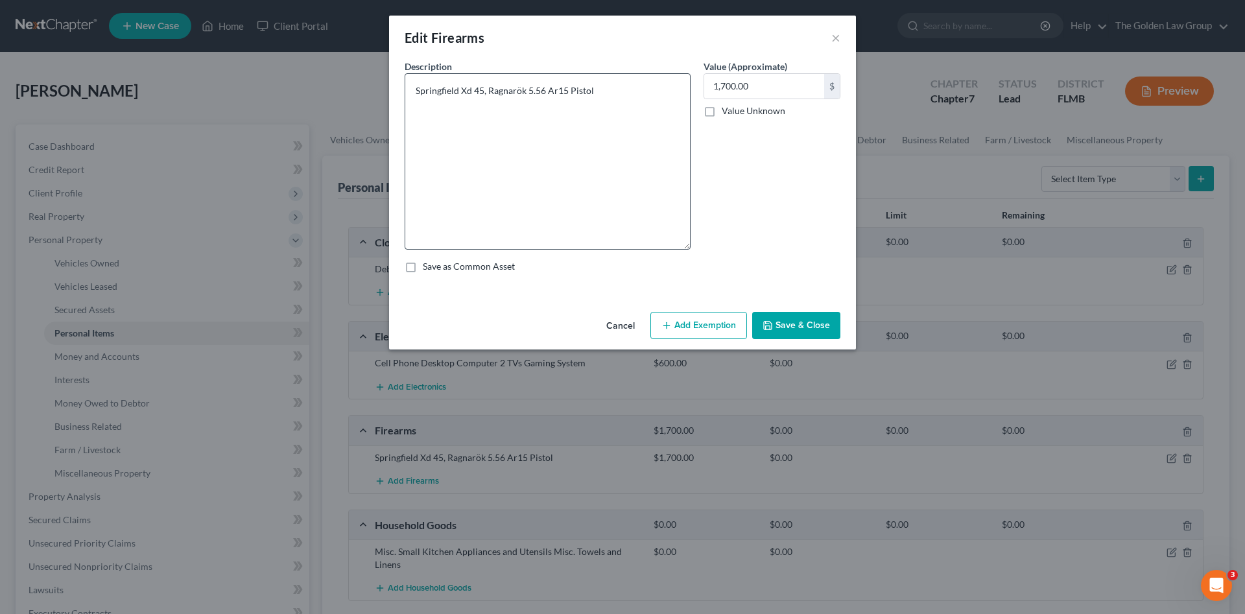
drag, startPoint x: 690, startPoint y: 116, endPoint x: 658, endPoint y: 245, distance: 132.3
click at [658, 245] on textarea "Springfield Xd 45, Ragnarök 5.56 Ar15 Pistol" at bounding box center [548, 161] width 286 height 176
drag, startPoint x: 595, startPoint y: 89, endPoint x: 383, endPoint y: 93, distance: 212.2
click at [383, 93] on div "Edit Firearms × An exemption set must first be selected from the Filing Informa…" at bounding box center [622, 307] width 1245 height 614
click at [604, 160] on textarea "Handgun Rifle" at bounding box center [548, 161] width 286 height 176
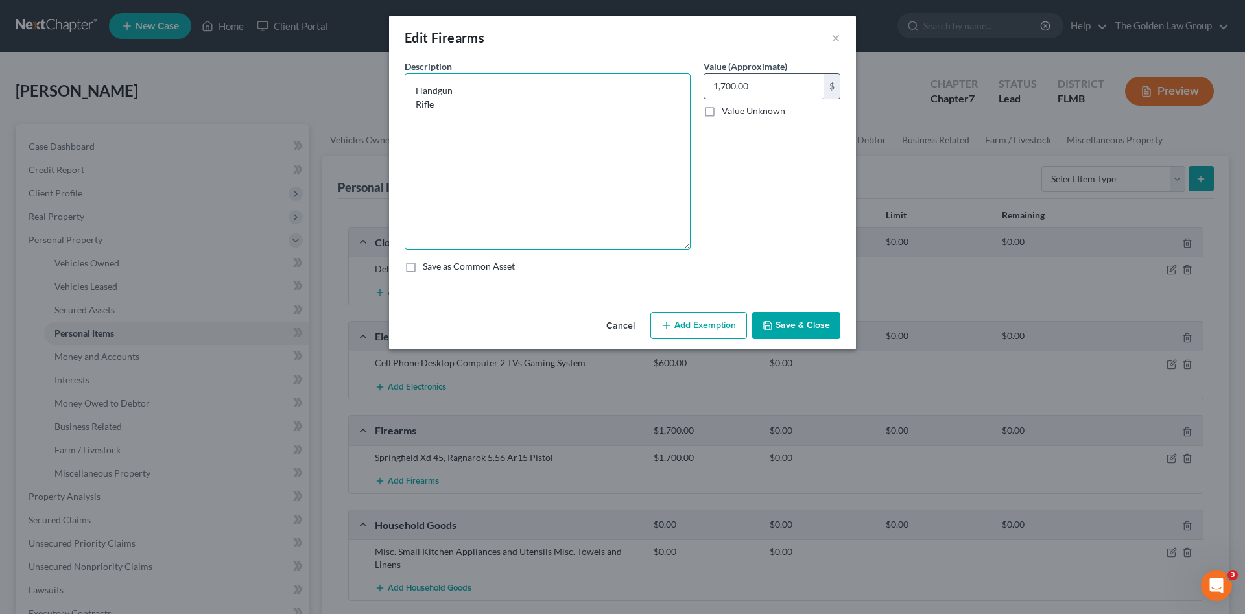
type textarea "Handgun Rifle"
click at [752, 89] on input "1,700.00" at bounding box center [764, 86] width 120 height 25
click at [778, 316] on button "Save & Close" at bounding box center [796, 325] width 88 height 27
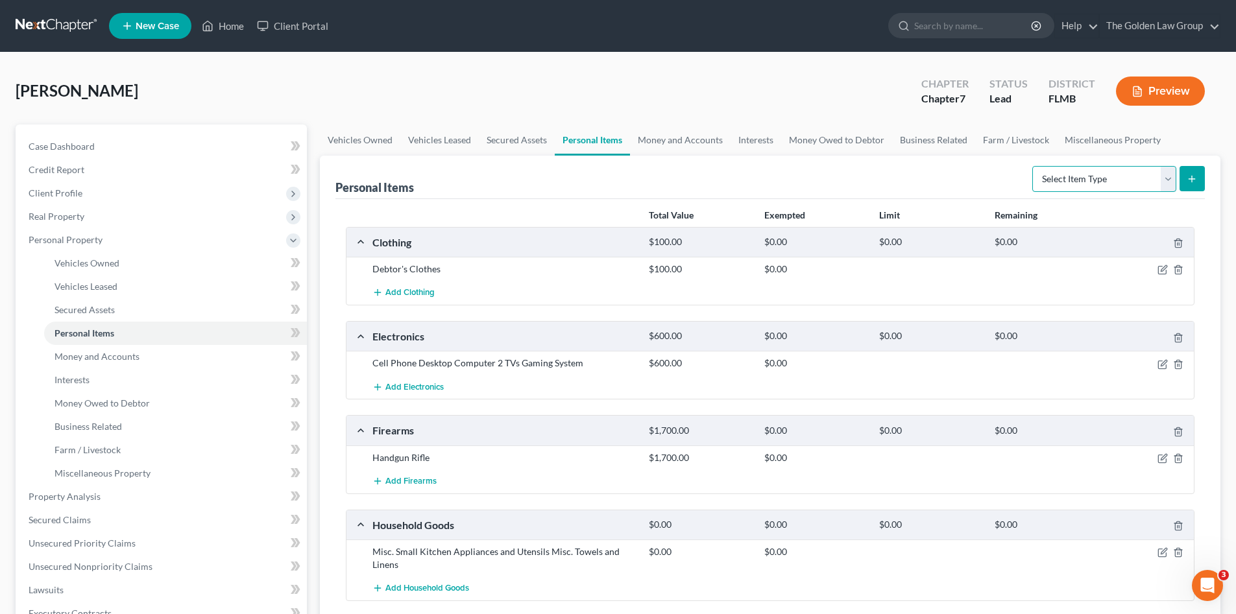
click at [1055, 169] on select "Select Item Type Clothing Collectibles Of Value Electronics Firearms Household …" at bounding box center [1104, 179] width 144 height 26
click at [885, 186] on div "Personal Items Select Item Type Clothing Collectibles Of Value Electronics Fire…" at bounding box center [769, 177] width 869 height 43
click at [1161, 552] on icon "button" at bounding box center [1162, 552] width 10 height 10
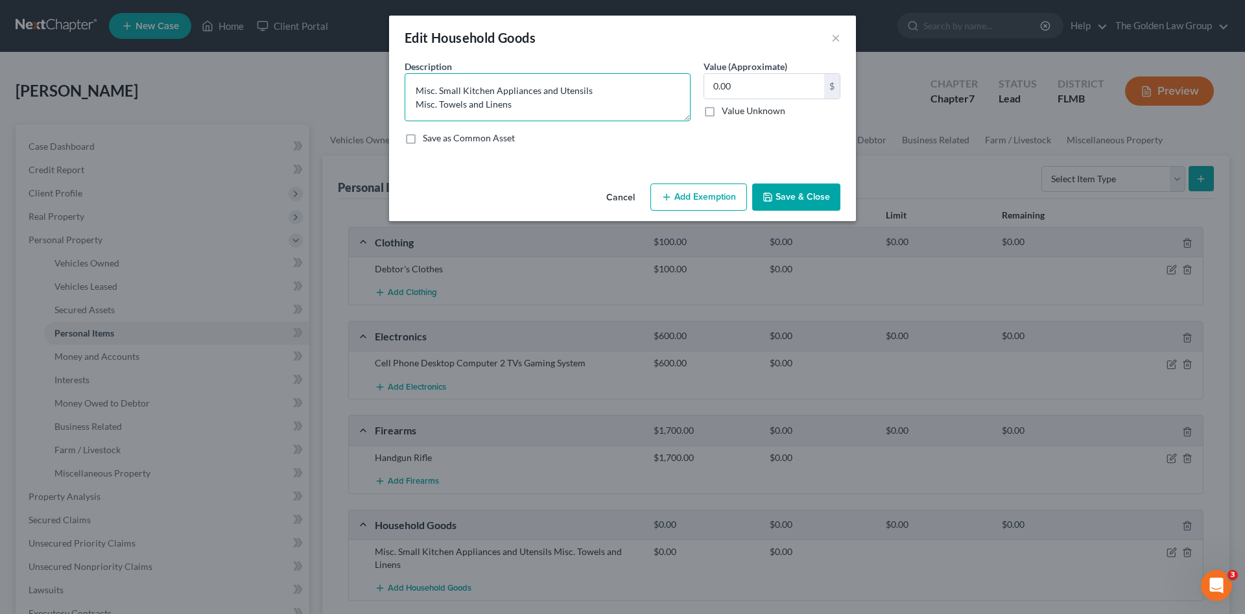
click at [409, 88] on textarea "Misc. Small Kitchen Appliances and Utensils Misc. Towels and Linens" at bounding box center [548, 97] width 286 height 48
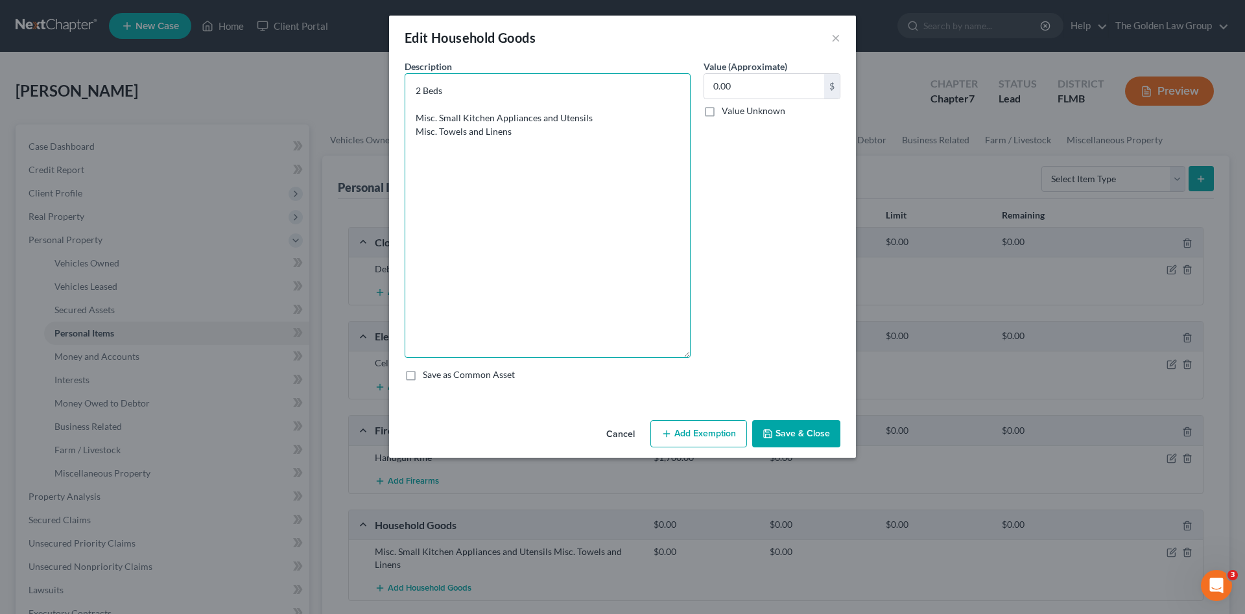
drag, startPoint x: 688, startPoint y: 119, endPoint x: 683, endPoint y: 356, distance: 236.8
click at [683, 356] on textarea "2 Beds Misc. Small Kitchen Appliances and Utensils Misc. Towels and Linens" at bounding box center [548, 215] width 286 height 285
click at [445, 103] on textarea "2 Beds Misc. Small Kitchen Appliances and Utensils Misc. Towels and Linens" at bounding box center [548, 215] width 286 height 285
click at [541, 180] on textarea "2 Beds 2 Dressers 3 Nightstands 1 Desk with Chair Dining Table with 8 Chairs Mi…" at bounding box center [548, 215] width 286 height 285
click at [529, 146] on textarea "2 Beds 2 Dressers 3 Nightstands 1 Desk with Chair Dining Table with 8 Chairs Mi…" at bounding box center [548, 215] width 286 height 285
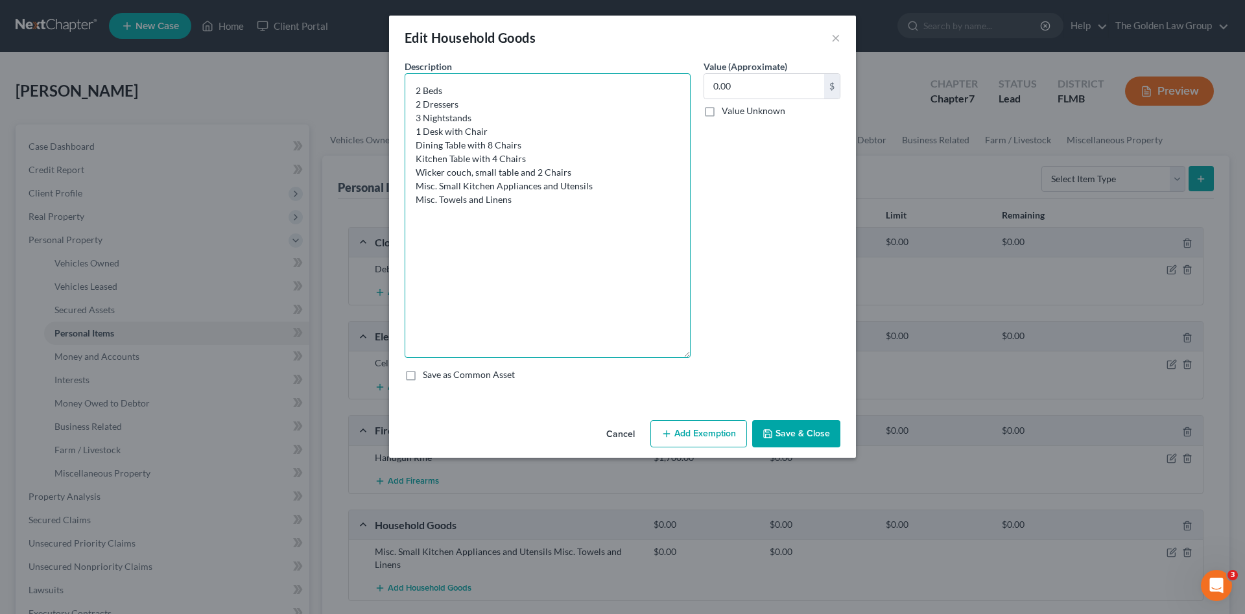
click at [586, 169] on textarea "2 Beds 2 Dressers 3 Nightstands 1 Desk with Chair Dining Table with 8 Chairs Ki…" at bounding box center [548, 215] width 286 height 285
drag, startPoint x: 593, startPoint y: 238, endPoint x: 612, endPoint y: 218, distance: 27.5
click at [592, 238] on textarea "2 Beds 2 Dressers 3 Nightstands 1 Desk with Chair Dining Table with 8 Chairs Ki…" at bounding box center [548, 215] width 286 height 285
click at [564, 228] on textarea "2 Beds 2 Dressers 3 Nightstands 1 Desk with Chair Dining Table with 8 Chairs Ki…" at bounding box center [548, 215] width 286 height 285
type textarea "2 Beds 2 Dressers 3 Nightstands 1 Desk with Chair Dining Table with 8 Chairs Ki…"
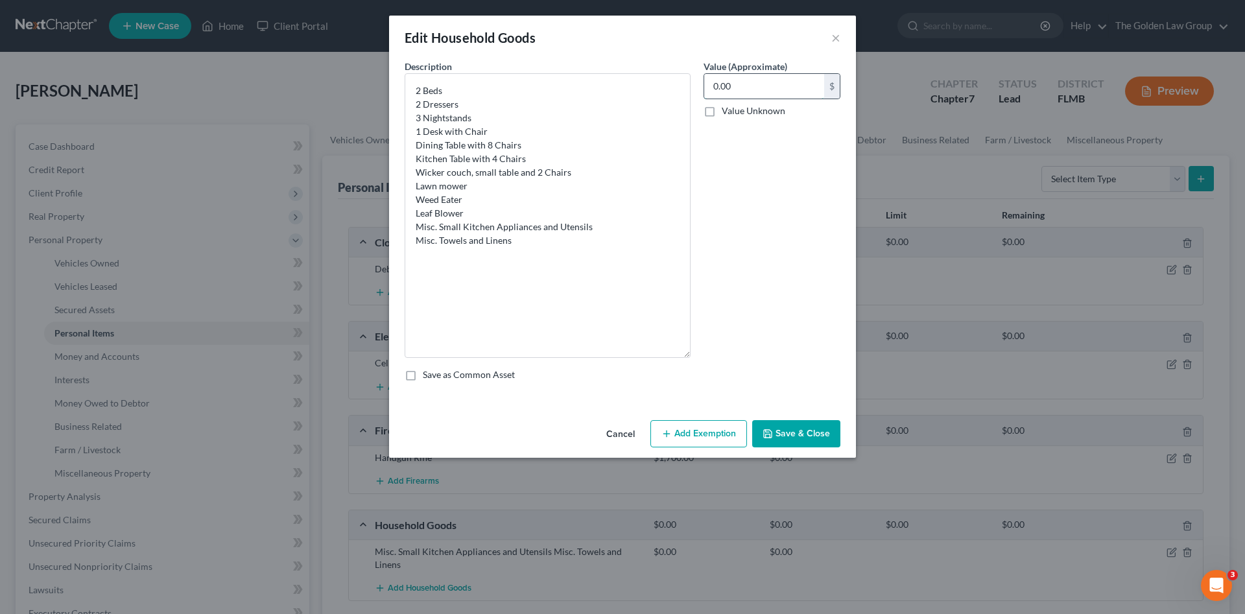
click at [739, 84] on input "0.00" at bounding box center [764, 86] width 120 height 25
type input "1,200.00"
click at [799, 426] on button "Save & Close" at bounding box center [796, 433] width 88 height 27
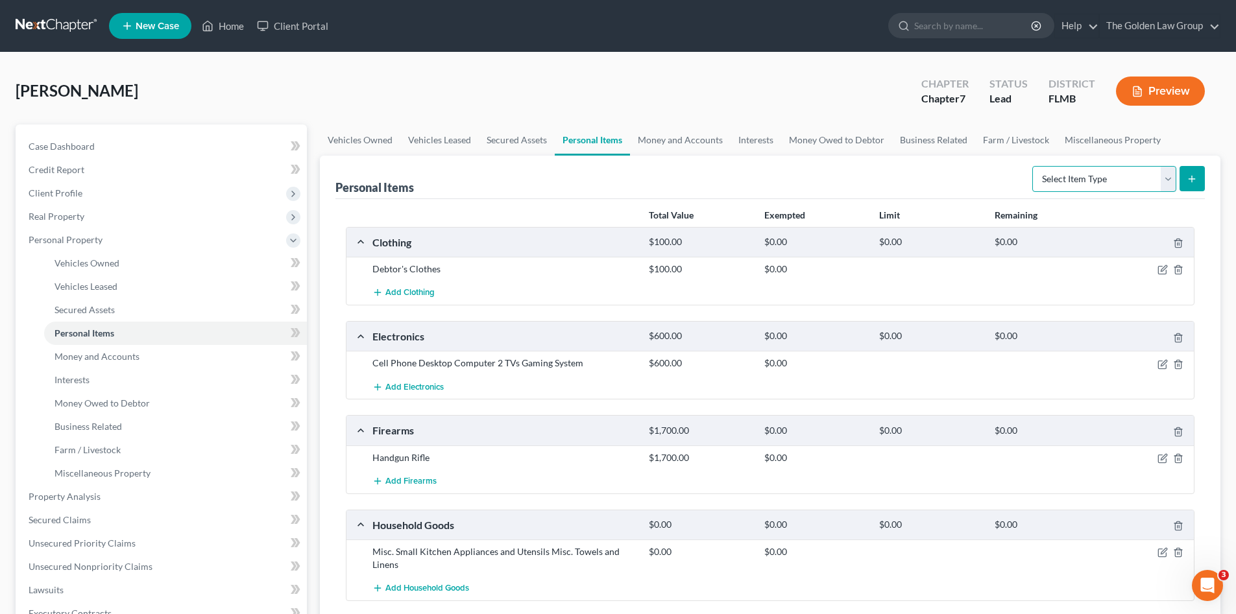
click at [1081, 174] on select "Select Item Type Clothing Collectibles Of Value Electronics Firearms Household …" at bounding box center [1104, 179] width 144 height 26
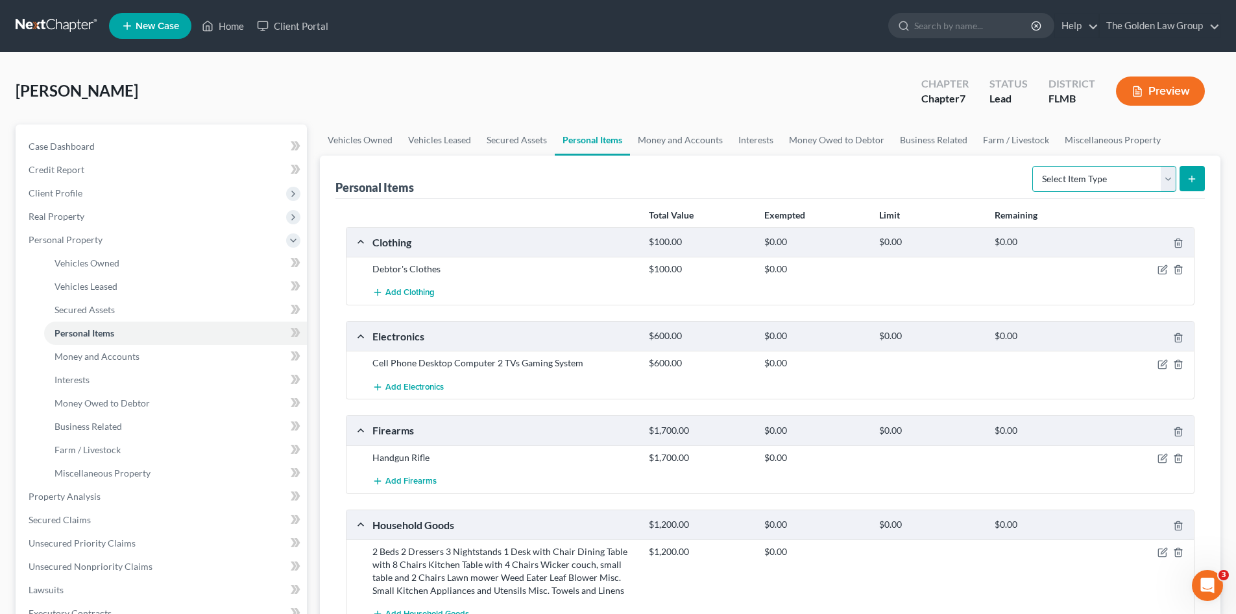
select select "jewelry"
click at [1033, 166] on select "Select Item Type Clothing Collectibles Of Value Electronics Firearms Household …" at bounding box center [1104, 179] width 144 height 26
click at [1190, 178] on icon "submit" at bounding box center [1191, 179] width 10 height 10
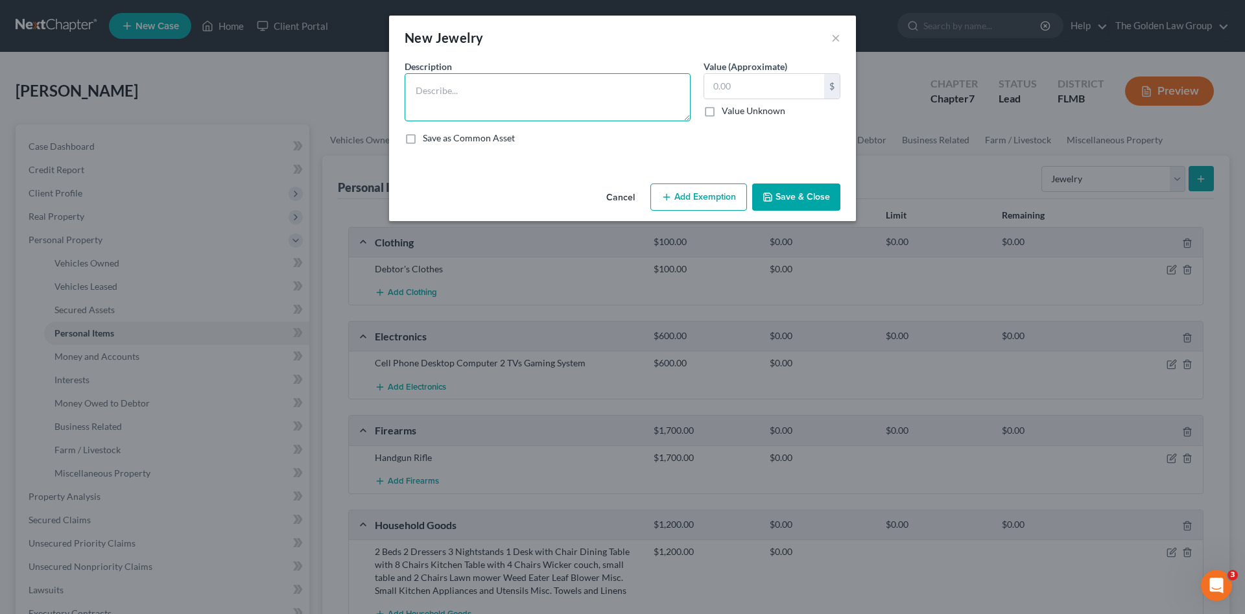
click at [435, 86] on textarea at bounding box center [548, 97] width 286 height 48
type textarea "Smart Watch"
type input "25.00"
drag, startPoint x: 777, startPoint y: 186, endPoint x: 837, endPoint y: 186, distance: 60.3
click at [778, 186] on button "Save & Close" at bounding box center [796, 197] width 88 height 27
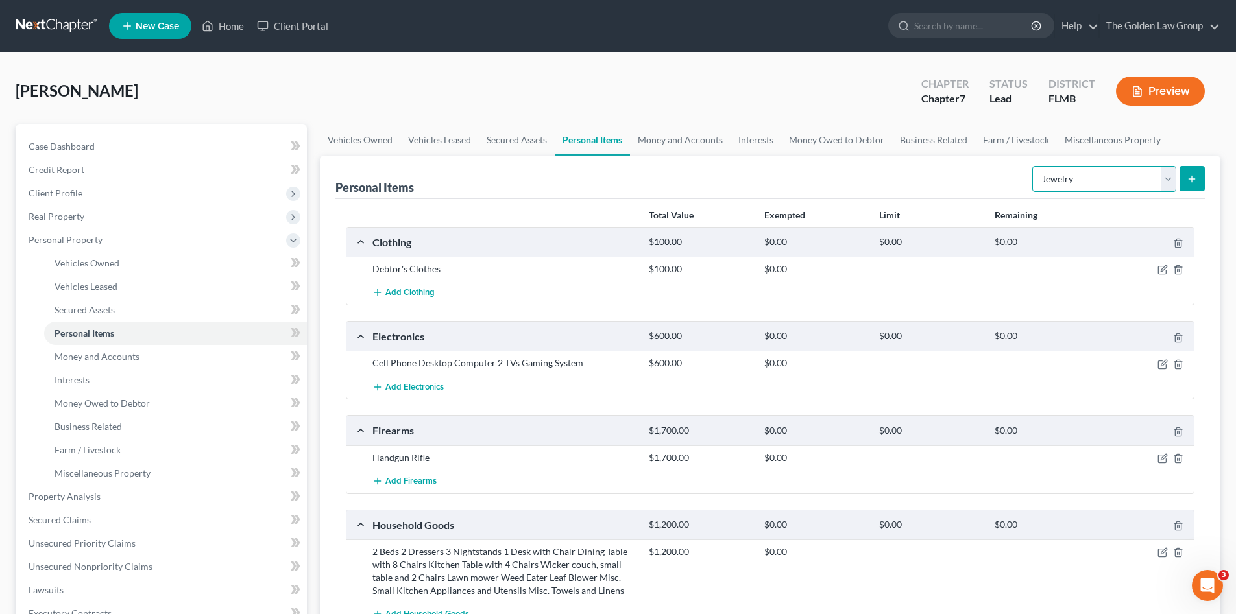
click at [1114, 176] on select "Select Item Type Clothing Collectibles Of Value Electronics Firearms Household …" at bounding box center [1104, 179] width 144 height 26
select select "pets"
click at [1033, 166] on select "Select Item Type Clothing Collectibles Of Value Electronics Firearms Household …" at bounding box center [1104, 179] width 144 height 26
click at [1189, 180] on icon "submit" at bounding box center [1191, 179] width 10 height 10
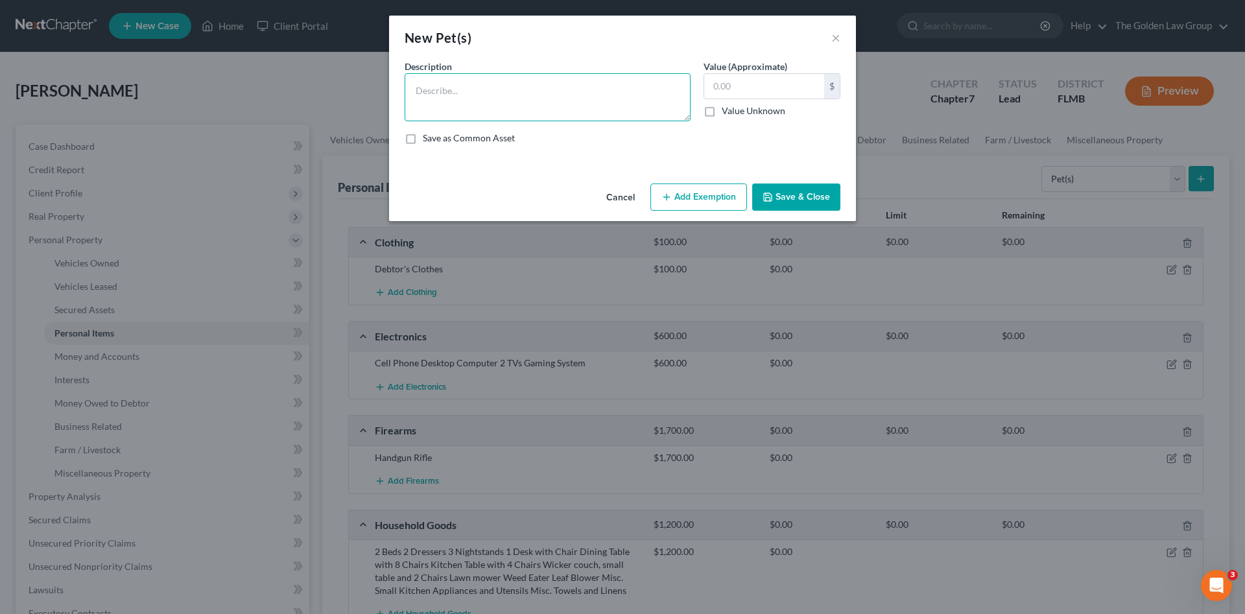
click at [528, 94] on textarea at bounding box center [548, 97] width 286 height 48
type textarea "2 Dogs"
click at [782, 90] on input "text" at bounding box center [764, 86] width 120 height 25
type input "0.00"
click at [808, 194] on button "Save & Close" at bounding box center [796, 197] width 88 height 27
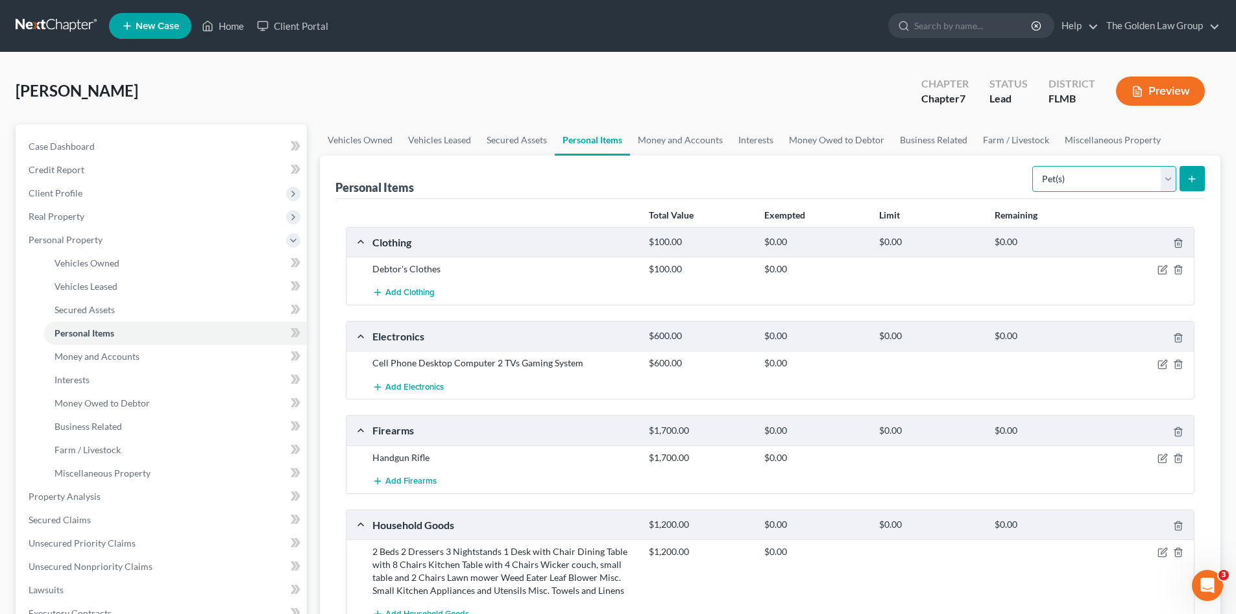
click at [1131, 176] on select "Select Item Type Clothing Collectibles Of Value Electronics Firearms Household …" at bounding box center [1104, 179] width 144 height 26
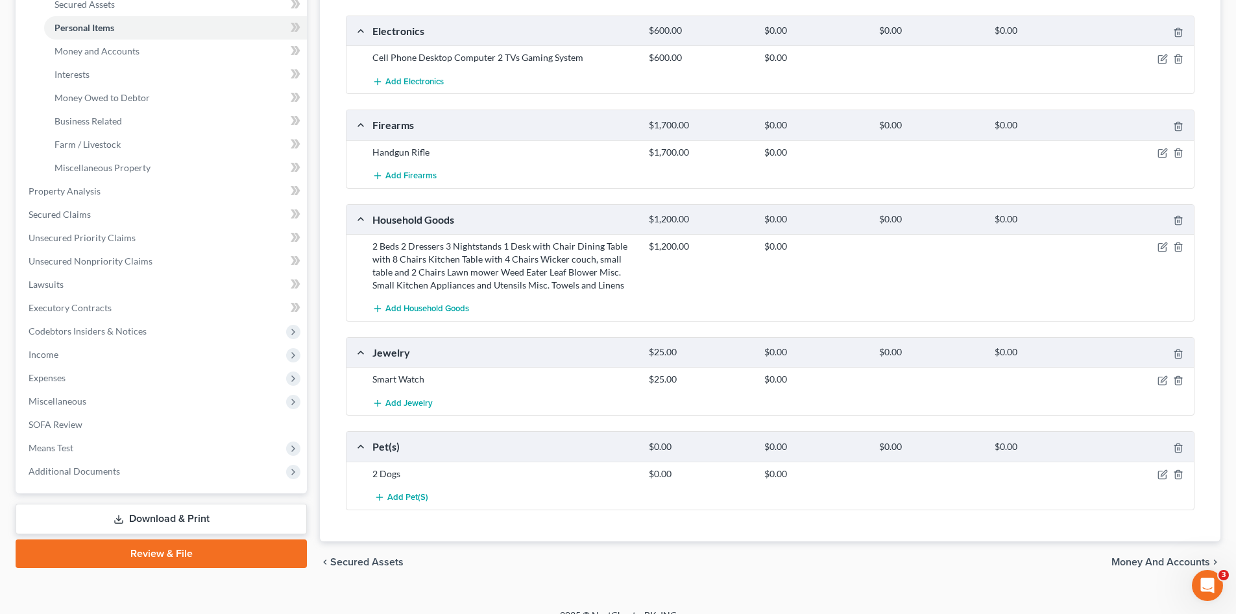
scroll to position [324, 0]
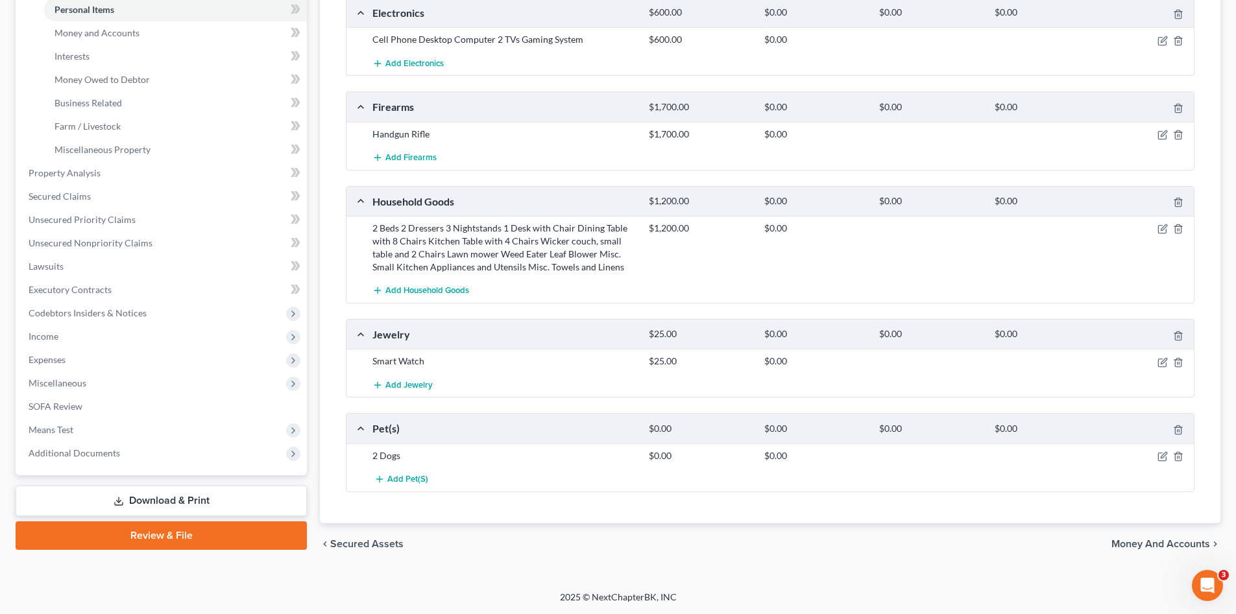
click at [1173, 543] on span "Money and Accounts" at bounding box center [1160, 544] width 99 height 10
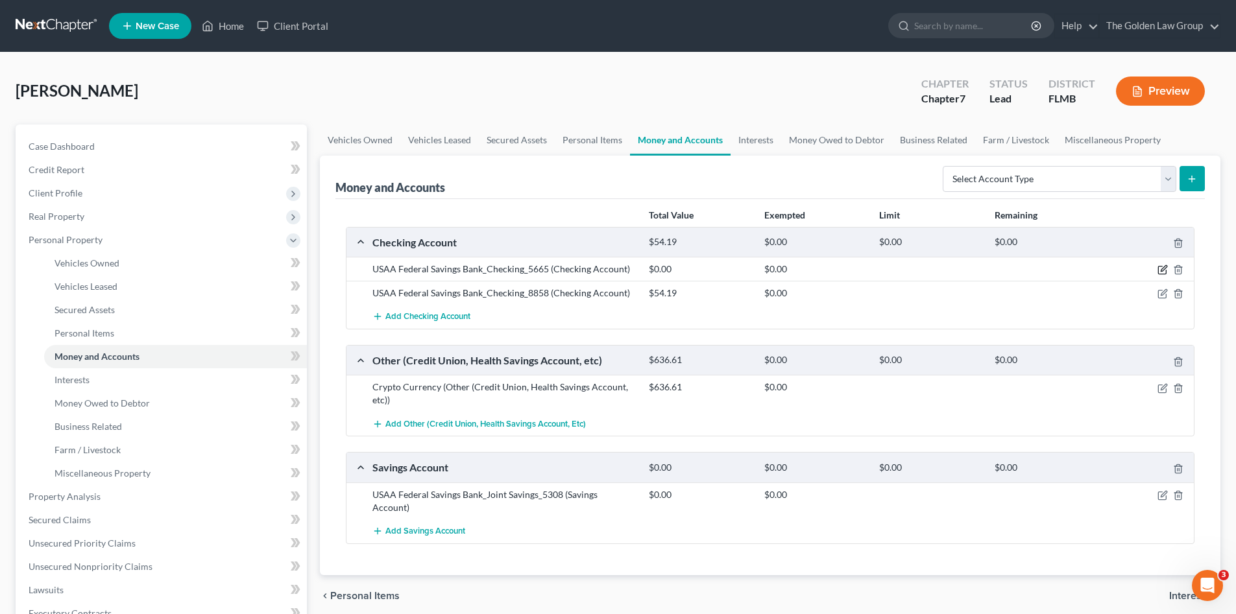
click at [1161, 267] on icon "button" at bounding box center [1162, 270] width 10 height 10
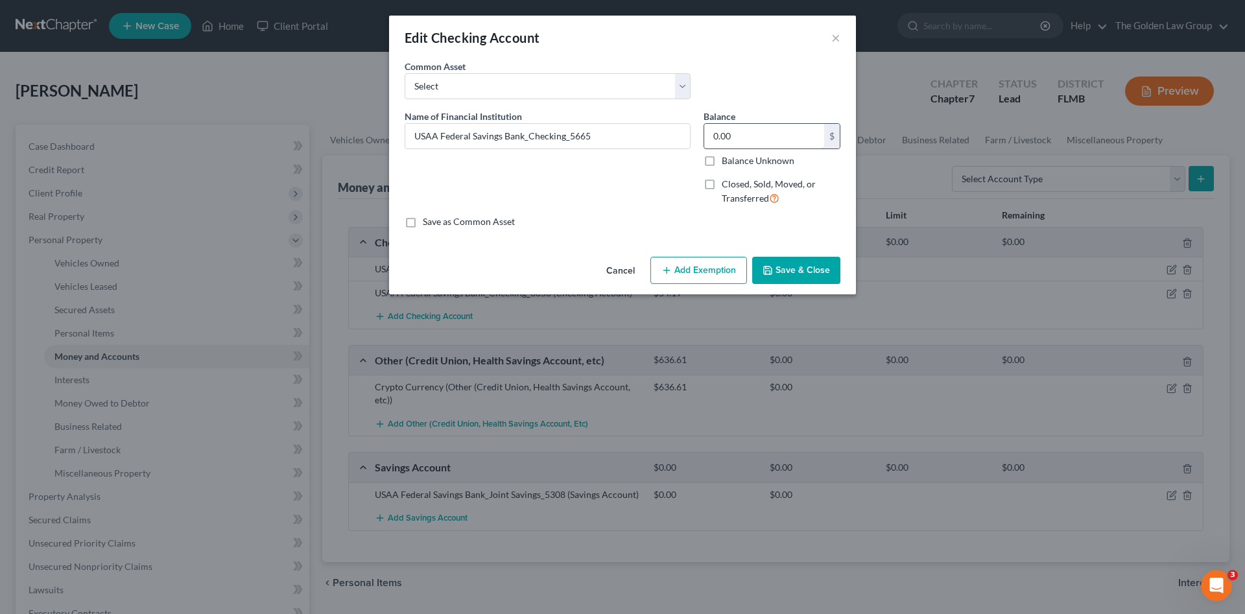
click at [731, 137] on input "0.00" at bounding box center [764, 136] width 120 height 25
click at [828, 278] on button "Save & Close" at bounding box center [796, 270] width 88 height 27
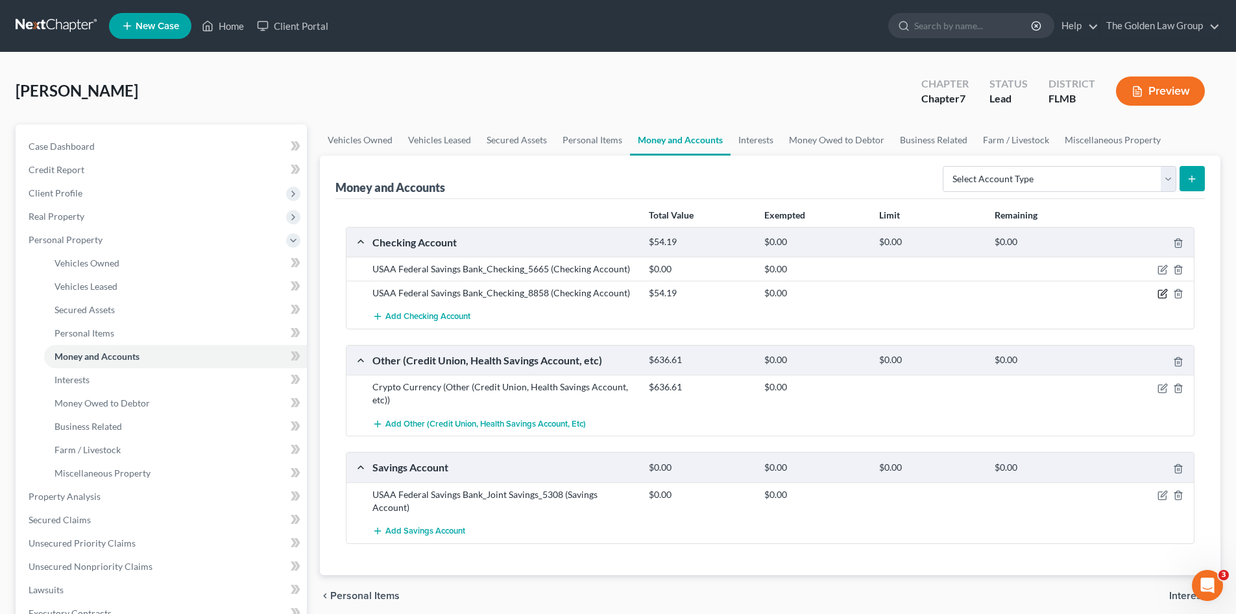
click at [1161, 290] on icon "button" at bounding box center [1162, 294] width 10 height 10
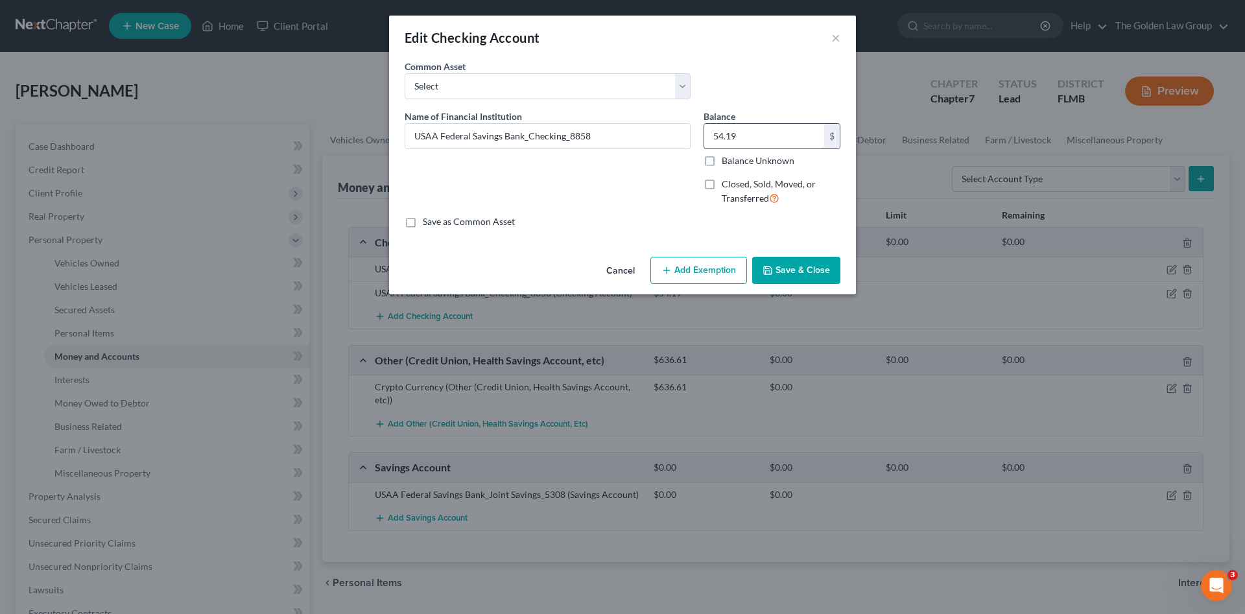
click at [755, 136] on input "54.19" at bounding box center [764, 136] width 120 height 25
type input "562.00"
click at [697, 261] on button "Add Exemption" at bounding box center [699, 270] width 97 height 27
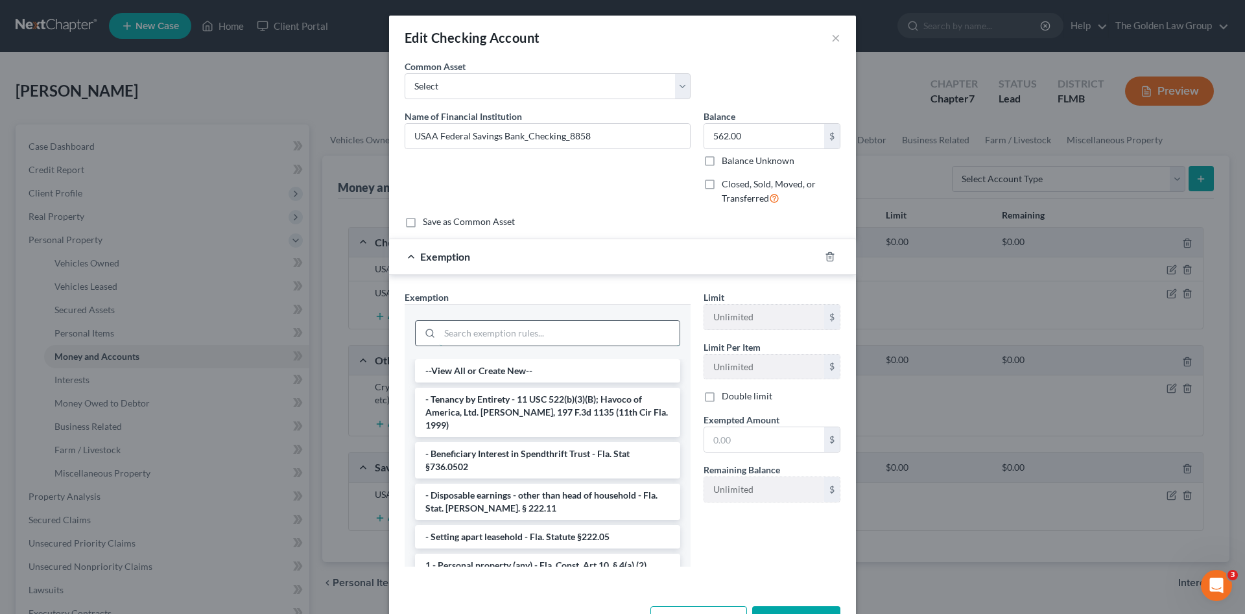
click at [509, 328] on input "search" at bounding box center [560, 333] width 240 height 25
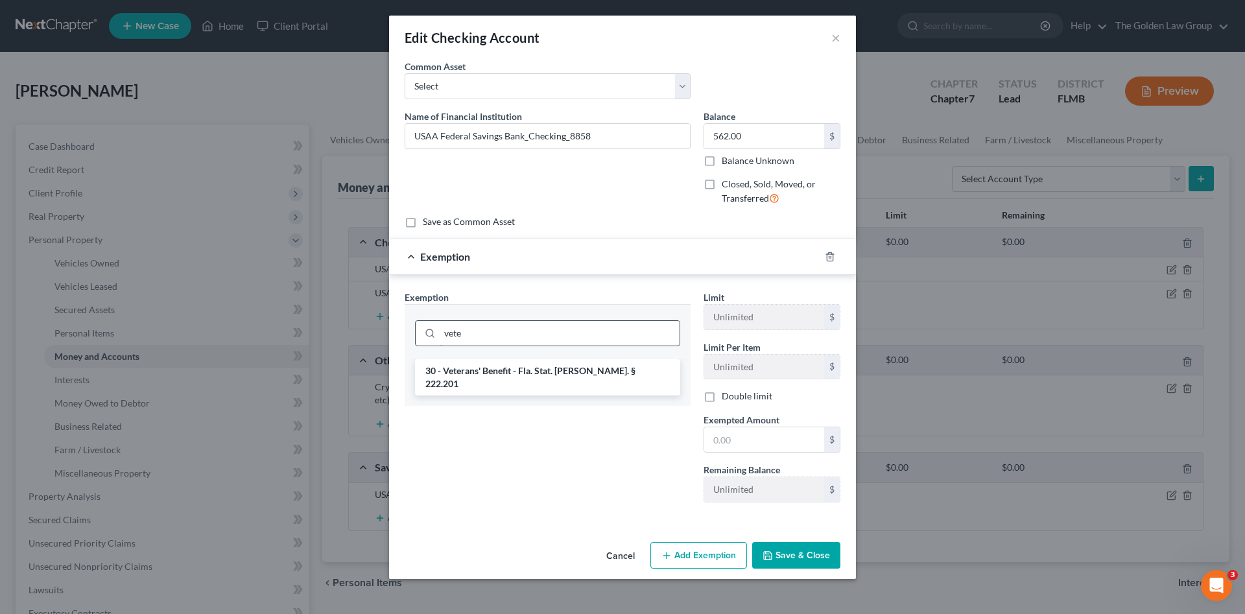
type input "veter"
drag, startPoint x: 466, startPoint y: 332, endPoint x: 416, endPoint y: 343, distance: 51.7
click at [402, 331] on div "Exemption Set must be selected for CA. Exemption * veter 30 - Veterans' Benefit…" at bounding box center [547, 402] width 299 height 223
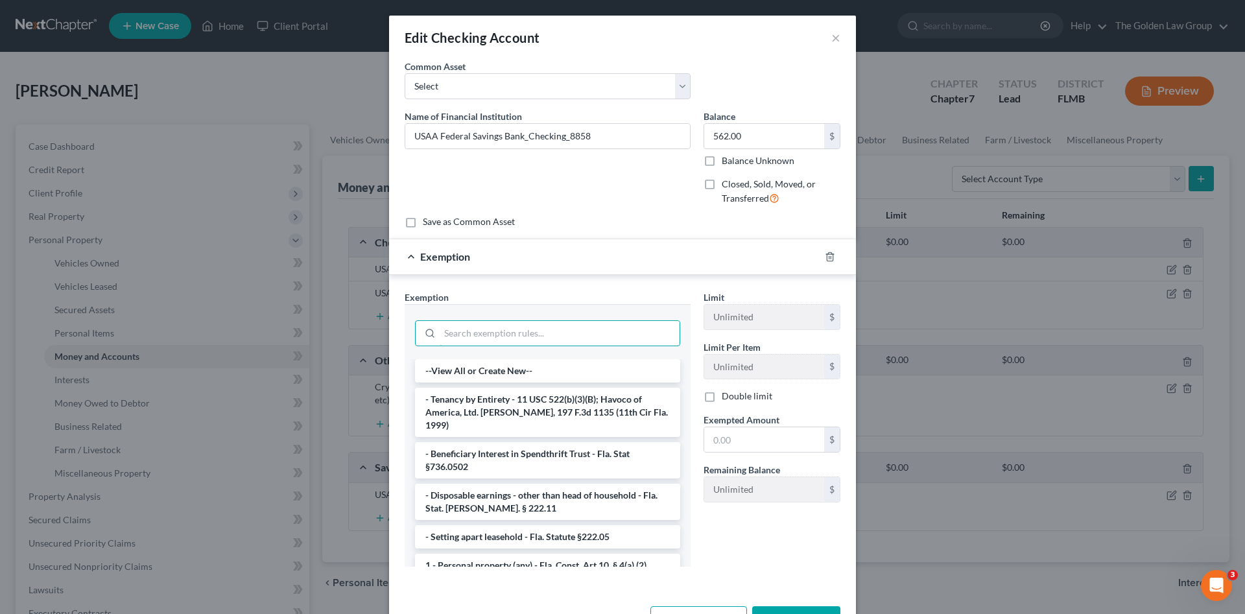
scroll to position [45, 0]
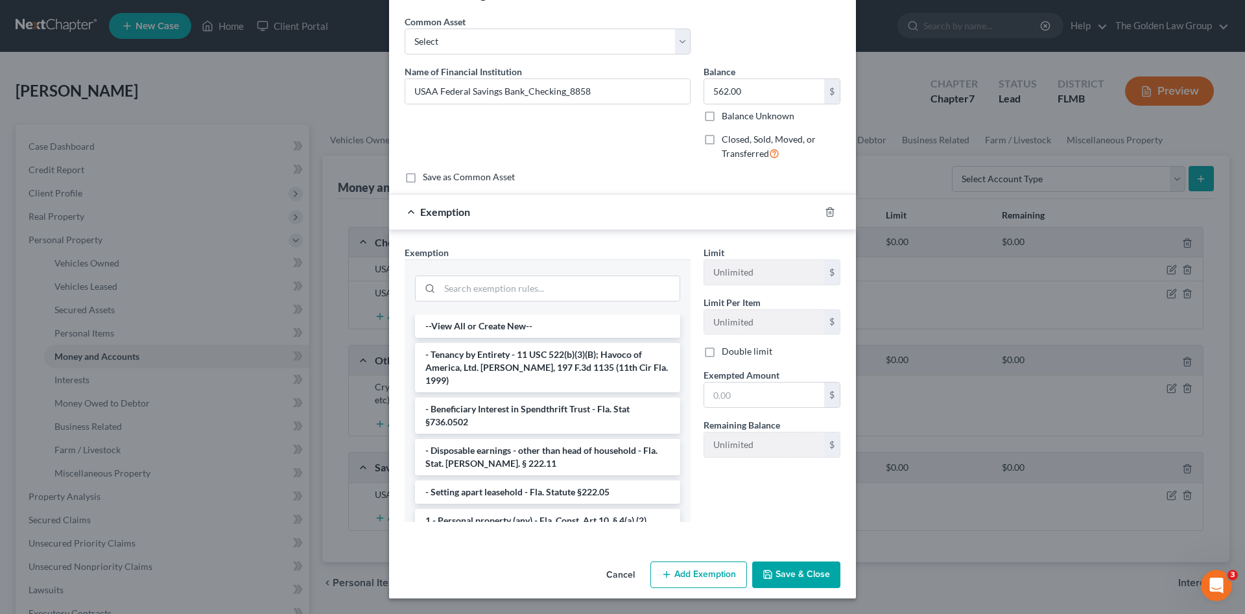
click at [792, 574] on button "Save & Close" at bounding box center [796, 575] width 88 height 27
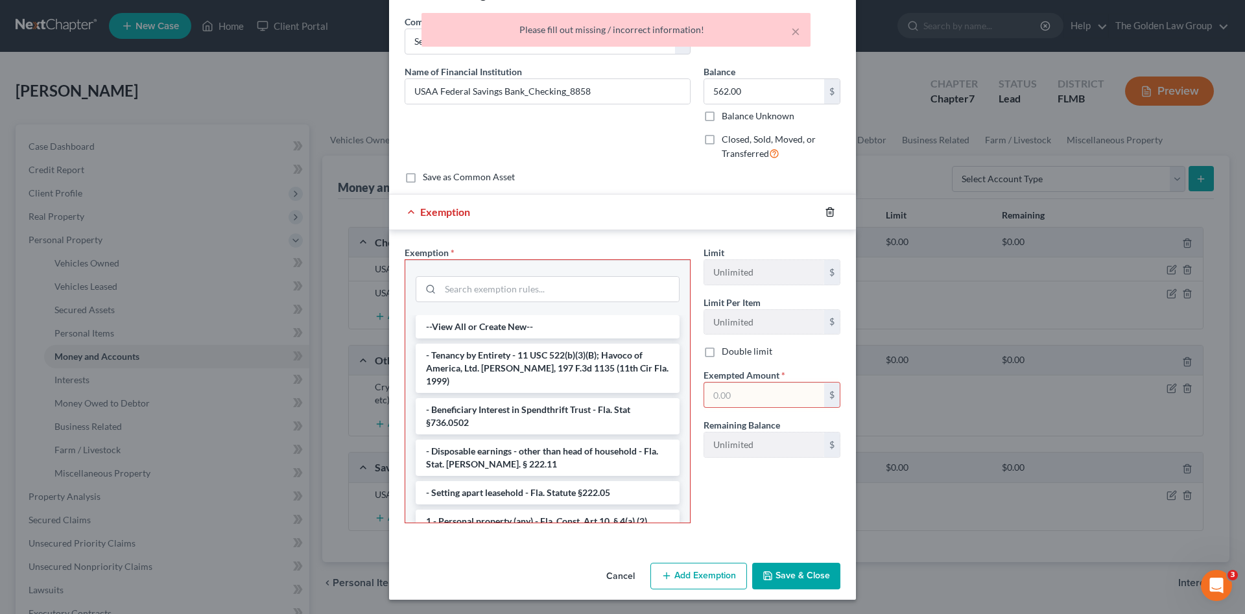
click at [830, 212] on line "button" at bounding box center [830, 212] width 0 height 3
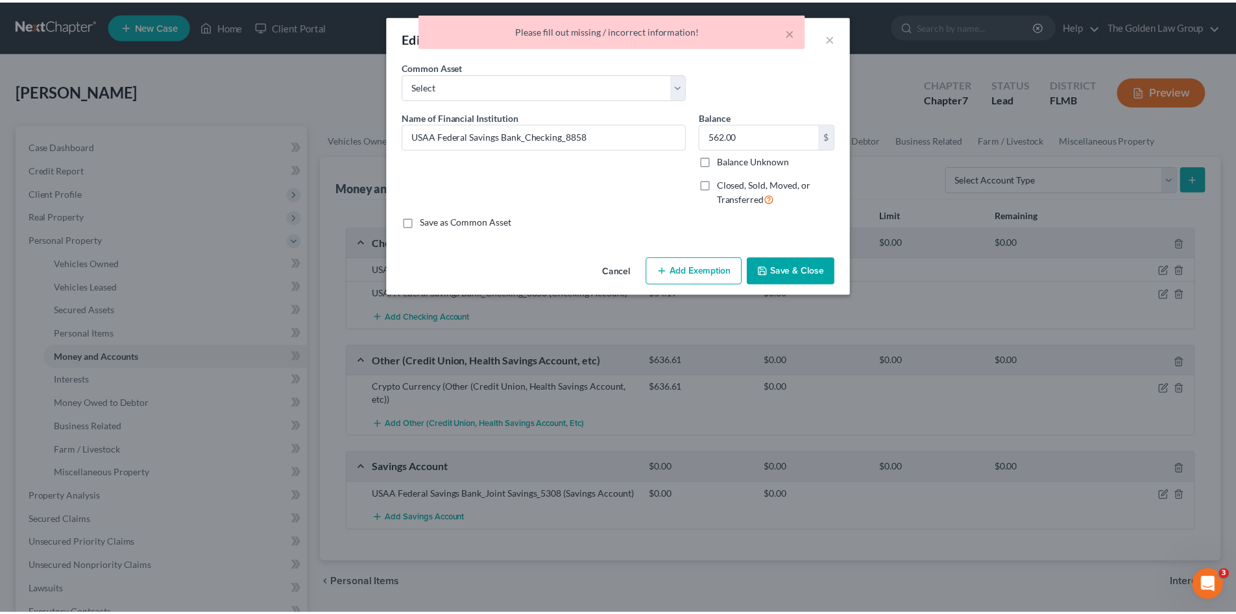
scroll to position [0, 0]
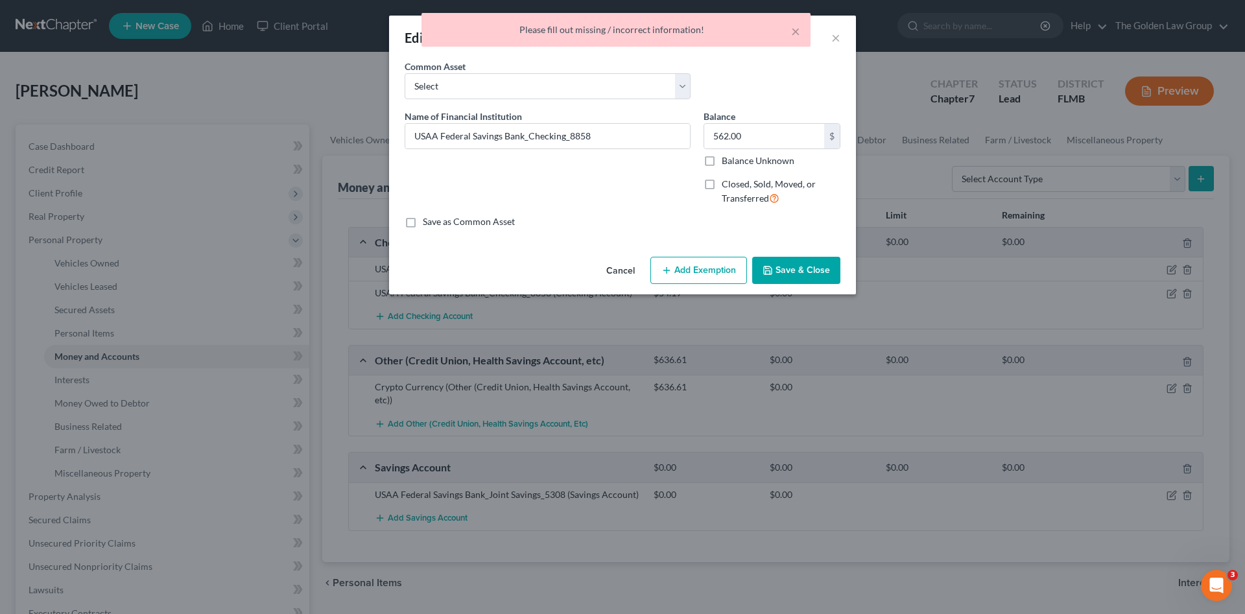
click at [802, 264] on button "Save & Close" at bounding box center [796, 270] width 88 height 27
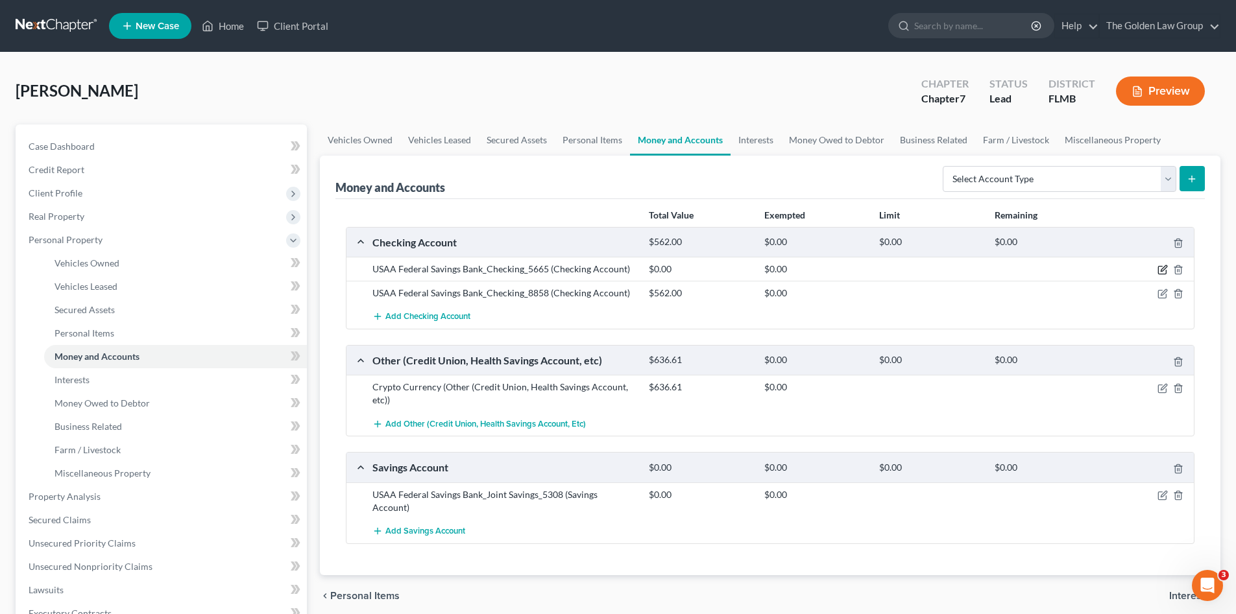
click at [1162, 269] on icon "button" at bounding box center [1162, 270] width 10 height 10
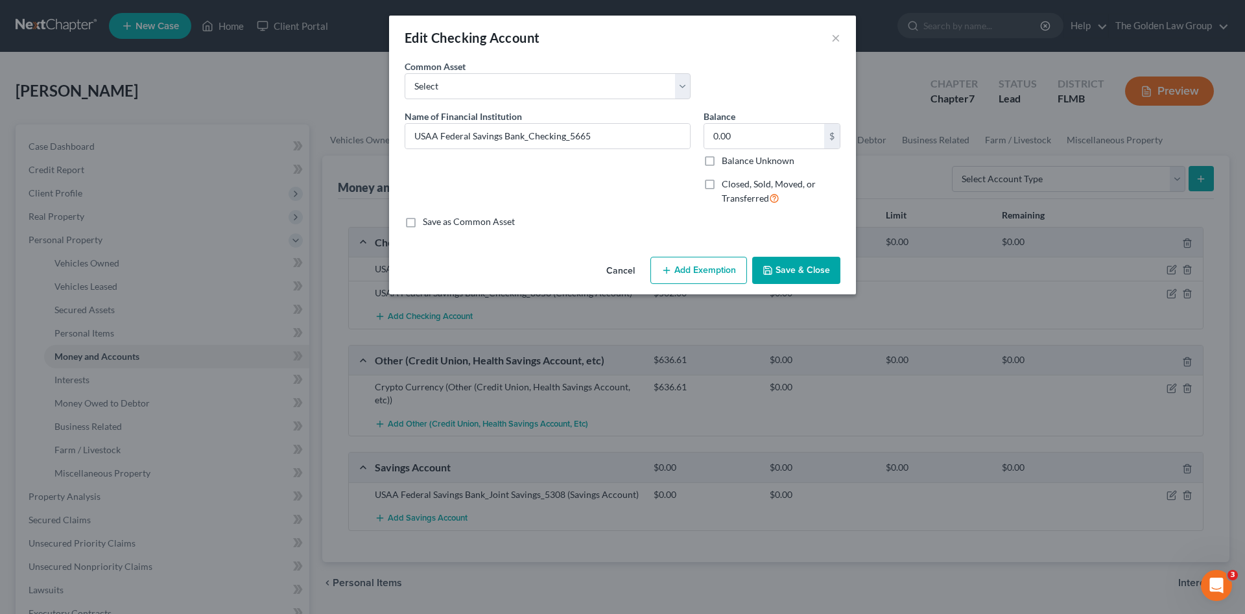
click at [712, 266] on button "Add Exemption" at bounding box center [699, 270] width 97 height 27
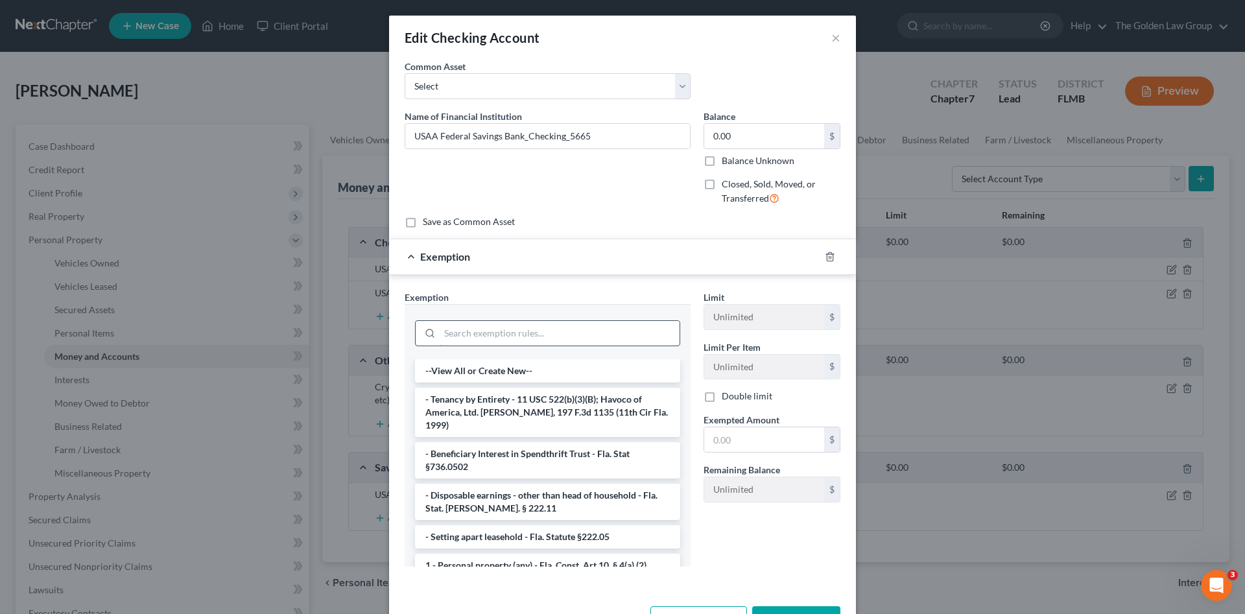
click at [581, 328] on input "search" at bounding box center [560, 333] width 240 height 25
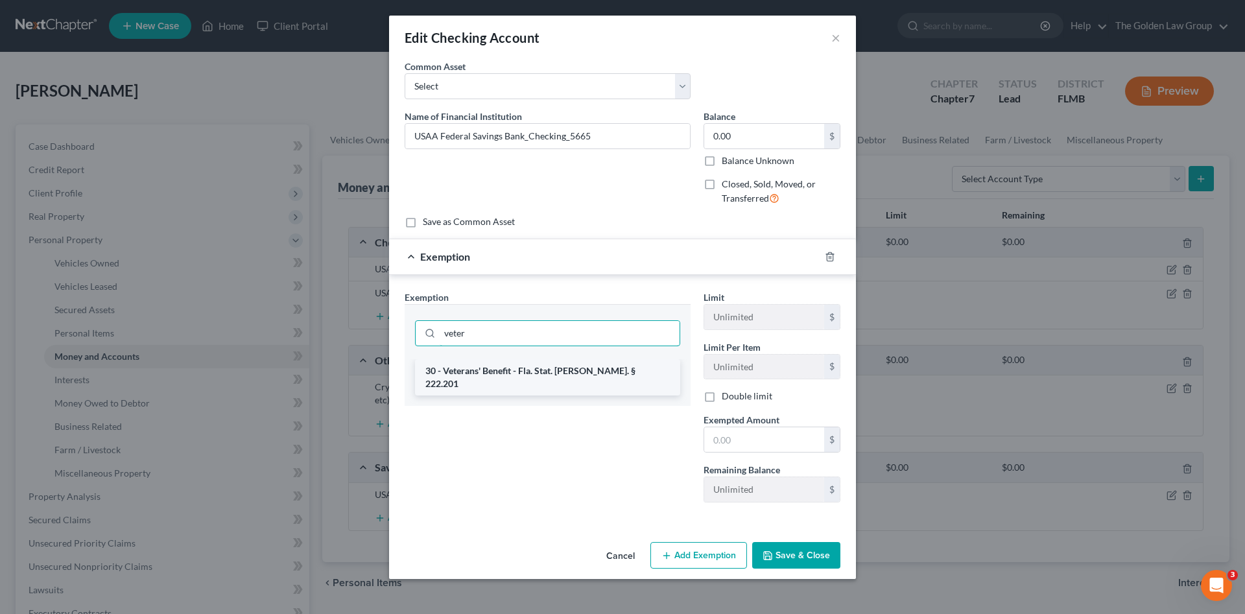
type input "veter"
click at [603, 378] on li "30 - Veterans' Benefit - Fla. Stat. Ann. § 222.201" at bounding box center [547, 377] width 265 height 36
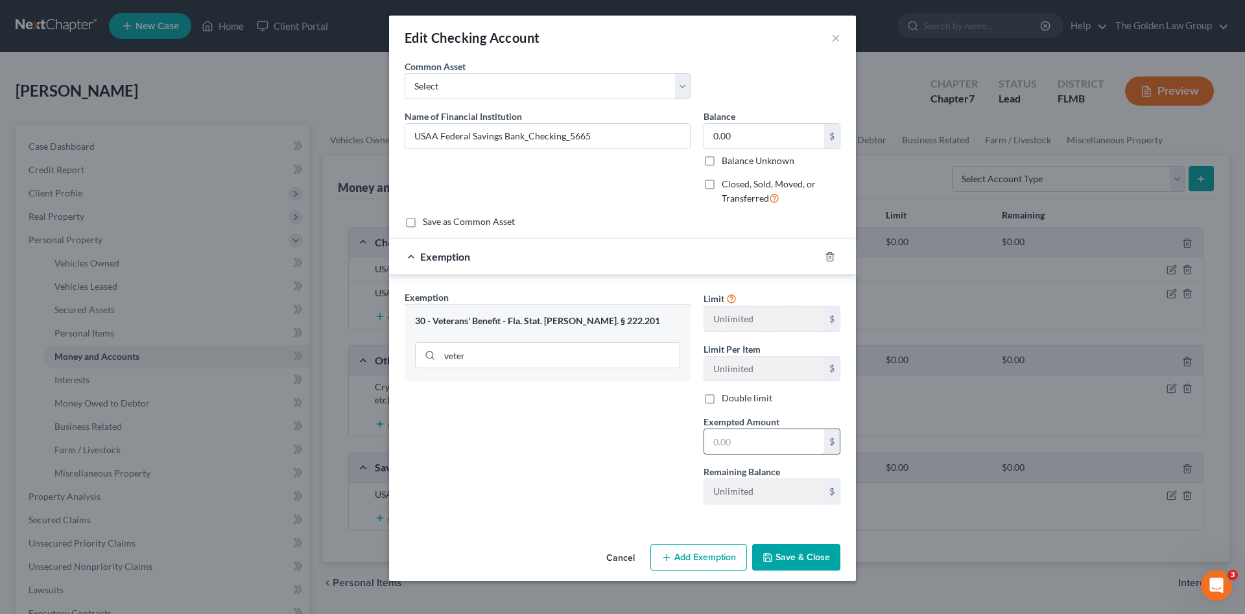
click at [745, 440] on input "text" at bounding box center [764, 441] width 120 height 25
type input "0.00"
click at [807, 551] on button "Save & Close" at bounding box center [796, 557] width 88 height 27
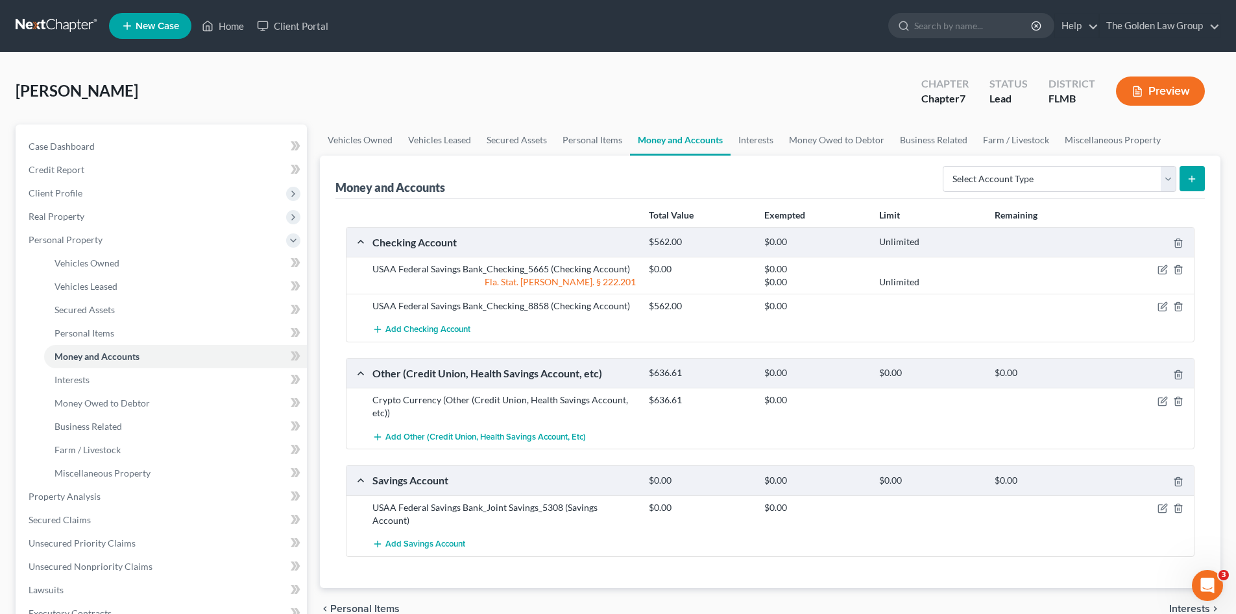
drag, startPoint x: 810, startPoint y: 567, endPoint x: 794, endPoint y: 563, distance: 16.7
click at [807, 566] on div "Total Value Exempted Limit Remaining Checking Account $562.00 $0.00 Unlimited U…" at bounding box center [769, 393] width 869 height 389
click at [1162, 509] on icon "button" at bounding box center [1162, 508] width 10 height 10
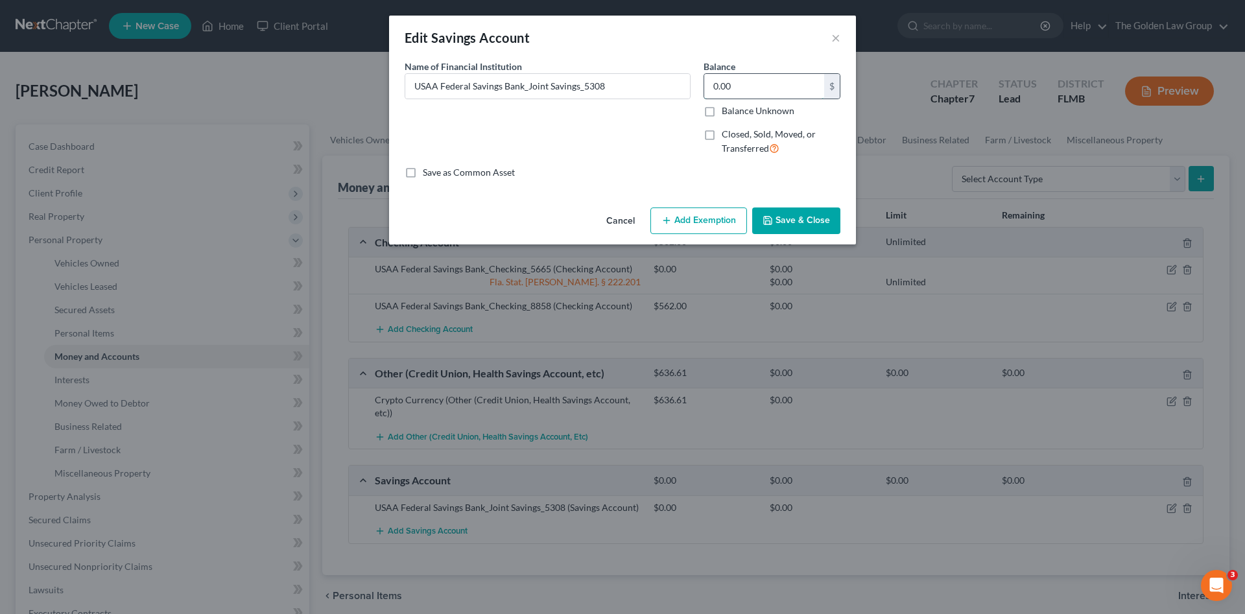
click at [750, 86] on input "0.00" at bounding box center [764, 86] width 120 height 25
drag, startPoint x: 804, startPoint y: 221, endPoint x: 800, endPoint y: 228, distance: 9.0
click at [804, 221] on button "Save & Close" at bounding box center [796, 221] width 88 height 27
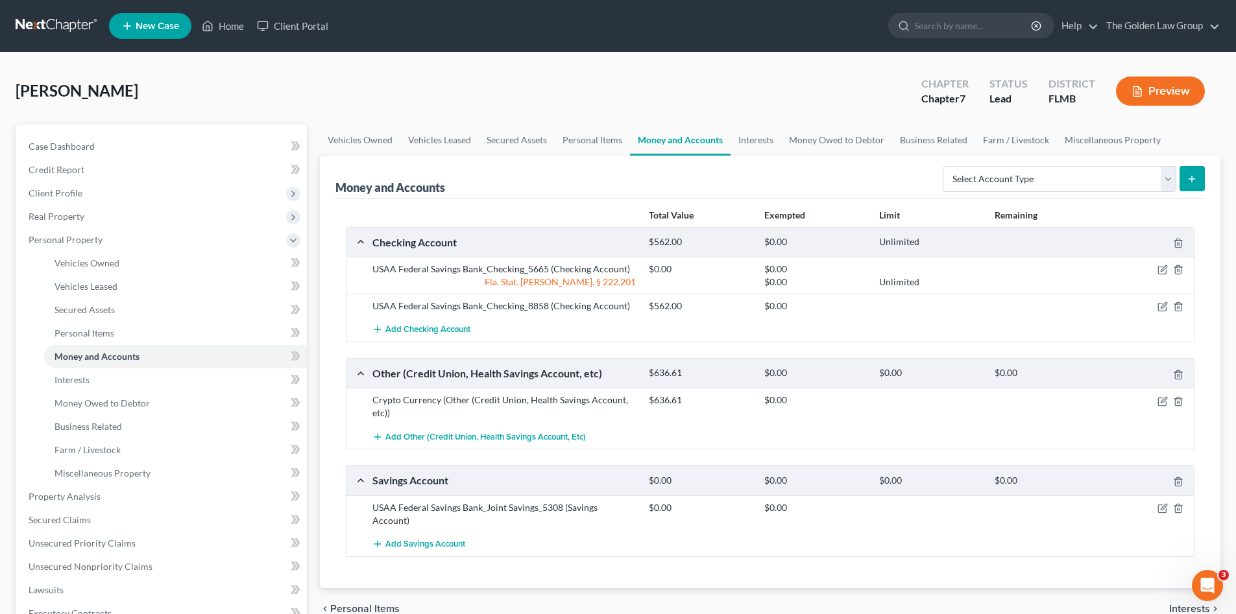
click at [765, 541] on div "Add Savings Account" at bounding box center [780, 545] width 829 height 24
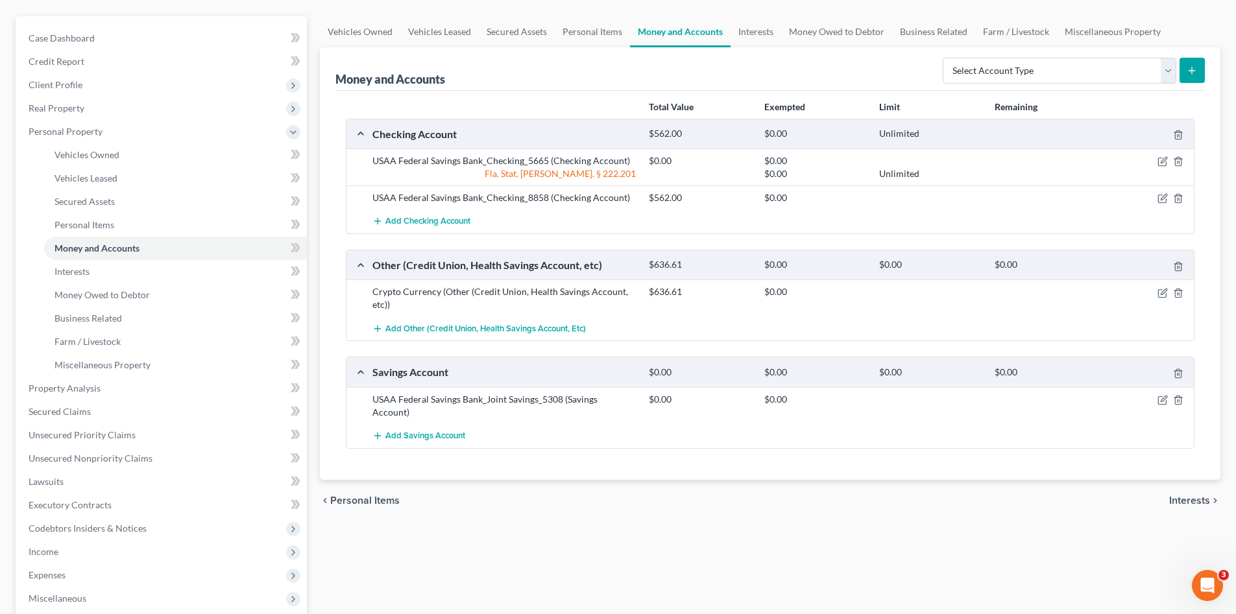
click at [976, 486] on div "chevron_left Personal Items Interests chevron_right" at bounding box center [770, 501] width 900 height 42
click at [912, 460] on div "Total Value Exempted Limit Remaining Checking Account $562.00 $0.00 Unlimited U…" at bounding box center [769, 285] width 869 height 389
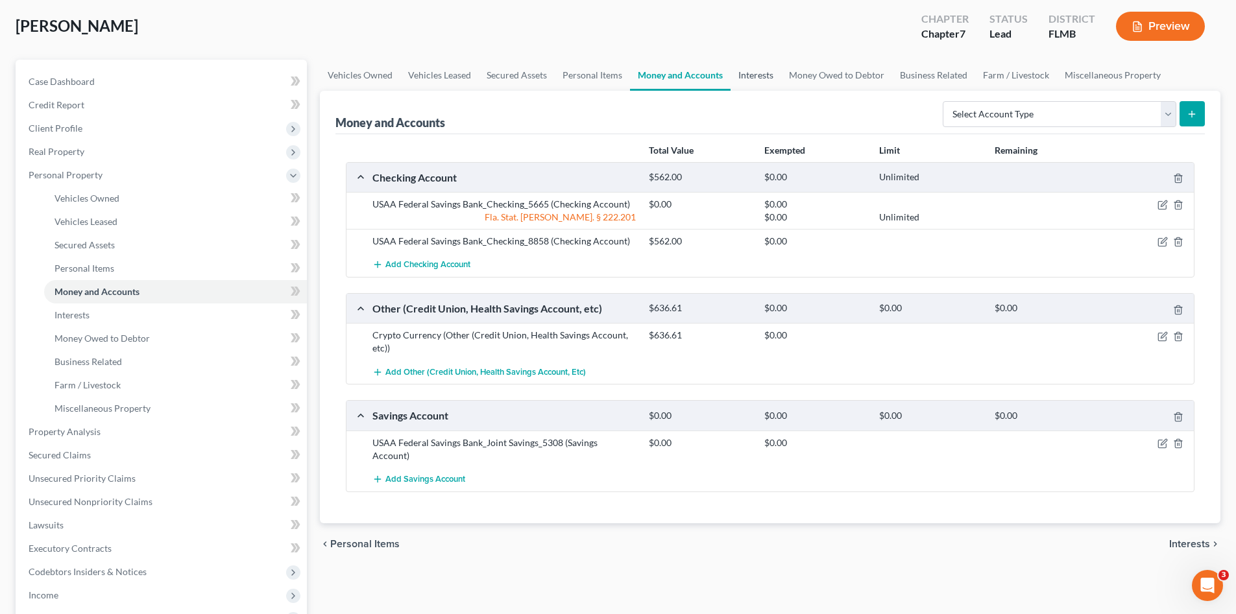
scroll to position [0, 0]
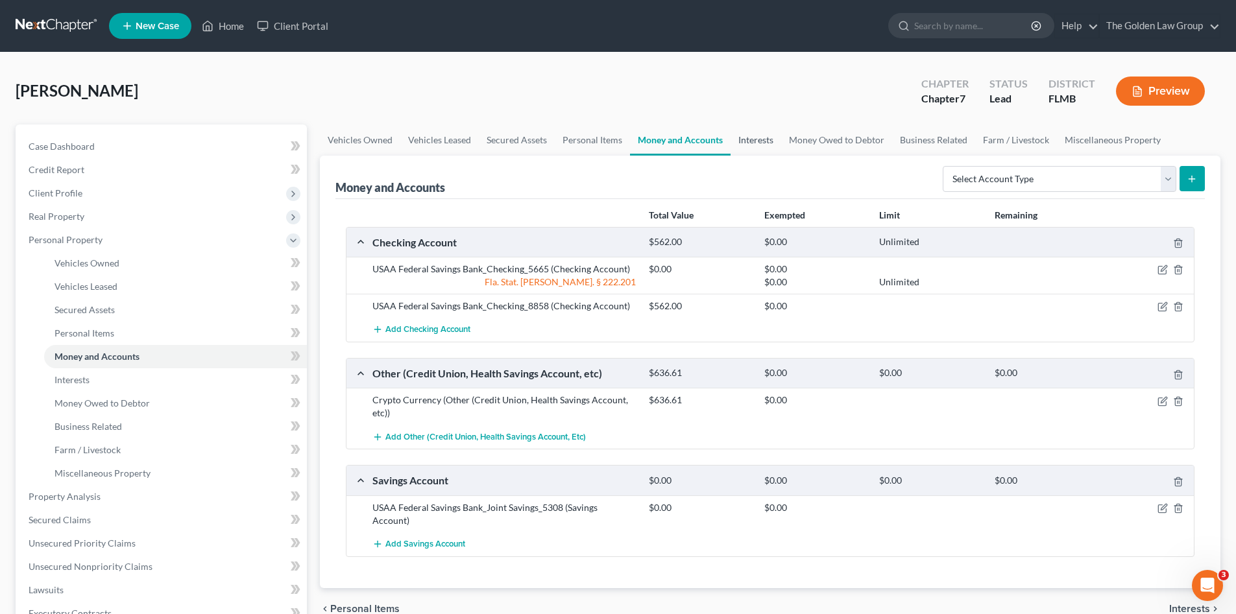
click at [760, 136] on link "Interests" at bounding box center [755, 140] width 51 height 31
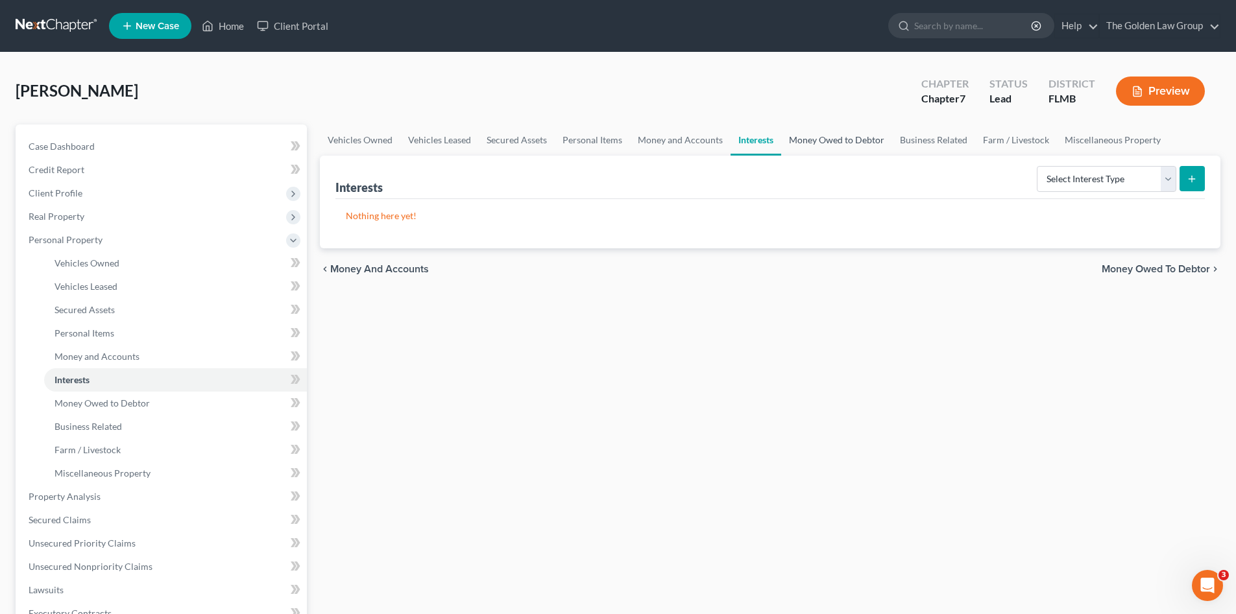
click at [866, 134] on link "Money Owed to Debtor" at bounding box center [836, 140] width 111 height 31
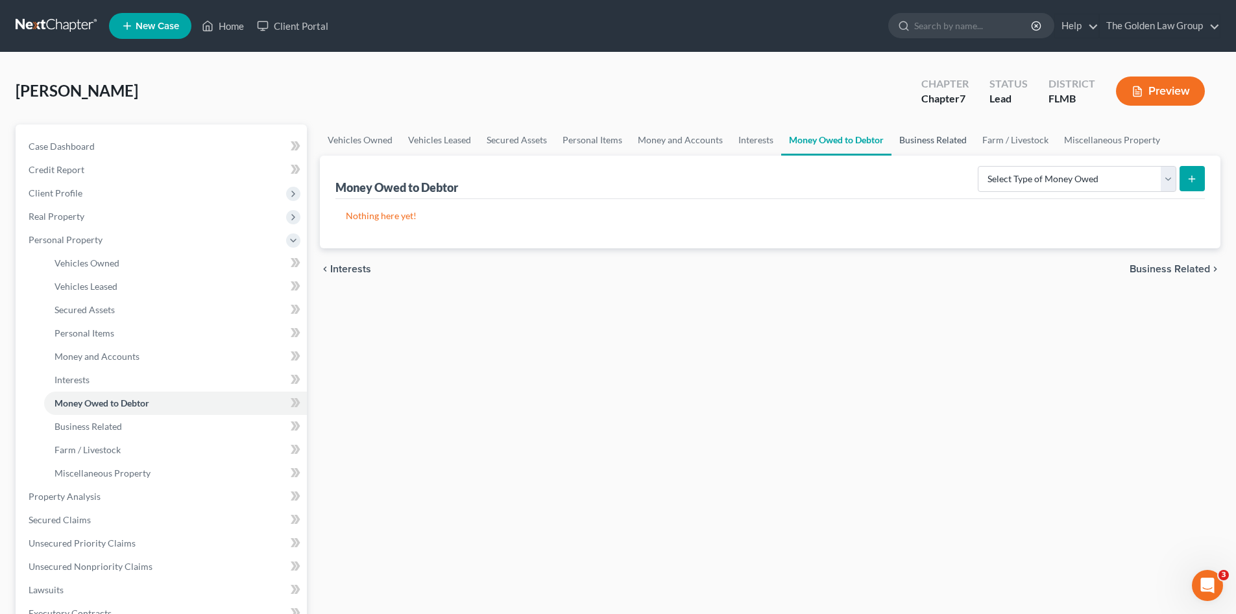
click at [930, 138] on link "Business Related" at bounding box center [932, 140] width 83 height 31
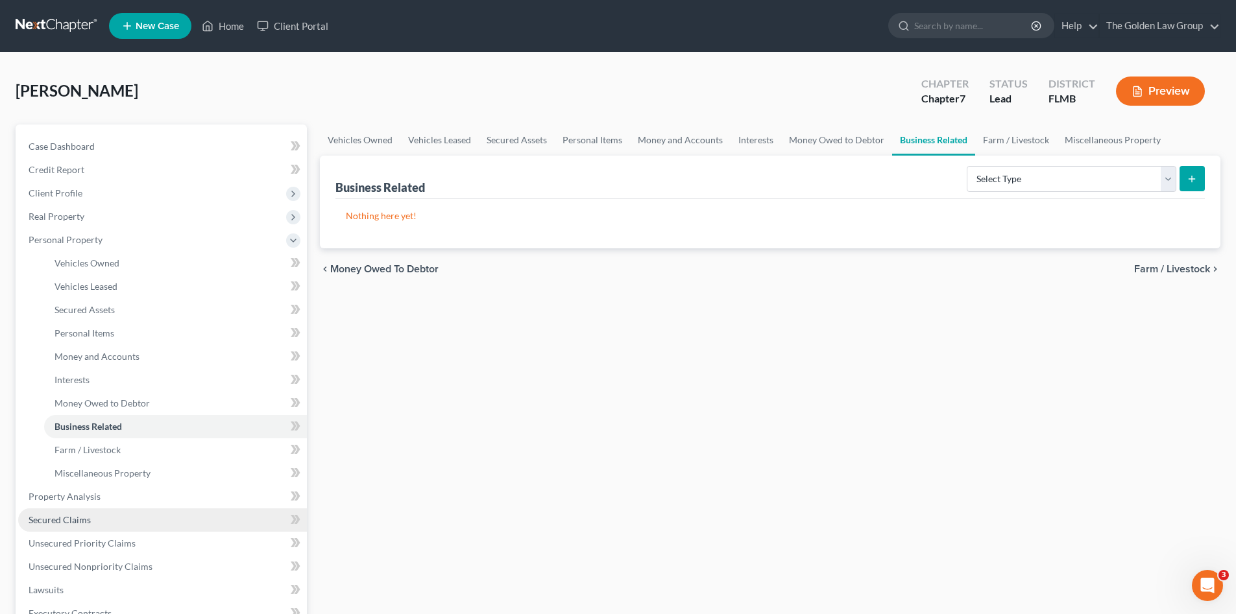
click at [115, 520] on link "Secured Claims" at bounding box center [162, 520] width 289 height 23
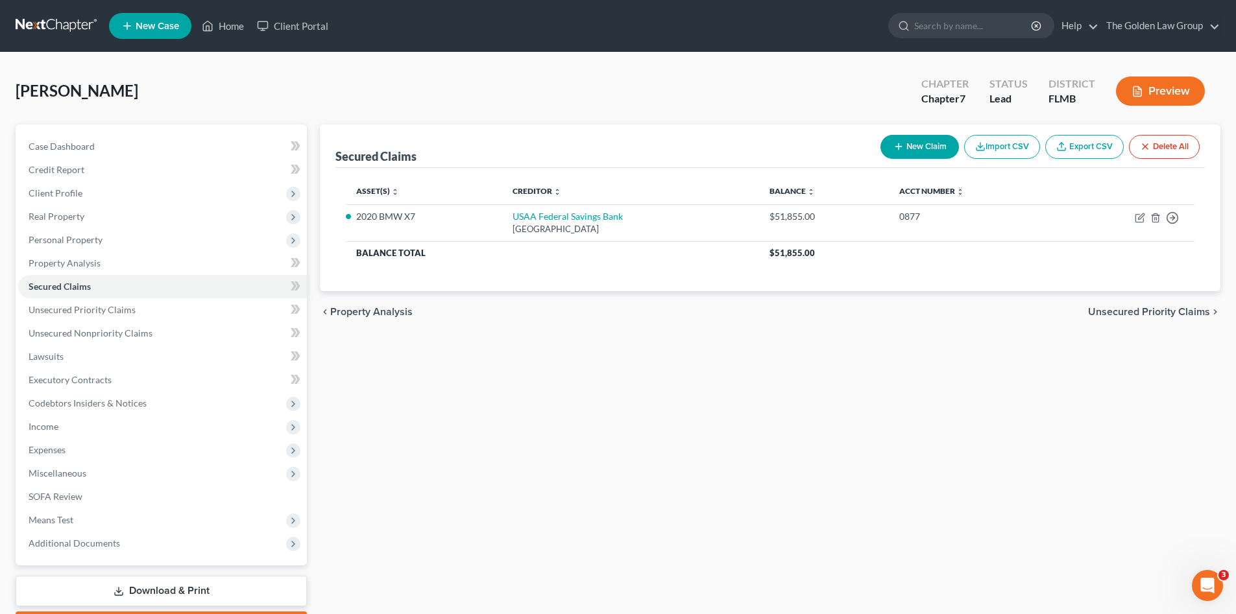
click at [732, 427] on div "Secured Claims New Claim Import CSV Export CSV Delete All Asset(s) expand_more …" at bounding box center [769, 383] width 913 height 516
drag, startPoint x: 747, startPoint y: 420, endPoint x: 739, endPoint y: 409, distance: 13.5
click at [746, 420] on div "Secured Claims New Claim Import CSV Export CSV Delete All Asset(s) expand_more …" at bounding box center [769, 383] width 913 height 516
click at [76, 310] on span "Unsecured Priority Claims" at bounding box center [82, 309] width 107 height 11
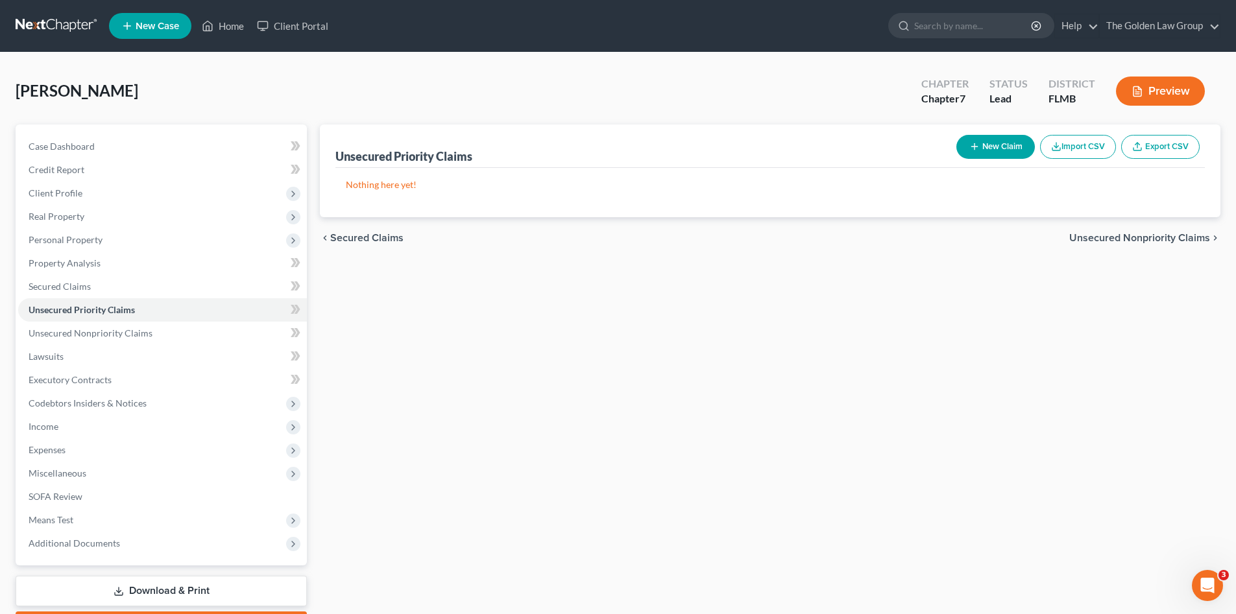
click at [969, 145] on icon "button" at bounding box center [974, 146] width 10 height 10
select select "0"
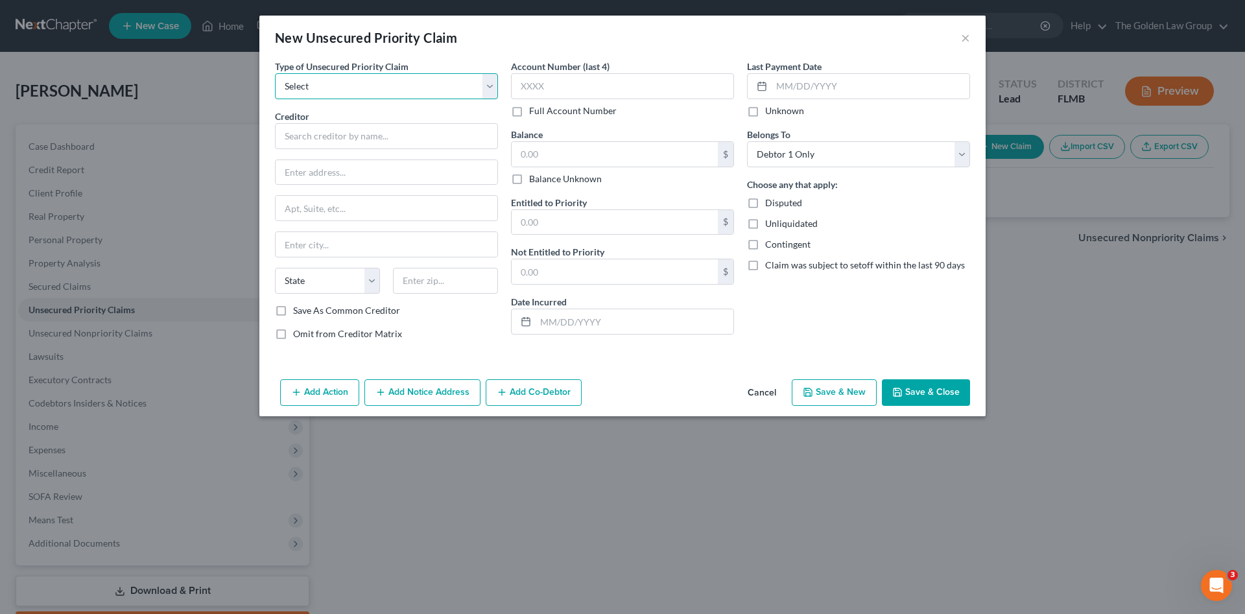
click at [335, 88] on select "Select Taxes & Other Government Units Domestic Support Obligations Extensions o…" at bounding box center [386, 86] width 223 height 26
select select "0"
click at [275, 73] on select "Select Taxes & Other Government Units Domestic Support Obligations Extensions o…" at bounding box center [386, 86] width 223 height 26
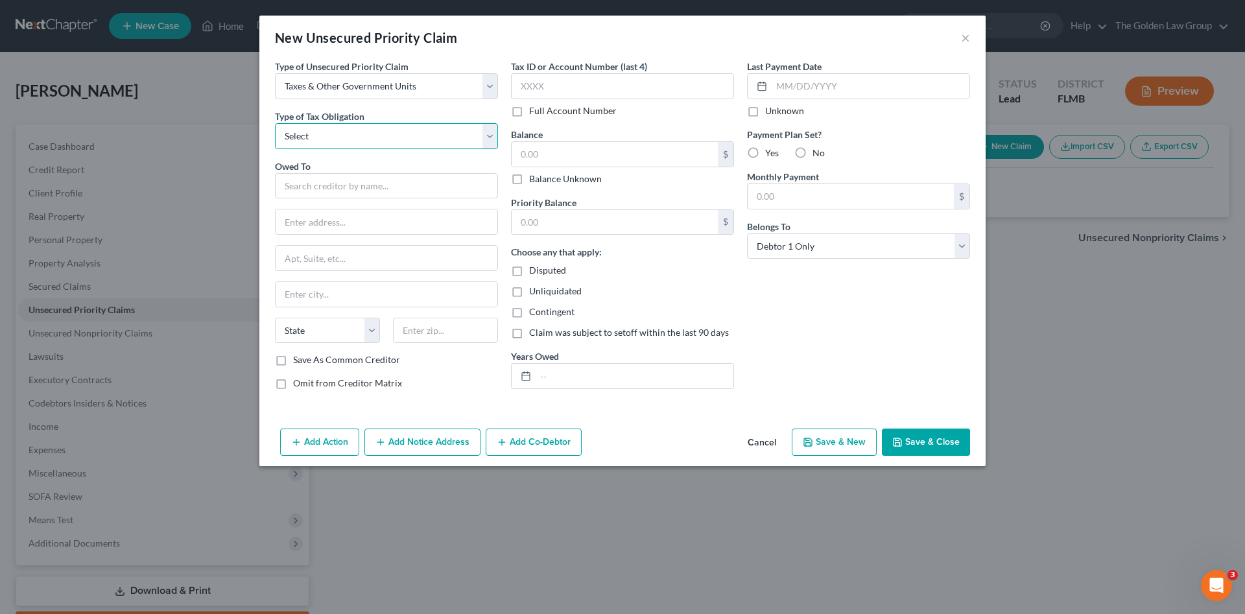
drag, startPoint x: 337, startPoint y: 93, endPoint x: 352, endPoint y: 132, distance: 41.9
click at [352, 132] on select "Select Federal City State Franchise Tax Board Other" at bounding box center [386, 136] width 223 height 26
select select "0"
click at [275, 123] on select "Select Federal City State Franchise Tax Board Other" at bounding box center [386, 136] width 223 height 26
click at [354, 178] on input "text" at bounding box center [386, 186] width 223 height 26
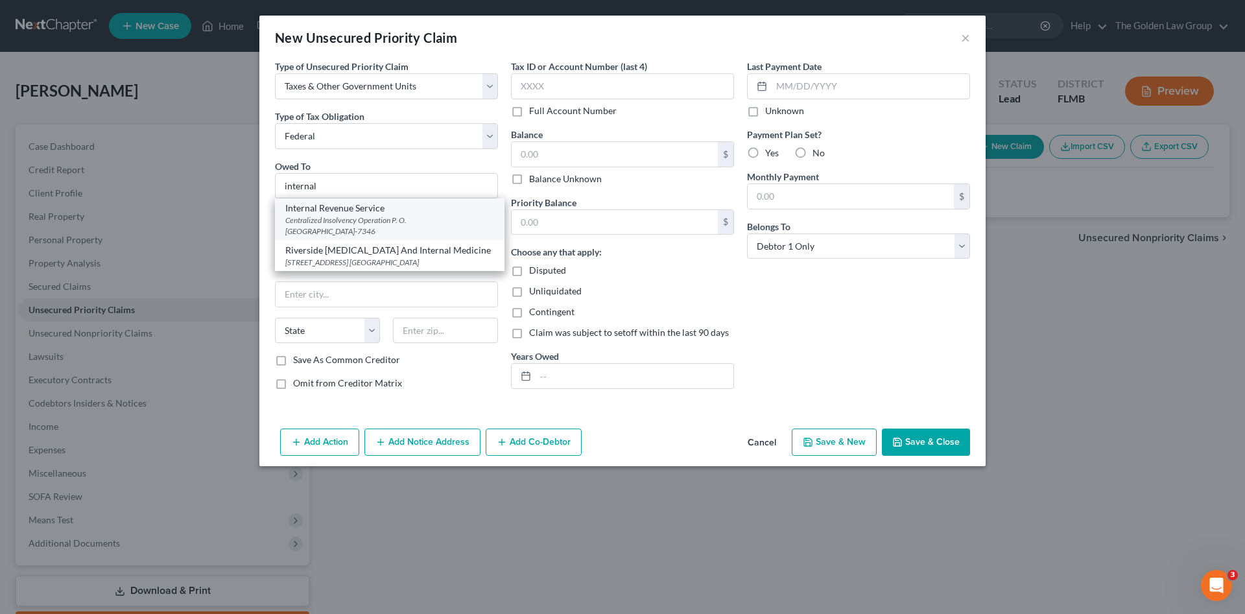
click at [372, 208] on div "Internal Revenue Service" at bounding box center [389, 208] width 209 height 13
type input "Internal Revenue Service"
type input "Centralized Insolvency Operation"
type input "P. O. Box 7346"
type input "Philadelphia"
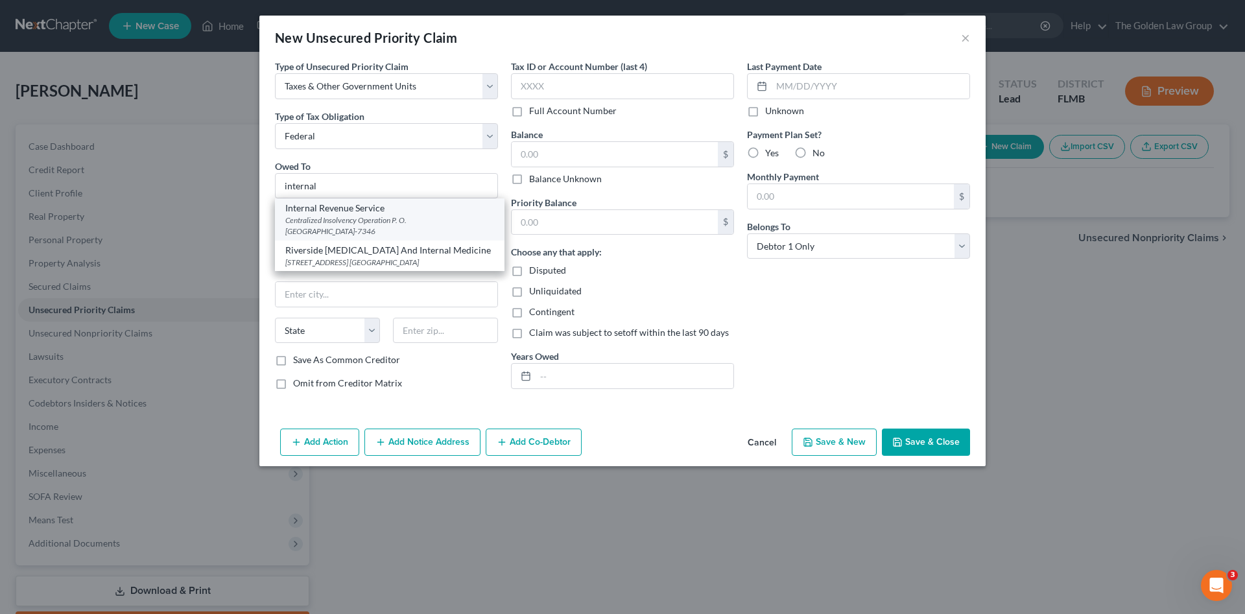
select select "39"
type input "19101-7346"
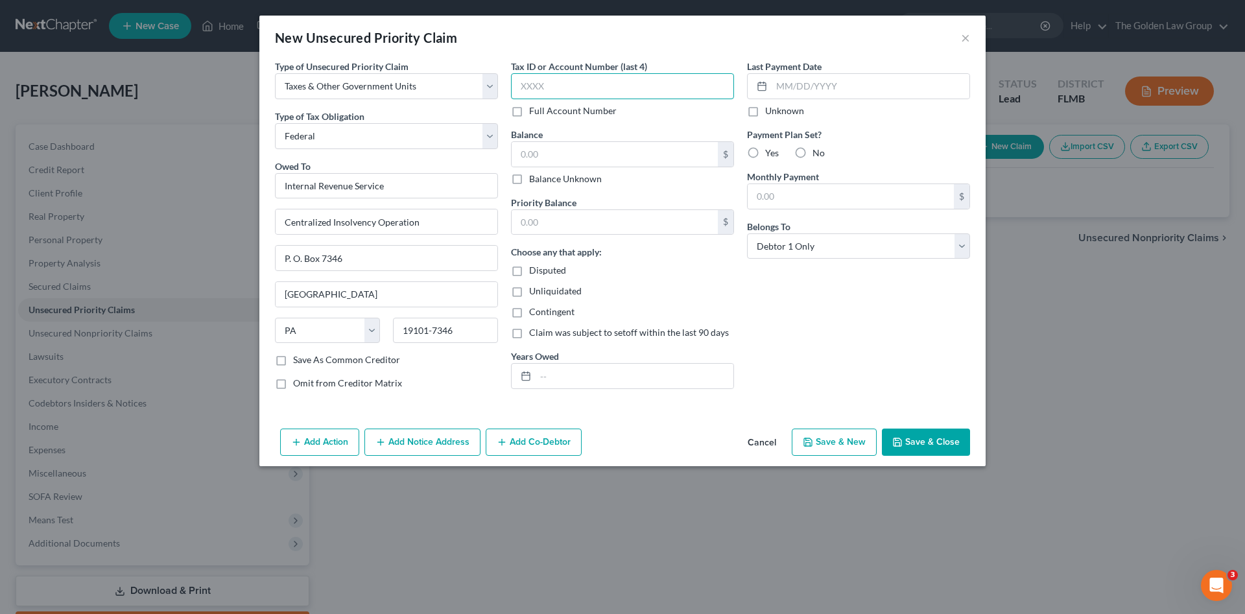
click at [560, 90] on input "text" at bounding box center [622, 86] width 223 height 26
click at [537, 87] on input "text" at bounding box center [622, 86] width 223 height 26
type input "3458"
click at [636, 368] on input "text" at bounding box center [635, 376] width 198 height 25
drag, startPoint x: 592, startPoint y: 378, endPoint x: 527, endPoint y: 372, distance: 65.1
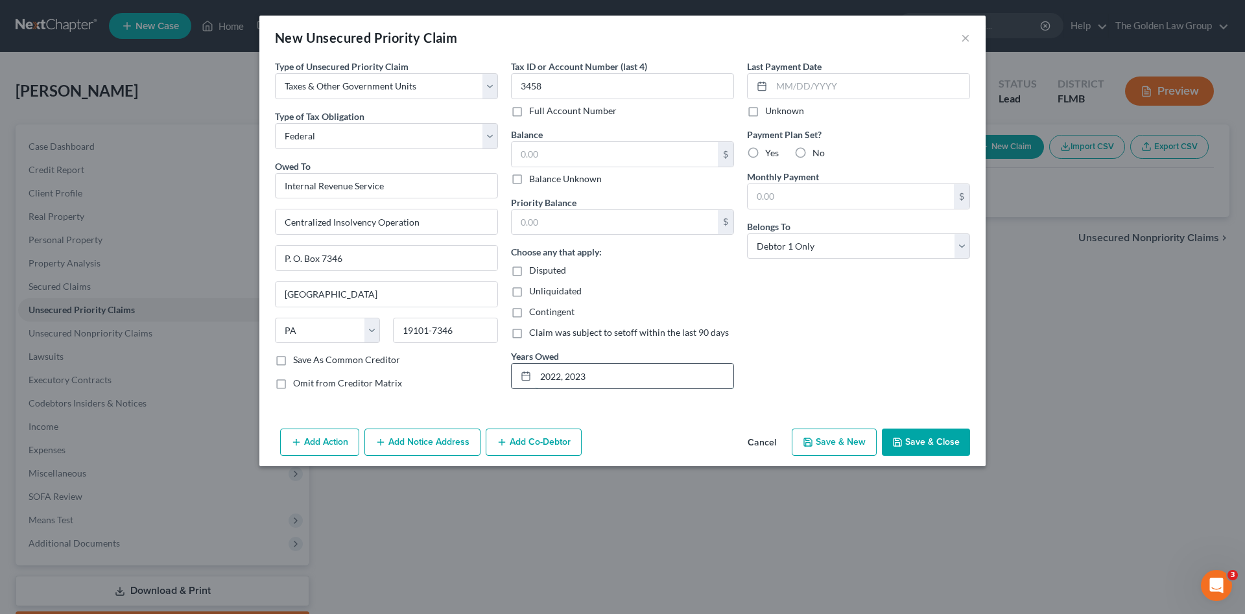
click at [527, 372] on div "2022, 2023" at bounding box center [622, 376] width 223 height 26
type input "2021, 2023"
click at [782, 341] on div "Last Payment Date Unknown Payment Plan Set? Yes No Monthly Payment $ Belongs To…" at bounding box center [859, 230] width 236 height 341
click at [598, 157] on input "text" at bounding box center [615, 154] width 206 height 25
click at [561, 162] on input "text" at bounding box center [615, 154] width 206 height 25
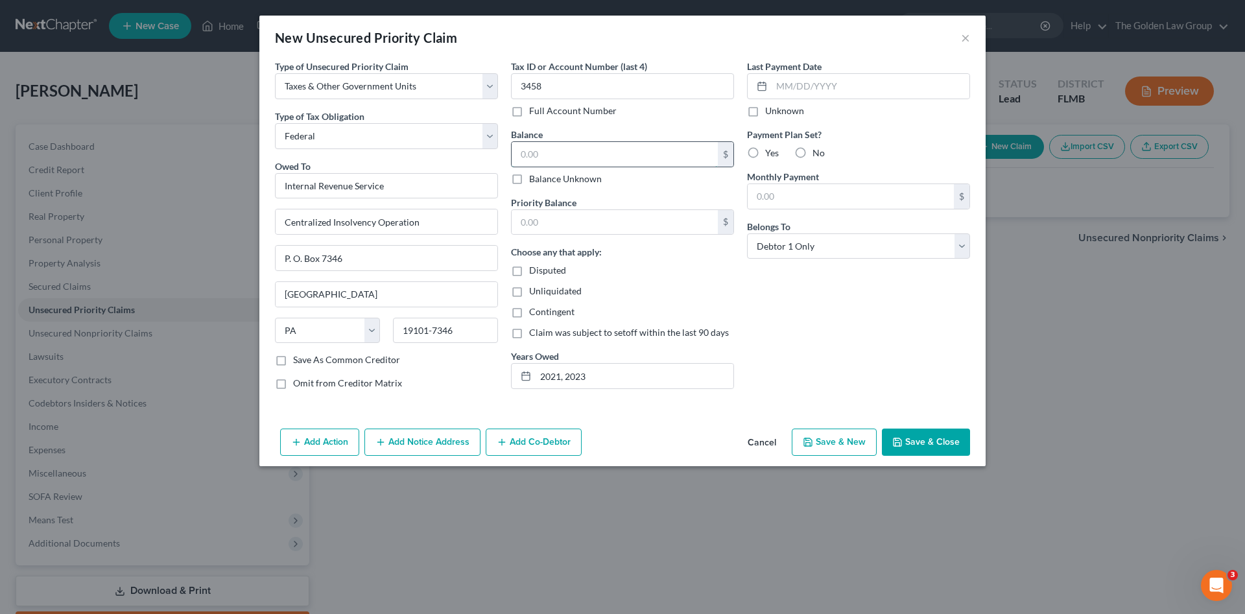
click at [556, 154] on input "text" at bounding box center [615, 154] width 206 height 25
type input "15,000"
click at [566, 230] on input "text" at bounding box center [615, 222] width 206 height 25
type input "15,000"
click at [798, 308] on div "Last Payment Date Unknown Payment Plan Set? Yes No Monthly Payment $ Belongs To…" at bounding box center [859, 230] width 236 height 341
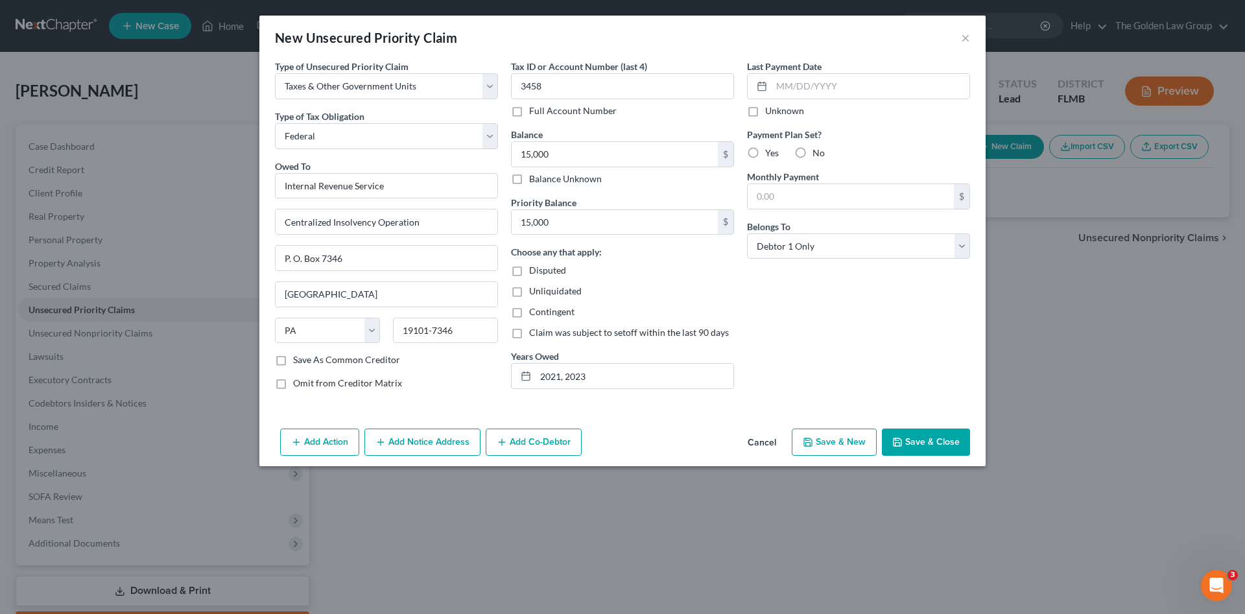
click at [798, 308] on div "Last Payment Date Unknown Payment Plan Set? Yes No Monthly Payment $ Belongs To…" at bounding box center [859, 230] width 236 height 341
click at [604, 156] on input "15,000" at bounding box center [615, 154] width 206 height 25
type input "16,000"
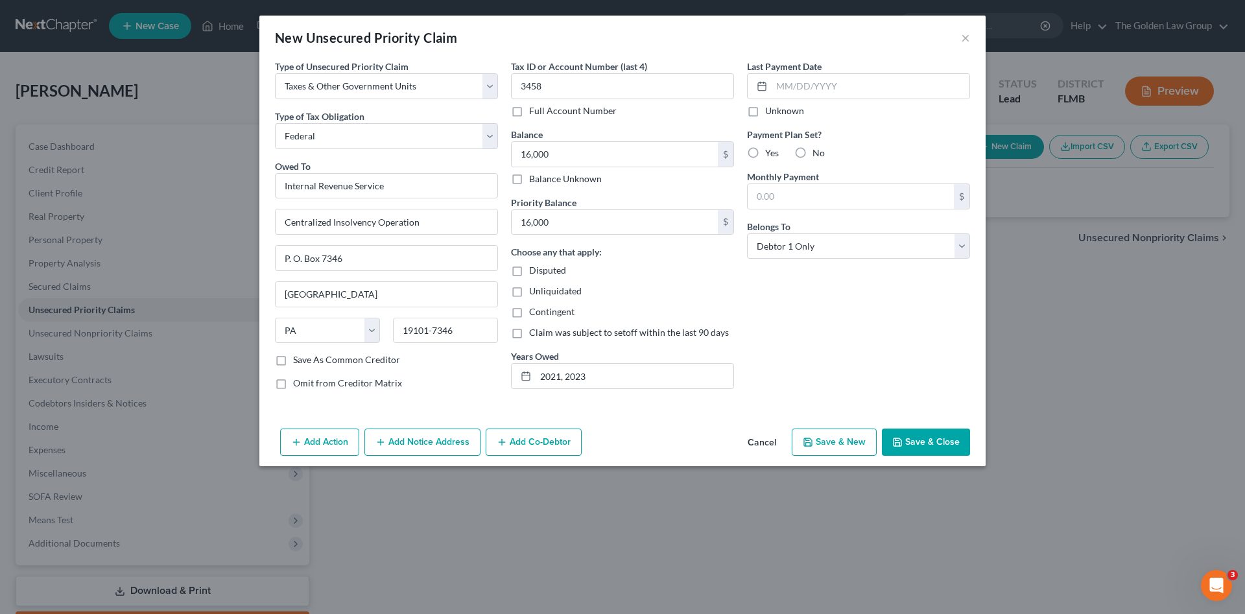
click at [802, 311] on div "Last Payment Date Unknown Payment Plan Set? Yes No Monthly Payment $ Belongs To…" at bounding box center [859, 230] width 236 height 341
click at [813, 155] on label "No" at bounding box center [819, 153] width 12 height 13
click at [818, 155] on input "No" at bounding box center [822, 151] width 8 height 8
radio input "true"
drag, startPoint x: 845, startPoint y: 365, endPoint x: 865, endPoint y: 391, distance: 32.7
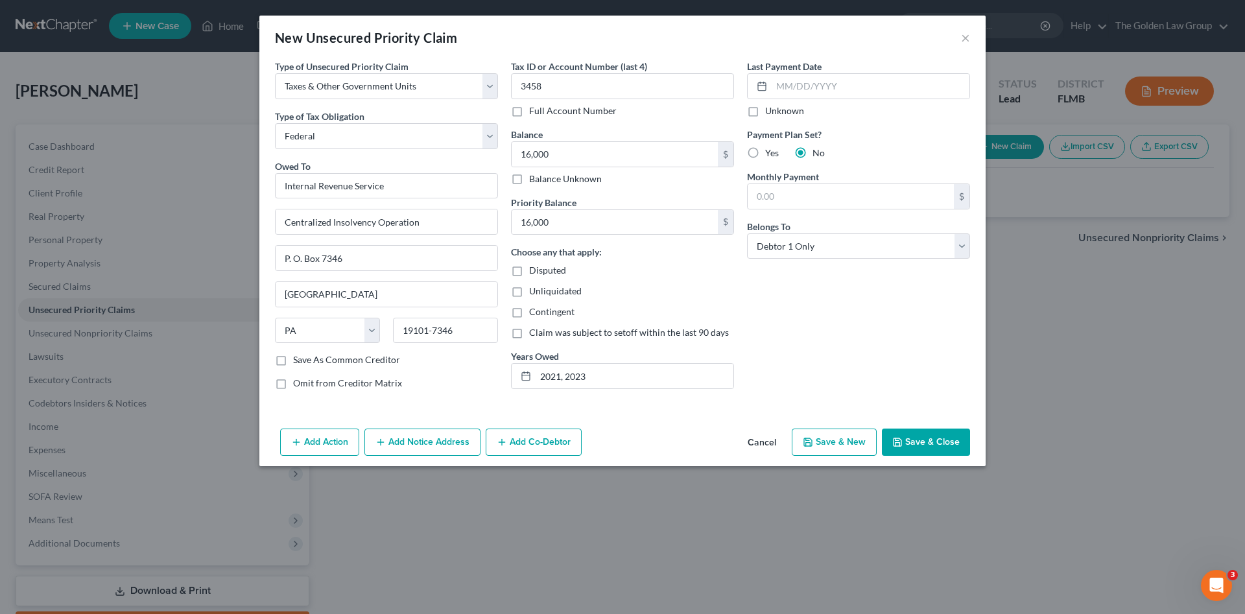
click at [845, 367] on div "Last Payment Date Unknown Payment Plan Set? Yes No Monthly Payment $ Belongs To…" at bounding box center [859, 230] width 236 height 341
click at [909, 434] on button "Save & Close" at bounding box center [926, 442] width 88 height 27
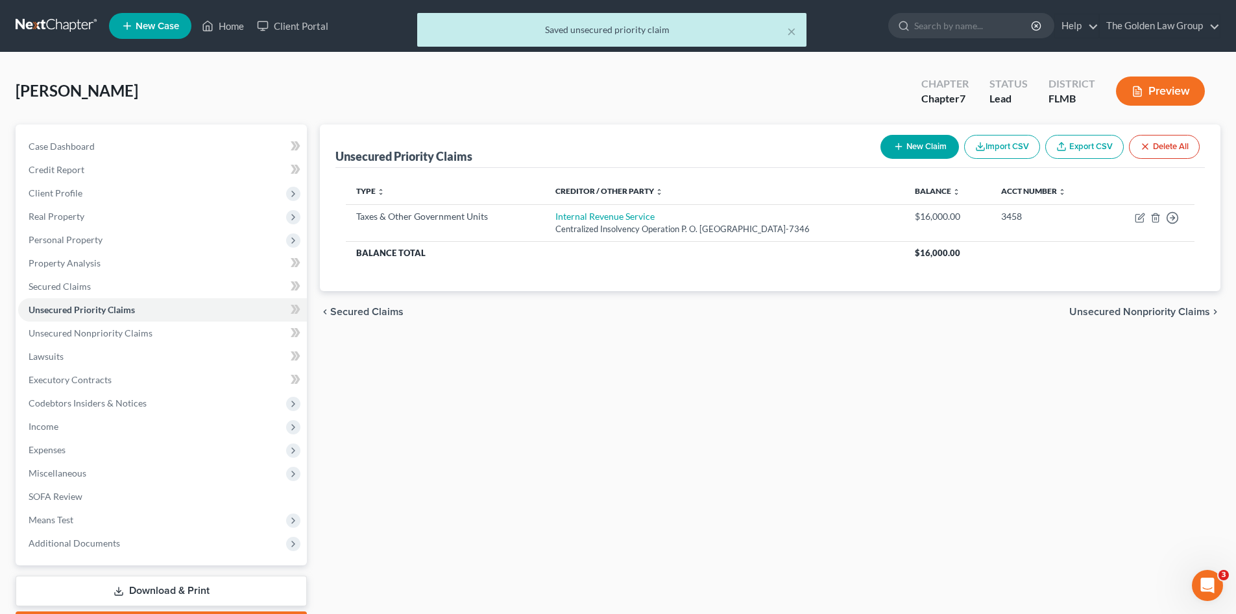
click at [771, 427] on div "Unsecured Priority Claims New Claim Import CSV Export CSV Delete All Type expan…" at bounding box center [769, 383] width 913 height 516
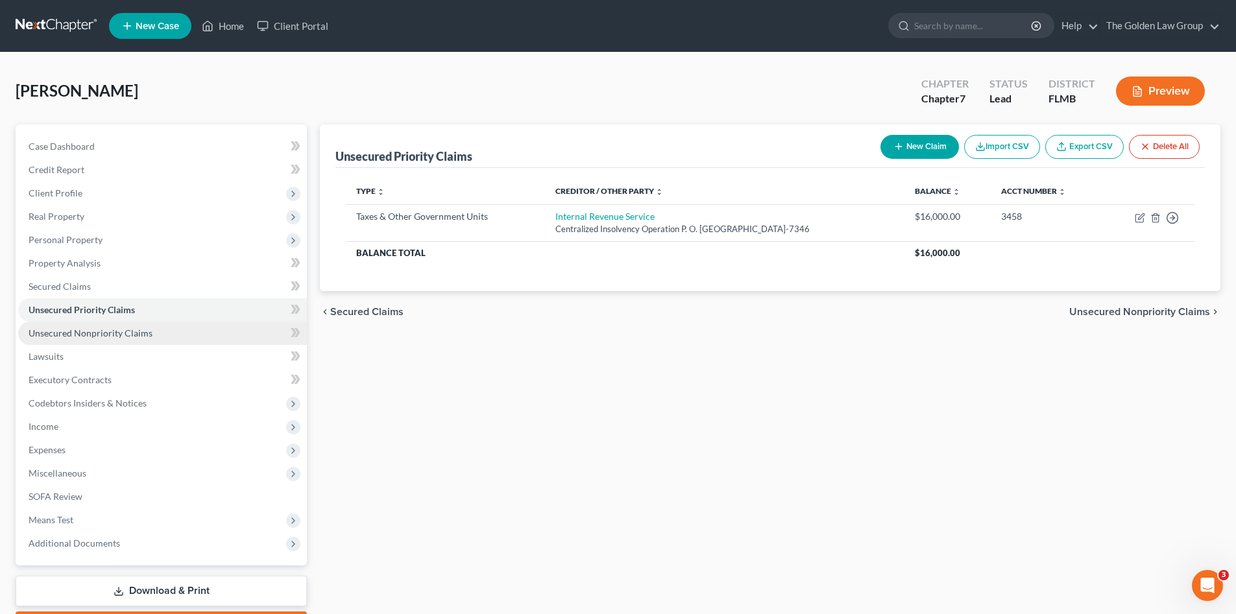
click at [119, 332] on span "Unsecured Nonpriority Claims" at bounding box center [91, 333] width 124 height 11
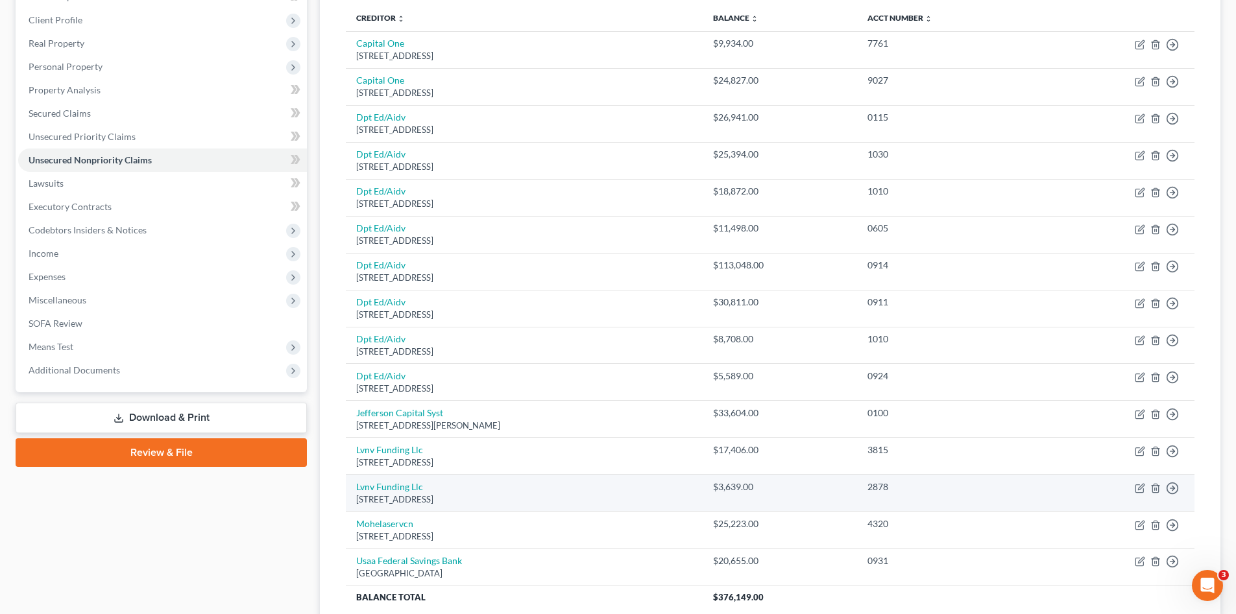
scroll to position [259, 0]
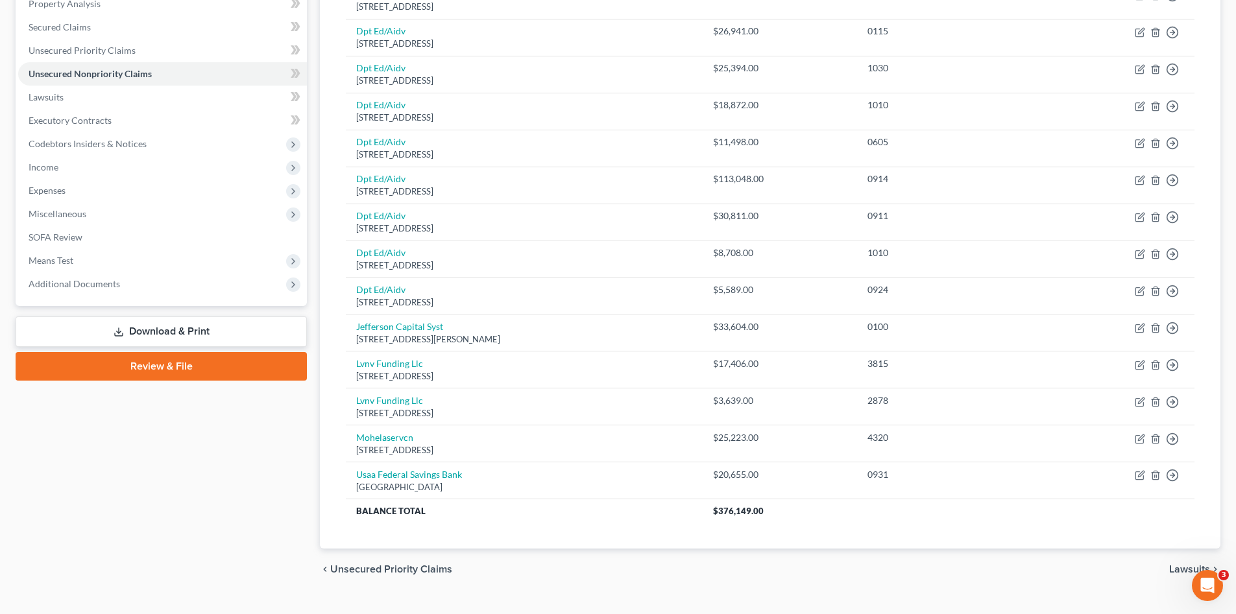
drag, startPoint x: 171, startPoint y: 490, endPoint x: 302, endPoint y: 477, distance: 131.0
click at [171, 490] on div "Case Dashboard Payments Invoices Payments Payments Credit Report Client Profile" at bounding box center [161, 227] width 304 height 725
click at [1140, 473] on icon "button" at bounding box center [1140, 475] width 10 height 10
select select "45"
select select "2"
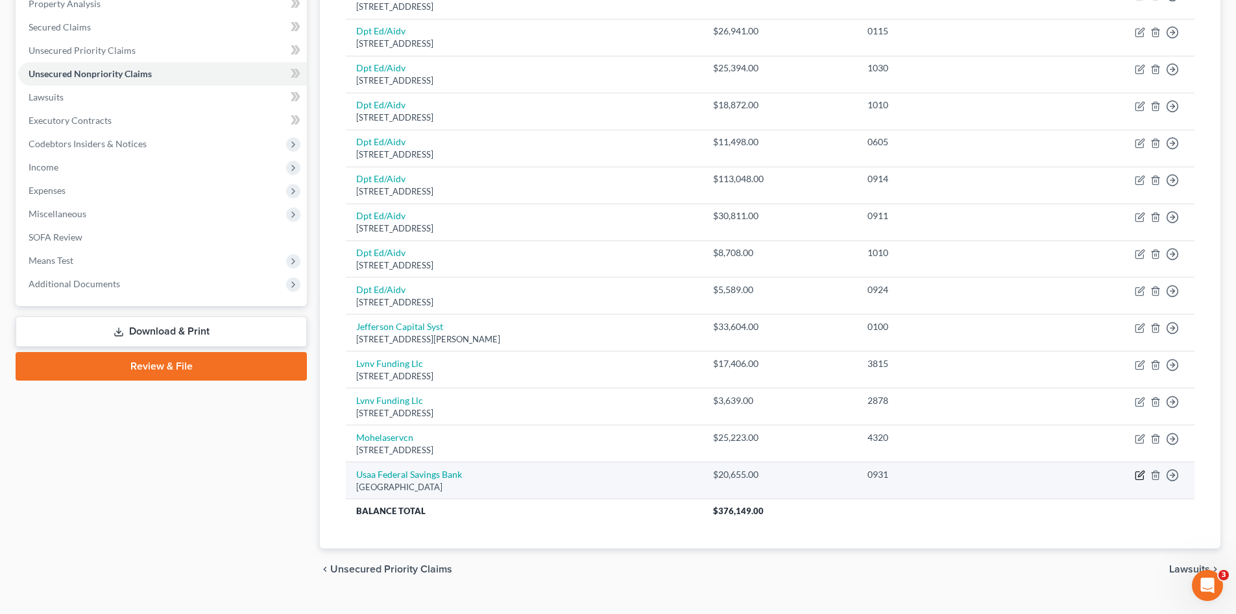
select select "0"
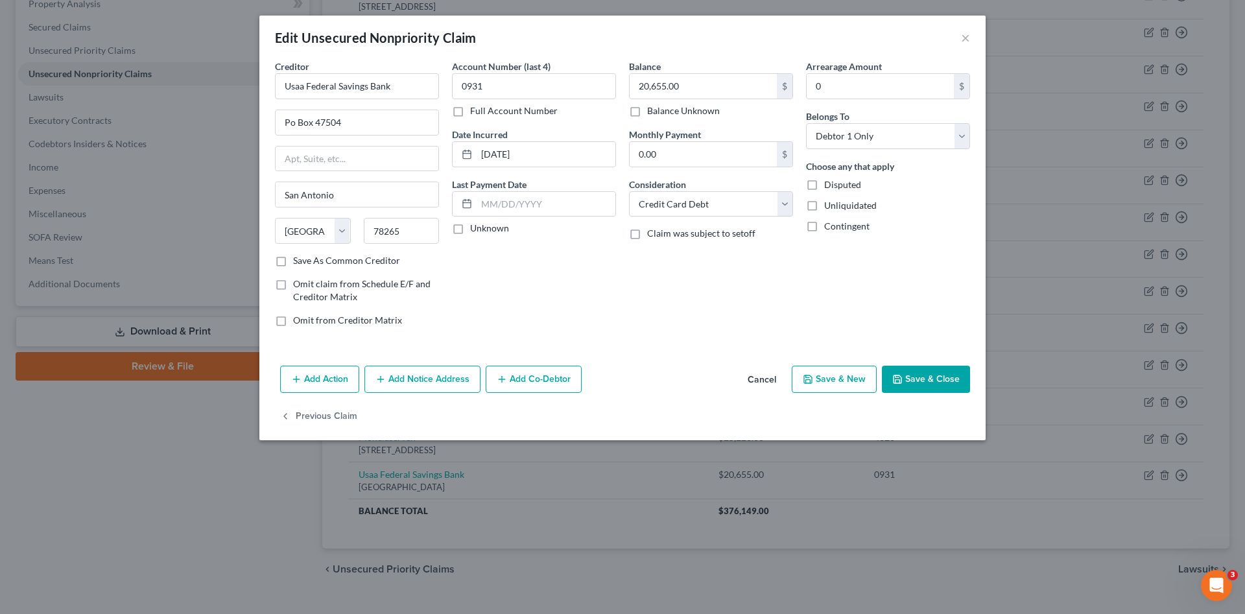
drag, startPoint x: 720, startPoint y: 302, endPoint x: 821, endPoint y: 392, distance: 135.1
click at [725, 304] on div "Balance 20,655.00 $ Balance Unknown Balance Undetermined 20,655.00 $ Balance Un…" at bounding box center [711, 199] width 177 height 278
click at [771, 373] on button "Cancel" at bounding box center [762, 380] width 49 height 26
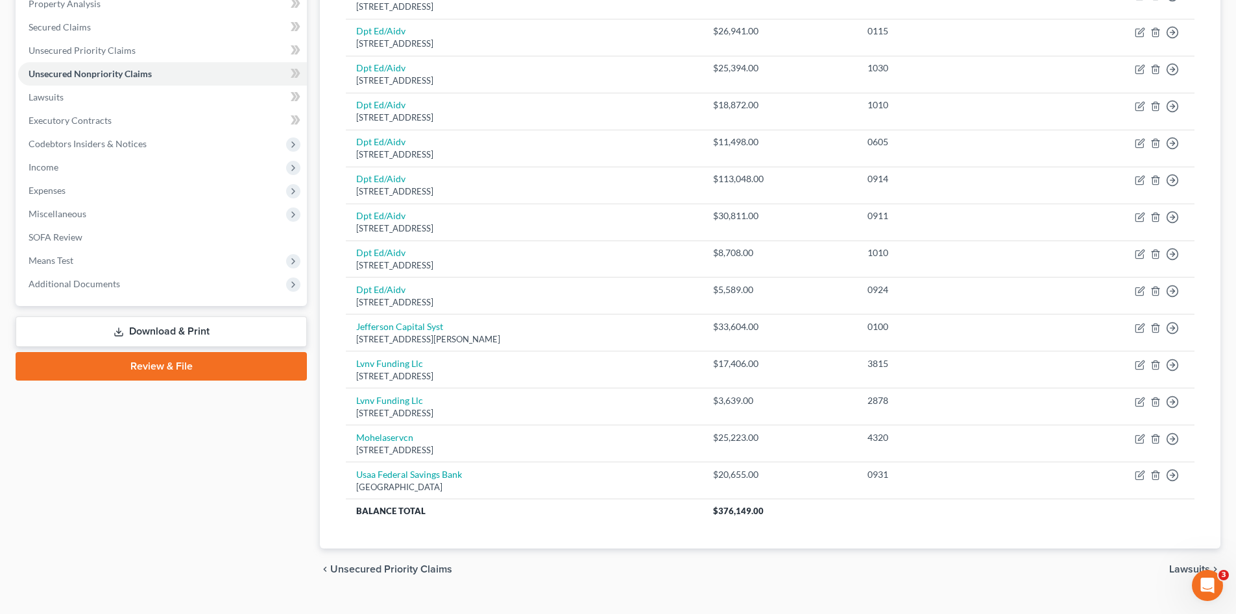
click at [81, 499] on div "Case Dashboard Payments Invoices Payments Payments Credit Report Client Profile" at bounding box center [161, 227] width 304 height 725
click at [82, 499] on div "Case Dashboard Payments Invoices Payments Payments Credit Report Client Profile" at bounding box center [161, 227] width 304 height 725
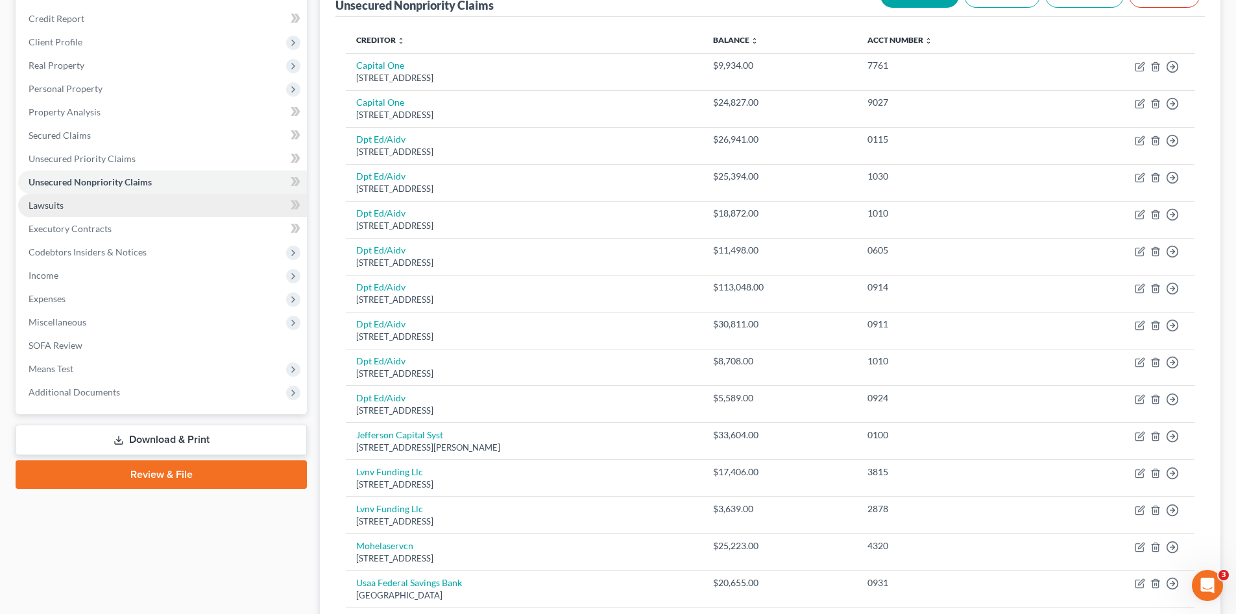
click at [80, 205] on link "Lawsuits" at bounding box center [162, 205] width 289 height 23
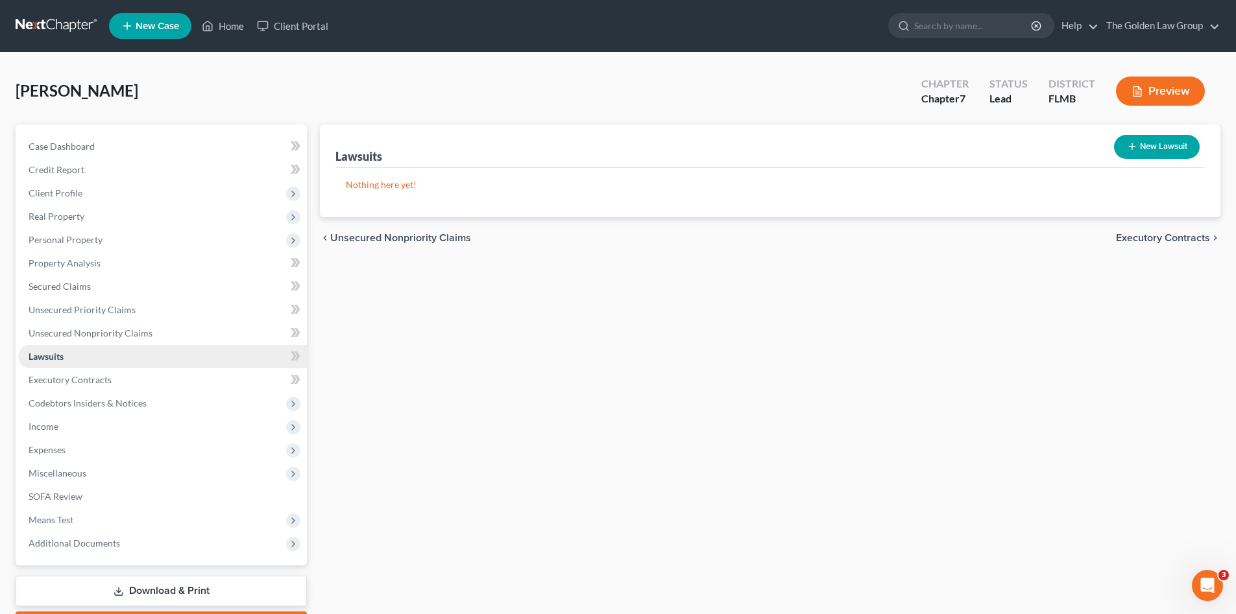
click at [152, 358] on link "Lawsuits" at bounding box center [162, 356] width 289 height 23
click at [116, 385] on link "Executory Contracts" at bounding box center [162, 379] width 289 height 23
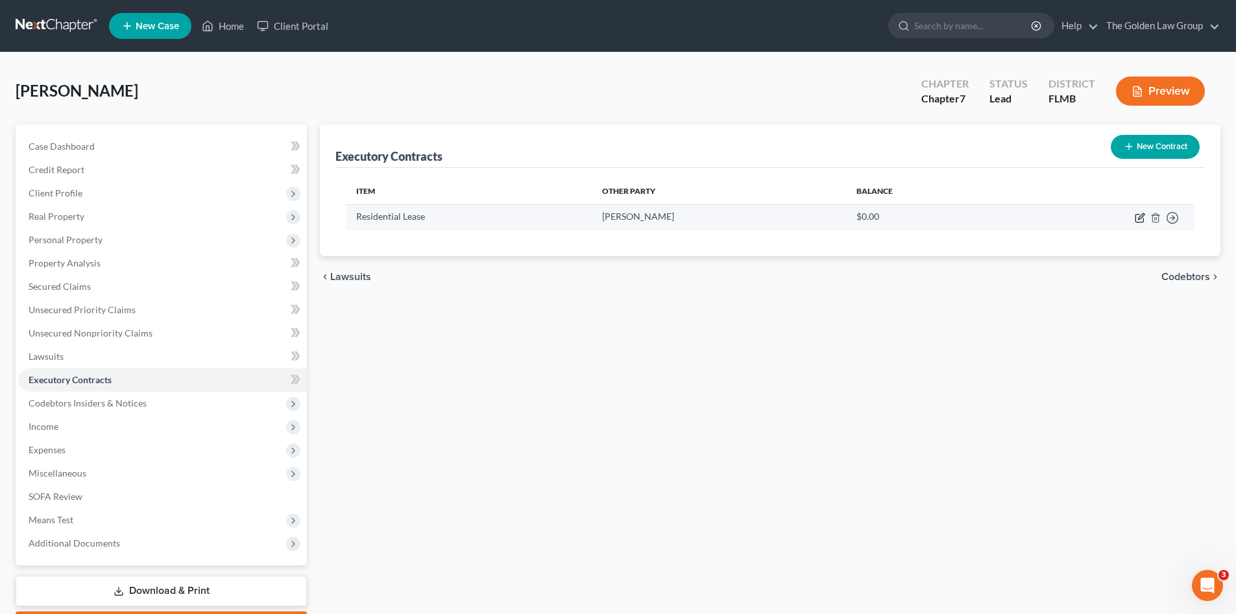
click at [1140, 221] on icon "button" at bounding box center [1140, 218] width 10 height 10
select select "3"
select select "2"
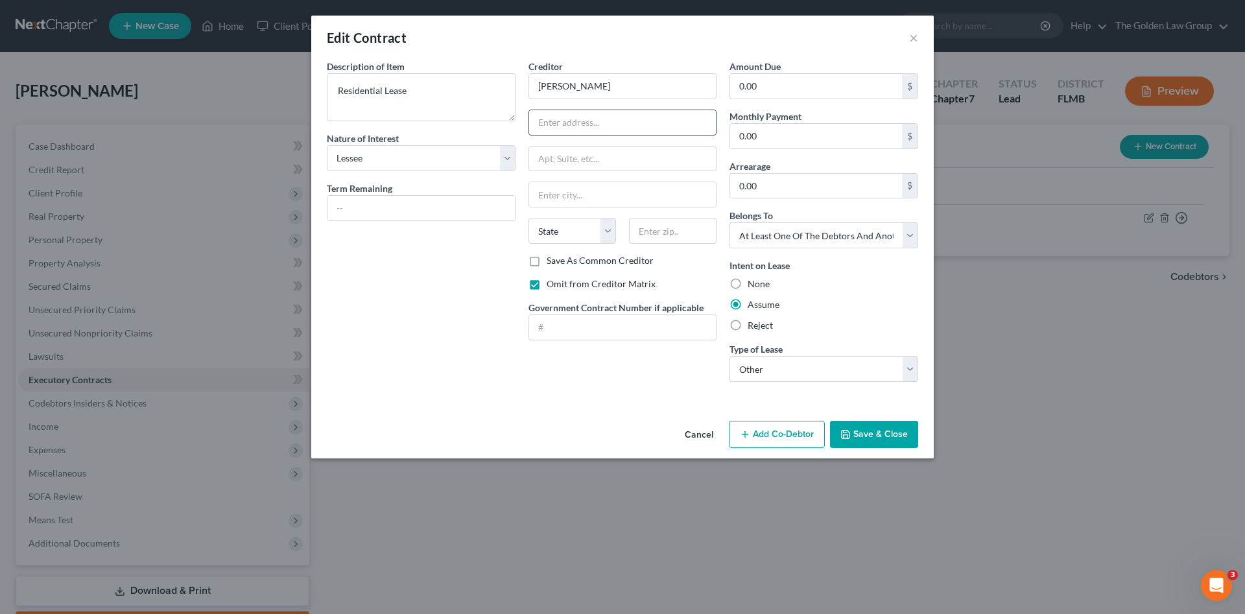
click at [575, 123] on input "text" at bounding box center [622, 122] width 187 height 25
click at [622, 123] on input "text" at bounding box center [622, 122] width 187 height 25
type input "10121 Milky Way Circle"
click at [562, 162] on input "text" at bounding box center [622, 159] width 187 height 25
click at [559, 189] on input "text" at bounding box center [622, 194] width 187 height 25
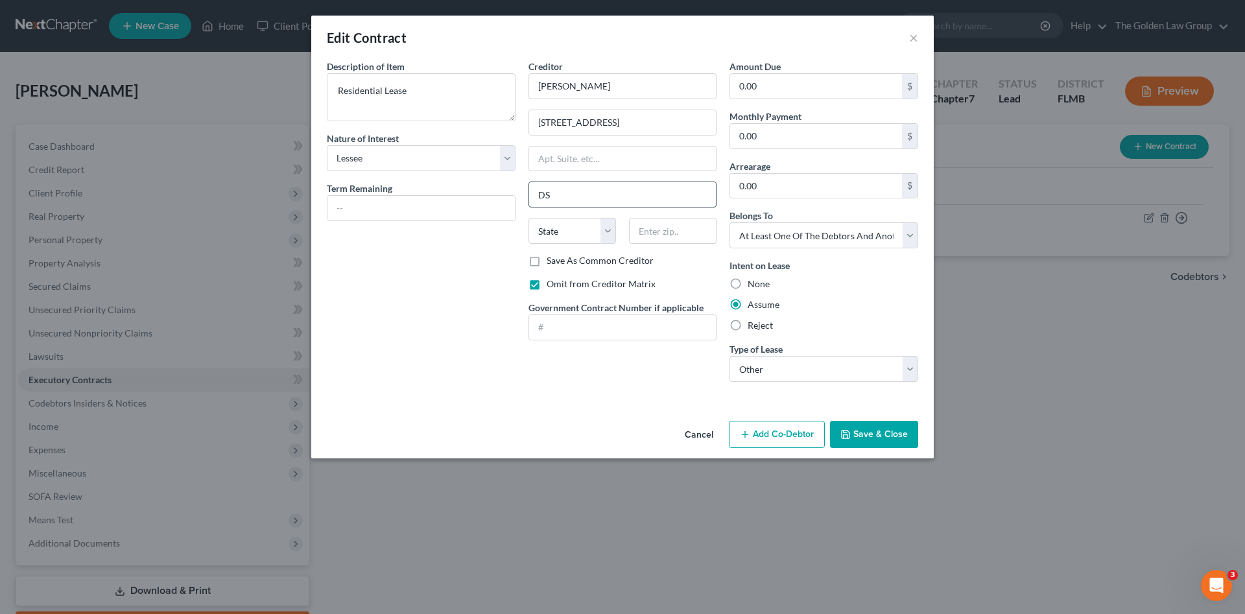
type input "D"
type input "Sarasots"
select select "9"
type input "34241"
type input "Sarasota"
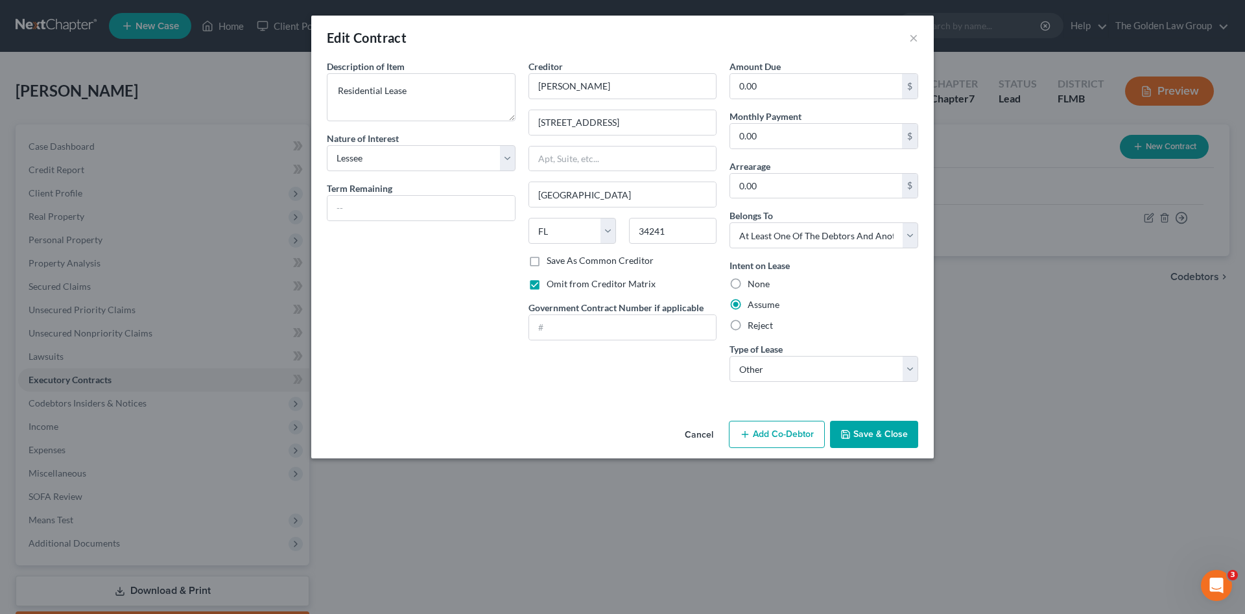
click at [610, 387] on div "Creditor * Lin Wells 10121 Milky Way Circle Sarasota State AL AK AR AZ CA CO CT…" at bounding box center [623, 226] width 202 height 333
click at [667, 396] on div "Description of non-residential real property * Description of Item * Residentia…" at bounding box center [622, 238] width 623 height 356
click at [898, 436] on button "Save & Close" at bounding box center [874, 434] width 88 height 27
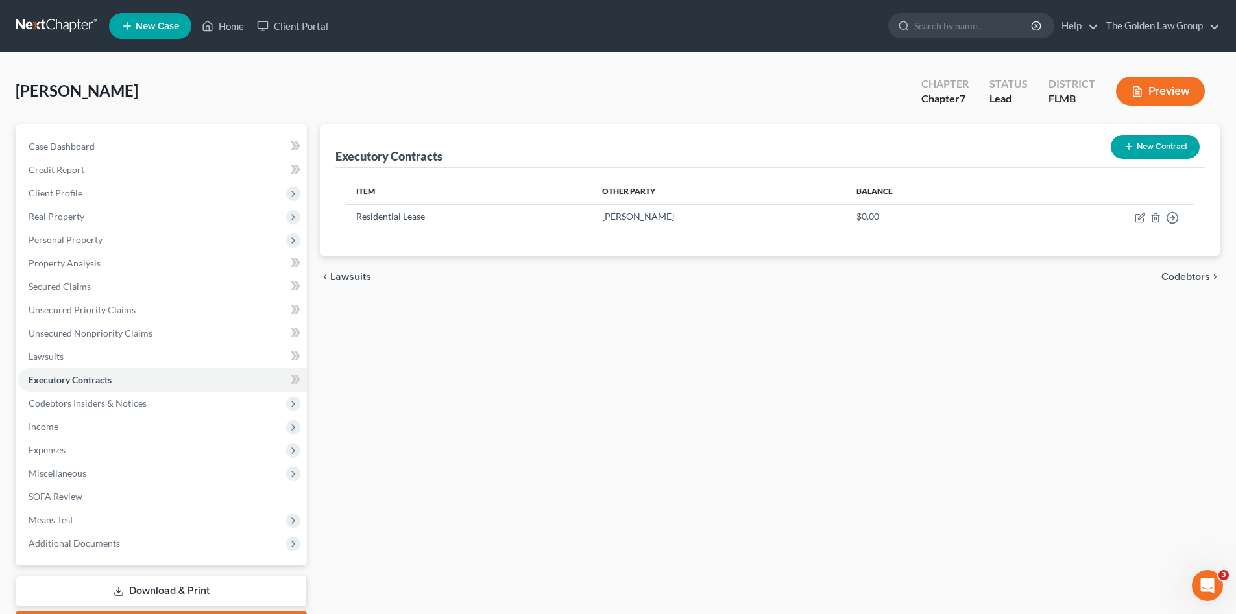
click at [1122, 148] on button "New Contract" at bounding box center [1155, 147] width 89 height 24
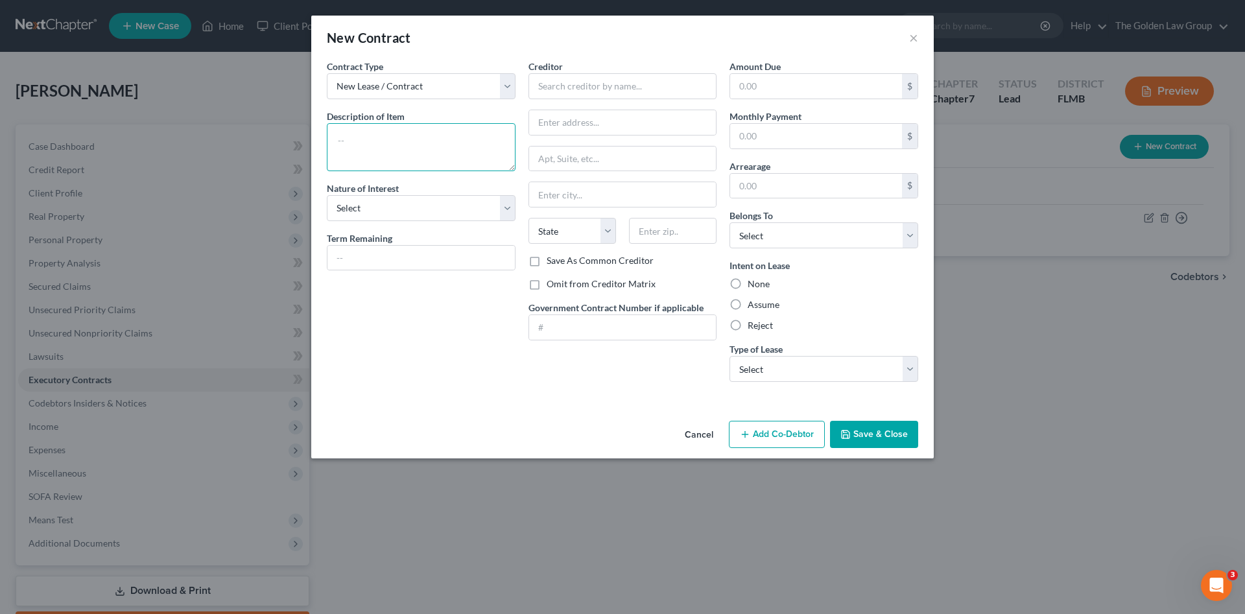
click at [378, 142] on textarea at bounding box center [421, 147] width 189 height 48
type textarea "Cell Phone"
drag, startPoint x: 405, startPoint y: 202, endPoint x: 398, endPoint y: 216, distance: 16.0
click at [404, 202] on select "Select Purchaser Agent Lessor Lessee" at bounding box center [421, 208] width 189 height 26
select select "3"
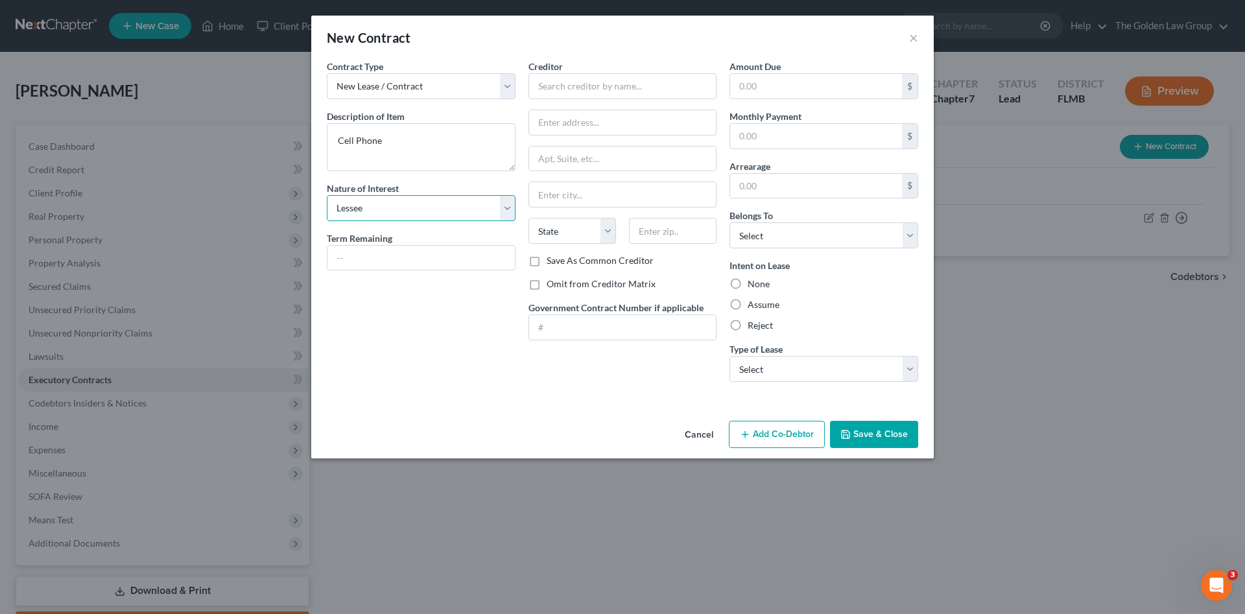
click at [327, 195] on select "Select Purchaser Agent Lessor Lessee" at bounding box center [421, 208] width 189 height 26
click at [599, 90] on input "text" at bounding box center [623, 86] width 189 height 26
click at [585, 106] on div "T-Mobile USA" at bounding box center [606, 108] width 135 height 13
type input "T-Mobile USA"
type input "15167 Montanus Drive"
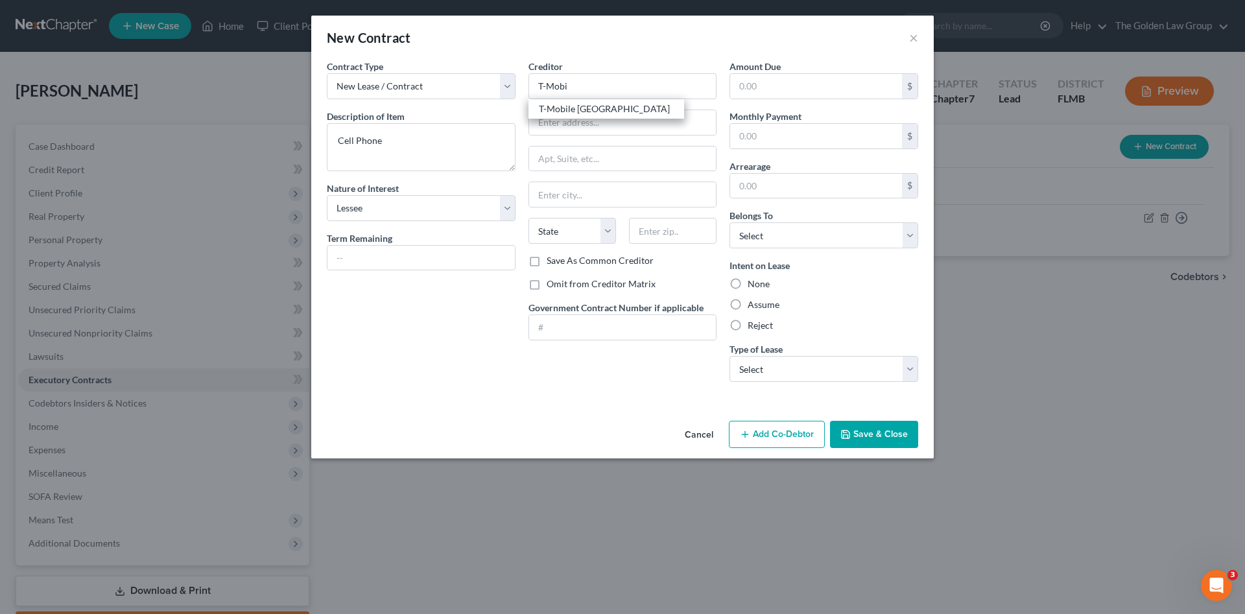
type input "Culpeper"
select select "48"
type input "22701"
click at [759, 302] on label "Assume" at bounding box center [764, 304] width 32 height 13
click at [759, 302] on input "Assume" at bounding box center [757, 302] width 8 height 8
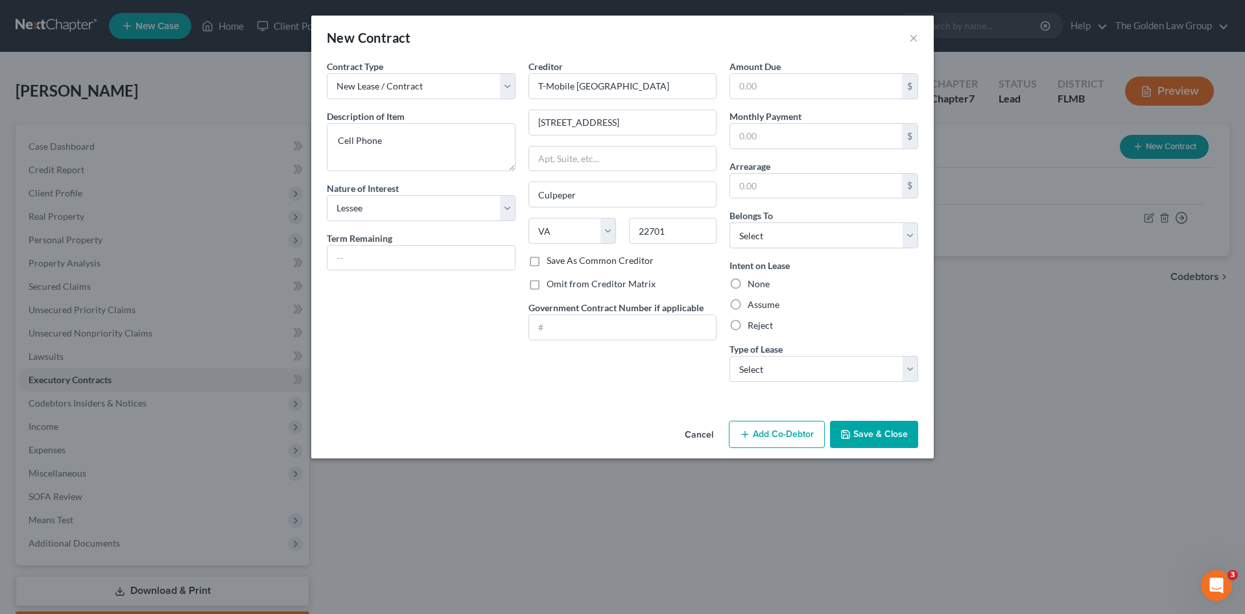
radio input "true"
click at [789, 237] on select "Select Debtor 1 Only Debtor 2 Only Debtor 1 And Debtor 2 Only At Least One Of T…" at bounding box center [824, 236] width 189 height 26
select select "0"
click at [730, 223] on select "Select Debtor 1 Only Debtor 2 Only Debtor 1 And Debtor 2 Only At Least One Of T…" at bounding box center [824, 236] width 189 height 26
drag, startPoint x: 784, startPoint y: 370, endPoint x: 782, endPoint y: 381, distance: 10.7
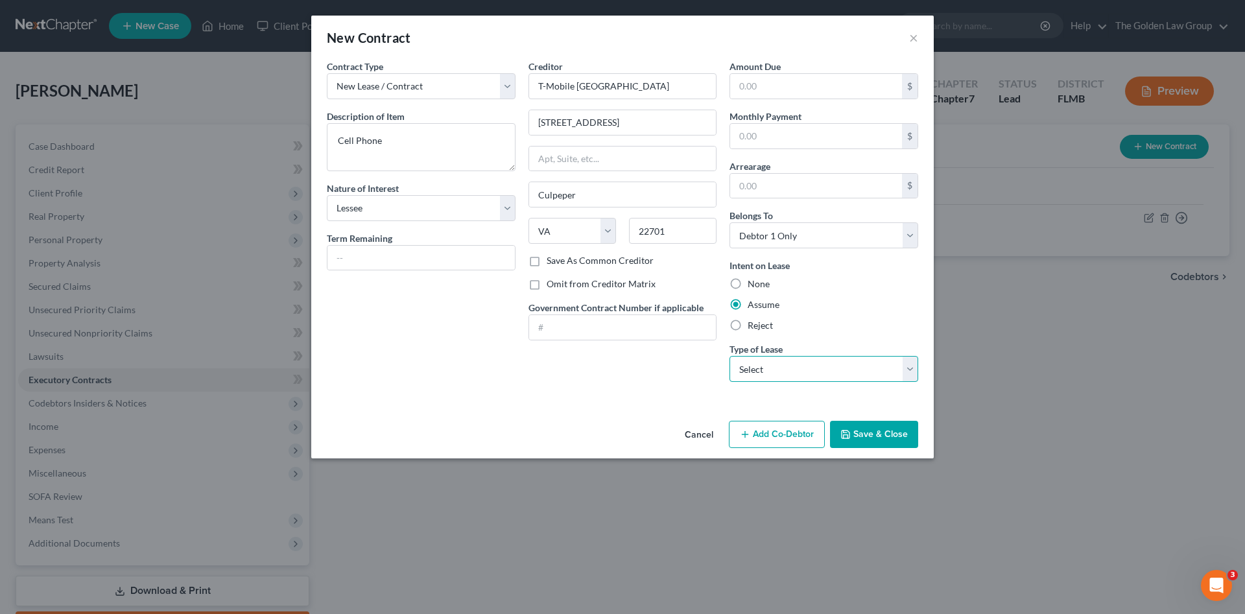
click at [784, 372] on select "Select Real Estate Car Other" at bounding box center [824, 369] width 189 height 26
select select "2"
click at [730, 356] on select "Select Real Estate Car Other" at bounding box center [824, 369] width 189 height 26
click at [879, 432] on button "Save & Close" at bounding box center [874, 434] width 88 height 27
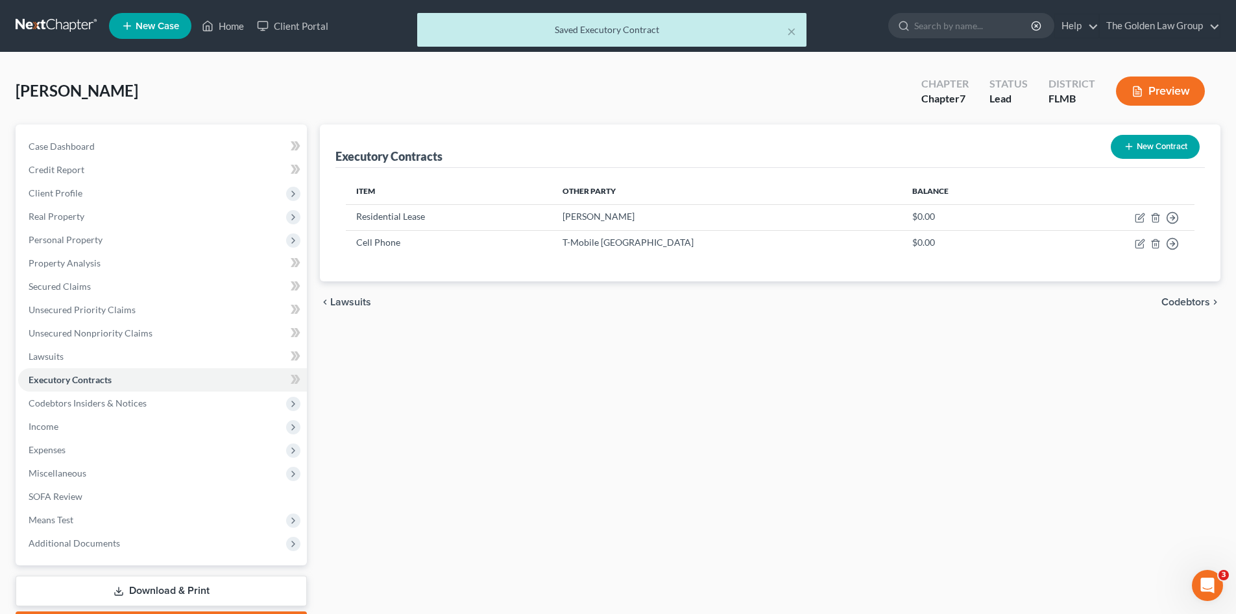
drag, startPoint x: 617, startPoint y: 436, endPoint x: 605, endPoint y: 438, distance: 11.8
click at [614, 437] on div "Executory Contracts New Contract Item Other Party Balance Residential Lease Lin…" at bounding box center [769, 383] width 913 height 516
click at [145, 397] on span "Codebtors Insiders & Notices" at bounding box center [162, 403] width 289 height 23
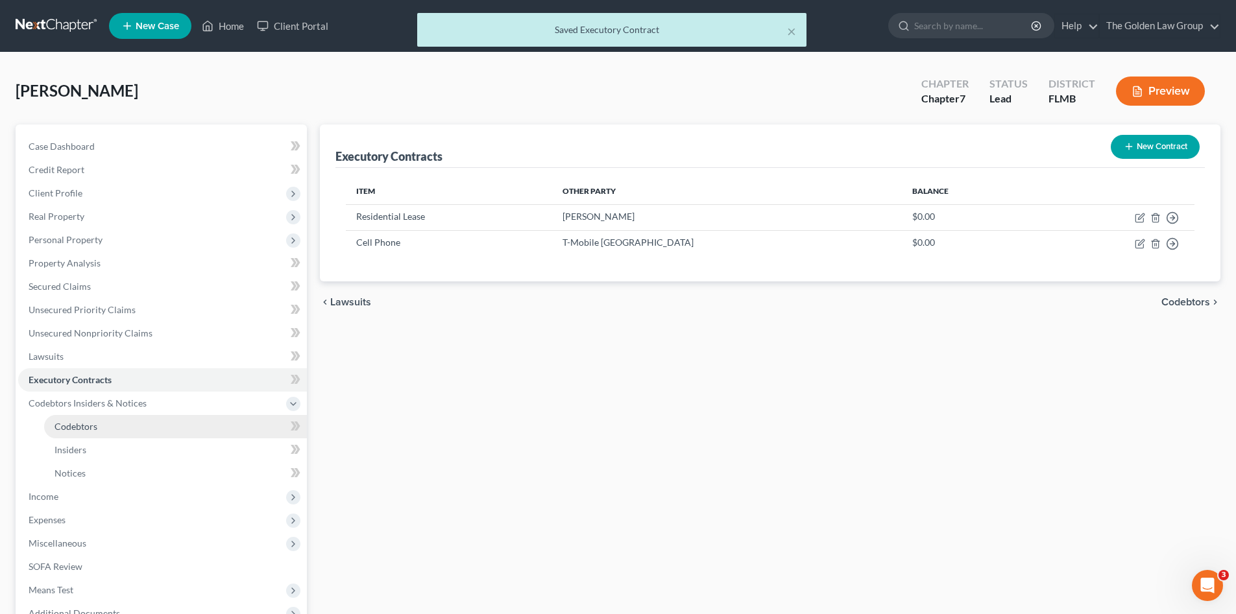
click at [170, 426] on link "Codebtors" at bounding box center [175, 426] width 263 height 23
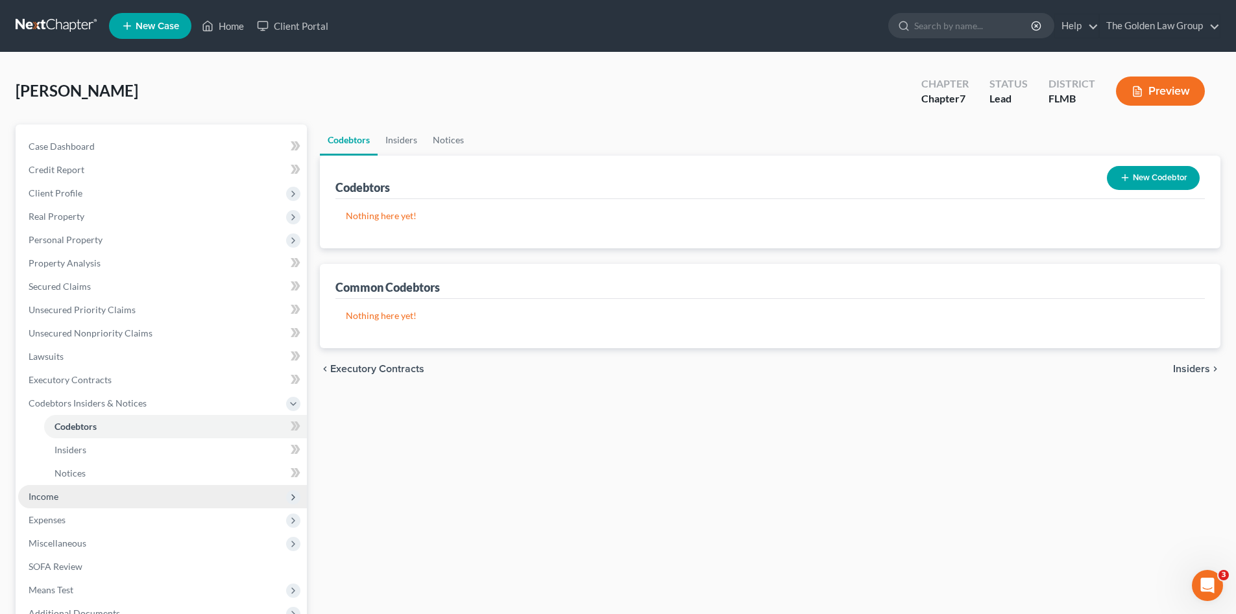
click at [58, 494] on span "Income" at bounding box center [162, 496] width 289 height 23
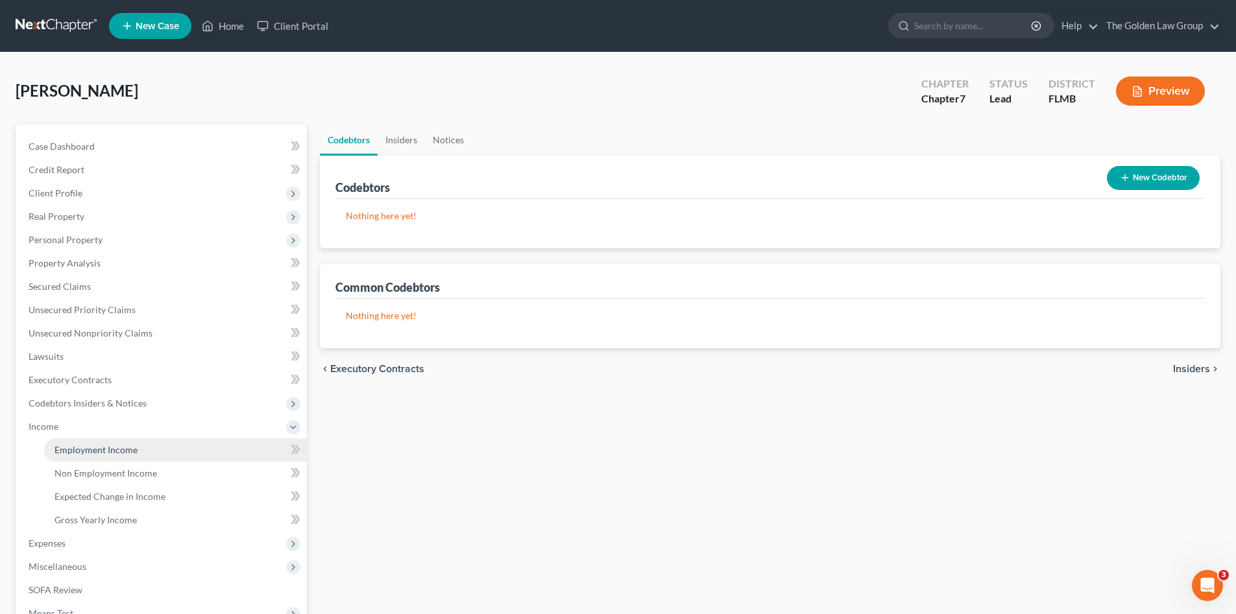
click at [108, 444] on span "Employment Income" at bounding box center [95, 449] width 83 height 11
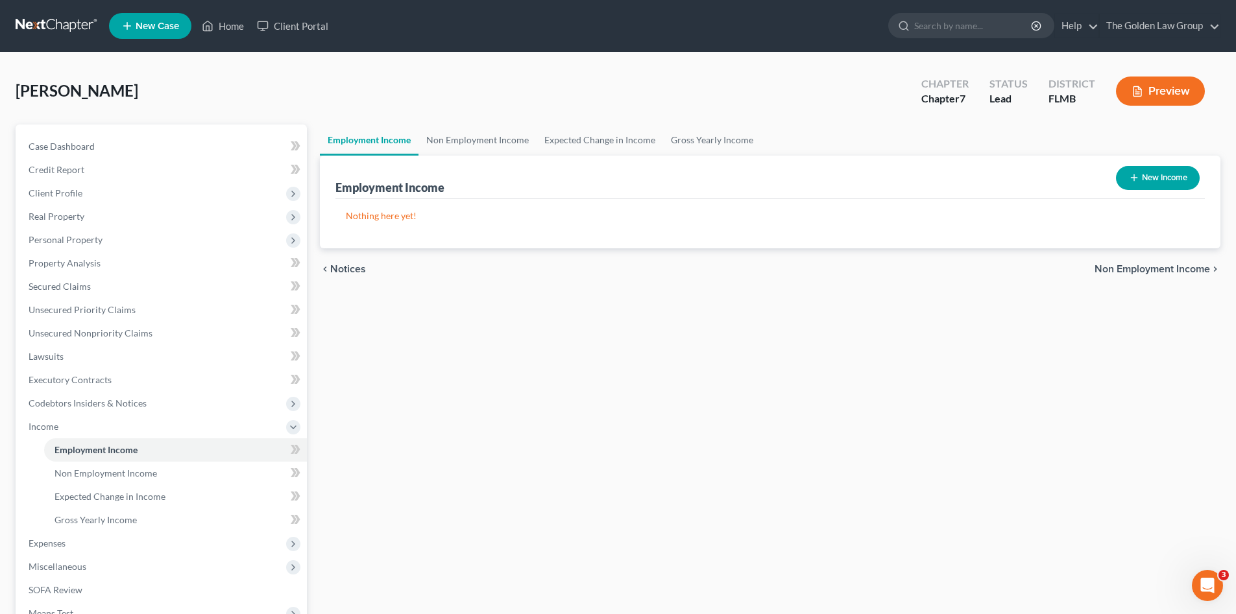
click at [717, 448] on div "Employment Income Non Employment Income Expected Change in Income Gross Yearly …" at bounding box center [769, 429] width 913 height 609
click at [460, 141] on link "Non Employment Income" at bounding box center [477, 140] width 118 height 31
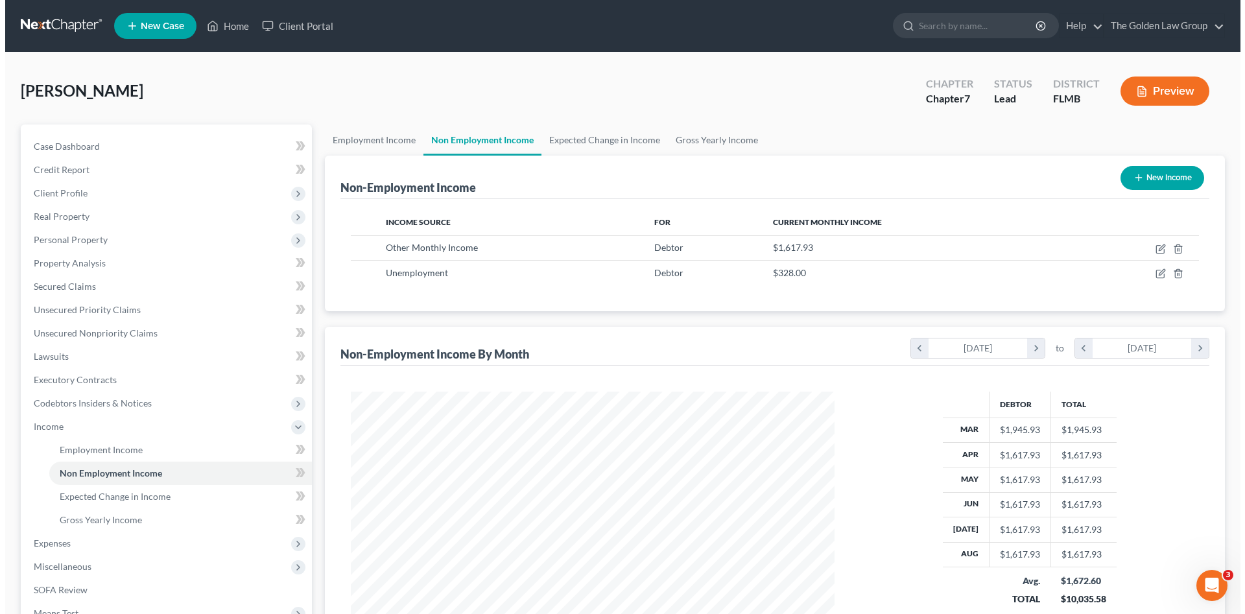
scroll to position [242, 510]
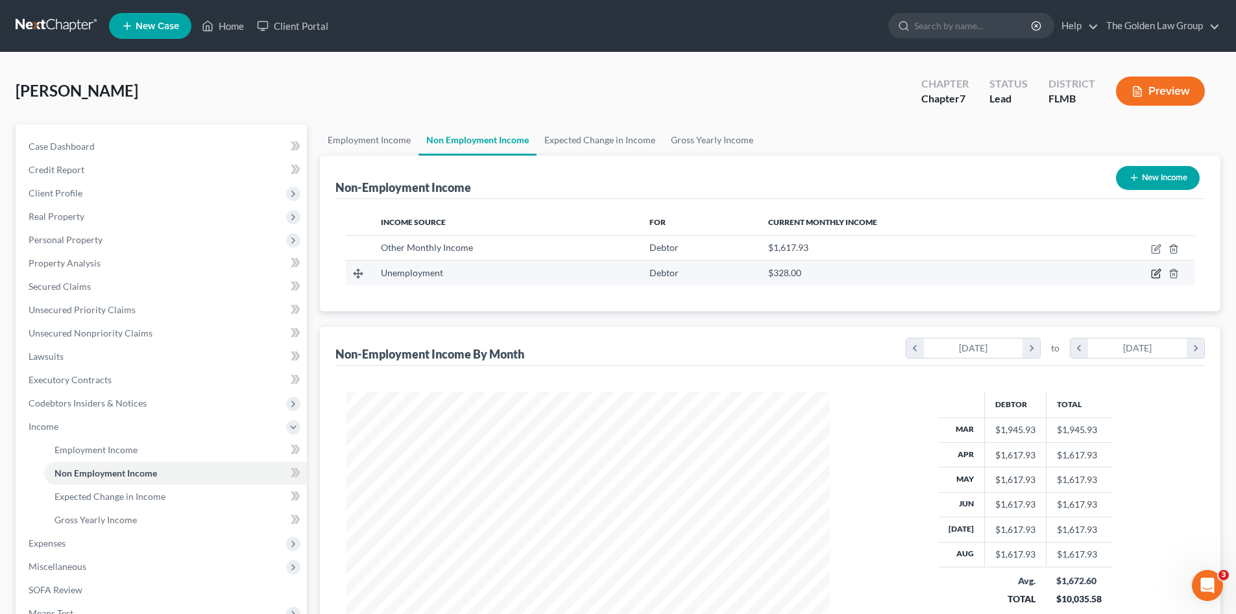
click at [1153, 276] on icon "button" at bounding box center [1156, 274] width 10 height 10
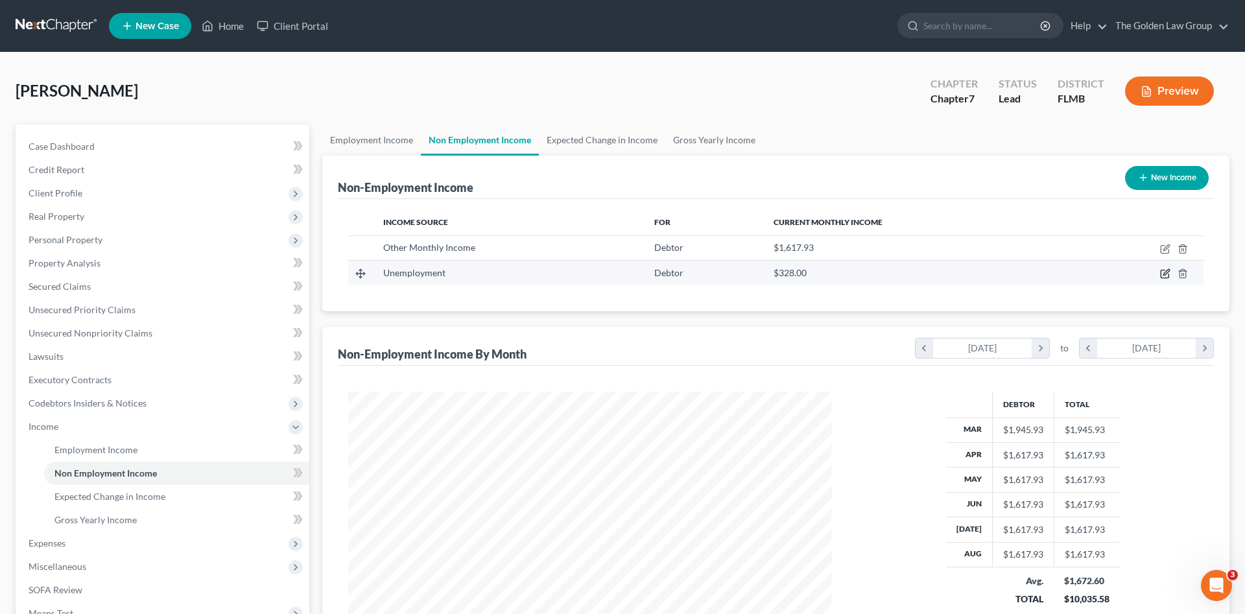
select select "0"
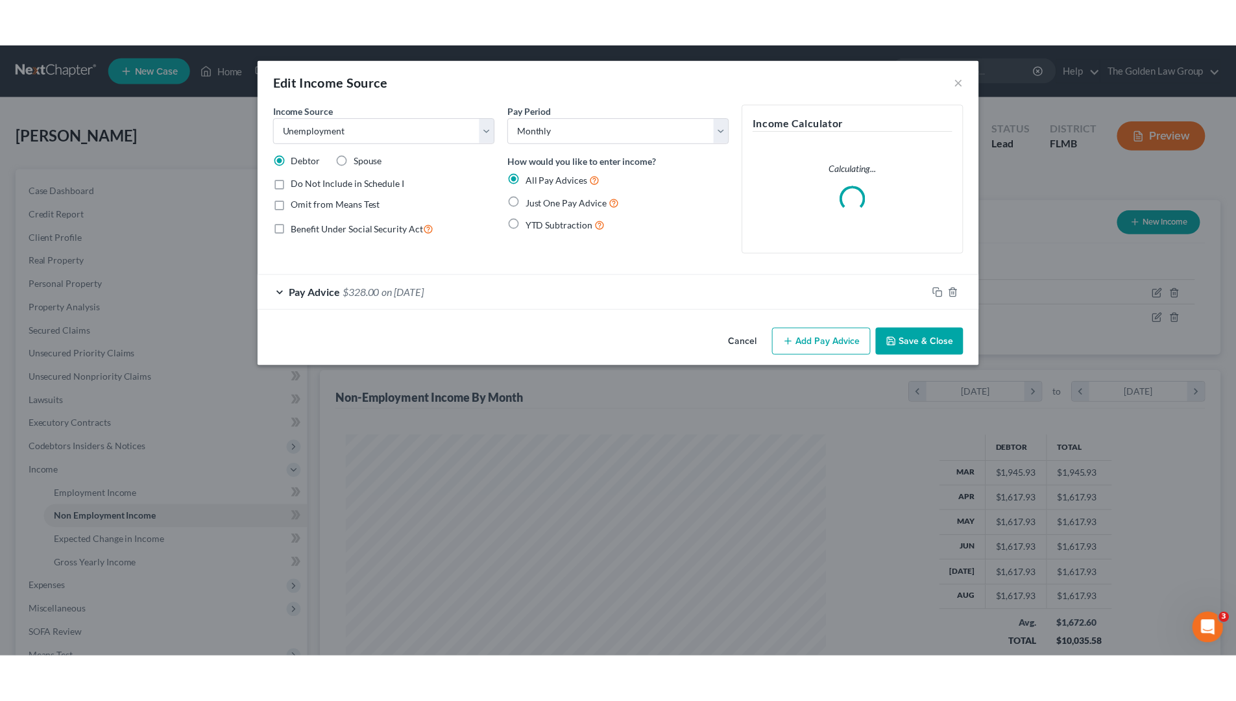
scroll to position [244, 514]
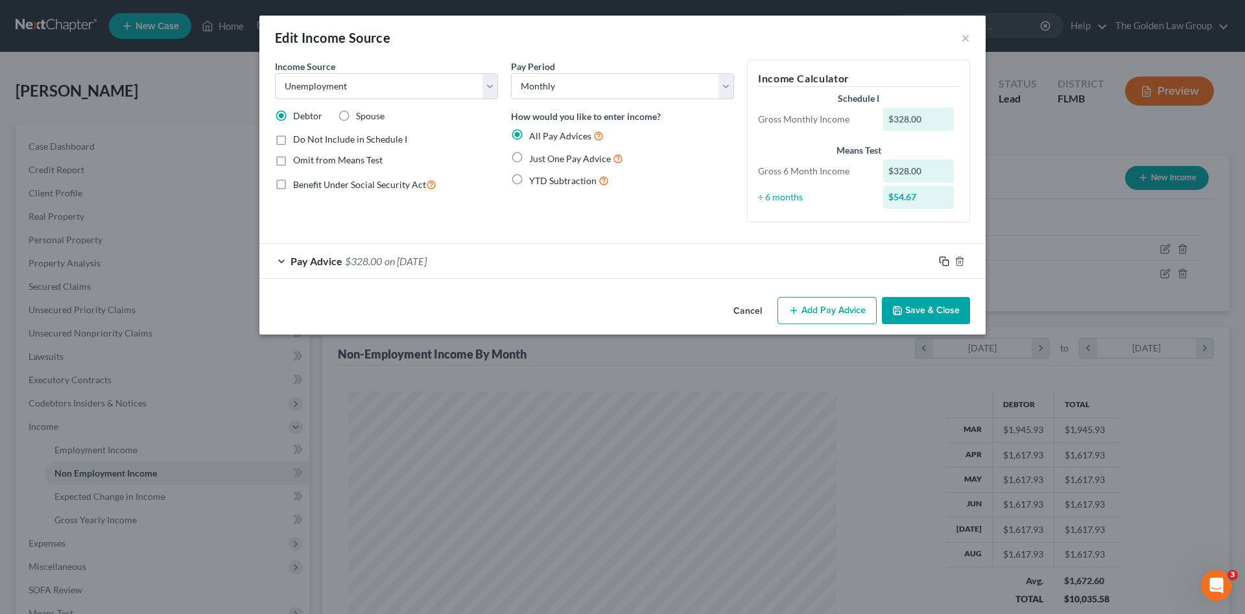
drag, startPoint x: 948, startPoint y: 259, endPoint x: 607, endPoint y: 262, distance: 341.2
click at [943, 260] on icon "button" at bounding box center [944, 261] width 10 height 10
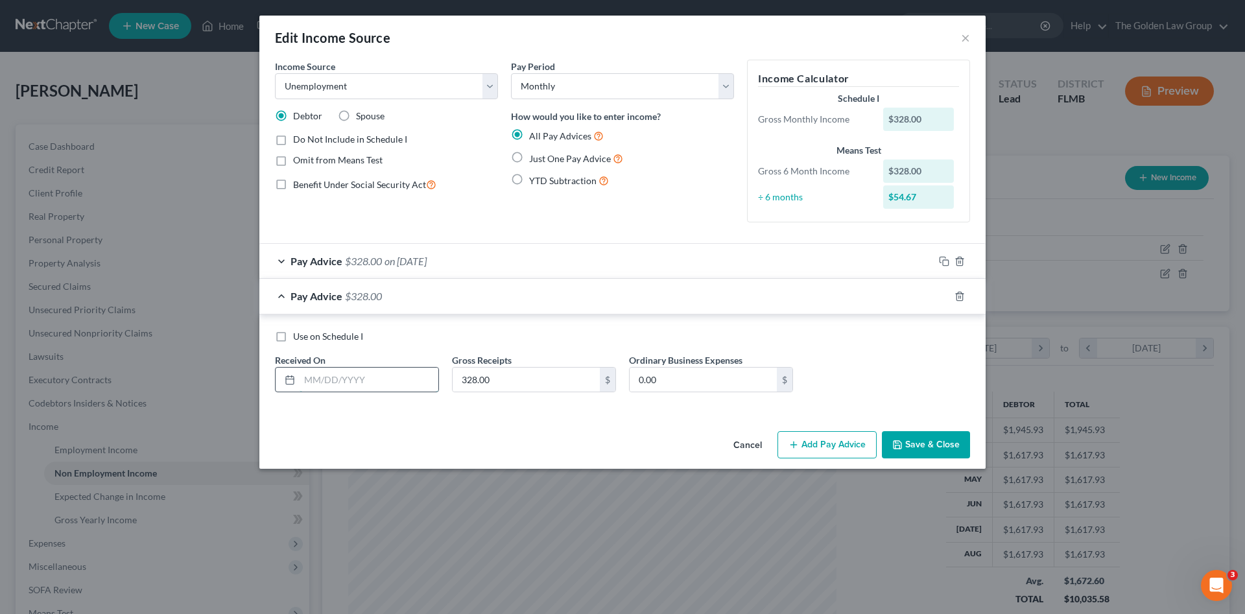
click at [362, 381] on input "text" at bounding box center [369, 380] width 139 height 25
type input "03/19/2025"
type input "0"
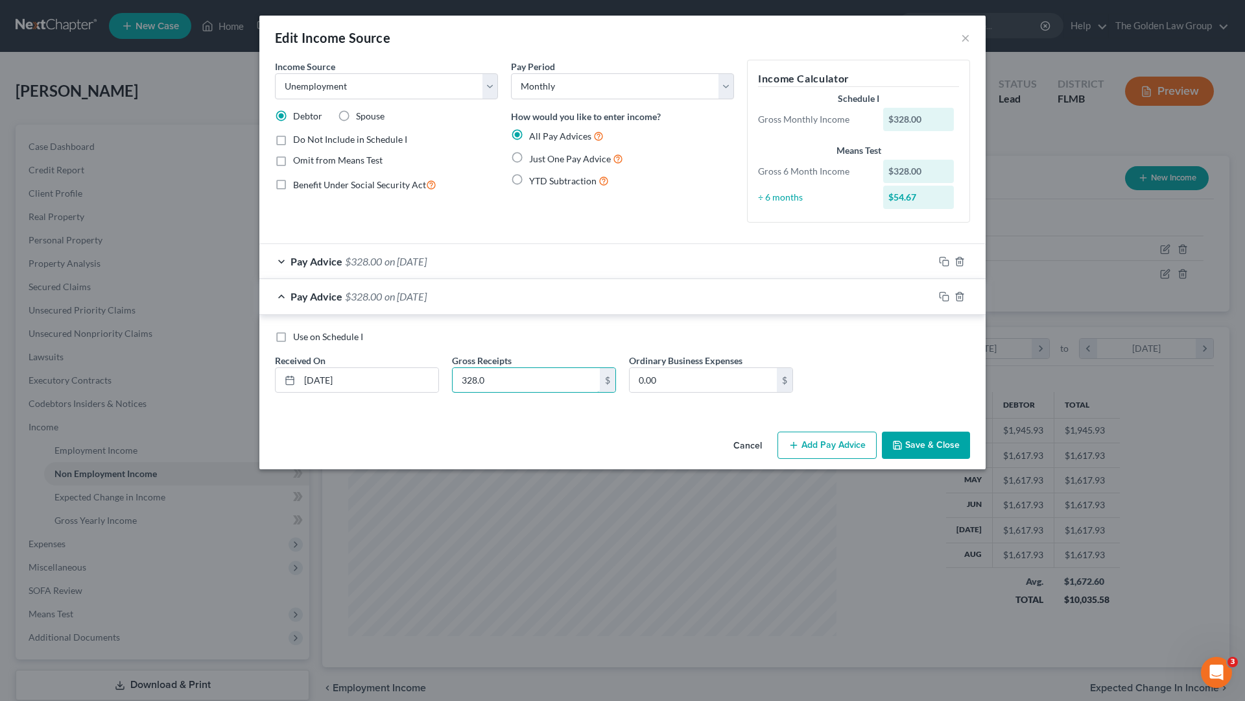
type input "328.00"
drag, startPoint x: 363, startPoint y: 448, endPoint x: 544, endPoint y: 445, distance: 181.7
click at [363, 448] on div "Cancel Add Pay Advice Save & Close" at bounding box center [622, 447] width 727 height 43
click at [948, 448] on button "Save & Close" at bounding box center [926, 444] width 88 height 27
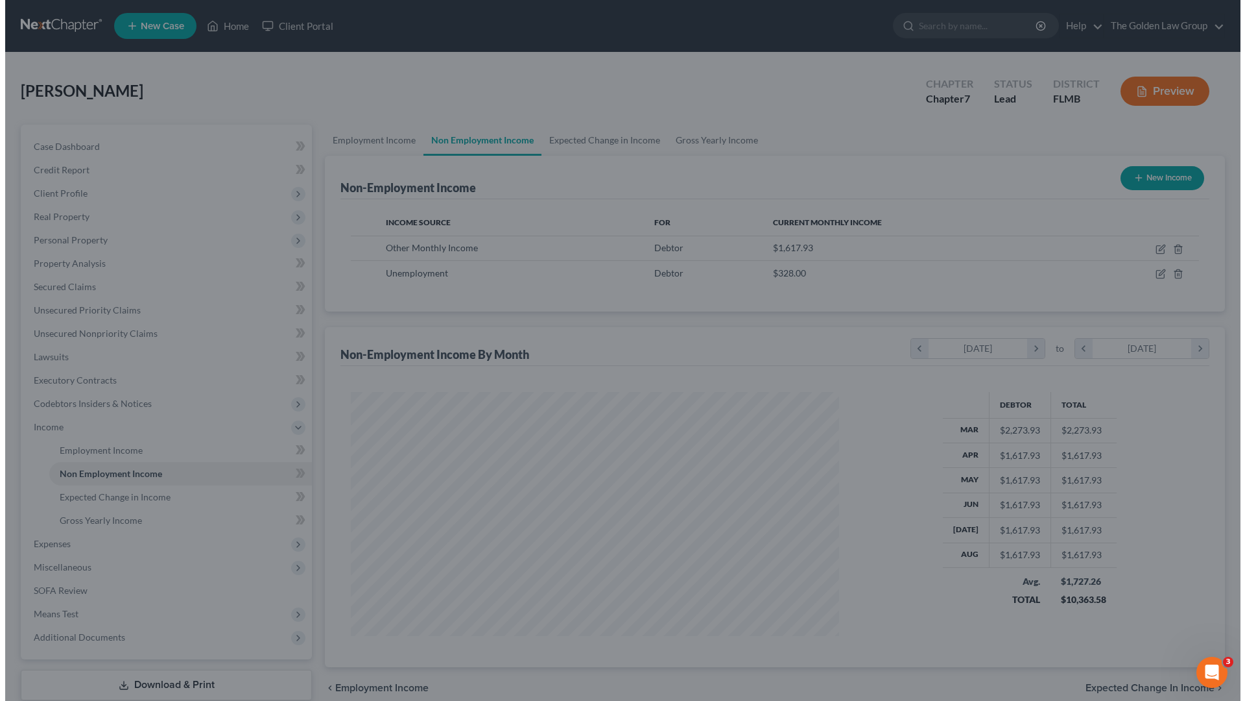
scroll to position [648452, 648184]
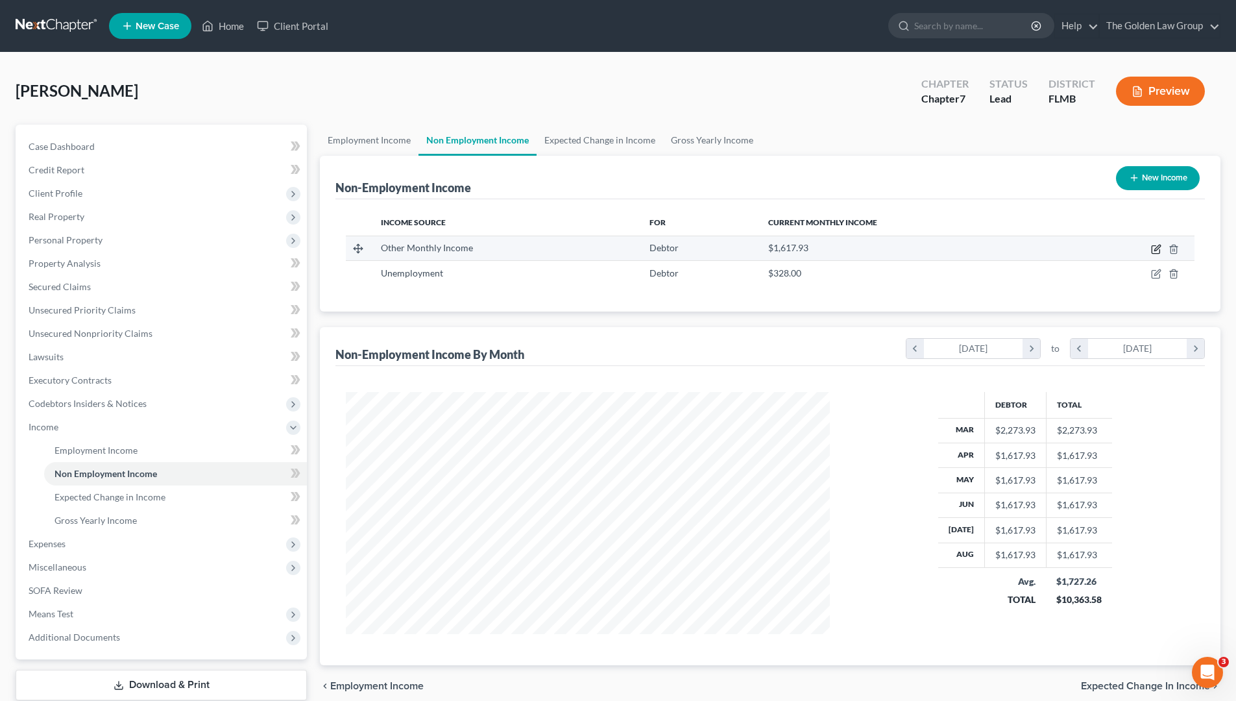
click at [1152, 249] on icon "button" at bounding box center [1155, 250] width 8 height 8
select select "13"
select select "0"
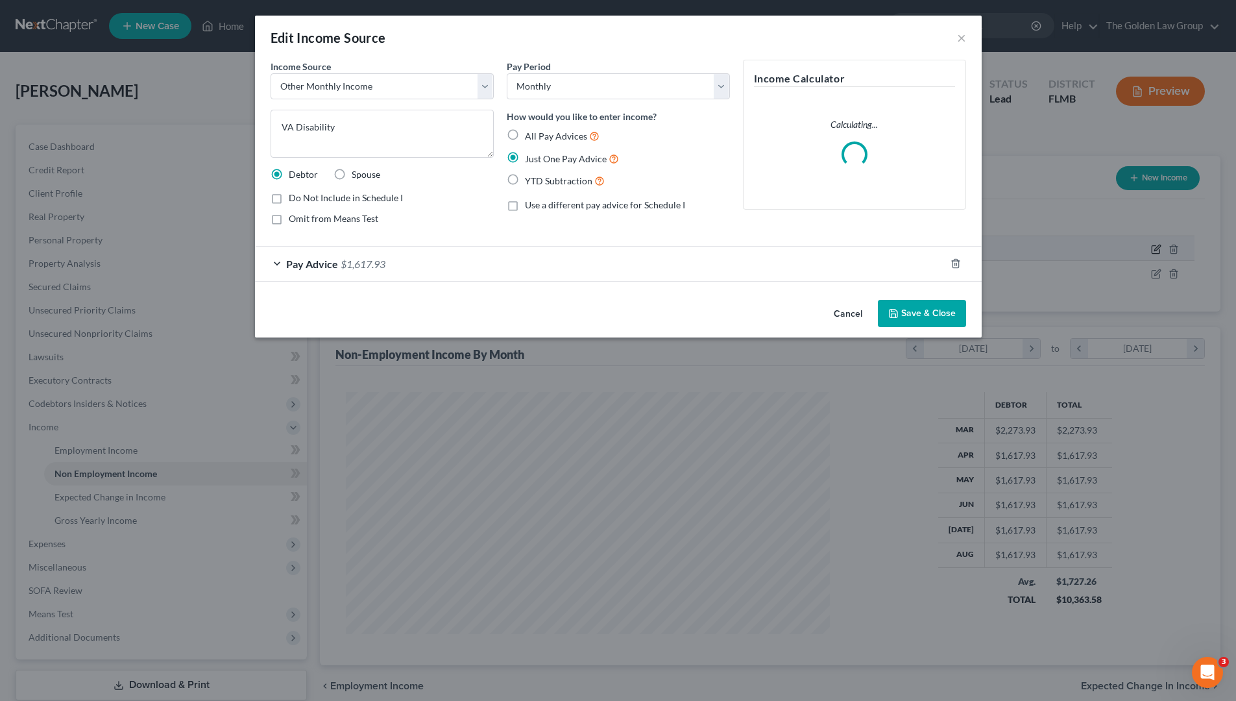
scroll to position [244, 514]
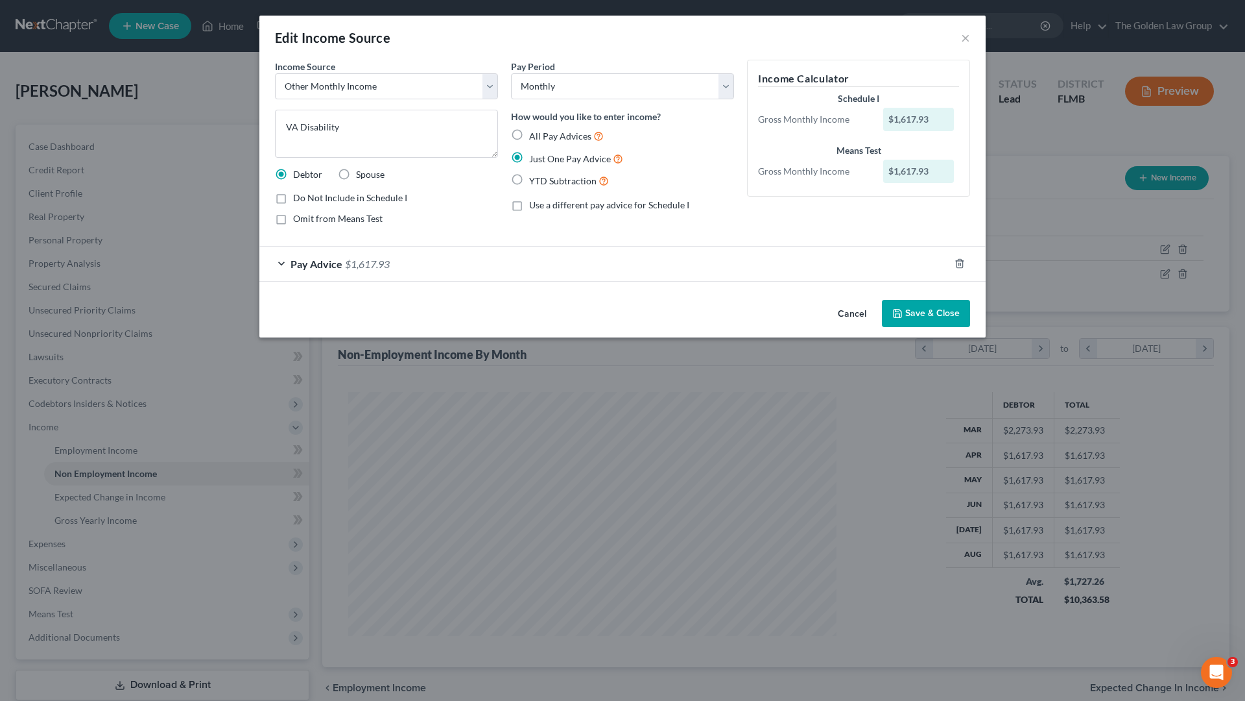
click at [908, 312] on button "Save & Close" at bounding box center [926, 313] width 88 height 27
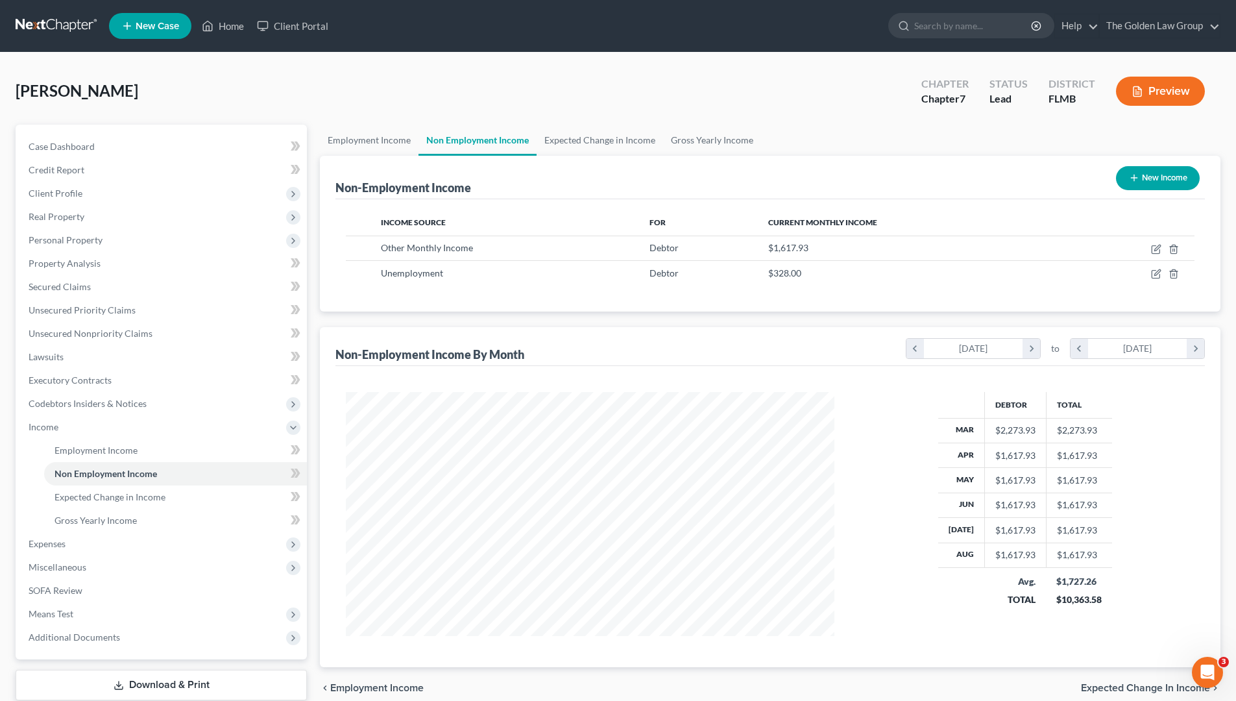
scroll to position [648452, 648184]
click at [62, 542] on span "Expenses" at bounding box center [47, 543] width 37 height 11
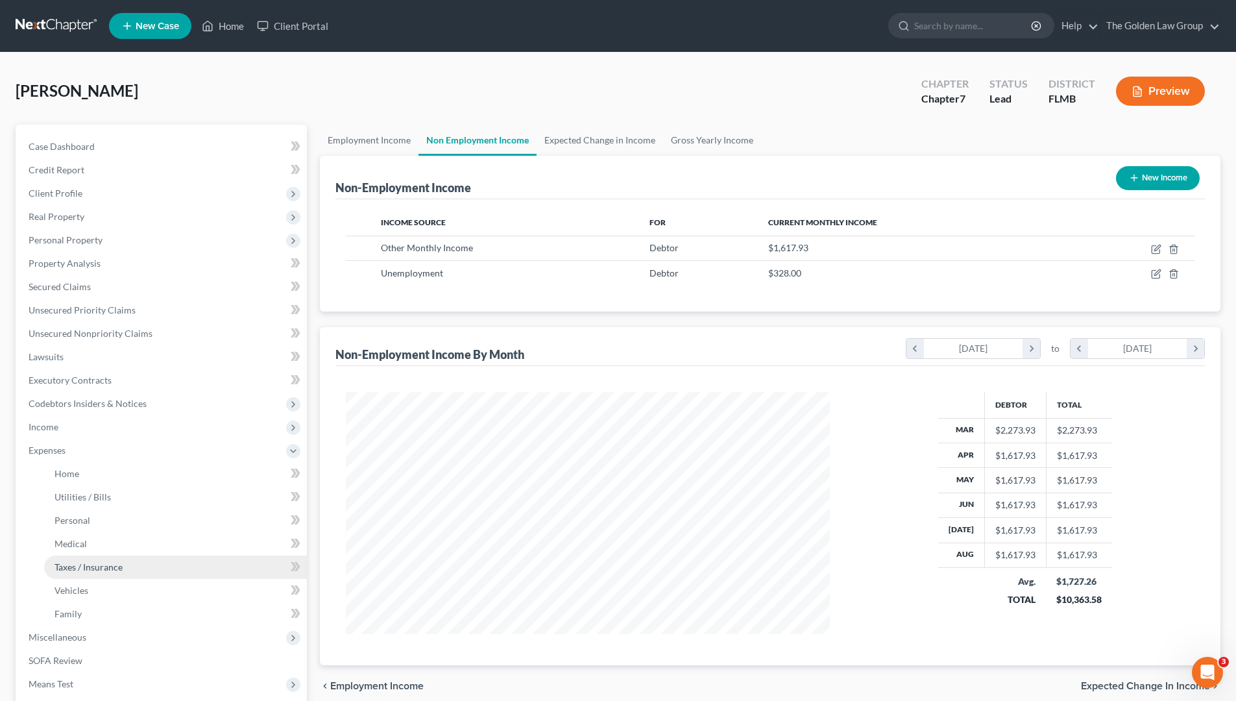
click at [85, 570] on span "Taxes / Insurance" at bounding box center [88, 566] width 68 height 11
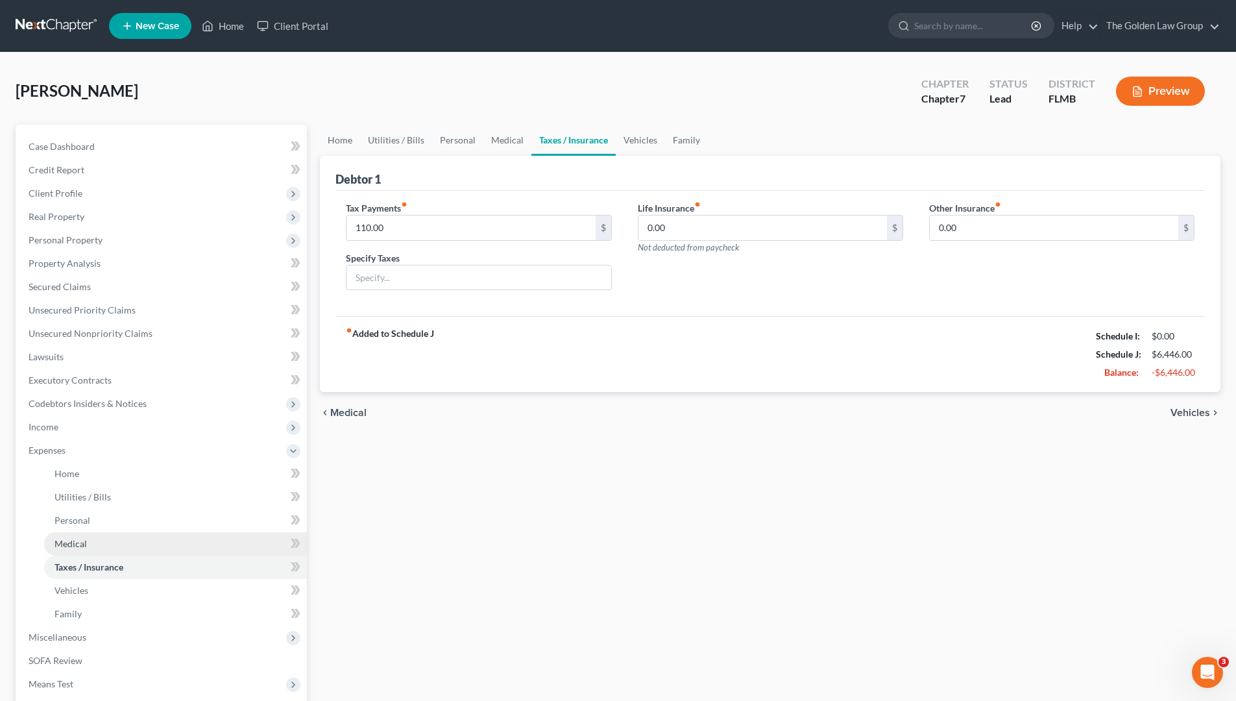
click at [109, 540] on link "Medical" at bounding box center [175, 543] width 263 height 23
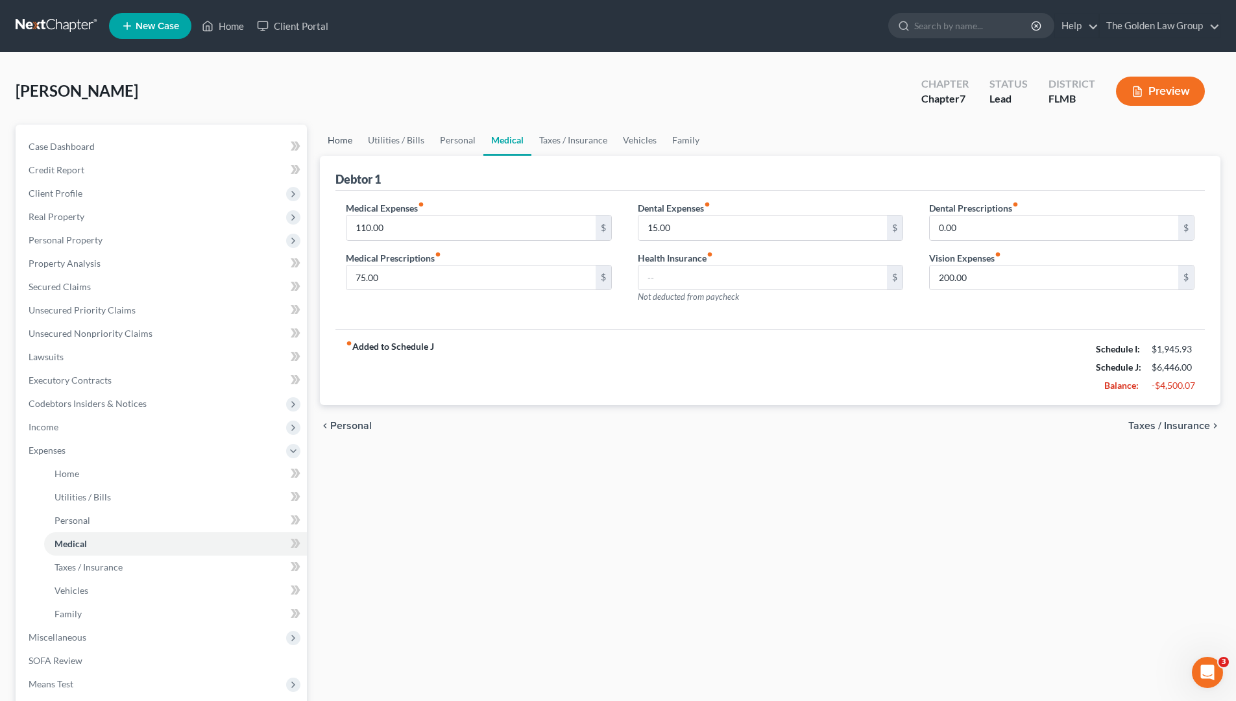
click at [337, 134] on link "Home" at bounding box center [340, 140] width 40 height 31
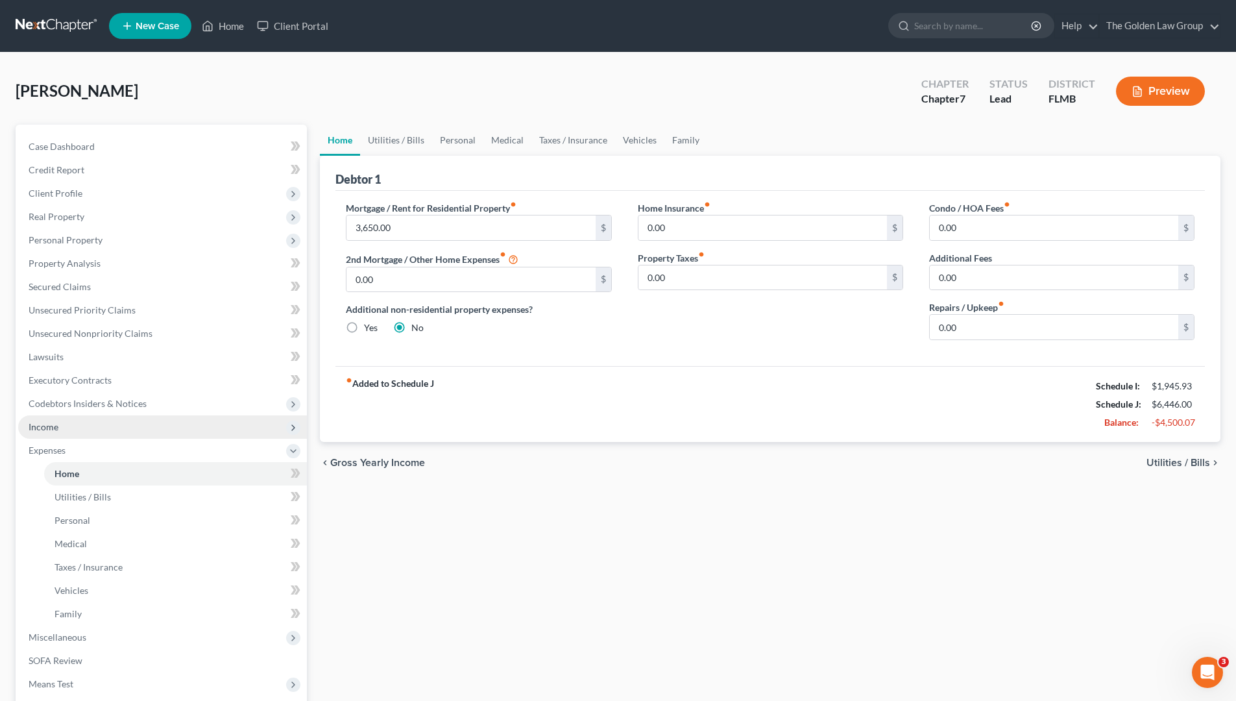
click at [77, 428] on span "Income" at bounding box center [162, 426] width 289 height 23
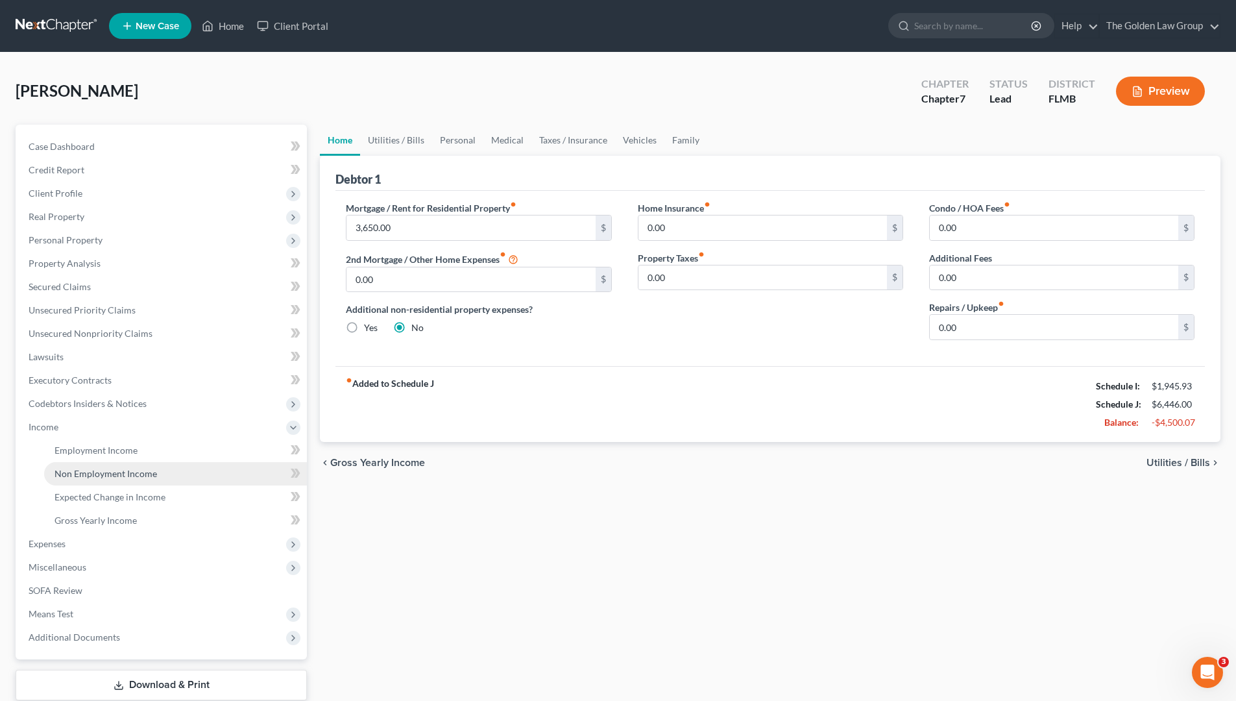
click at [90, 474] on span "Non Employment Income" at bounding box center [105, 473] width 102 height 11
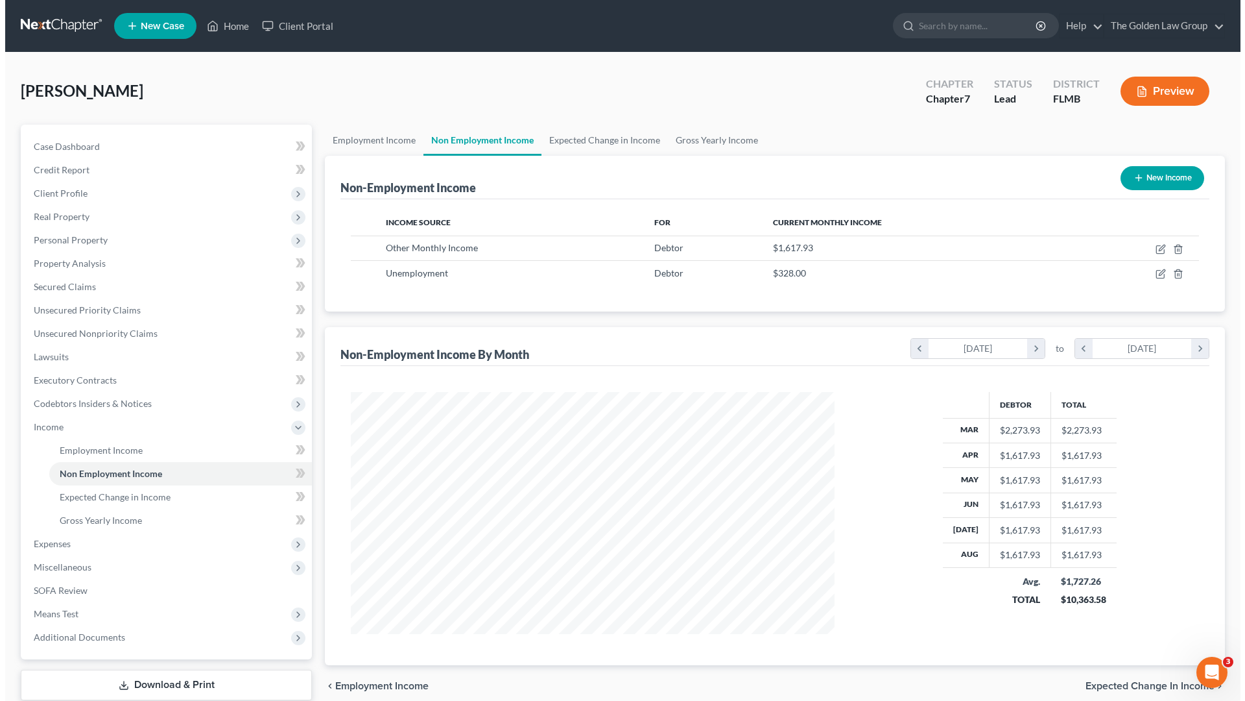
scroll to position [242, 510]
click at [1164, 171] on button "New Income" at bounding box center [1158, 178] width 84 height 24
select select "0"
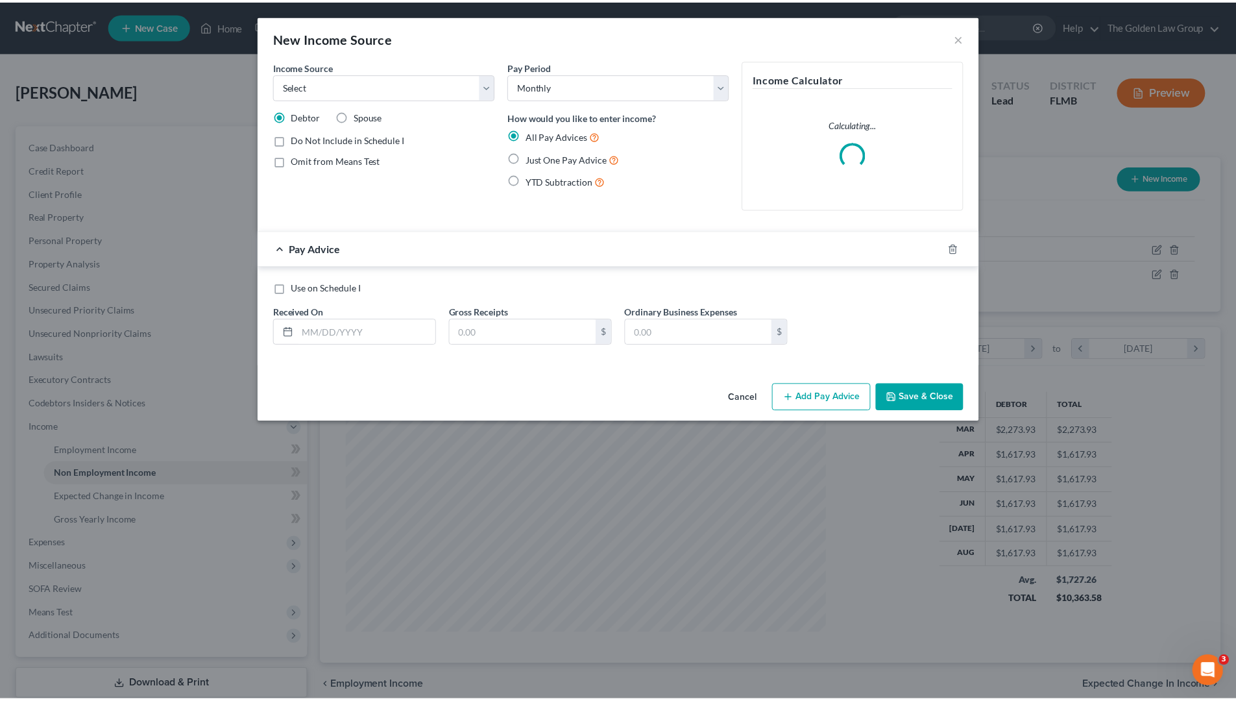
scroll to position [244, 514]
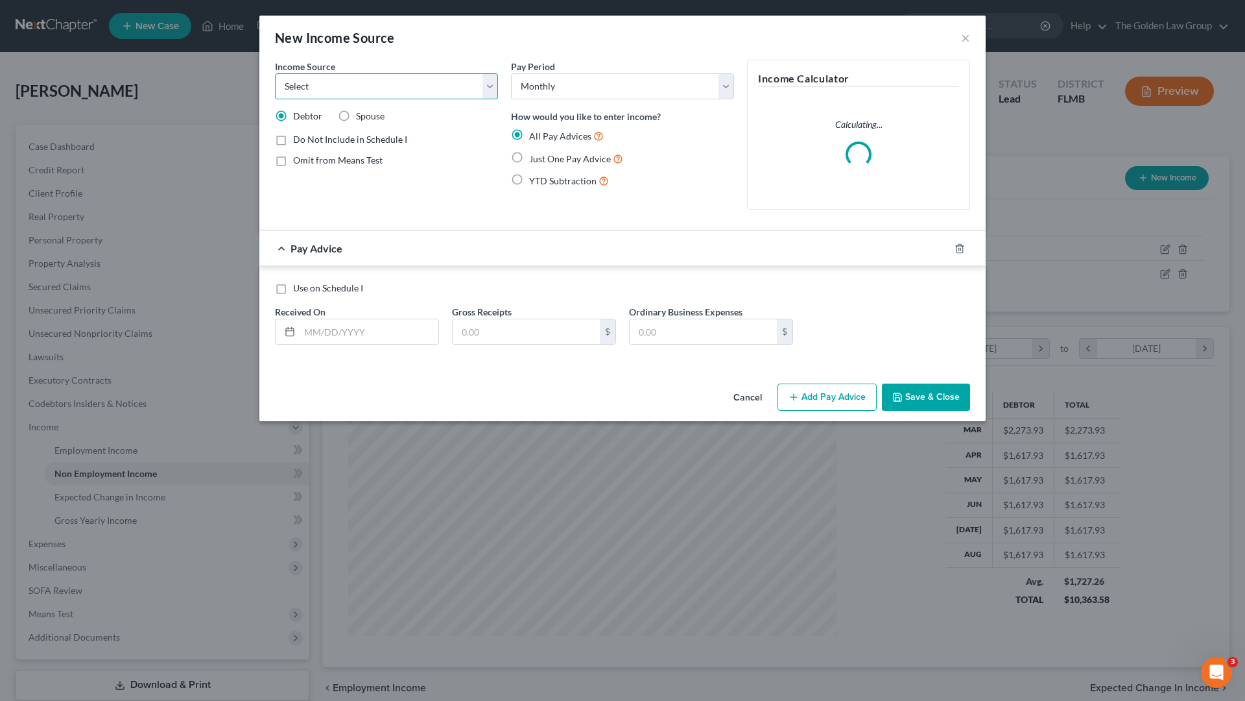
drag, startPoint x: 396, startPoint y: 88, endPoint x: 395, endPoint y: 94, distance: 6.6
click at [396, 88] on select "Select Unemployment Disability (from employer) Pension Retirement Social Securi…" at bounding box center [386, 86] width 223 height 26
select select "8"
click at [275, 73] on select "Select Unemployment Disability (from employer) Pension Retirement Social Securi…" at bounding box center [386, 86] width 223 height 26
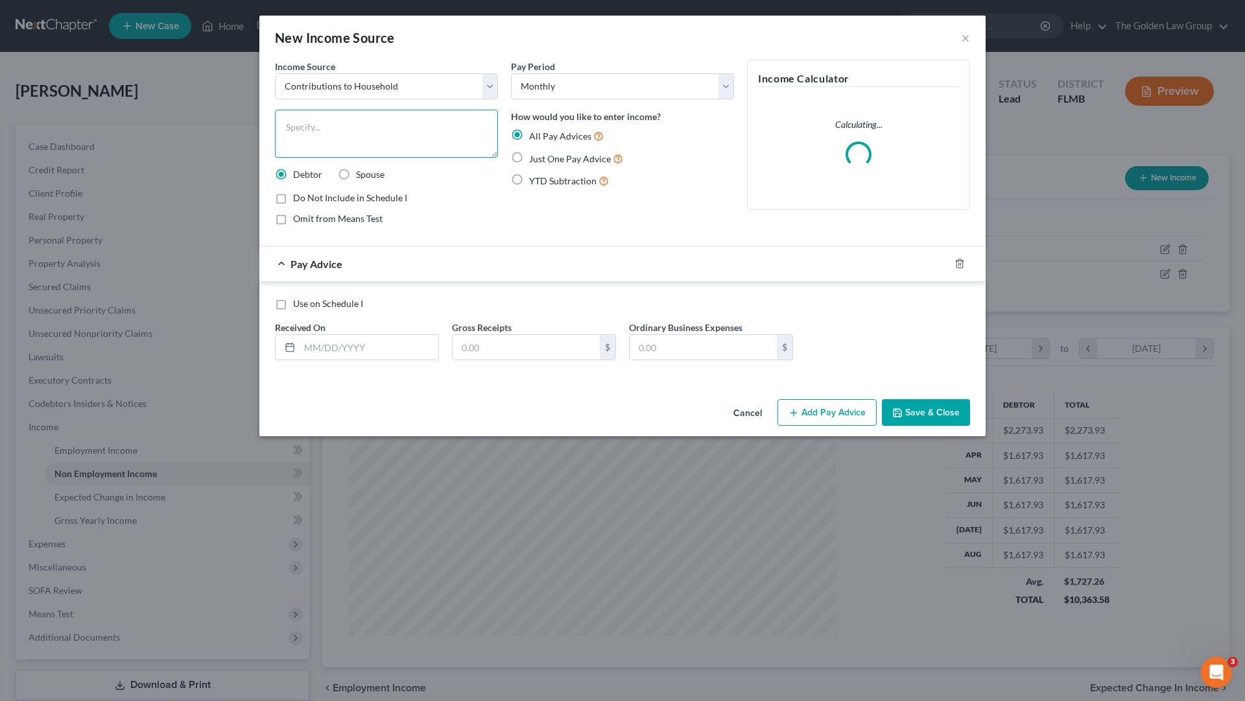
click at [369, 128] on textarea at bounding box center [386, 134] width 223 height 48
type textarea "Girlfriend's contibution to household income."
drag, startPoint x: 546, startPoint y: 162, endPoint x: 523, endPoint y: 179, distance: 28.7
click at [547, 162] on span "Just One Pay Advice" at bounding box center [570, 158] width 82 height 11
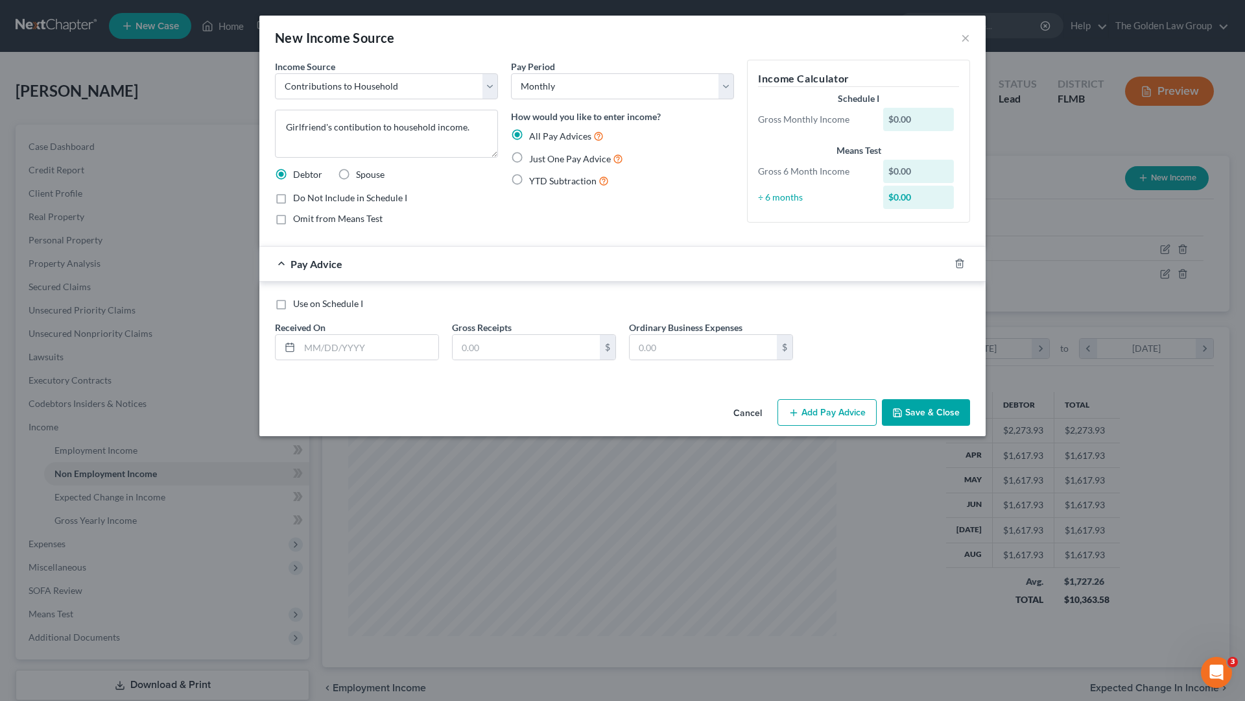
click at [529, 158] on label "Just One Pay Advice" at bounding box center [576, 158] width 94 height 15
click at [535, 158] on input "Just One Pay Advice" at bounding box center [539, 155] width 8 height 8
radio input "true"
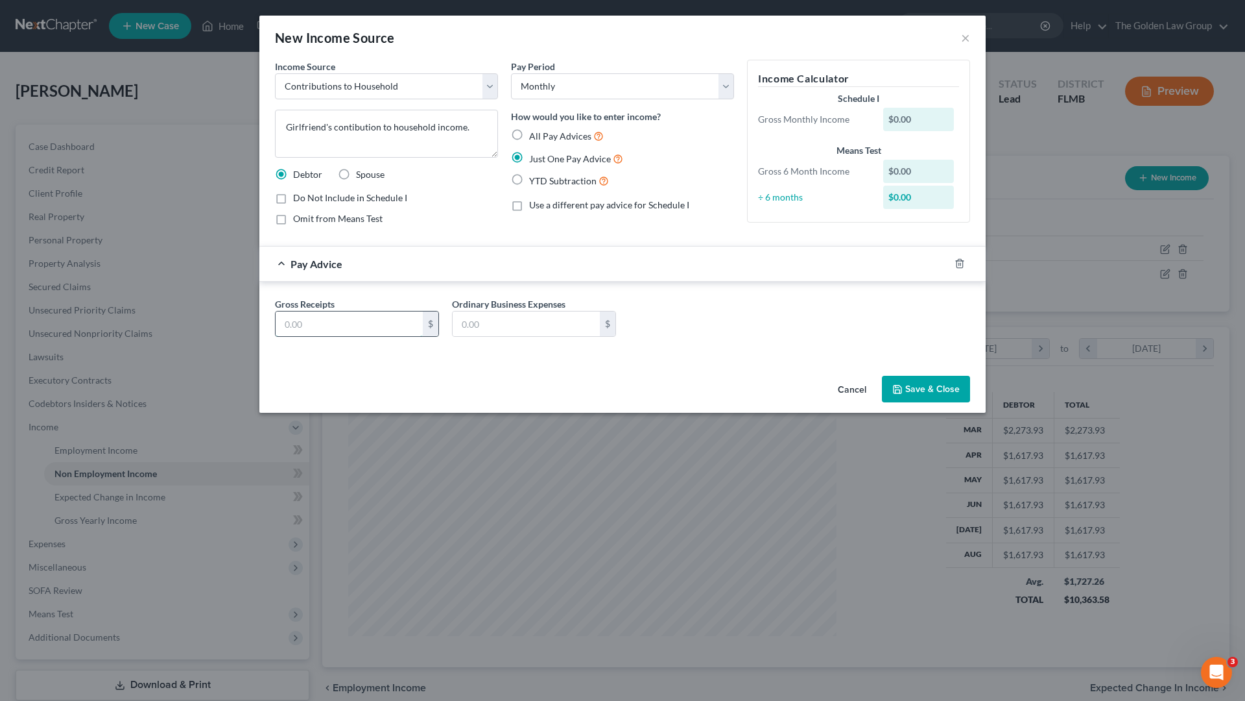
click at [352, 333] on input "text" at bounding box center [349, 323] width 147 height 25
type input "3,000.00"
click at [670, 329] on div "Gross Receipts 3,000.00 $ Ordinary Business Expenses $" at bounding box center [623, 322] width 708 height 50
click at [368, 123] on textarea "Girlfriend's contibution to household income." at bounding box center [386, 134] width 223 height 48
type textarea "Girlfriend's contribution to household income."
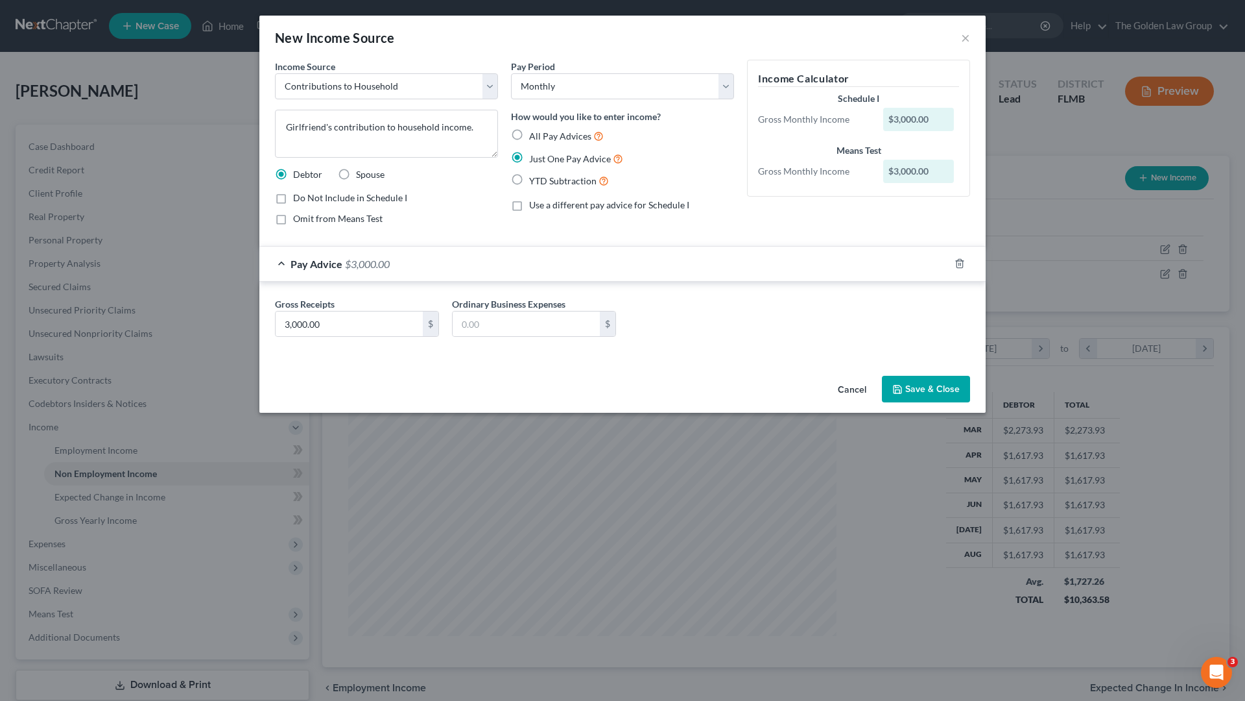
click at [749, 348] on div "Gross Receipts 3,000.00 $ Ordinary Business Expenses $" at bounding box center [622, 320] width 727 height 76
click at [948, 383] on button "Save & Close" at bounding box center [926, 389] width 88 height 27
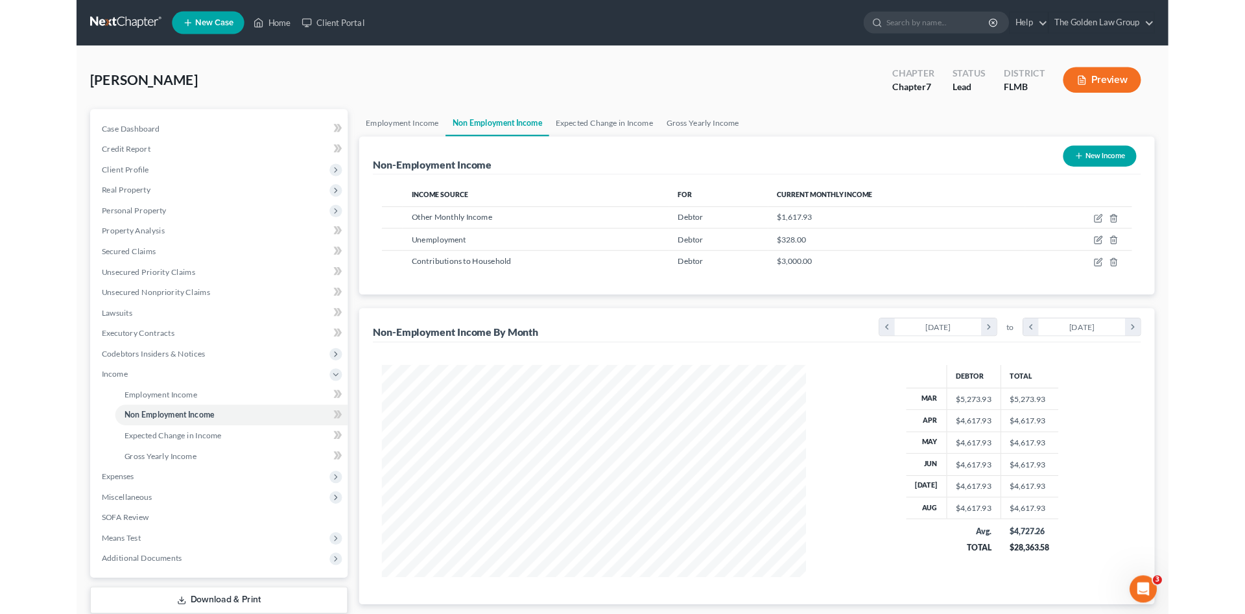
scroll to position [648452, 648184]
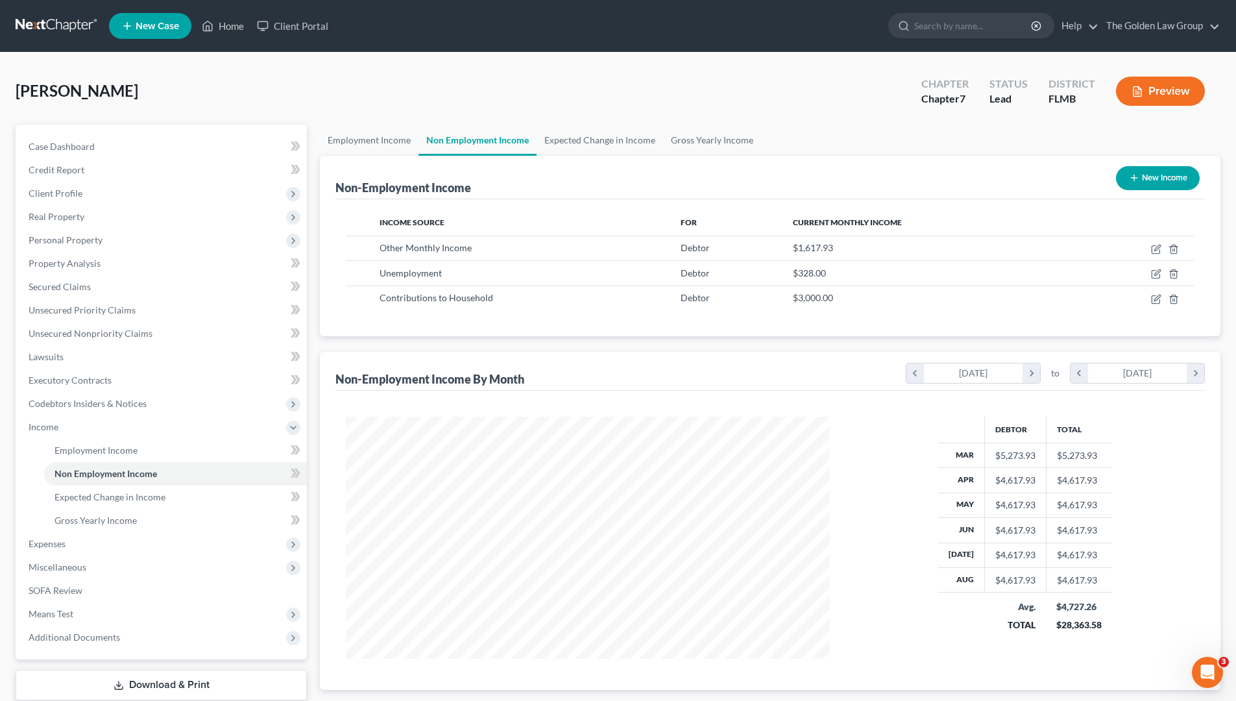
click at [725, 338] on div "Non-Employment Income New Income Income Source For Current Monthly Income Other…" at bounding box center [770, 423] width 900 height 534
click at [123, 496] on span "Expected Change in Income" at bounding box center [109, 496] width 111 height 11
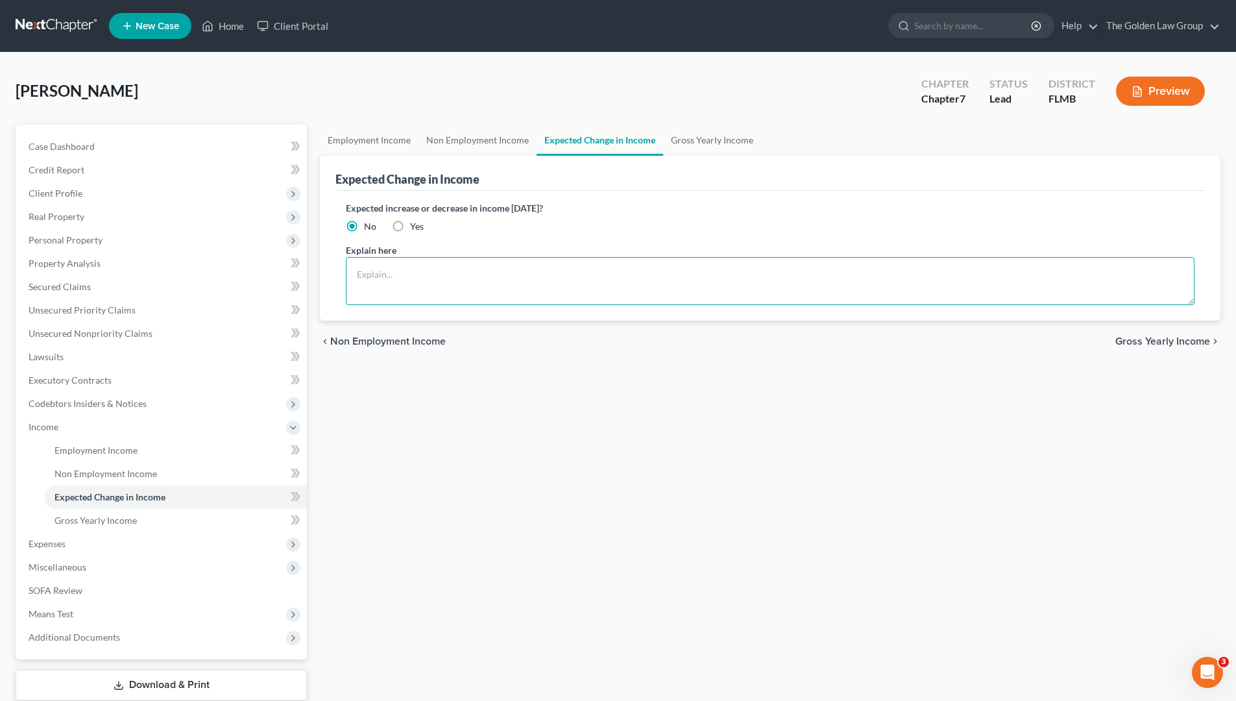
click at [429, 275] on textarea at bounding box center [770, 281] width 848 height 48
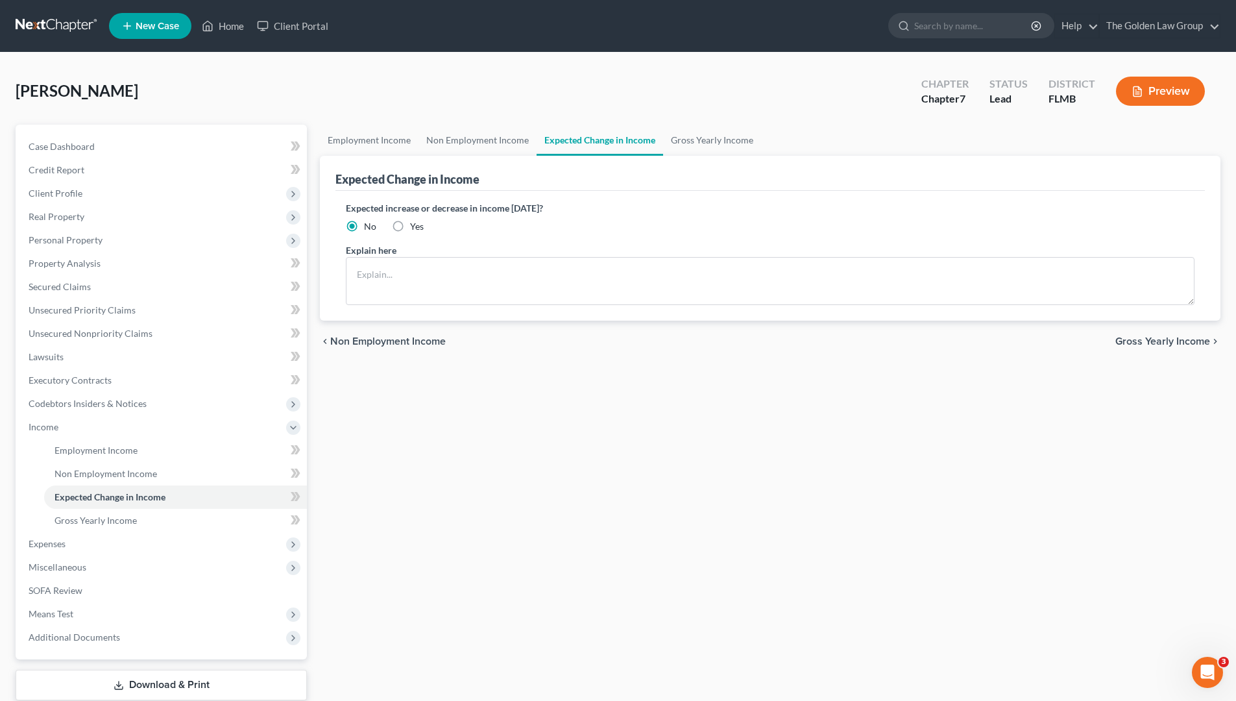
click at [410, 228] on label "Yes" at bounding box center [417, 226] width 14 height 13
click at [415, 228] on input "Yes" at bounding box center [419, 224] width 8 height 8
radio input "true"
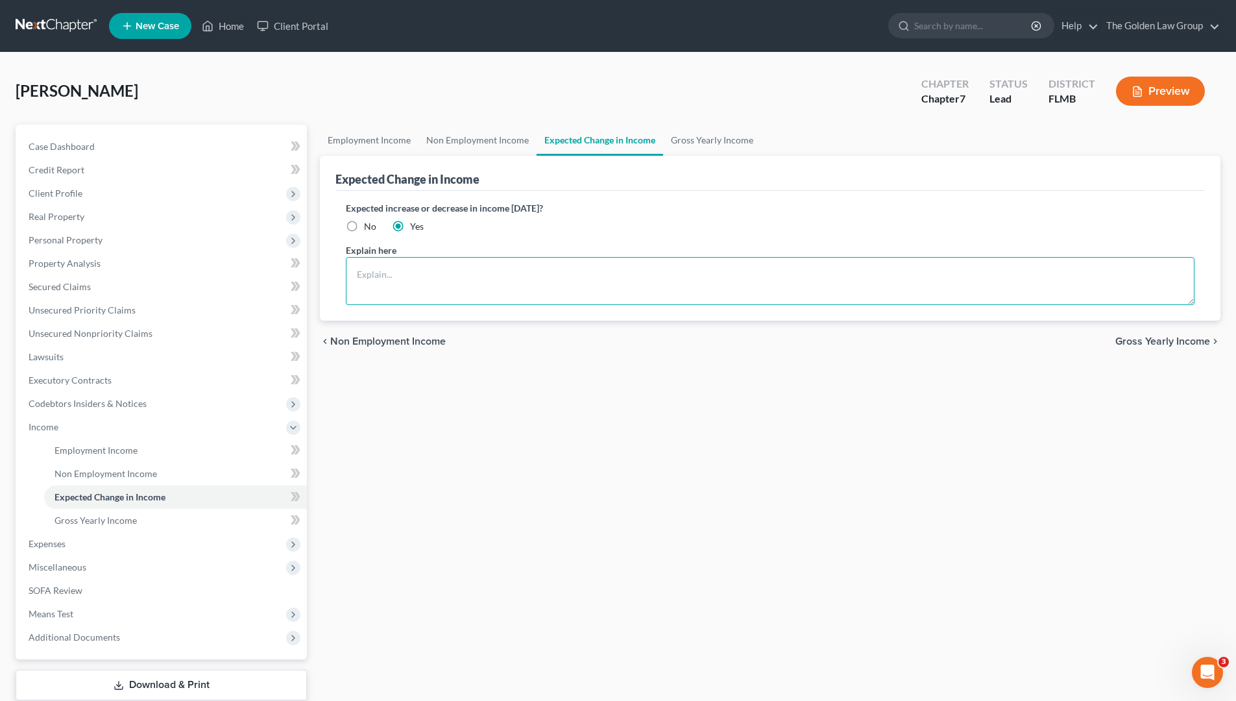
click at [406, 276] on textarea at bounding box center [770, 281] width 848 height 48
click at [472, 271] on textarea "Debtor is sctivly looking for" at bounding box center [770, 281] width 848 height 48
click at [408, 278] on textarea "Debtor is sctivly looking for" at bounding box center [770, 281] width 848 height 48
click at [512, 273] on textarea "Debtor is actively looking for" at bounding box center [770, 281] width 848 height 48
type textarea "Debtor is actively looking for full-time employment."
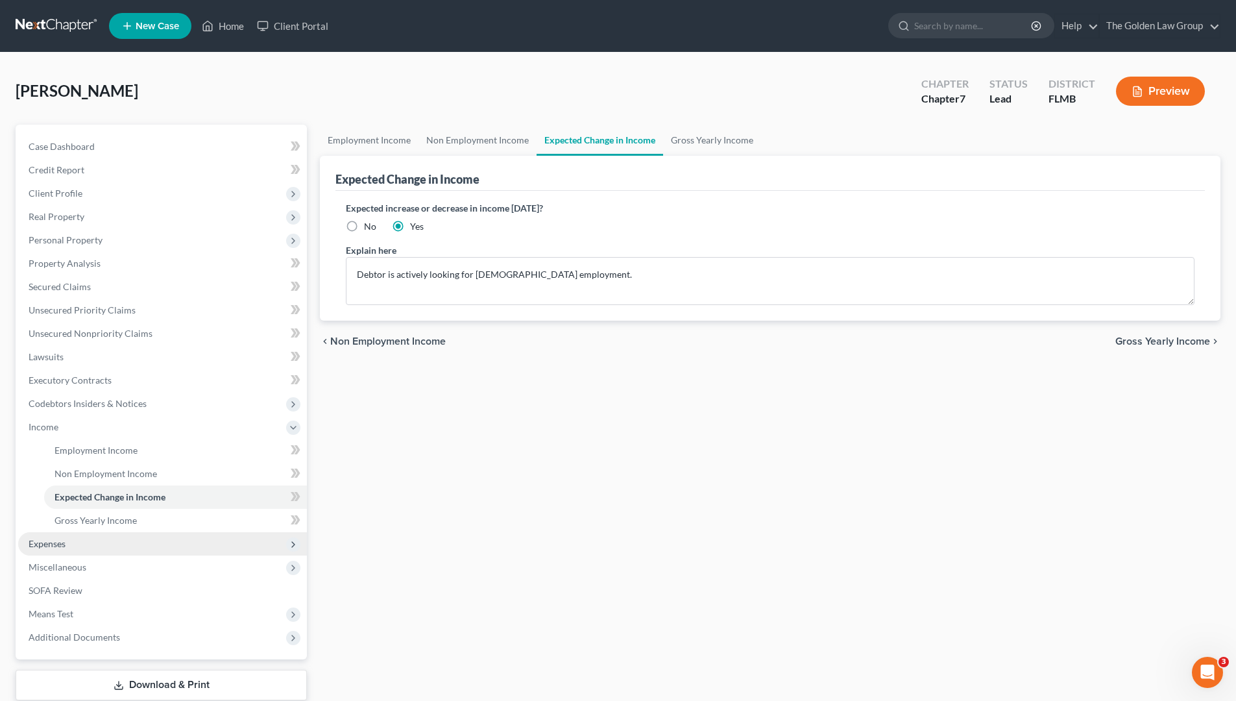
click at [62, 538] on span "Expenses" at bounding box center [47, 543] width 37 height 11
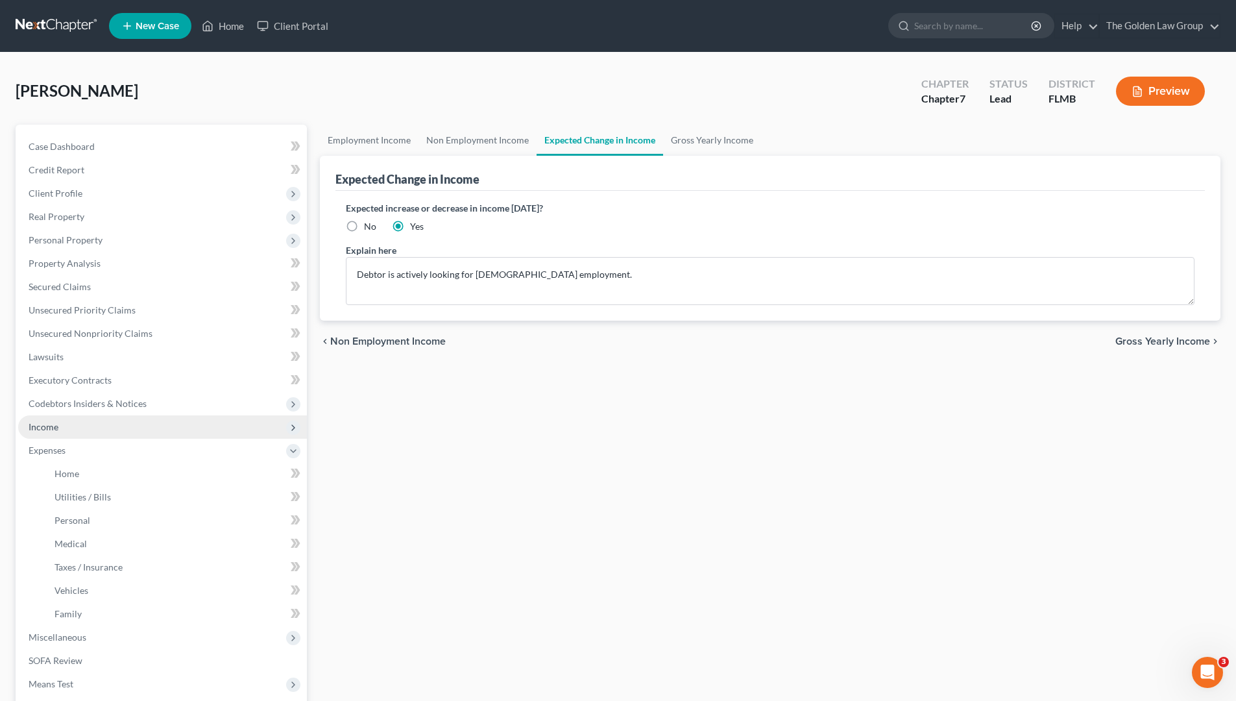
click at [62, 427] on span "Income" at bounding box center [162, 426] width 289 height 23
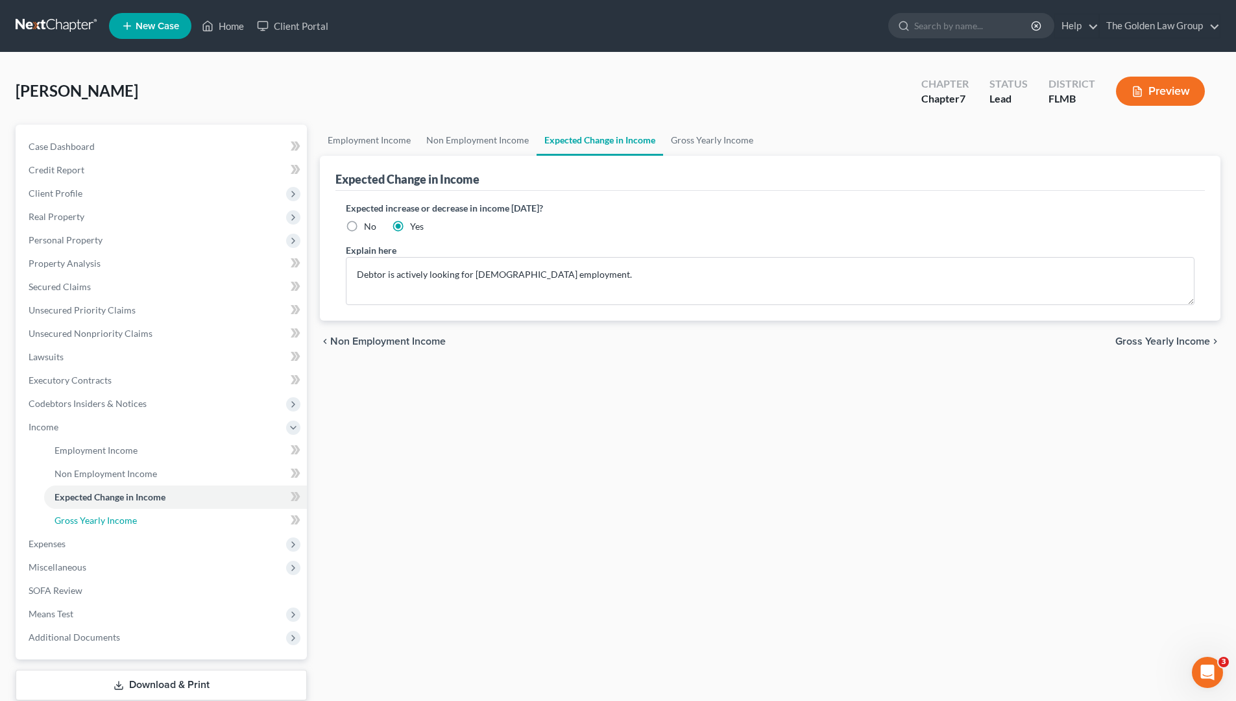
drag, startPoint x: 88, startPoint y: 518, endPoint x: 391, endPoint y: 520, distance: 303.0
click at [88, 518] on span "Gross Yearly Income" at bounding box center [95, 519] width 82 height 11
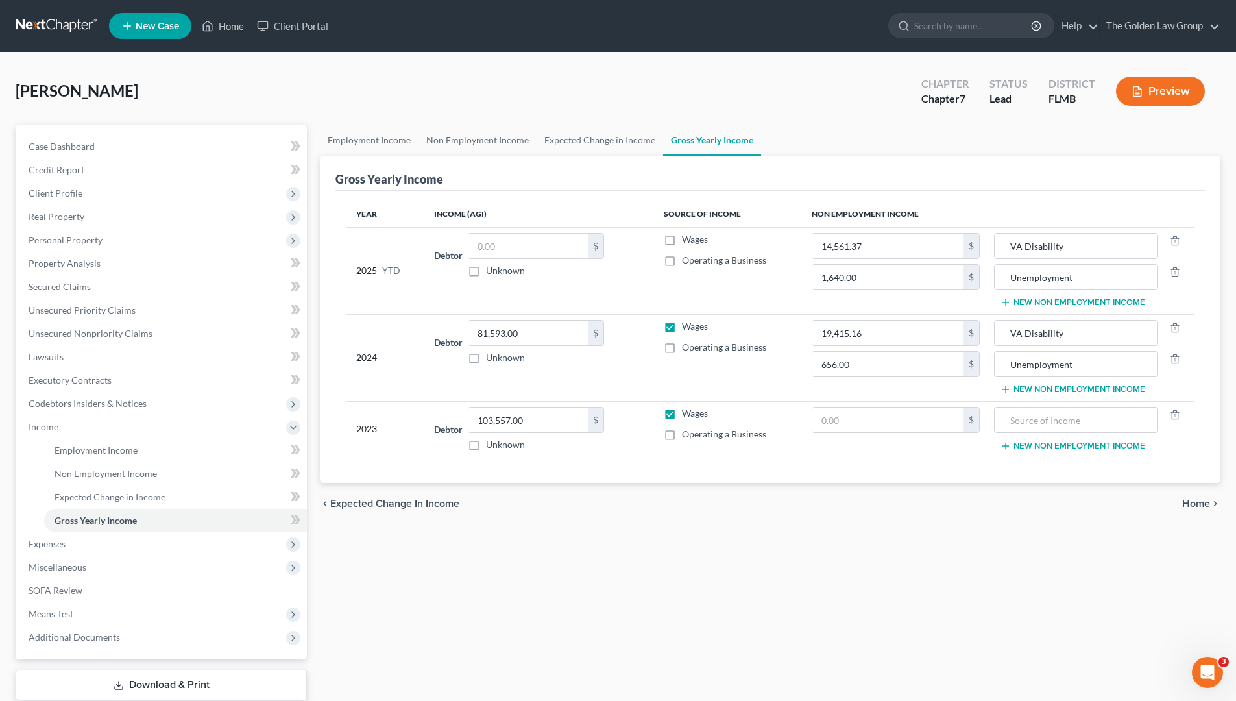
click at [610, 563] on div "Employment Income Non Employment Income Expected Change in Income Gross Yearly …" at bounding box center [769, 429] width 913 height 609
drag, startPoint x: 1065, startPoint y: 331, endPoint x: 1004, endPoint y: 332, distance: 61.0
click at [1004, 332] on input "VA Disability" at bounding box center [1075, 332] width 149 height 25
click at [1060, 424] on input "text" at bounding box center [1075, 419] width 149 height 25
paste input "VA Disability"
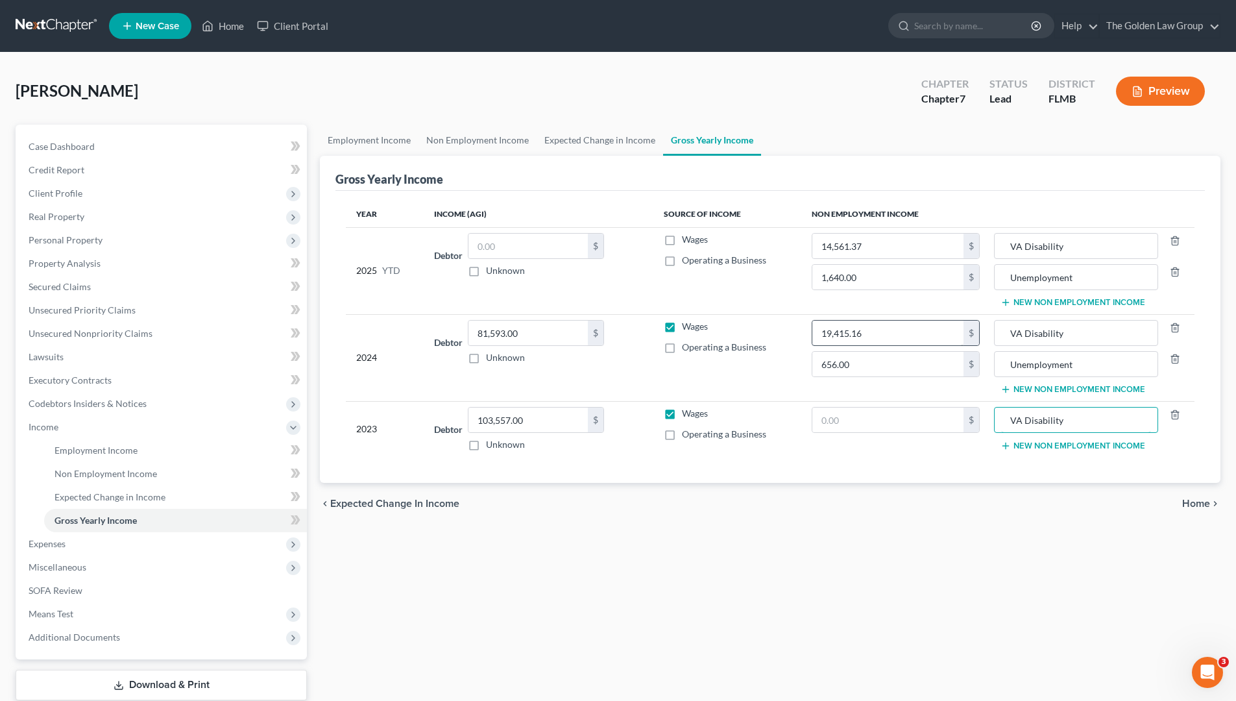
type input "VA Disability"
click at [911, 415] on input "text" at bounding box center [887, 419] width 151 height 25
paste input "19,415.16"
type input "19,415.16"
click at [897, 522] on div "chevron_left Expected Change in Income Home chevron_right" at bounding box center [770, 504] width 900 height 42
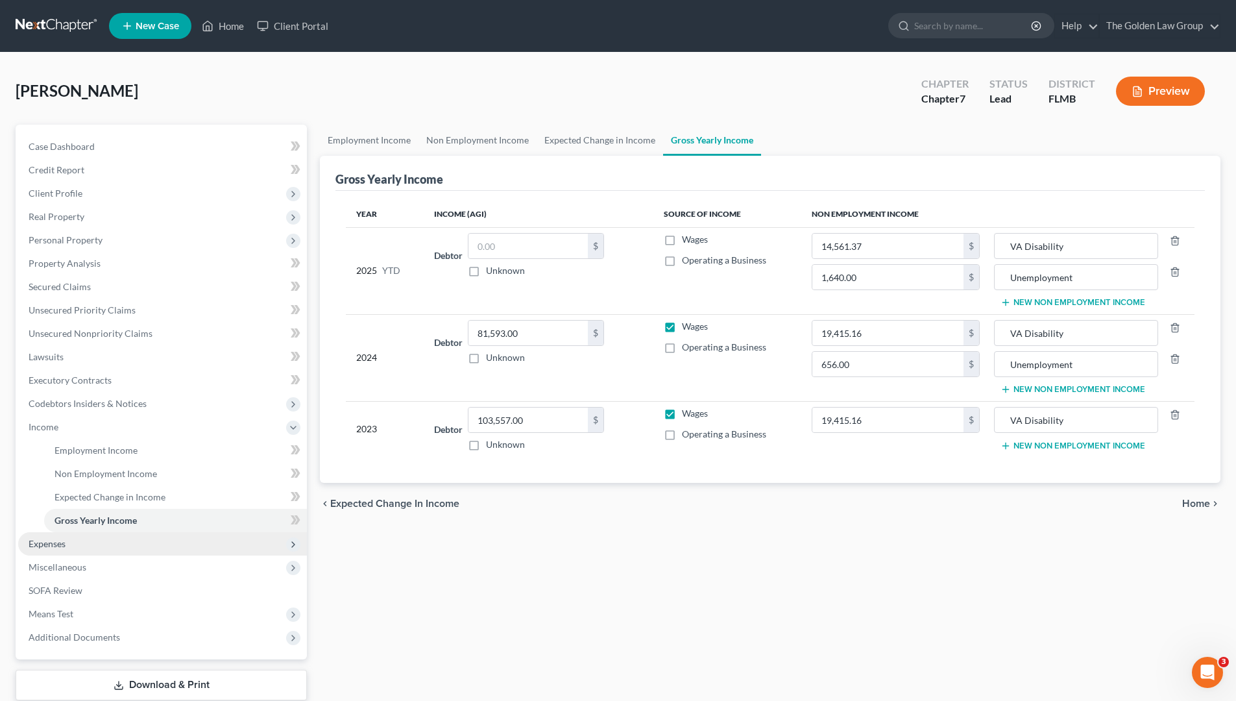
click at [107, 544] on span "Expenses" at bounding box center [162, 543] width 289 height 23
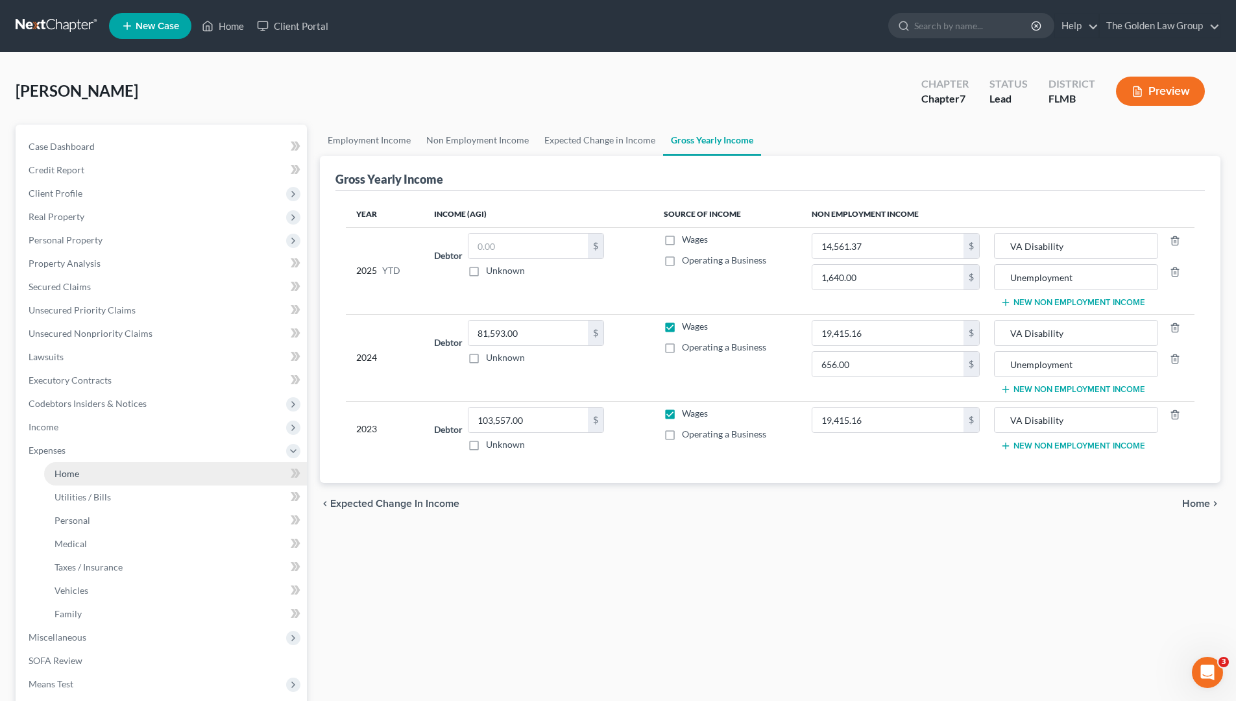
click at [104, 471] on link "Home" at bounding box center [175, 473] width 263 height 23
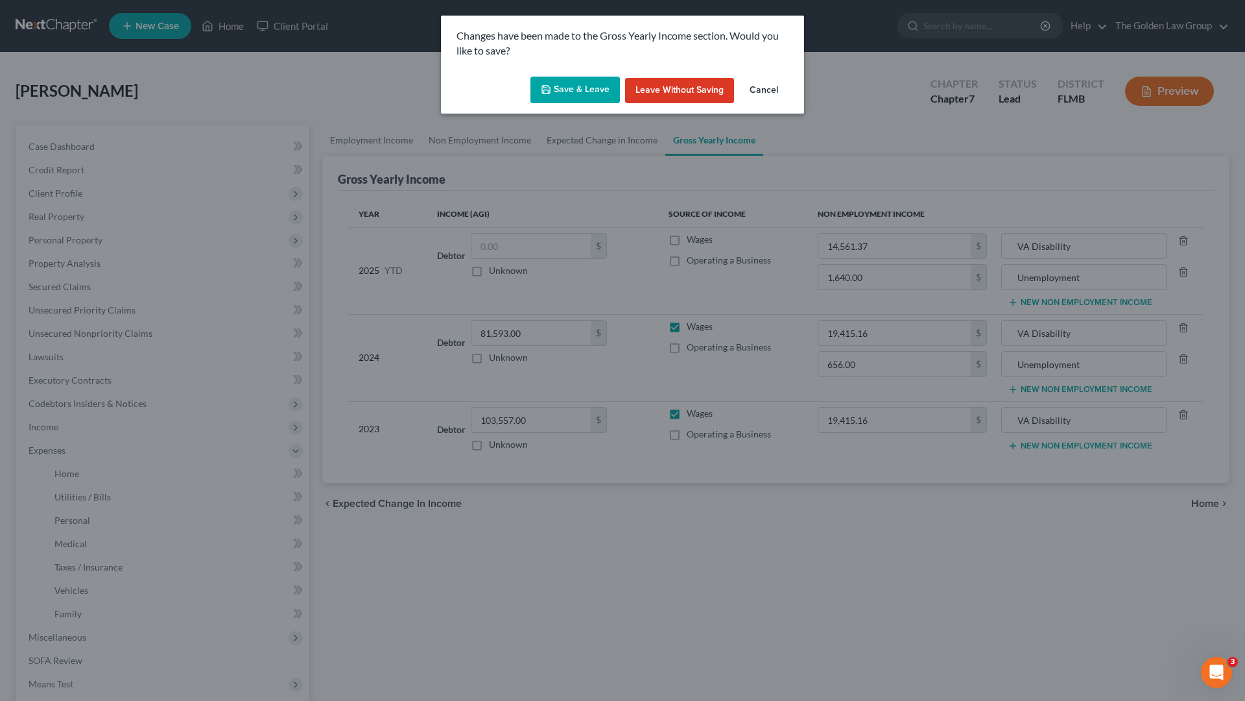
click at [581, 81] on button "Save & Leave" at bounding box center [576, 90] width 90 height 27
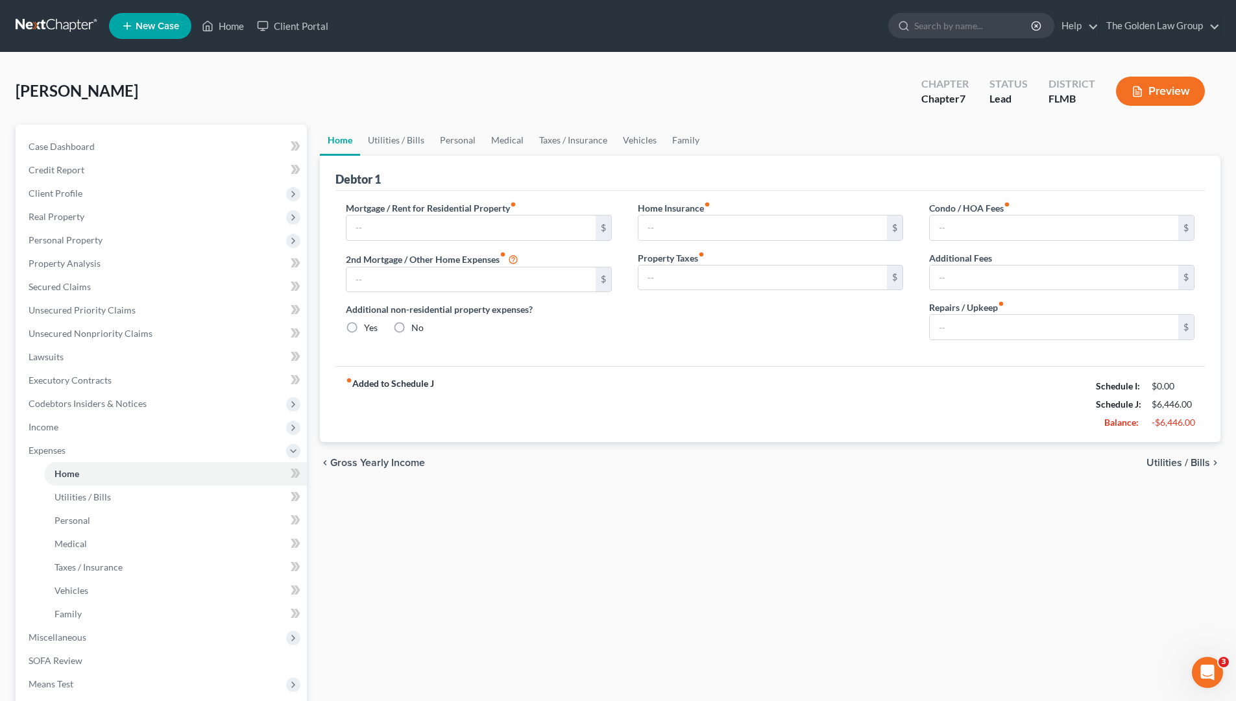
type input "3,650.00"
type input "0.00"
radio input "true"
type input "0.00"
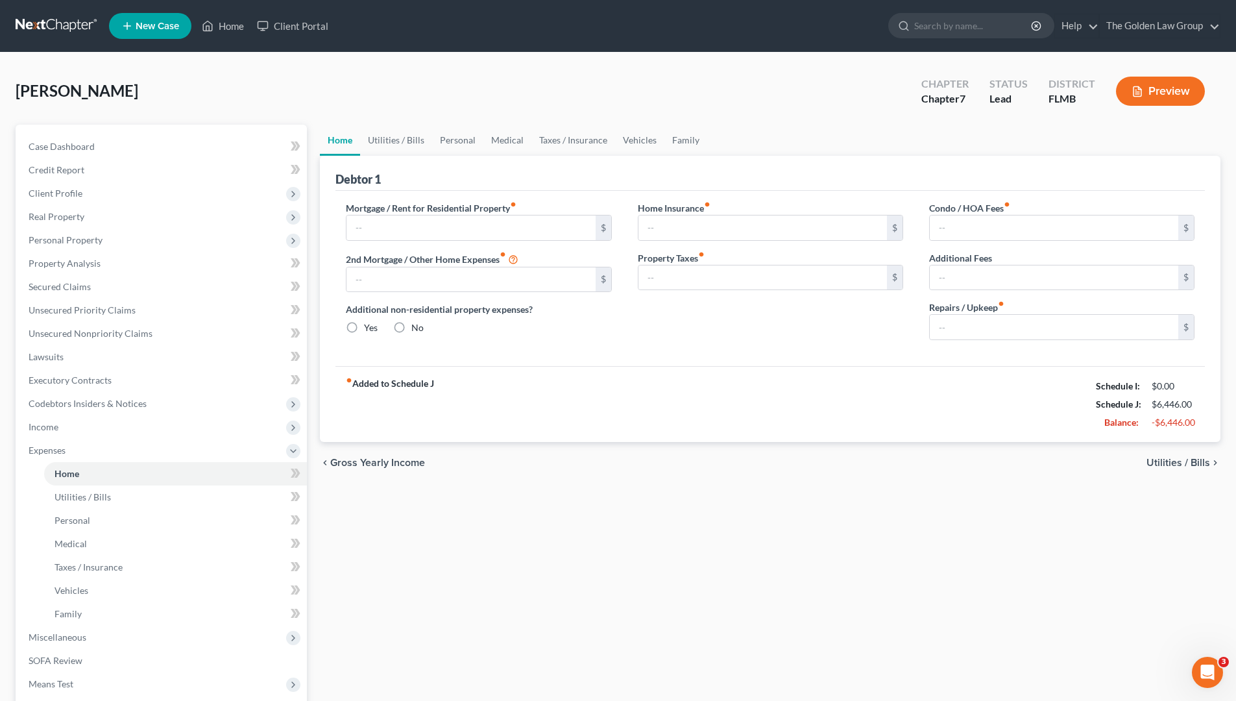
type input "0.00"
click at [669, 553] on div "Home Utilities / Bills Personal Medical Taxes / Insurance Vehicles Family Debto…" at bounding box center [769, 464] width 913 height 679
click at [400, 147] on link "Utilities / Bills" at bounding box center [396, 140] width 72 height 31
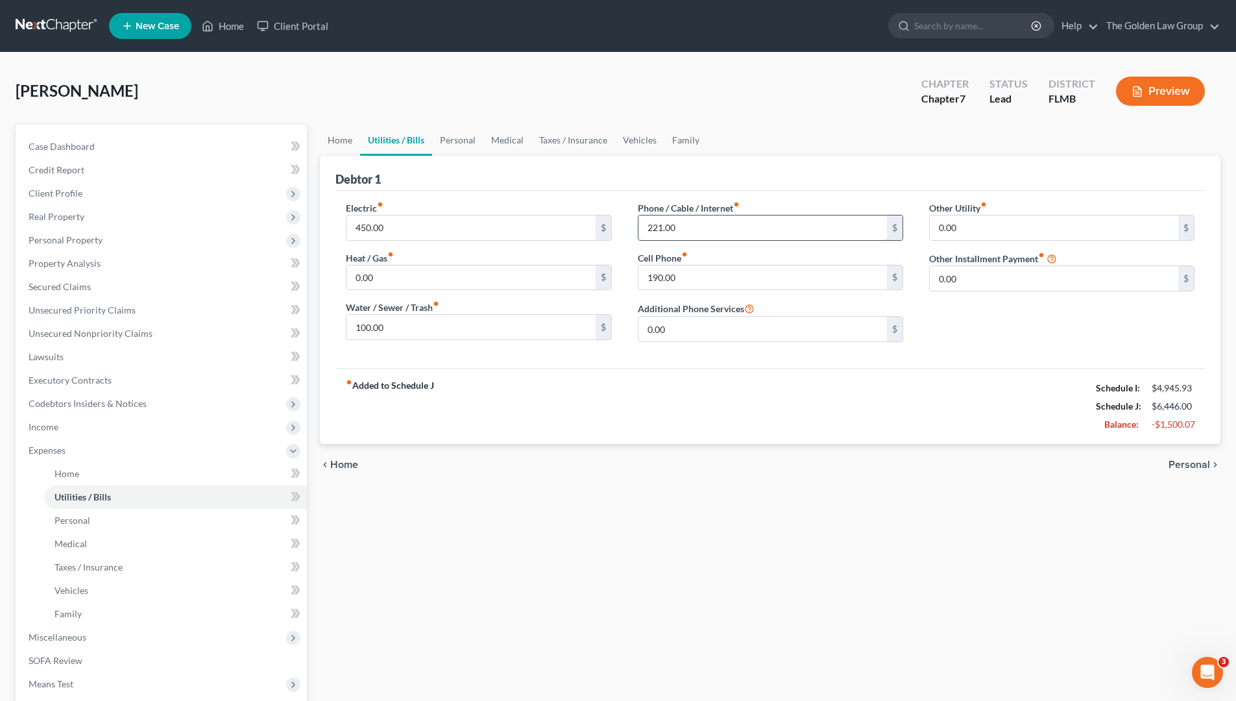
click at [711, 227] on input "221.00" at bounding box center [762, 227] width 248 height 25
click at [470, 138] on link "Personal" at bounding box center [457, 140] width 51 height 31
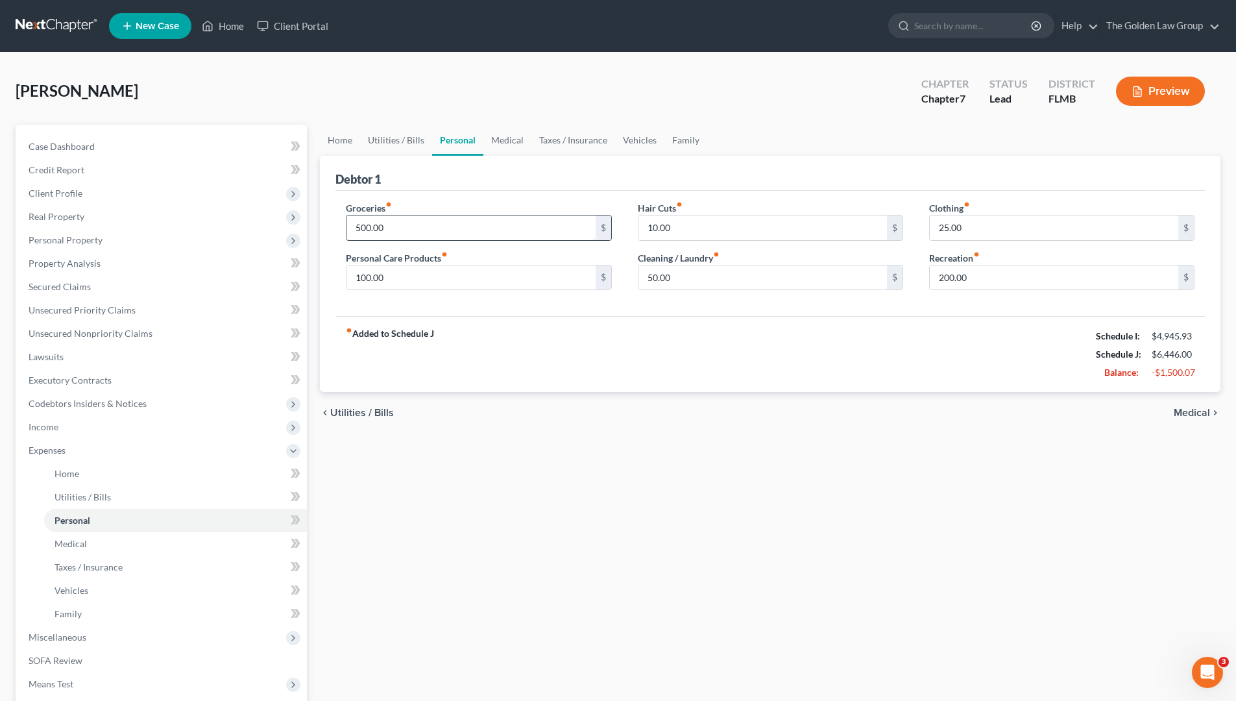
click at [446, 237] on input "500.00" at bounding box center [470, 227] width 248 height 25
click at [698, 230] on input "10.00" at bounding box center [762, 227] width 248 height 25
click at [738, 331] on div "fiber_manual_record Added to Schedule J Schedule I: $4,945.93 Schedule J: $6,44…" at bounding box center [769, 354] width 869 height 76
click at [721, 277] on input "50.00" at bounding box center [762, 277] width 248 height 25
click at [1009, 237] on input "25.00" at bounding box center [1054, 227] width 248 height 25
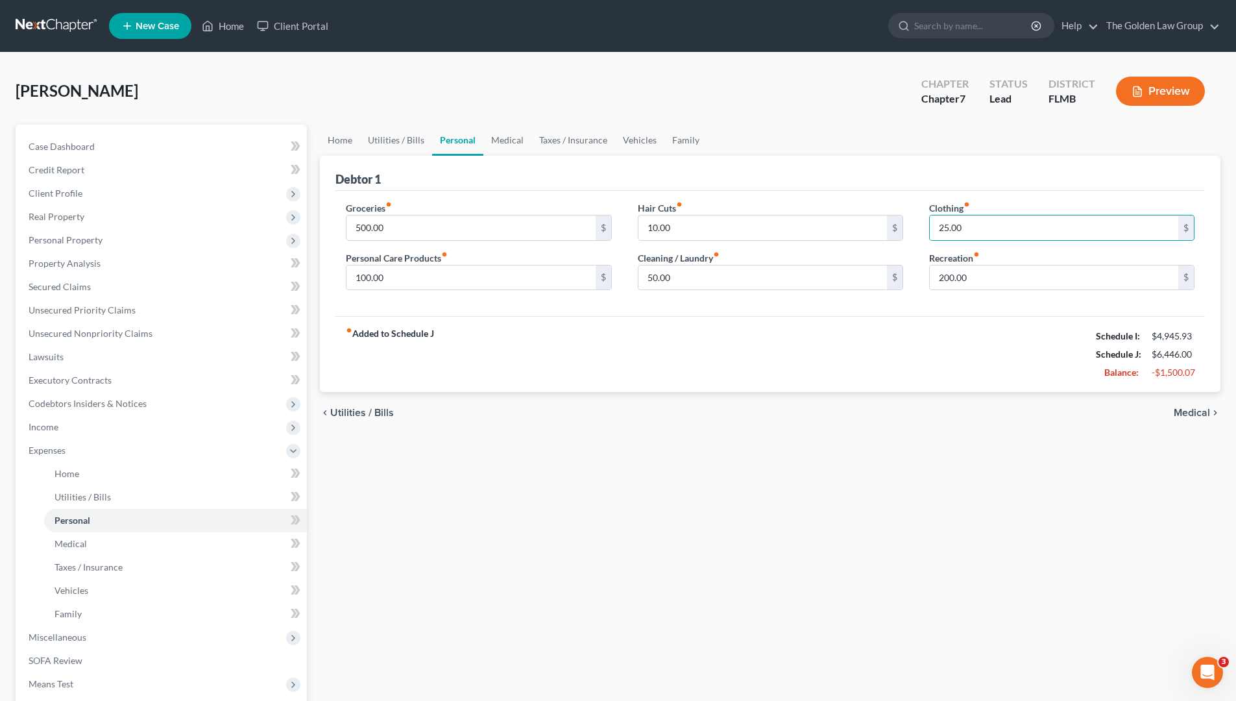
click at [1023, 318] on div "fiber_manual_record Added to Schedule J Schedule I: $4,945.93 Schedule J: $6,44…" at bounding box center [769, 354] width 869 height 76
click at [1011, 287] on input "200.00" at bounding box center [1054, 277] width 248 height 25
click at [517, 140] on link "Medical" at bounding box center [507, 140] width 48 height 31
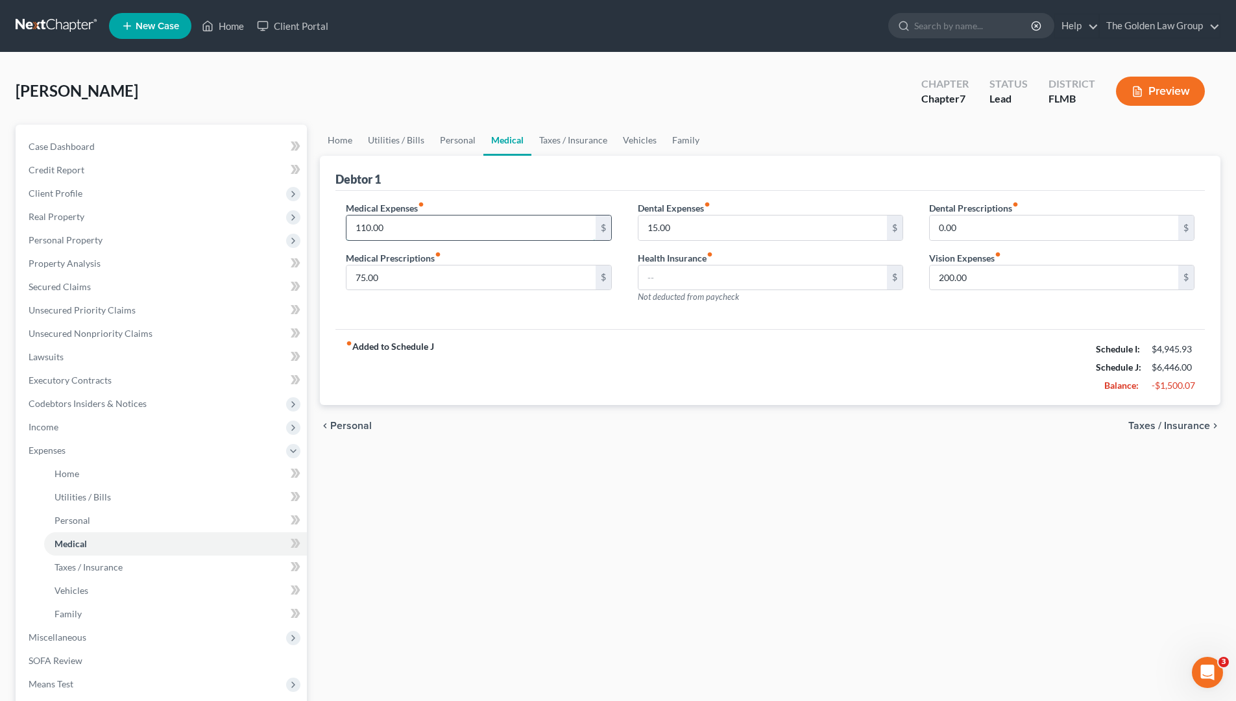
click at [439, 226] on input "110.00" at bounding box center [470, 227] width 248 height 25
click at [407, 282] on input "75.00" at bounding box center [470, 277] width 248 height 25
click at [405, 312] on div "Medical Expenses fiber_manual_record 110.00 $ Medical Prescriptions fiber_manua…" at bounding box center [478, 257] width 291 height 113
click at [399, 280] on input "75.00" at bounding box center [470, 277] width 248 height 25
click at [408, 226] on input "110.00" at bounding box center [470, 227] width 248 height 25
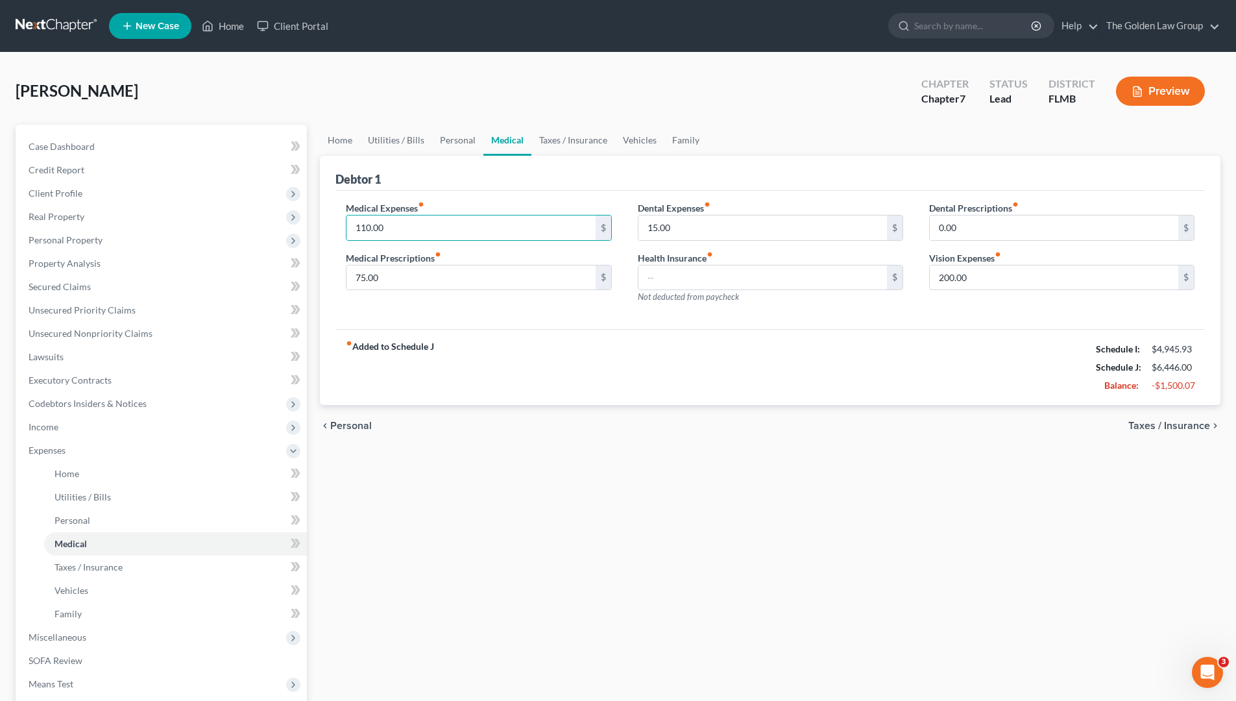
click at [499, 302] on div "Medical Expenses fiber_manual_record 110.00 $ Medical Prescriptions fiber_manua…" at bounding box center [478, 257] width 291 height 113
click at [754, 319] on div "Medical Expenses fiber_manual_record 110.00 $ Medical Prescriptions fiber_manua…" at bounding box center [769, 260] width 869 height 139
click at [1005, 279] on input "200.00" at bounding box center [1054, 277] width 248 height 25
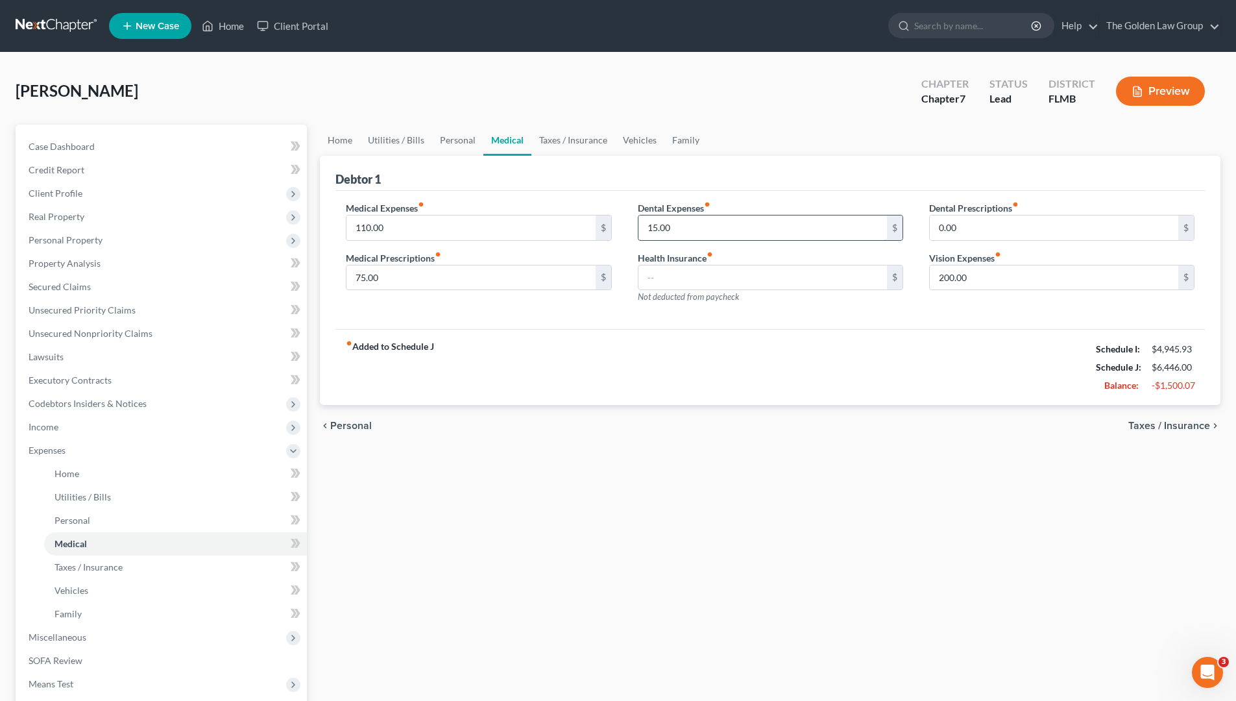
click at [698, 226] on input "15.00" at bounding box center [762, 227] width 248 height 25
click at [795, 320] on div "Medical Expenses fiber_manual_record 110.00 $ Medical Prescriptions fiber_manua…" at bounding box center [769, 260] width 869 height 139
click at [993, 282] on input "200.00" at bounding box center [1054, 277] width 248 height 25
type input "0.00"
click at [557, 143] on link "Taxes / Insurance" at bounding box center [573, 140] width 84 height 31
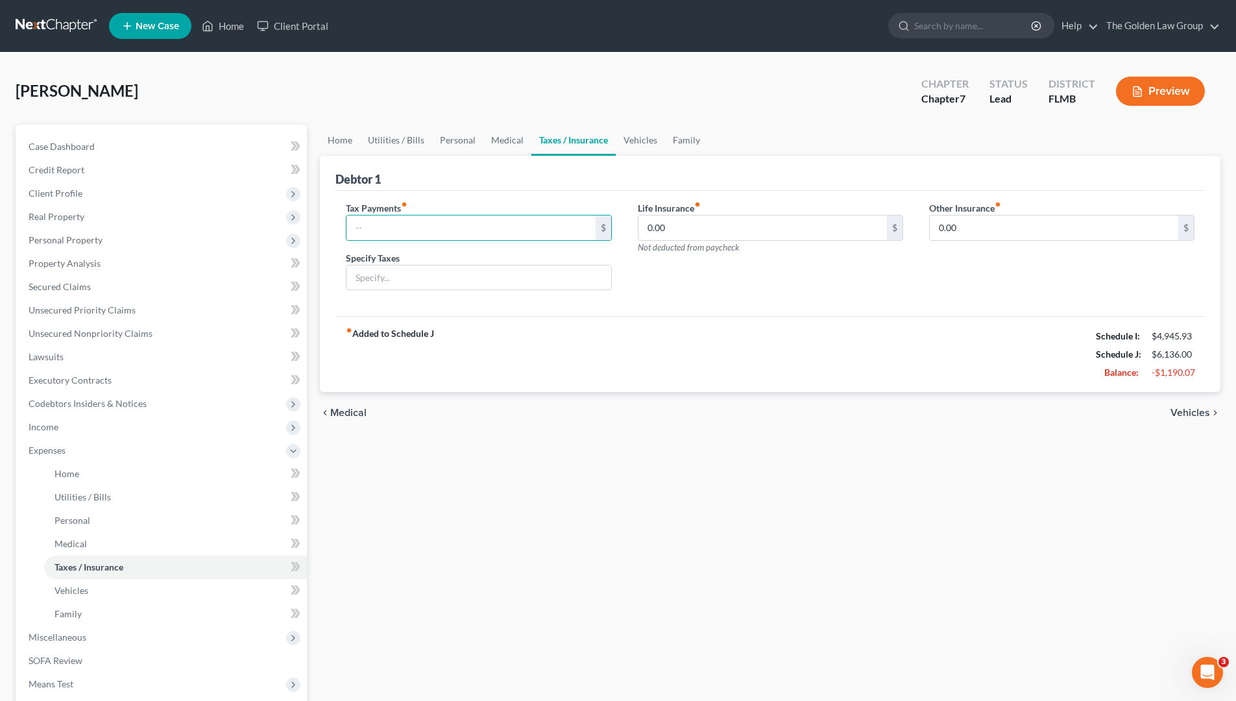
click at [727, 288] on div "Life Insurance fiber_manual_record 0.00 $ Not deducted from paycheck" at bounding box center [770, 251] width 291 height 100
click at [634, 137] on link "Vehicles" at bounding box center [640, 140] width 49 height 31
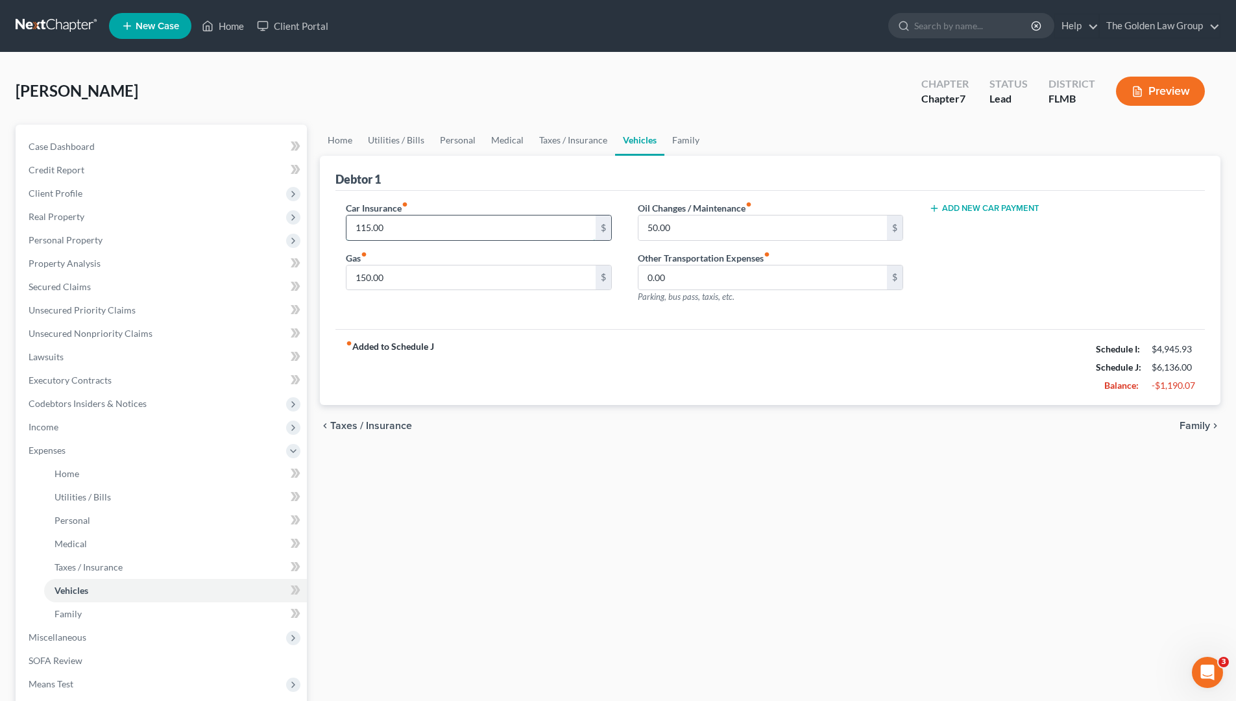
click at [478, 230] on input "115.00" at bounding box center [470, 227] width 248 height 25
click at [466, 302] on div "Car Insurance fiber_manual_record 115.00 $ Gas fiber_manual_record 150.00 $" at bounding box center [478, 257] width 291 height 113
click at [686, 139] on link "Family" at bounding box center [685, 140] width 43 height 31
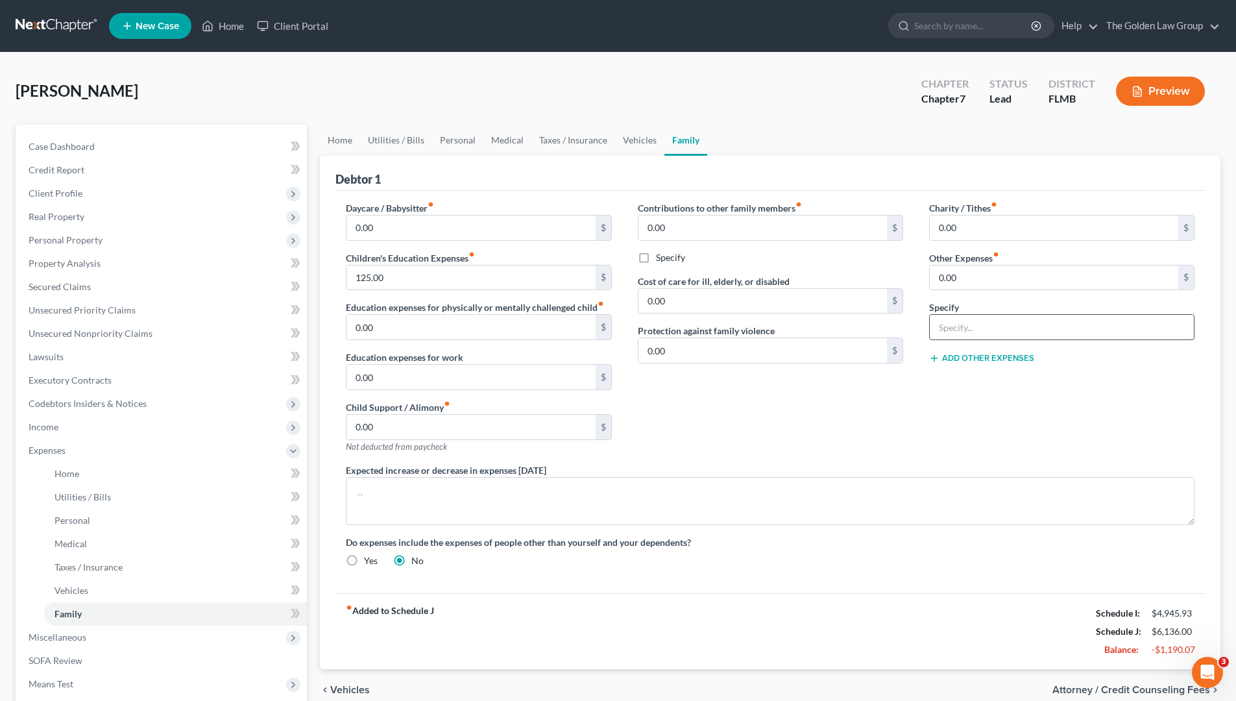
click at [985, 319] on input "text" at bounding box center [1062, 327] width 264 height 25
type input "Pet Care"
click at [965, 407] on div "Charity / Tithes fiber_manual_record 0.00 $ Other Expenses fiber_manual_record …" at bounding box center [1061, 332] width 291 height 262
click at [968, 277] on input "0.00" at bounding box center [1054, 277] width 248 height 25
type input "100.00"
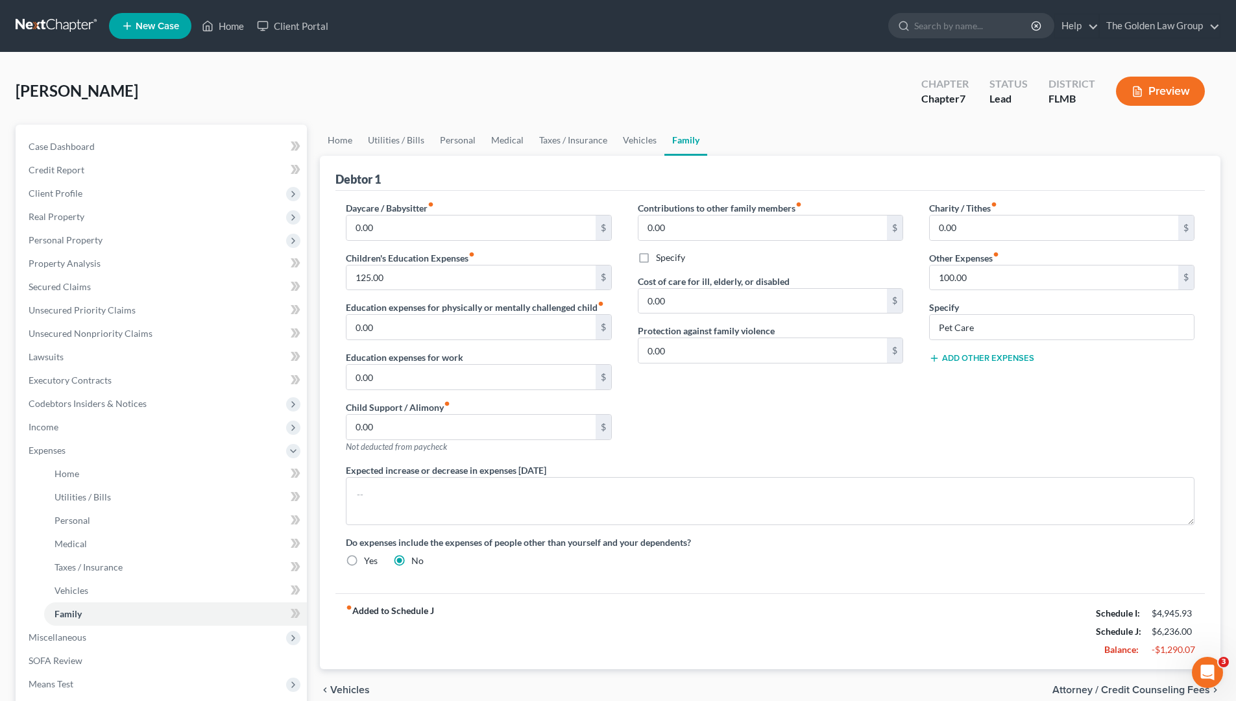
click at [814, 417] on div "Contributions to other family members fiber_manual_record 0.00 $ Specify Cost o…" at bounding box center [770, 332] width 291 height 262
click at [475, 271] on input "125.00" at bounding box center [470, 277] width 248 height 25
click at [975, 395] on div "Charity / Tithes fiber_manual_record 0.00 $ Other Expenses fiber_manual_record …" at bounding box center [1061, 332] width 291 height 262
click at [802, 413] on div "Contributions to other family members fiber_manual_record 0.00 $ Specify Cost o…" at bounding box center [770, 332] width 291 height 262
click at [159, 614] on span "Miscellaneous" at bounding box center [162, 636] width 289 height 23
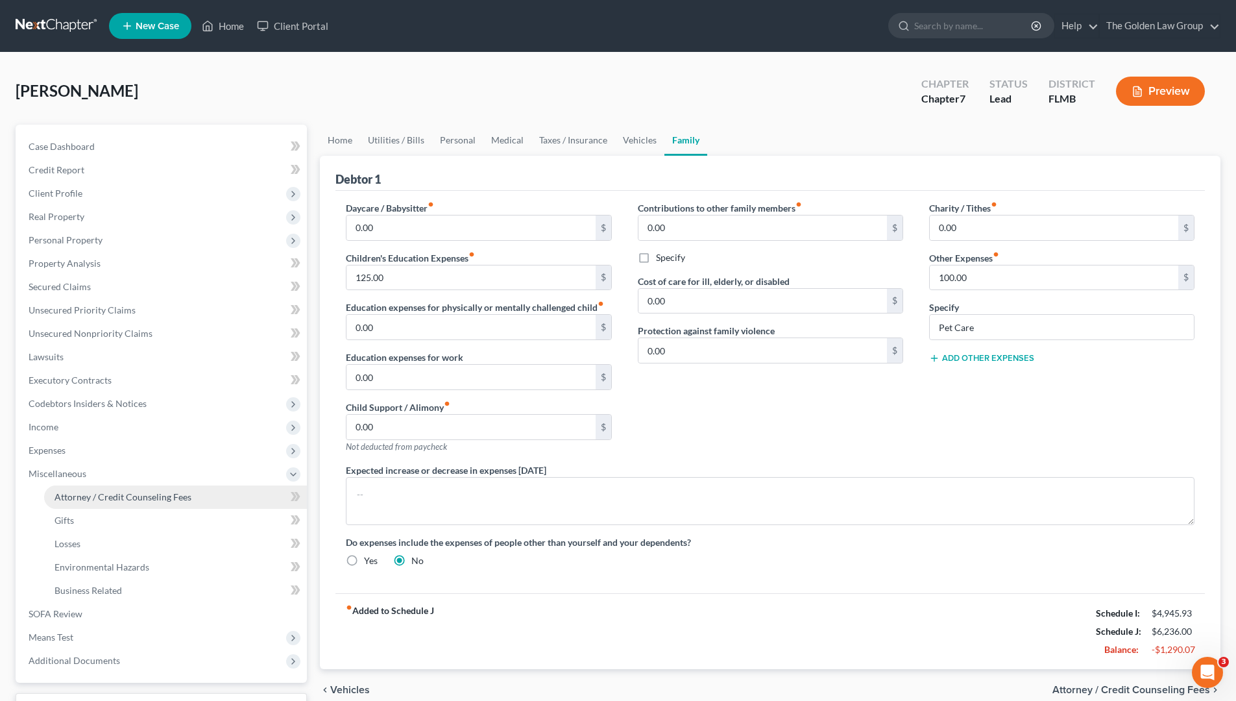
click at [121, 498] on span "Attorney / Credit Counseling Fees" at bounding box center [122, 496] width 137 height 11
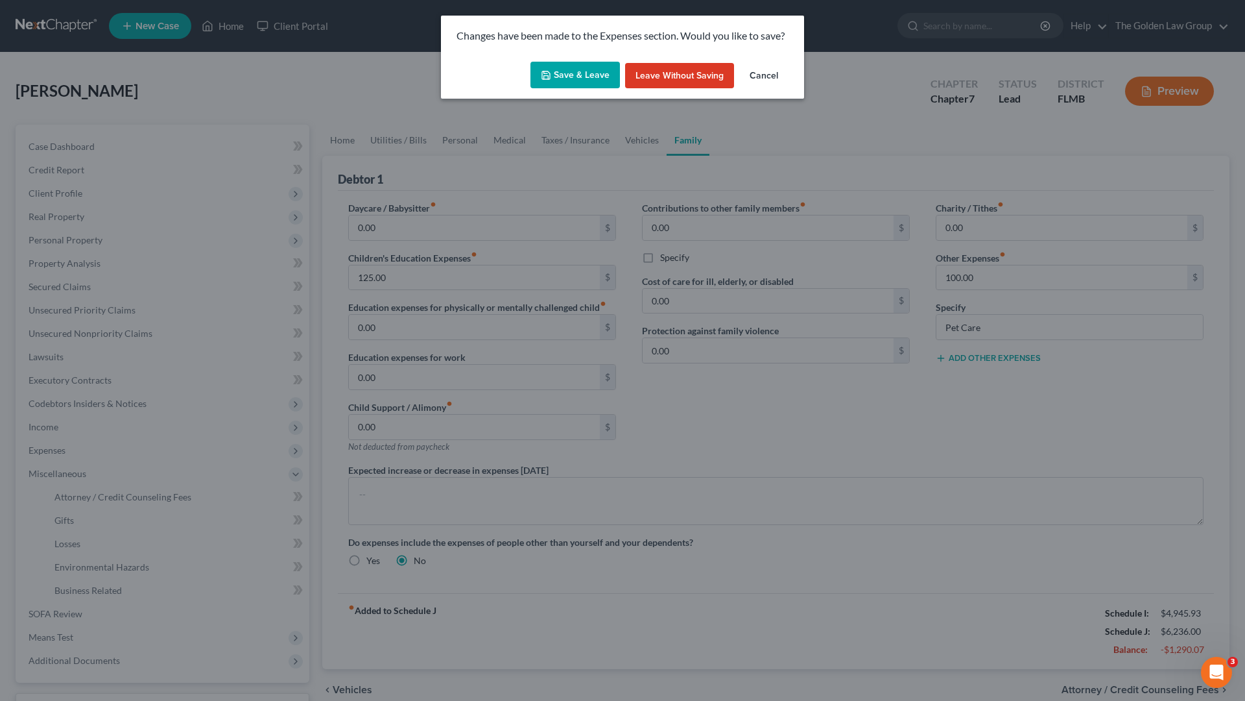
click at [547, 72] on icon "button" at bounding box center [546, 75] width 10 height 10
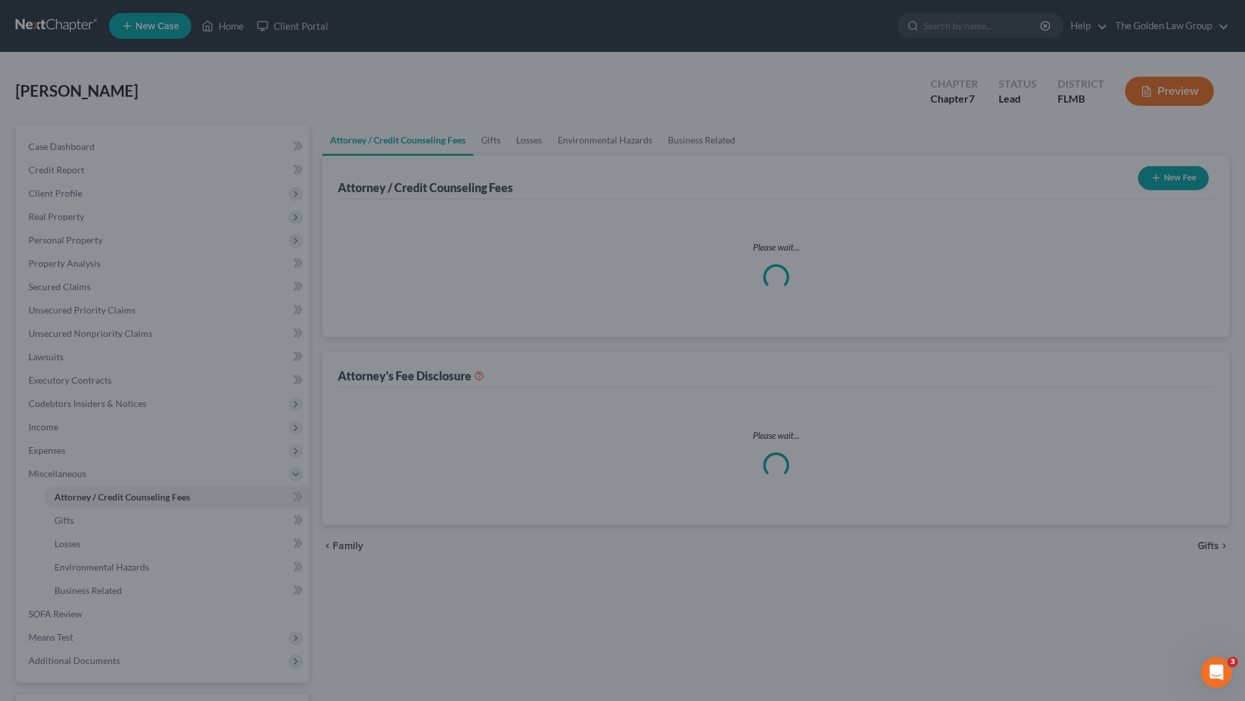
select select "2"
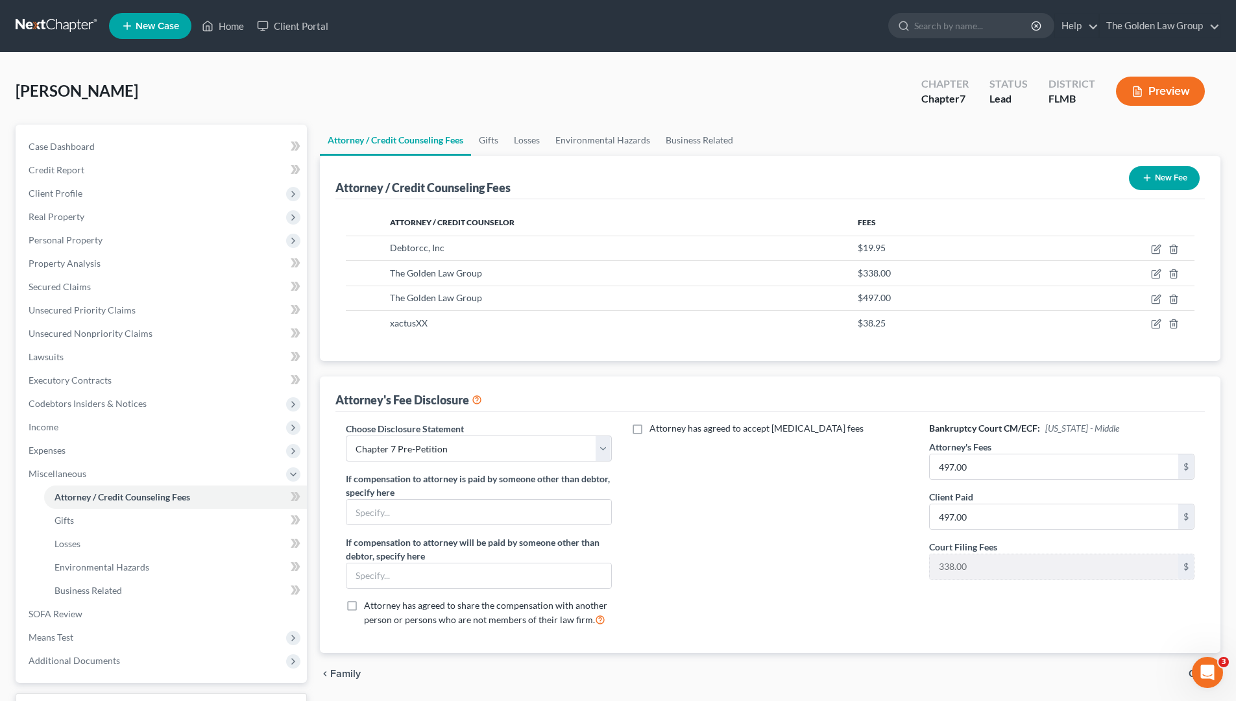
click at [785, 485] on div "Attorney has agreed to accept retainer fees" at bounding box center [770, 529] width 291 height 215
click at [706, 599] on div "Attorney has agreed to accept retainer fees" at bounding box center [770, 529] width 291 height 215
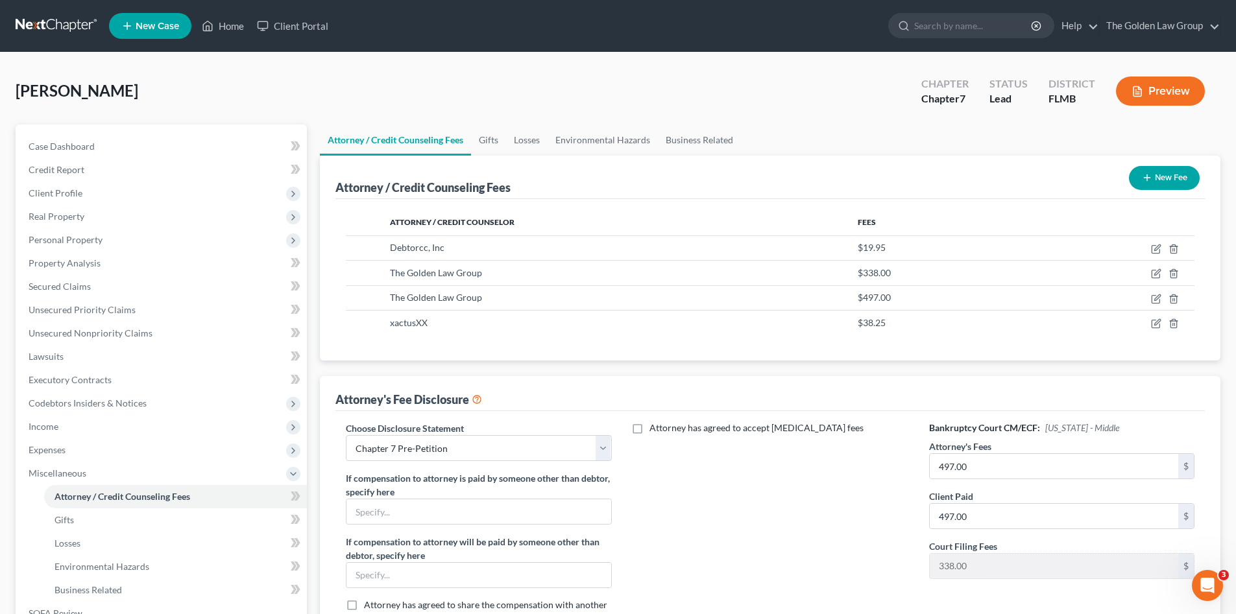
click at [751, 518] on div "Attorney has agreed to accept retainer fees" at bounding box center [770, 529] width 291 height 215
click at [62, 472] on span "Miscellaneous" at bounding box center [58, 473] width 58 height 11
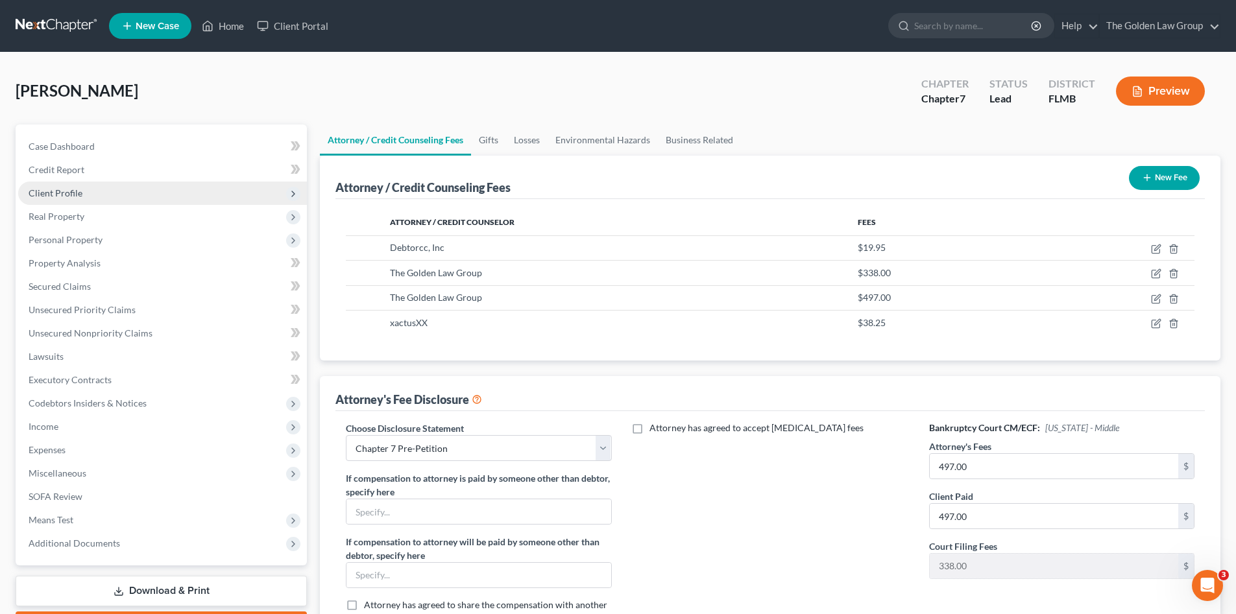
click at [88, 196] on span "Client Profile" at bounding box center [162, 193] width 289 height 23
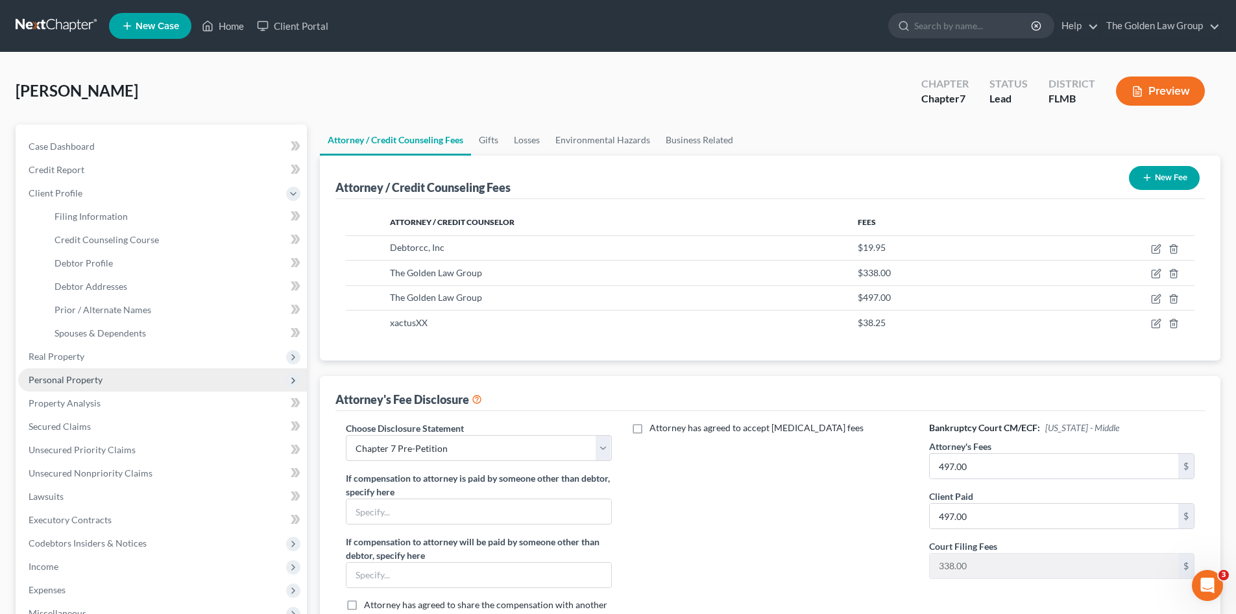
click at [125, 378] on span "Personal Property" at bounding box center [162, 379] width 289 height 23
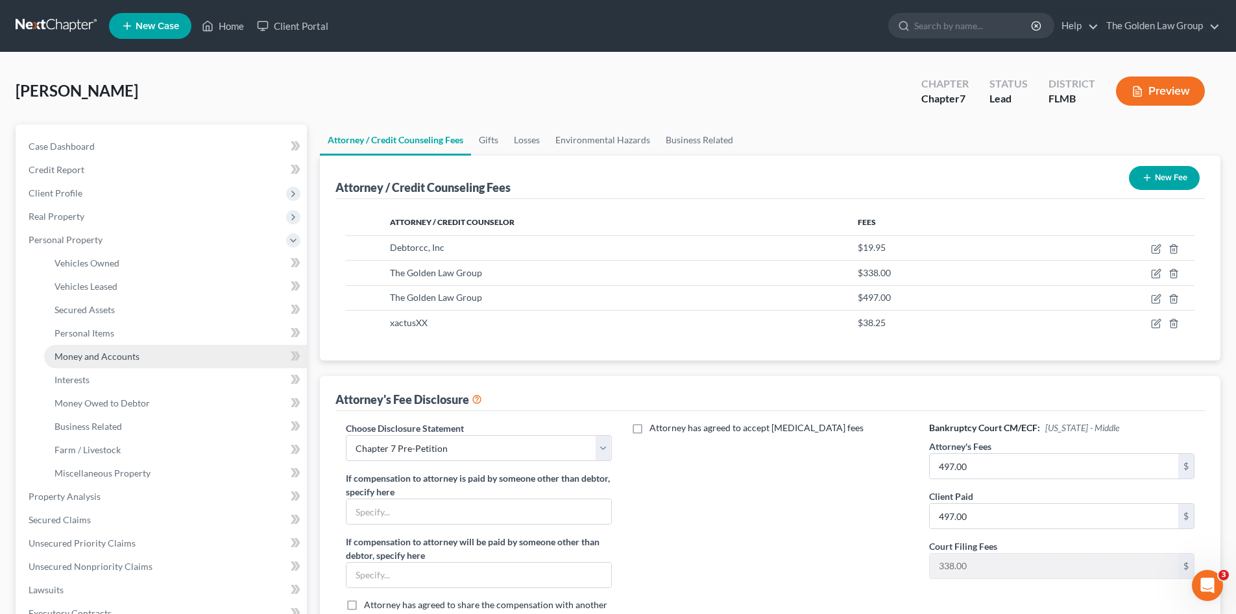
click at [124, 359] on span "Money and Accounts" at bounding box center [96, 356] width 85 height 11
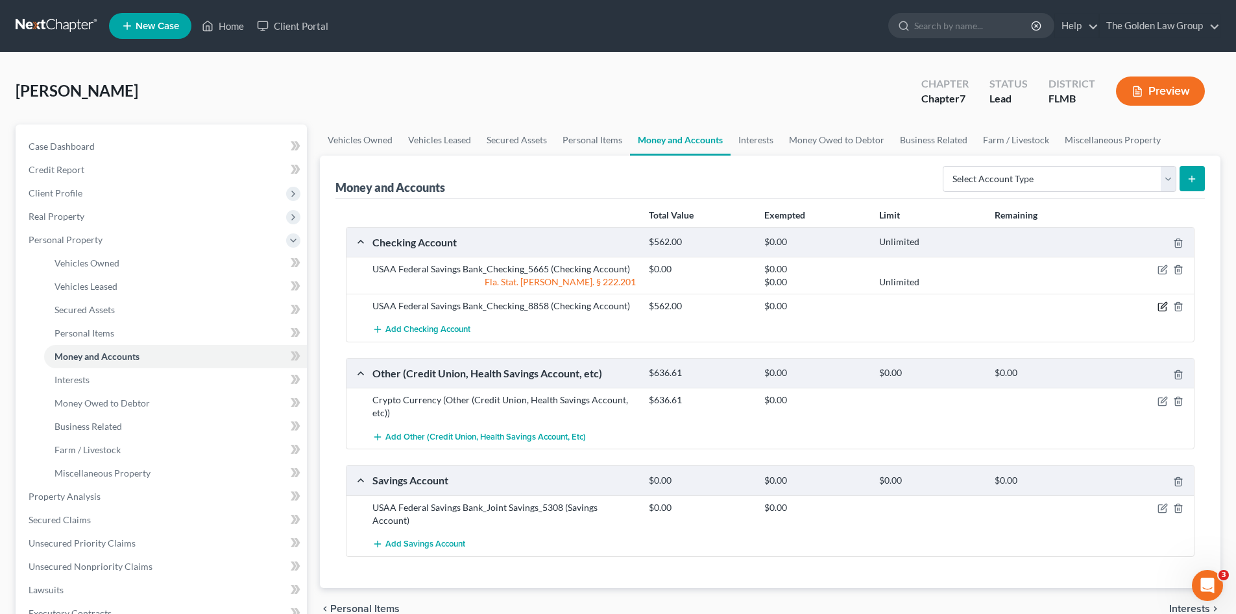
click at [1161, 305] on icon "button" at bounding box center [1162, 307] width 10 height 10
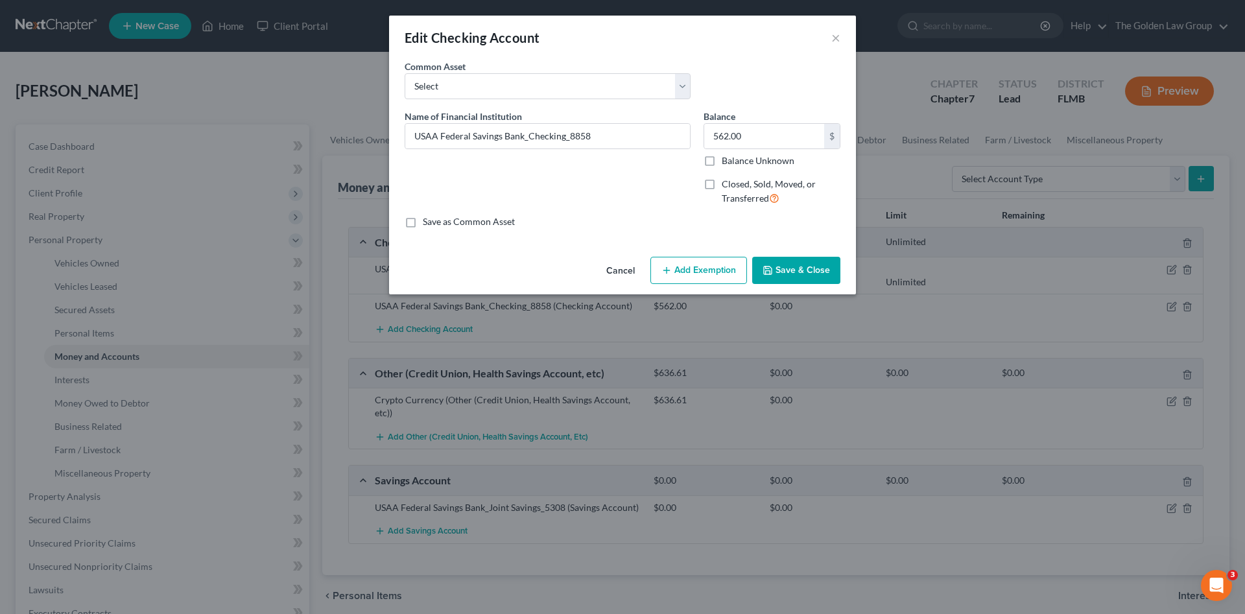
click at [711, 268] on button "Add Exemption" at bounding box center [699, 270] width 97 height 27
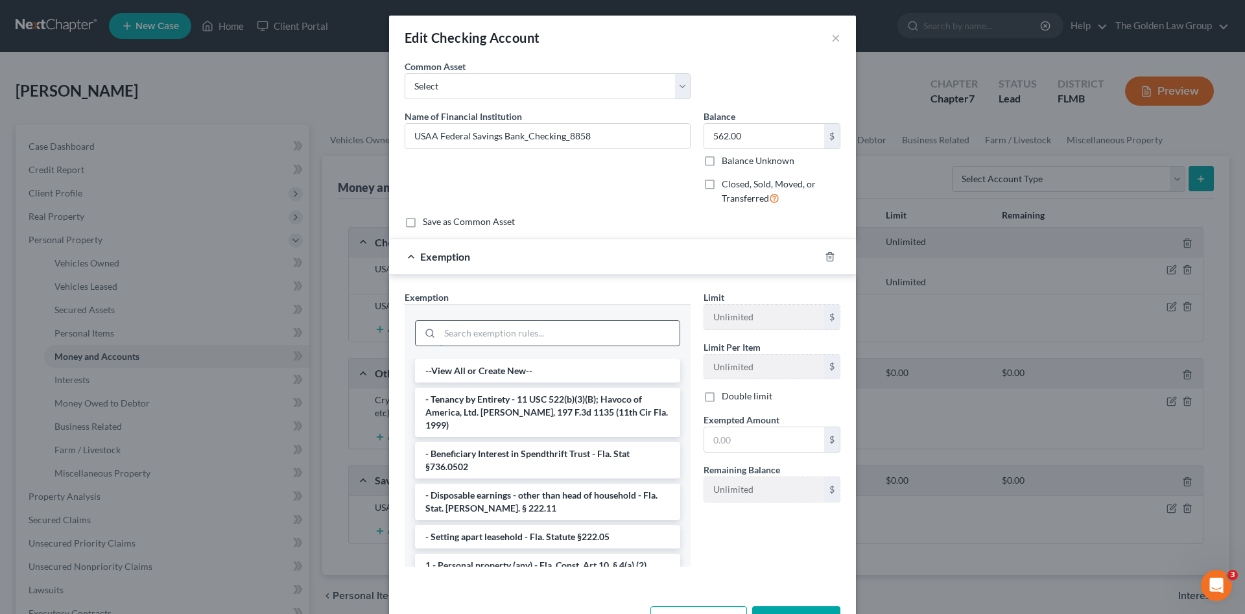
click at [625, 339] on input "search" at bounding box center [560, 333] width 240 height 25
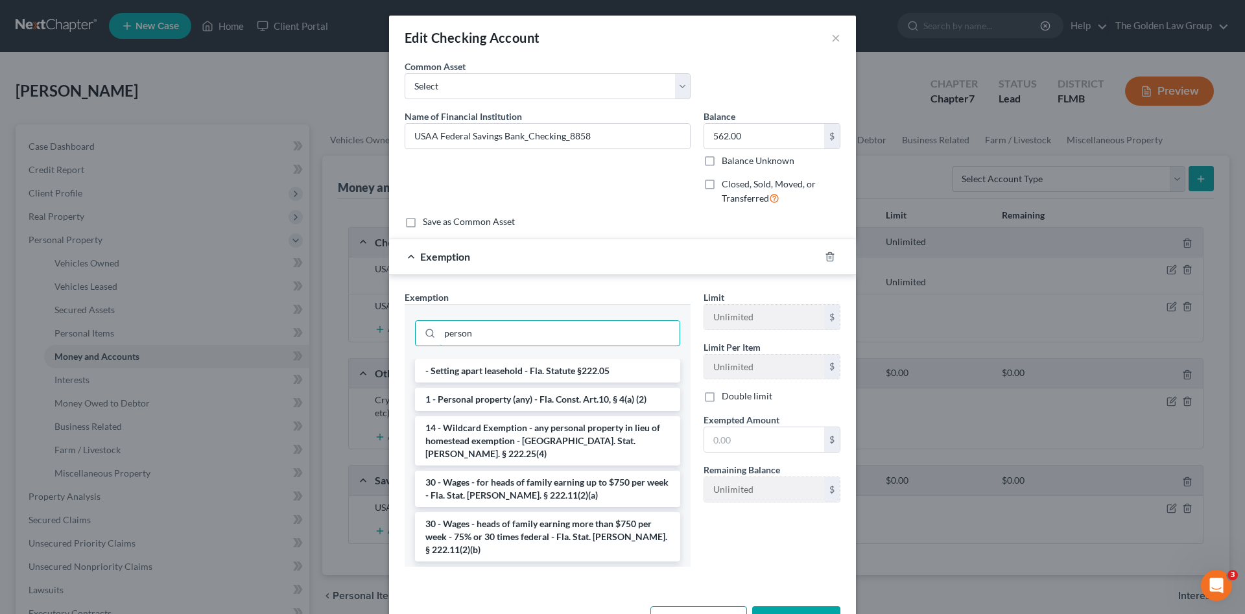
type input "person"
click at [603, 400] on li "1 - Personal property (any) - Fla. Const. Art.10, § 4(a) (2)" at bounding box center [547, 399] width 265 height 23
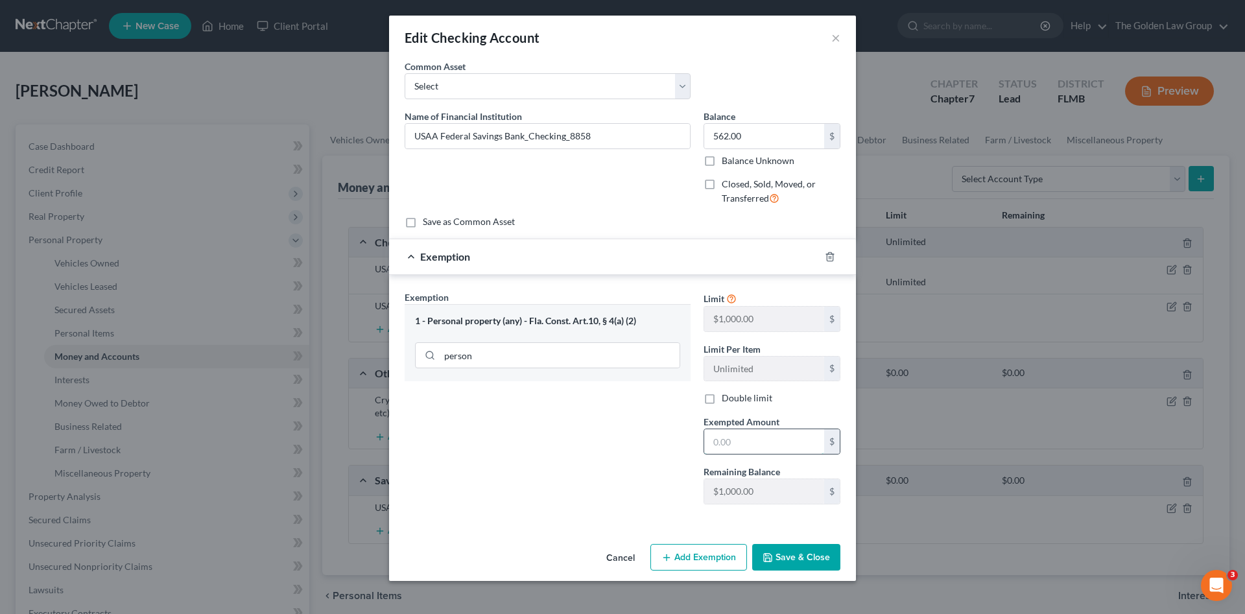
click at [736, 433] on input "text" at bounding box center [764, 441] width 120 height 25
type input "562.00"
click at [803, 568] on button "Save & Close" at bounding box center [796, 557] width 88 height 27
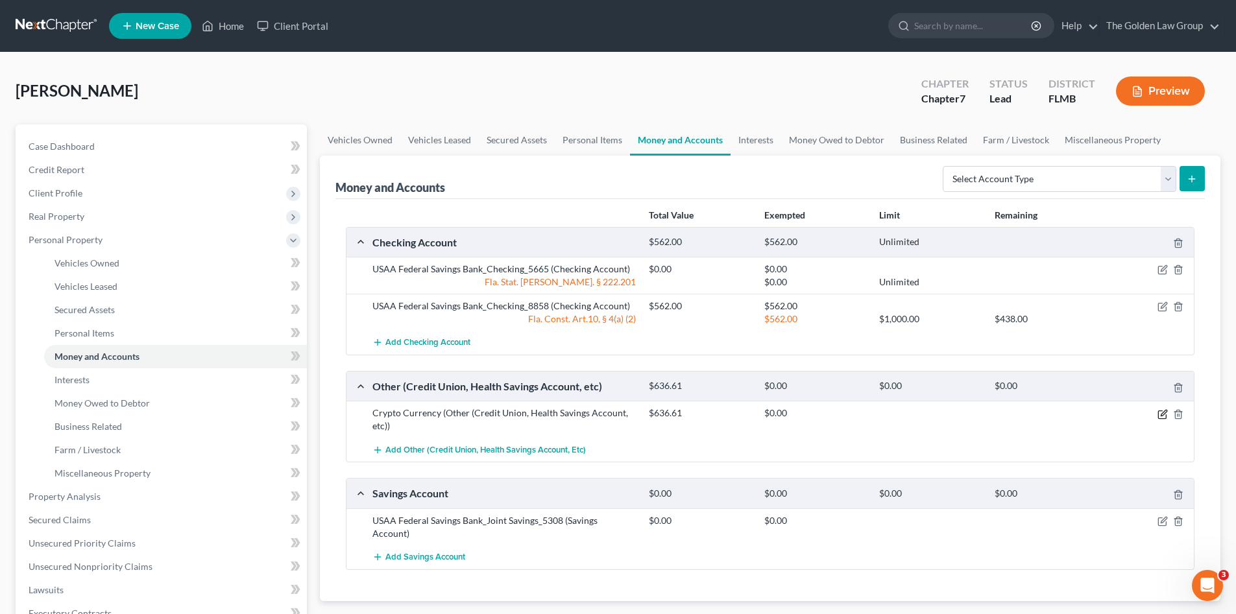
drag, startPoint x: 1164, startPoint y: 412, endPoint x: 1146, endPoint y: 414, distance: 17.6
click at [1161, 411] on icon "button" at bounding box center [1162, 414] width 10 height 10
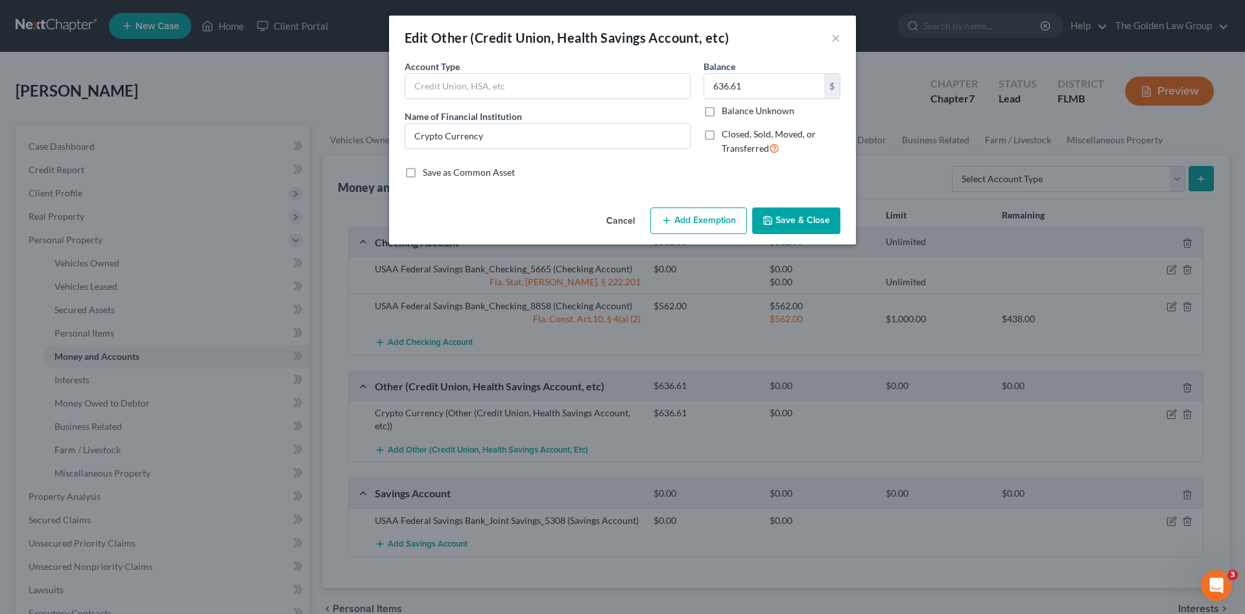
click at [695, 233] on button "Add Exemption" at bounding box center [699, 221] width 97 height 27
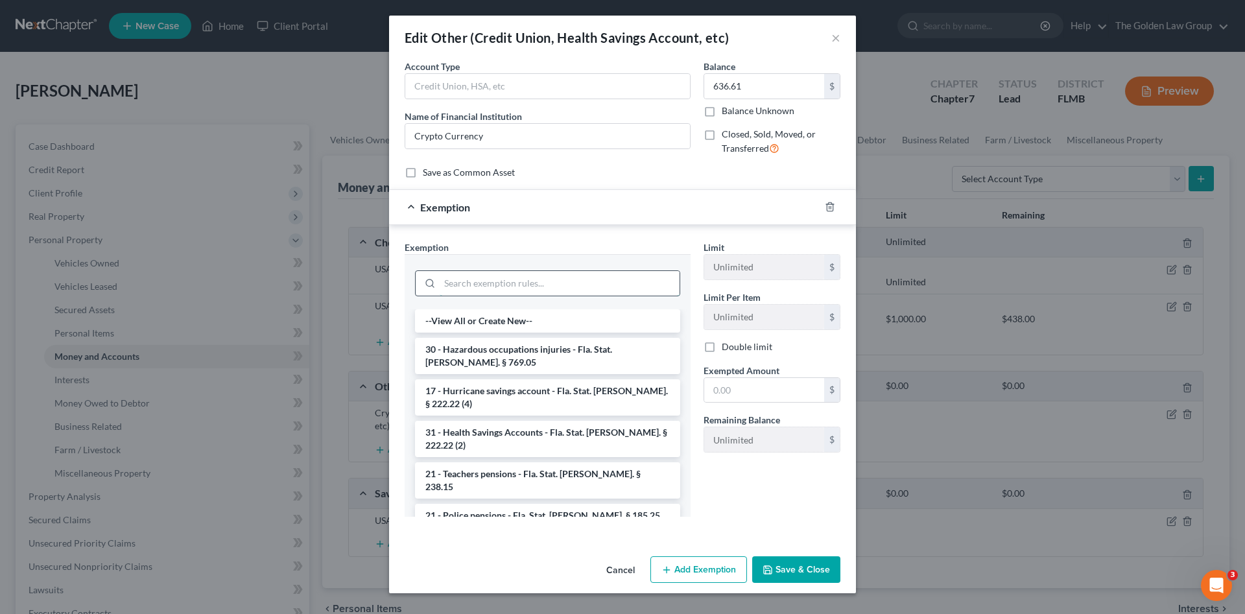
click at [575, 280] on input "search" at bounding box center [560, 283] width 240 height 25
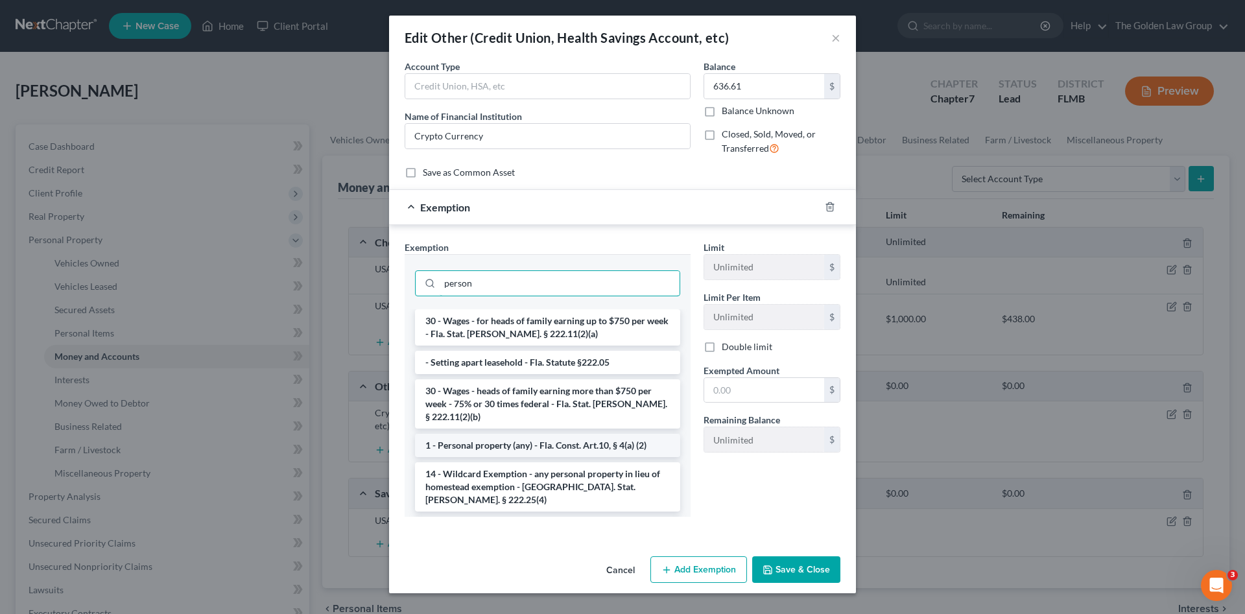
type input "person"
drag, startPoint x: 535, startPoint y: 448, endPoint x: 720, endPoint y: 423, distance: 187.2
click at [542, 446] on li "1 - Personal property (any) - Fla. Const. Art.10, § 4(a) (2)" at bounding box center [547, 445] width 265 height 23
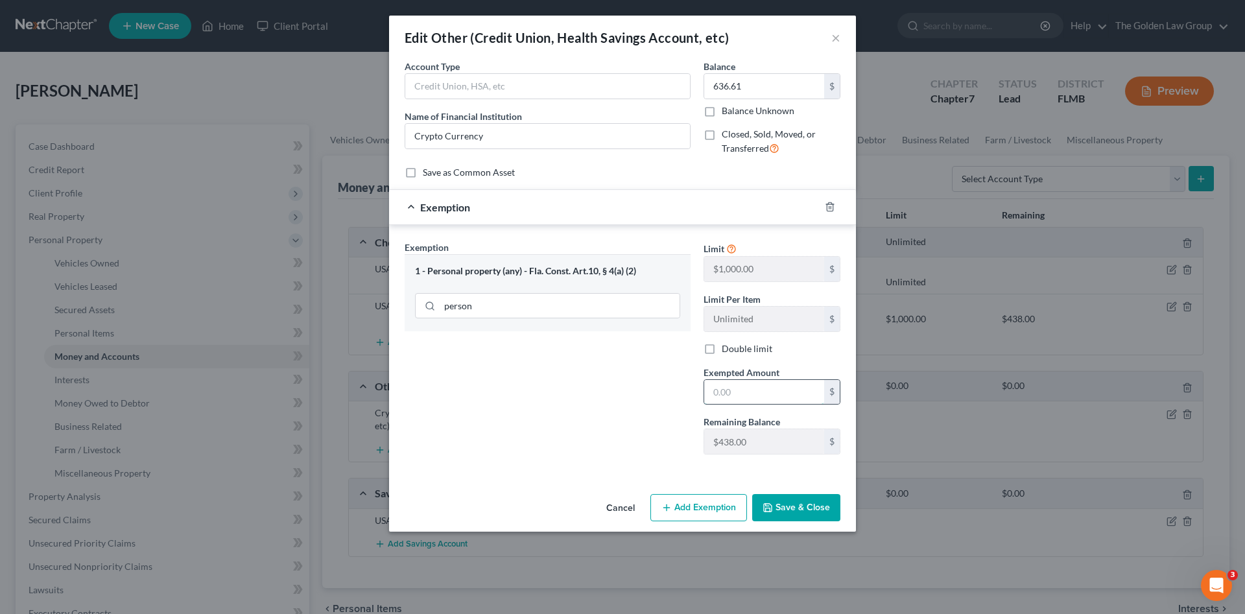
click at [743, 403] on input "text" at bounding box center [764, 392] width 120 height 25
type input "438.00"
click at [706, 508] on button "Add Exemption" at bounding box center [699, 507] width 97 height 27
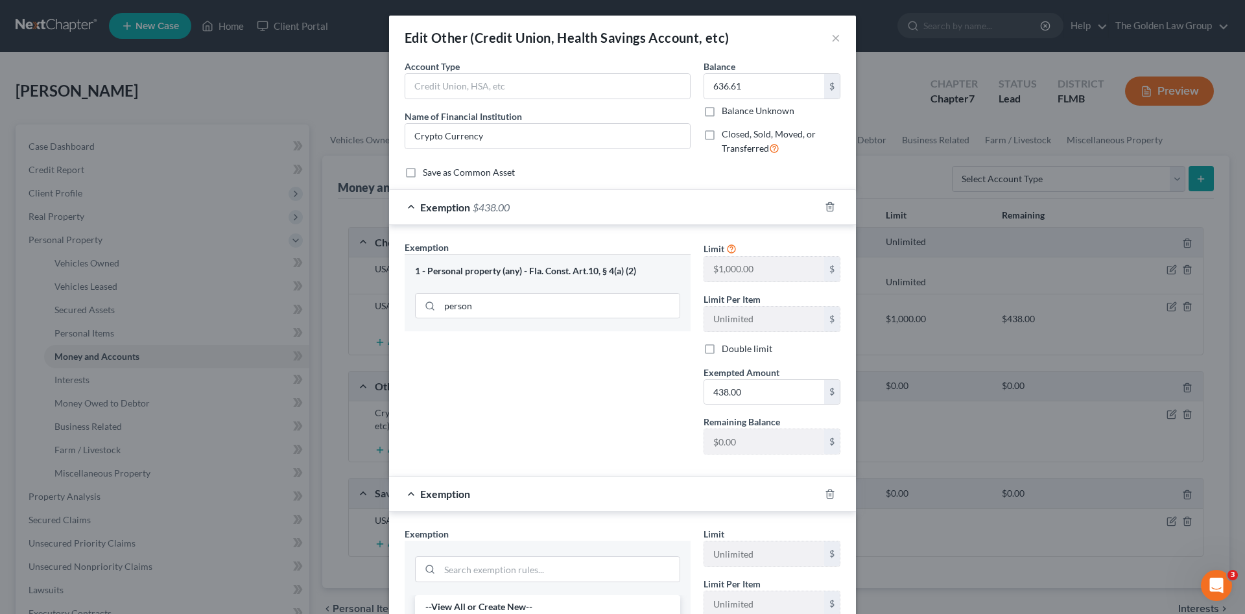
scroll to position [108, 0]
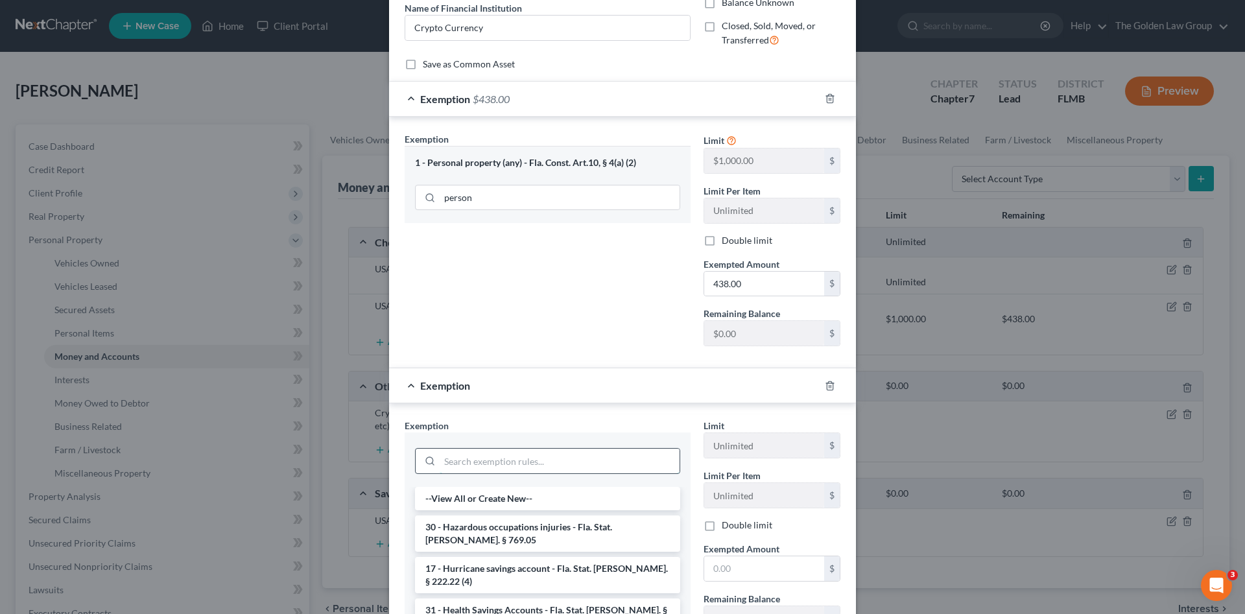
click at [460, 464] on input "search" at bounding box center [560, 461] width 240 height 25
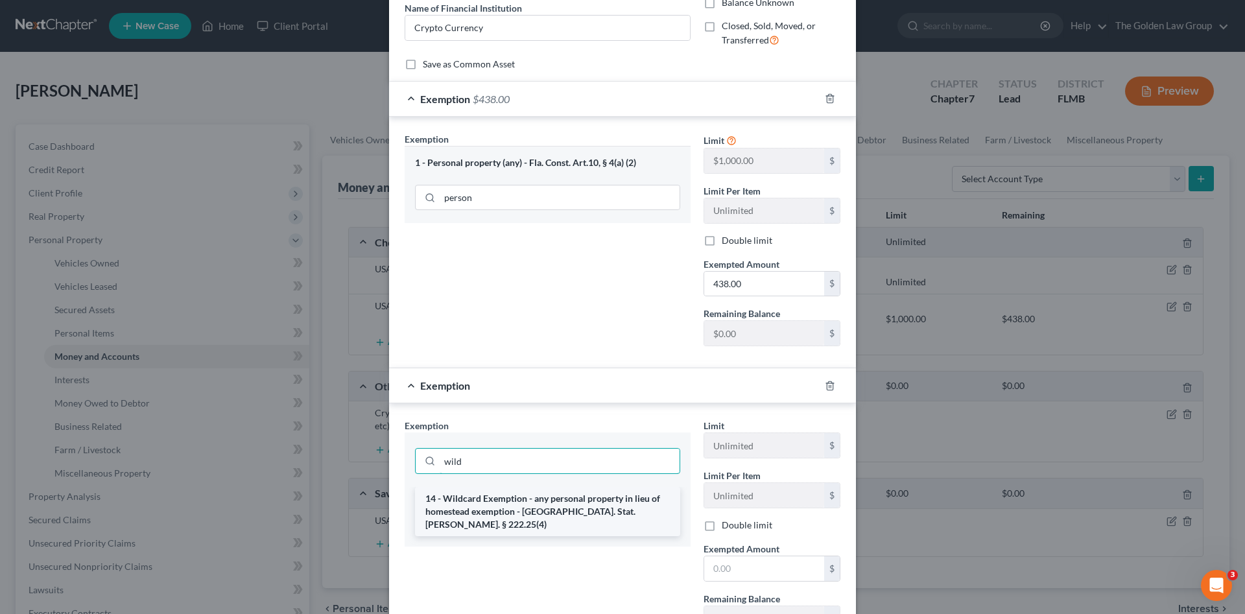
type input "wild"
click at [487, 509] on li "14 - Wildcard Exemption - any personal property in lieu of homestead exemption …" at bounding box center [547, 511] width 265 height 49
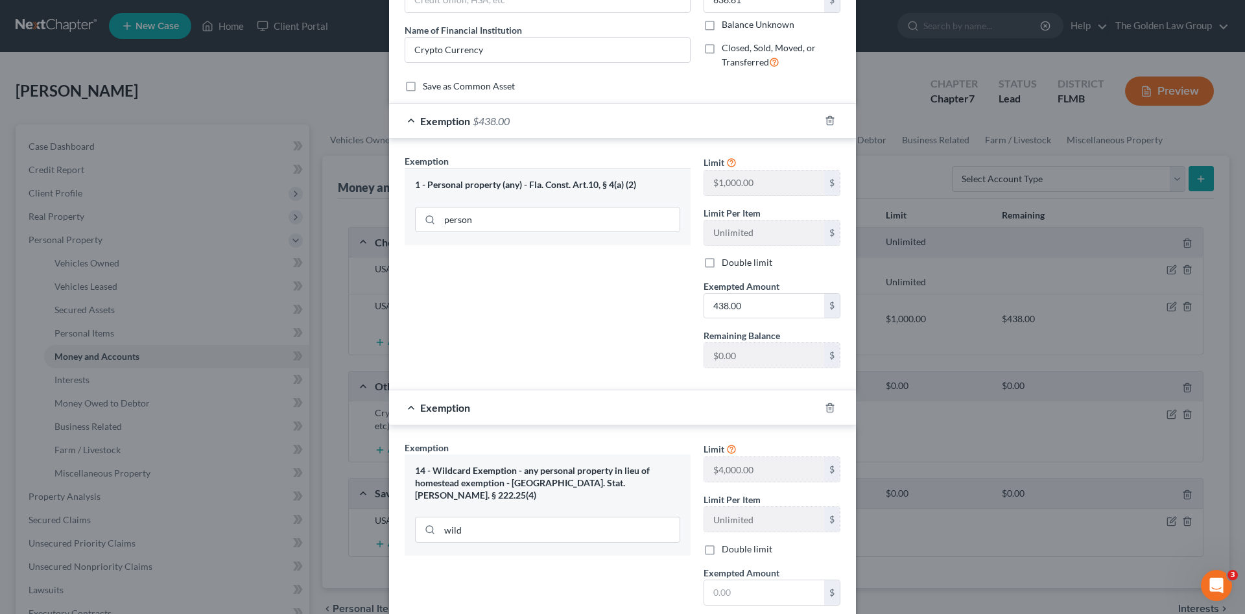
scroll to position [151, 0]
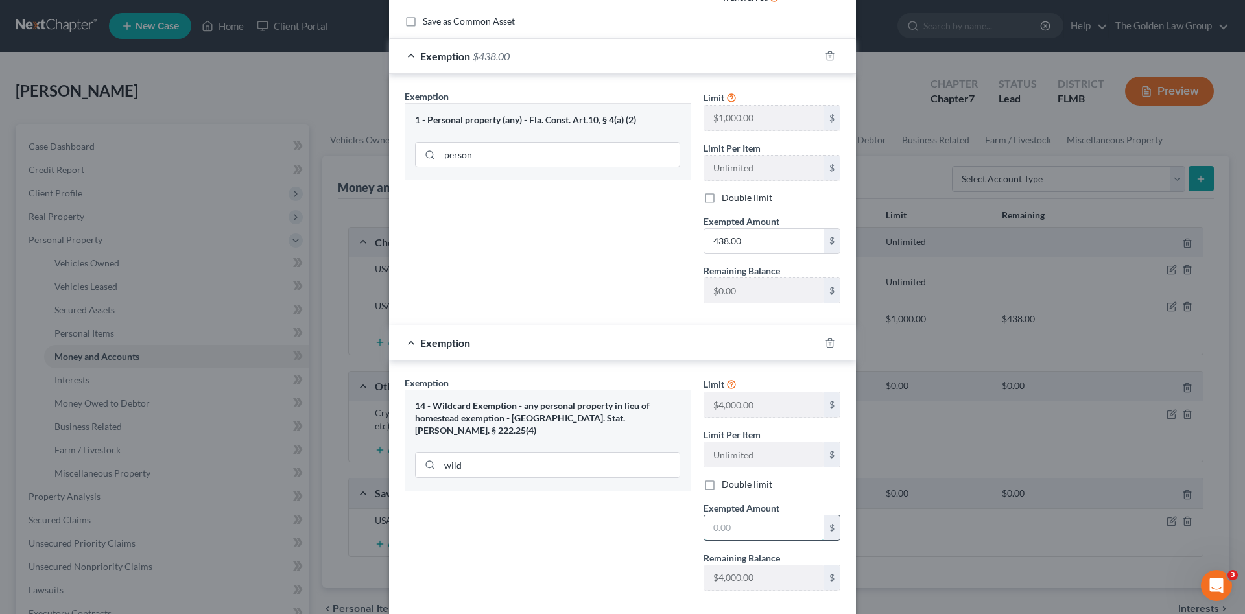
click at [727, 534] on input "text" at bounding box center [764, 528] width 120 height 25
click at [732, 529] on input "text" at bounding box center [764, 528] width 120 height 25
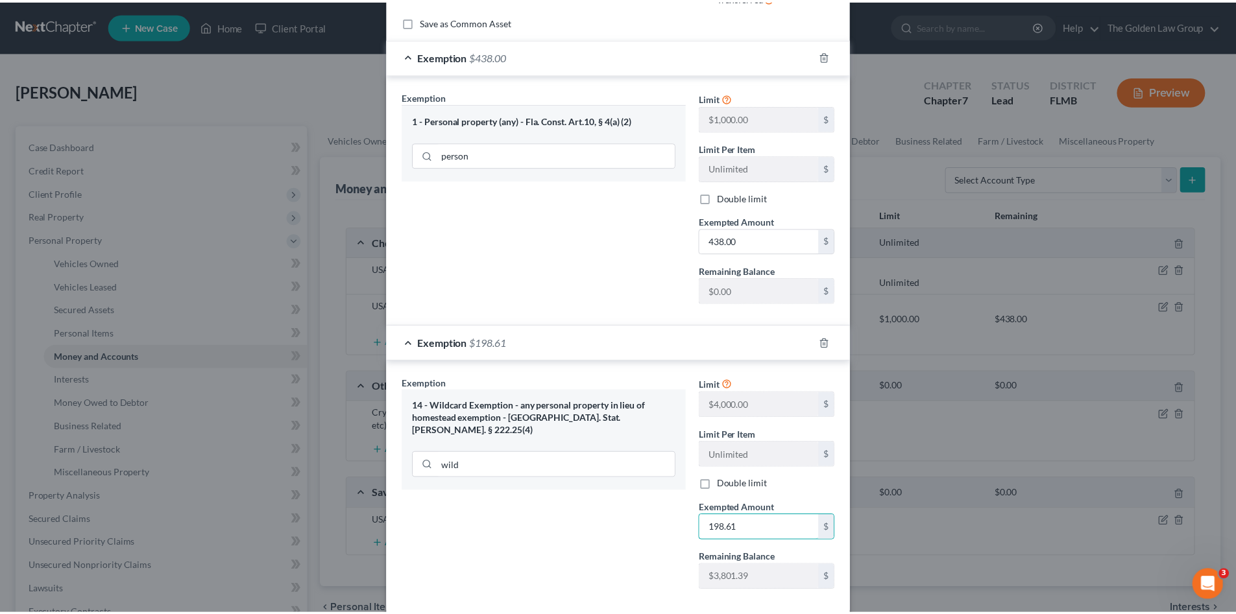
scroll to position [220, 0]
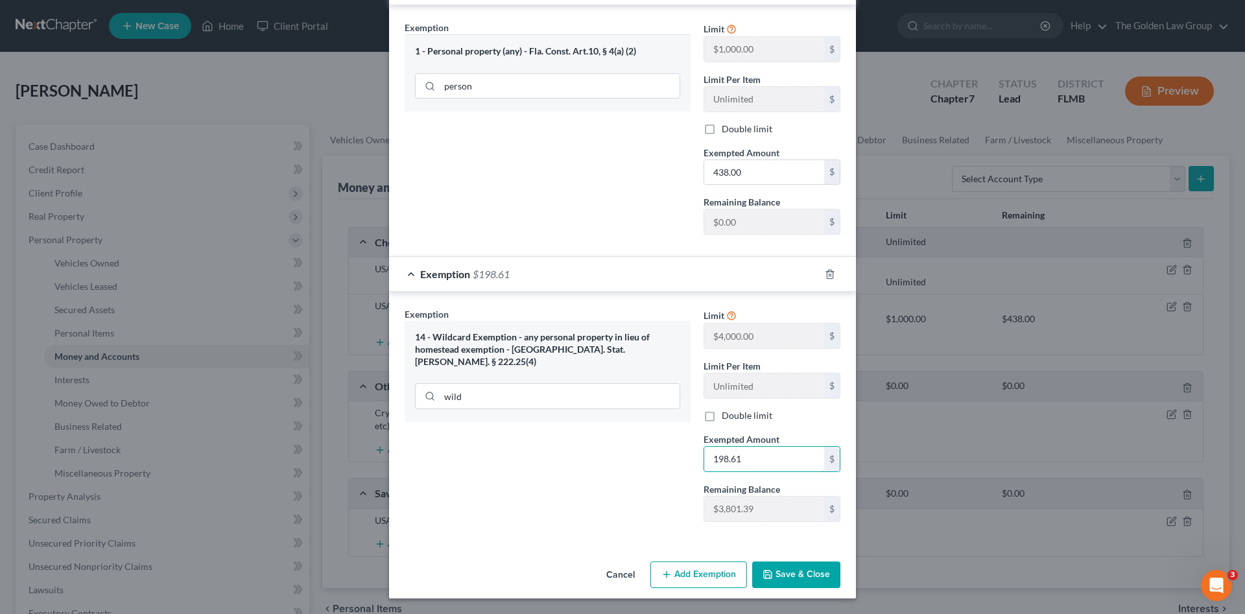
type input "198.61"
click at [792, 575] on button "Save & Close" at bounding box center [796, 575] width 88 height 27
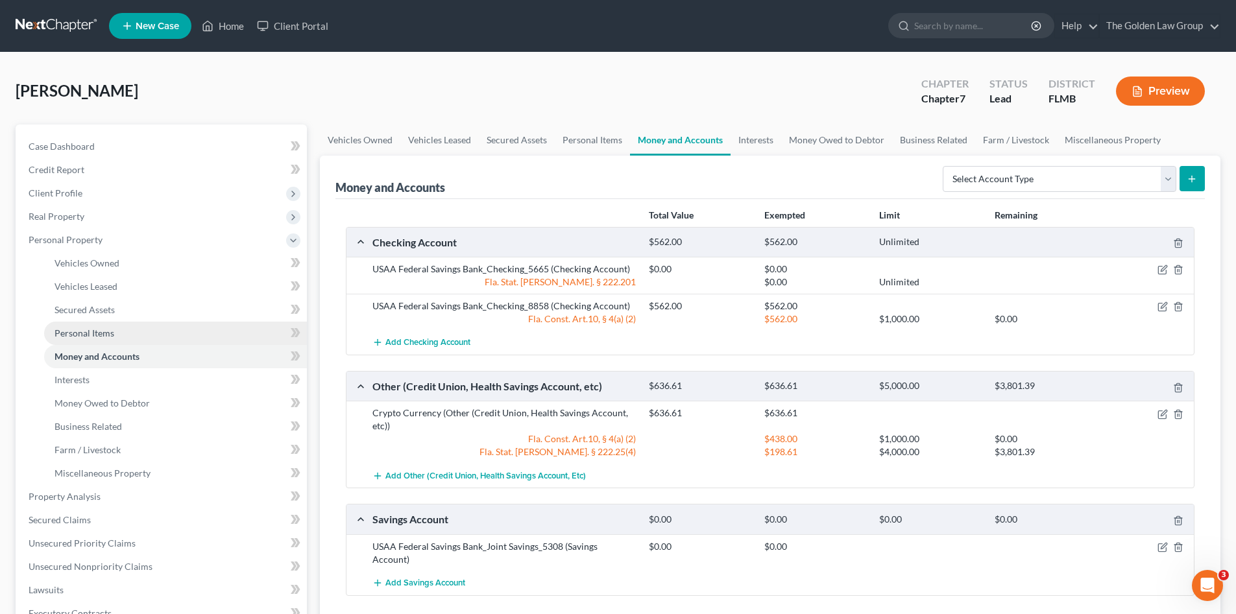
click at [90, 333] on span "Personal Items" at bounding box center [84, 333] width 60 height 11
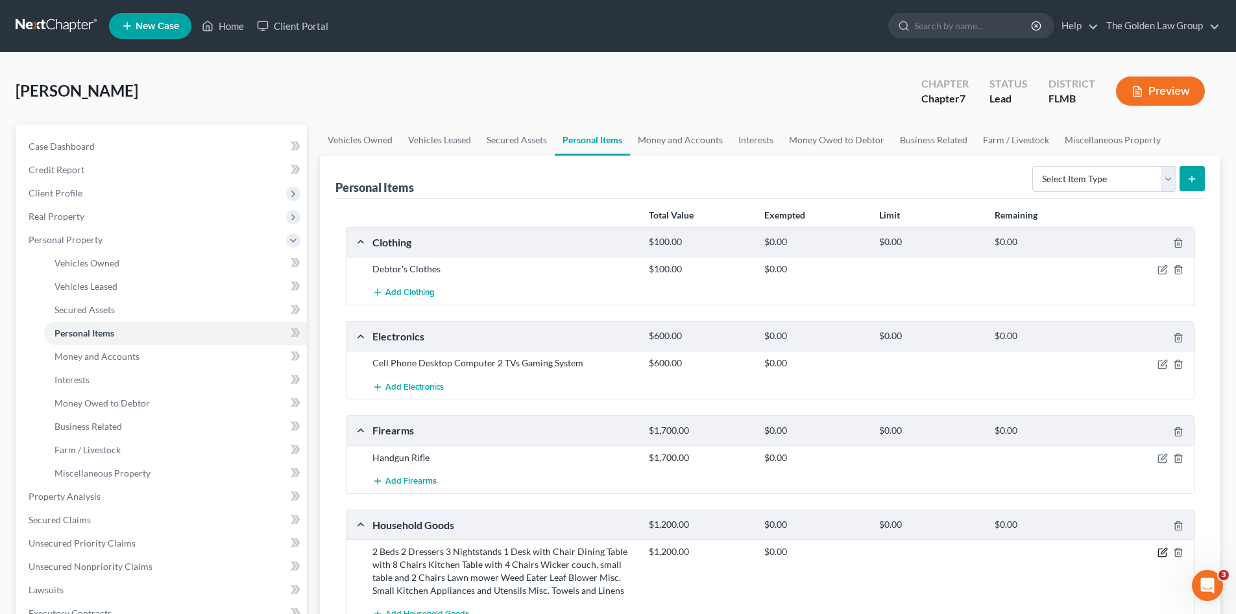
click at [1161, 551] on icon "button" at bounding box center [1162, 552] width 10 height 10
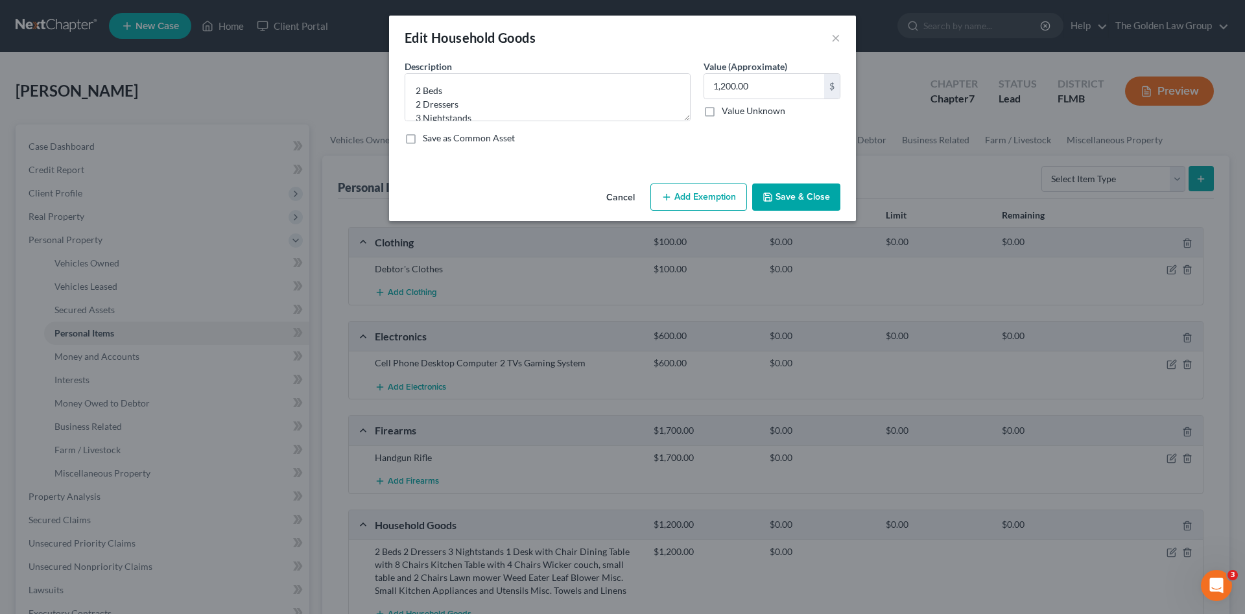
click at [715, 196] on button "Add Exemption" at bounding box center [699, 197] width 97 height 27
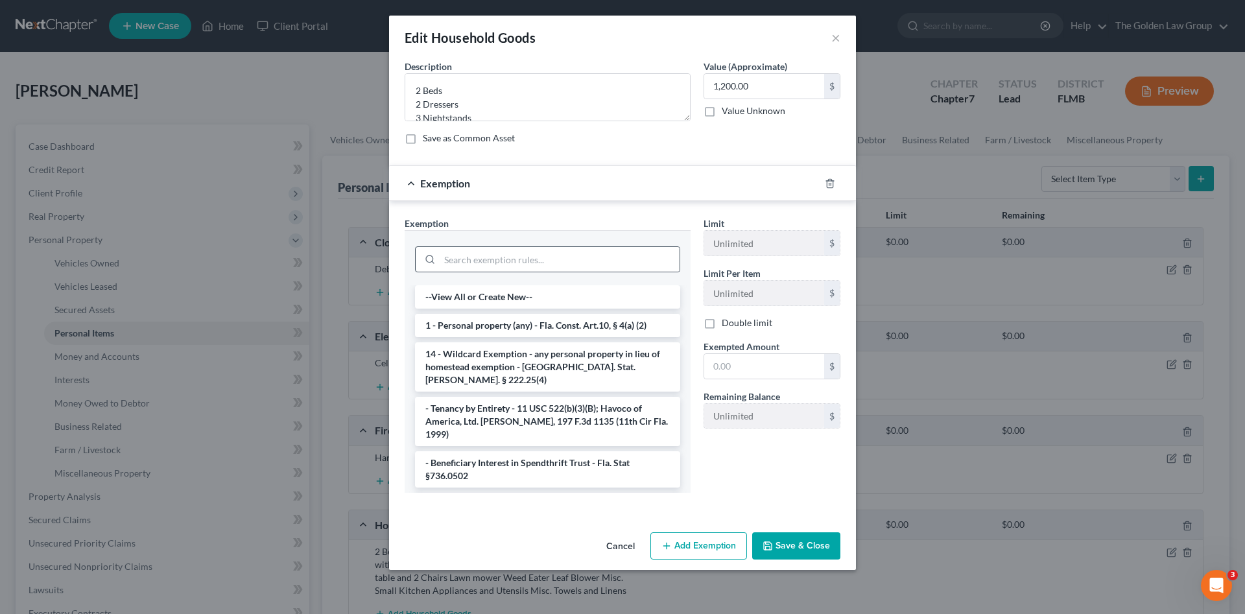
click at [619, 247] on div at bounding box center [547, 260] width 265 height 26
click at [588, 323] on li "1 - Personal property (any) - Fla. Const. Art.10, § 4(a) (2)" at bounding box center [547, 325] width 265 height 23
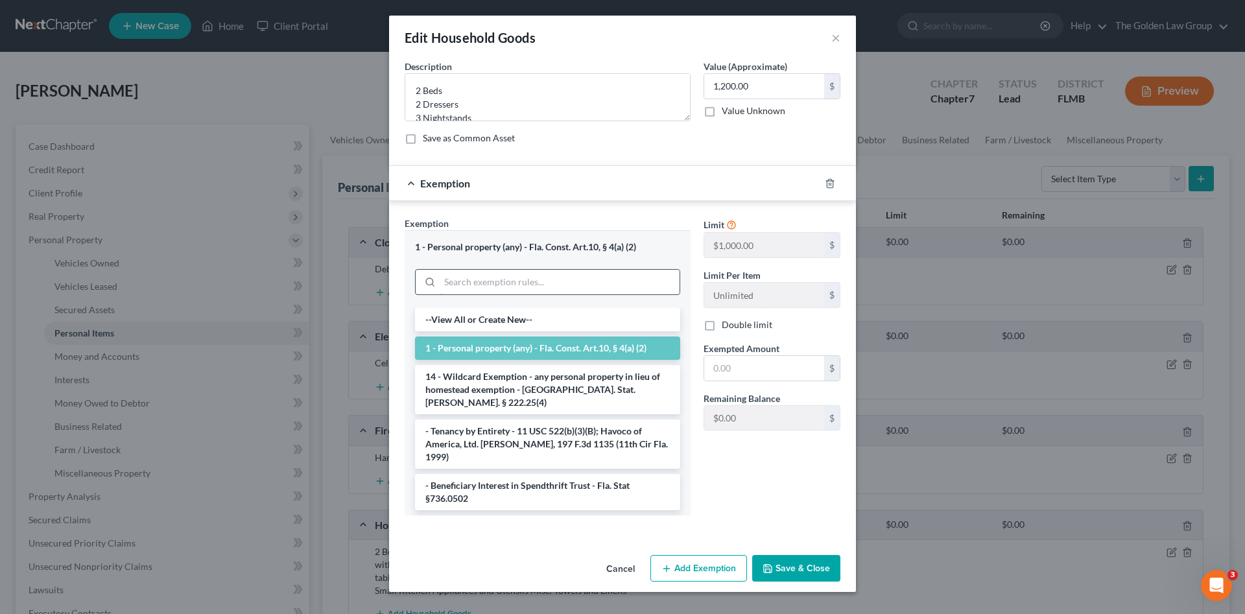
click at [542, 283] on input "search" at bounding box center [560, 282] width 240 height 25
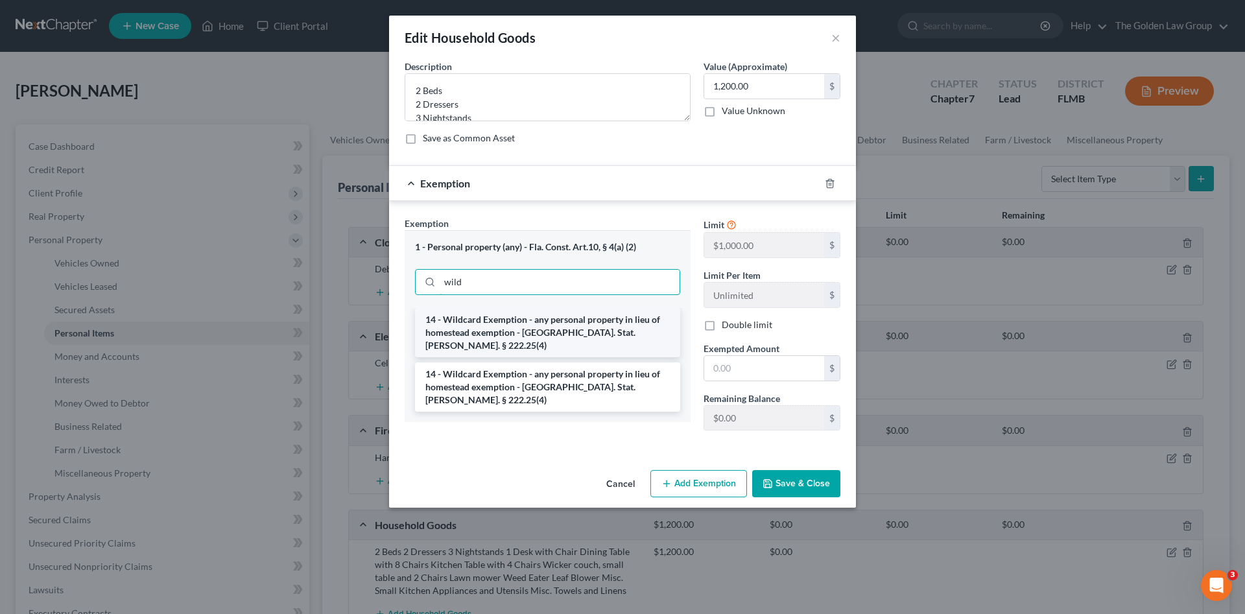
type input "wild"
click at [555, 320] on li "14 - Wildcard Exemption - any personal property in lieu of homestead exemption …" at bounding box center [547, 332] width 265 height 49
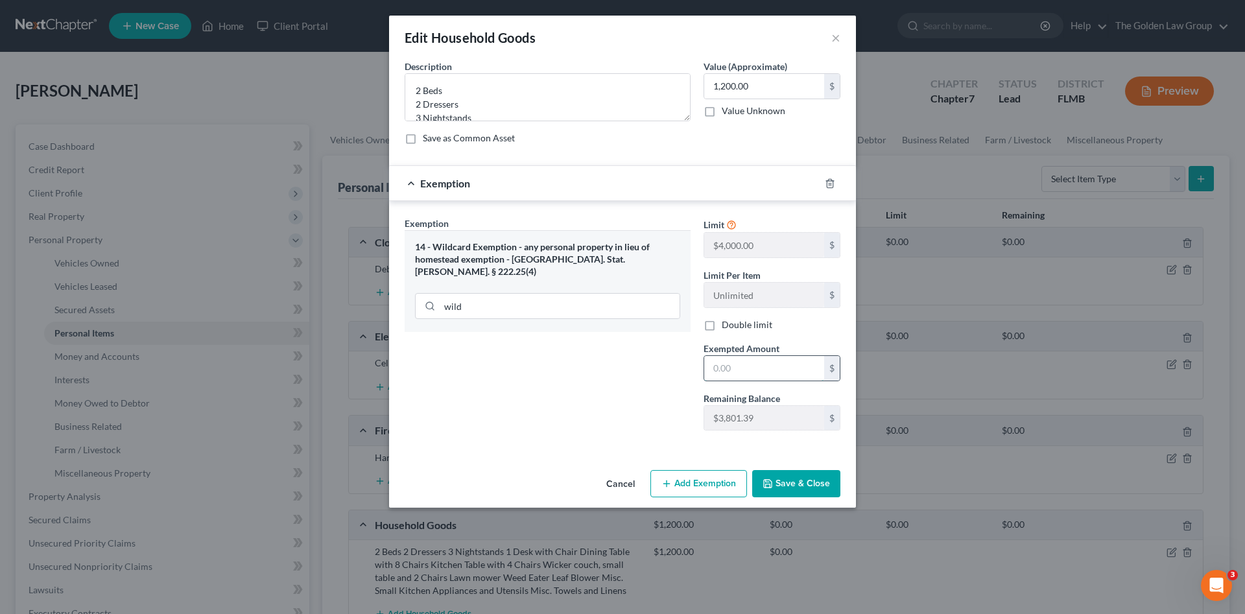
click at [732, 369] on input "text" at bounding box center [764, 368] width 120 height 25
type input "1,200.00"
click at [778, 482] on button "Save & Close" at bounding box center [796, 483] width 88 height 27
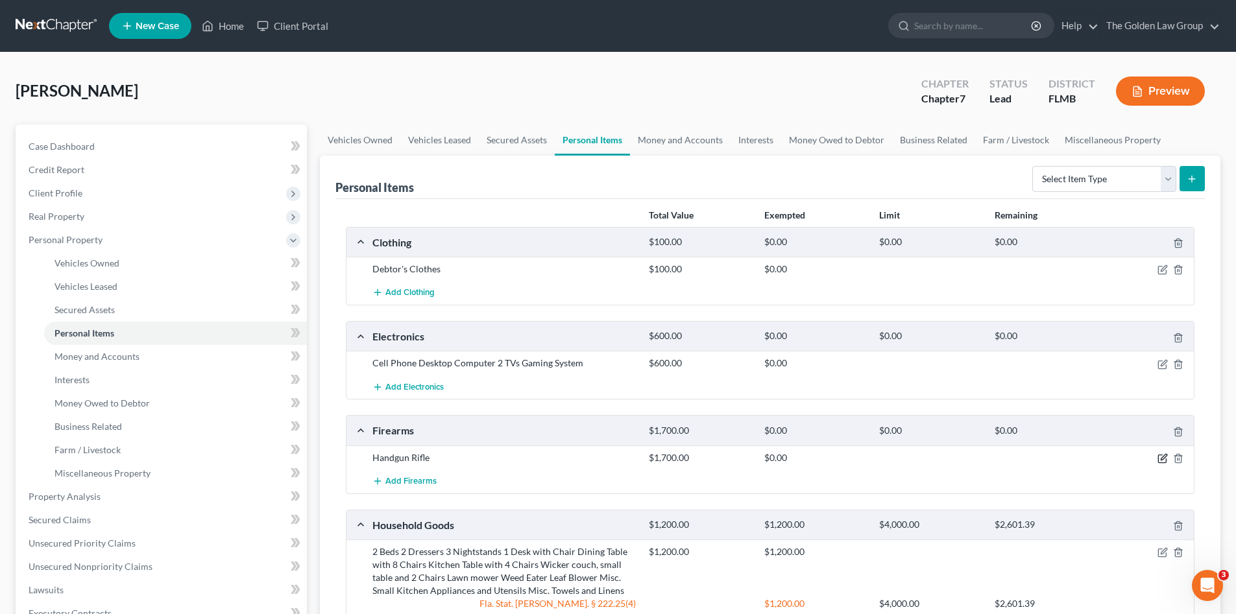
click at [1164, 457] on icon "button" at bounding box center [1162, 458] width 10 height 10
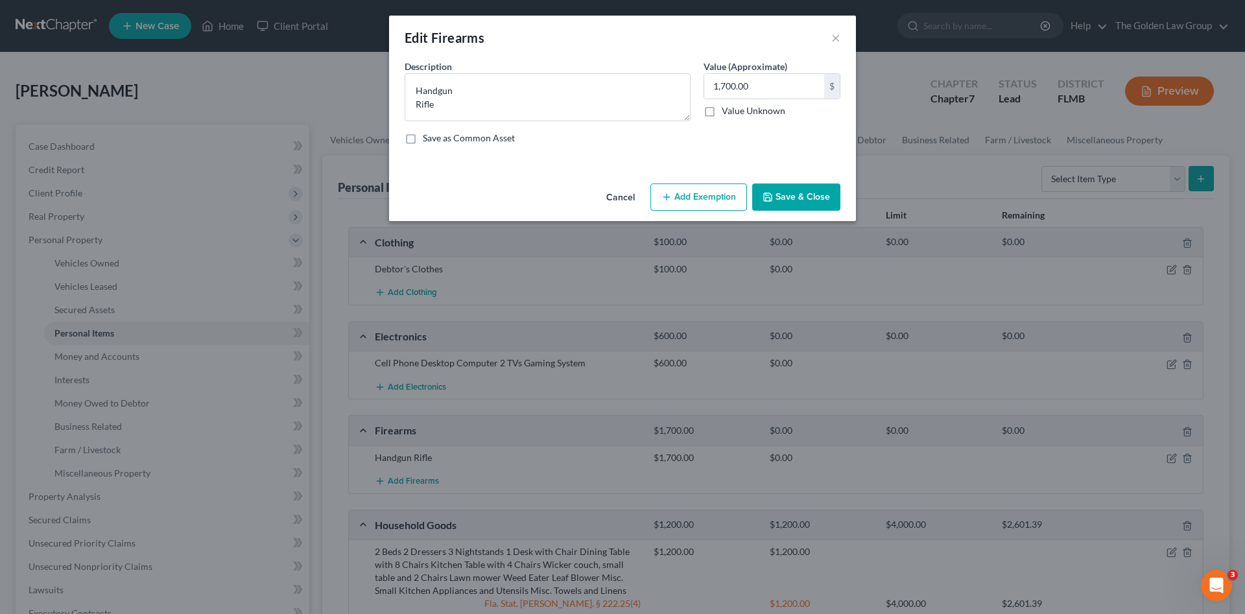
click at [694, 197] on button "Add Exemption" at bounding box center [699, 197] width 97 height 27
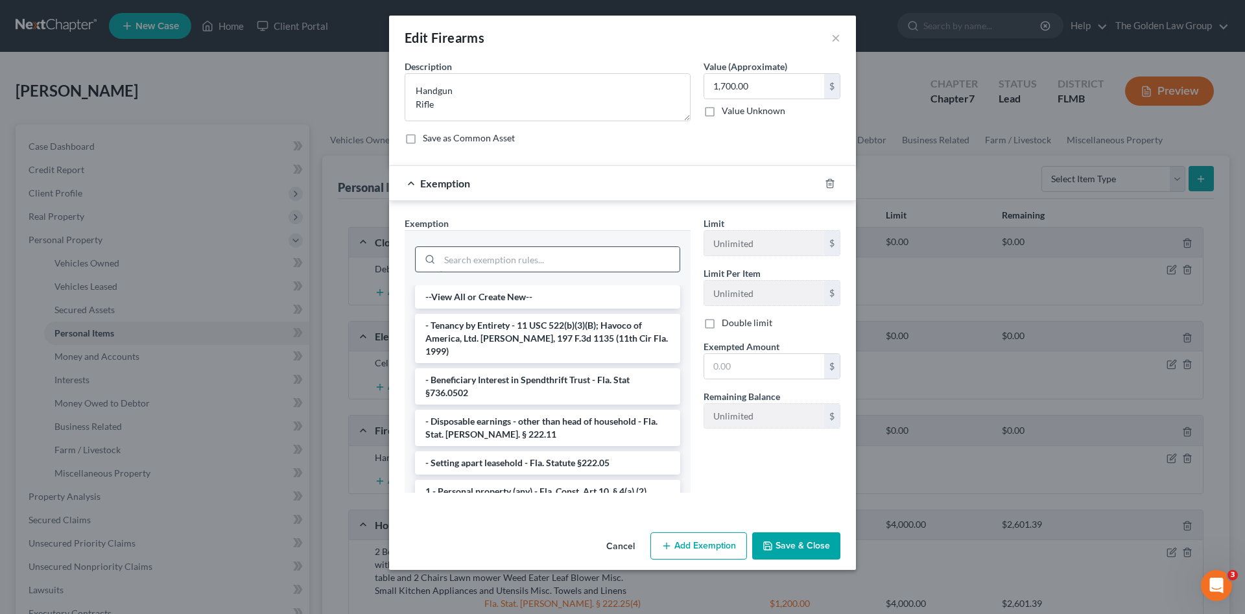
click at [588, 258] on input "search" at bounding box center [560, 259] width 240 height 25
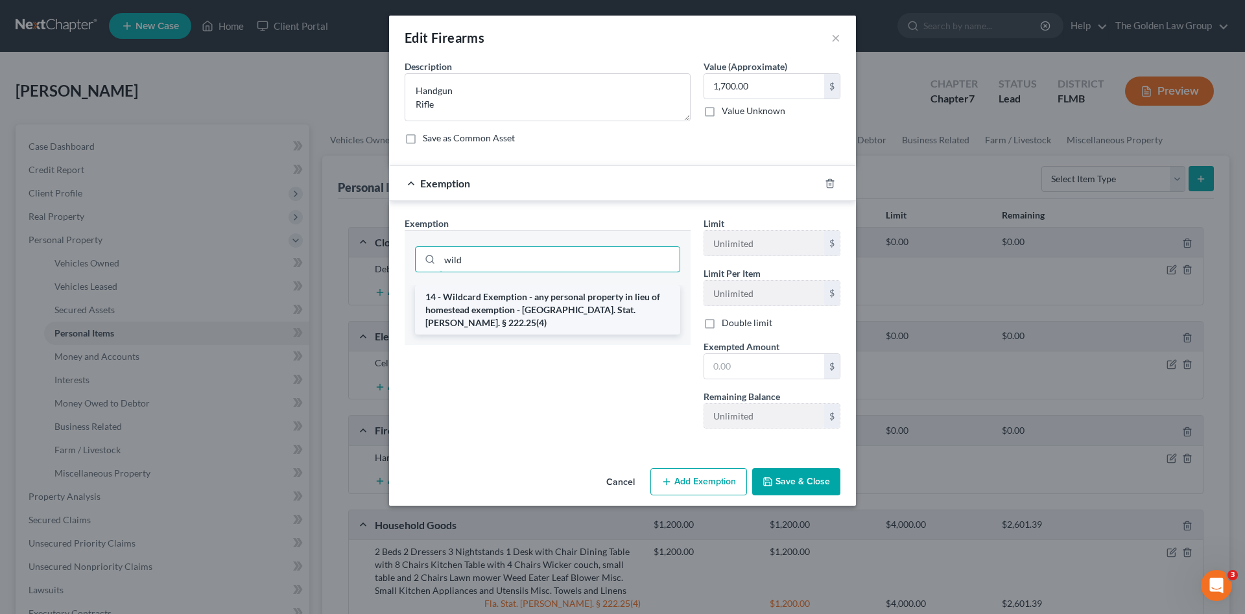
type input "wild"
drag, startPoint x: 601, startPoint y: 302, endPoint x: 671, endPoint y: 326, distance: 74.5
click at [602, 302] on li "14 - Wildcard Exemption - any personal property in lieu of homestead exemption …" at bounding box center [547, 309] width 265 height 49
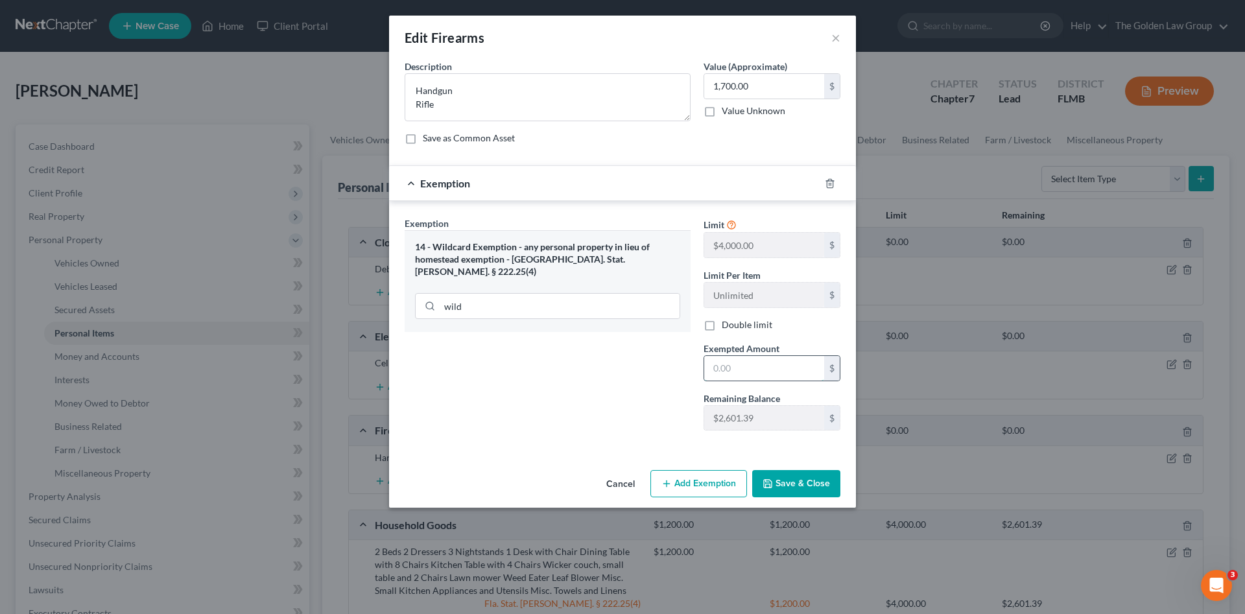
click at [741, 371] on input "text" at bounding box center [764, 368] width 120 height 25
type input "1,700.00"
click at [804, 481] on button "Save & Close" at bounding box center [796, 483] width 88 height 27
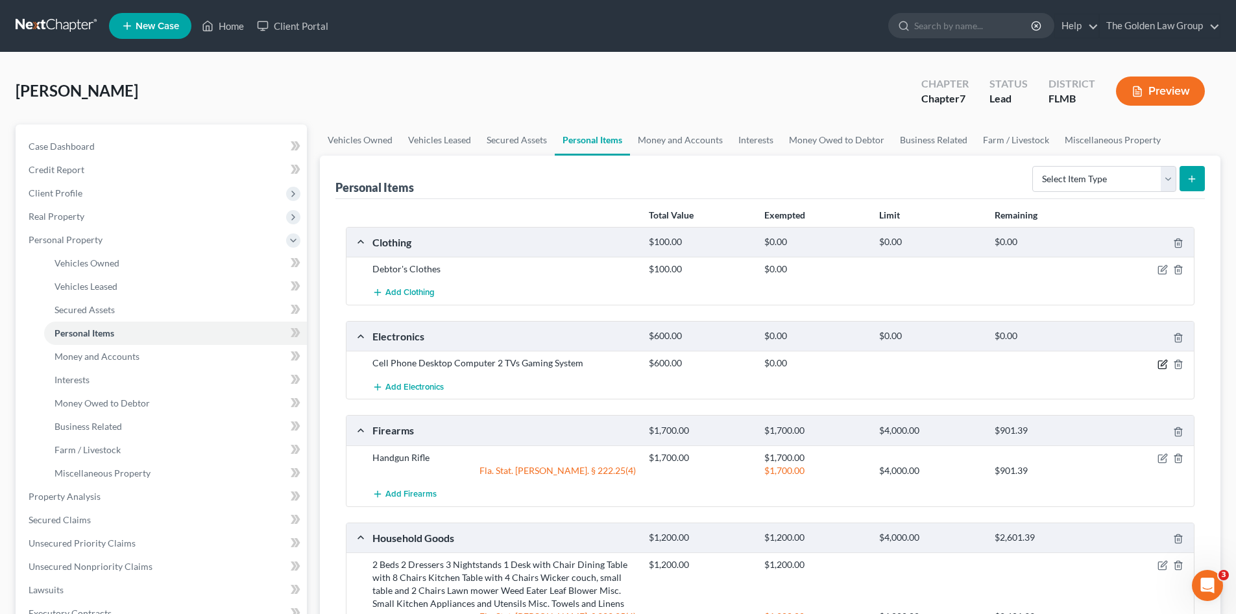
click at [1160, 364] on icon "button" at bounding box center [1162, 364] width 10 height 10
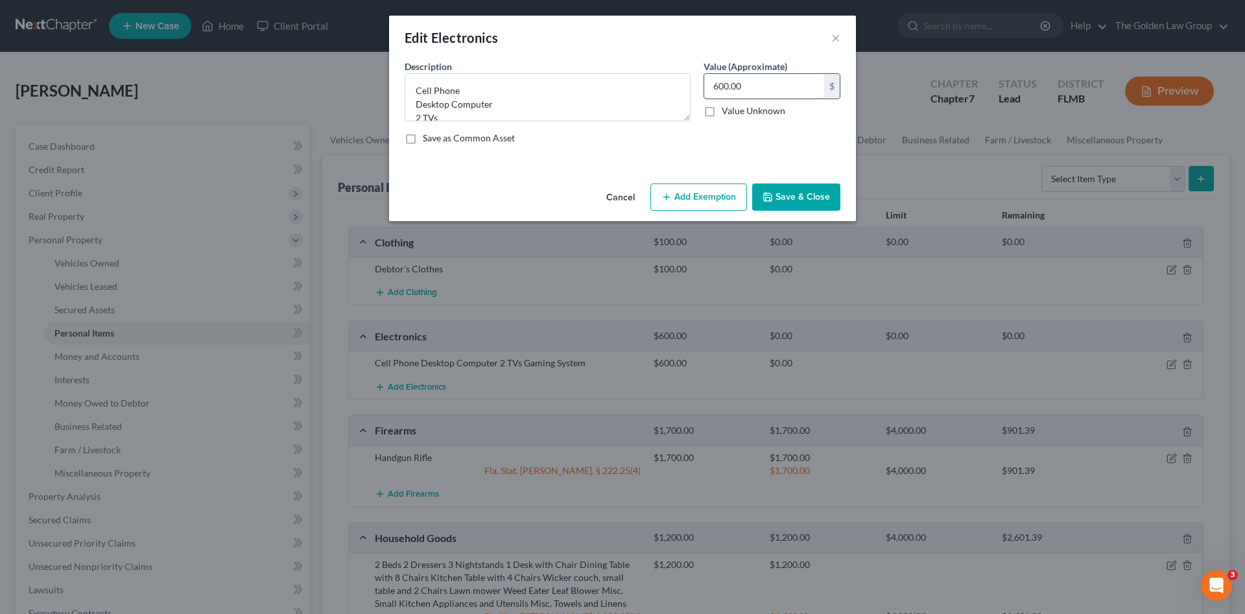
click at [728, 89] on input "600.00" at bounding box center [764, 86] width 120 height 25
type input "500.00"
click at [730, 196] on button "Add Exemption" at bounding box center [699, 197] width 97 height 27
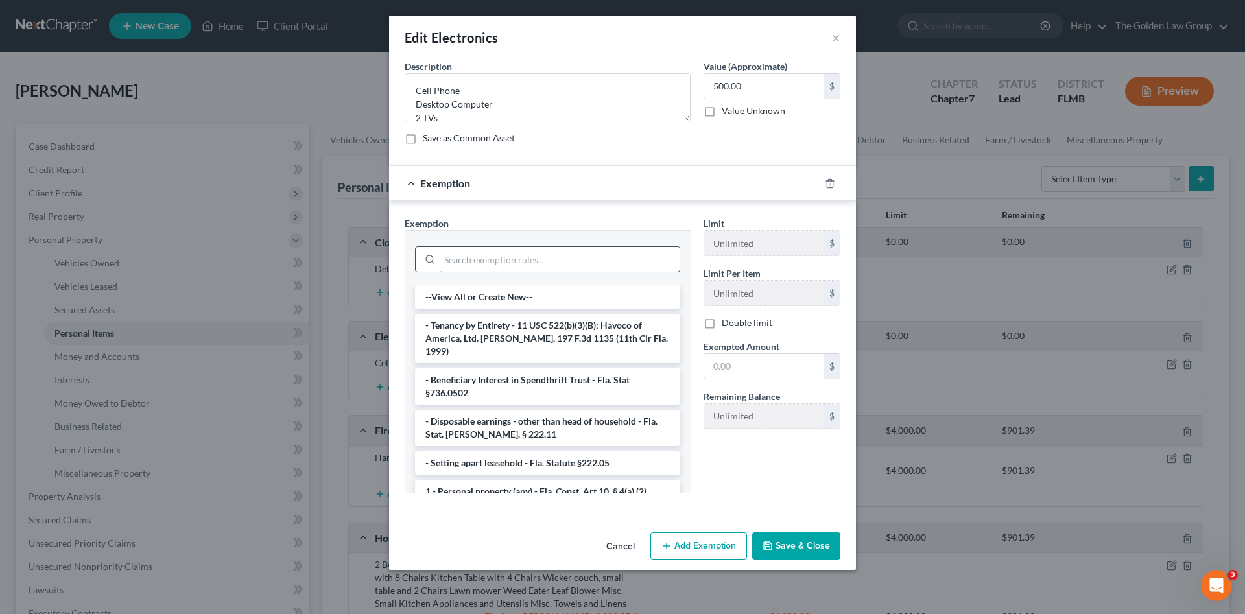
click at [617, 256] on input "search" at bounding box center [560, 259] width 240 height 25
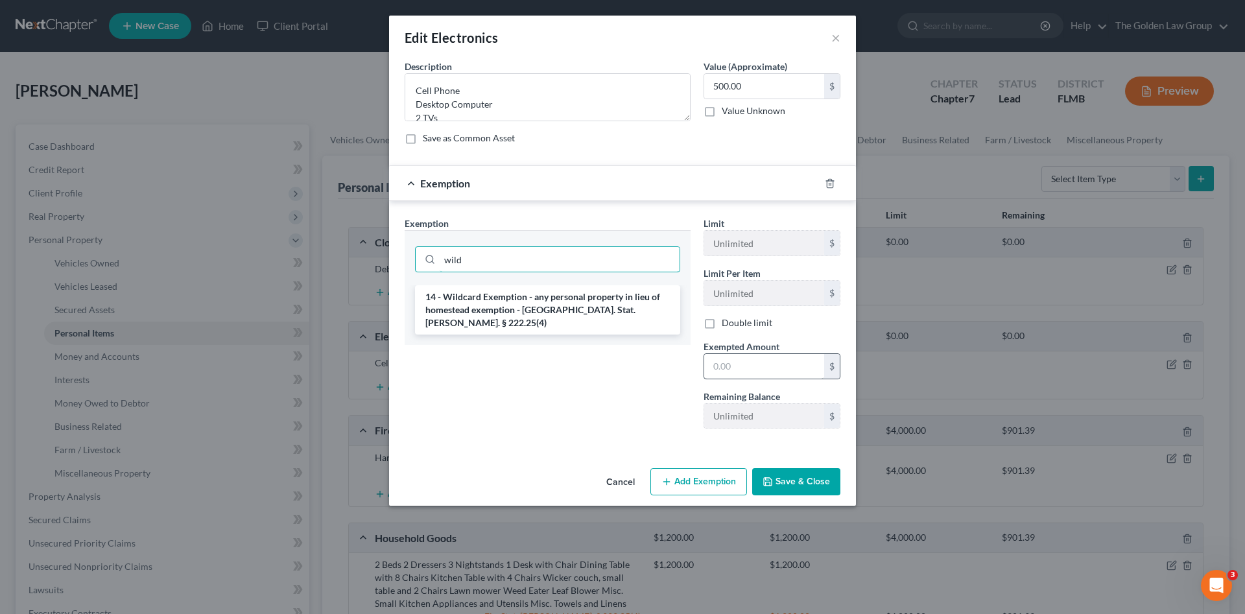
type input "wild"
click at [627, 301] on li "14 - Wildcard Exemption - any personal property in lieu of homestead exemption …" at bounding box center [547, 309] width 265 height 49
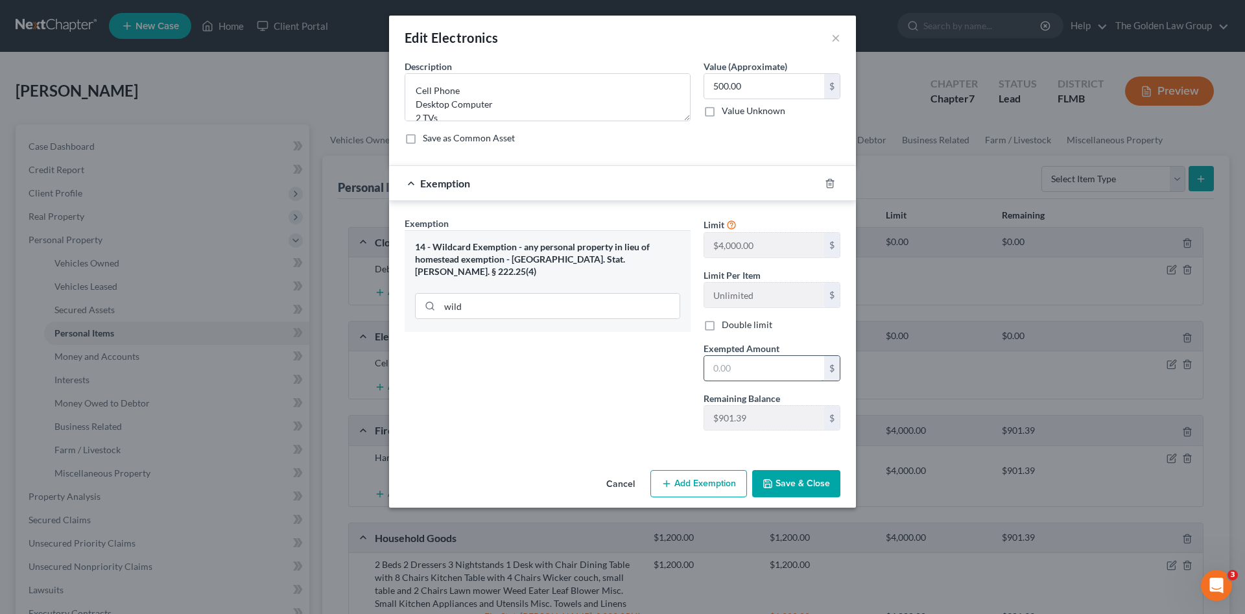
click at [760, 369] on input "text" at bounding box center [764, 368] width 120 height 25
type input "500.00"
click at [800, 485] on button "Save & Close" at bounding box center [796, 483] width 88 height 27
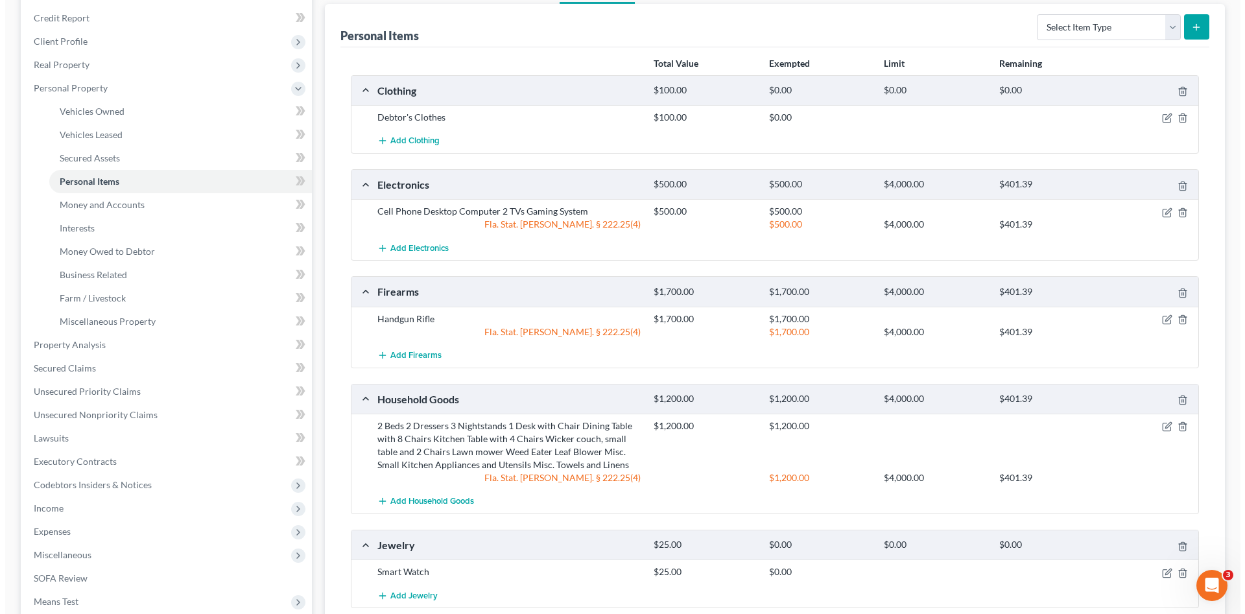
scroll to position [238, 0]
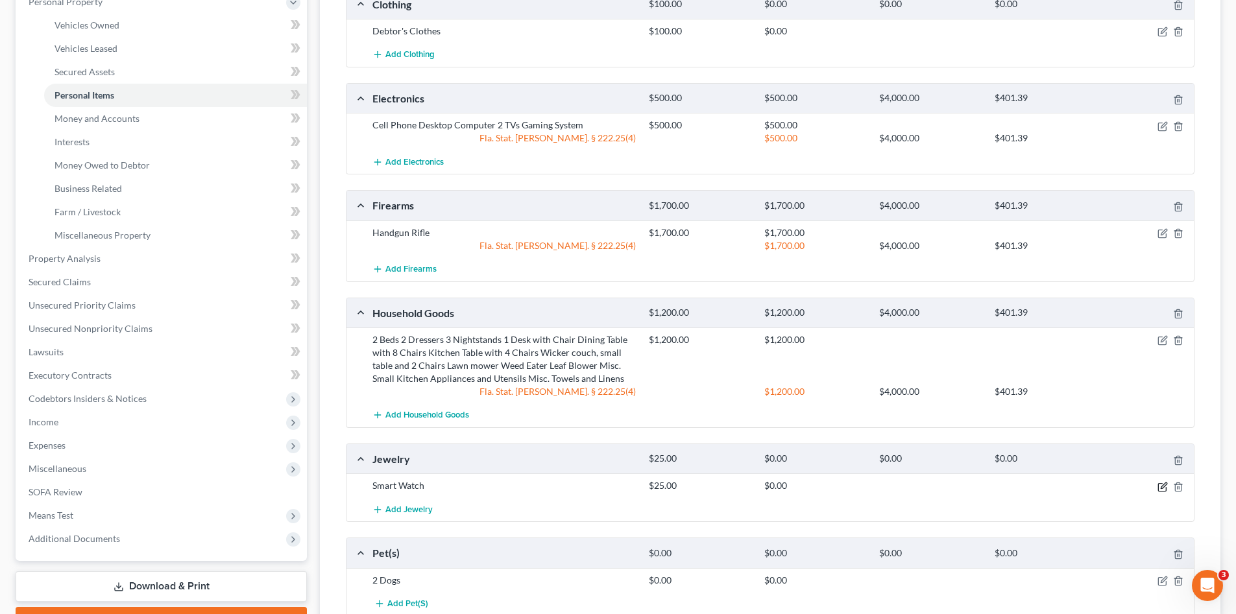
click at [1160, 485] on icon "button" at bounding box center [1162, 487] width 10 height 10
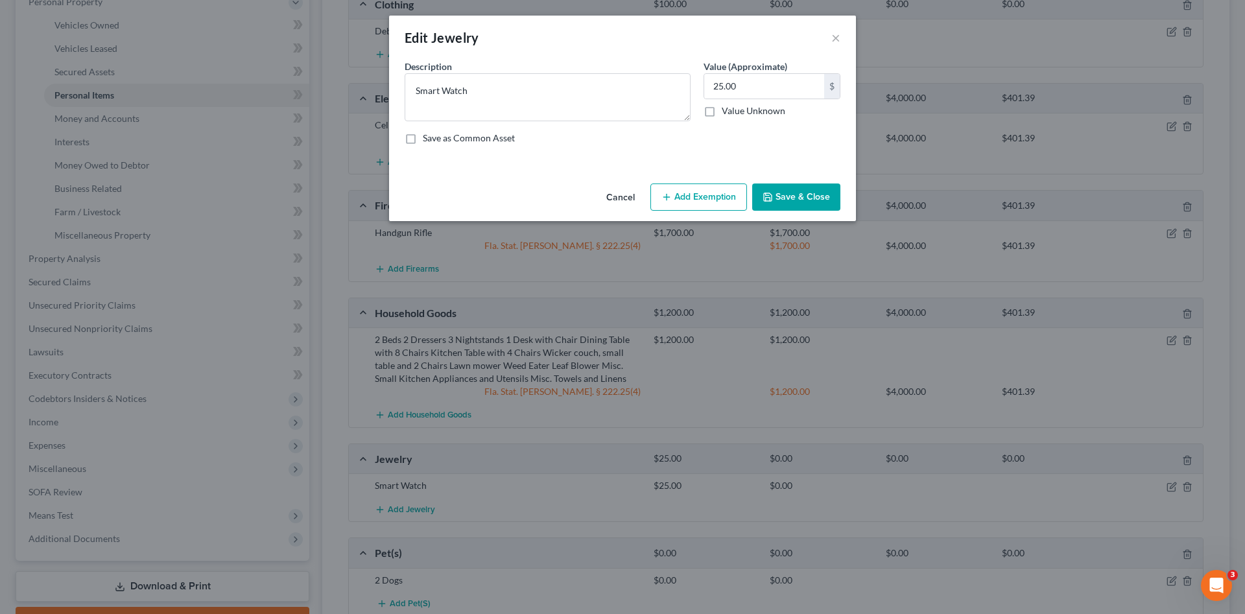
click at [728, 194] on button "Add Exemption" at bounding box center [699, 197] width 97 height 27
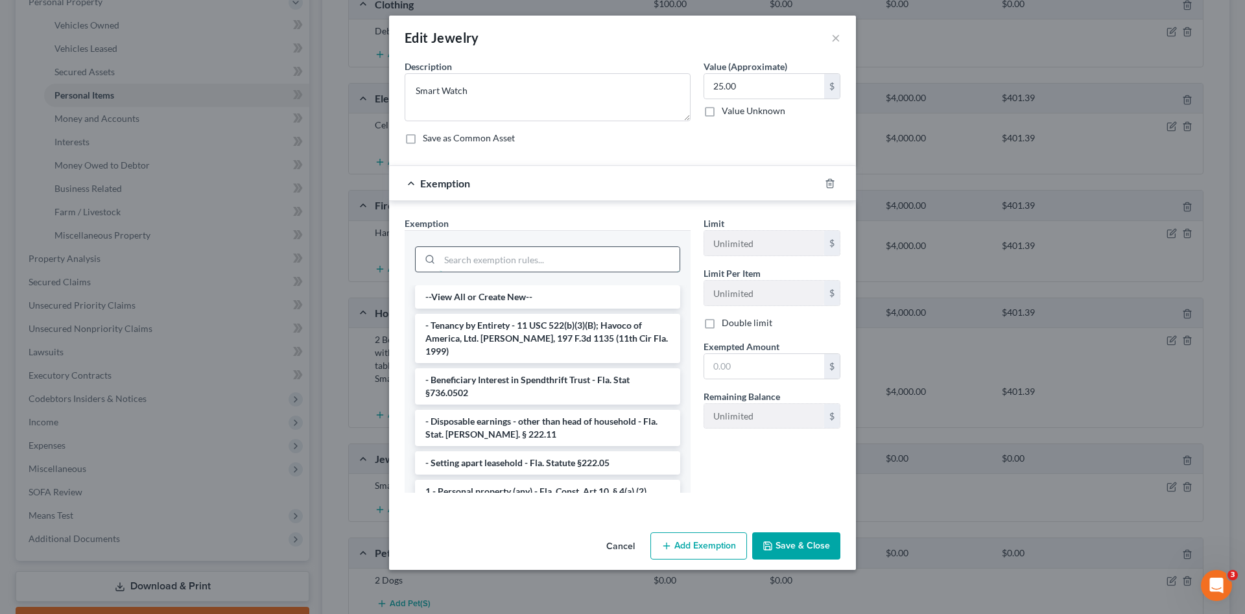
click at [614, 252] on input "search" at bounding box center [560, 259] width 240 height 25
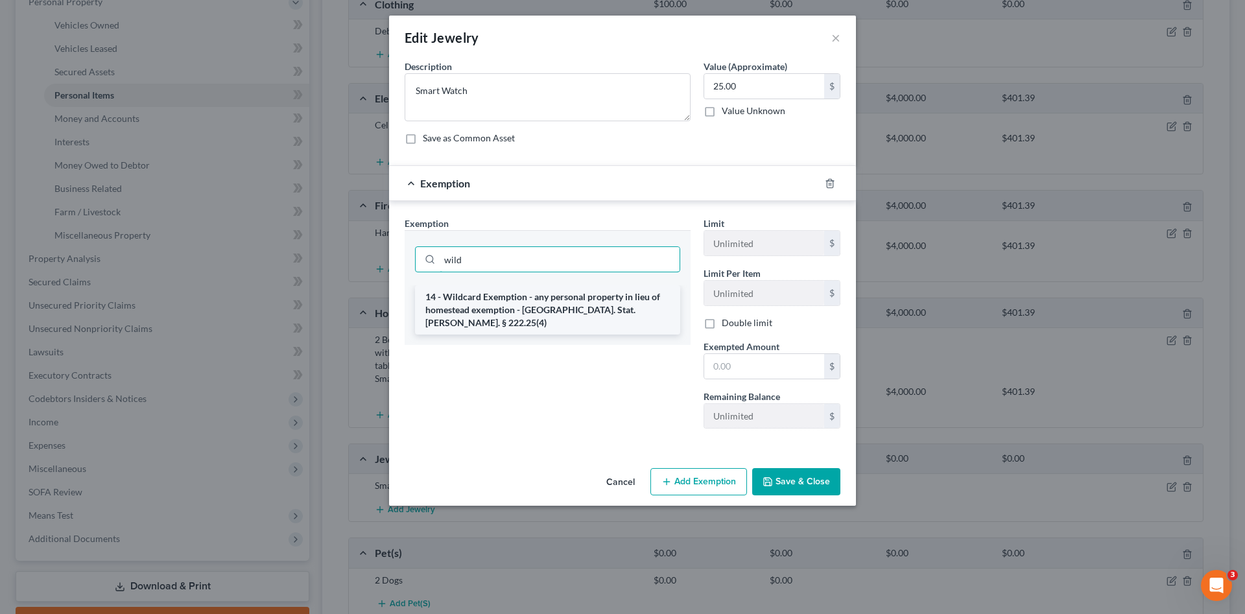
type input "wild"
drag, startPoint x: 615, startPoint y: 302, endPoint x: 765, endPoint y: 379, distance: 168.6
click at [620, 303] on li "14 - Wildcard Exemption - any personal property in lieu of homestead exemption …" at bounding box center [547, 309] width 265 height 49
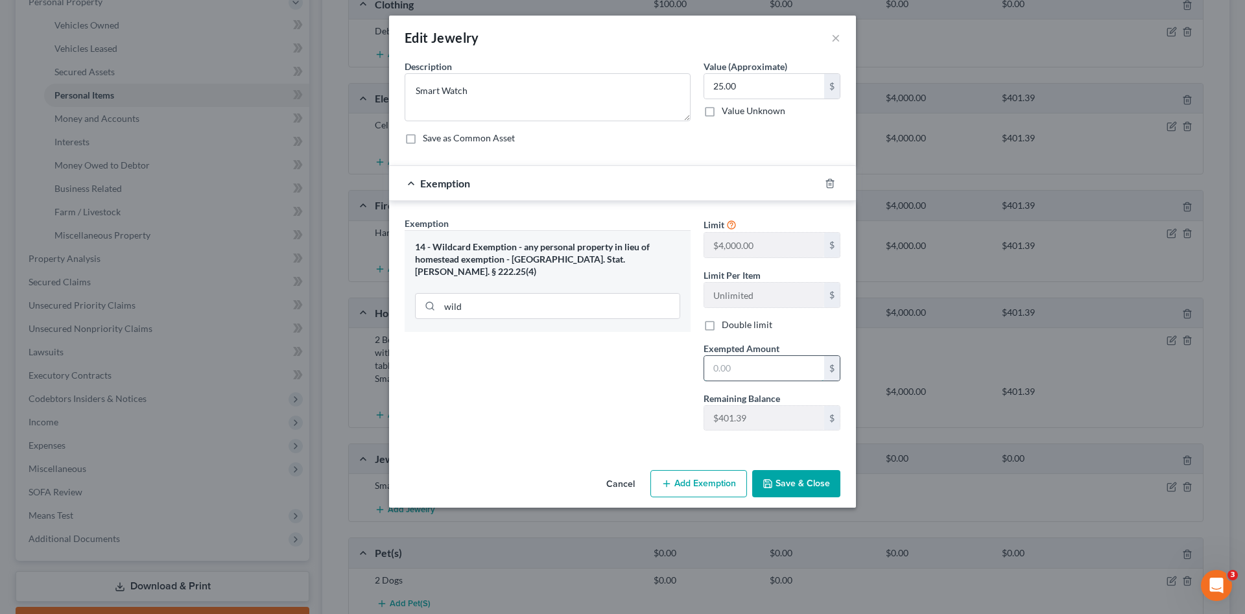
click at [778, 363] on input "text" at bounding box center [764, 368] width 120 height 25
type input "25.00"
click at [813, 481] on button "Save & Close" at bounding box center [796, 483] width 88 height 27
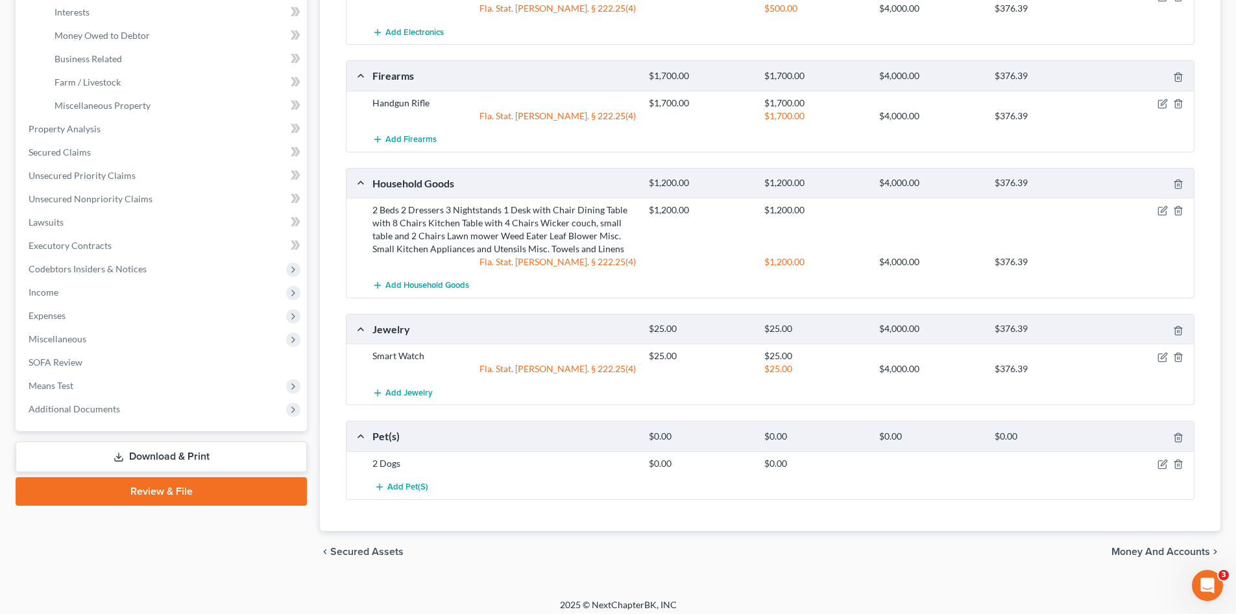
scroll to position [217, 0]
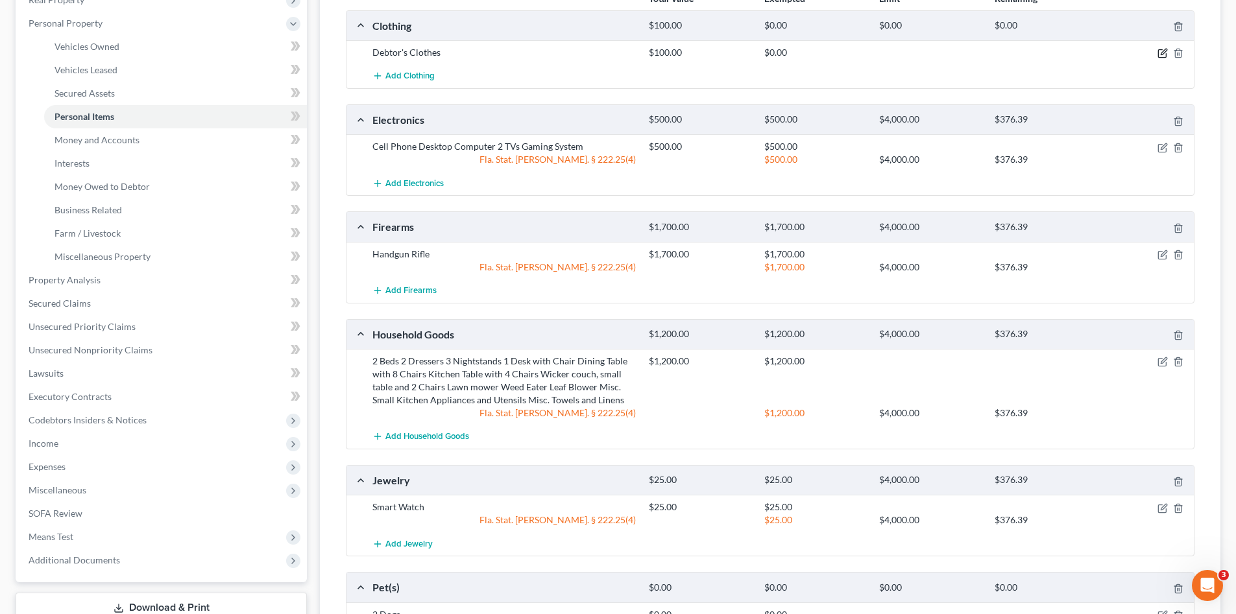
click at [1160, 54] on icon "button" at bounding box center [1162, 53] width 10 height 10
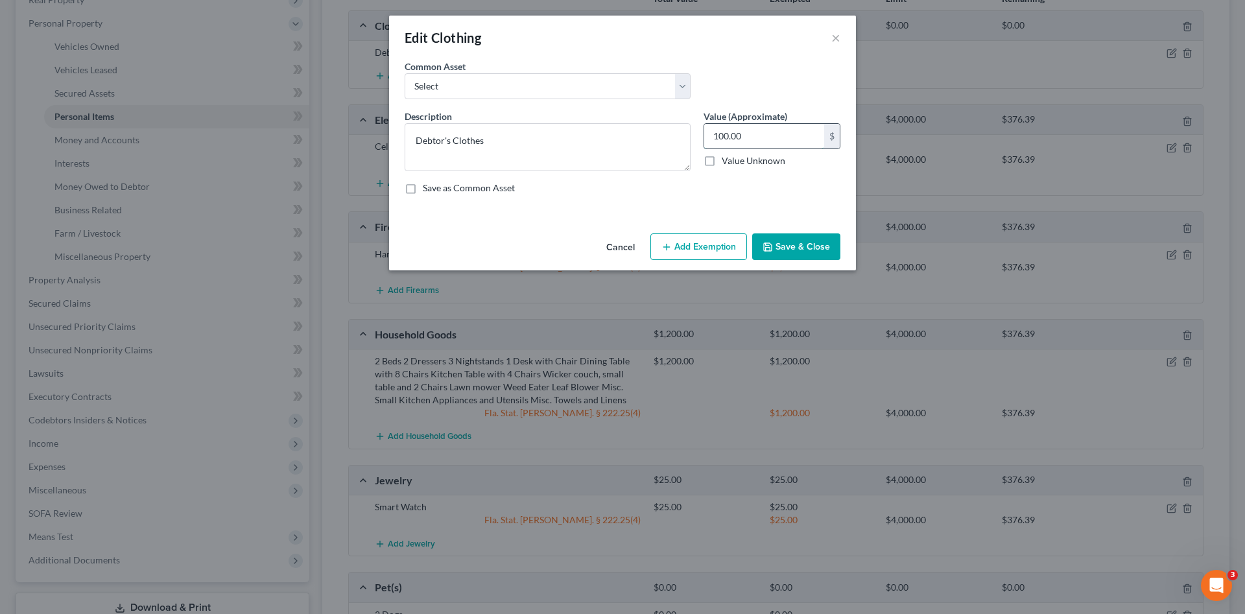
click at [765, 129] on input "100.00" at bounding box center [764, 136] width 120 height 25
type input "75.00"
click at [708, 242] on button "Add Exemption" at bounding box center [699, 247] width 97 height 27
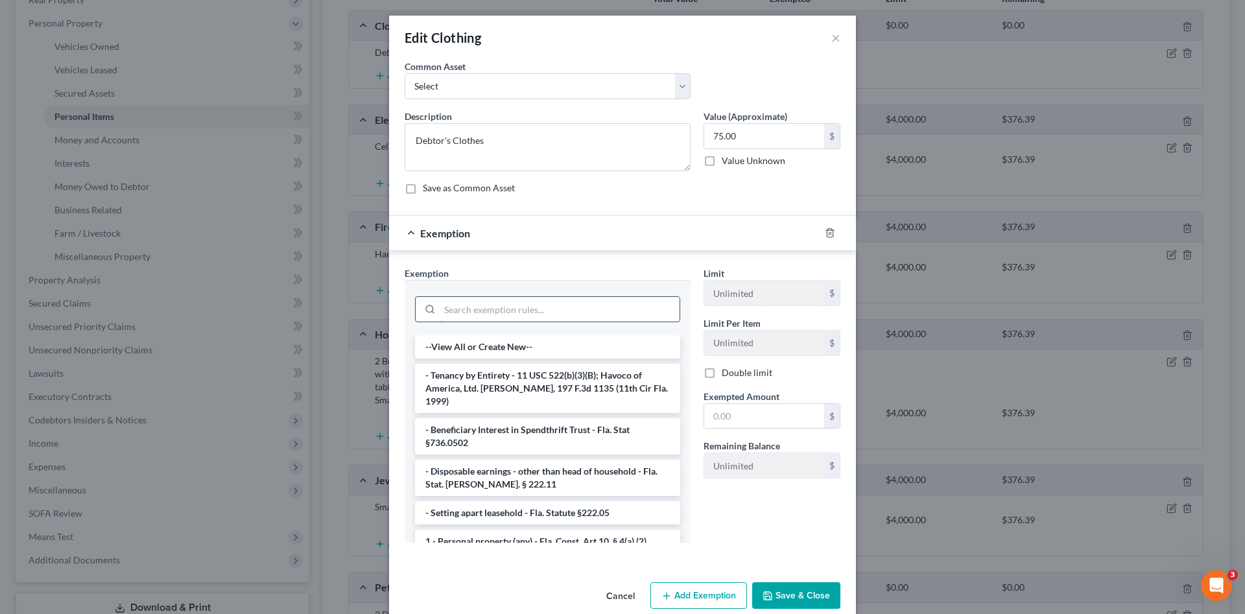
click at [634, 316] on input "search" at bounding box center [560, 309] width 240 height 25
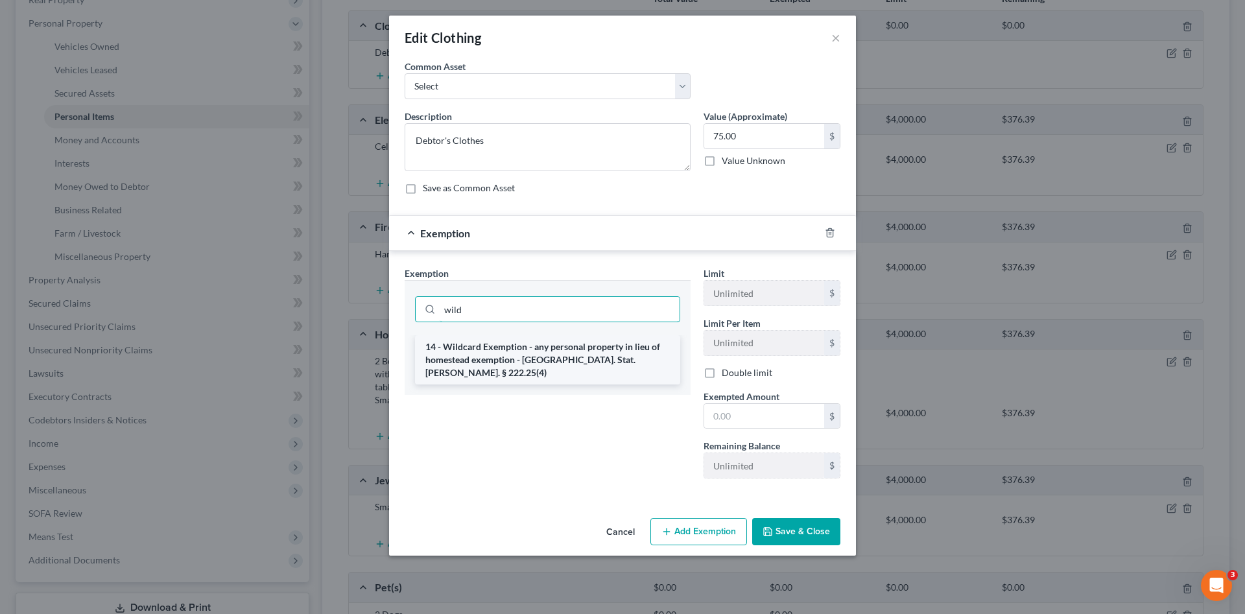
type input "wild"
click at [642, 359] on li "14 - Wildcard Exemption - any personal property in lieu of homestead exemption …" at bounding box center [547, 359] width 265 height 49
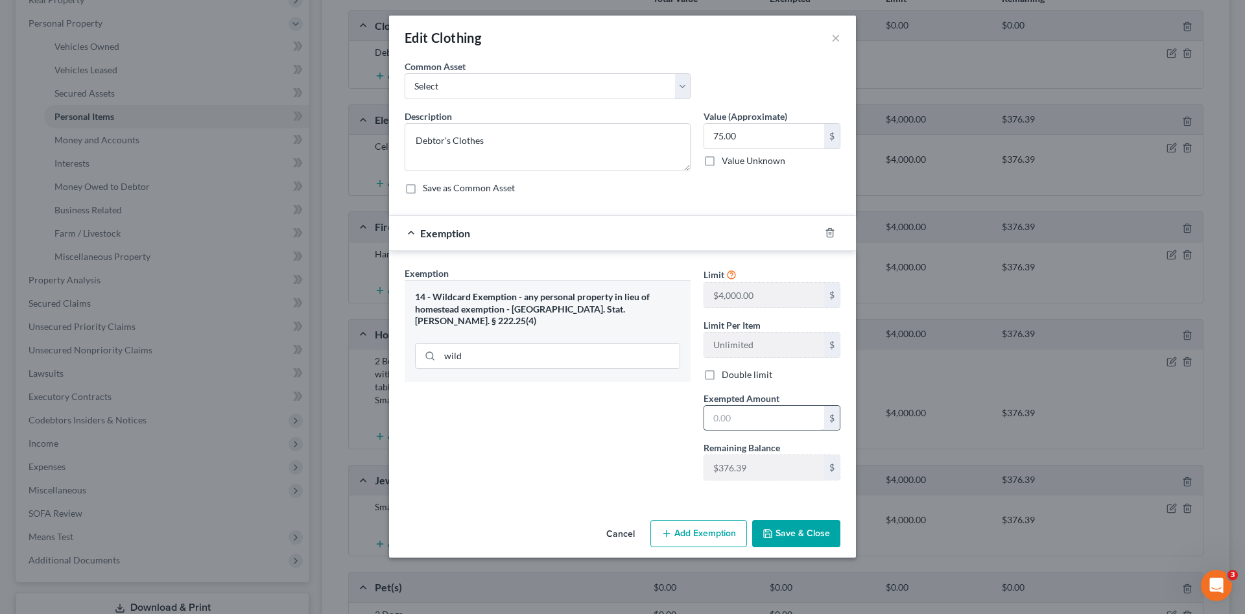
click at [721, 412] on input "text" at bounding box center [764, 418] width 120 height 25
type input "75.00"
click at [789, 526] on button "Save & Close" at bounding box center [796, 533] width 88 height 27
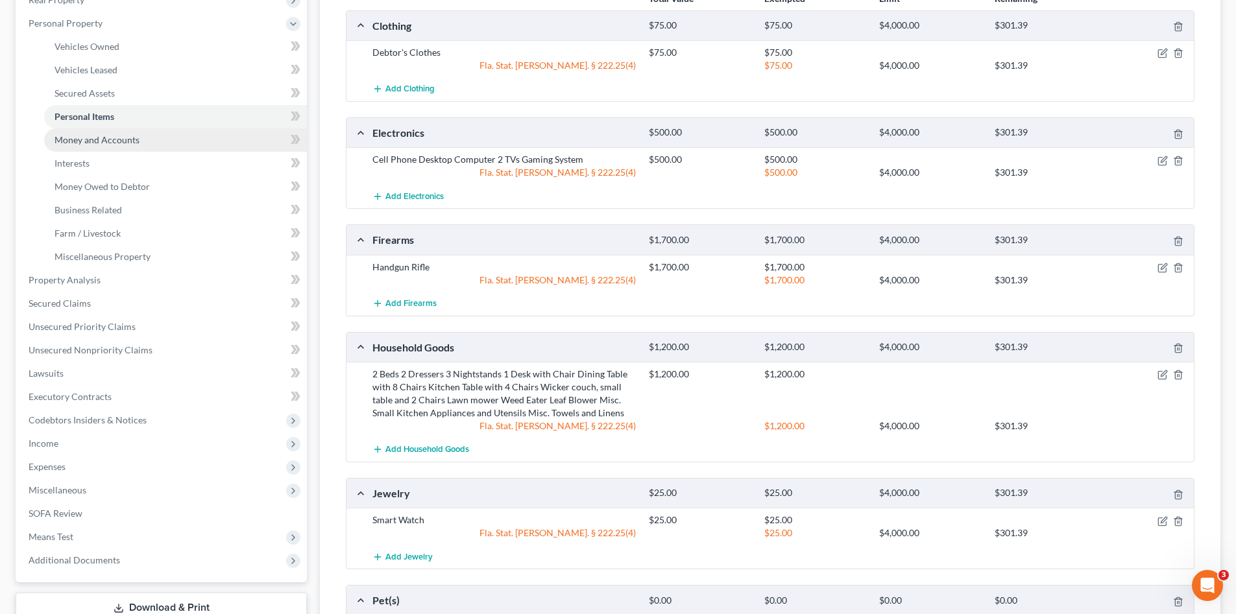
click at [101, 131] on link "Money and Accounts" at bounding box center [175, 139] width 263 height 23
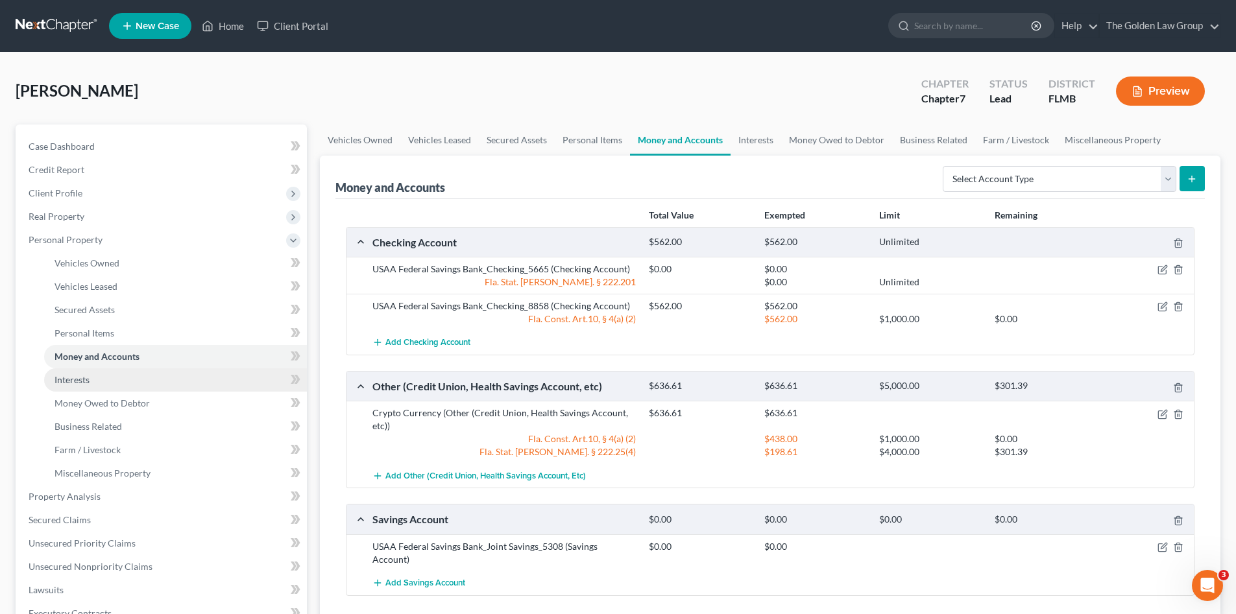
click at [97, 383] on link "Interests" at bounding box center [175, 379] width 263 height 23
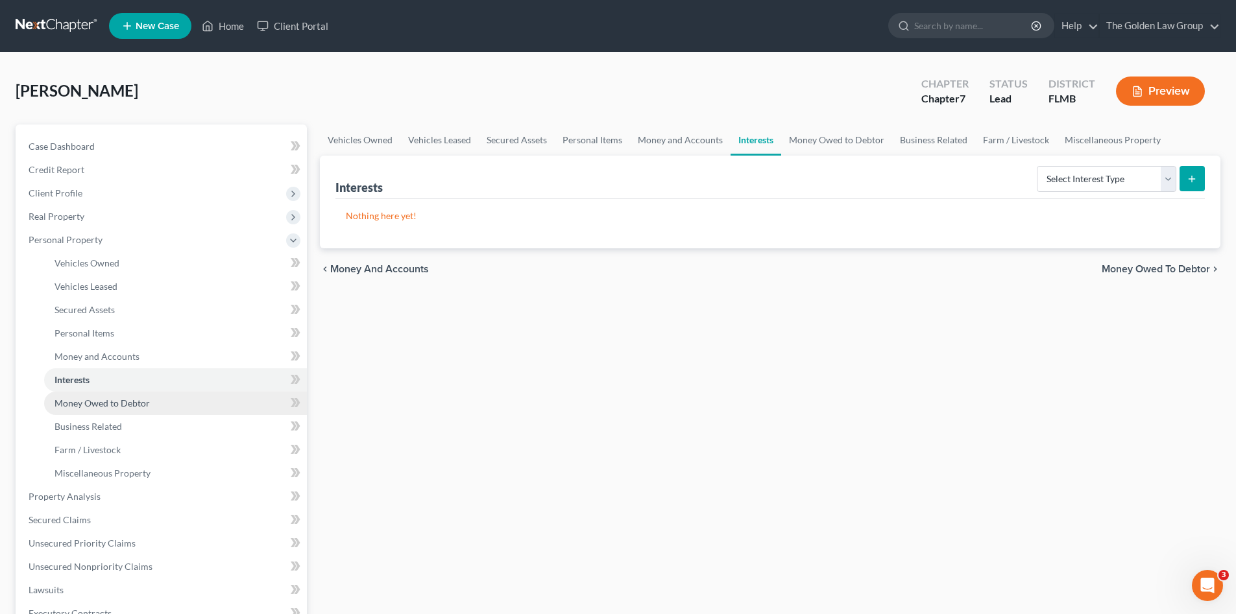
click at [119, 411] on link "Money Owed to Debtor" at bounding box center [175, 403] width 263 height 23
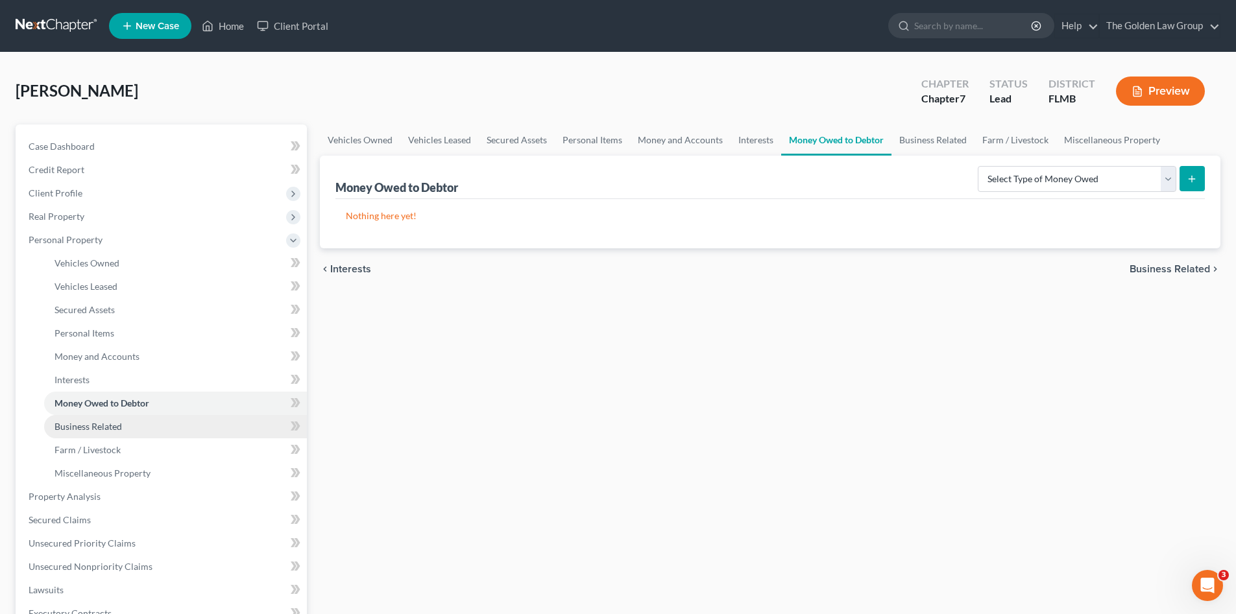
click at [119, 425] on span "Business Related" at bounding box center [87, 426] width 67 height 11
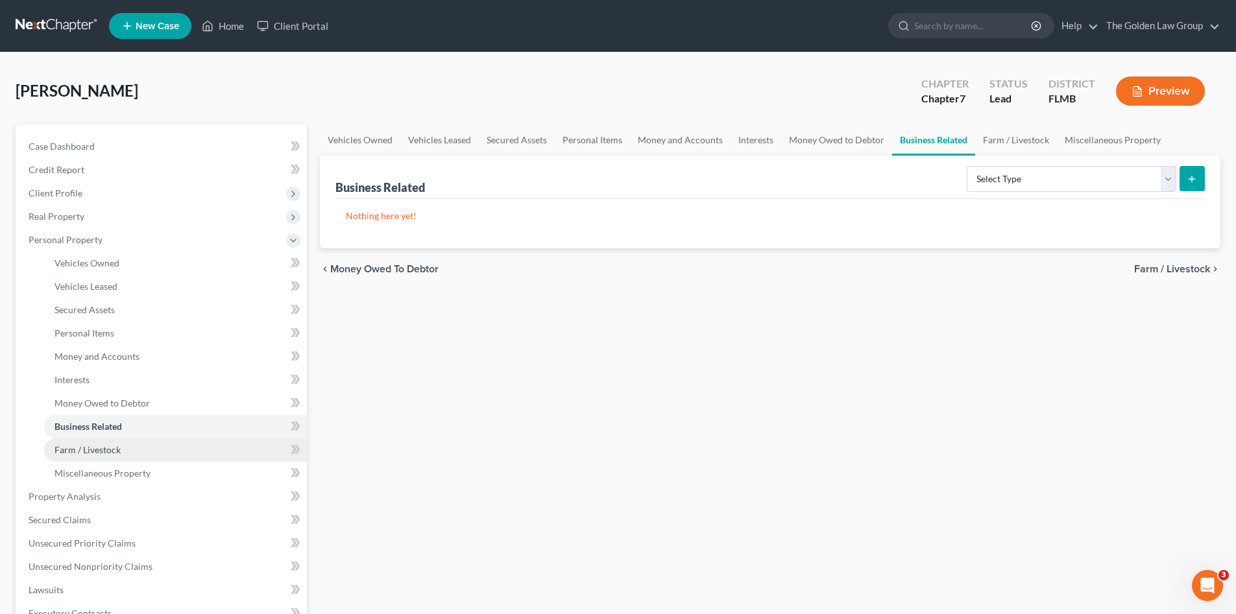
click at [117, 441] on link "Farm / Livestock" at bounding box center [175, 450] width 263 height 23
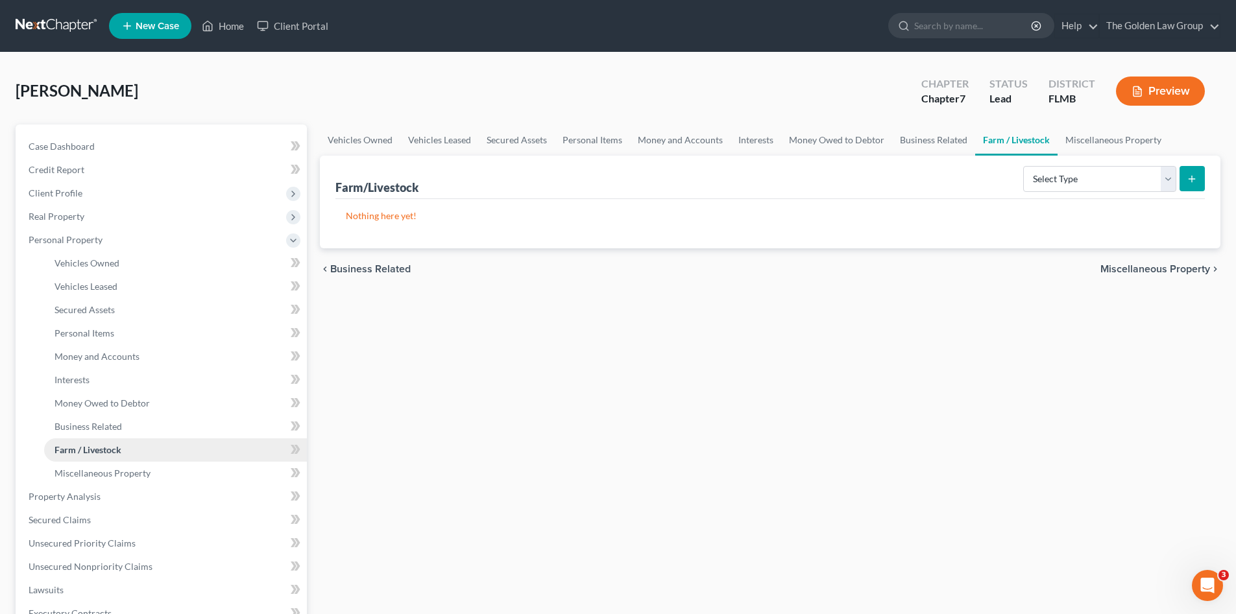
click at [124, 459] on link "Farm / Livestock" at bounding box center [175, 450] width 263 height 23
click at [115, 474] on span "Miscellaneous Property" at bounding box center [102, 473] width 96 height 11
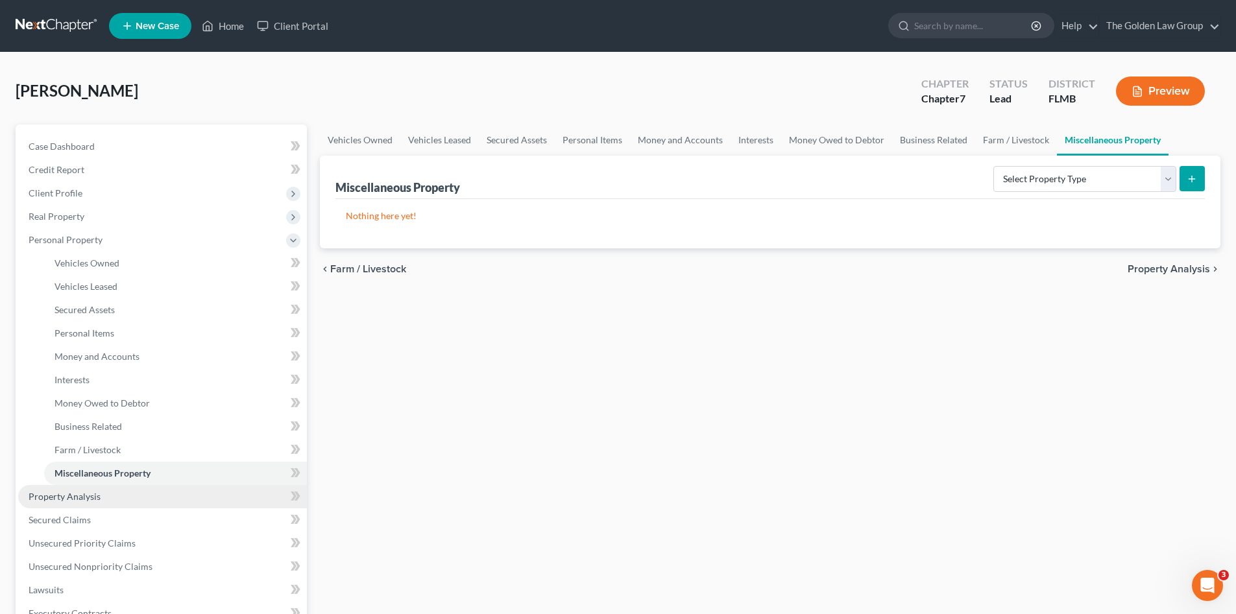
click at [101, 494] on link "Property Analysis" at bounding box center [162, 496] width 289 height 23
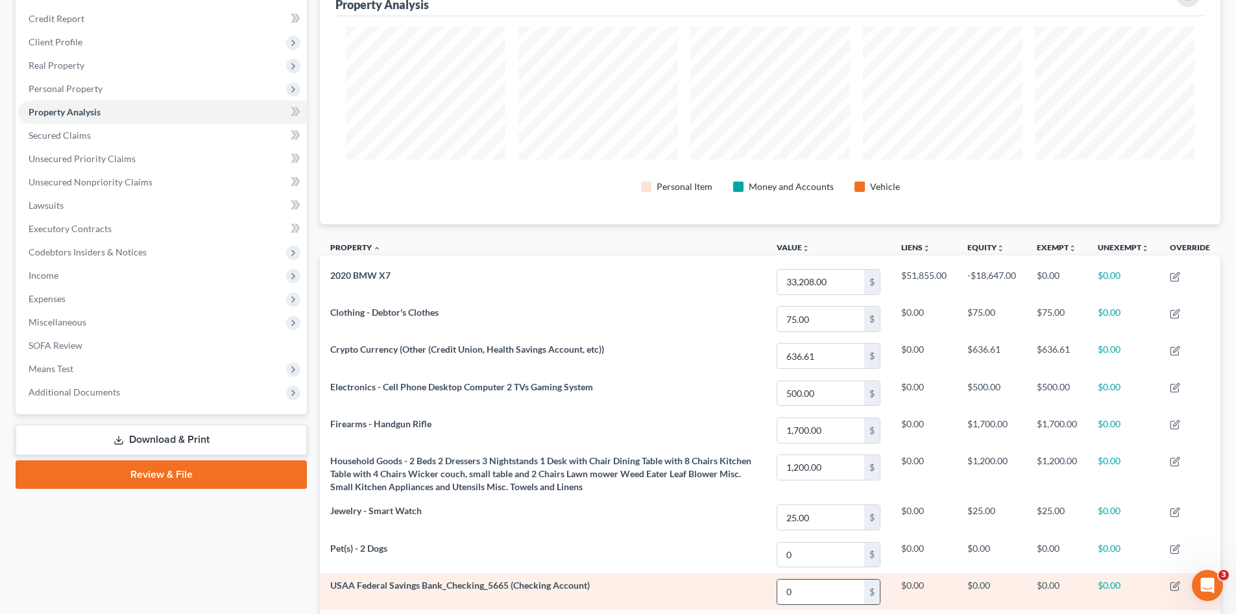
scroll to position [43, 0]
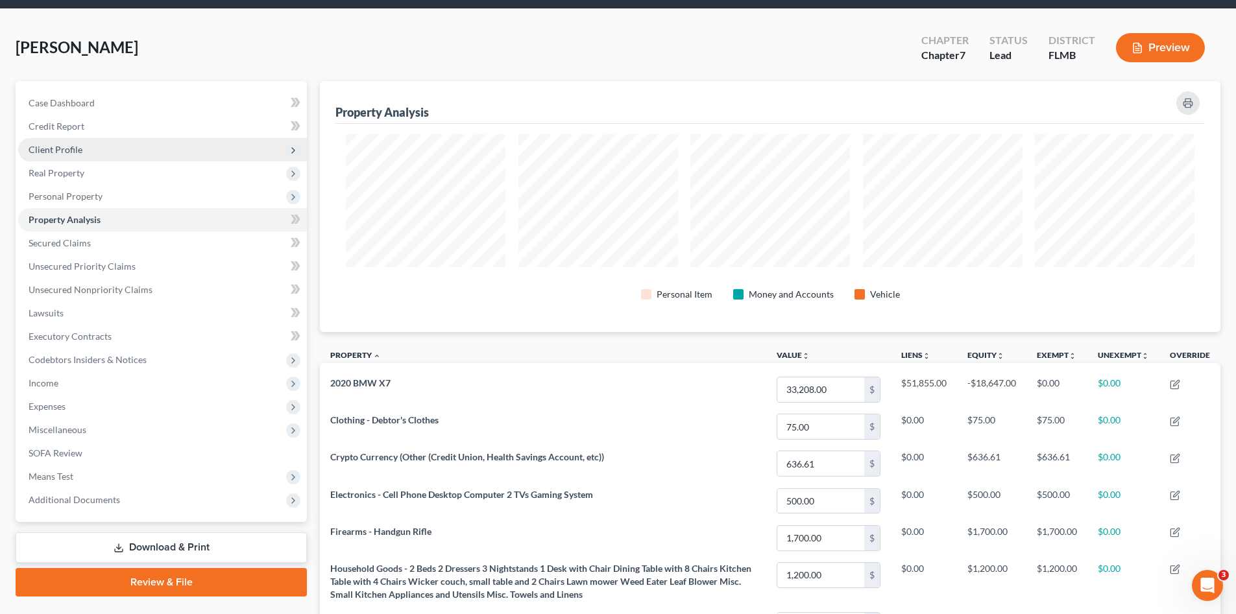
click at [64, 154] on span "Client Profile" at bounding box center [56, 149] width 54 height 11
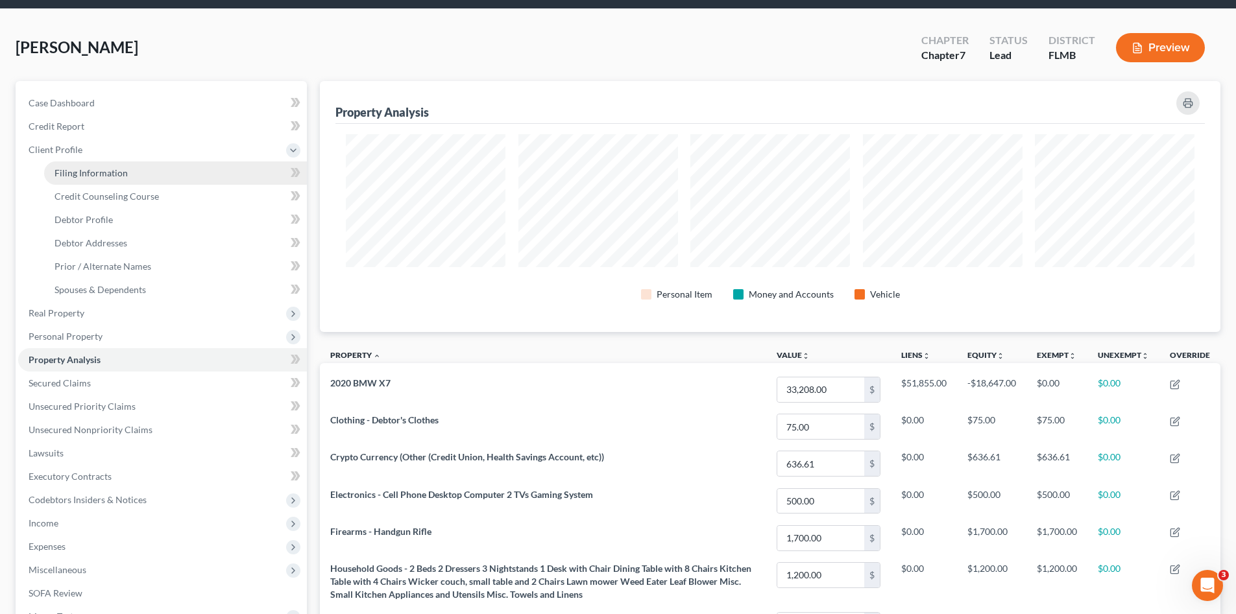
click at [79, 174] on span "Filing Information" at bounding box center [90, 172] width 73 height 11
select select "1"
select select "0"
select select "15"
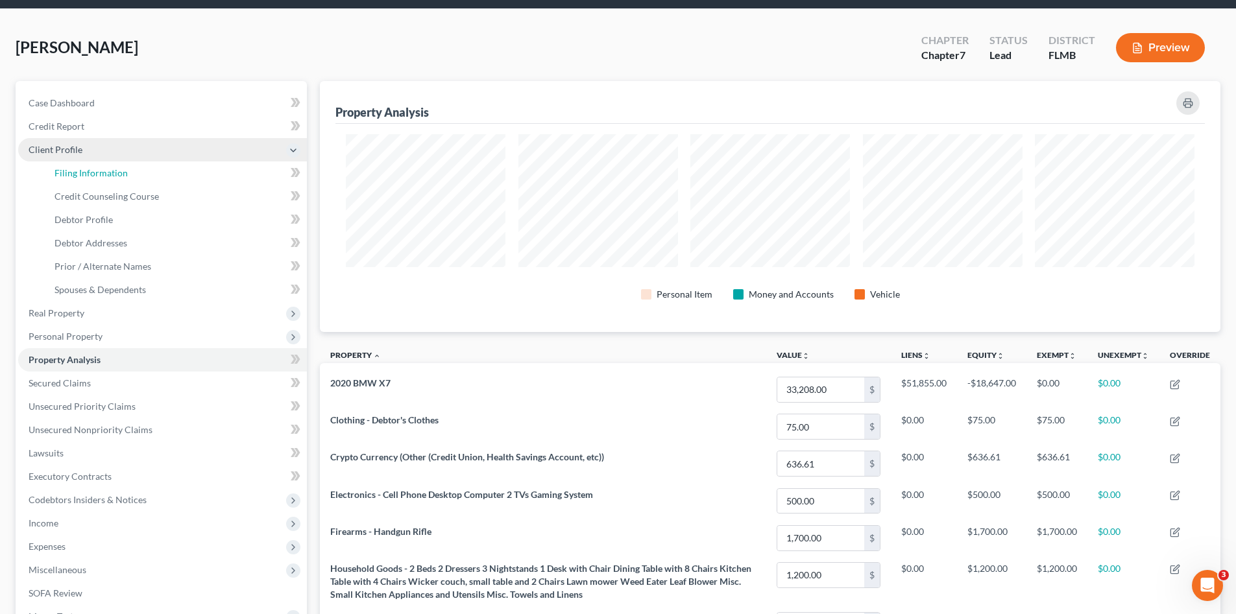
select select "4"
select select "9"
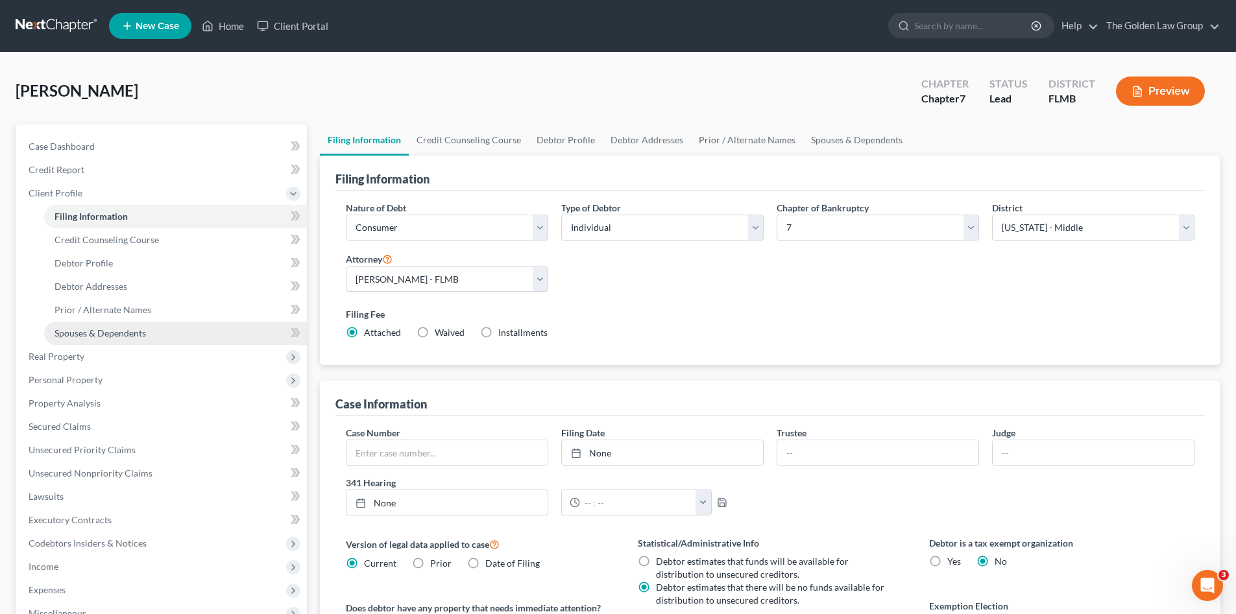
click at [119, 330] on span "Spouses & Dependents" at bounding box center [99, 333] width 91 height 11
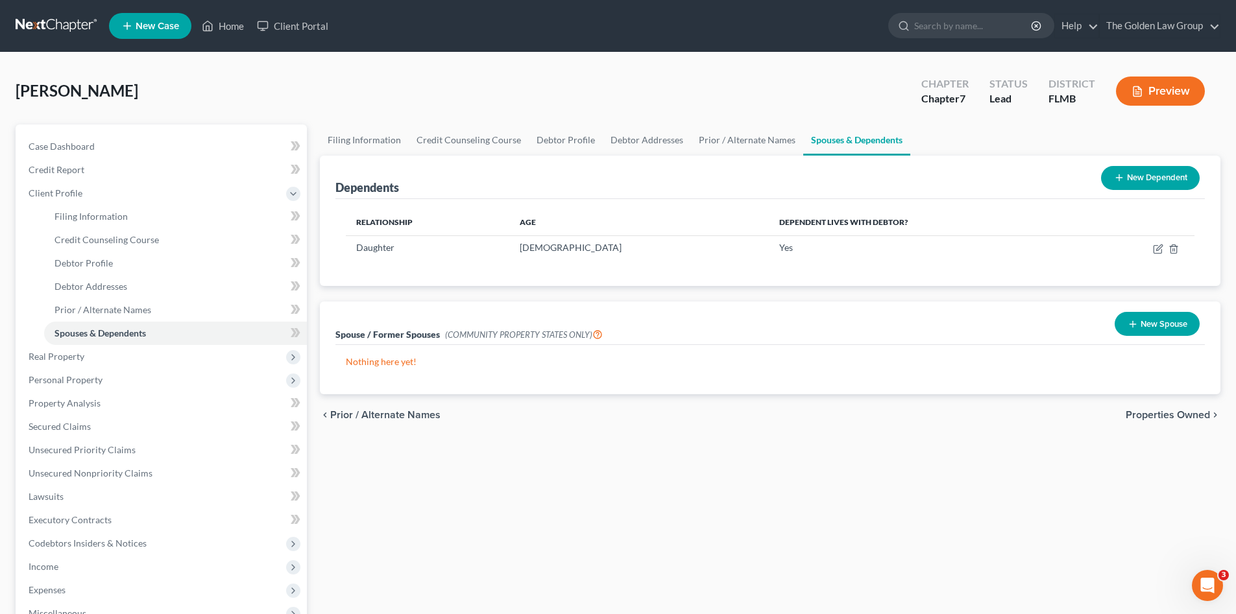
click at [1144, 180] on button "New Dependent" at bounding box center [1150, 178] width 99 height 24
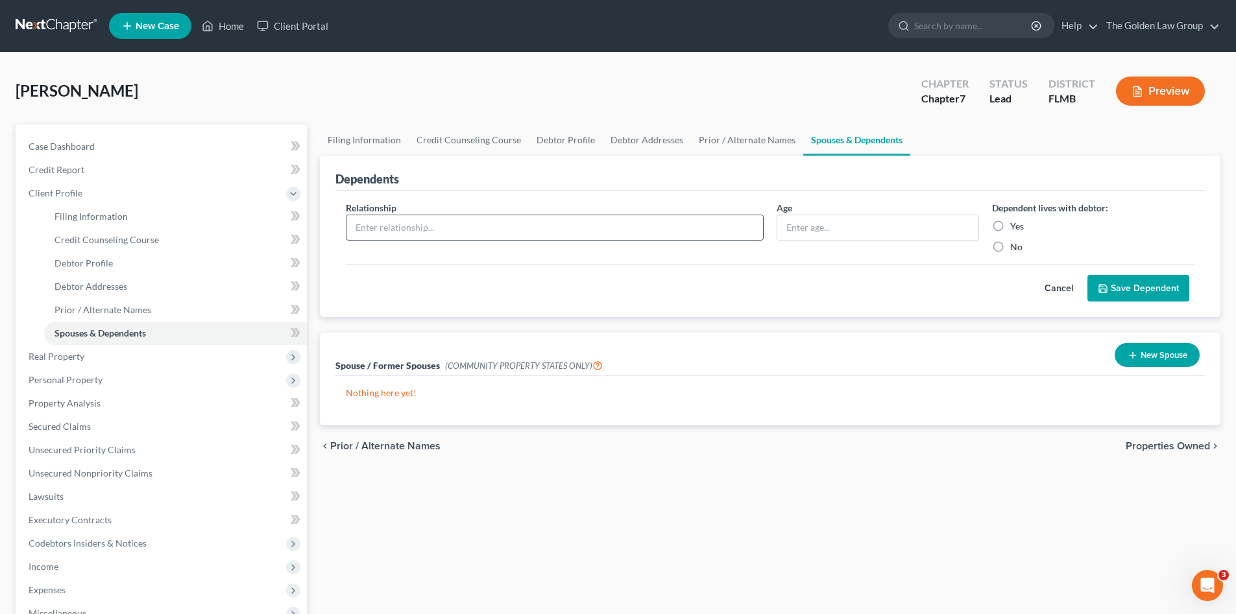
click at [538, 219] on input "text" at bounding box center [554, 227] width 416 height 25
type input "Girlfriend's Daughter"
type input "14 Years Old"
click at [1010, 226] on label "Yes" at bounding box center [1017, 226] width 14 height 13
click at [1015, 226] on input "Yes" at bounding box center [1019, 224] width 8 height 8
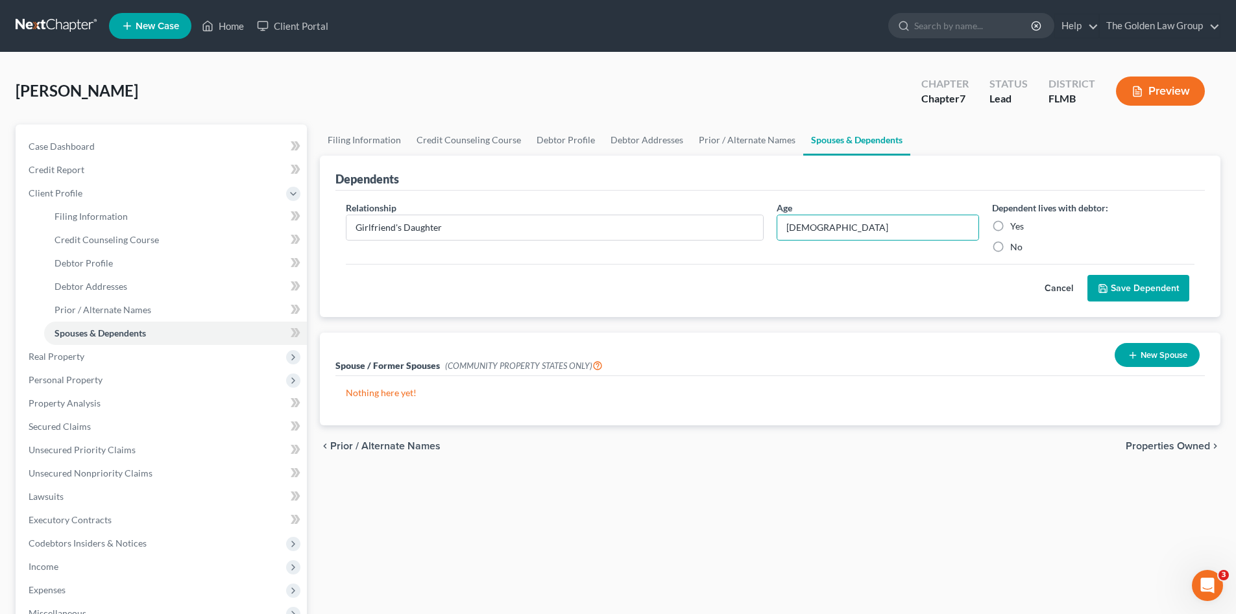
radio input "true"
click at [1139, 293] on button "Save Dependent" at bounding box center [1138, 288] width 102 height 27
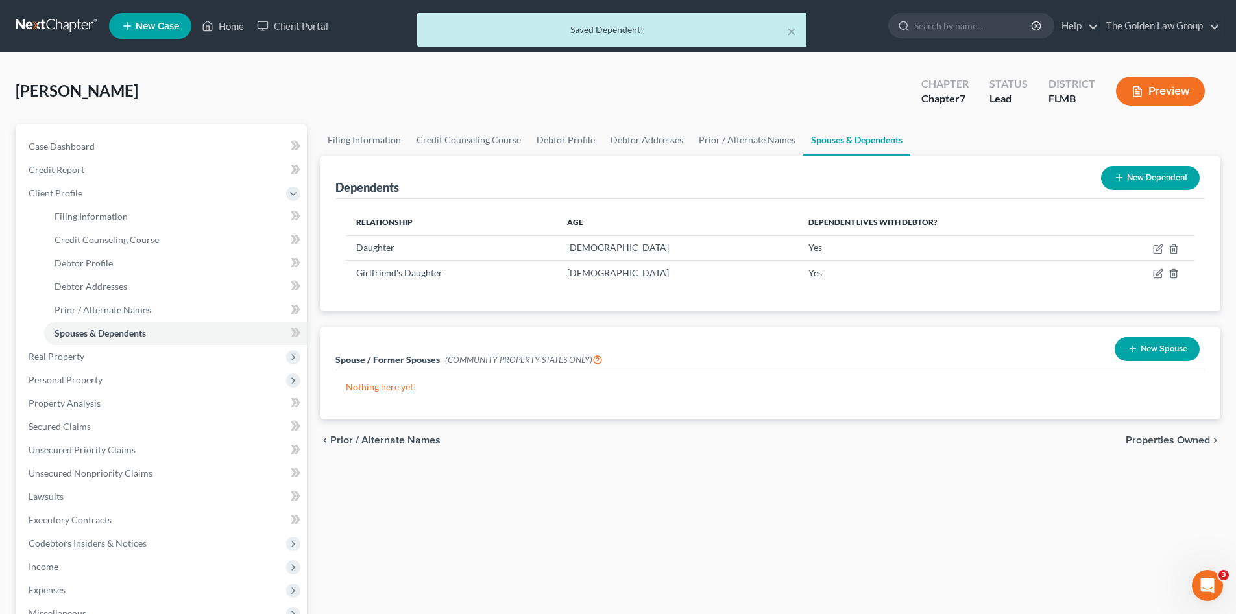
click at [766, 501] on div "Filing Information Credit Counseling Course Debtor Profile Debtor Addresses Pri…" at bounding box center [769, 453] width 913 height 656
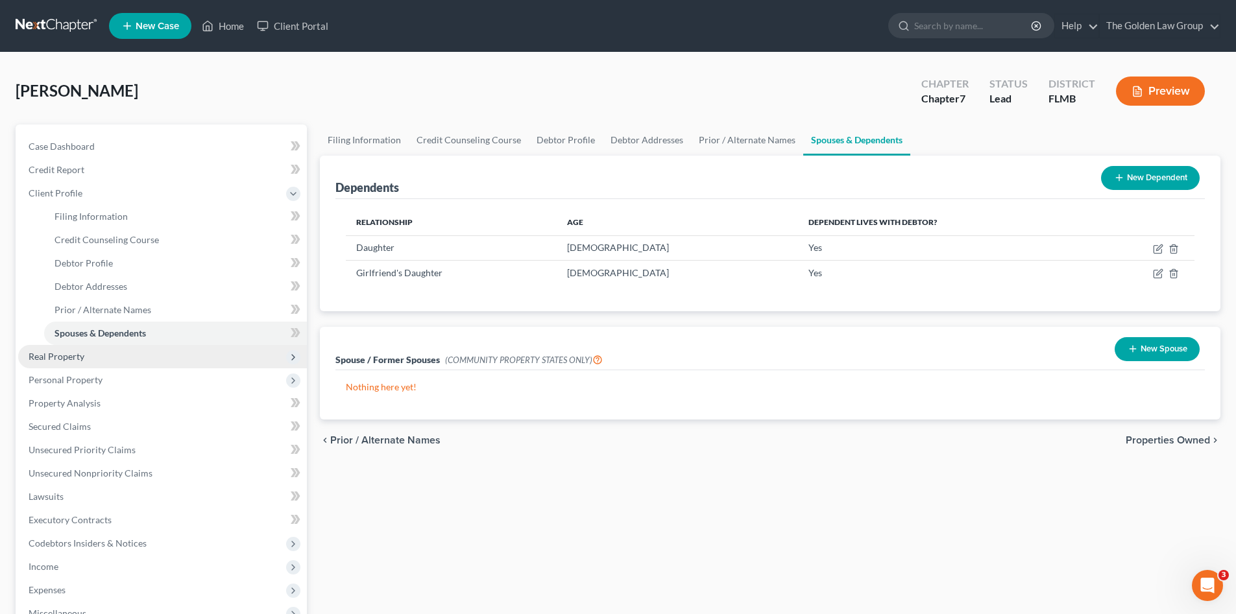
drag, startPoint x: 95, startPoint y: 357, endPoint x: 101, endPoint y: 367, distance: 10.8
click at [95, 357] on span "Real Property" at bounding box center [162, 356] width 289 height 23
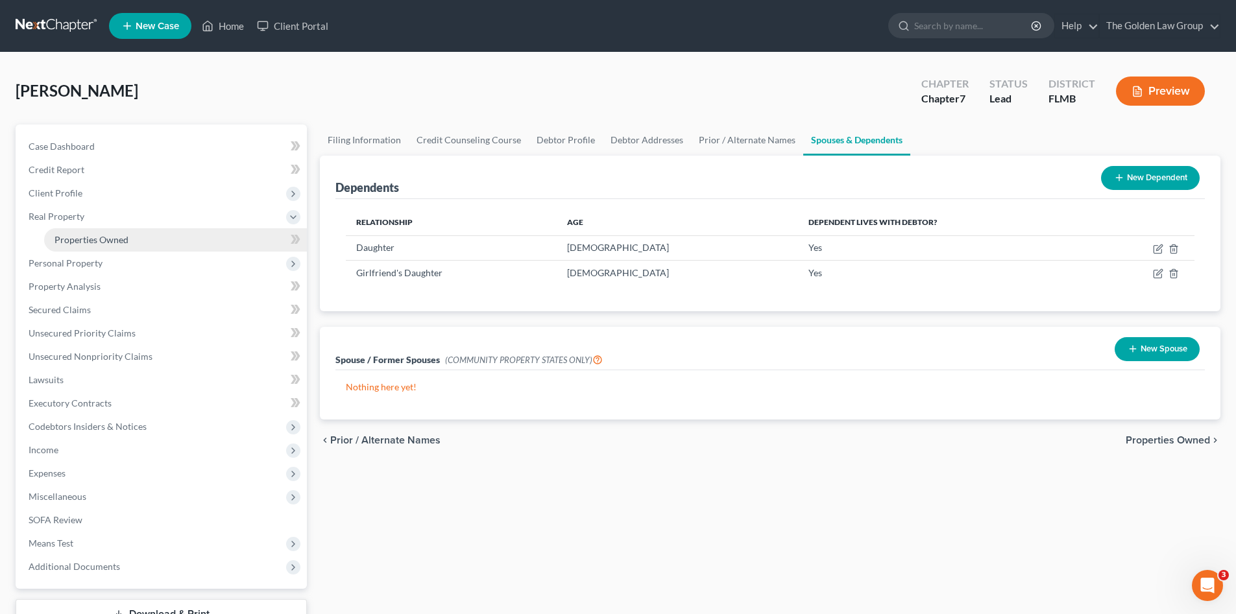
click at [95, 240] on span "Properties Owned" at bounding box center [91, 239] width 74 height 11
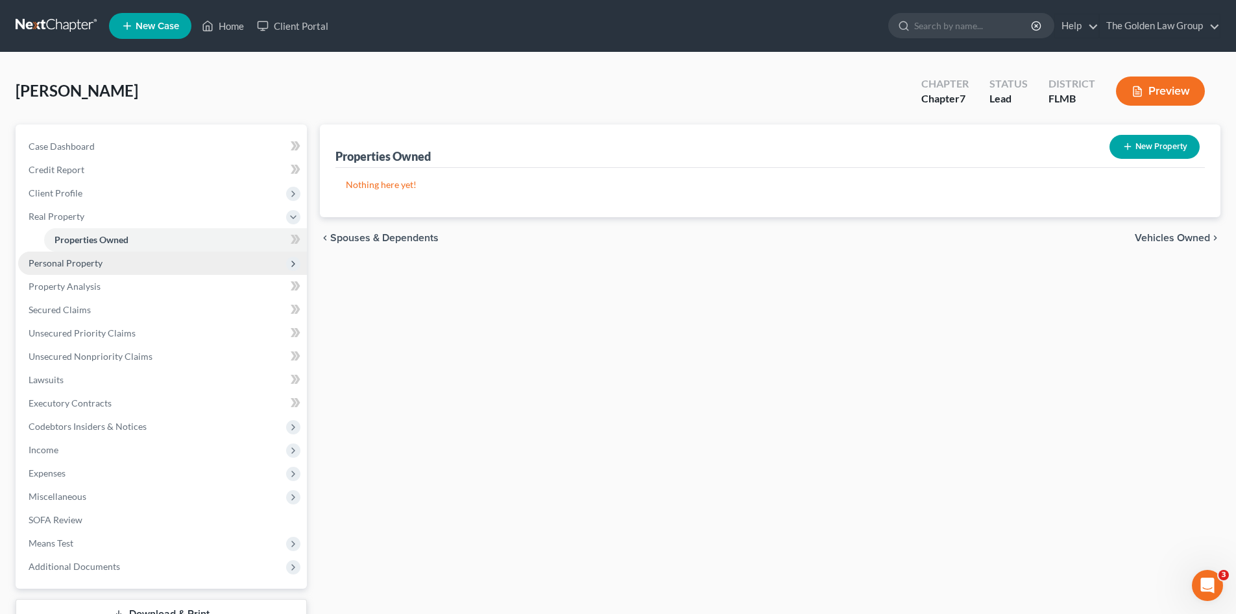
click at [100, 259] on span "Personal Property" at bounding box center [66, 263] width 74 height 11
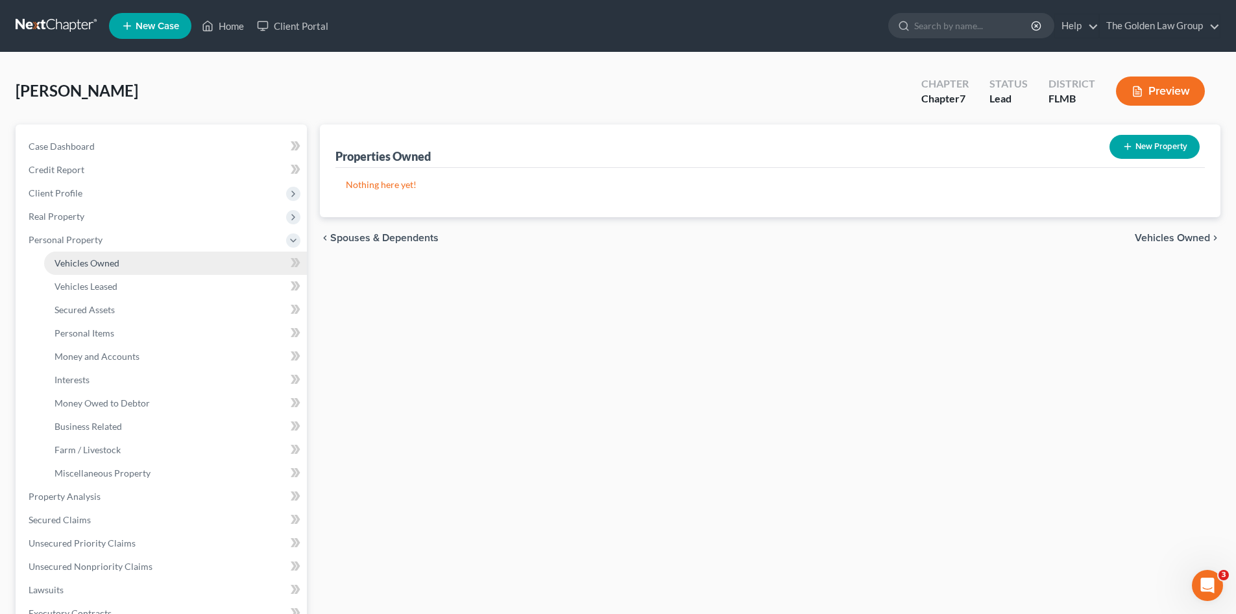
click at [108, 259] on span "Vehicles Owned" at bounding box center [86, 263] width 65 height 11
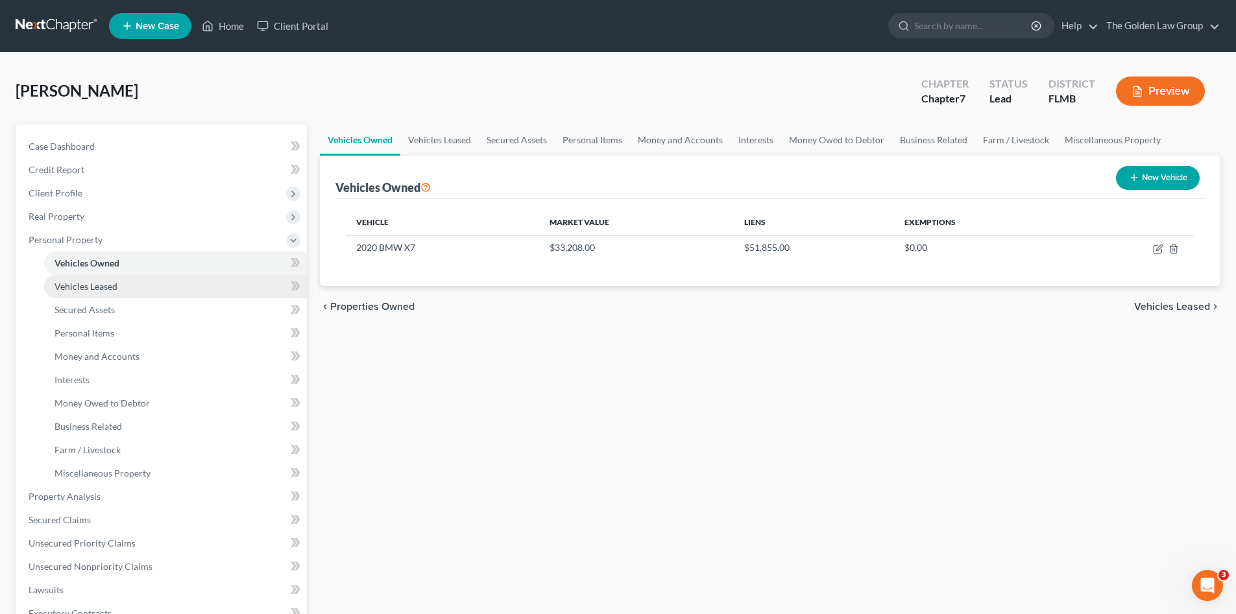
click at [116, 278] on link "Vehicles Leased" at bounding box center [175, 286] width 263 height 23
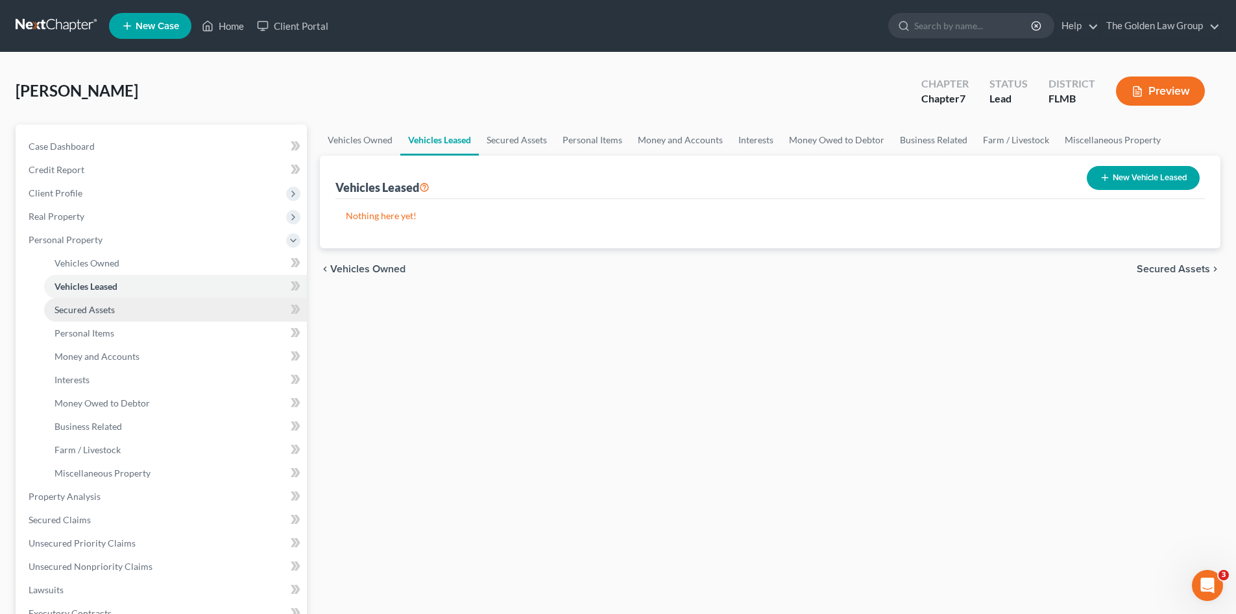
click at [142, 306] on link "Secured Assets" at bounding box center [175, 309] width 263 height 23
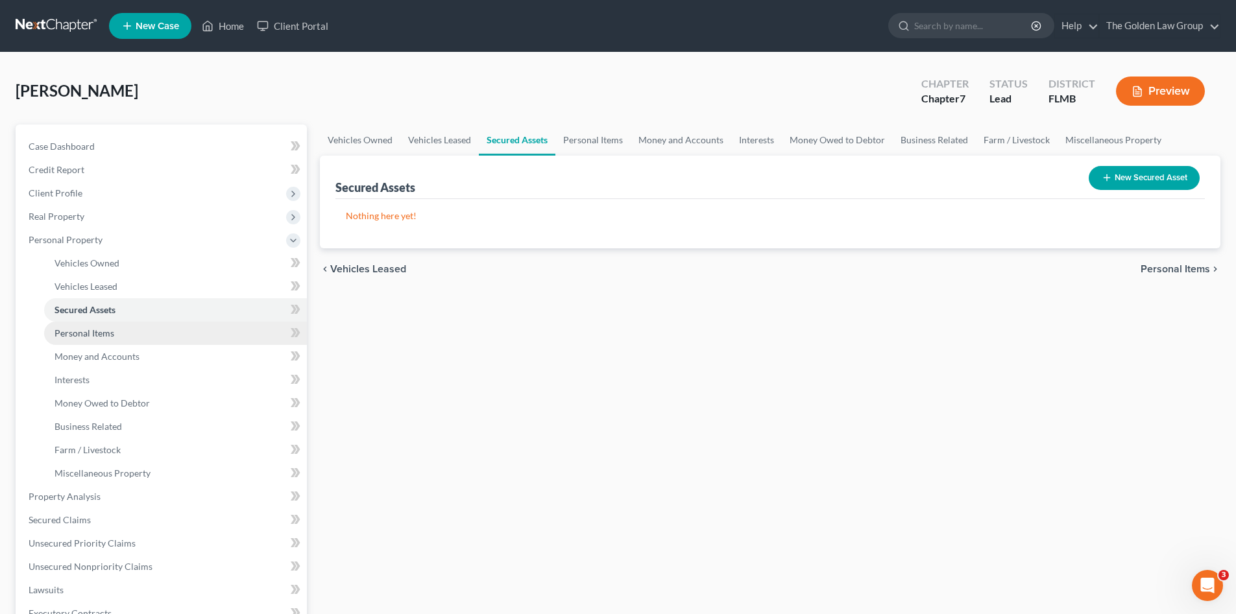
click at [145, 329] on link "Personal Items" at bounding box center [175, 333] width 263 height 23
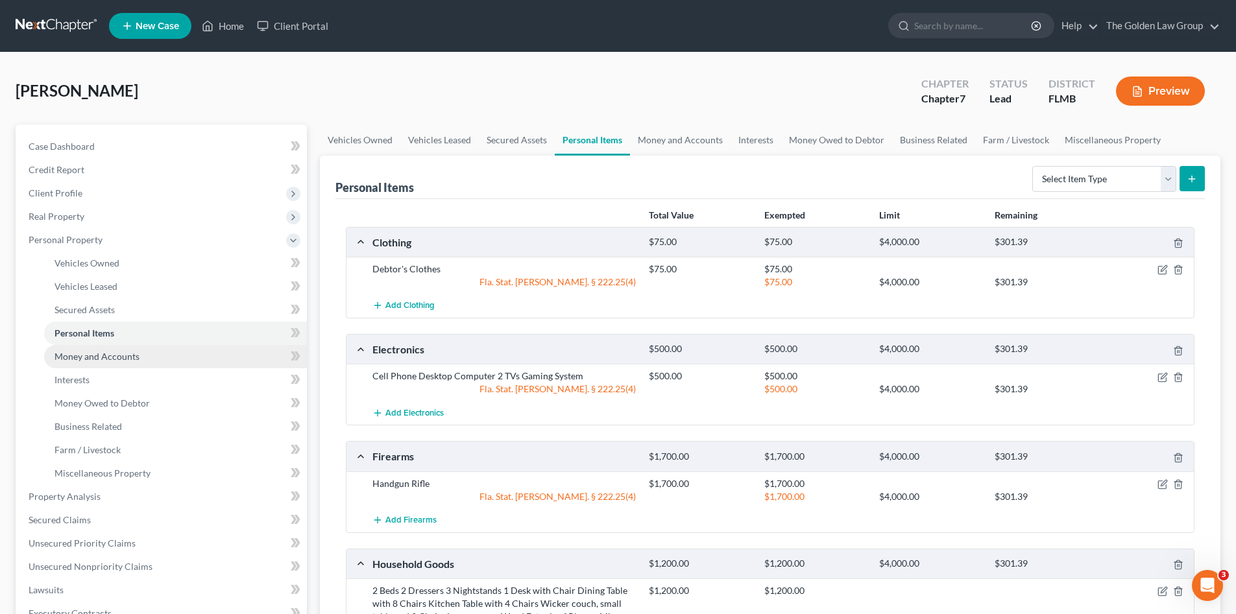
click at [162, 352] on link "Money and Accounts" at bounding box center [175, 356] width 263 height 23
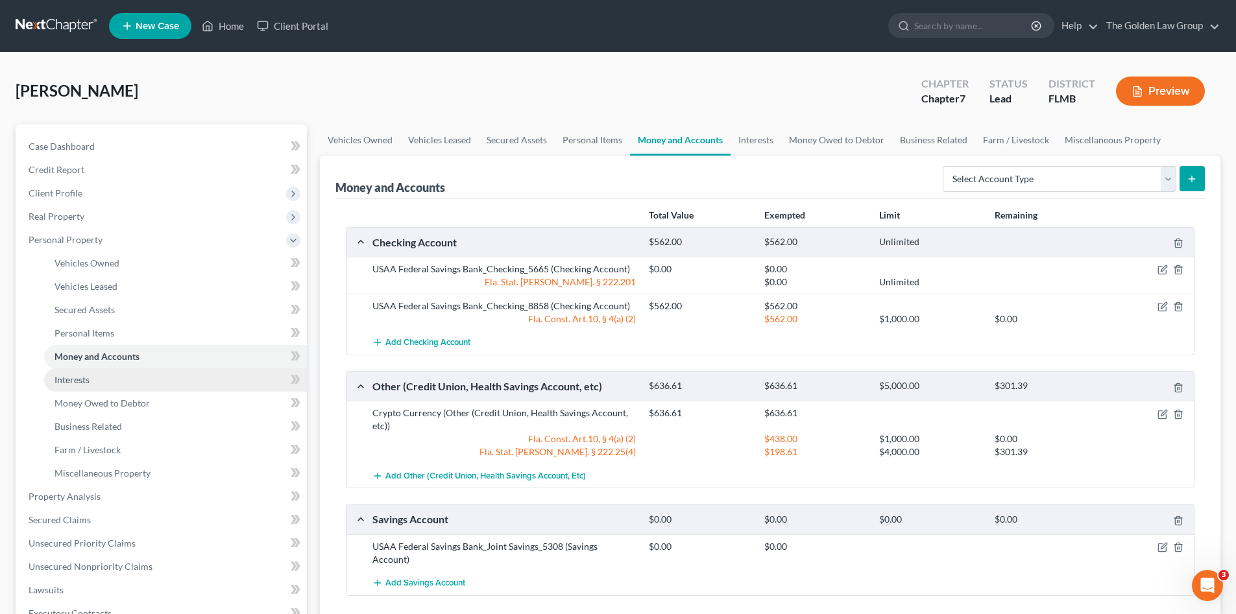
click at [163, 371] on link "Interests" at bounding box center [175, 379] width 263 height 23
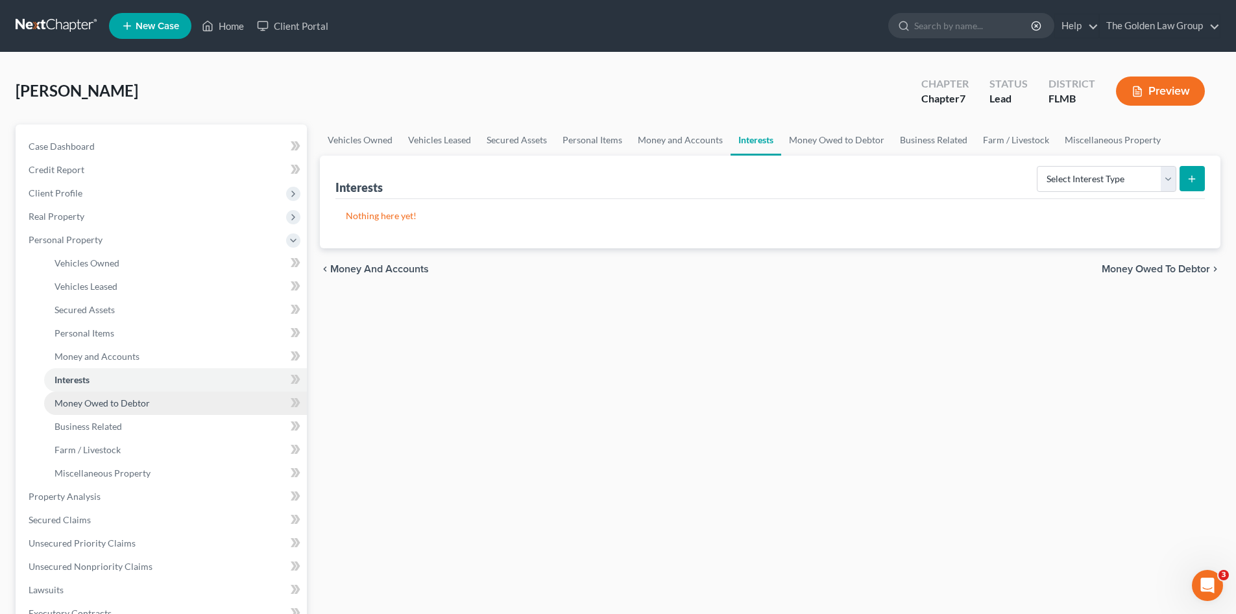
click at [171, 396] on link "Money Owed to Debtor" at bounding box center [175, 403] width 263 height 23
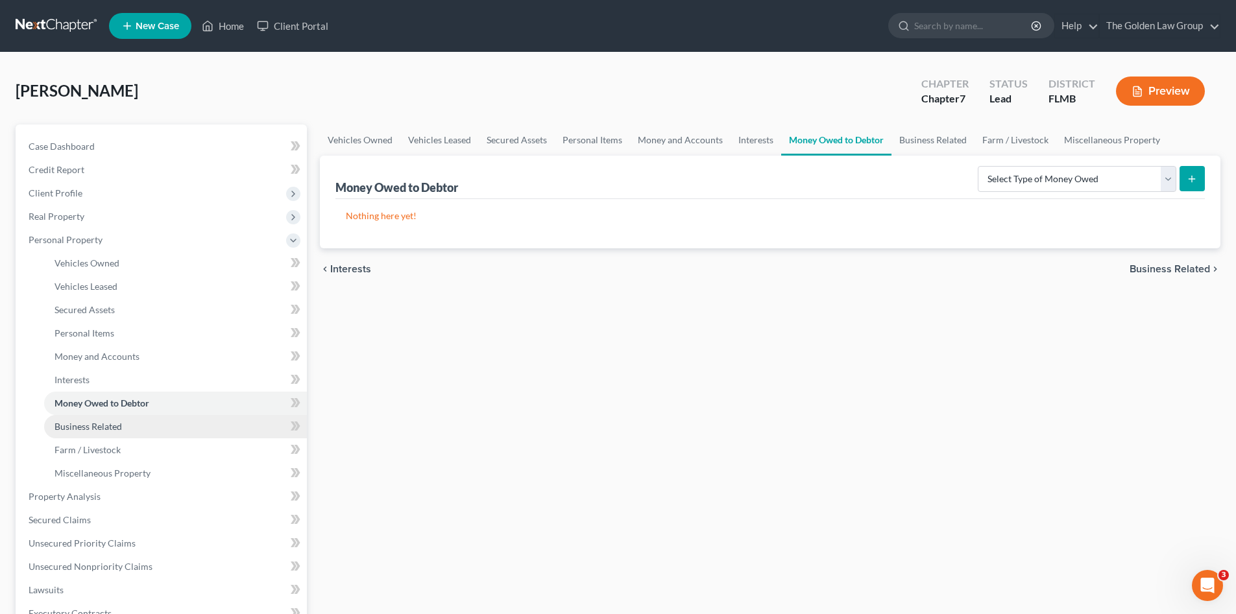
click at [162, 421] on link "Business Related" at bounding box center [175, 426] width 263 height 23
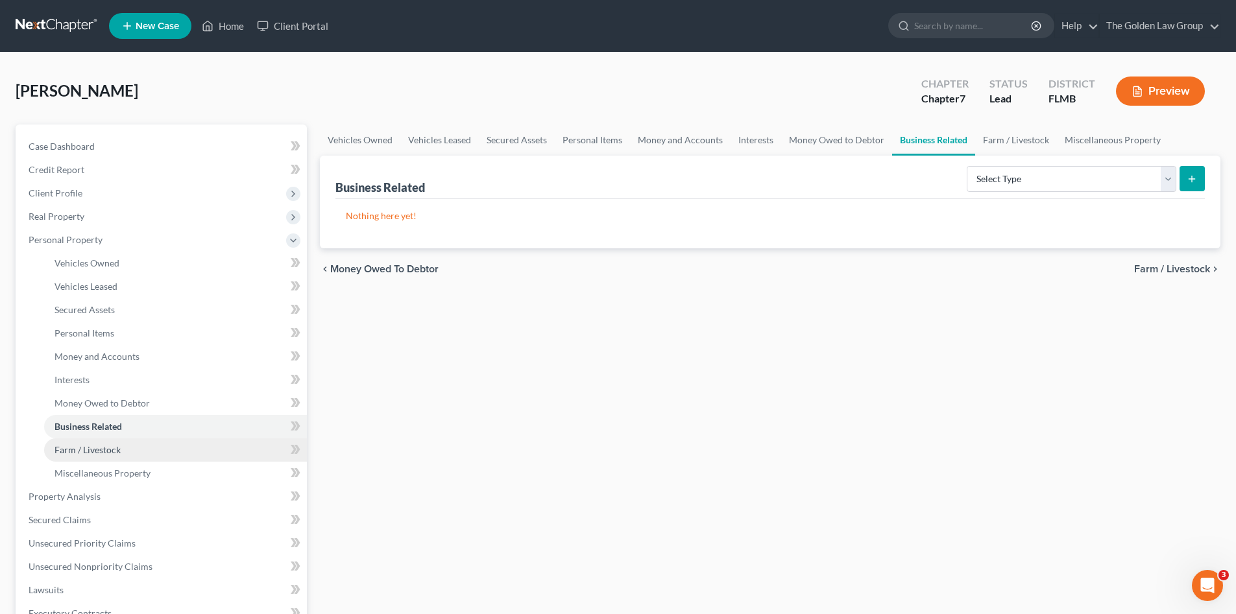
click at [161, 443] on link "Farm / Livestock" at bounding box center [175, 450] width 263 height 23
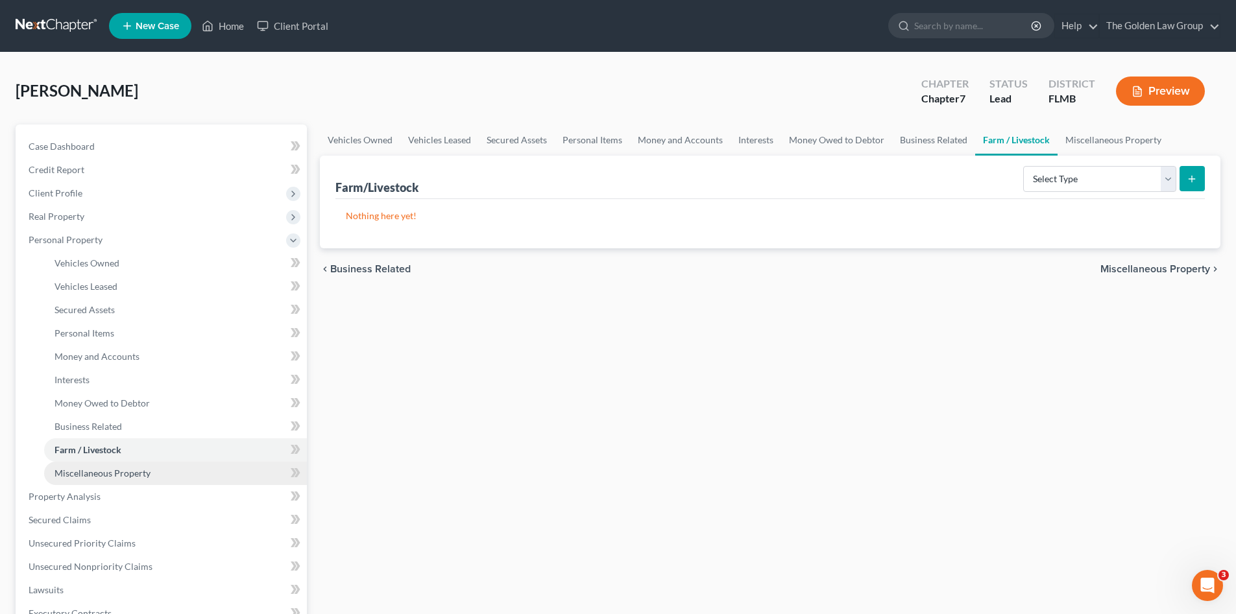
click at [165, 469] on link "Miscellaneous Property" at bounding box center [175, 473] width 263 height 23
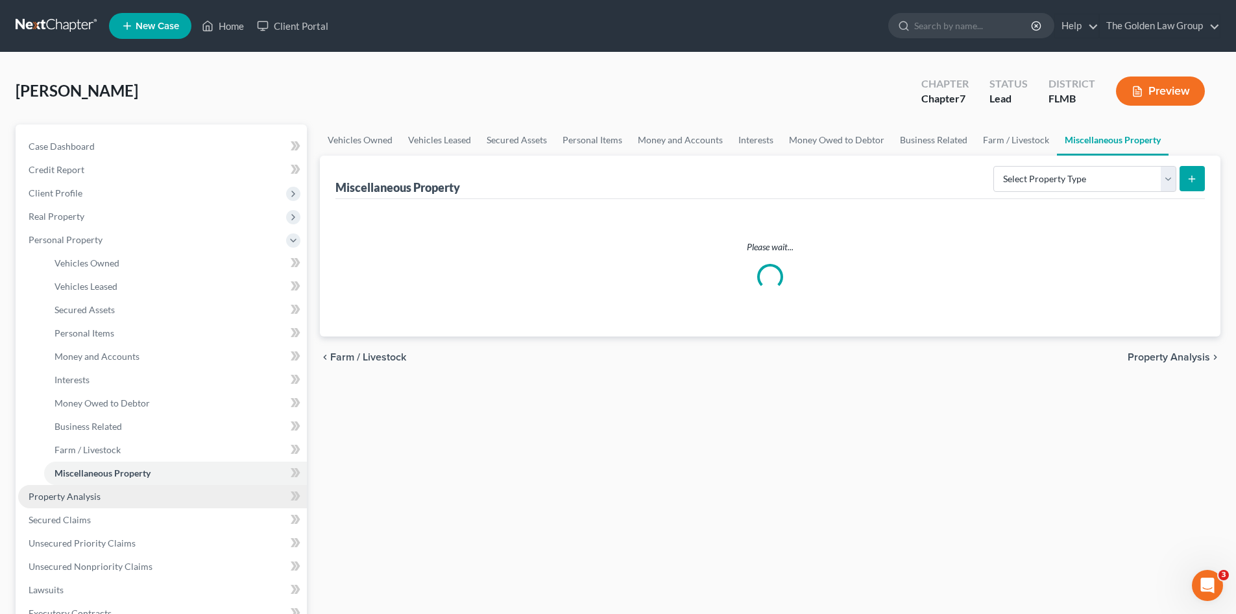
click at [161, 490] on link "Property Analysis" at bounding box center [162, 496] width 289 height 23
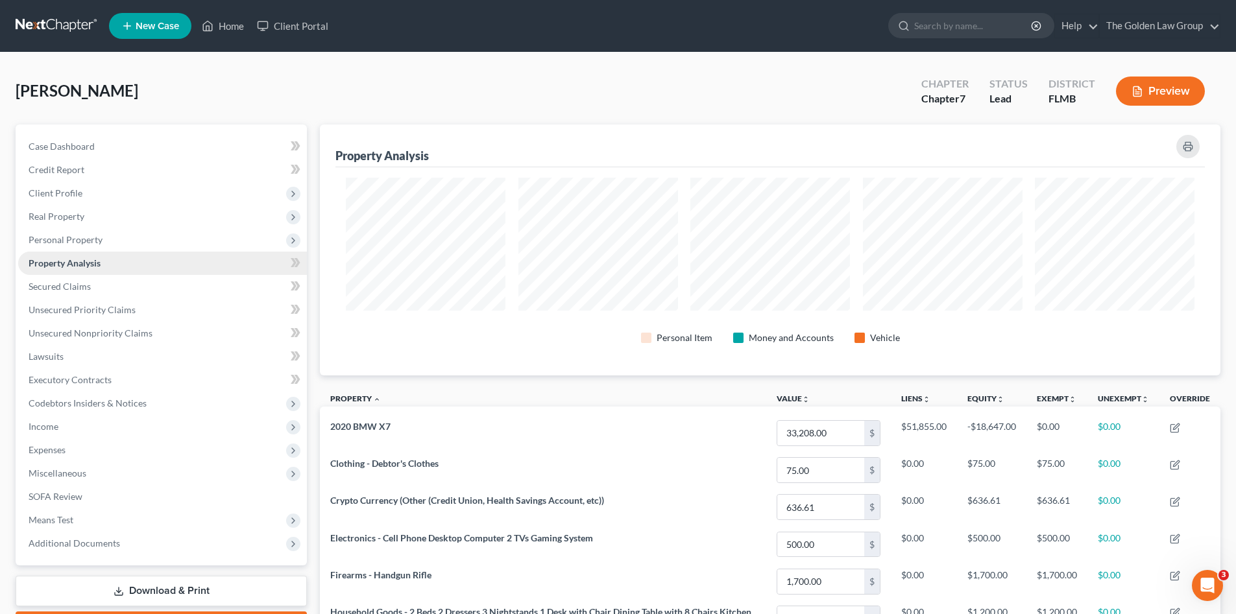
scroll to position [251, 900]
click at [116, 285] on link "Secured Claims" at bounding box center [162, 286] width 289 height 23
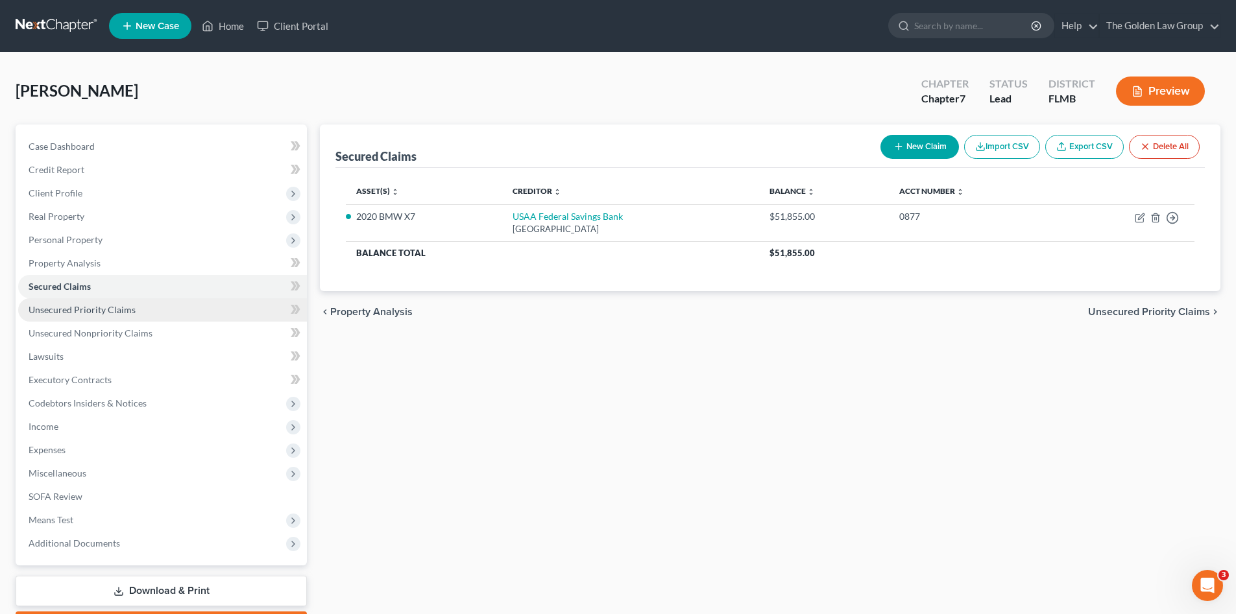
click at [129, 309] on span "Unsecured Priority Claims" at bounding box center [82, 309] width 107 height 11
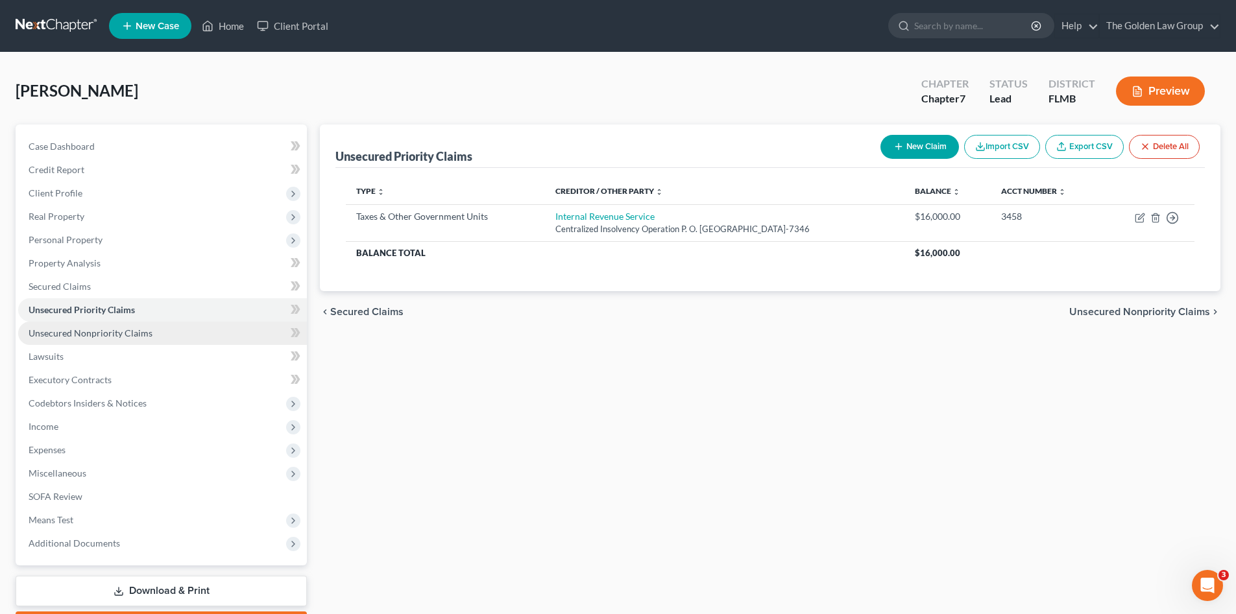
click at [143, 333] on span "Unsecured Nonpriority Claims" at bounding box center [91, 333] width 124 height 11
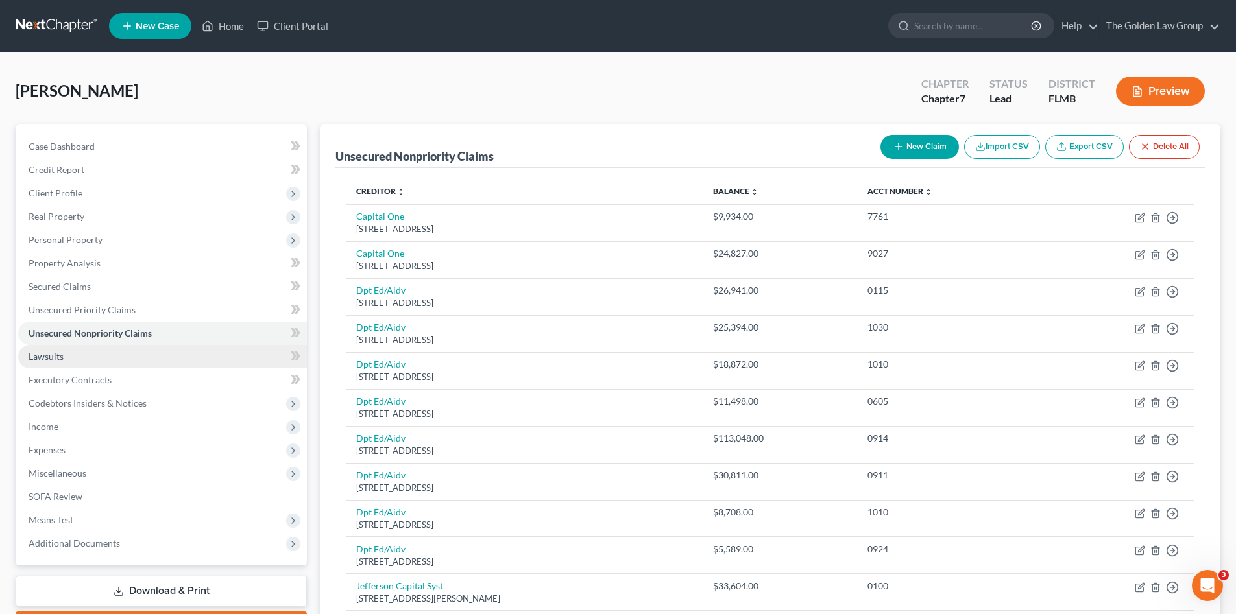
click at [151, 352] on link "Lawsuits" at bounding box center [162, 356] width 289 height 23
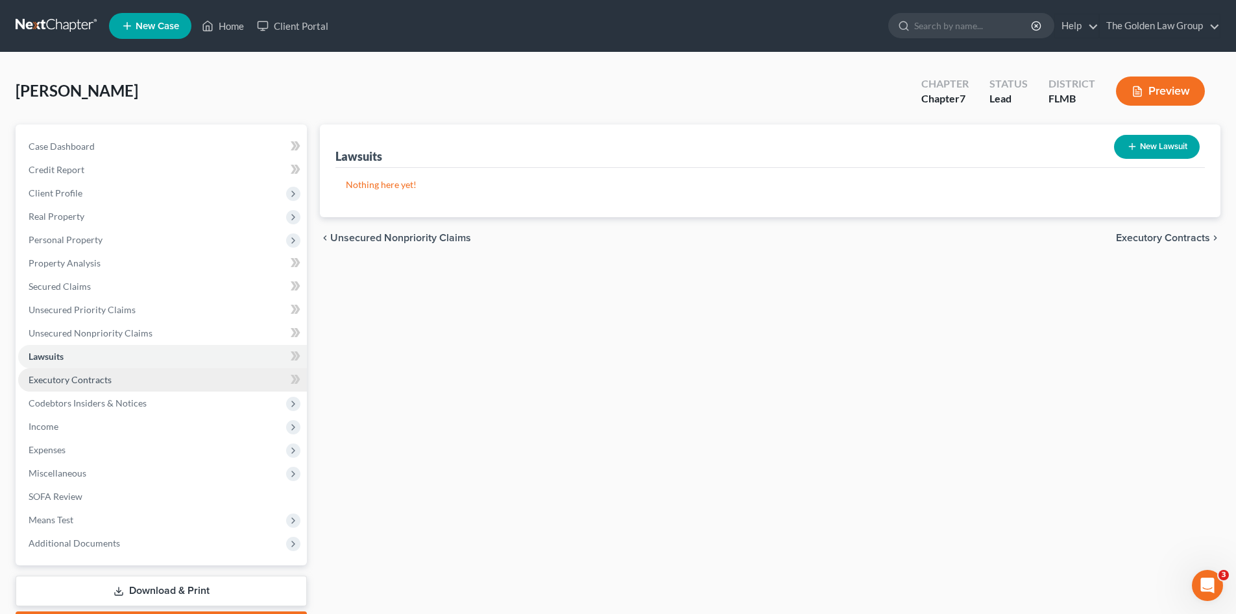
click at [158, 371] on link "Executory Contracts" at bounding box center [162, 379] width 289 height 23
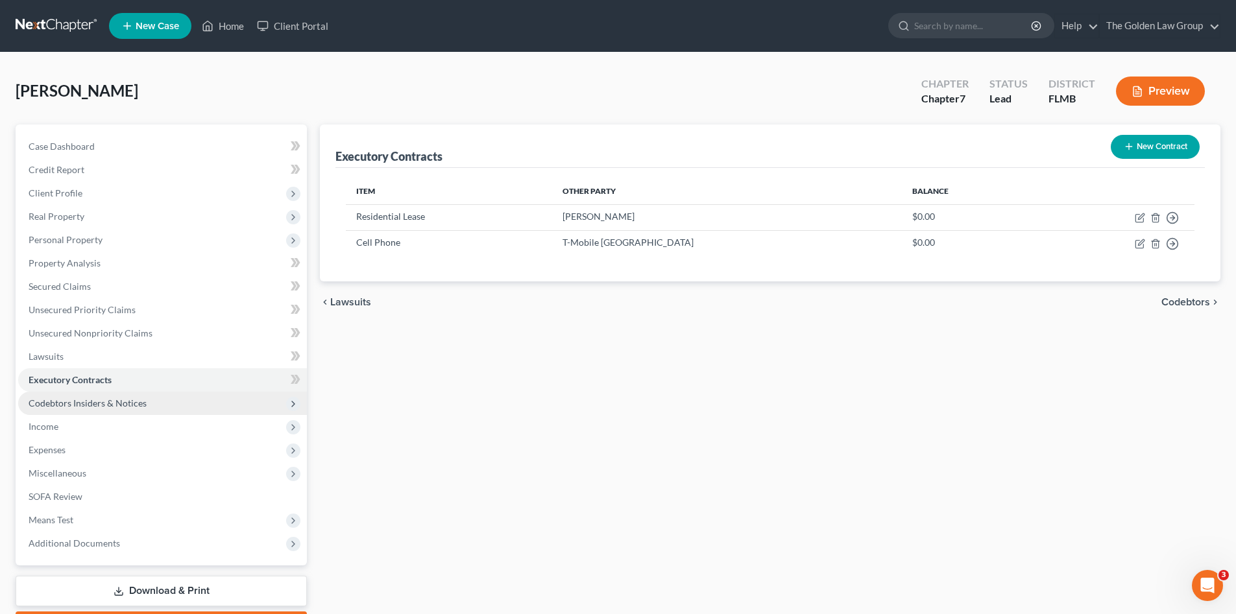
click at [170, 400] on span "Codebtors Insiders & Notices" at bounding box center [162, 403] width 289 height 23
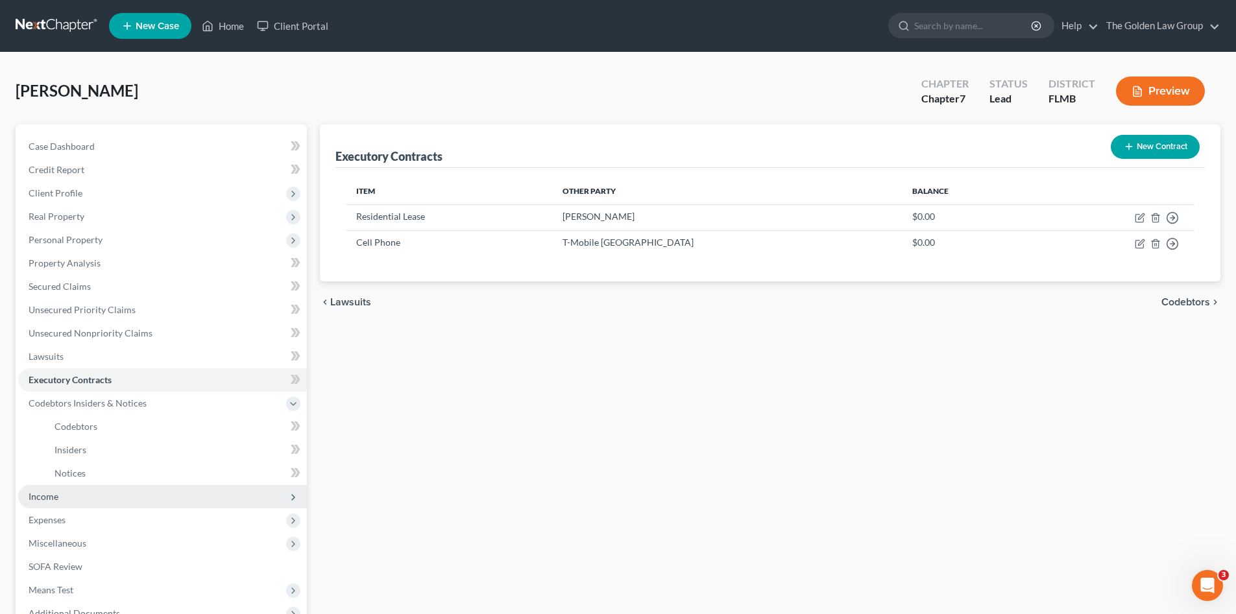
click at [142, 494] on span "Income" at bounding box center [162, 496] width 289 height 23
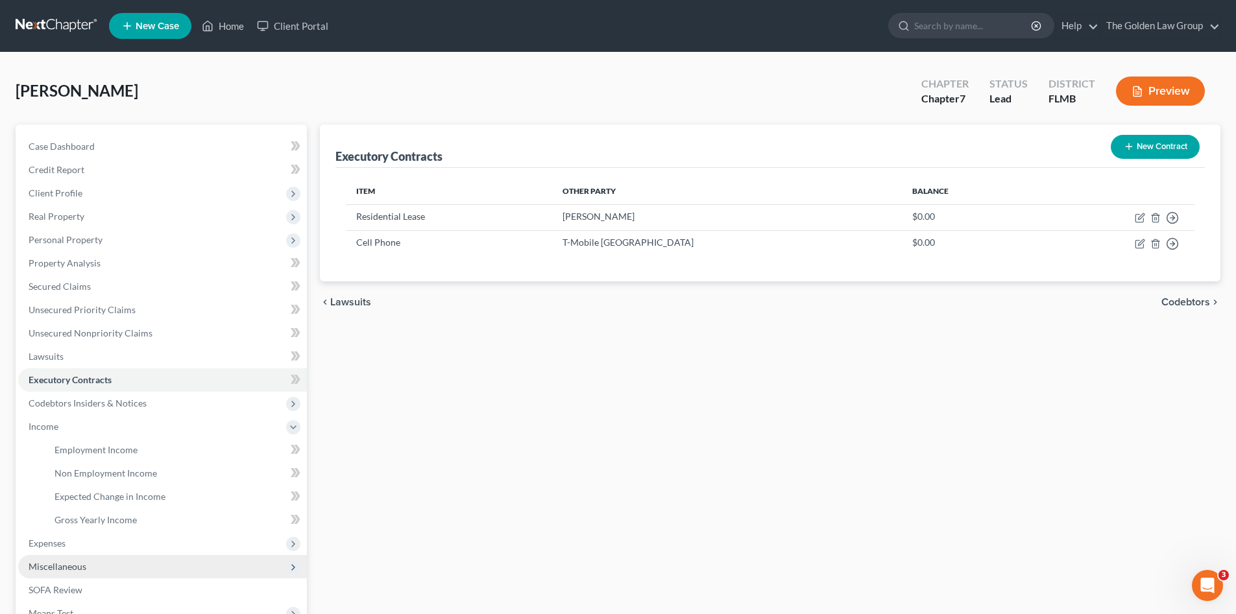
scroll to position [108, 0]
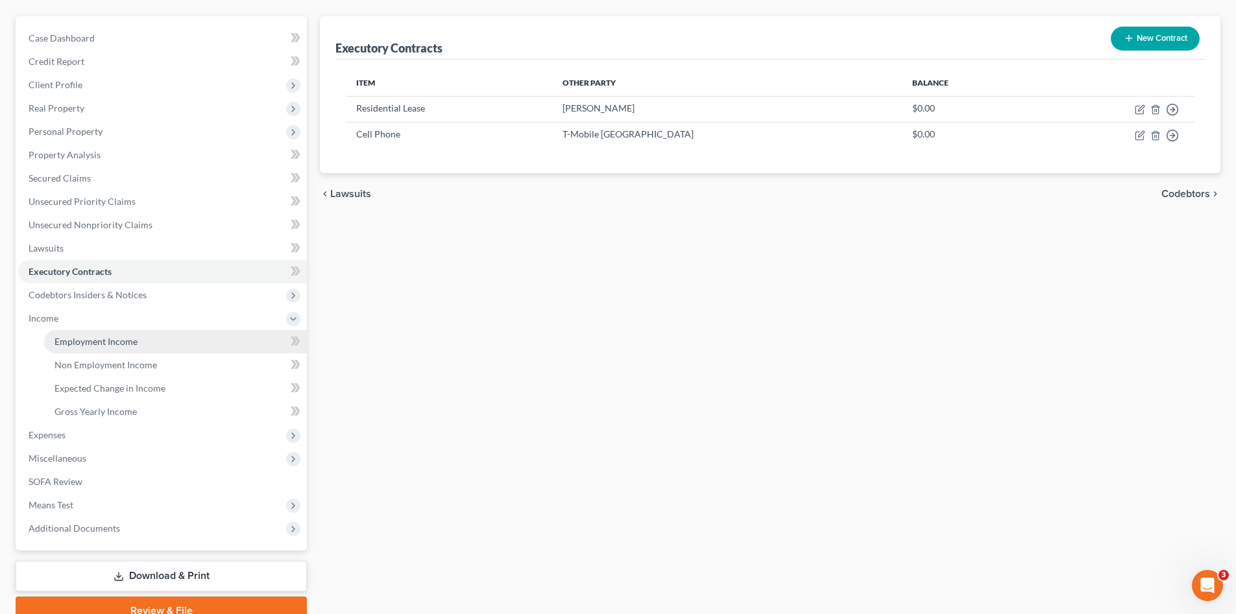
click at [109, 342] on span "Employment Income" at bounding box center [95, 341] width 83 height 11
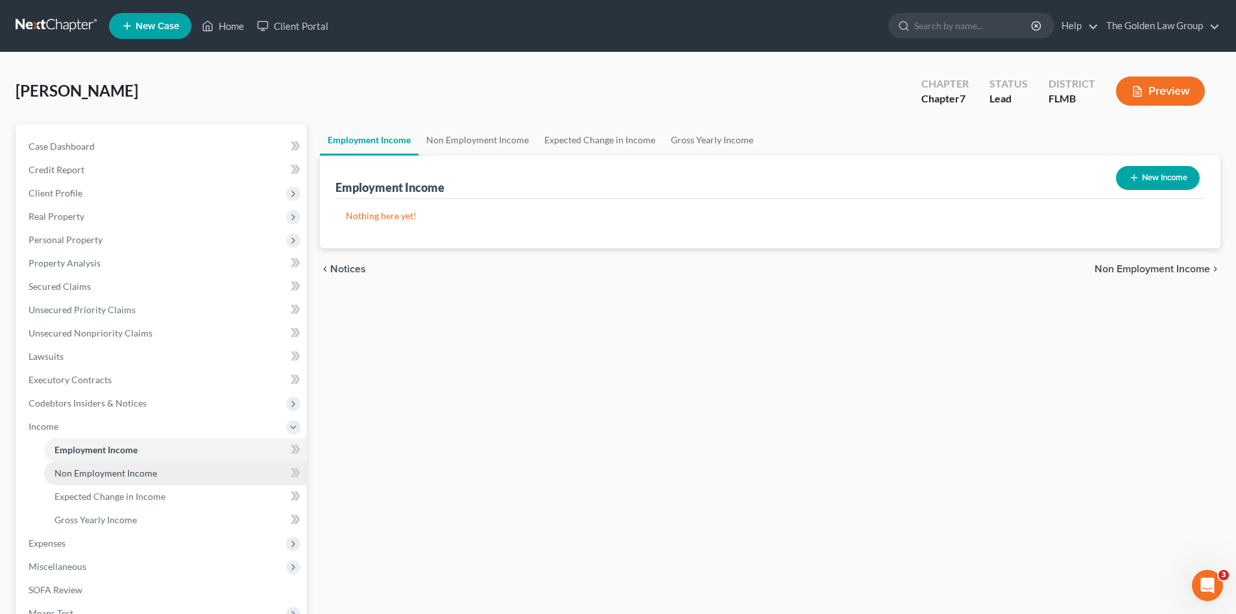
scroll to position [130, 0]
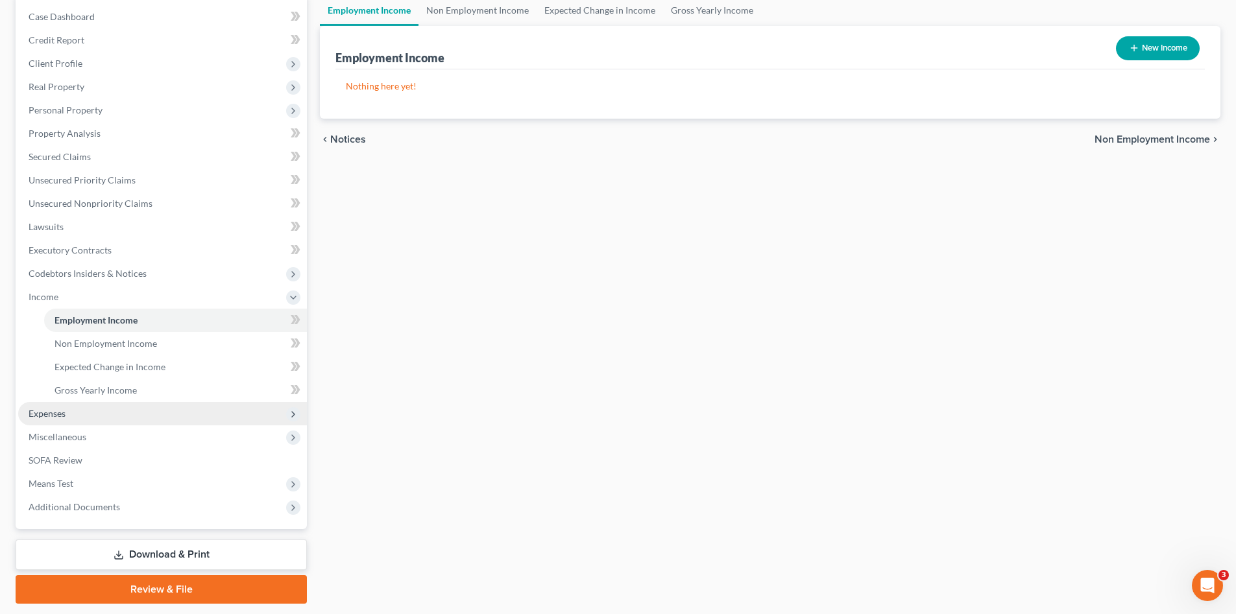
click at [133, 416] on span "Expenses" at bounding box center [162, 413] width 289 height 23
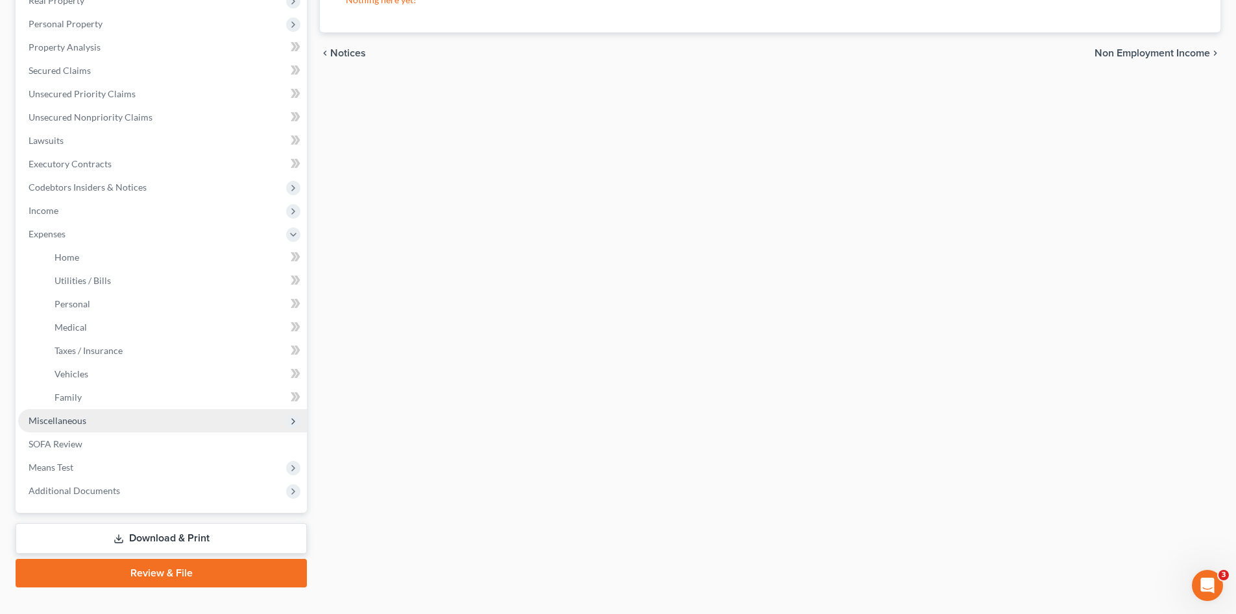
click at [129, 414] on span "Miscellaneous" at bounding box center [162, 420] width 289 height 23
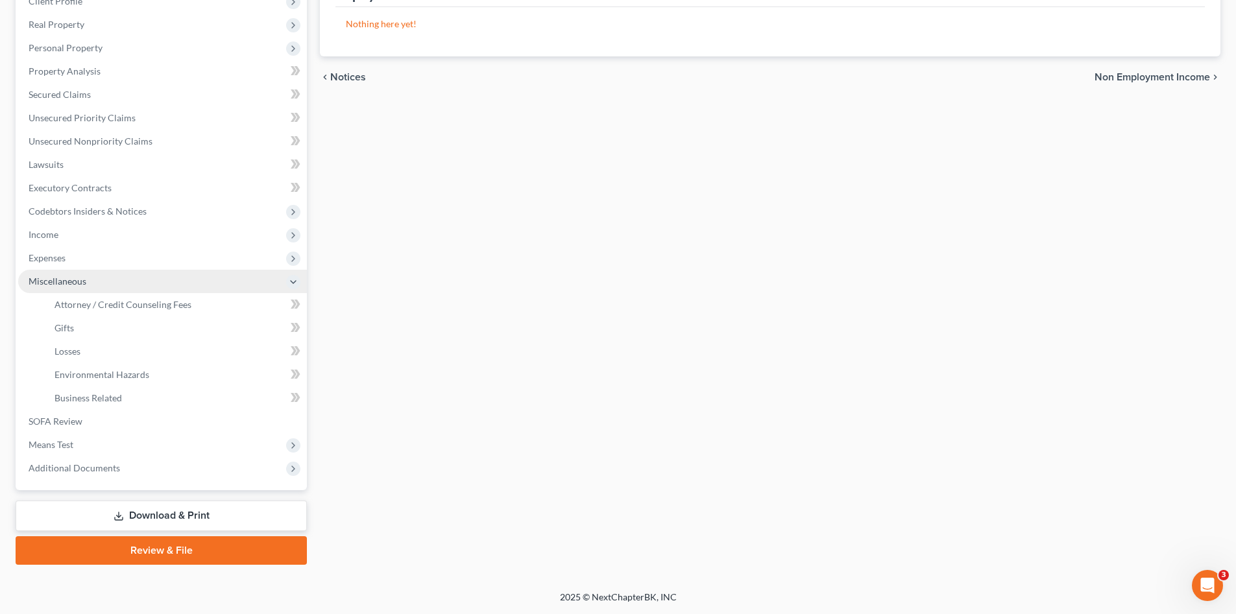
scroll to position [192, 0]
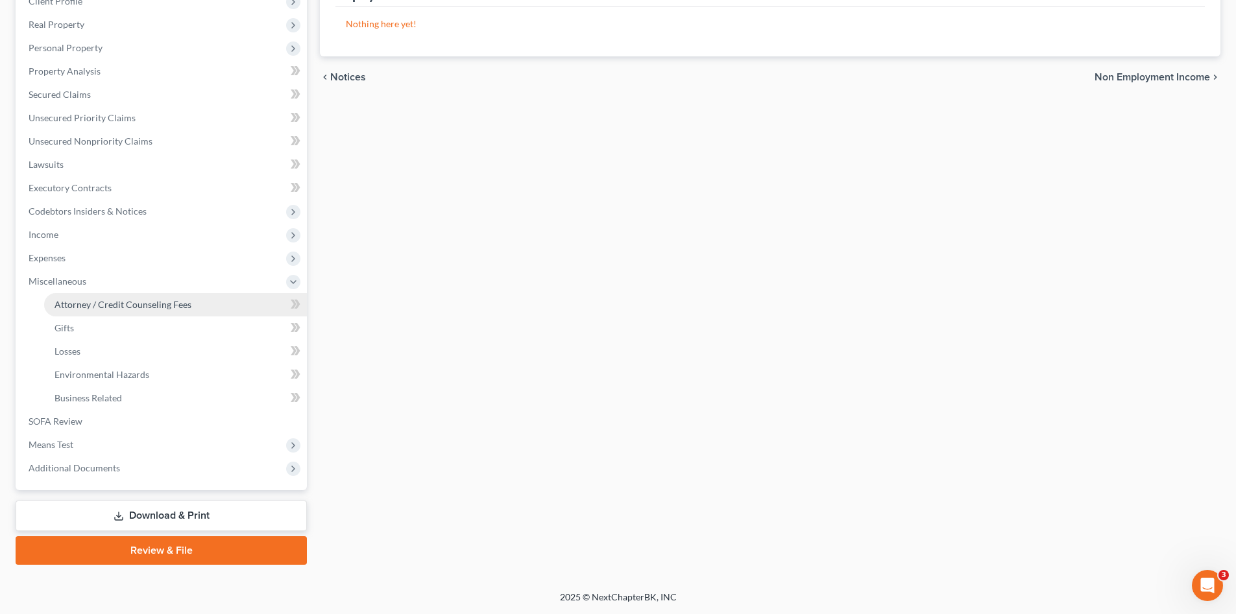
click at [103, 303] on span "Attorney / Credit Counseling Fees" at bounding box center [122, 304] width 137 height 11
select select "2"
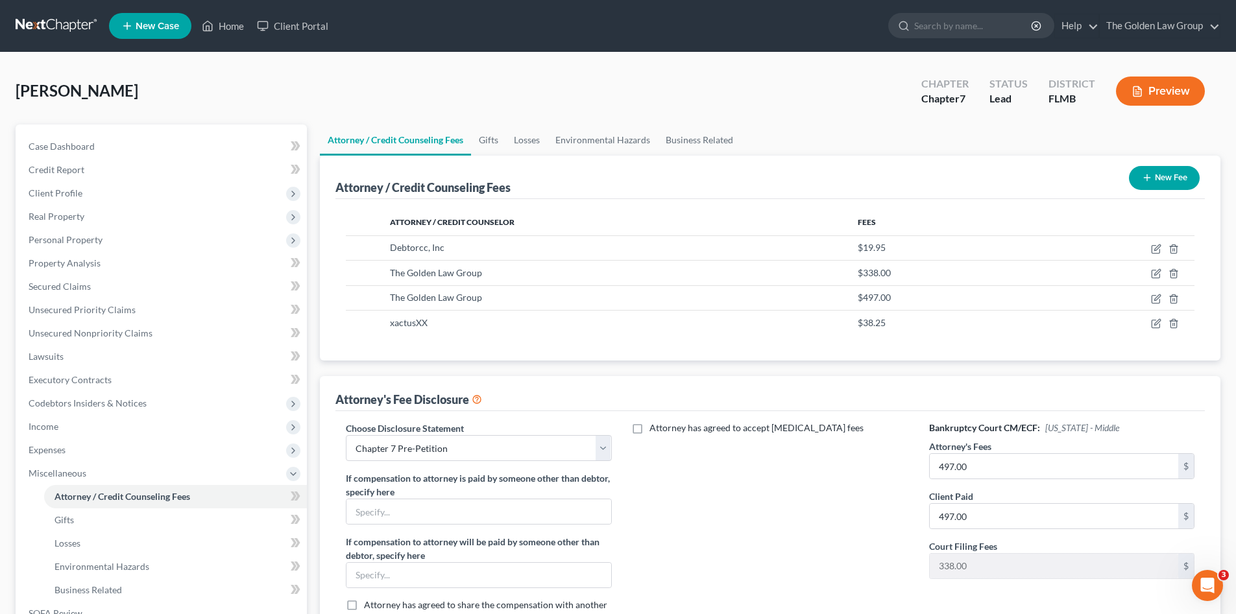
click at [847, 550] on div "Attorney has agreed to accept retainer fees" at bounding box center [770, 529] width 291 height 215
click at [56, 456] on span "Expenses" at bounding box center [162, 450] width 289 height 23
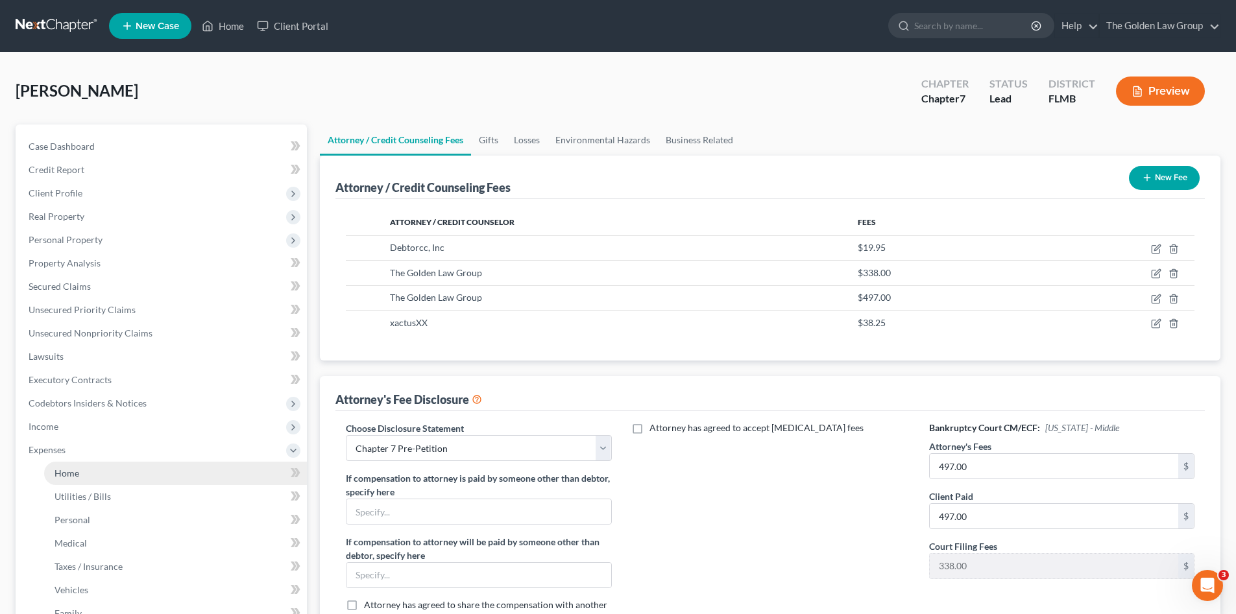
click at [110, 481] on link "Home" at bounding box center [175, 473] width 263 height 23
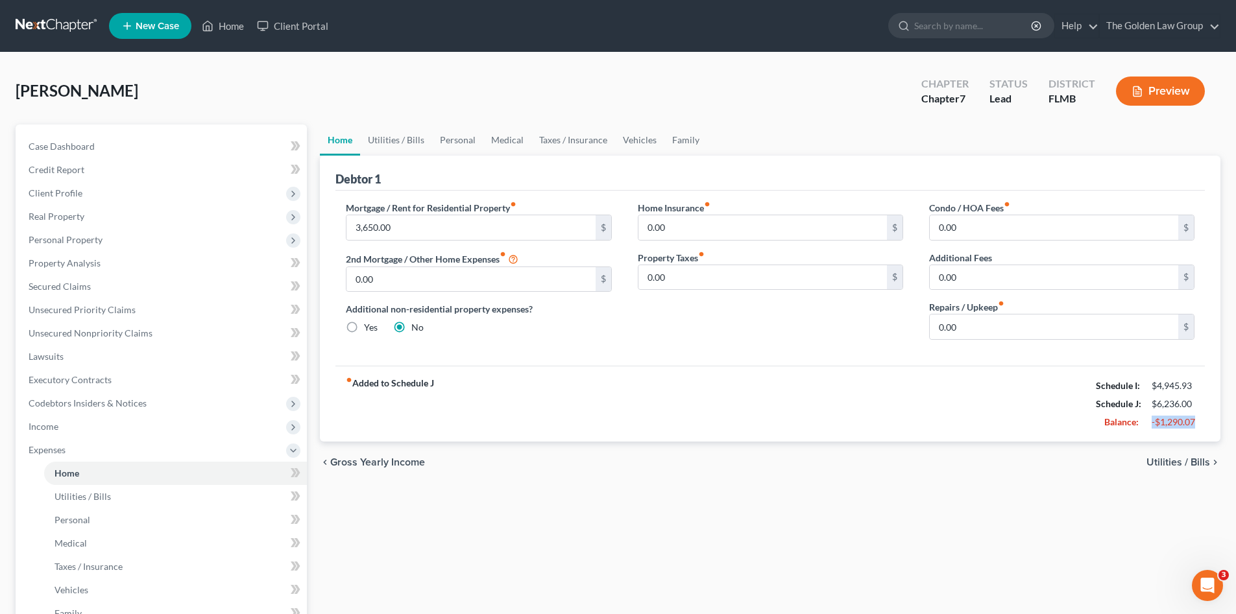
drag, startPoint x: 1197, startPoint y: 421, endPoint x: 1150, endPoint y: 420, distance: 47.4
click at [1150, 420] on div "-$1,290.07" at bounding box center [1173, 422] width 56 height 13
drag, startPoint x: 422, startPoint y: 86, endPoint x: 20, endPoint y: 229, distance: 426.4
click at [422, 86] on div "Oakes, Ryan Upgraded Chapter Chapter 7 Status Lead District FLMB Preview" at bounding box center [618, 96] width 1205 height 56
drag, startPoint x: 304, startPoint y: 87, endPoint x: 178, endPoint y: 45, distance: 131.9
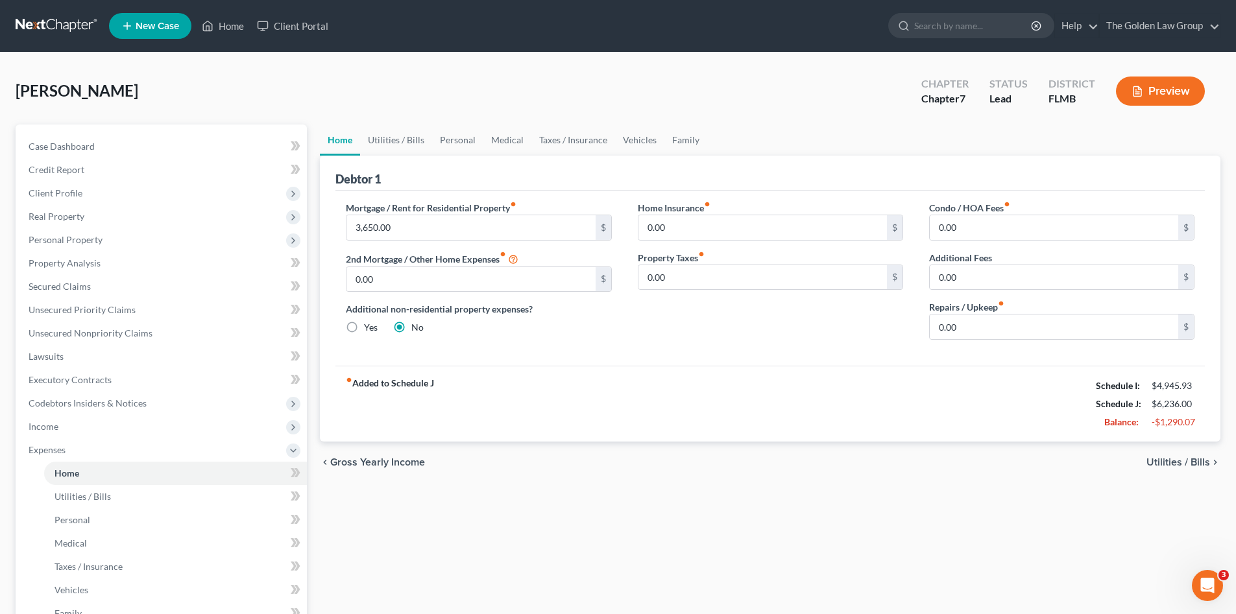
click at [304, 87] on div "Oakes, Ryan Upgraded Chapter Chapter 7 Status Lead District FLMB Preview" at bounding box center [618, 96] width 1205 height 56
click at [38, 30] on link at bounding box center [57, 25] width 83 height 23
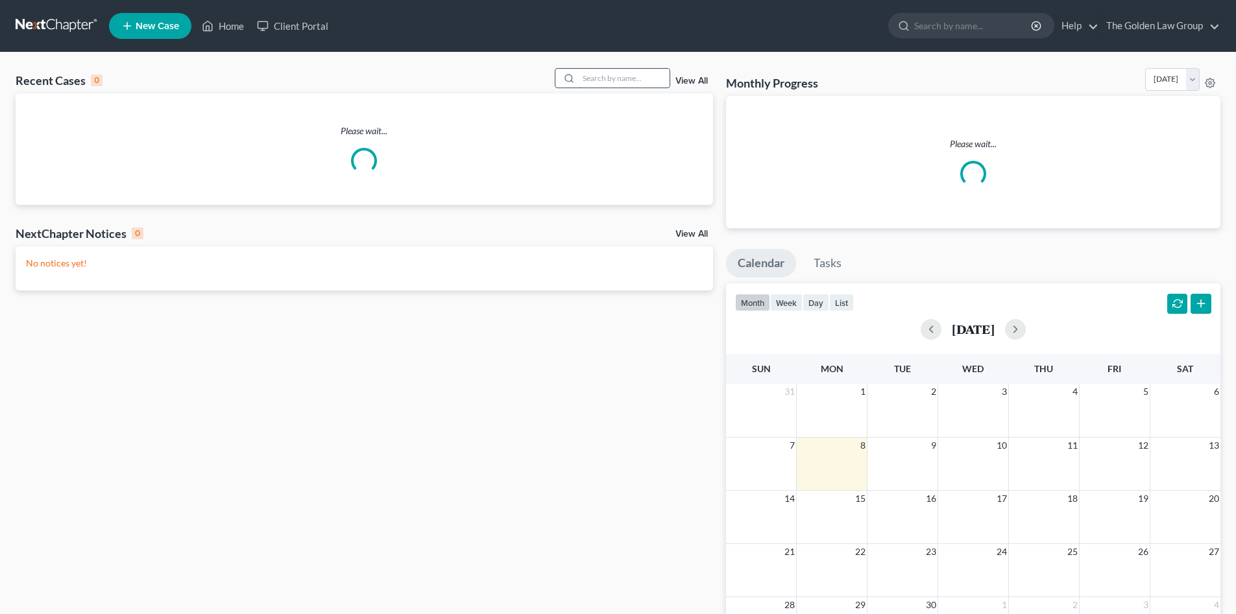
drag, startPoint x: 650, startPoint y: 81, endPoint x: 632, endPoint y: 75, distance: 19.1
click at [644, 79] on input "search" at bounding box center [624, 78] width 91 height 19
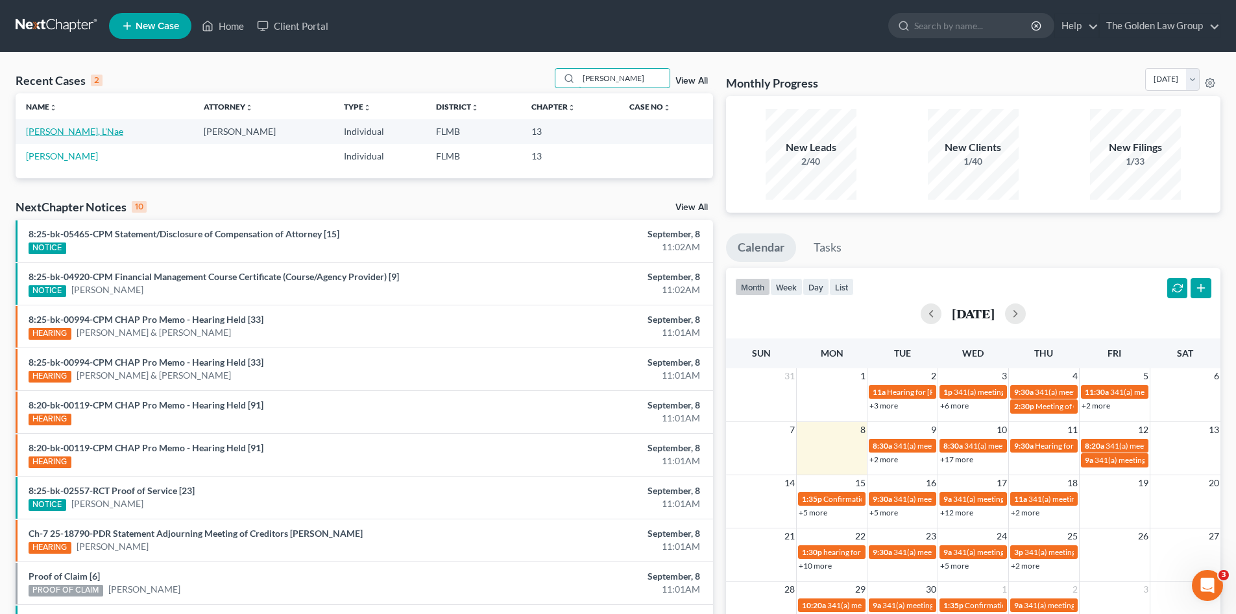
type input "[PERSON_NAME]"
click at [75, 130] on link "[PERSON_NAME], L'Nae" at bounding box center [74, 131] width 97 height 11
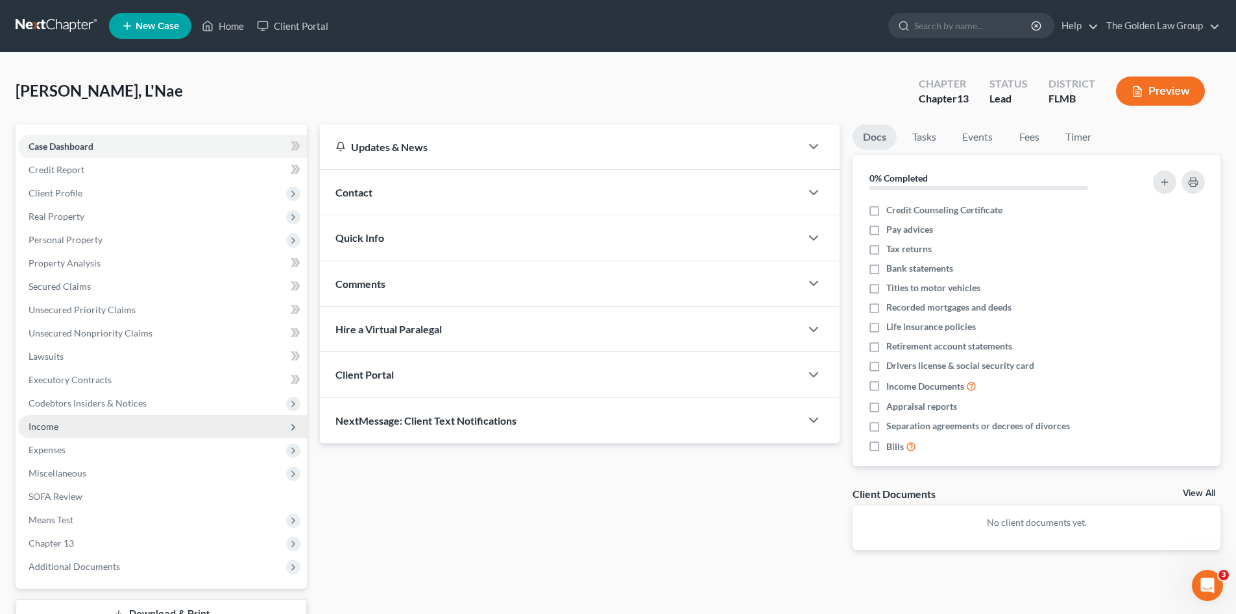
click at [58, 427] on span "Income" at bounding box center [44, 426] width 30 height 11
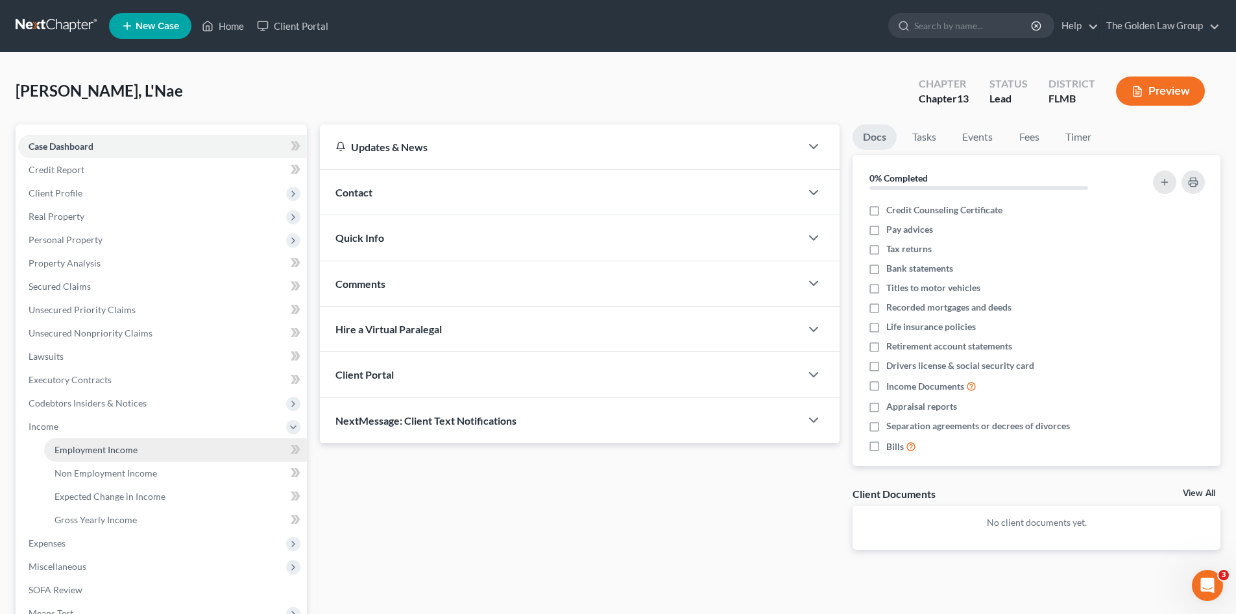
click at [73, 444] on span "Employment Income" at bounding box center [95, 449] width 83 height 11
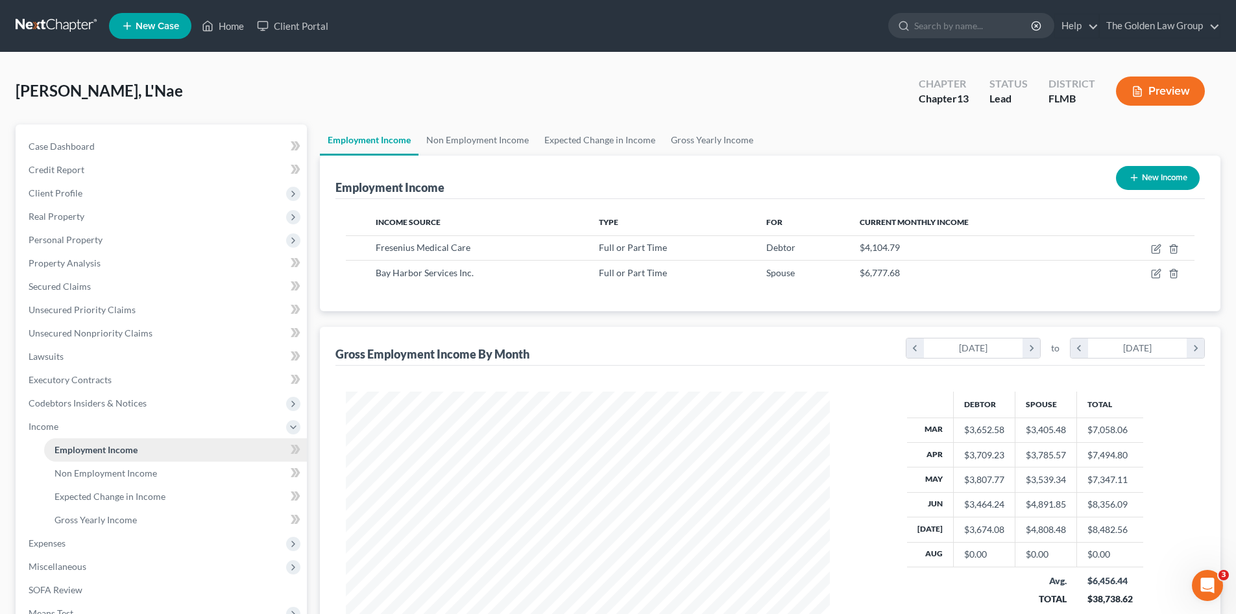
scroll to position [242, 510]
click at [392, 322] on div "Employment Income New Income Income Source Type For Current Monthly Income Fres…" at bounding box center [770, 410] width 900 height 509
click at [299, 90] on div "[PERSON_NAME], L'Nae Upgraded Chapter Chapter 13 Status Lead District [GEOGRAPH…" at bounding box center [618, 96] width 1205 height 56
click at [276, 95] on div "[PERSON_NAME], L'Nae Upgraded Chapter Chapter 13 Status Lead District [GEOGRAPH…" at bounding box center [618, 96] width 1205 height 56
click at [34, 22] on link at bounding box center [57, 25] width 83 height 23
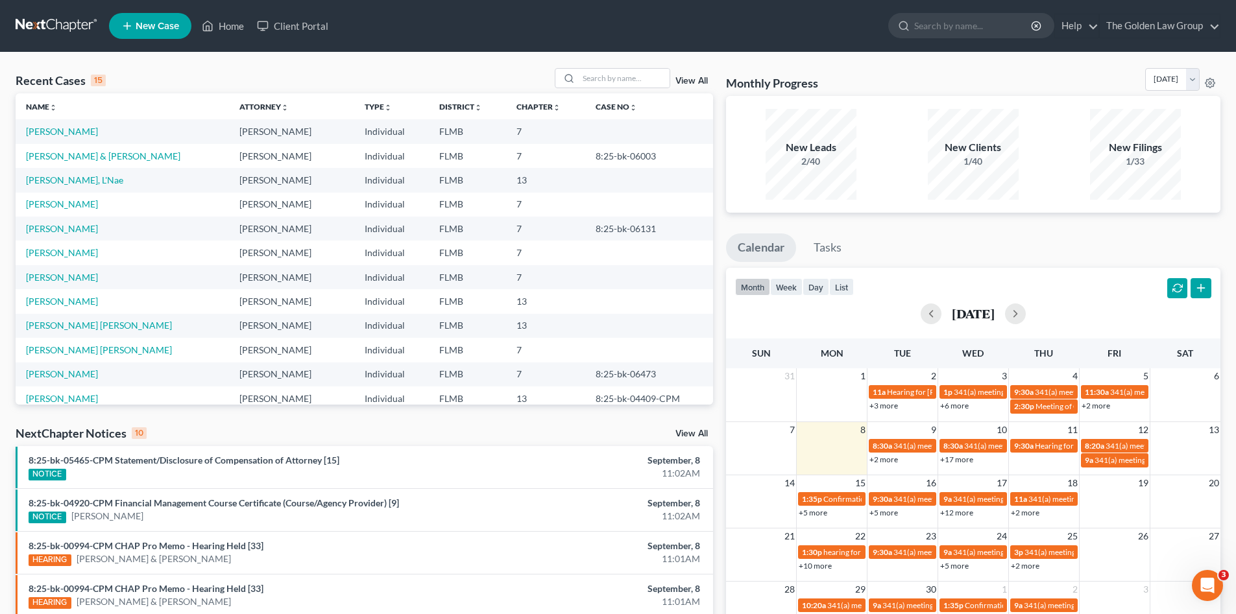
click at [501, 40] on ul "New Case Home Client Portal - No Result - See all results Or Press Enter... Hel…" at bounding box center [664, 26] width 1111 height 34
click at [604, 80] on input "search" at bounding box center [624, 78] width 91 height 19
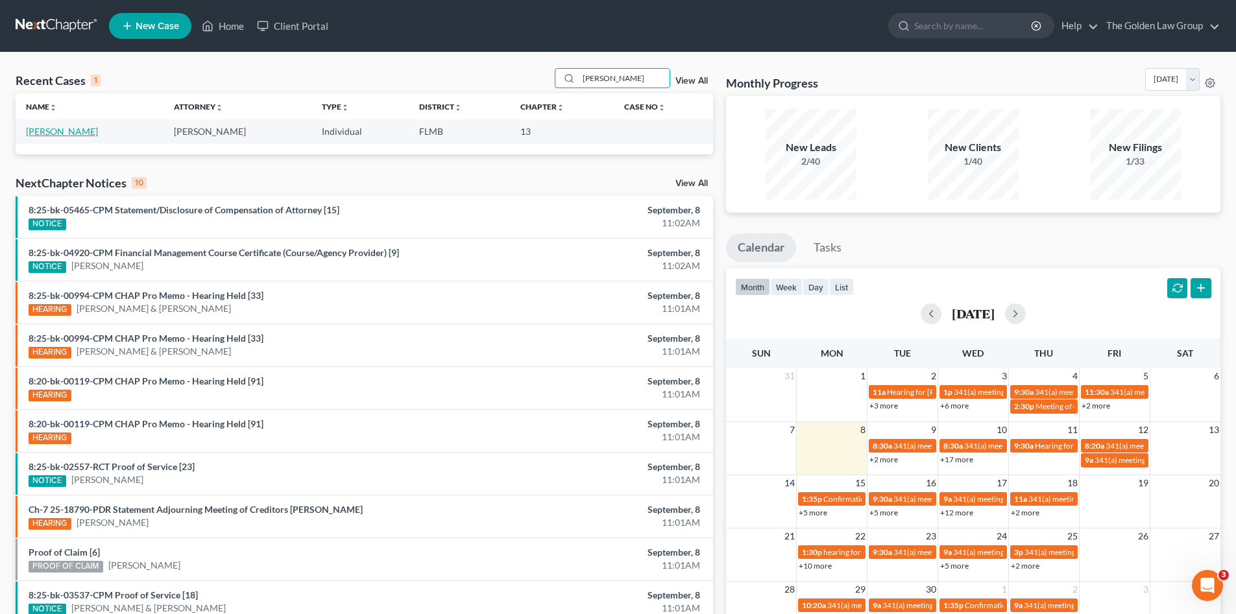
type input "[PERSON_NAME]"
click at [62, 134] on link "[PERSON_NAME]" at bounding box center [62, 131] width 72 height 11
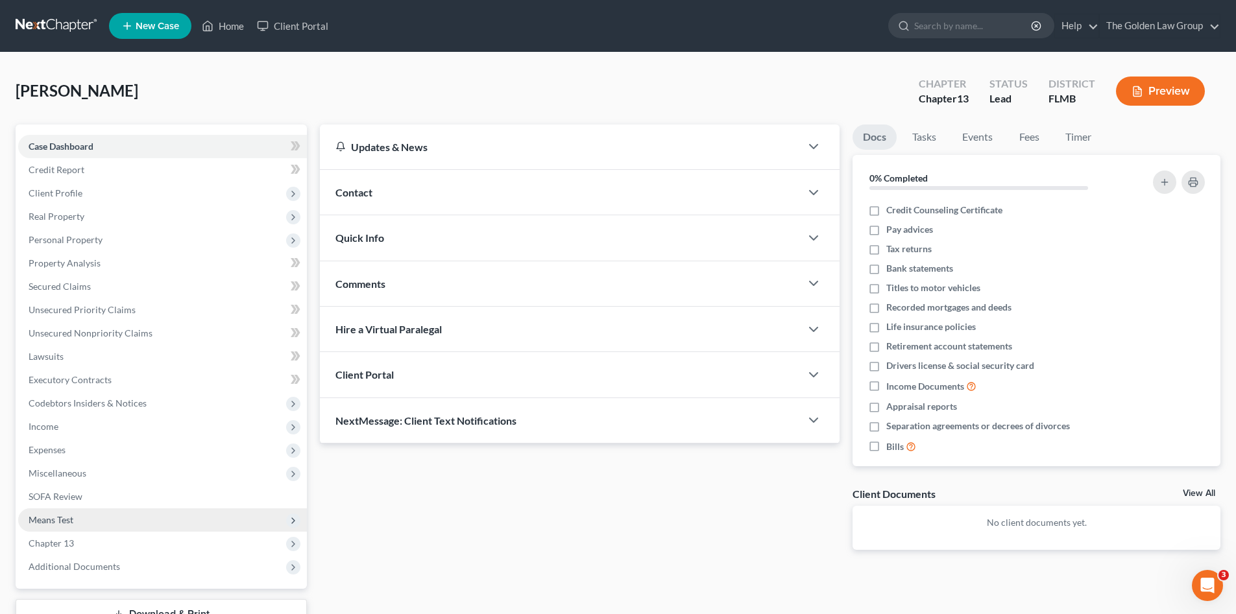
scroll to position [99, 0]
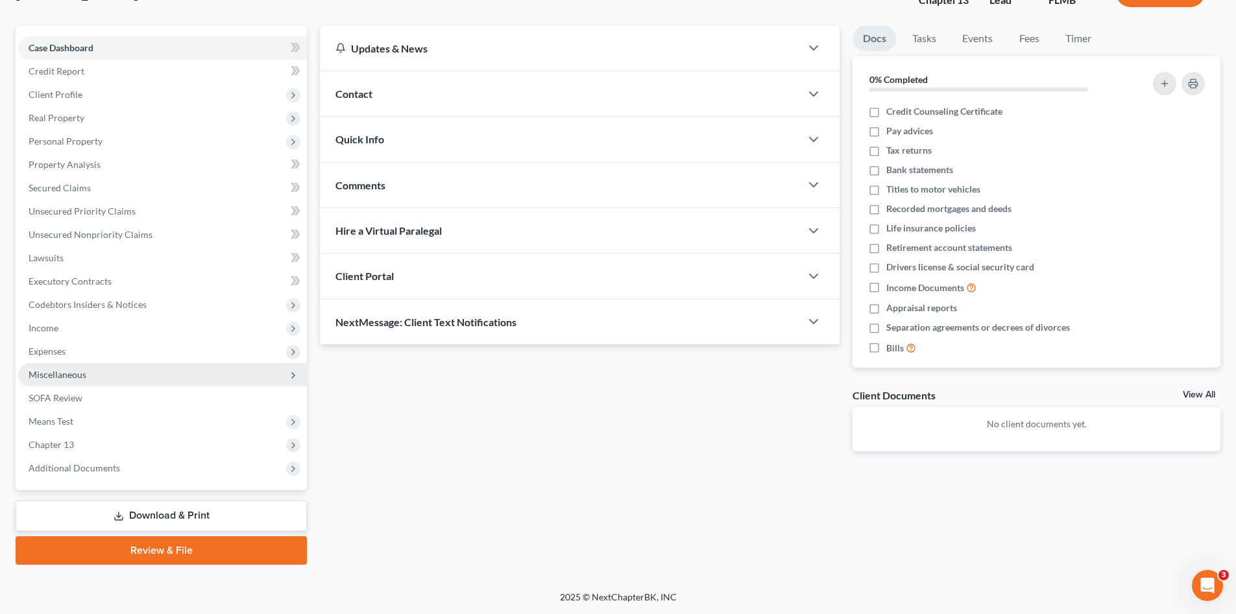
click at [124, 378] on span "Miscellaneous" at bounding box center [162, 374] width 289 height 23
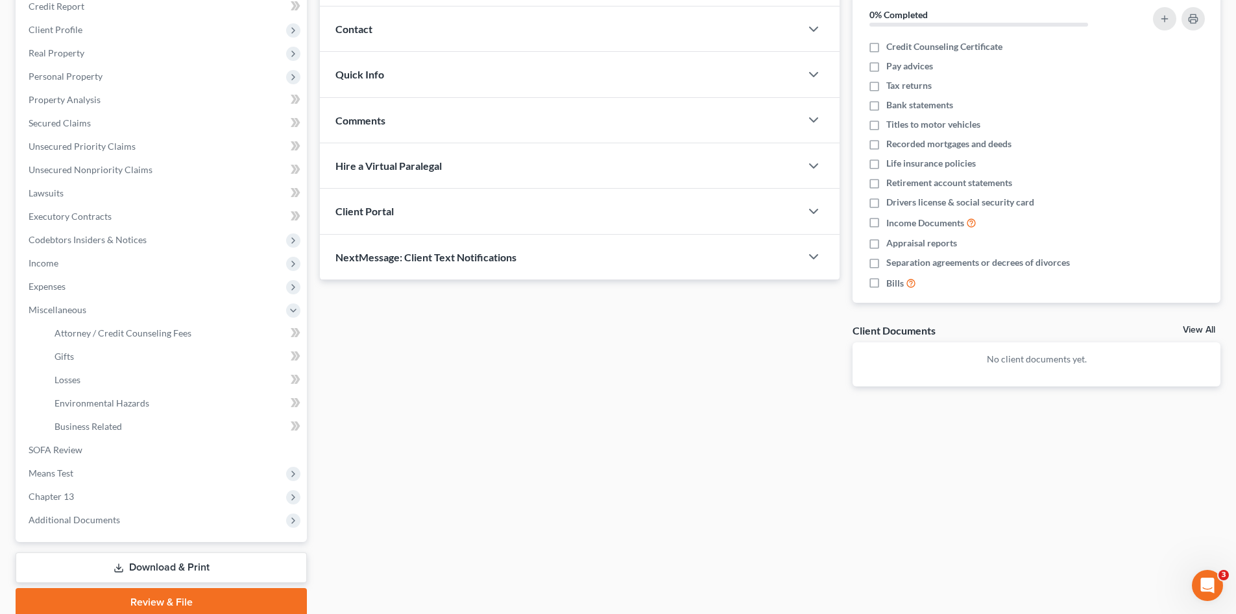
scroll to position [215, 0]
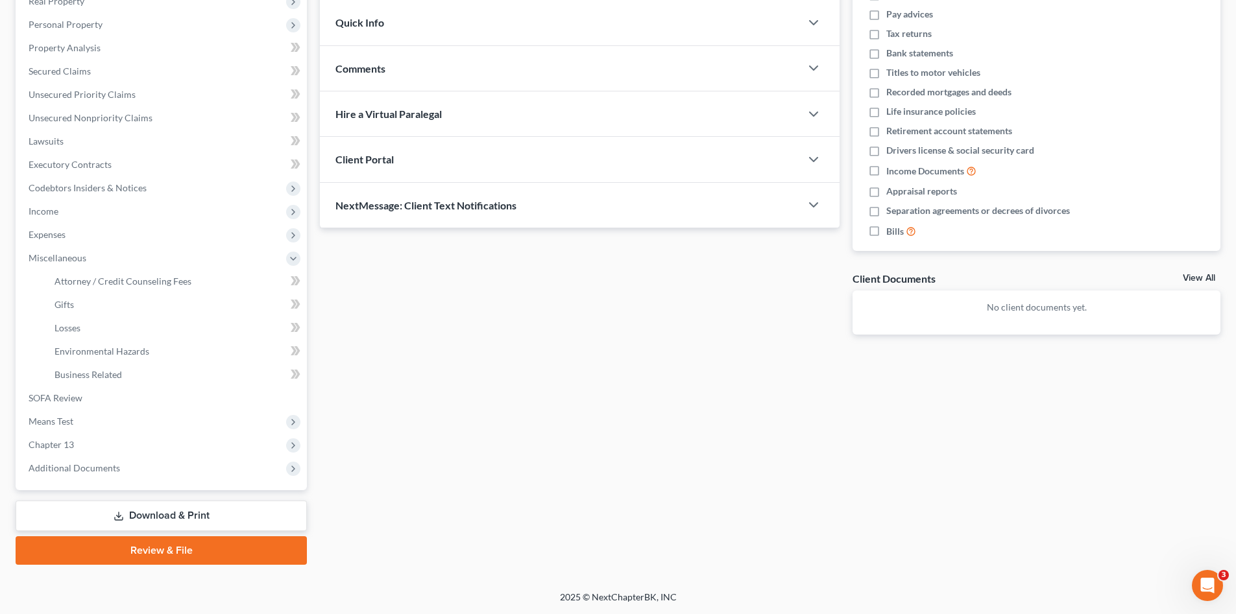
click at [191, 547] on link "Review & File" at bounding box center [161, 550] width 291 height 29
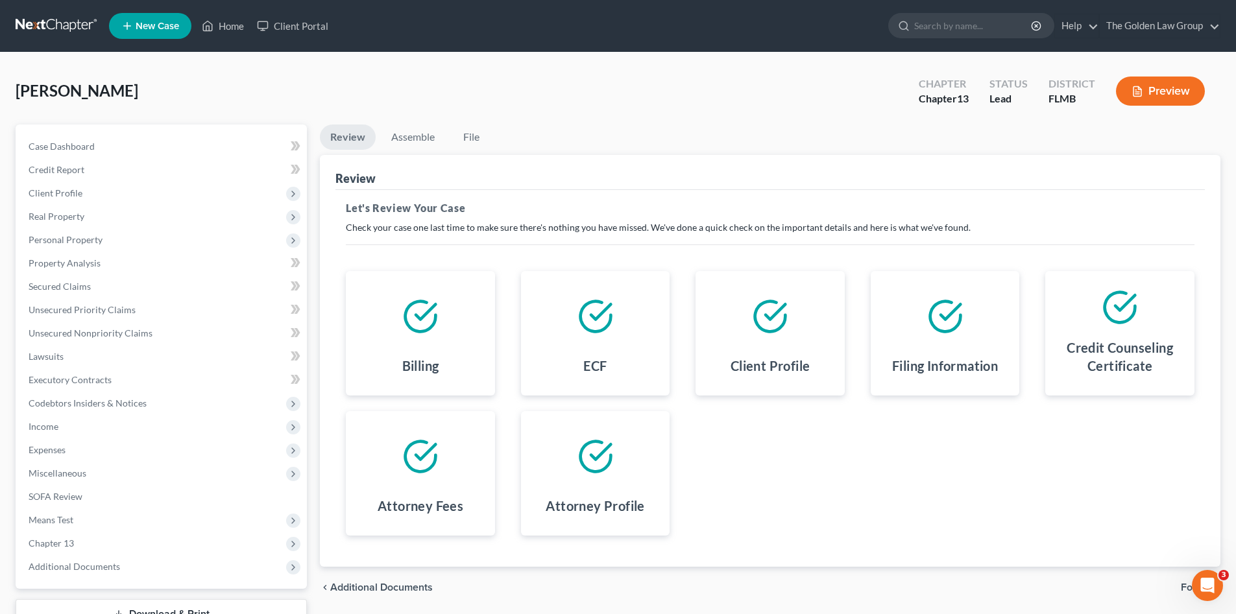
scroll to position [86, 0]
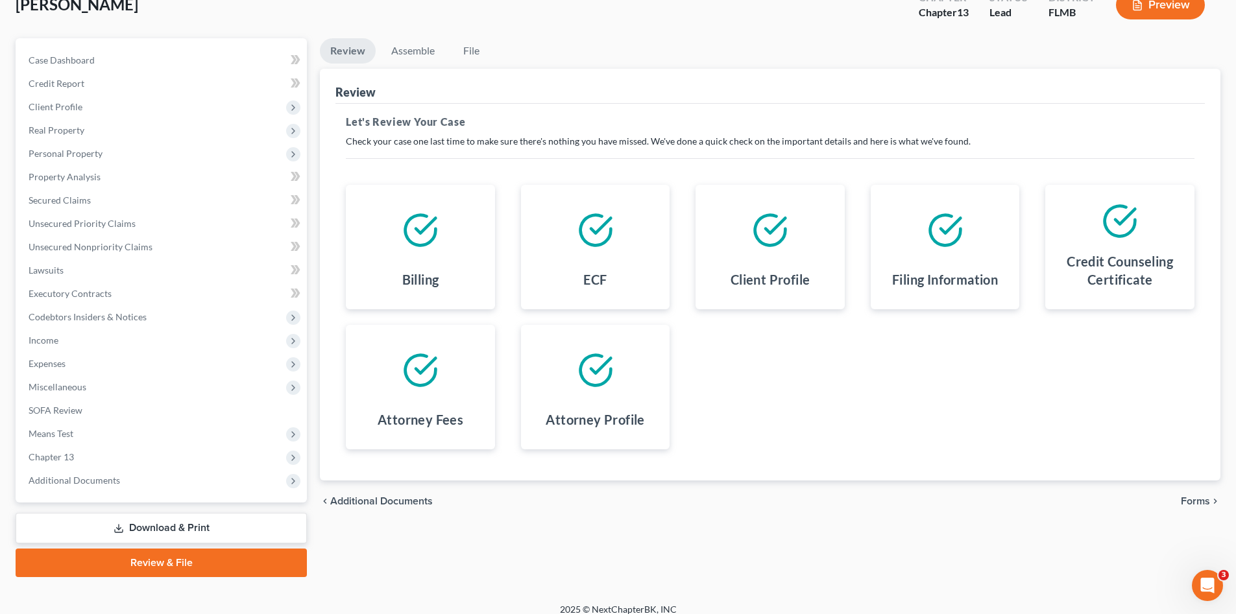
click at [1192, 502] on span "Forms" at bounding box center [1195, 501] width 29 height 10
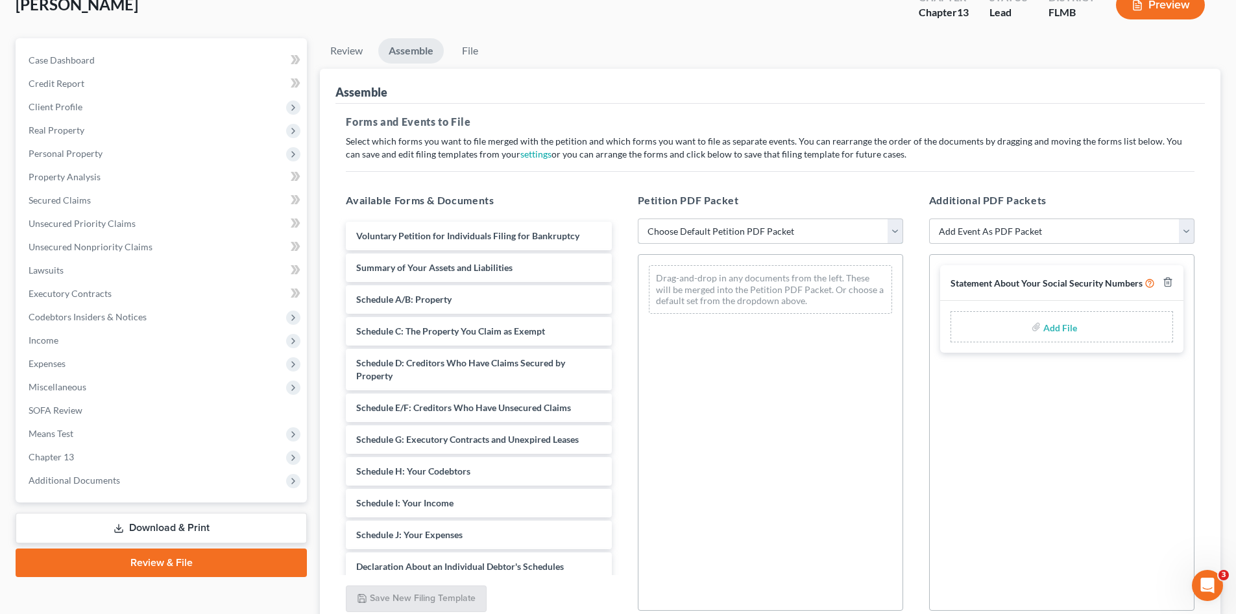
click at [658, 228] on select "Choose Default Petition PDF Packet Complete Bankruptcy Petition (all forms and …" at bounding box center [770, 232] width 265 height 26
select select "0"
click at [638, 219] on select "Choose Default Petition PDF Packet Complete Bankruptcy Petition (all forms and …" at bounding box center [770, 232] width 265 height 26
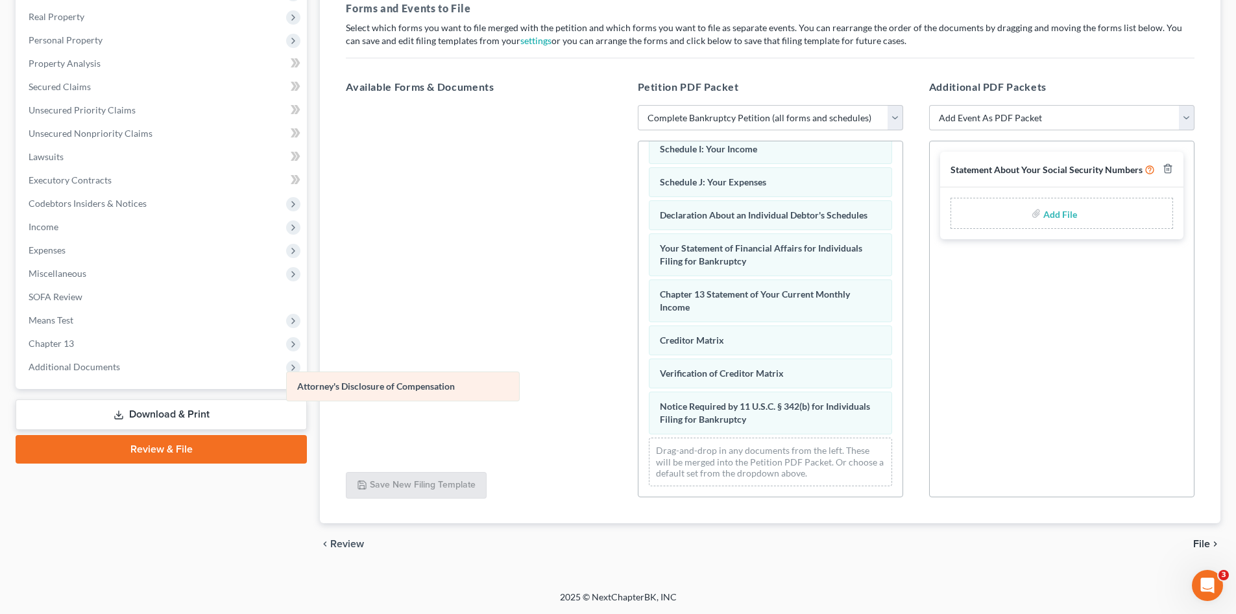
scroll to position [334, 0]
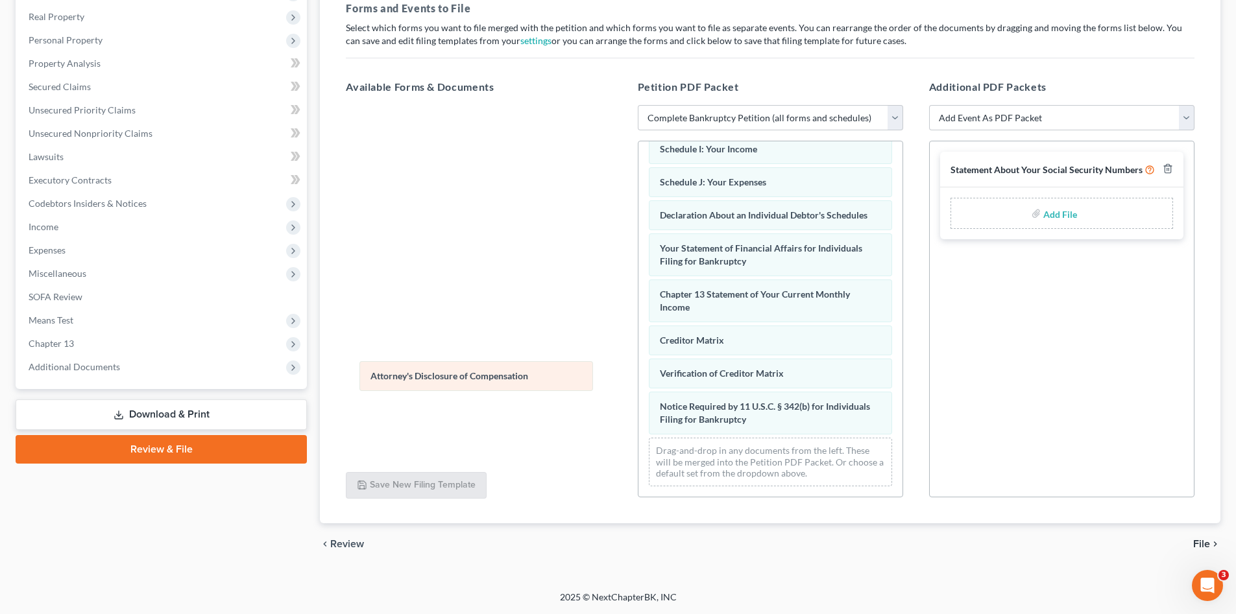
drag, startPoint x: 766, startPoint y: 423, endPoint x: 477, endPoint y: 379, distance: 292.6
click at [638, 379] on div "Attorney's Disclosure of Compensation Voluntary Petition for Individuals Filing…" at bounding box center [770, 158] width 264 height 677
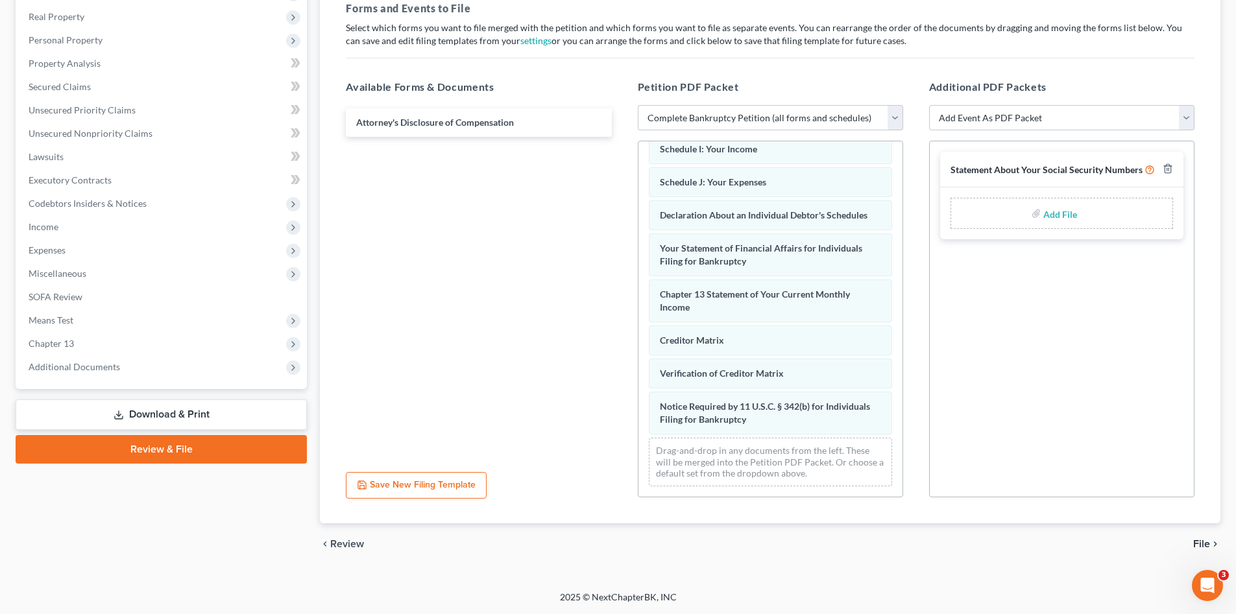
click at [1198, 540] on span "File" at bounding box center [1201, 544] width 17 height 10
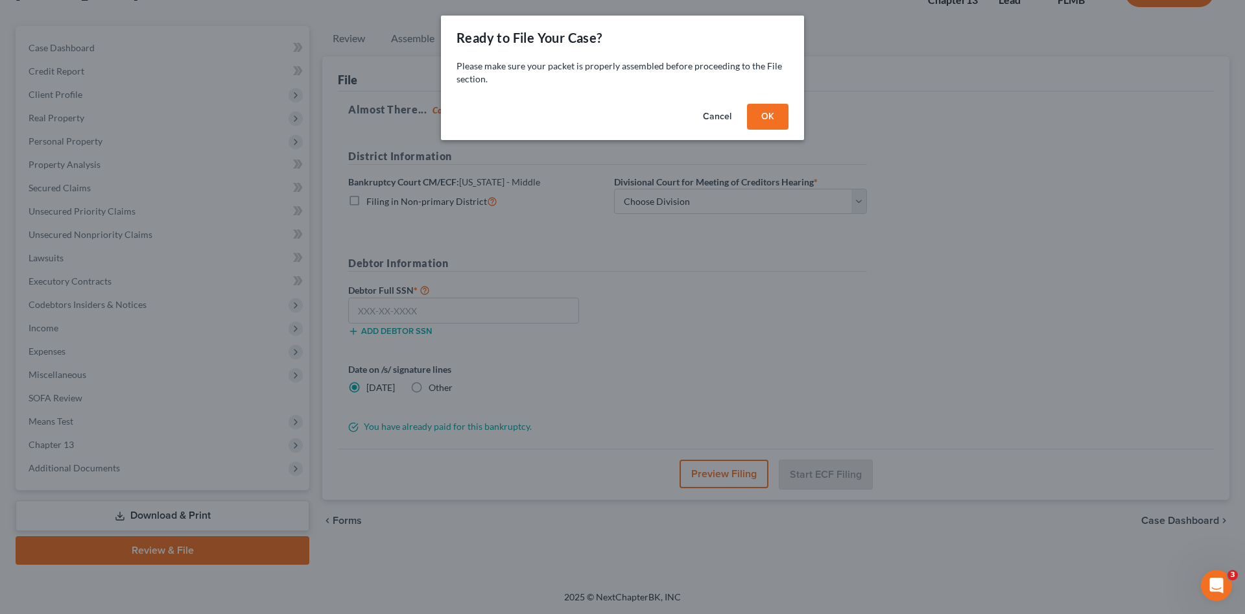
click at [782, 121] on button "OK" at bounding box center [768, 117] width 42 height 26
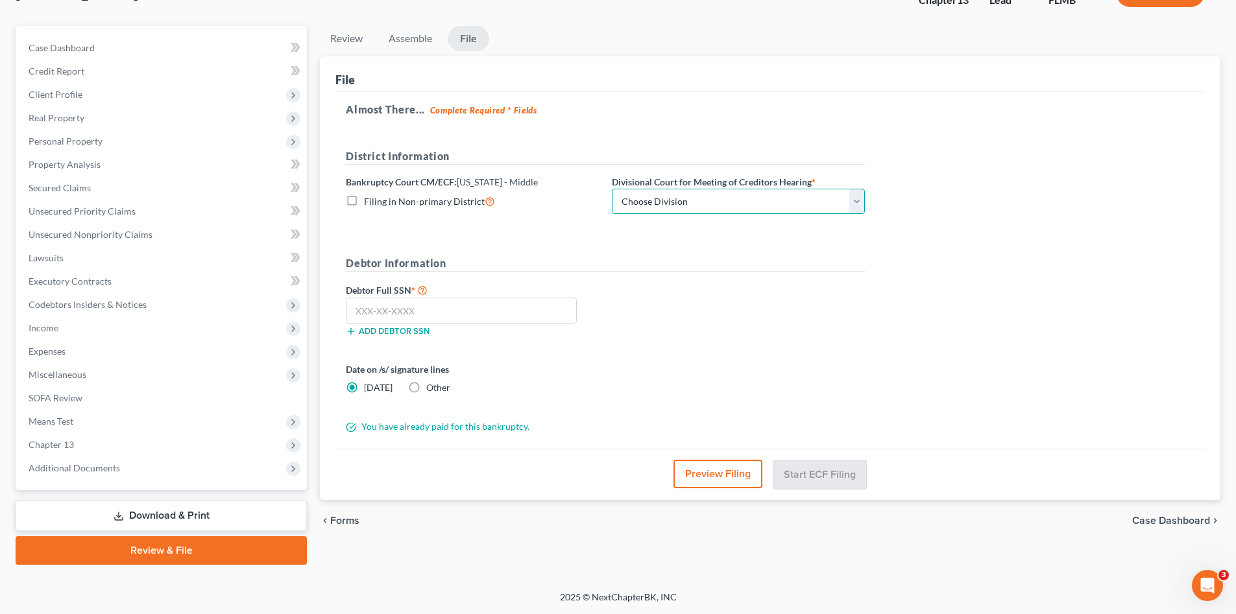
click at [773, 199] on select "Choose Division [GEOGRAPHIC_DATA][PERSON_NAME] [GEOGRAPHIC_DATA] [GEOGRAPHIC_DA…" at bounding box center [738, 202] width 253 height 26
select select "3"
click at [612, 189] on select "Choose Division [GEOGRAPHIC_DATA][PERSON_NAME] [GEOGRAPHIC_DATA] [GEOGRAPHIC_DA…" at bounding box center [738, 202] width 253 height 26
drag, startPoint x: 529, startPoint y: 313, endPoint x: 544, endPoint y: 324, distance: 18.4
click at [529, 317] on input "text" at bounding box center [461, 311] width 231 height 26
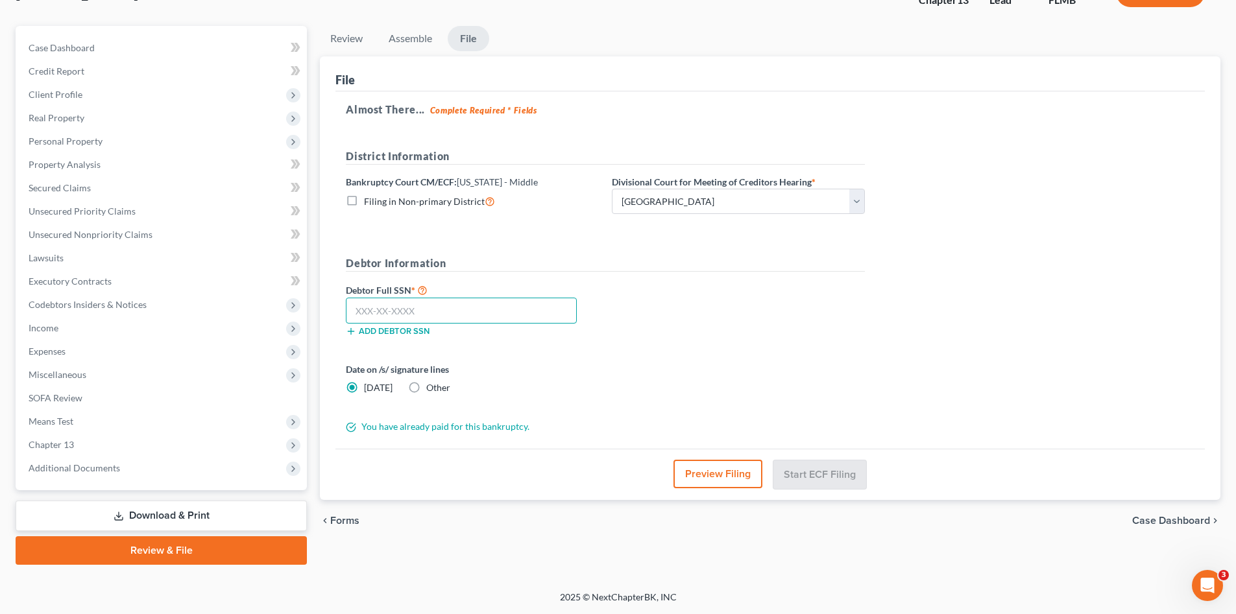
click at [416, 312] on input "text" at bounding box center [461, 311] width 231 height 26
type input "591-22-6421"
click at [808, 479] on button "Start ECF Filing" at bounding box center [819, 474] width 93 height 29
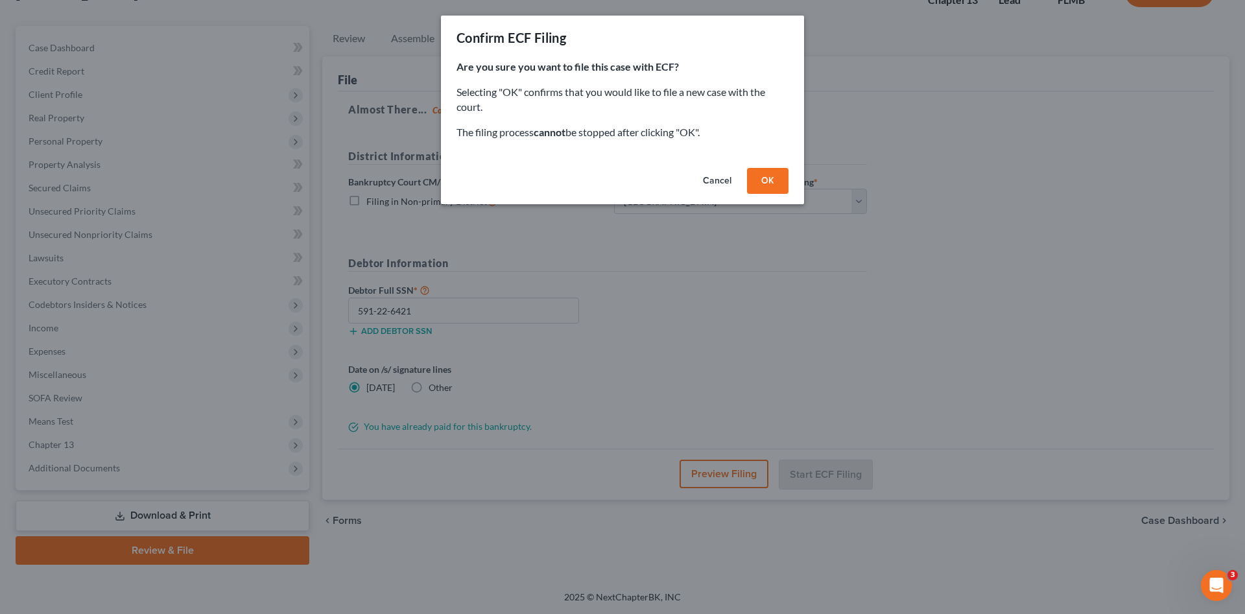
click at [767, 187] on button "OK" at bounding box center [768, 181] width 42 height 26
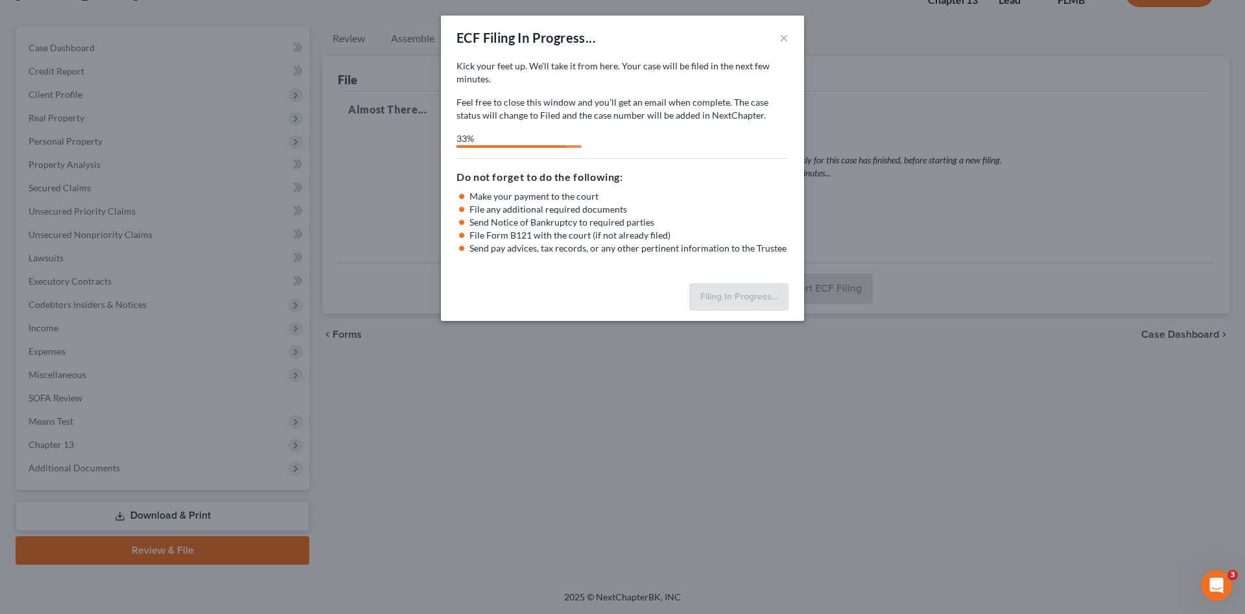
select select "3"
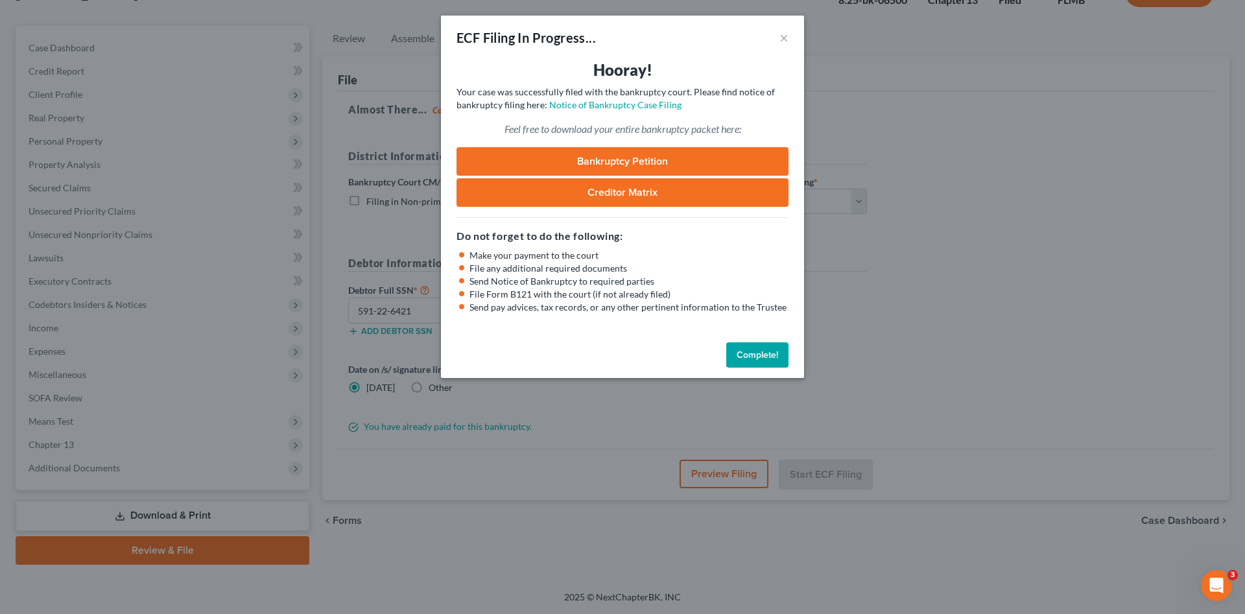
click at [665, 158] on link "Bankruptcy Petition" at bounding box center [623, 161] width 332 height 29
drag, startPoint x: 761, startPoint y: 352, endPoint x: 784, endPoint y: 348, distance: 23.7
click at [762, 352] on button "Complete!" at bounding box center [758, 356] width 62 height 26
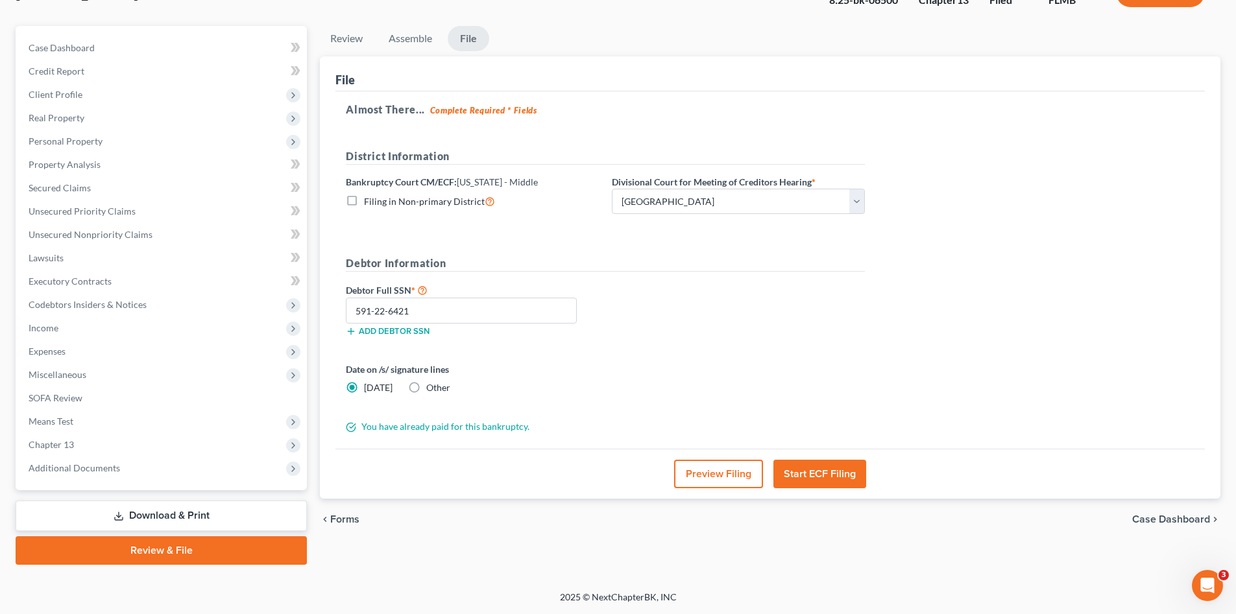
scroll to position [0, 0]
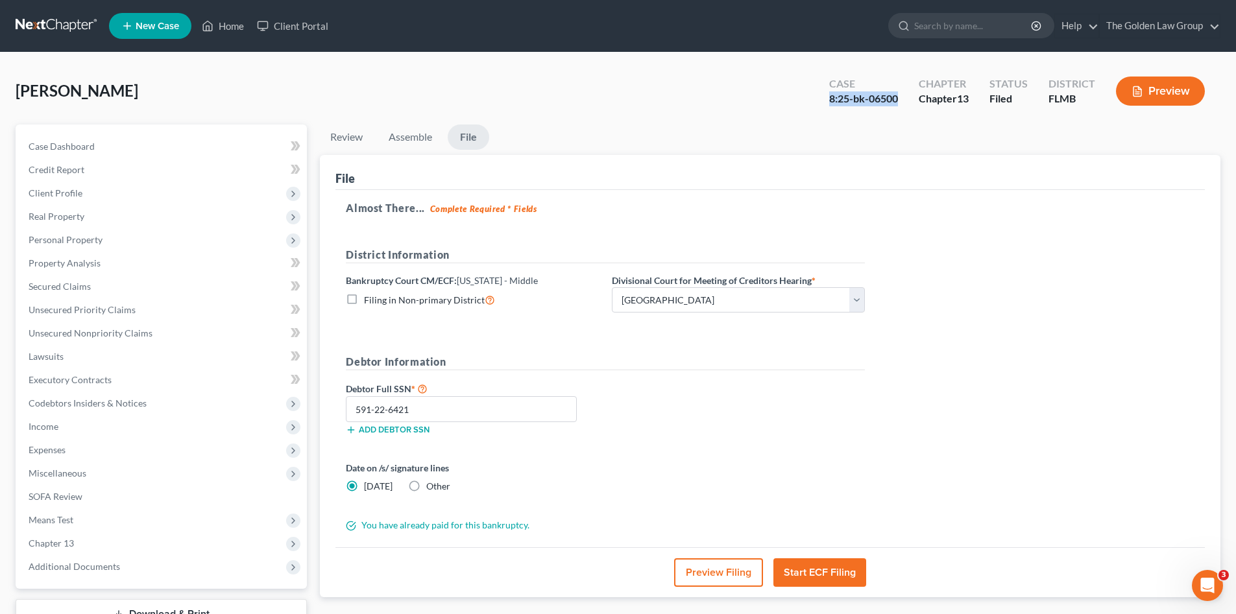
drag, startPoint x: 902, startPoint y: 102, endPoint x: 800, endPoint y: 95, distance: 102.7
click at [800, 95] on div "Davis, Lester Upgraded Case 8:25-bk-06500 Chapter Chapter 13 Status Filed Distr…" at bounding box center [618, 96] width 1205 height 56
copy div "8:25-bk-06500"
click at [678, 99] on div "Davis, Lester Upgraded Case 8:25-bk-06500 Chapter Chapter 13 Status Filed Distr…" at bounding box center [618, 96] width 1205 height 56
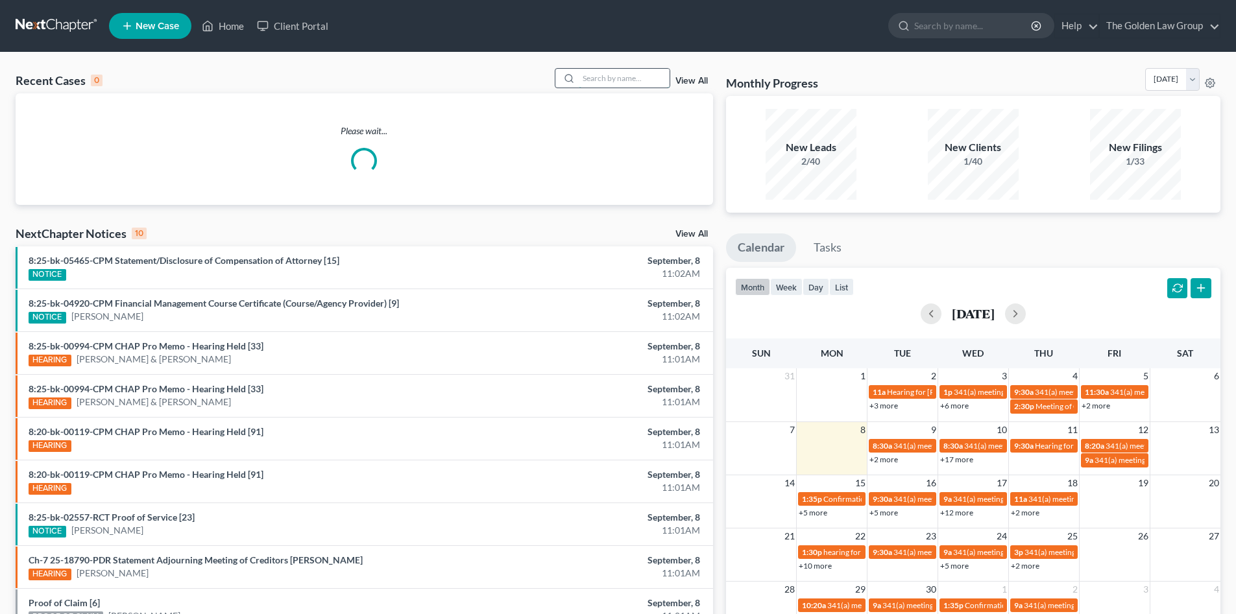
click at [625, 80] on input "search" at bounding box center [624, 78] width 91 height 19
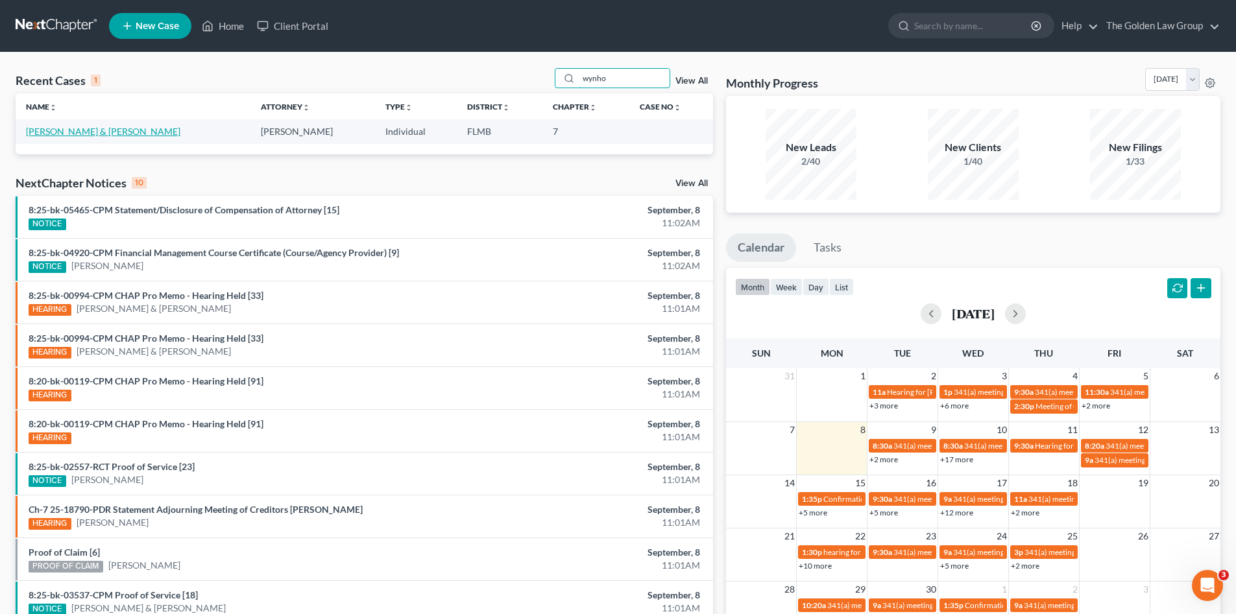
type input "wynho"
click at [61, 133] on link "[PERSON_NAME] & [PERSON_NAME]" at bounding box center [103, 131] width 154 height 11
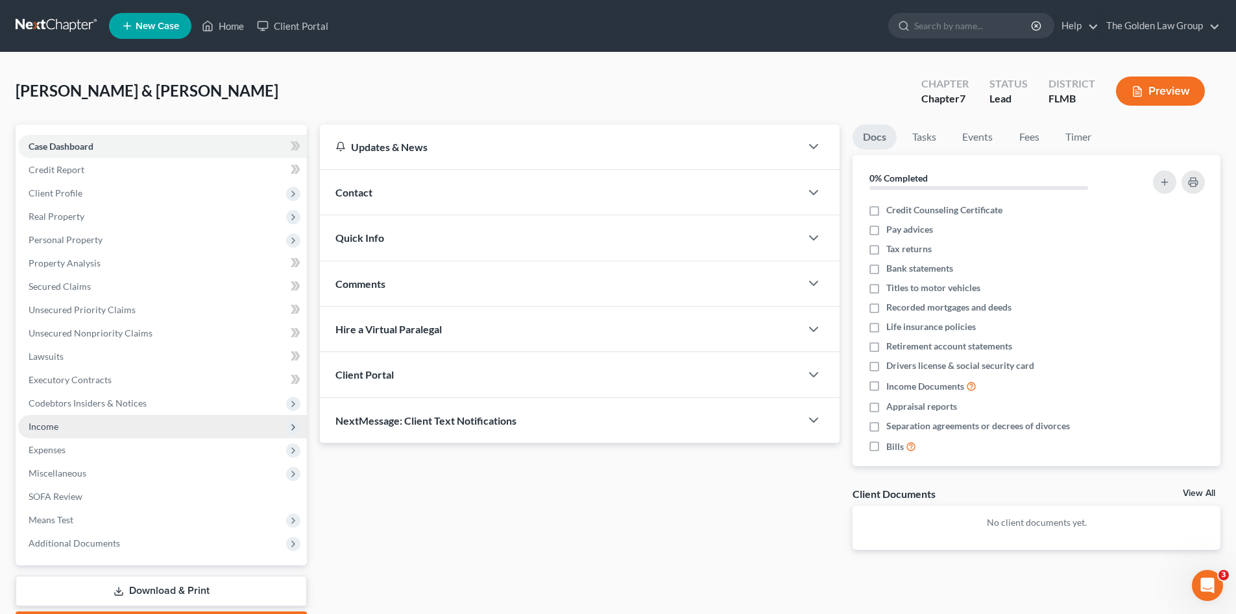
click at [63, 421] on span "Income" at bounding box center [162, 426] width 289 height 23
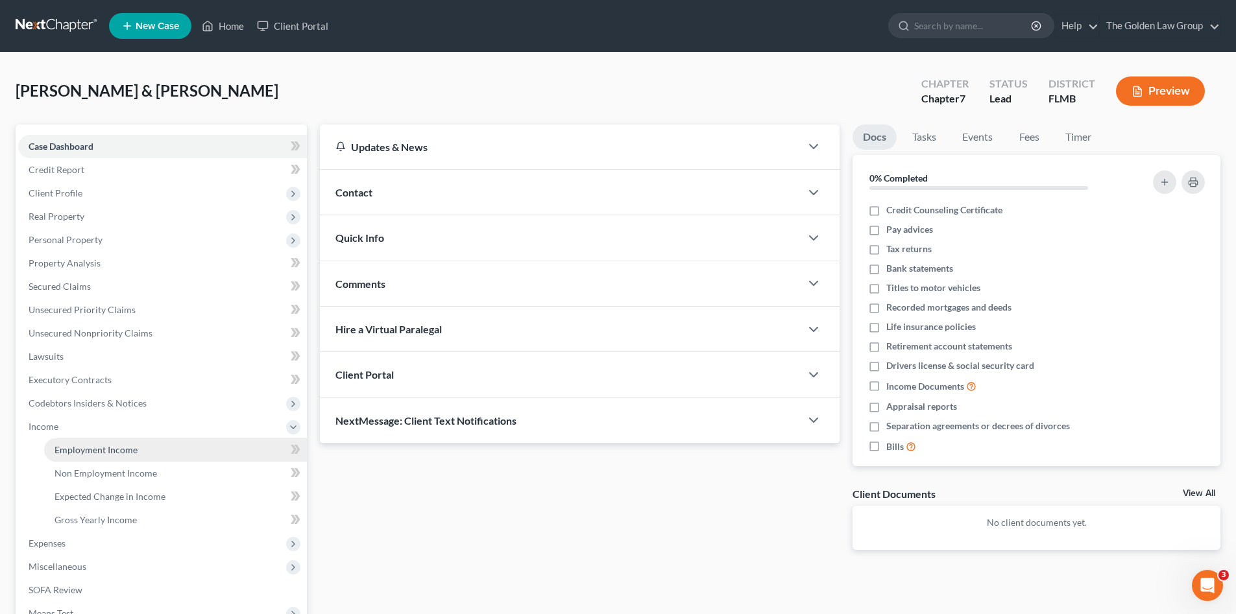
click at [132, 444] on span "Employment Income" at bounding box center [95, 449] width 83 height 11
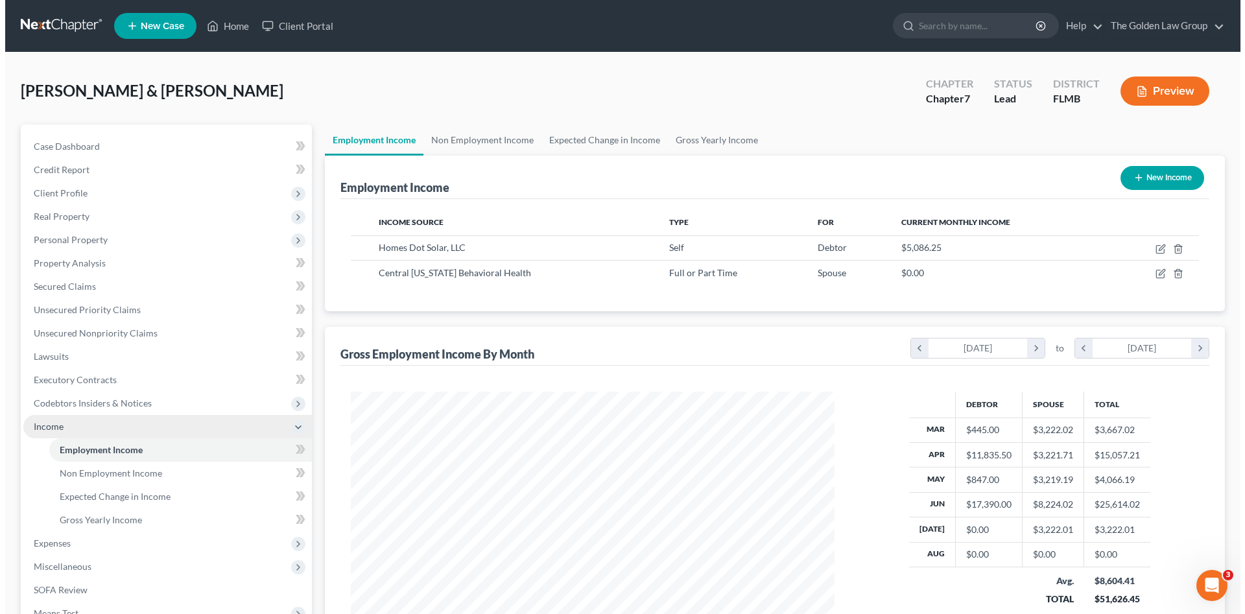
scroll to position [242, 510]
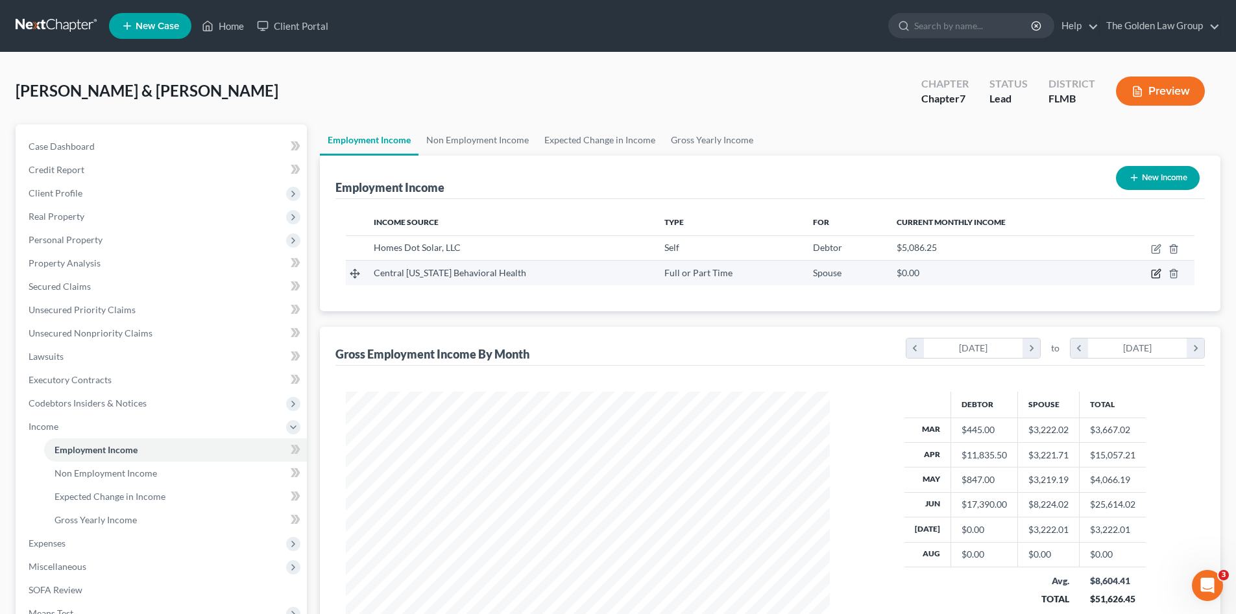
click at [1155, 276] on icon "button" at bounding box center [1156, 274] width 10 height 10
select select "0"
select select "9"
select select "2"
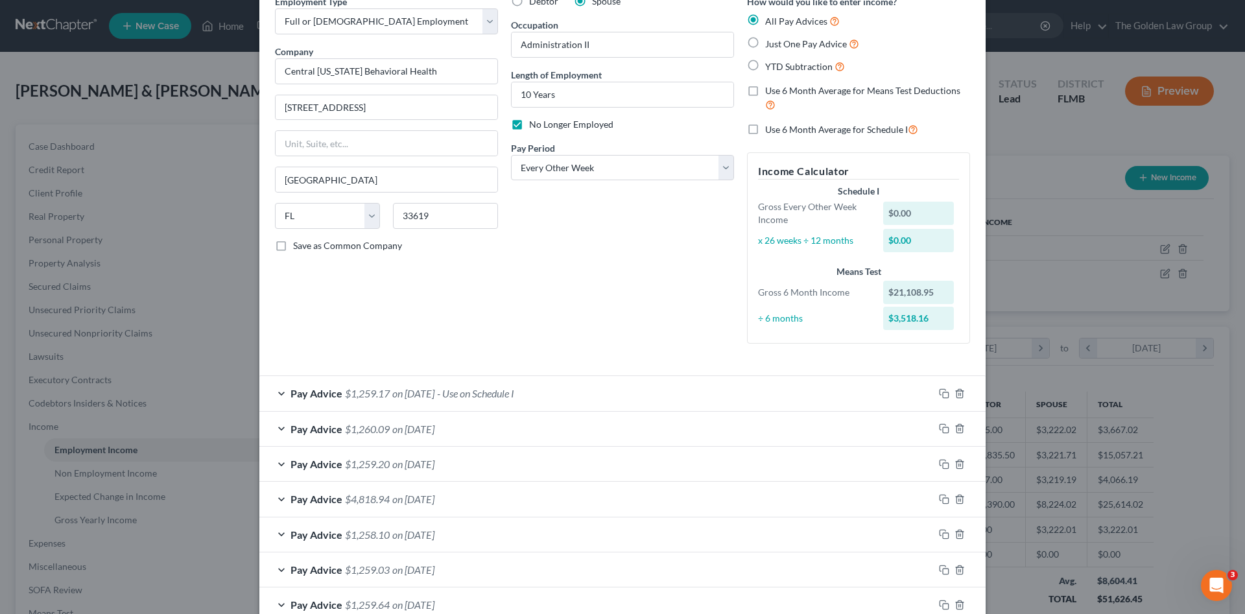
scroll to position [86, 0]
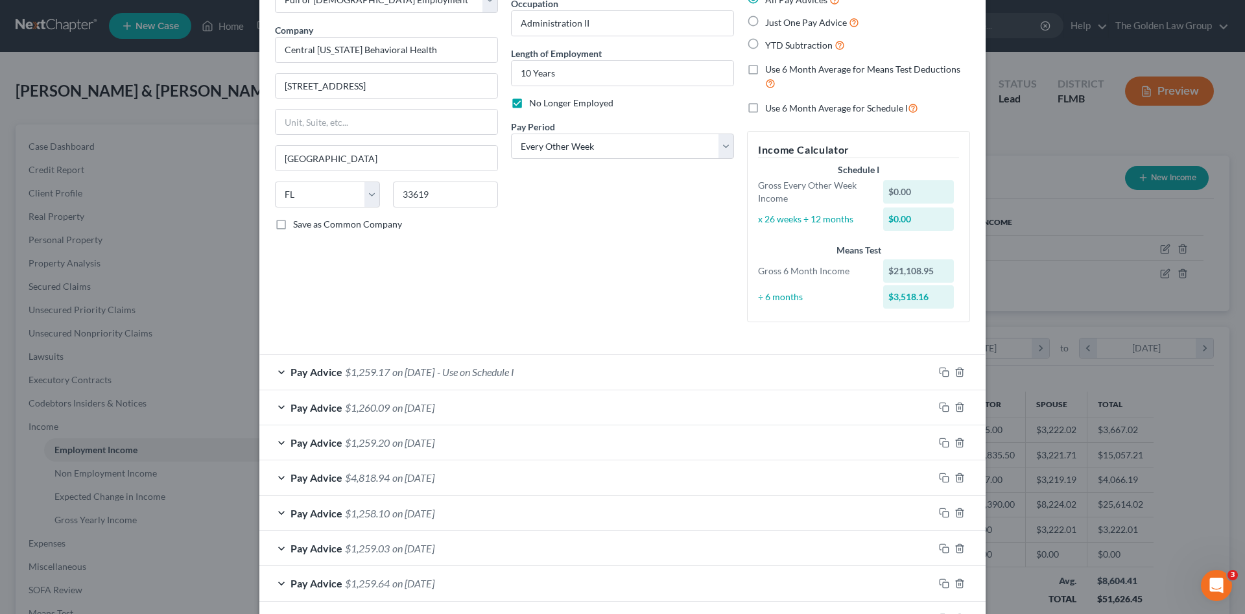
click at [573, 374] on div "Pay Advice $1,259.17 on 07/18/2025 - Use on Schedule I" at bounding box center [596, 372] width 675 height 34
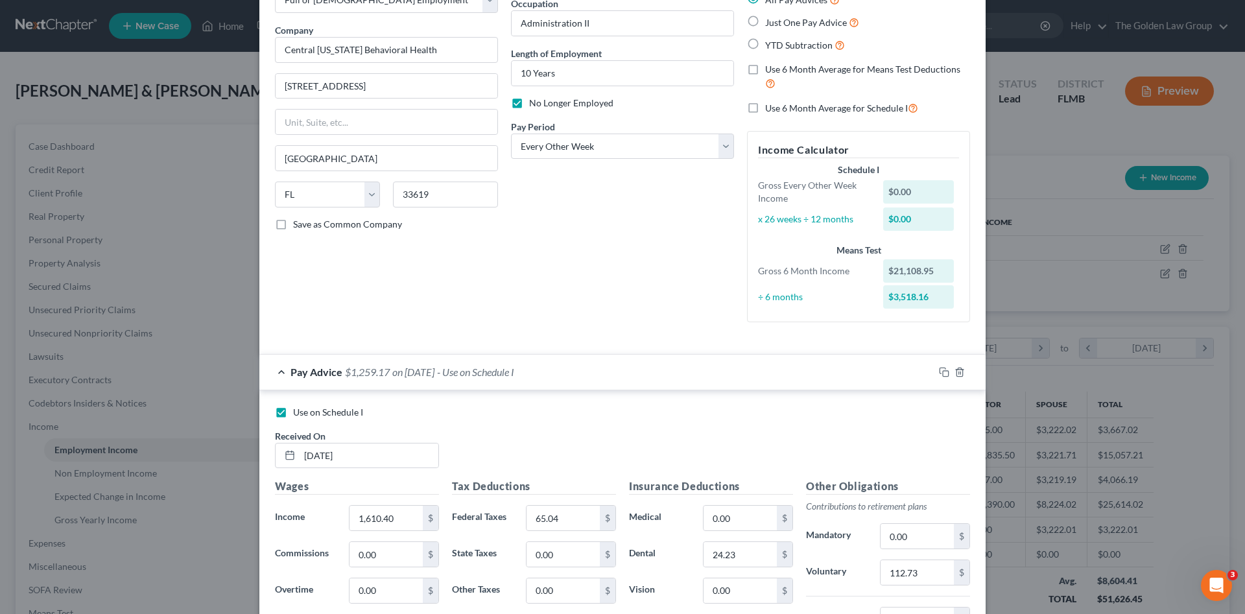
click at [344, 407] on span "Use on Schedule I" at bounding box center [328, 412] width 70 height 11
click at [307, 406] on input "Use on Schedule I" at bounding box center [302, 410] width 8 height 8
checkbox input "false"
click at [608, 367] on div "Pay Advice $1,259.17 on 07/18/2025" at bounding box center [596, 372] width 675 height 34
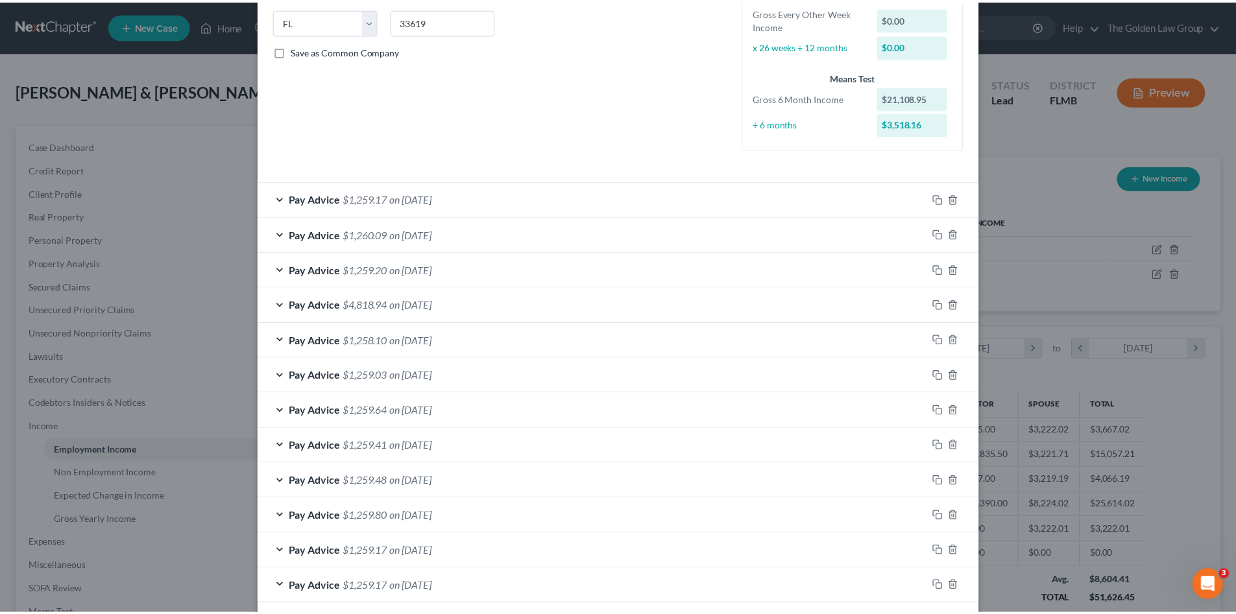
scroll to position [321, 0]
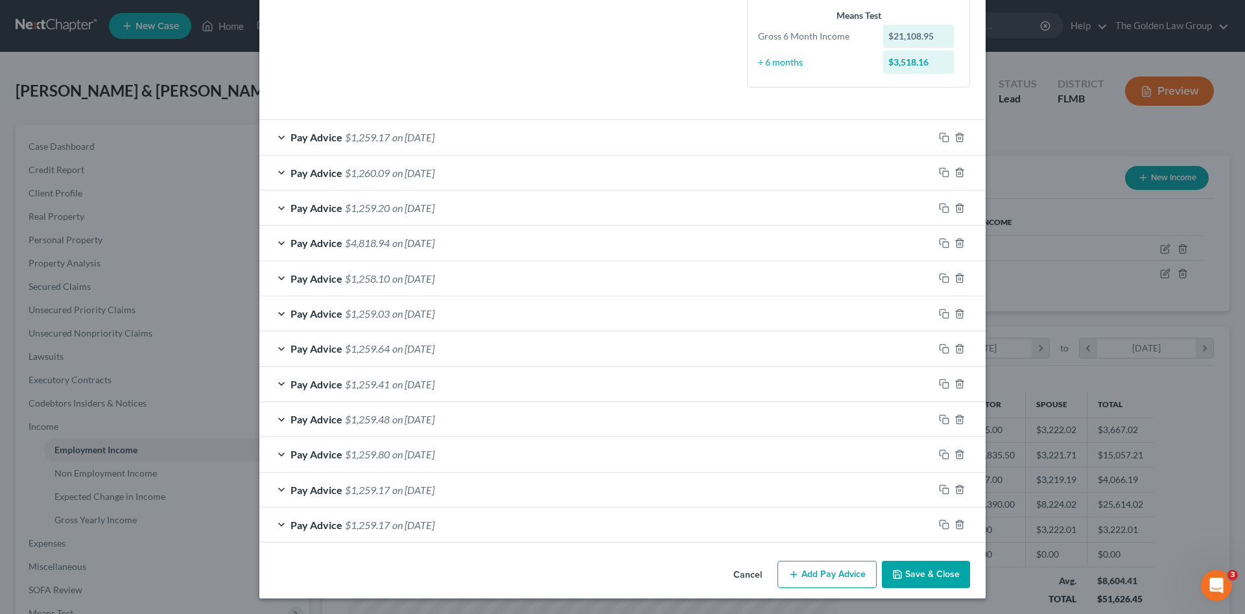
click at [928, 576] on button "Save & Close" at bounding box center [926, 574] width 88 height 27
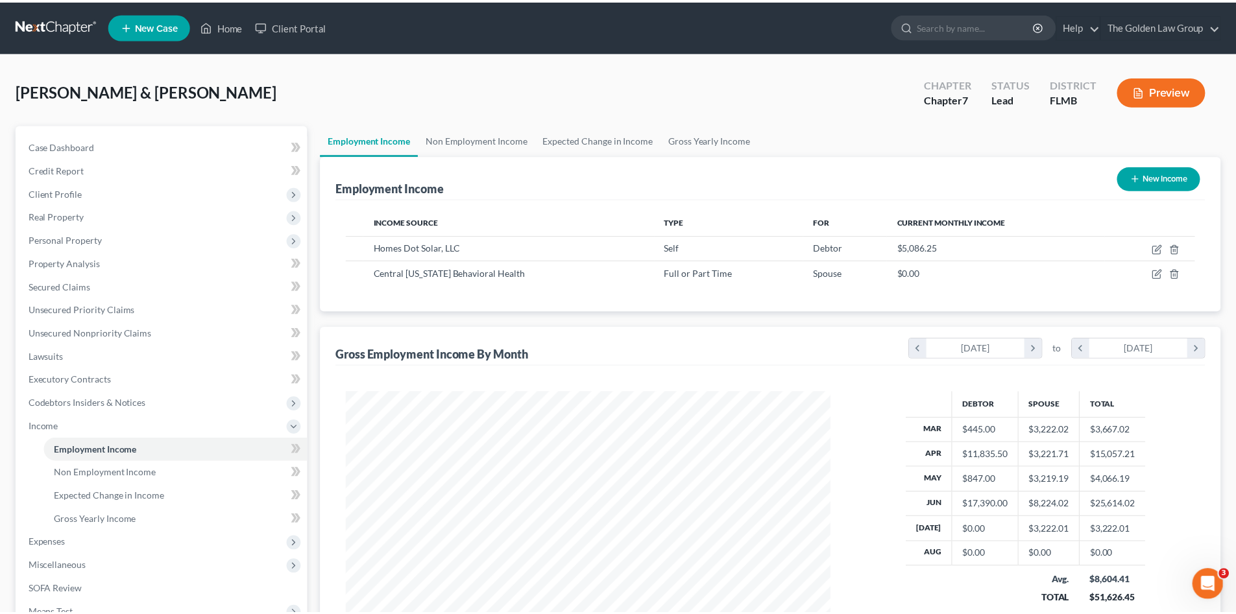
scroll to position [648452, 648184]
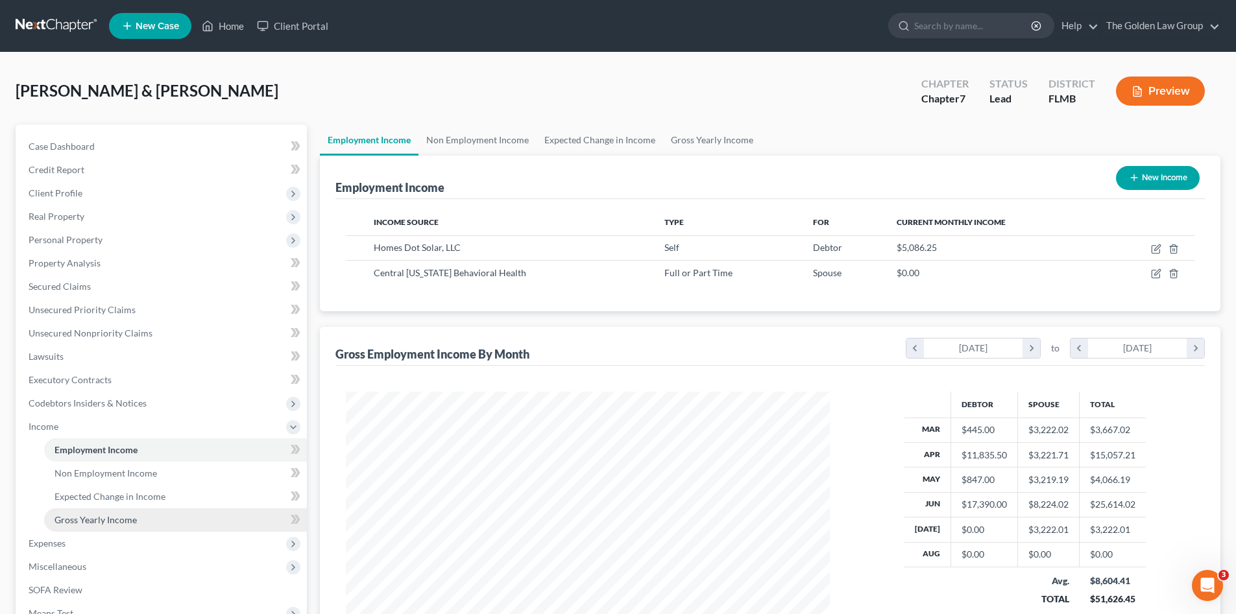
click at [84, 518] on span "Gross Yearly Income" at bounding box center [95, 519] width 82 height 11
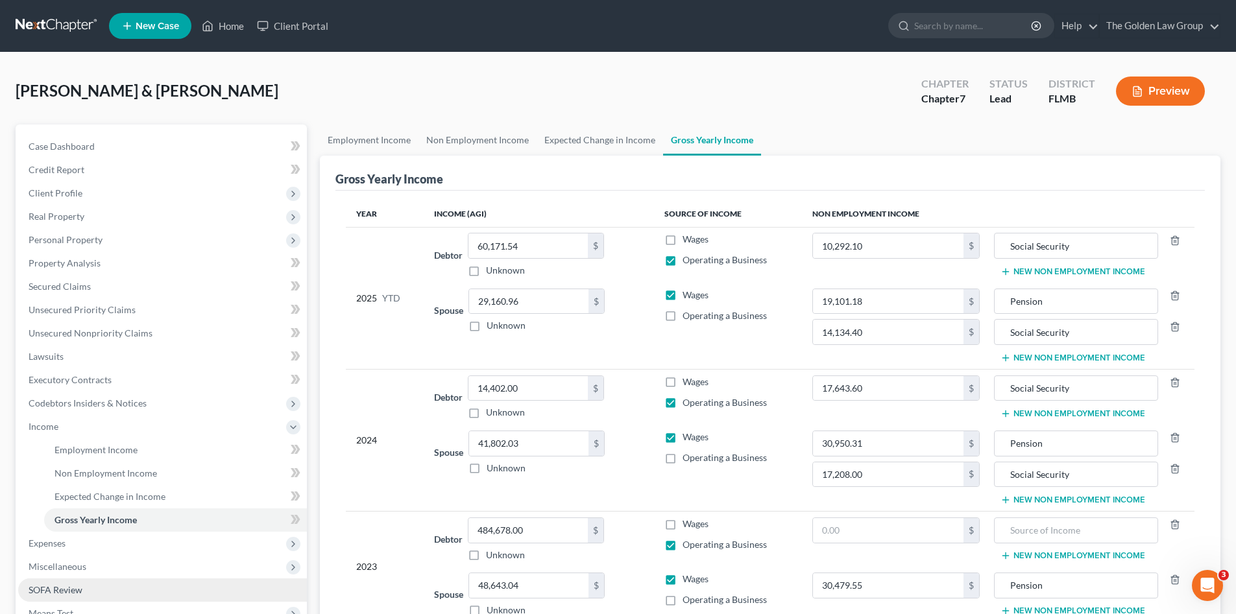
scroll to position [65, 0]
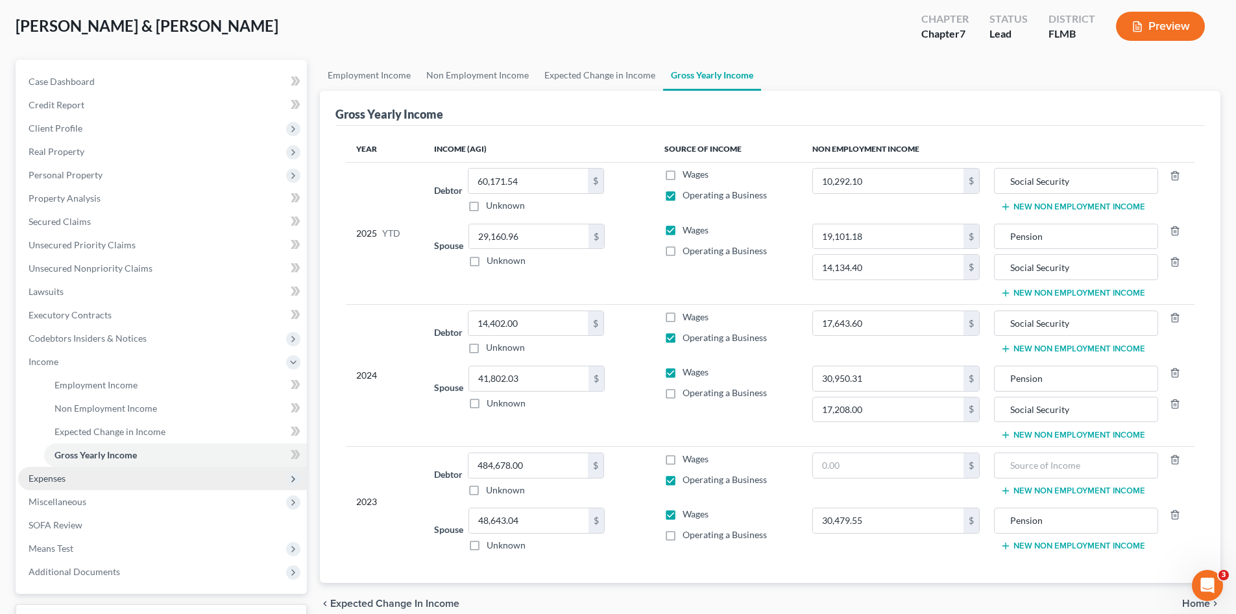
click at [99, 474] on span "Expenses" at bounding box center [162, 478] width 289 height 23
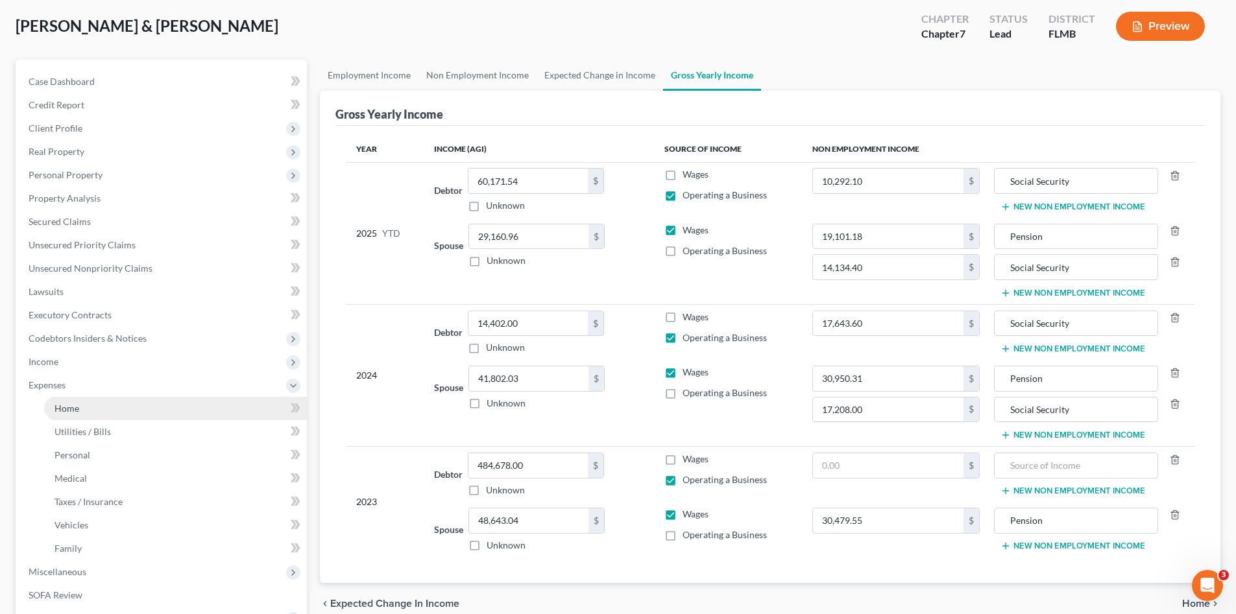
click at [95, 410] on link "Home" at bounding box center [175, 408] width 263 height 23
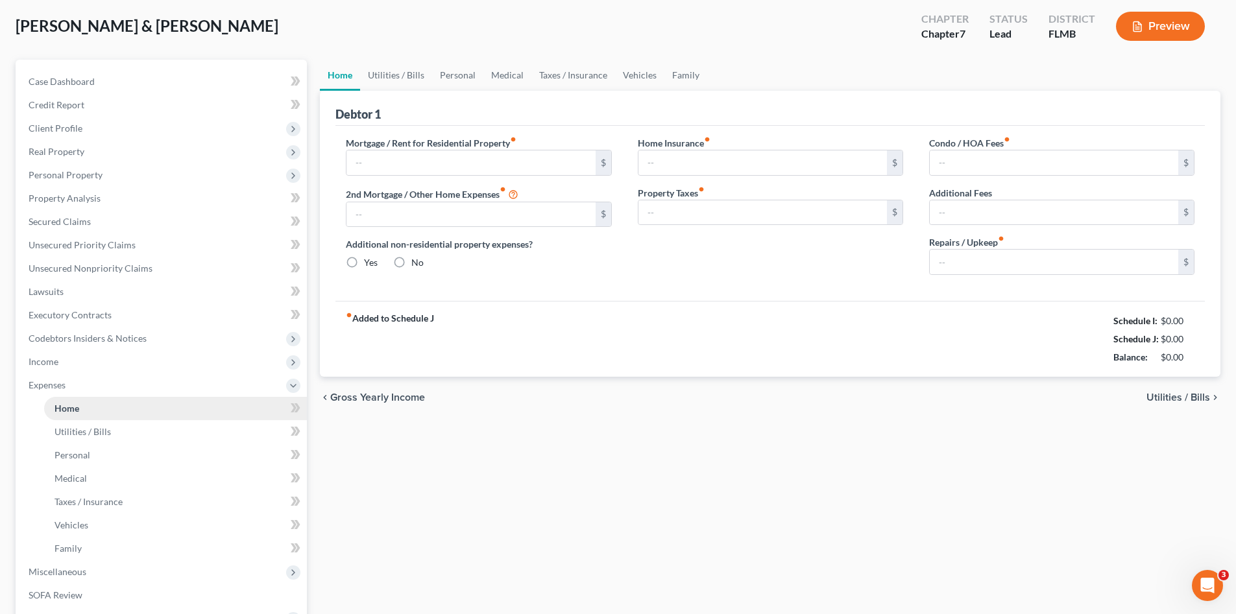
type input "2,226.00"
type input "0.00"
radio input "true"
type input "0.00"
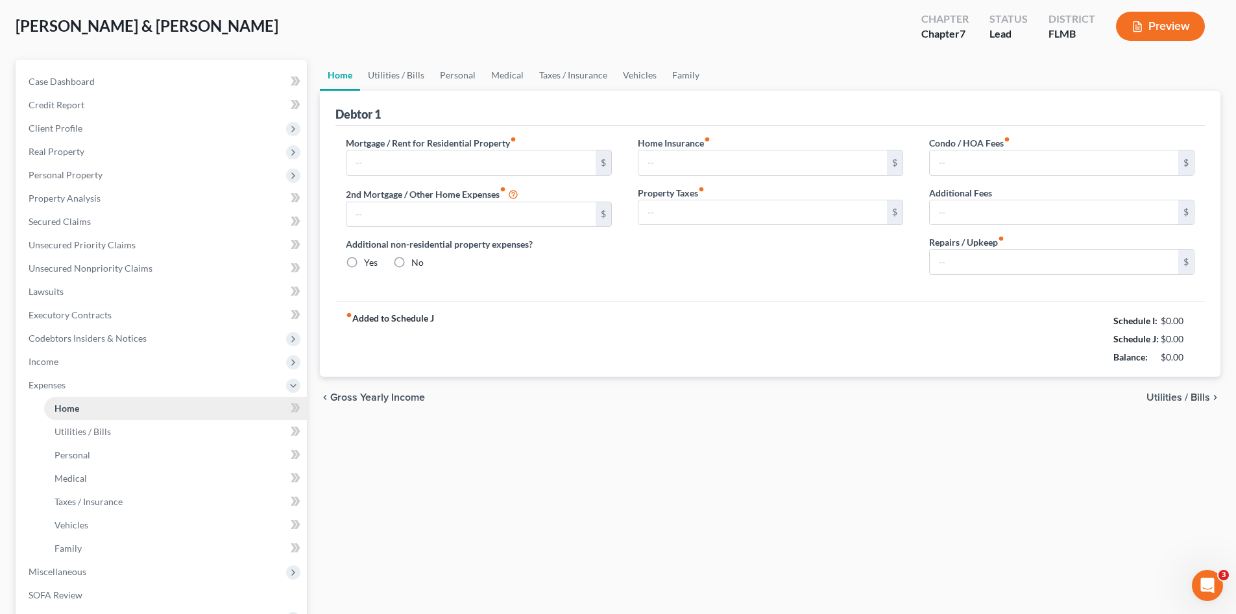
type input "2.50"
type input "0.00"
type input "150.00"
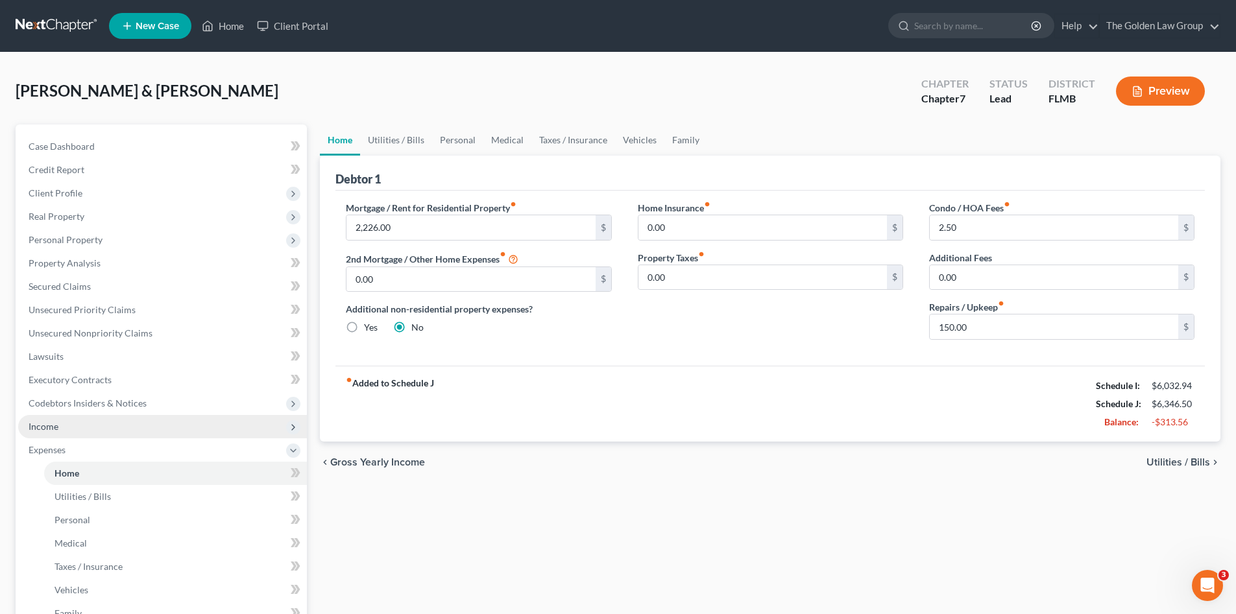
click at [82, 420] on span "Income" at bounding box center [162, 426] width 289 height 23
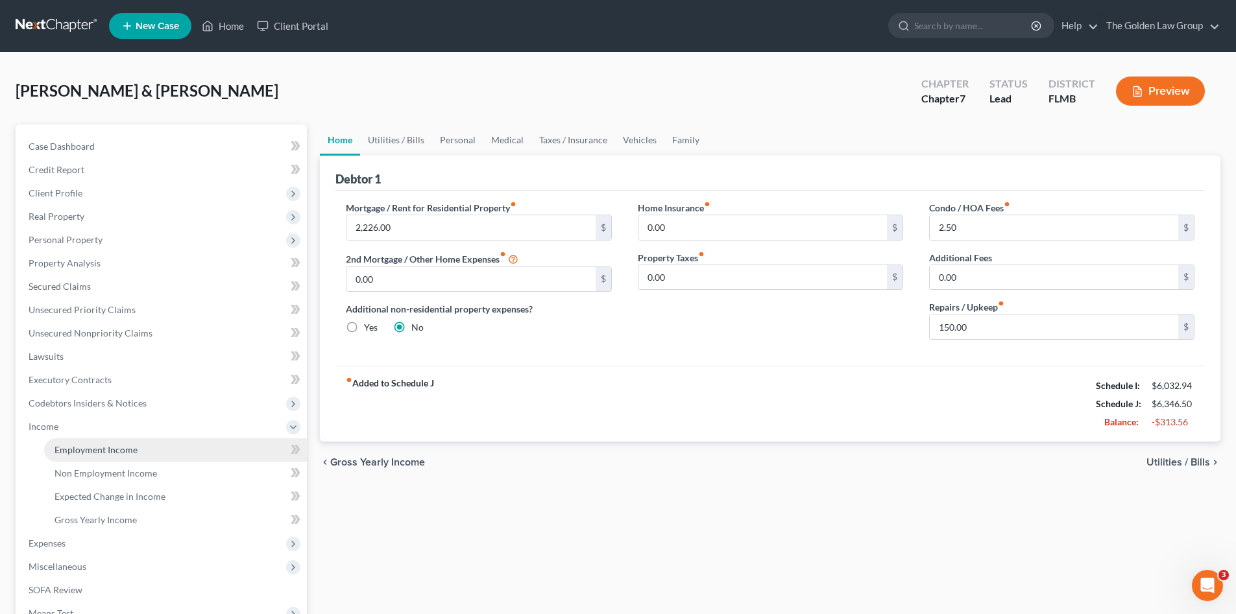
click at [160, 443] on link "Employment Income" at bounding box center [175, 450] width 263 height 23
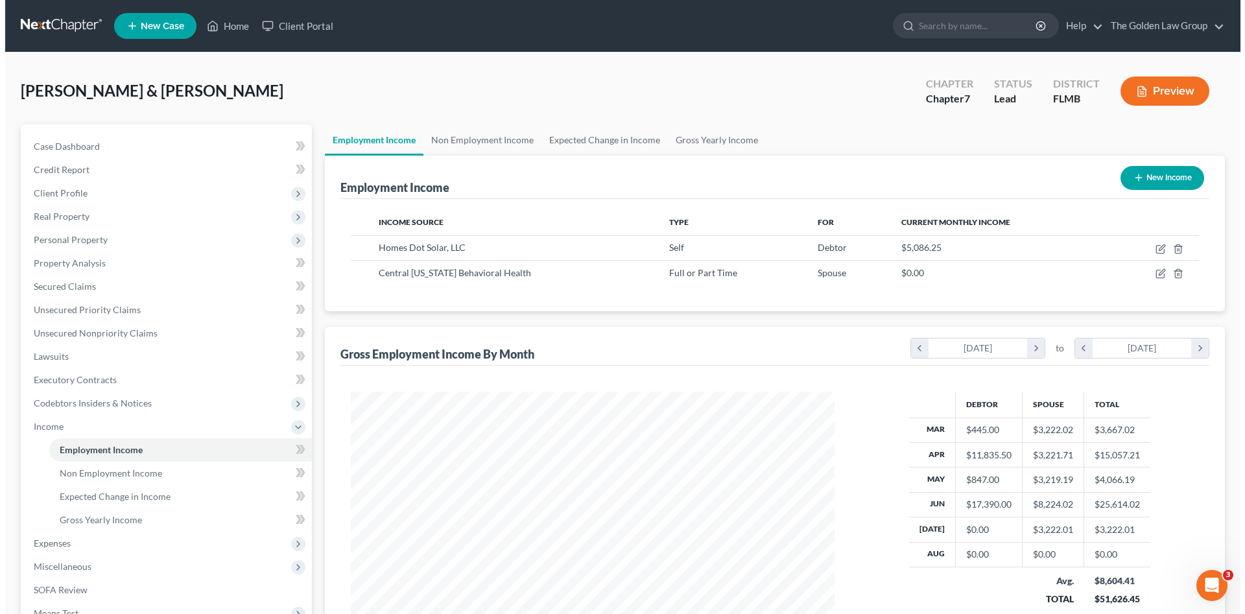
scroll to position [242, 510]
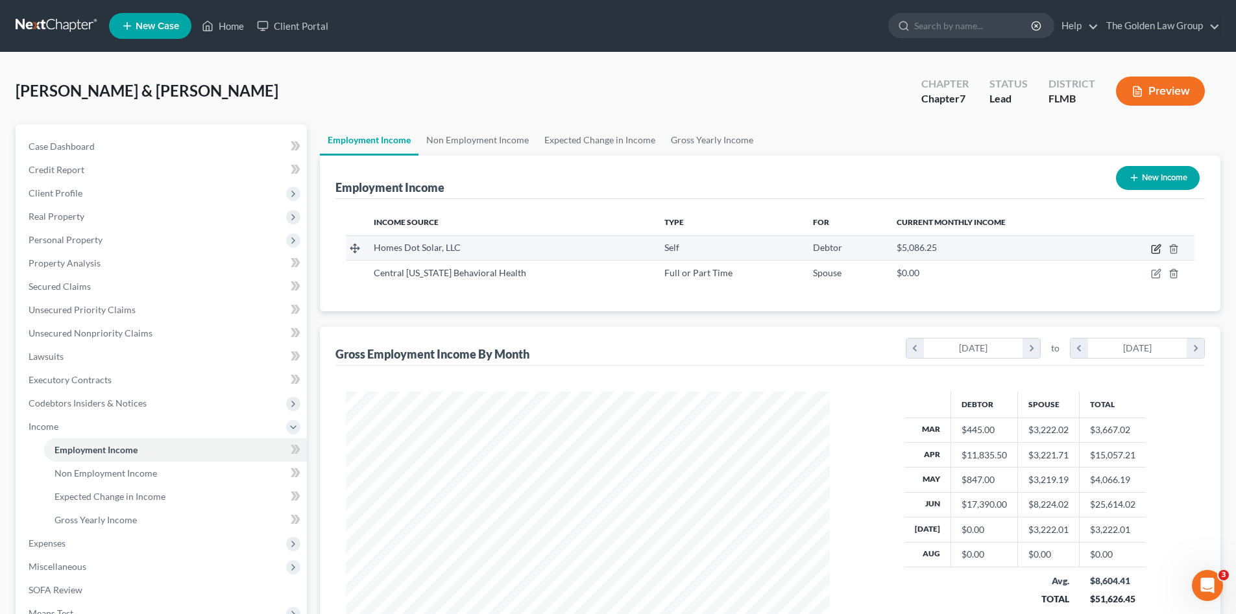
click at [1154, 246] on icon "button" at bounding box center [1155, 250] width 8 height 8
select select "1"
select select "9"
select select "0"
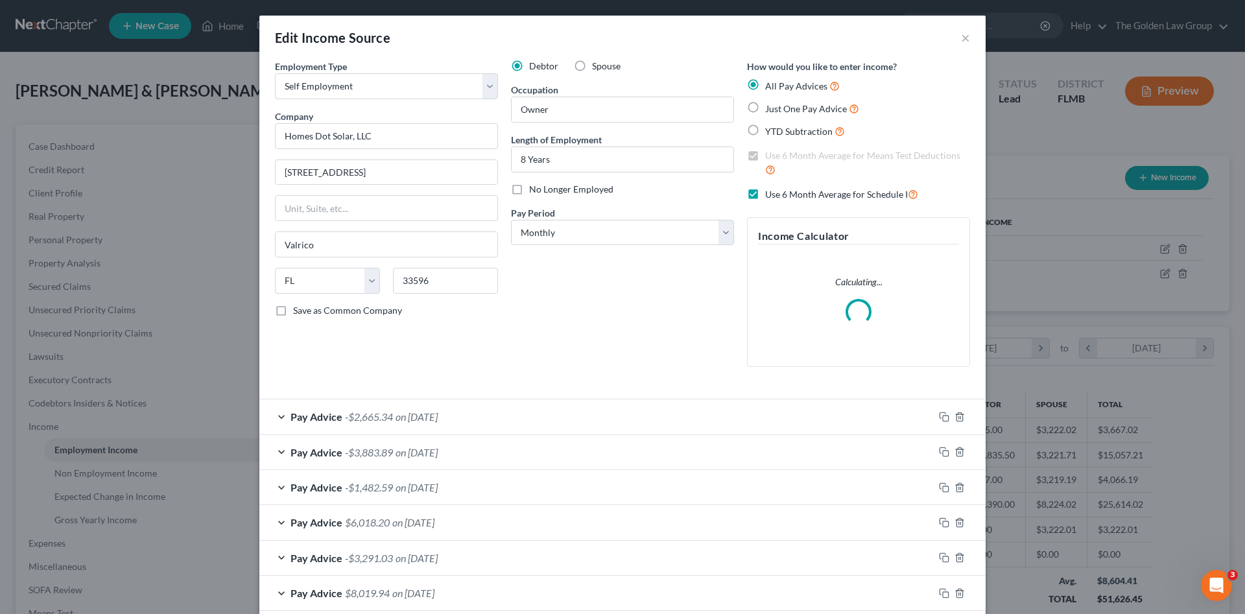
scroll to position [21, 0]
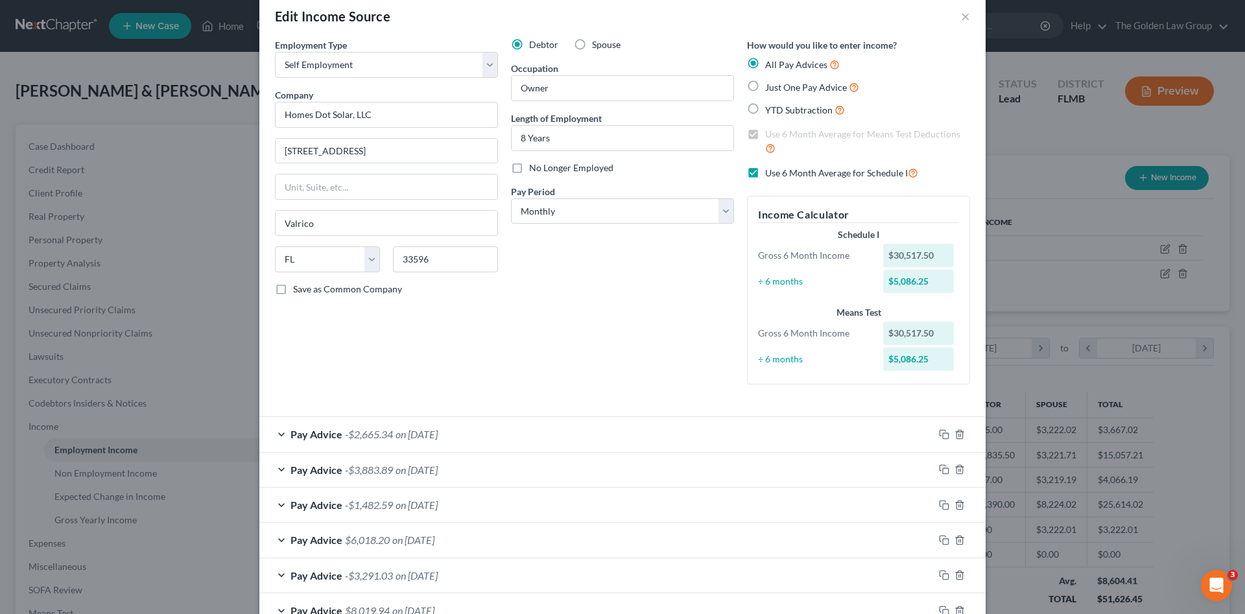
click at [578, 357] on div "Debtor Spouse Occupation Owner Length of Employment 8 Years No Longer Employed …" at bounding box center [623, 216] width 236 height 357
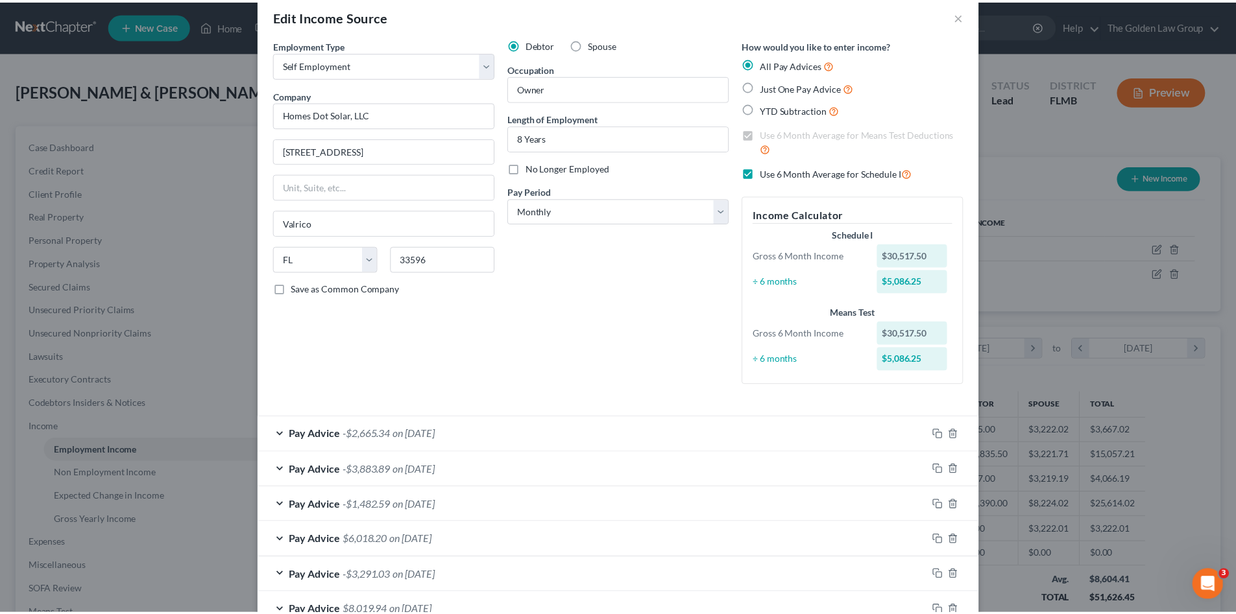
scroll to position [0, 0]
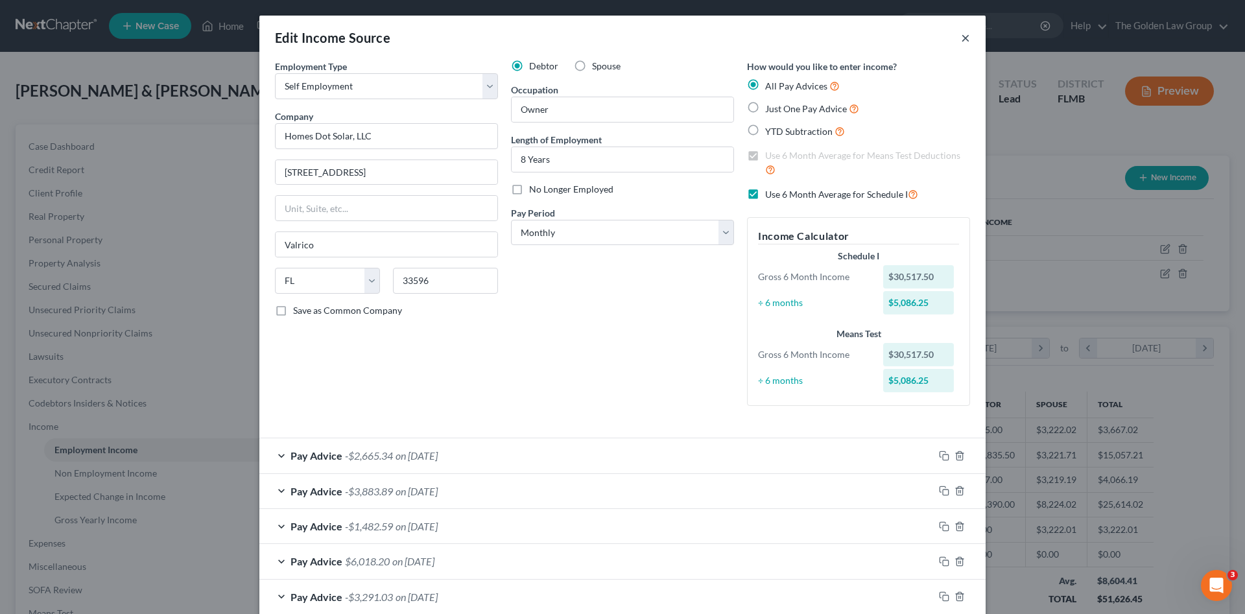
click at [961, 43] on button "×" at bounding box center [965, 38] width 9 height 16
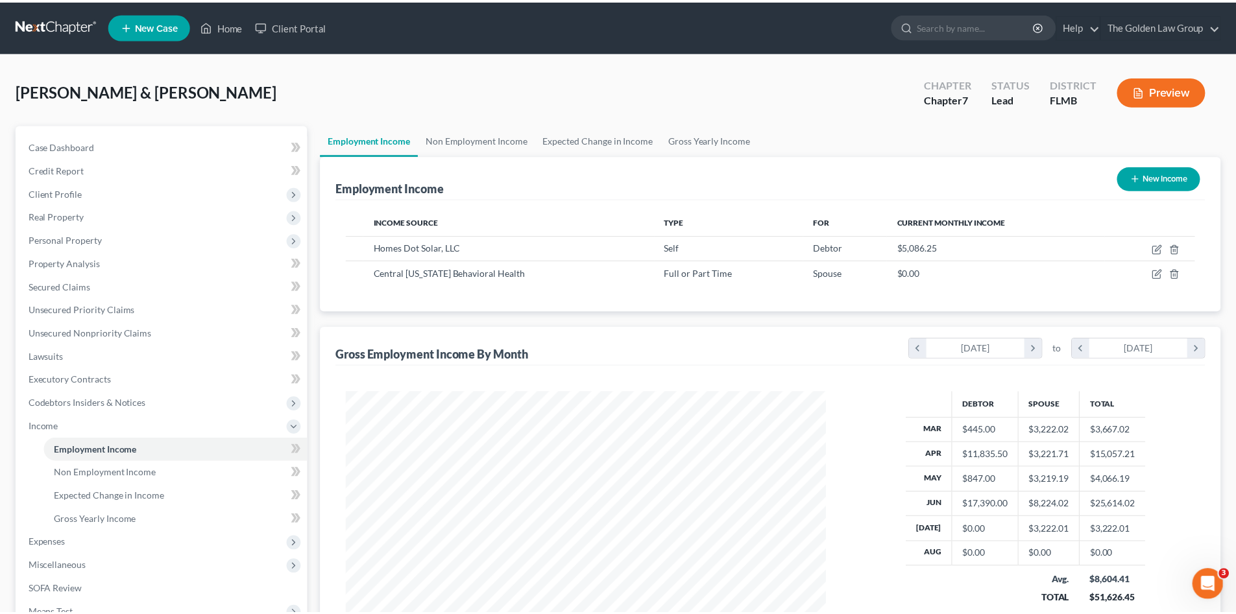
scroll to position [648452, 648184]
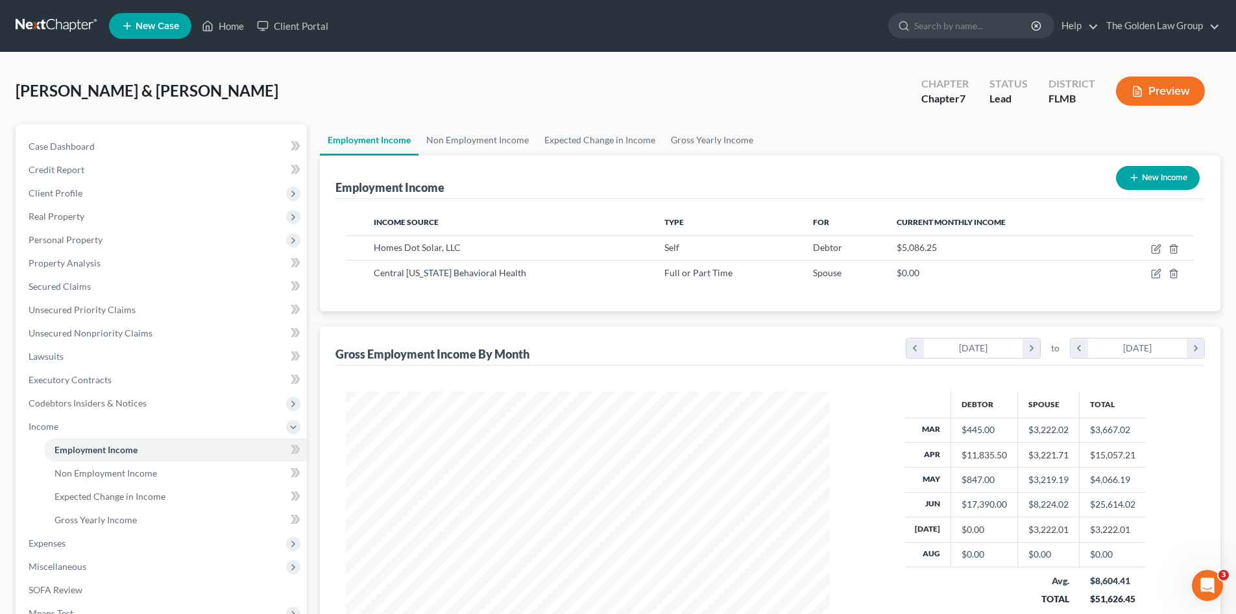
click at [594, 91] on div "Wynhoff, Scott & Mary Upgraded Chapter Chapter 7 Status Lead District FLMB Prev…" at bounding box center [618, 96] width 1205 height 56
click at [57, 143] on span "Case Dashboard" at bounding box center [62, 146] width 66 height 11
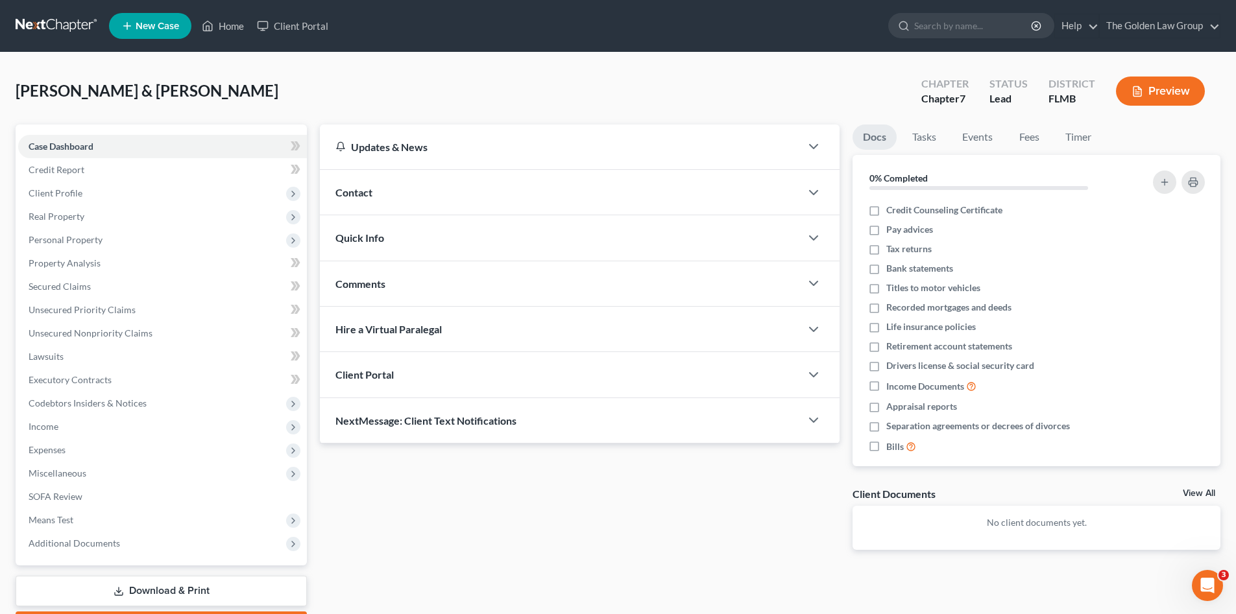
click at [357, 82] on div "Wynhoff, Scott & Mary Upgraded Chapter Chapter 7 Status Lead District FLMB Prev…" at bounding box center [618, 96] width 1205 height 56
click at [54, 21] on link at bounding box center [57, 25] width 83 height 23
